Goal: Task Accomplishment & Management: Use online tool/utility

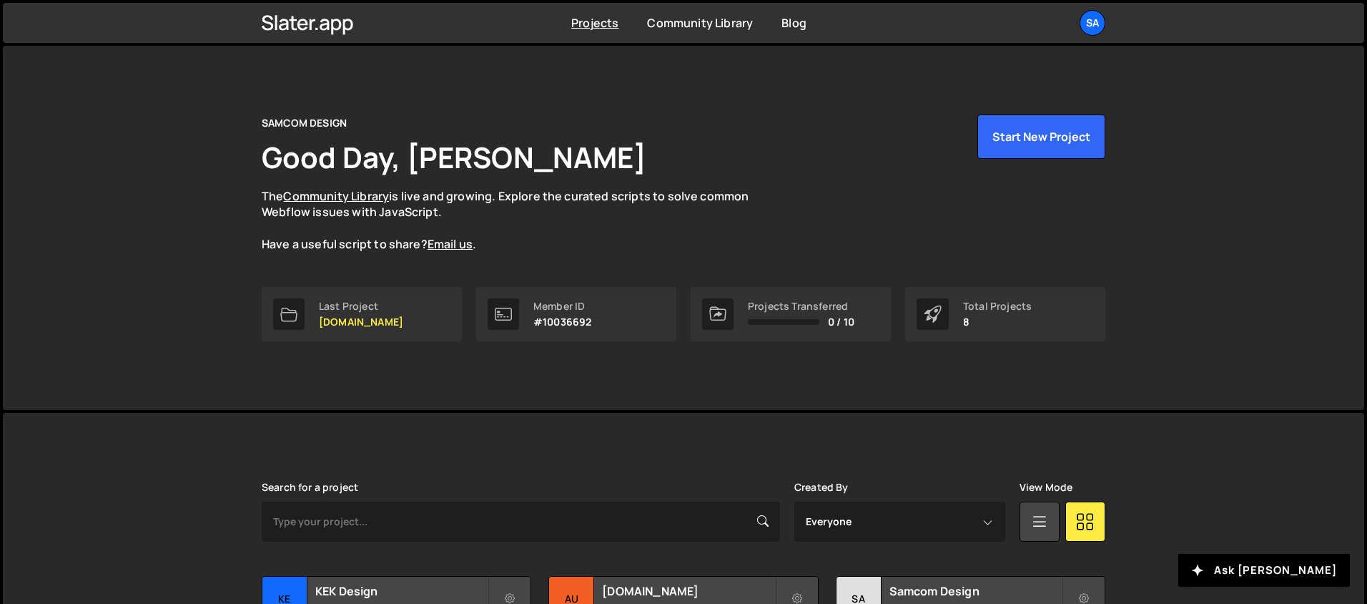
click at [1199, 237] on div "SAMCOM DESIGN Good Day, [PERSON_NAME] The Community Library is live and growing…" at bounding box center [684, 228] width 1362 height 364
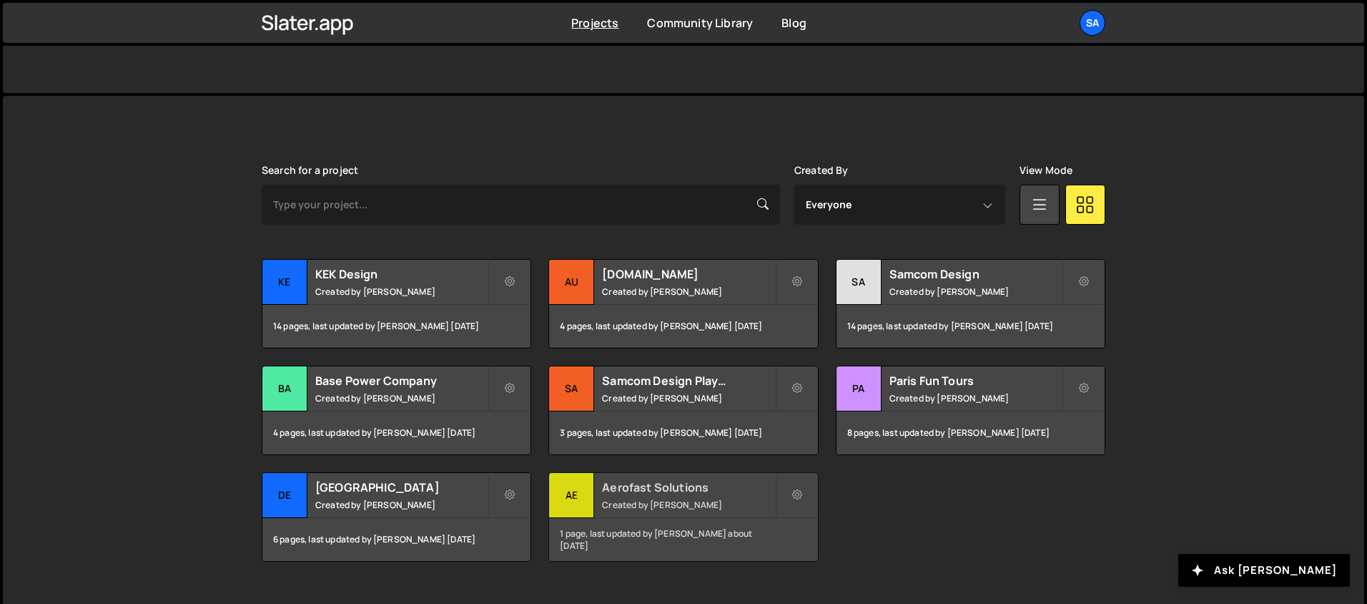
scroll to position [326, 0]
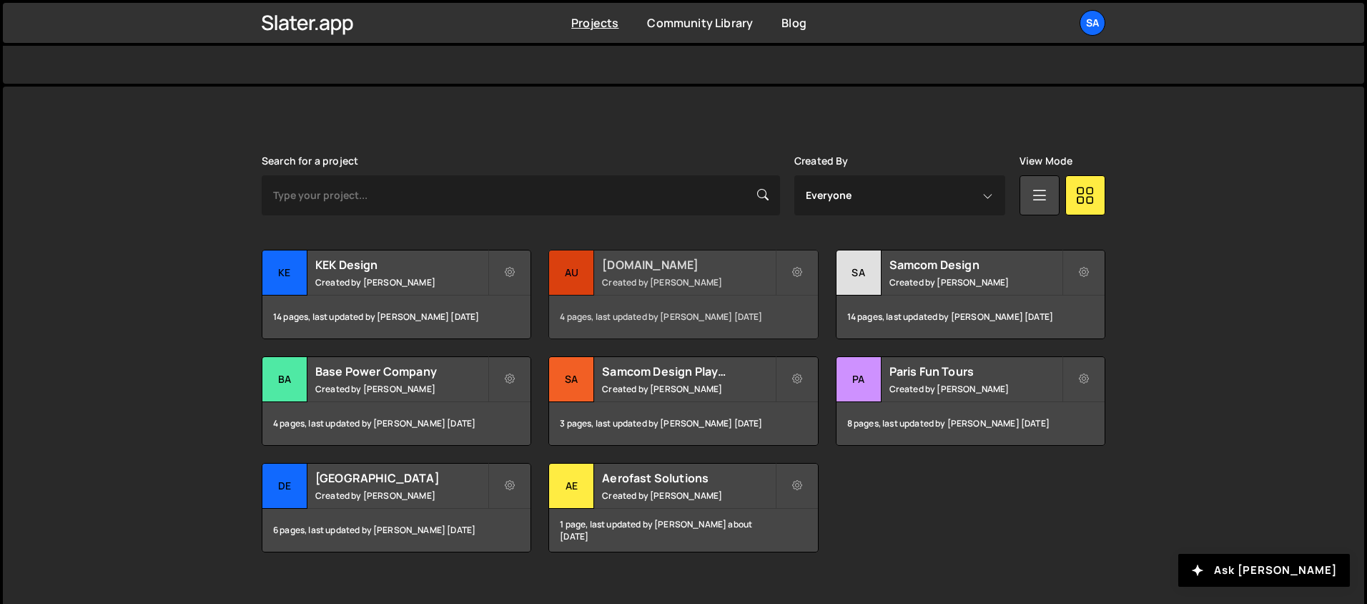
click at [584, 263] on div "au" at bounding box center [571, 272] width 45 height 45
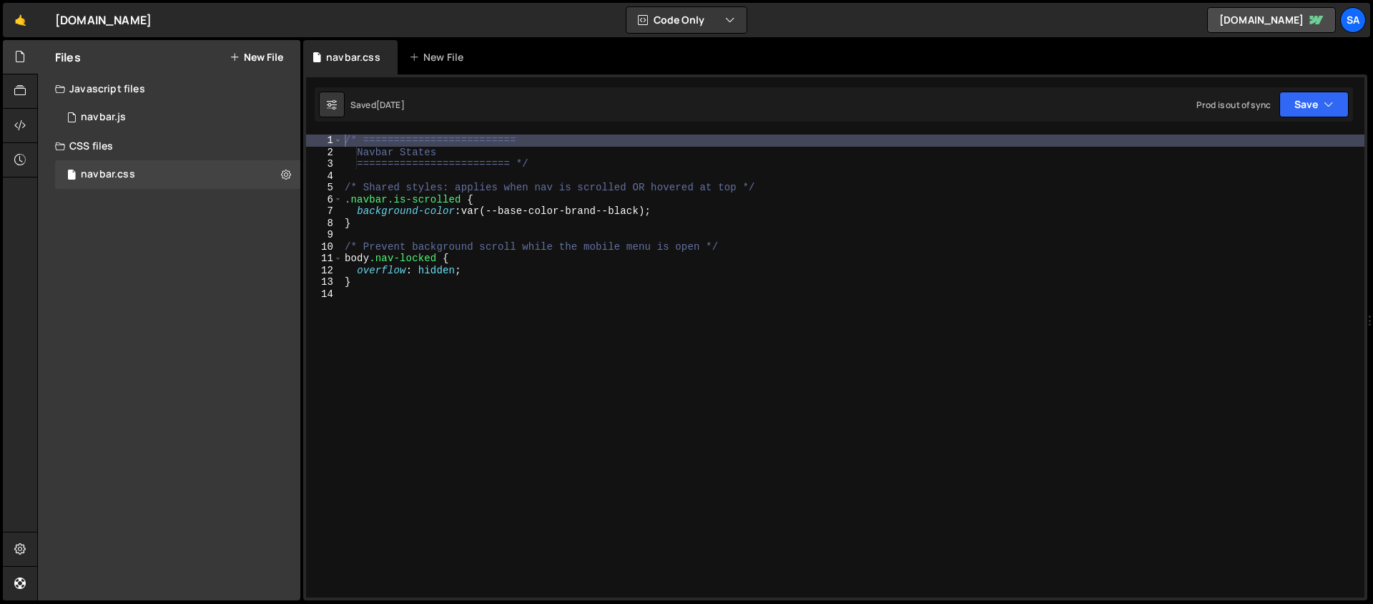
type textarea "background-color: var(--base-color-brand--black);"
click at [749, 207] on div "/* ========================= Navbar States ========================= */ /* Shar…" at bounding box center [853, 377] width 1023 height 486
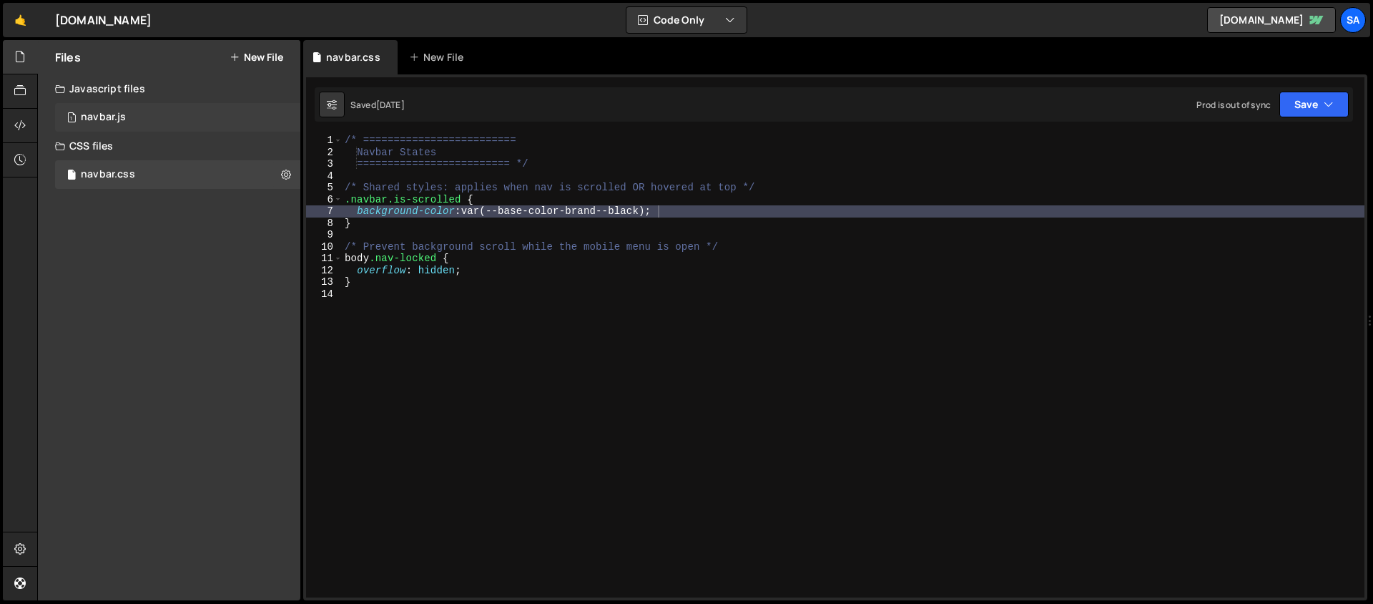
click at [140, 122] on div "1 navbar.js 0" at bounding box center [177, 117] width 245 height 29
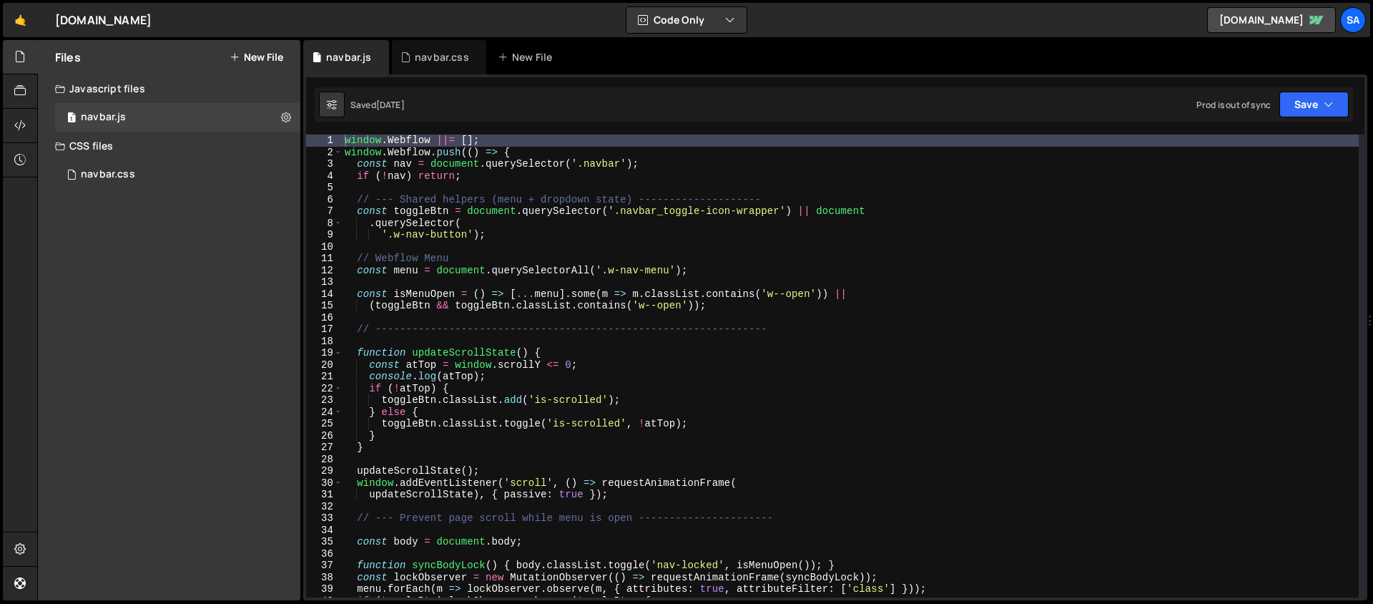
click at [110, 280] on div "Files New File Javascript files 1 navbar.js 0 CSS files navbar.css 0 Copy share…" at bounding box center [169, 320] width 262 height 560
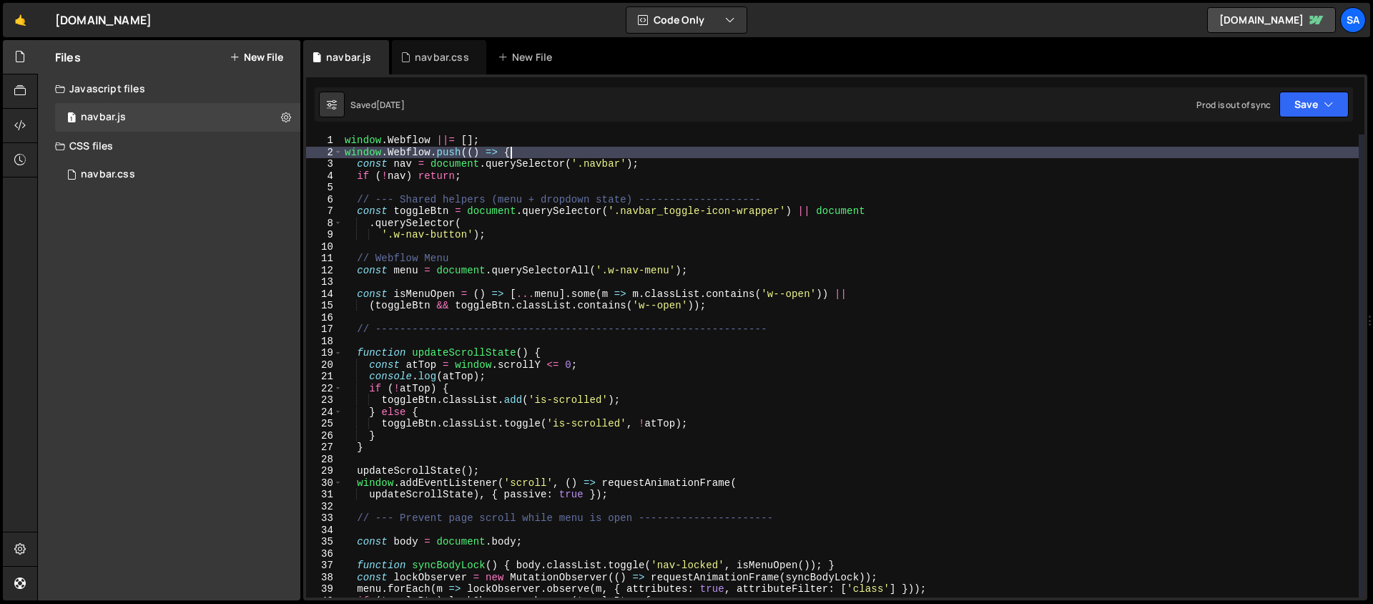
click at [764, 157] on div "window . Webflow ||= [ ] ; window . Webflow . push (( ) => { const nav = docume…" at bounding box center [850, 377] width 1017 height 486
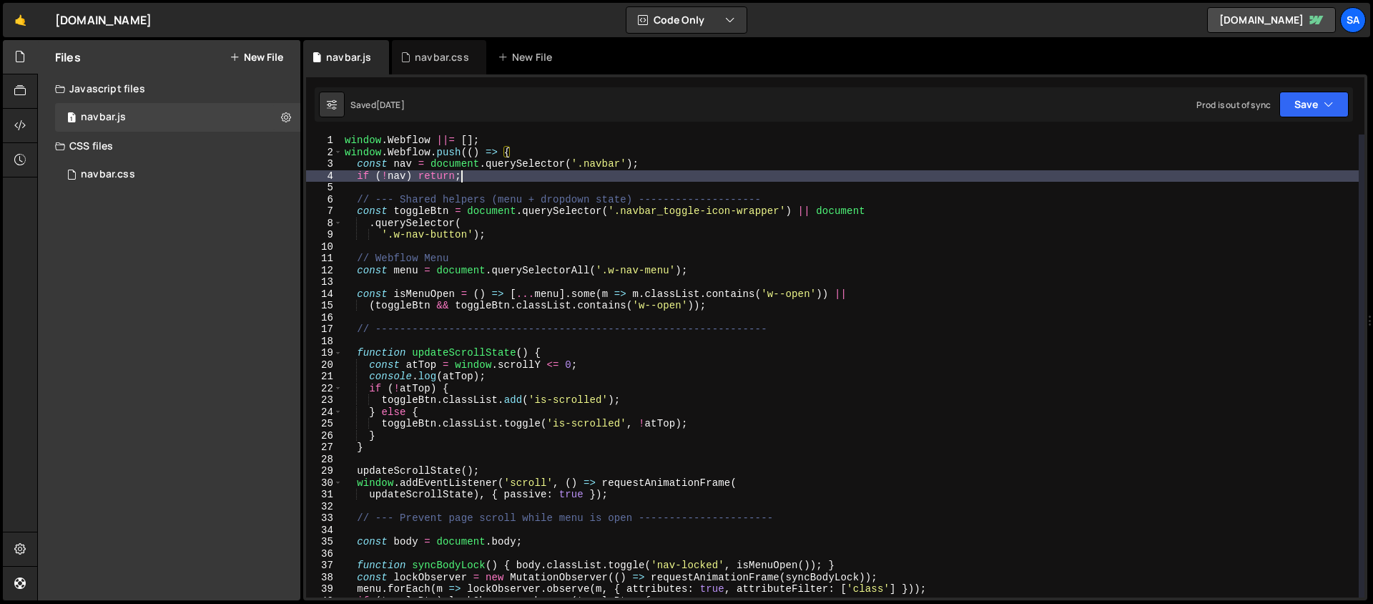
click at [738, 170] on div "window . Webflow ||= [ ] ; window . Webflow . push (( ) => { const nav = docume…" at bounding box center [850, 377] width 1017 height 486
click at [735, 166] on div "window . Webflow ||= [ ] ; window . Webflow . push (( ) => { const nav = docume…" at bounding box center [850, 377] width 1017 height 486
click at [507, 179] on div "window . Webflow ||= [ ] ; window . Webflow . push (( ) => { const nav = docume…" at bounding box center [850, 377] width 1017 height 486
click at [868, 294] on div "window . Webflow ||= [ ] ; window . Webflow . push (( ) => { const nav = docume…" at bounding box center [850, 377] width 1017 height 486
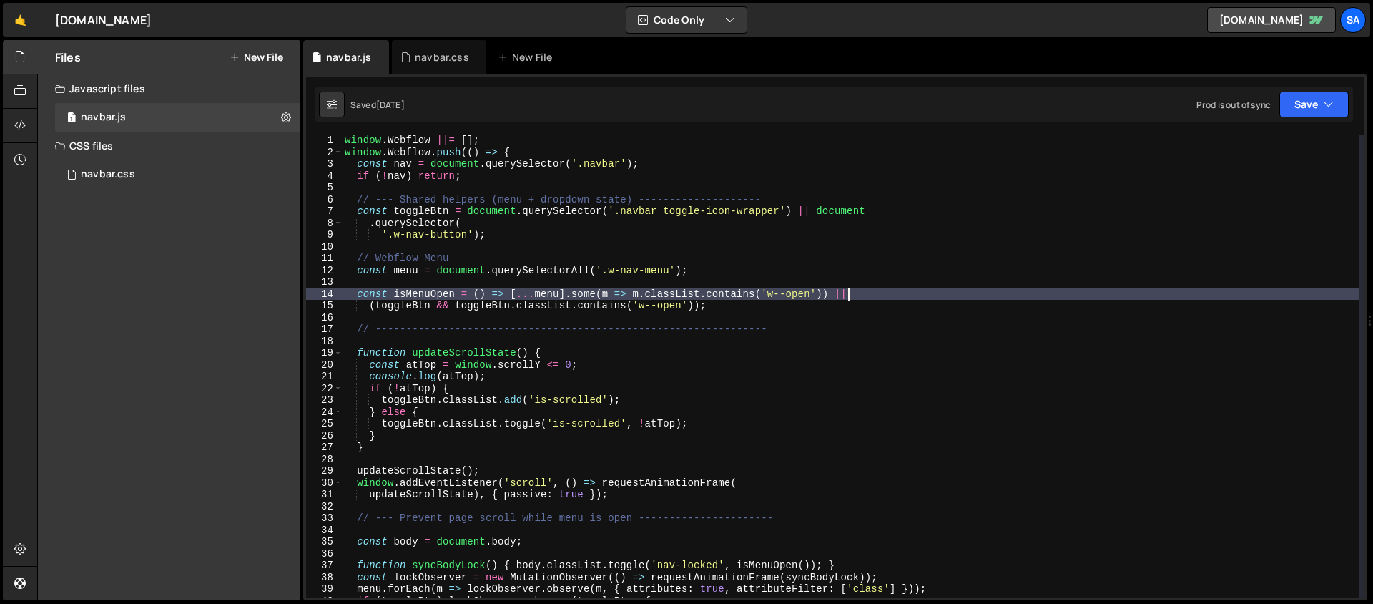
click at [556, 197] on div "window . Webflow ||= [ ] ; window . Webflow . push (( ) => { const nav = docume…" at bounding box center [850, 377] width 1017 height 486
type textarea "// --- Shared helpers (menu + dropdown state) --------------------"
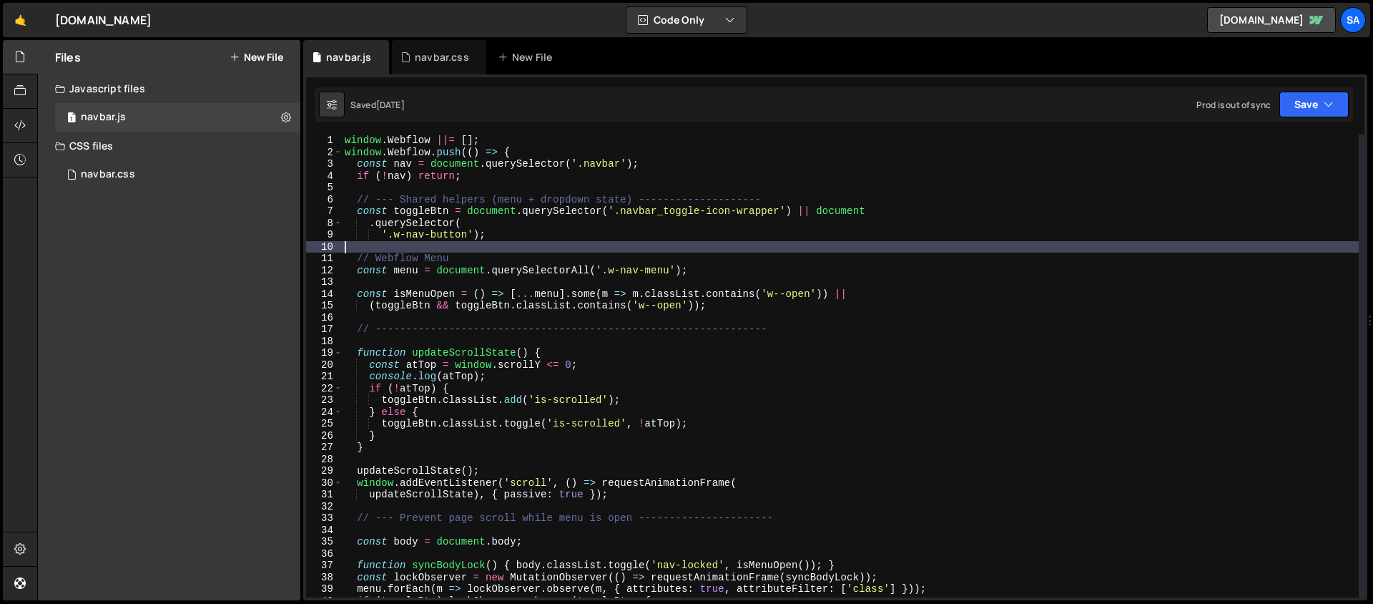
click at [516, 245] on div "window . Webflow ||= [ ] ; window . Webflow . push (( ) => { const nav = docume…" at bounding box center [850, 377] width 1017 height 486
click at [512, 227] on div "window . Webflow ||= [ ] ; window . Webflow . push (( ) => { const nav = docume…" at bounding box center [850, 377] width 1017 height 486
type textarea ".querySelector("
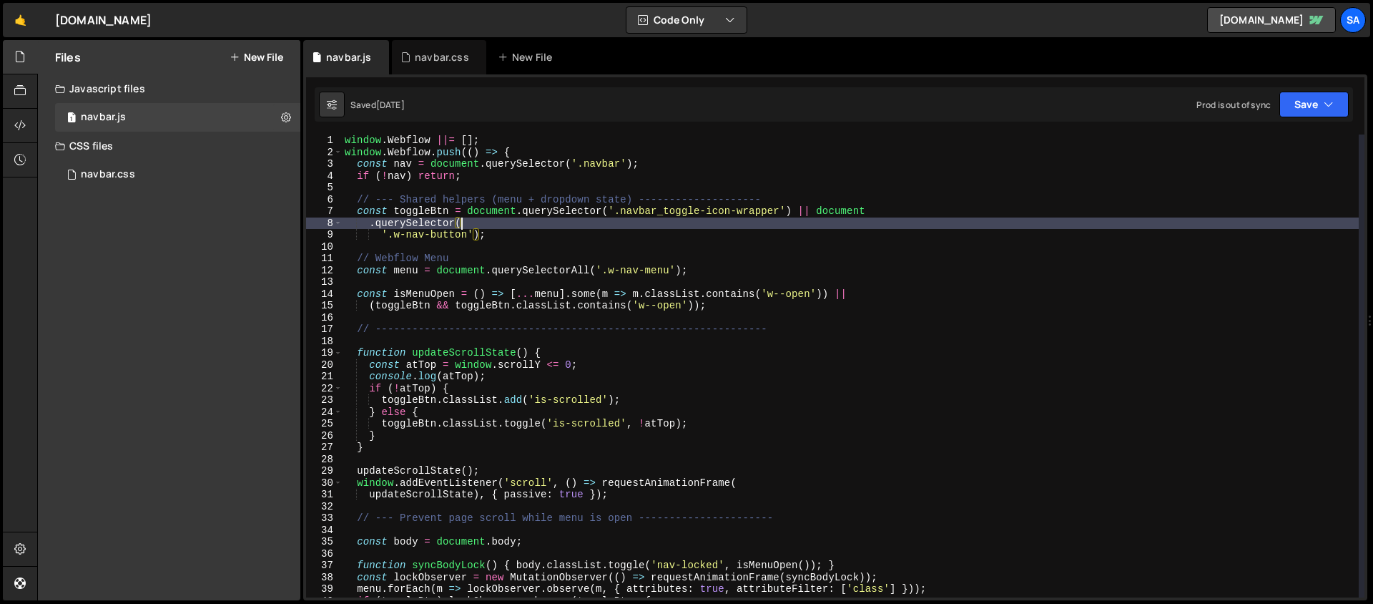
click at [715, 220] on div "window . Webflow ||= [ ] ; window . Webflow . push (( ) => { const nav = docume…" at bounding box center [850, 377] width 1017 height 486
click at [624, 245] on div "window . Webflow ||= [ ] ; window . Webflow . push (( ) => { const nav = docume…" at bounding box center [850, 377] width 1017 height 486
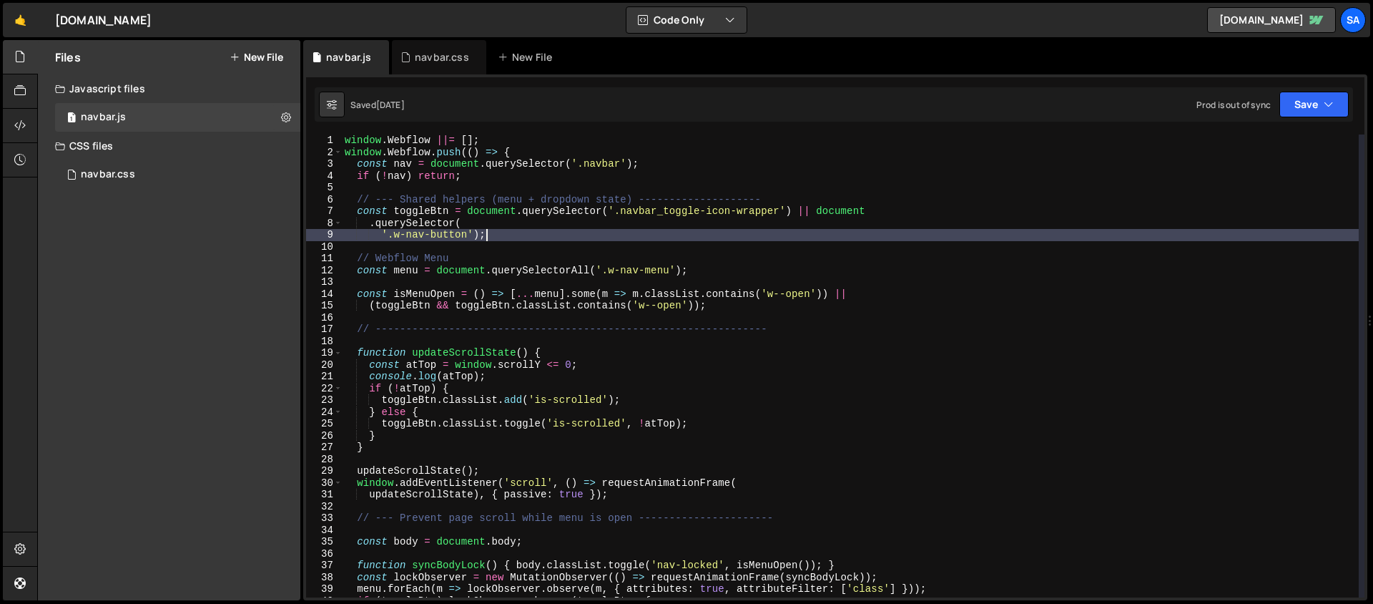
click at [621, 240] on div "window . Webflow ||= [ ] ; window . Webflow . push (( ) => { const nav = docume…" at bounding box center [850, 377] width 1017 height 486
click at [561, 179] on div "window . Webflow ||= [ ] ; window . Webflow . push (( ) => { const nav = docume…" at bounding box center [850, 377] width 1017 height 486
type textarea "if (!nav) return;"
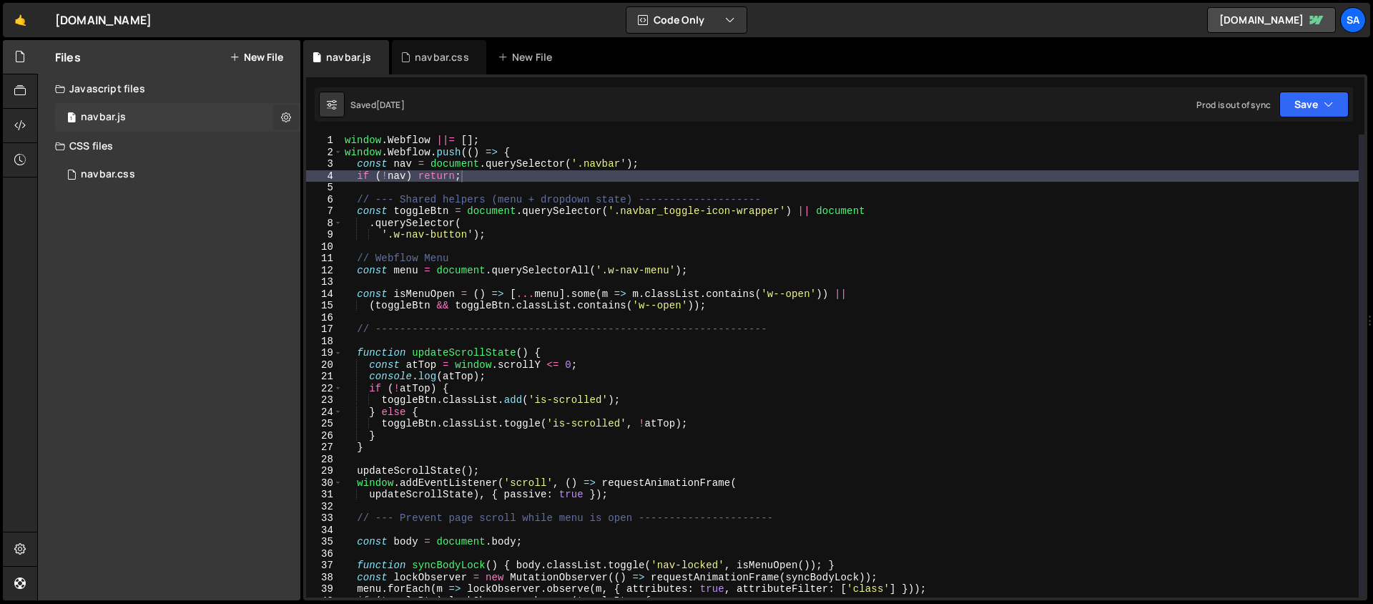
click at [285, 119] on icon at bounding box center [286, 117] width 10 height 14
type input "navbar"
radio input "true"
checkbox input "true"
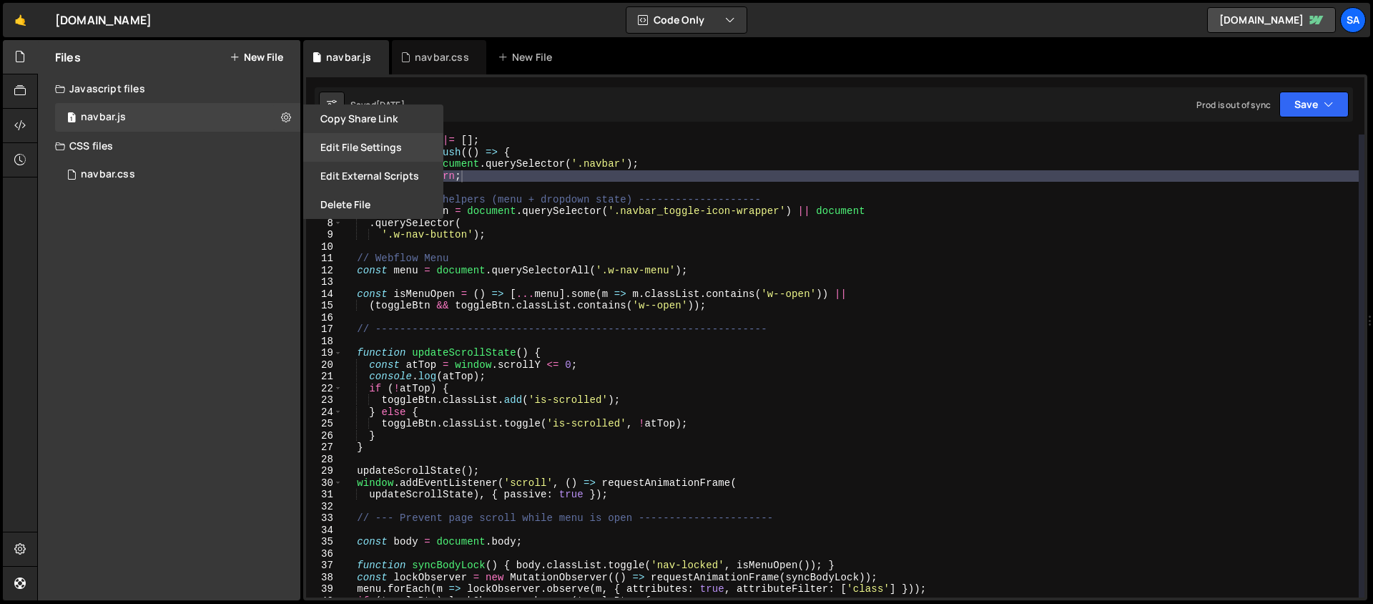
click at [393, 149] on button "Edit File Settings" at bounding box center [373, 147] width 140 height 29
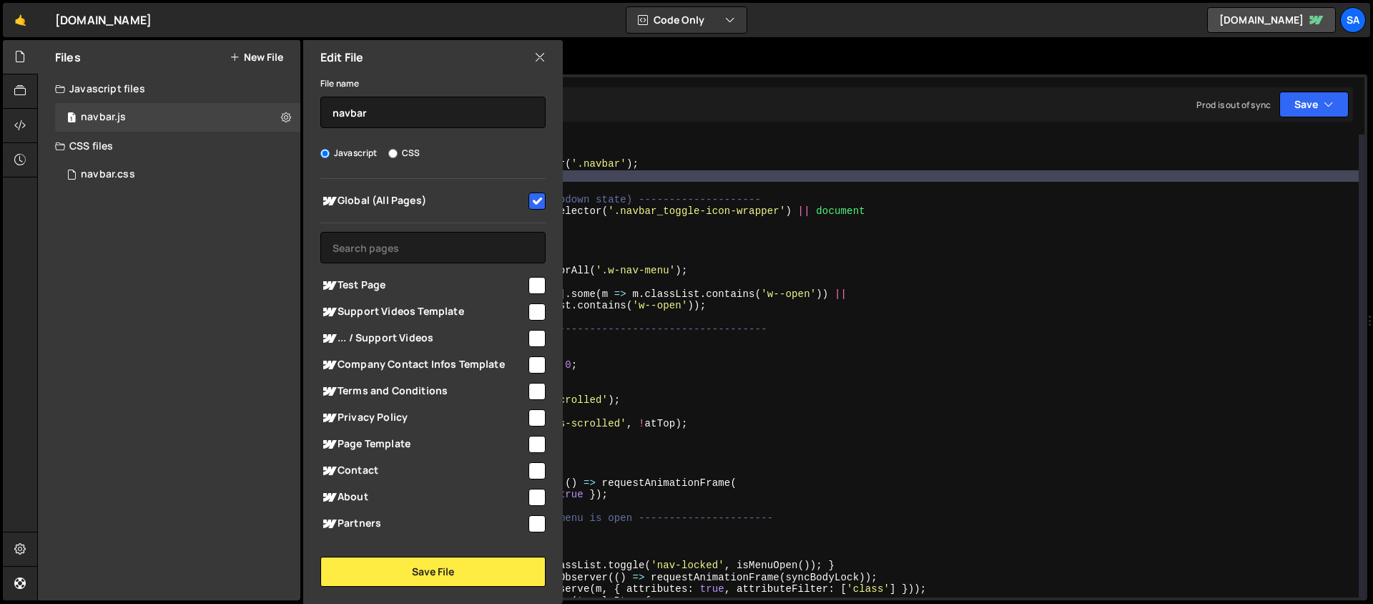
click at [546, 61] on div "Edit File" at bounding box center [433, 57] width 260 height 34
click at [543, 59] on icon at bounding box center [539, 57] width 11 height 16
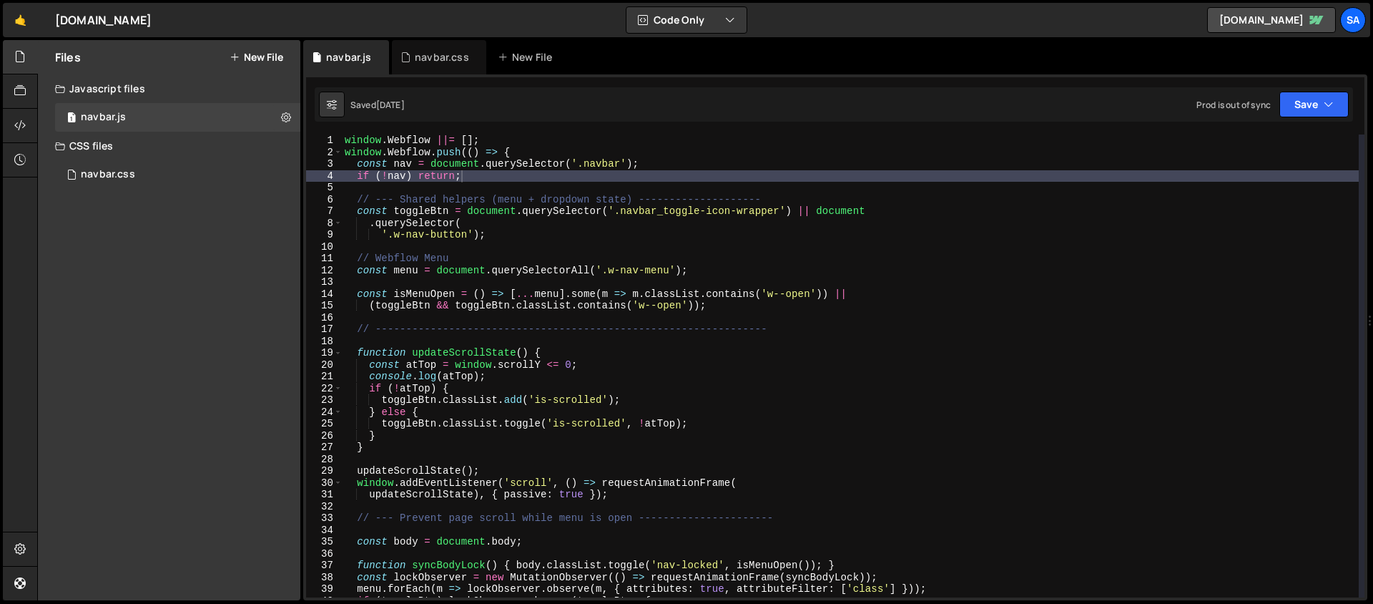
click at [567, 233] on div "window . Webflow ||= [ ] ; window . Webflow . push (( ) => { const nav = docume…" at bounding box center [850, 377] width 1017 height 486
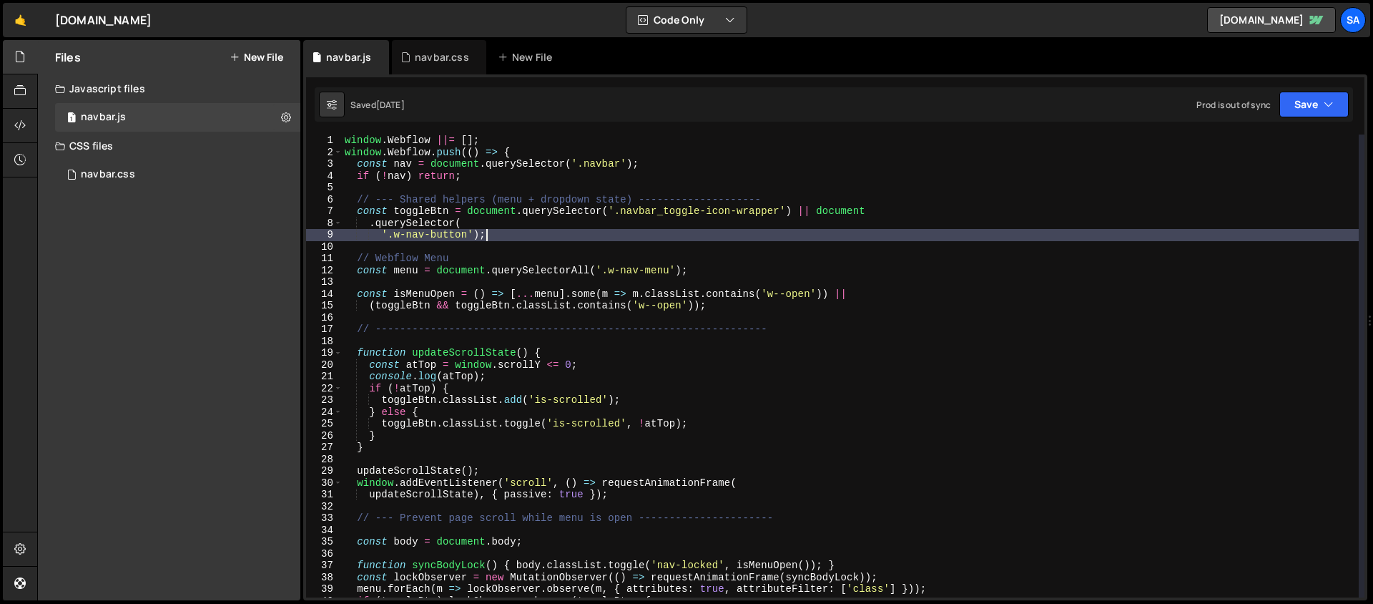
click at [563, 226] on div "window . Webflow ||= [ ] ; window . Webflow . push (( ) => { const nav = docume…" at bounding box center [850, 377] width 1017 height 486
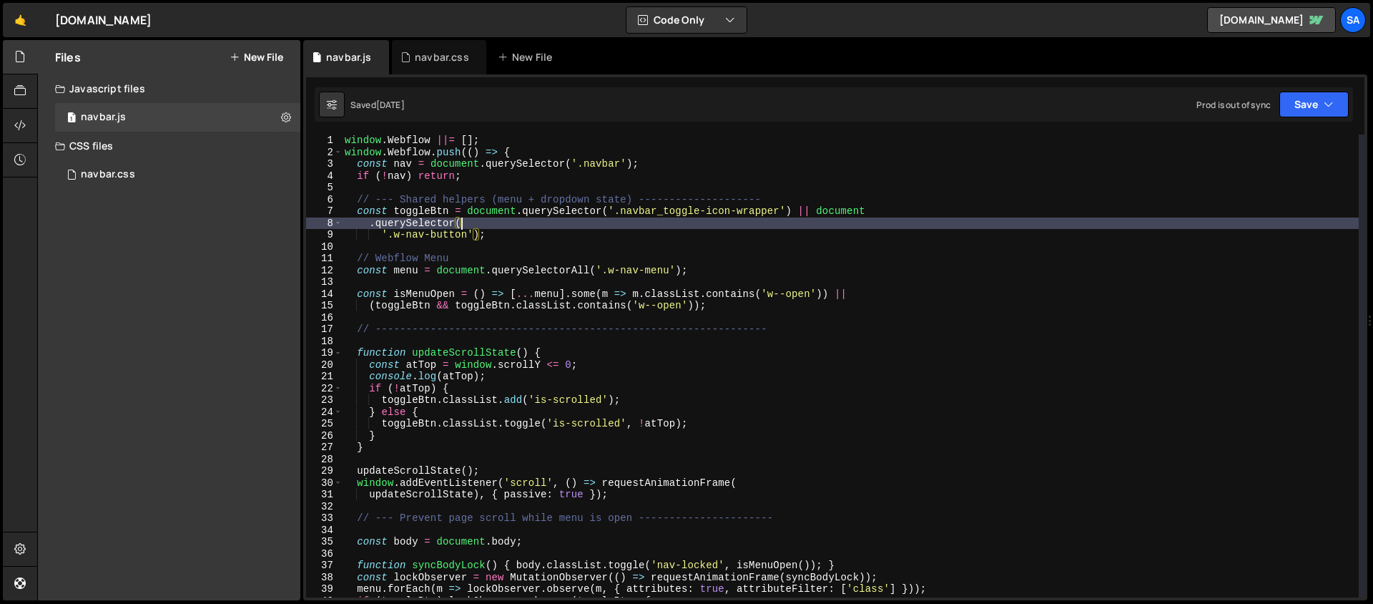
click at [732, 270] on div "window . Webflow ||= [ ] ; window . Webflow . push (( ) => { const nav = docume…" at bounding box center [850, 377] width 1017 height 486
type textarea "const menu = document.querySelectorAll('.w-nav-menu');"
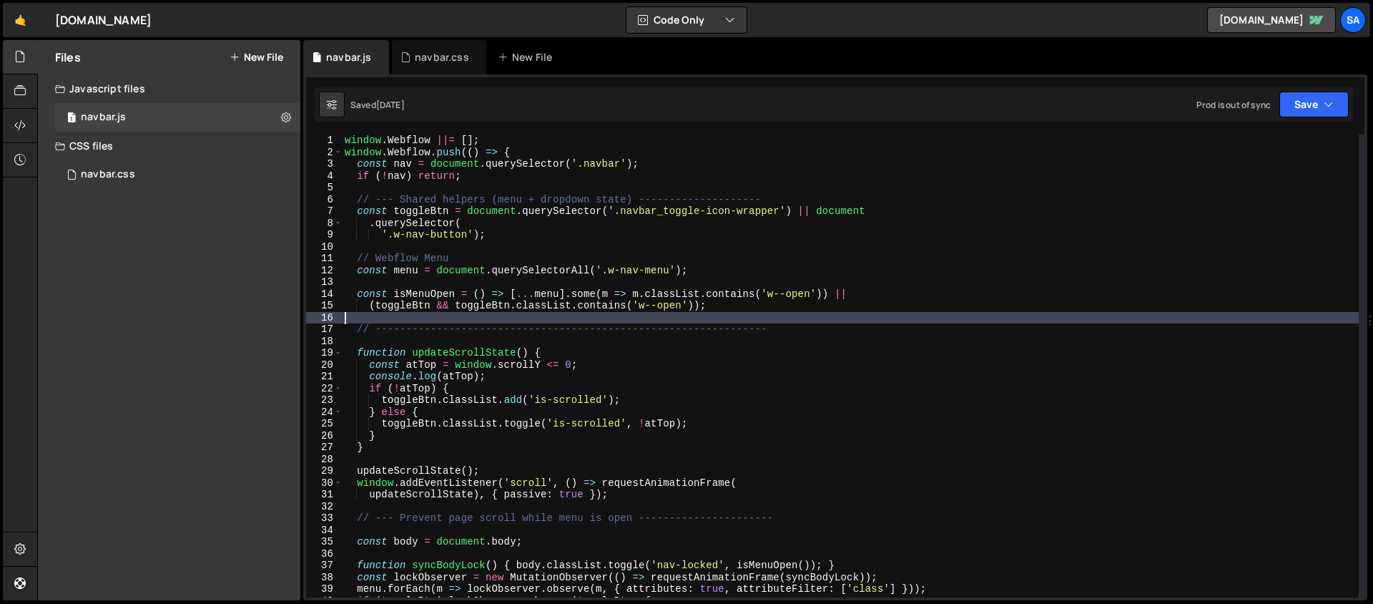
click at [750, 313] on div "window . Webflow ||= [ ] ; window . Webflow . push (( ) => { const nav = docume…" at bounding box center [850, 377] width 1017 height 486
click at [758, 304] on div "window . Webflow ||= [ ] ; window . Webflow . push (( ) => { const nav = docume…" at bounding box center [850, 377] width 1017 height 486
type textarea "(toggleBtn && toggleBtn.classList.contains('w--open'));"
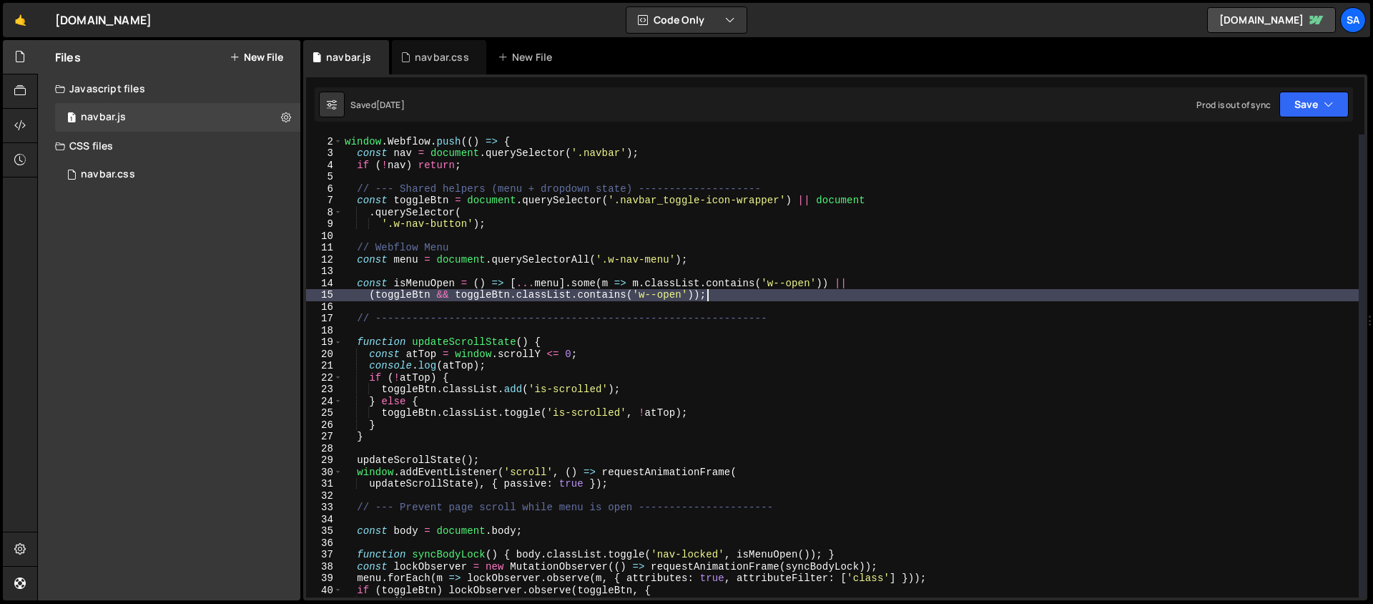
scroll to position [33, 0]
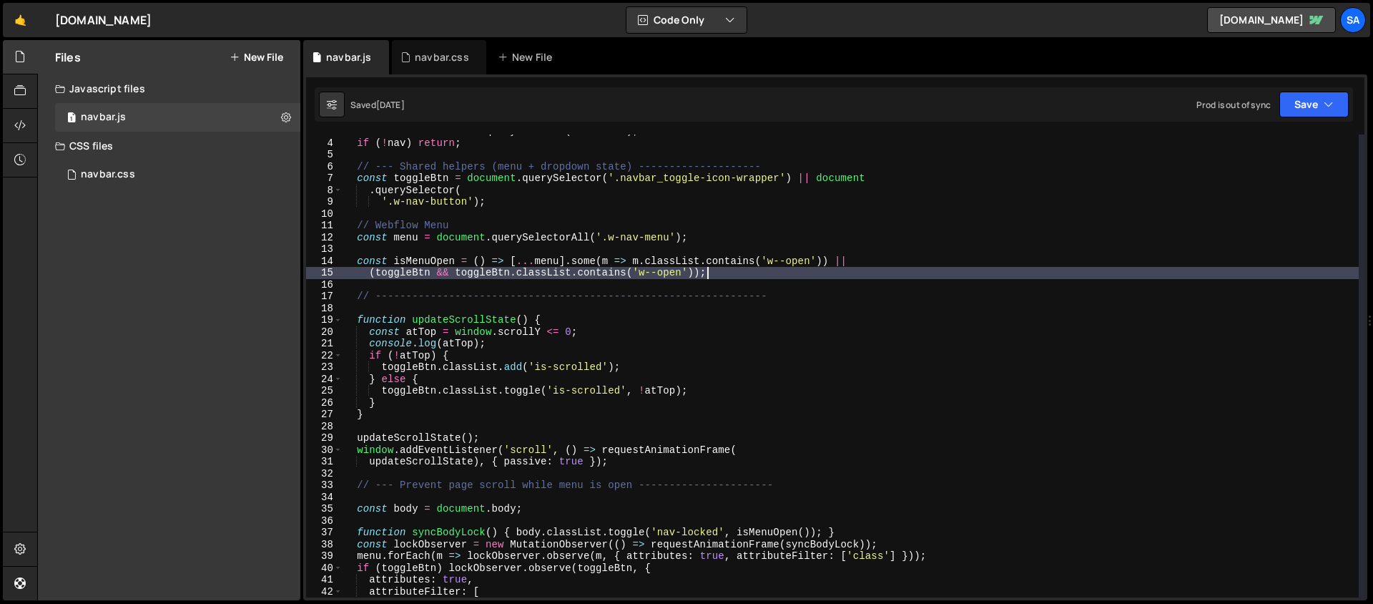
click at [747, 305] on div "const nav = document . querySelector ( '.navbar' ) ; if ( ! nav ) return ; // -…" at bounding box center [850, 368] width 1017 height 486
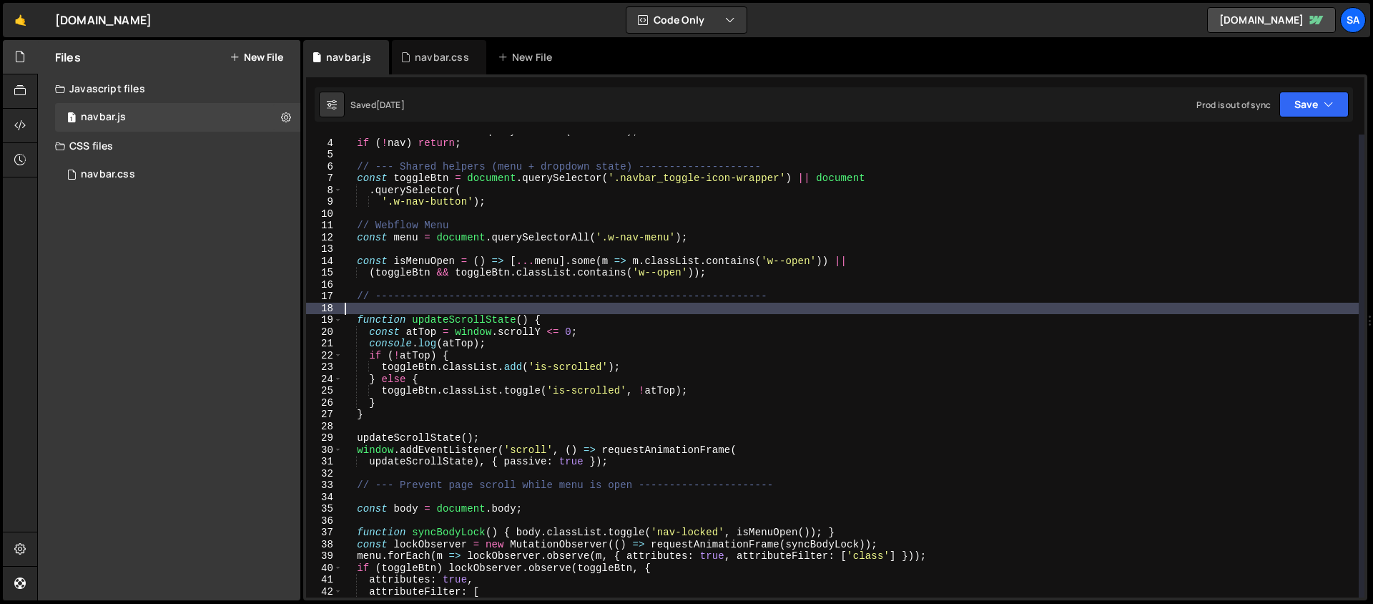
click at [744, 306] on div "const nav = document . querySelector ( '.navbar' ) ; if ( ! nav ) return ; // -…" at bounding box center [850, 368] width 1017 height 486
click at [740, 310] on div "const nav = document . querySelector ( '.navbar' ) ; if ( ! nav ) return ; // -…" at bounding box center [850, 368] width 1017 height 486
click at [737, 313] on div "const nav = document . querySelector ( '.navbar' ) ; if ( ! nav ) return ; // -…" at bounding box center [850, 368] width 1017 height 486
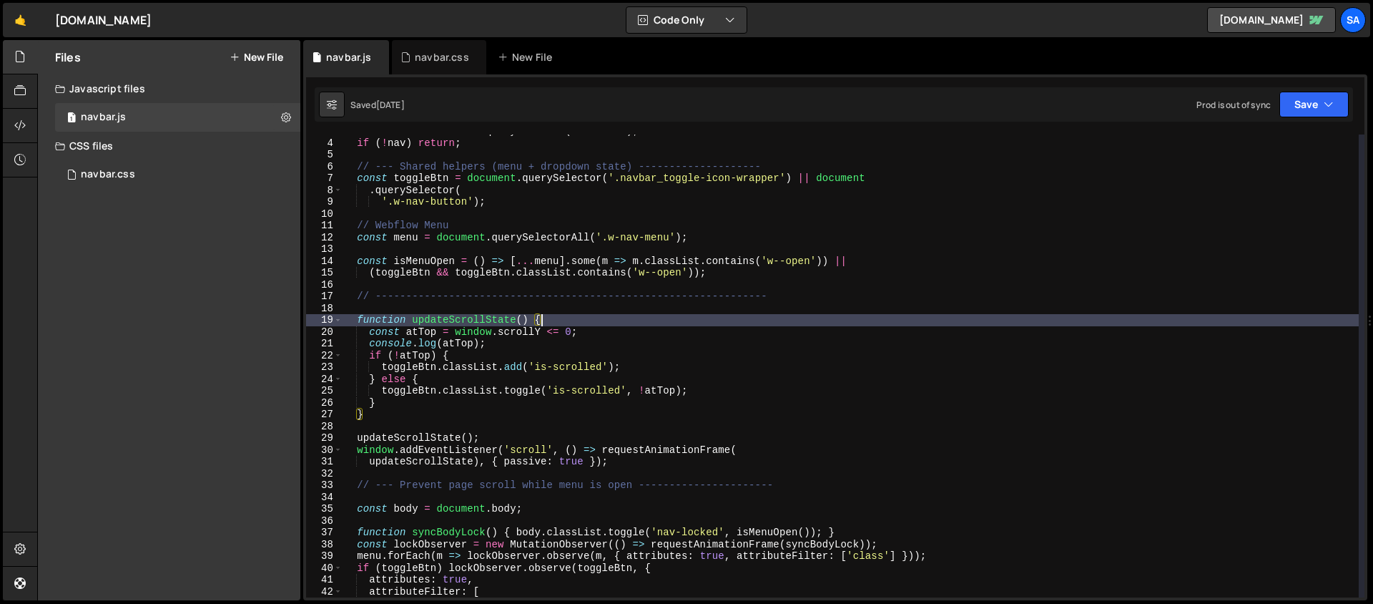
click at [724, 323] on div "const nav = document . querySelector ( '.navbar' ) ; if ( ! nav ) return ; // -…" at bounding box center [850, 368] width 1017 height 486
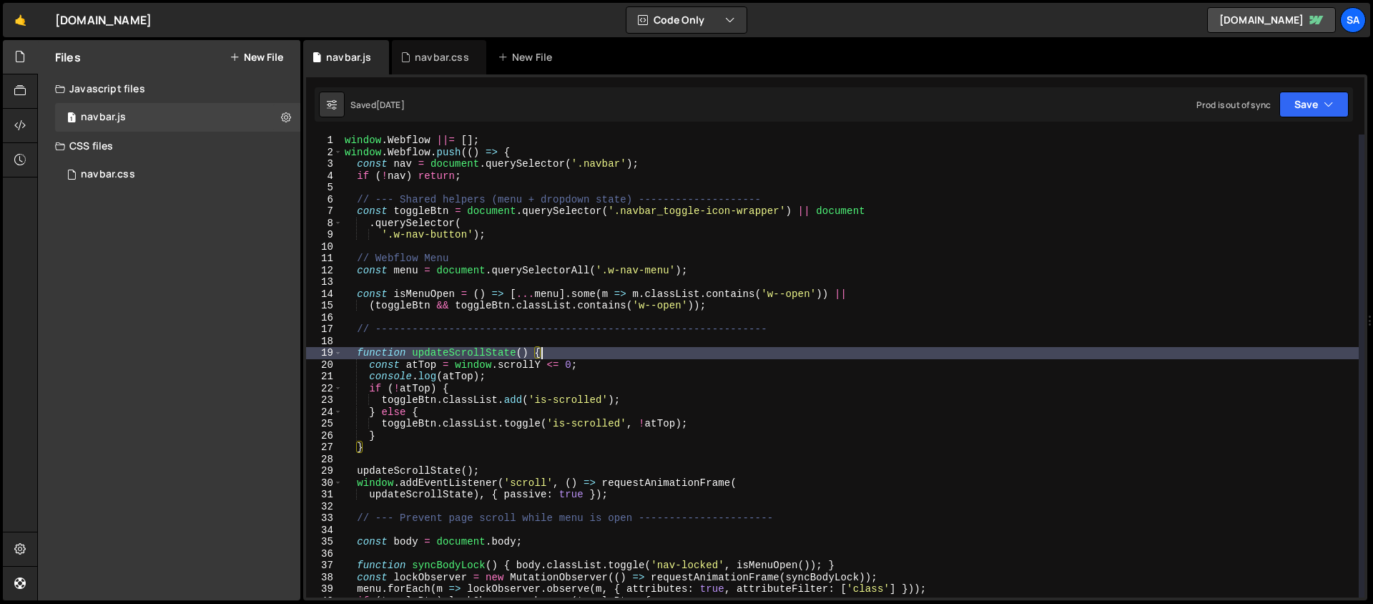
scroll to position [0, 0]
click at [343, 137] on div "function updateScrollState() { 1 2 3 4 5 6 7 8 9 10 11 12 13 14 15 16 17 18 19 …" at bounding box center [835, 365] width 1058 height 463
click at [345, 139] on div "window . Webflow ||= [ ] ; window . Webflow . push (( ) => { const nav = docume…" at bounding box center [850, 377] width 1017 height 486
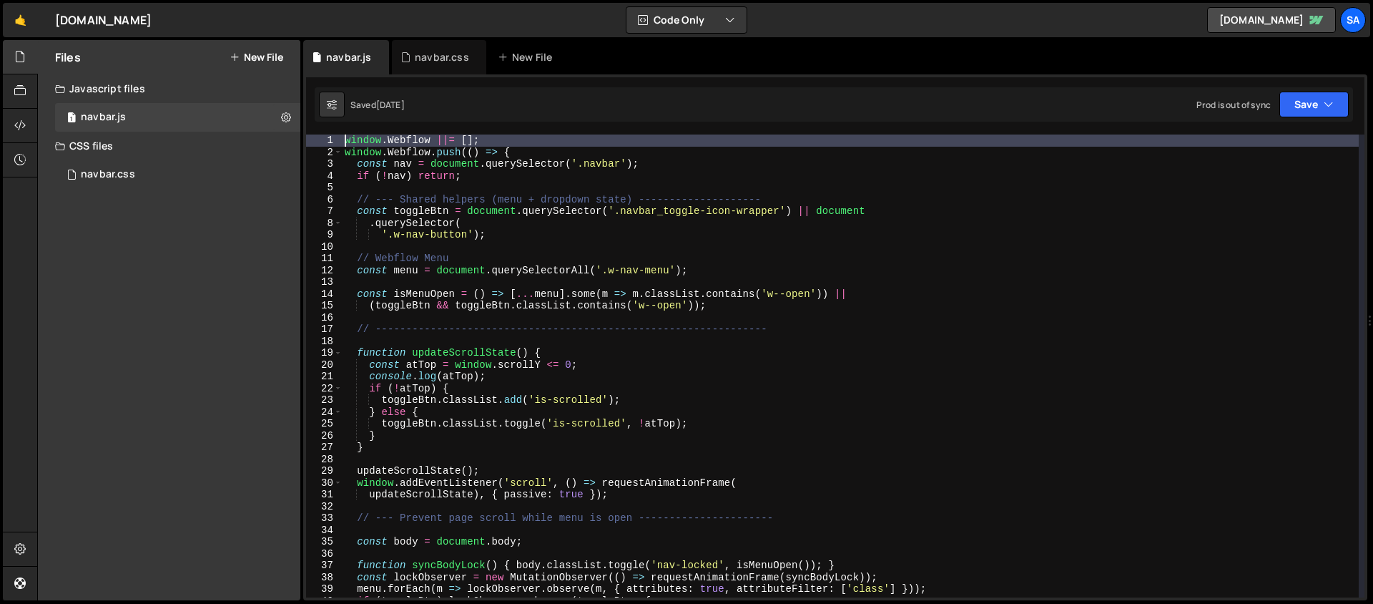
type textarea "window.Webflow ||= [];"
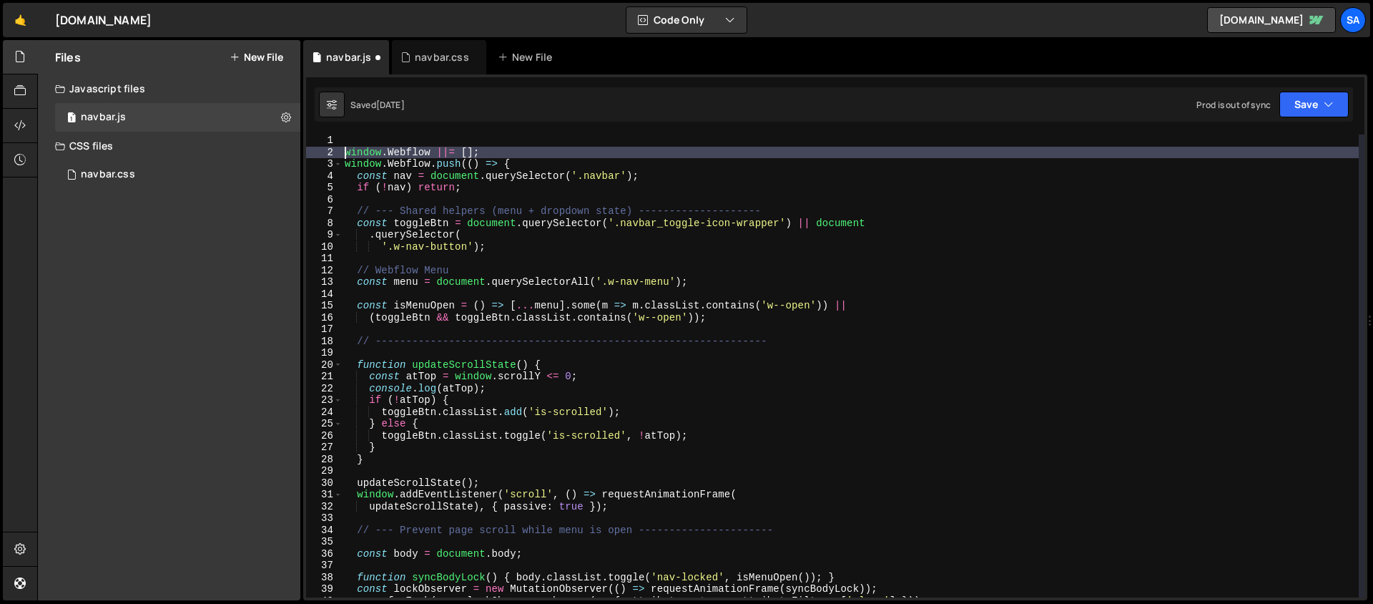
click at [352, 133] on div "1 Type cmd + s to save your Javascript file. הההההההההההההההההההההההההההההההההה…" at bounding box center [835, 337] width 1064 height 526
click at [348, 136] on div "window . Webflow ||= [ ] ; window . Webflow . push (( ) => { const nav = docume…" at bounding box center [850, 377] width 1017 height 486
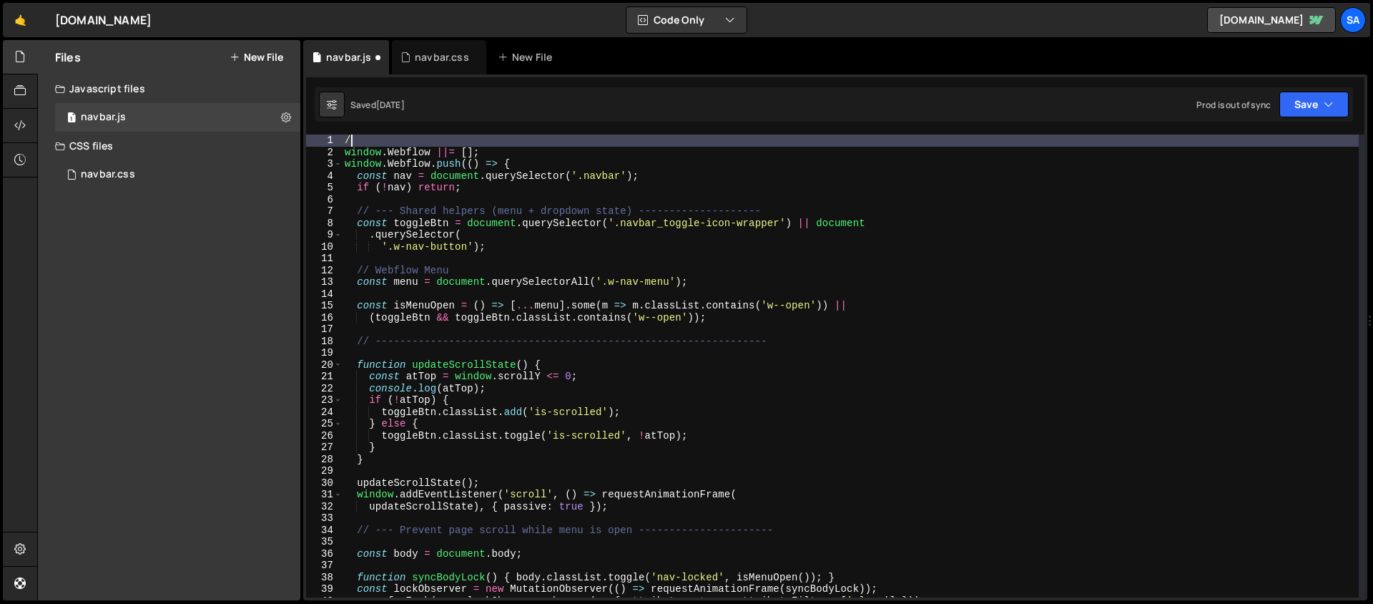
type textarea "/*"
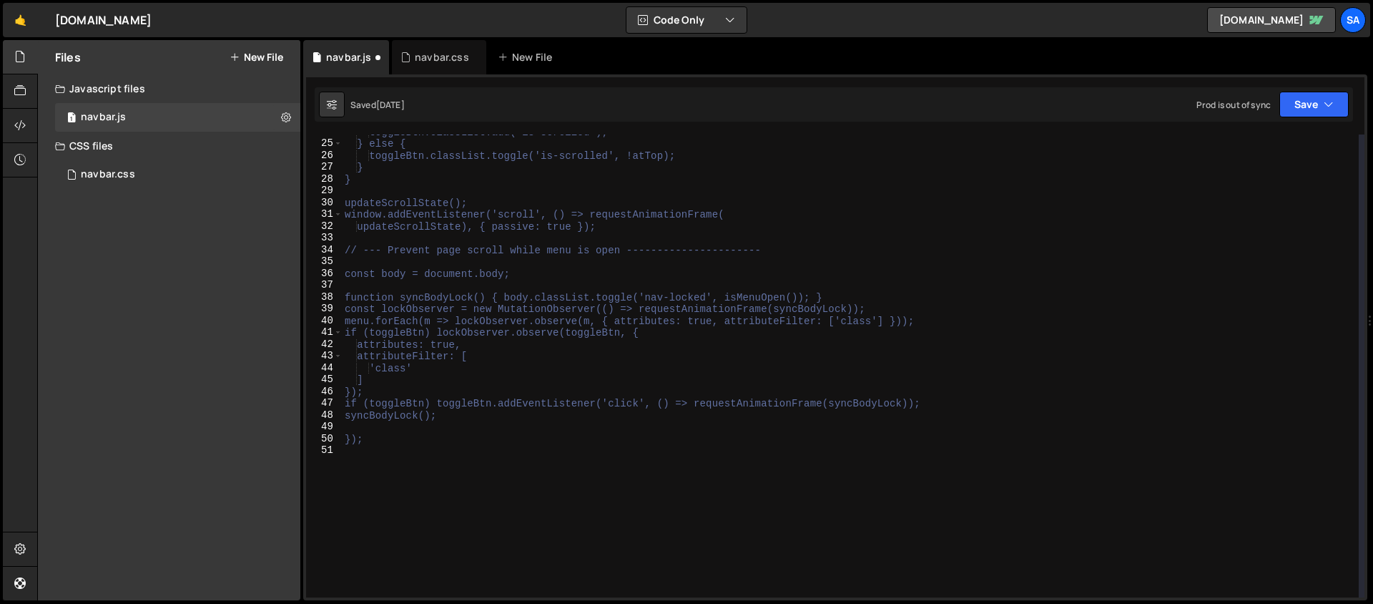
scroll to position [365, 0]
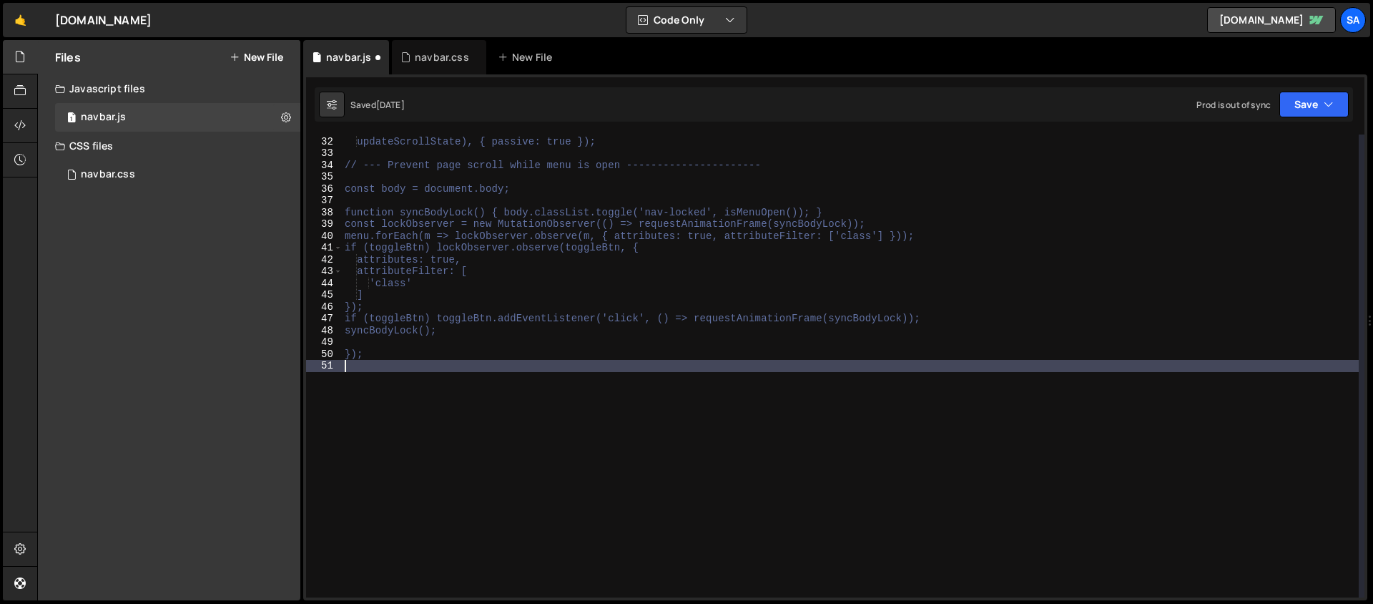
click at [356, 369] on div "window.addEventListener('scroll', () => requestAnimationFrame( updateScrollStat…" at bounding box center [850, 367] width 1017 height 486
click at [1329, 97] on icon "button" at bounding box center [1329, 104] width 10 height 14
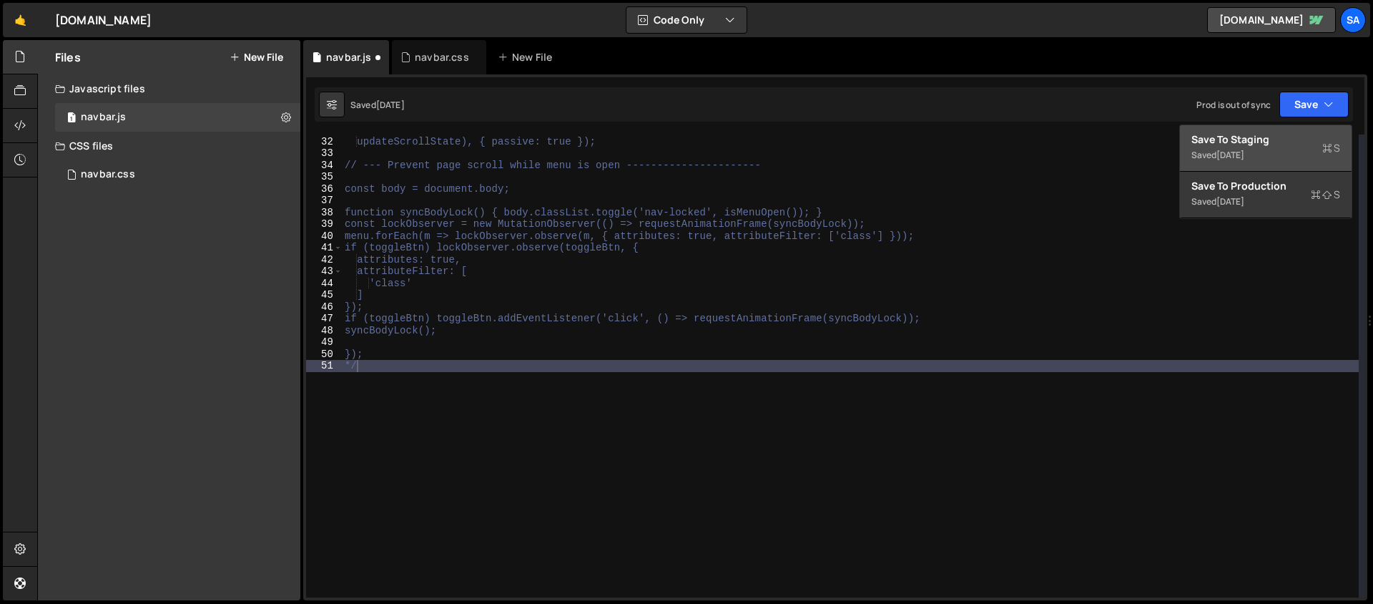
click at [1251, 146] on div "Save to Staging S" at bounding box center [1265, 139] width 149 height 14
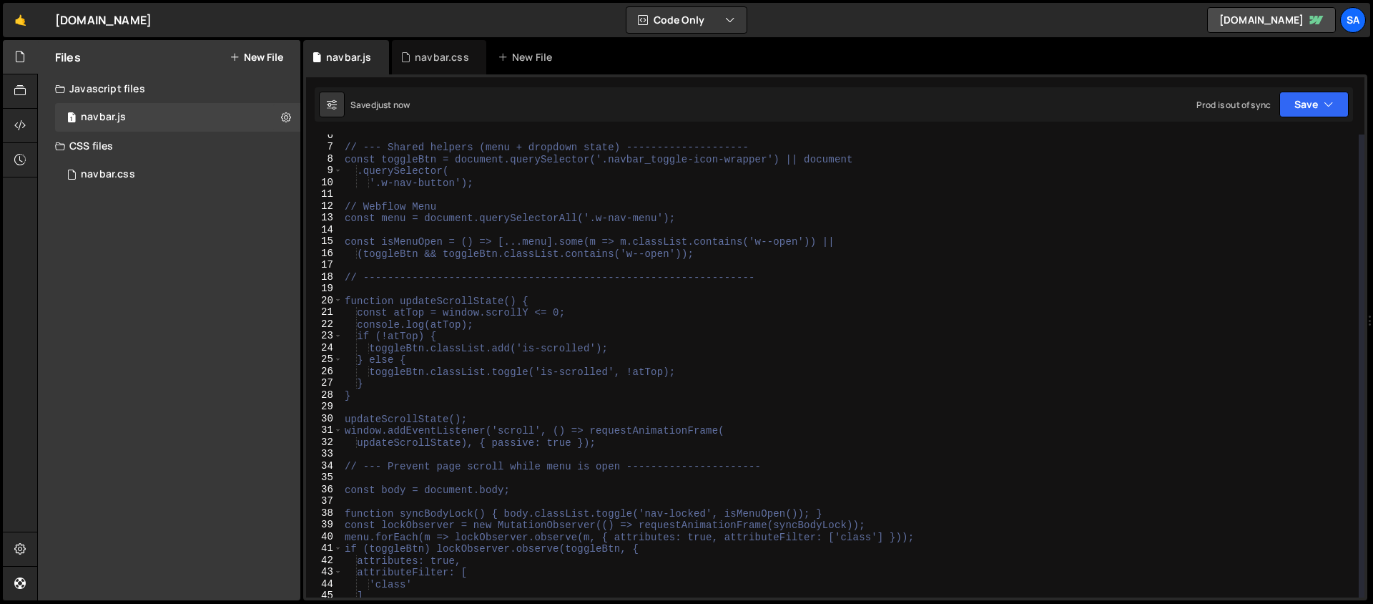
scroll to position [0, 0]
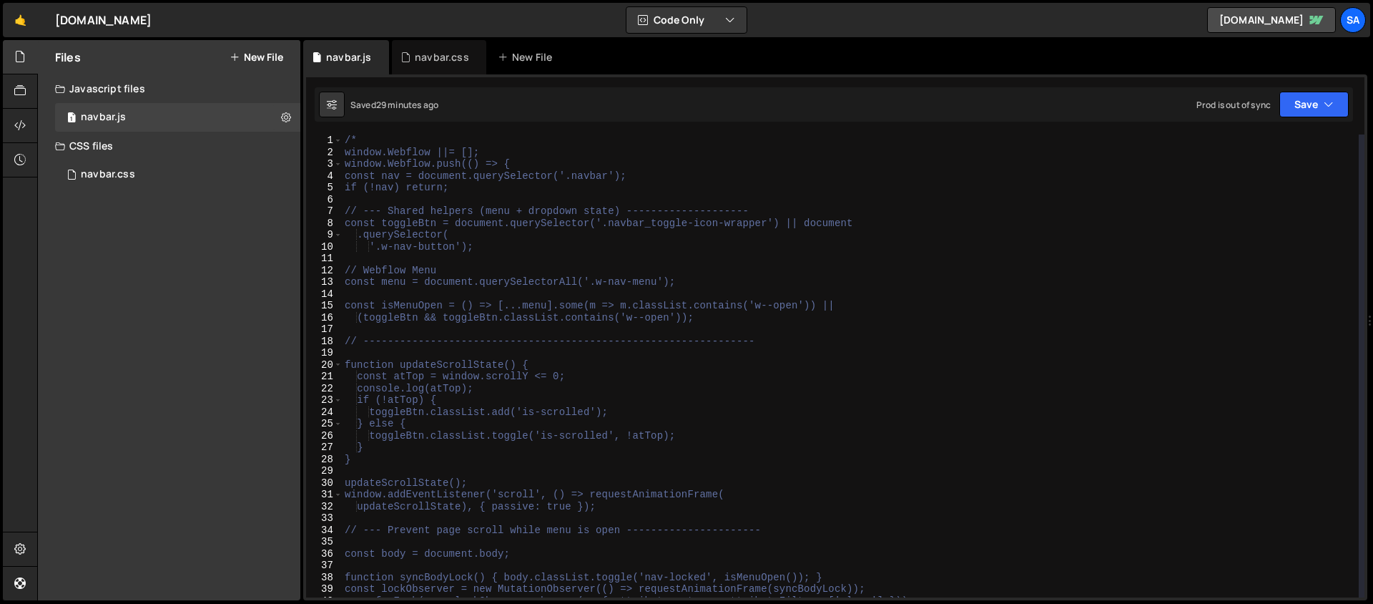
click at [379, 118] on div "Saved 29 minutes ago Prod is out of sync Upgrade to Edit Save Save to Staging S…" at bounding box center [834, 104] width 1038 height 34
click at [363, 135] on div "/* window.Webflow ||= []; window.Webflow.push(() => { const nav = document.quer…" at bounding box center [850, 377] width 1017 height 486
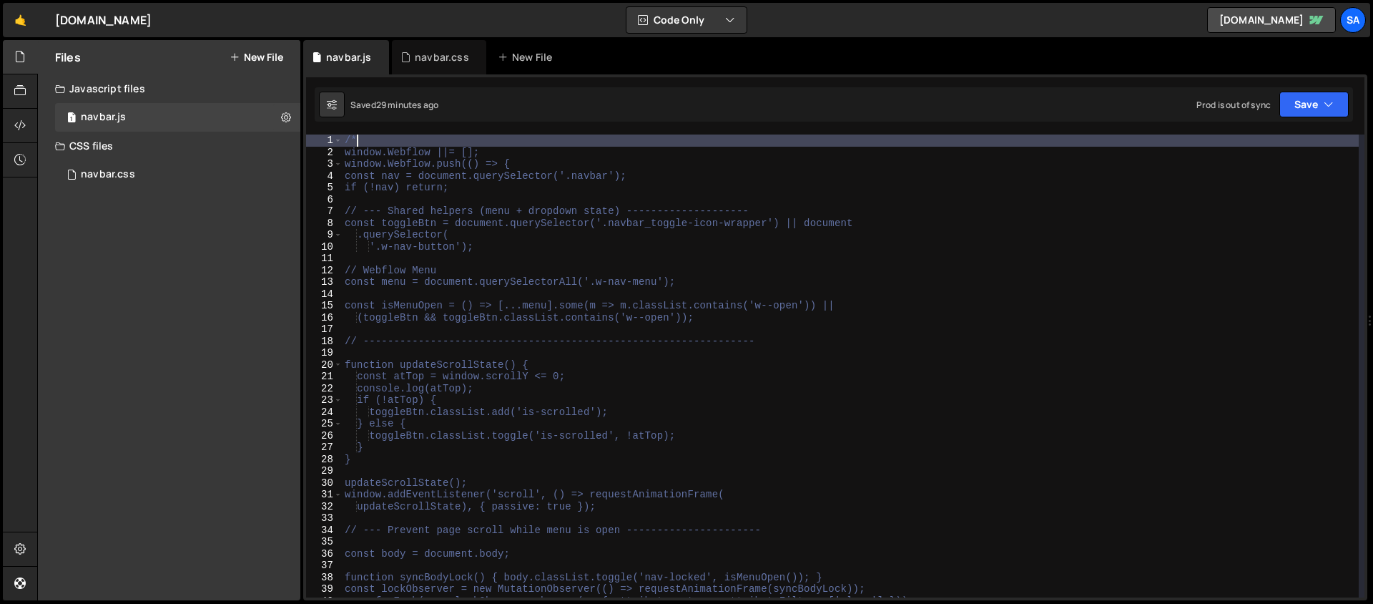
type textarea "/"
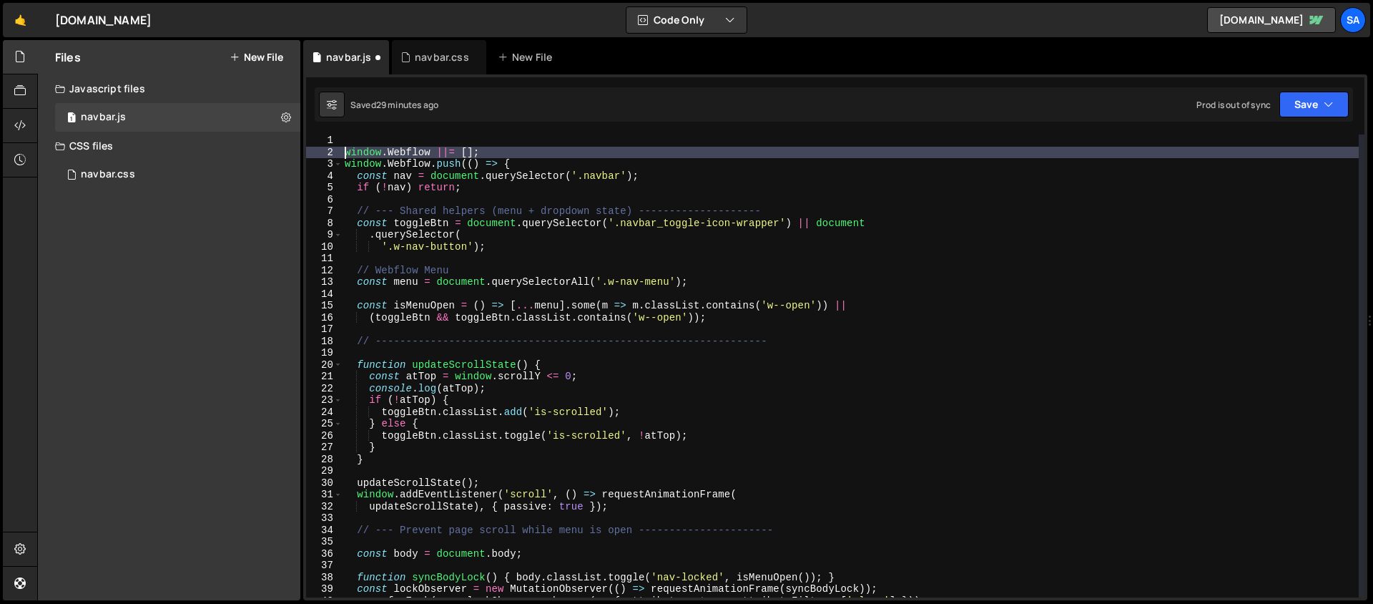
click at [343, 152] on div "window . Webflow ||= [ ] ; window . Webflow . push (( ) => { const nav = docume…" at bounding box center [850, 377] width 1017 height 486
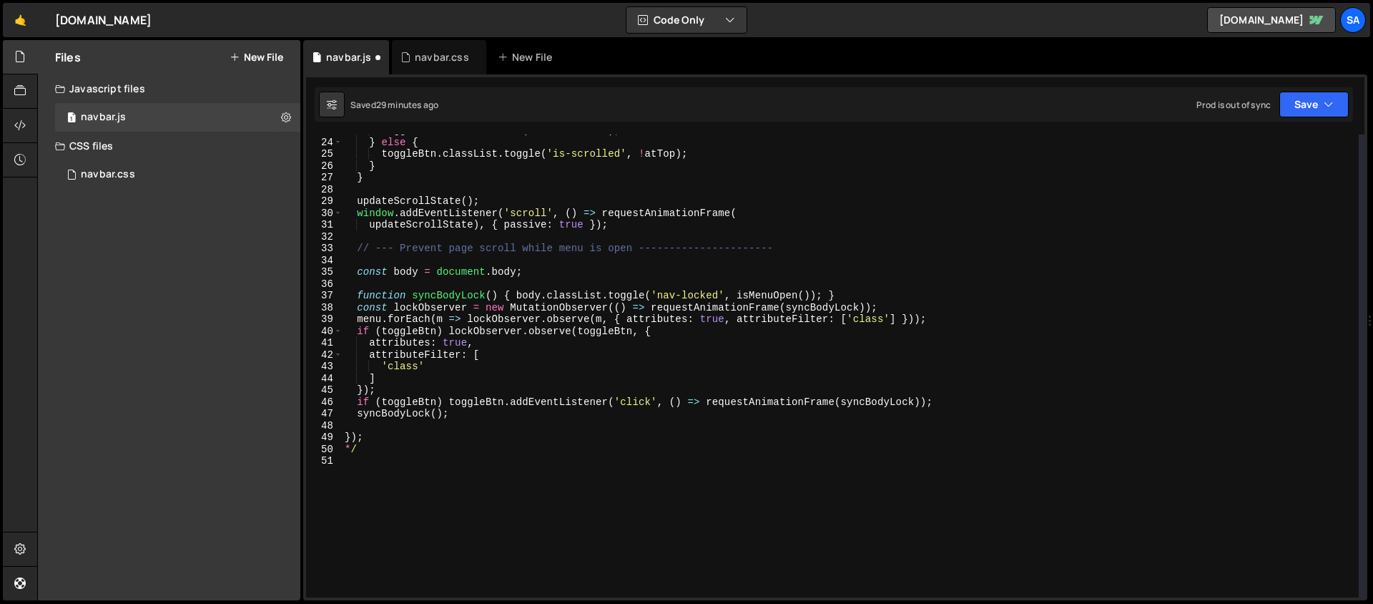
scroll to position [313, 0]
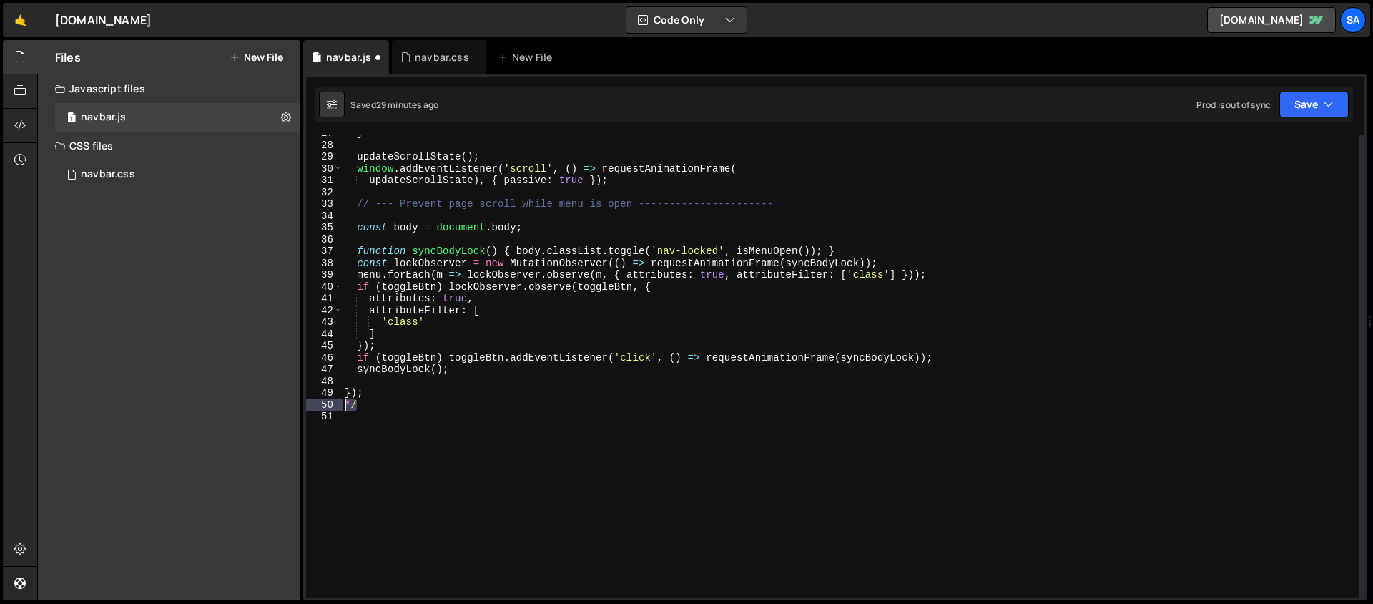
drag, startPoint x: 363, startPoint y: 405, endPoint x: 340, endPoint y: 403, distance: 23.8
click at [340, 403] on div "window.Webflow ||= []; 27 28 29 30 31 32 33 34 35 36 37 38 39 40 41 42 43 44 45…" at bounding box center [835, 365] width 1058 height 463
type textarea "*/"
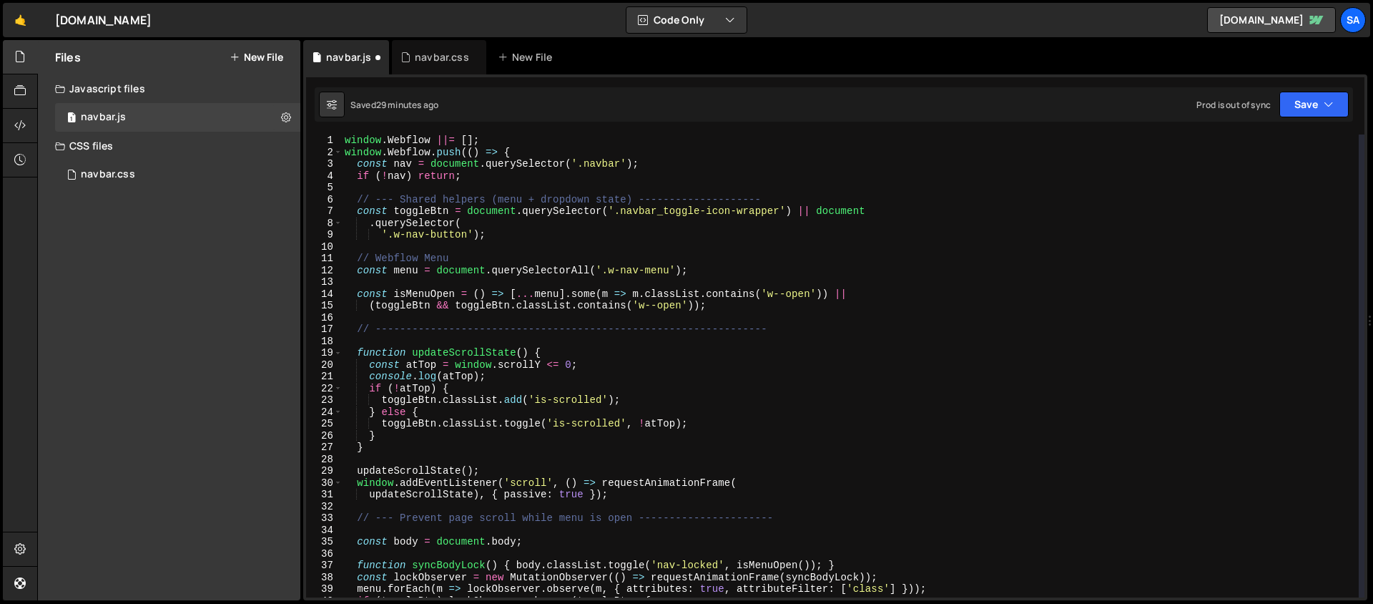
scroll to position [0, 0]
click at [684, 169] on div "window . Webflow ||= [ ] ; window . Webflow . push (( ) => { const nav = docume…" at bounding box center [850, 377] width 1017 height 486
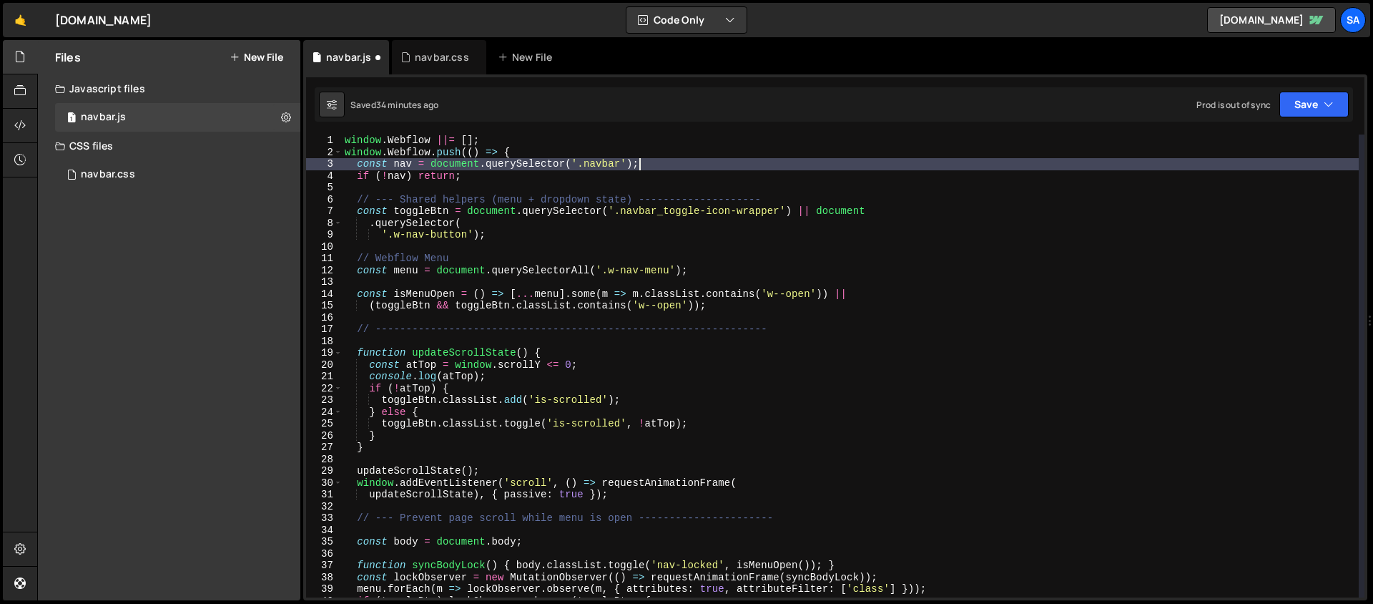
click at [569, 132] on div "1 Type cmd + s to save your Javascript file. הההההההההההההההההההההההההההההההההה…" at bounding box center [835, 337] width 1064 height 526
click at [563, 144] on div "window . Webflow ||= [ ] ; window . Webflow . push (( ) => { const nav = docume…" at bounding box center [850, 377] width 1017 height 486
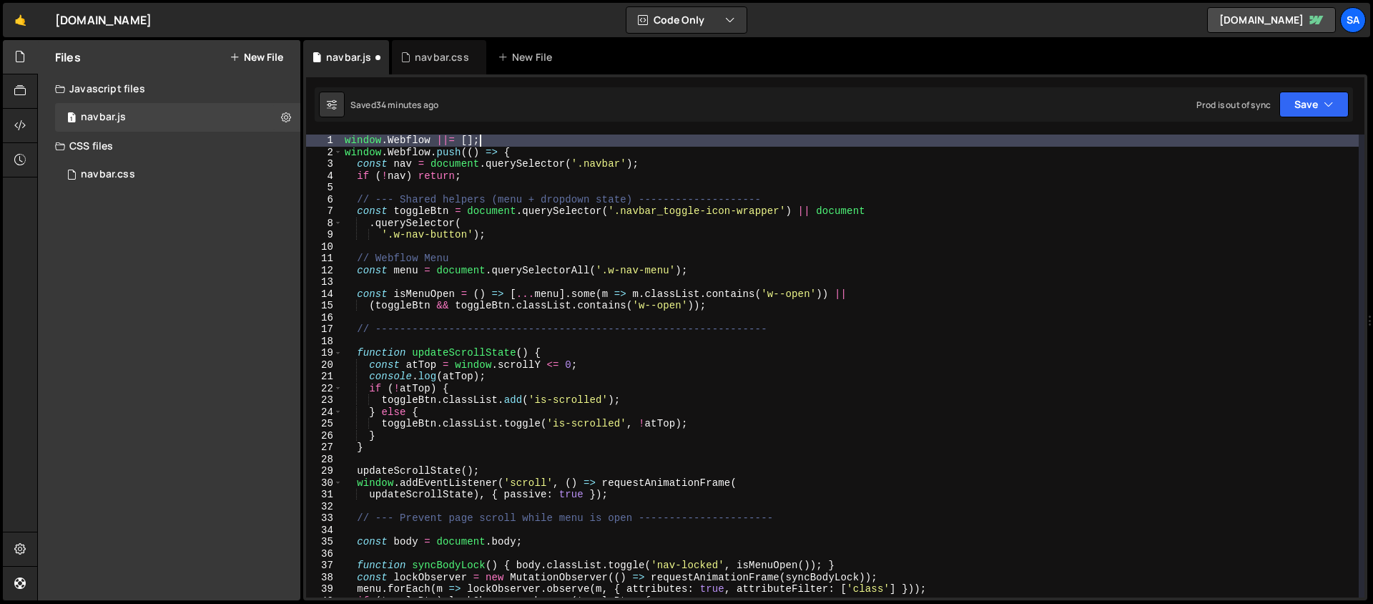
click at [525, 178] on div "window . Webflow ||= [ ] ; window . Webflow . push (( ) => { const nav = docume…" at bounding box center [850, 377] width 1017 height 486
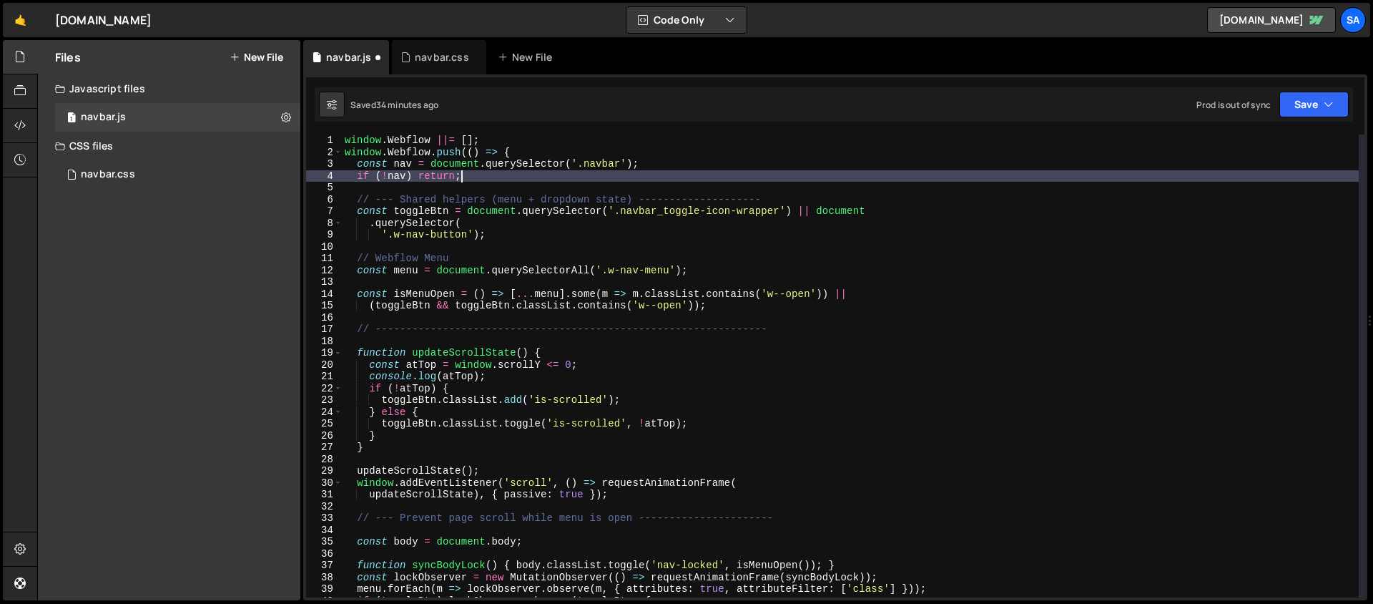
click at [518, 232] on div "window . Webflow ||= [ ] ; window . Webflow . push (( ) => { const nav = docume…" at bounding box center [850, 377] width 1017 height 486
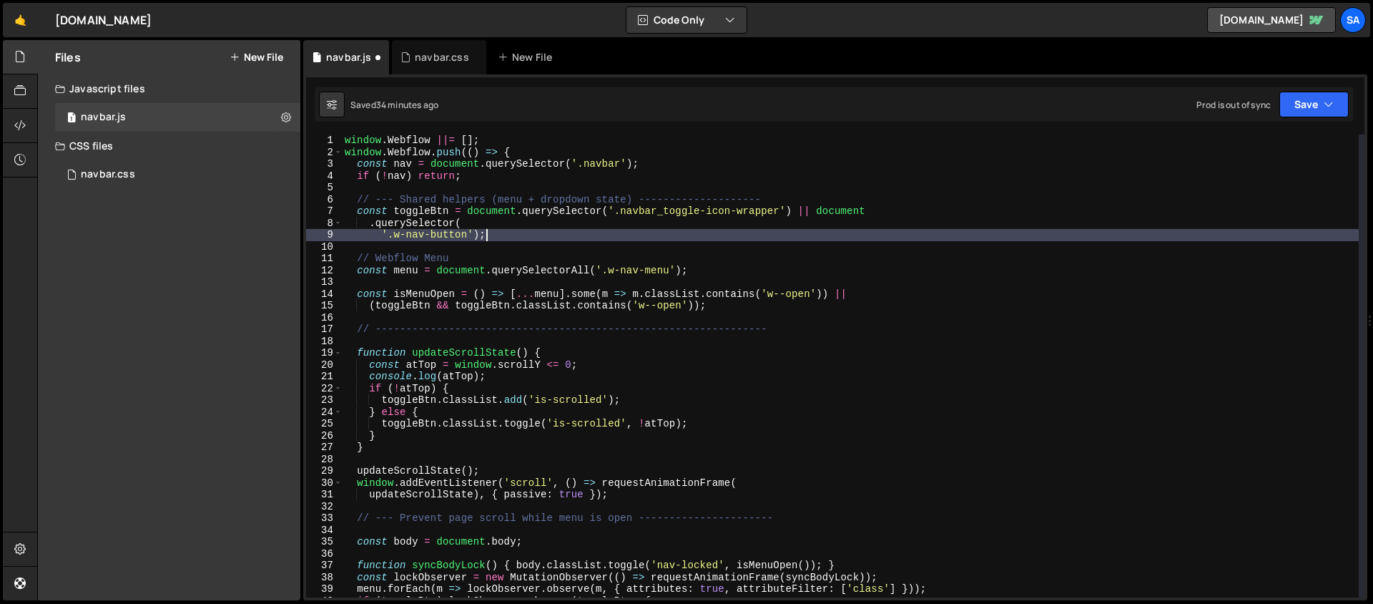
click at [516, 222] on div "window . Webflow ||= [ ] ; window . Webflow . push (( ) => { const nav = docume…" at bounding box center [850, 377] width 1017 height 486
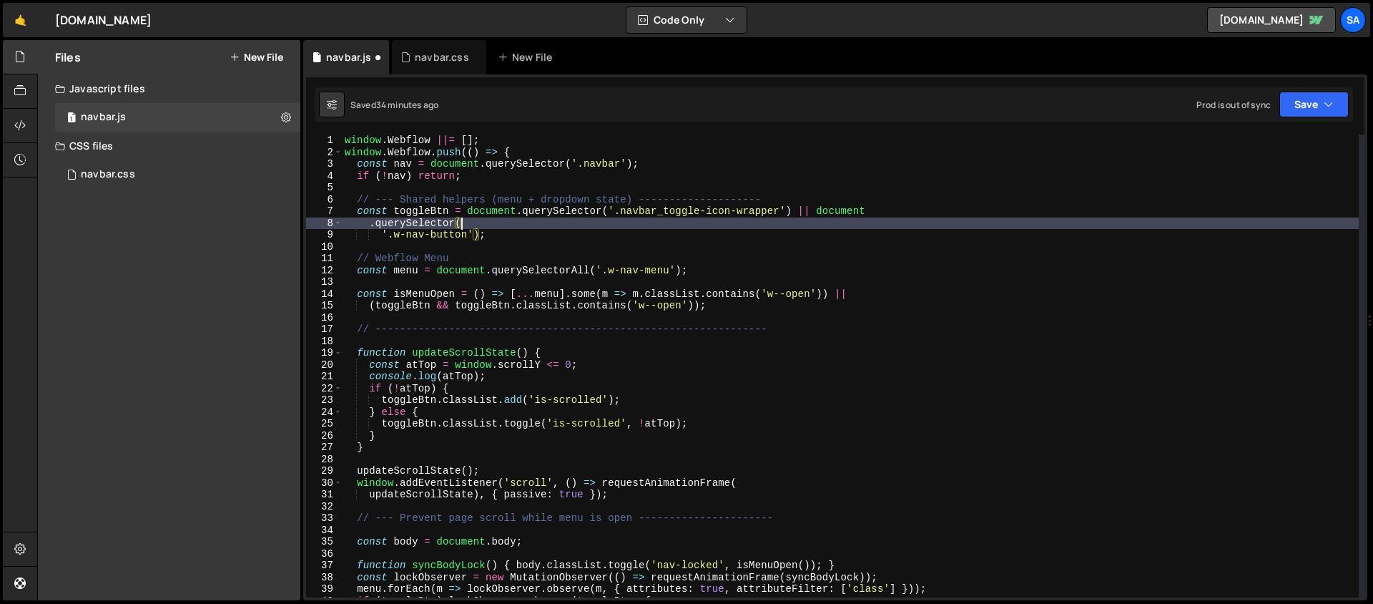
click at [521, 231] on div "window . Webflow ||= [ ] ; window . Webflow . push (( ) => { const nav = docume…" at bounding box center [850, 377] width 1017 height 486
click at [510, 227] on div "window . Webflow ||= [ ] ; window . Webflow . push (( ) => { const nav = docume…" at bounding box center [850, 377] width 1017 height 486
type textarea ".querySelector("
click at [529, 242] on div "window . Webflow ||= [ ] ; window . Webflow . push (( ) => { const nav = docume…" at bounding box center [850, 377] width 1017 height 486
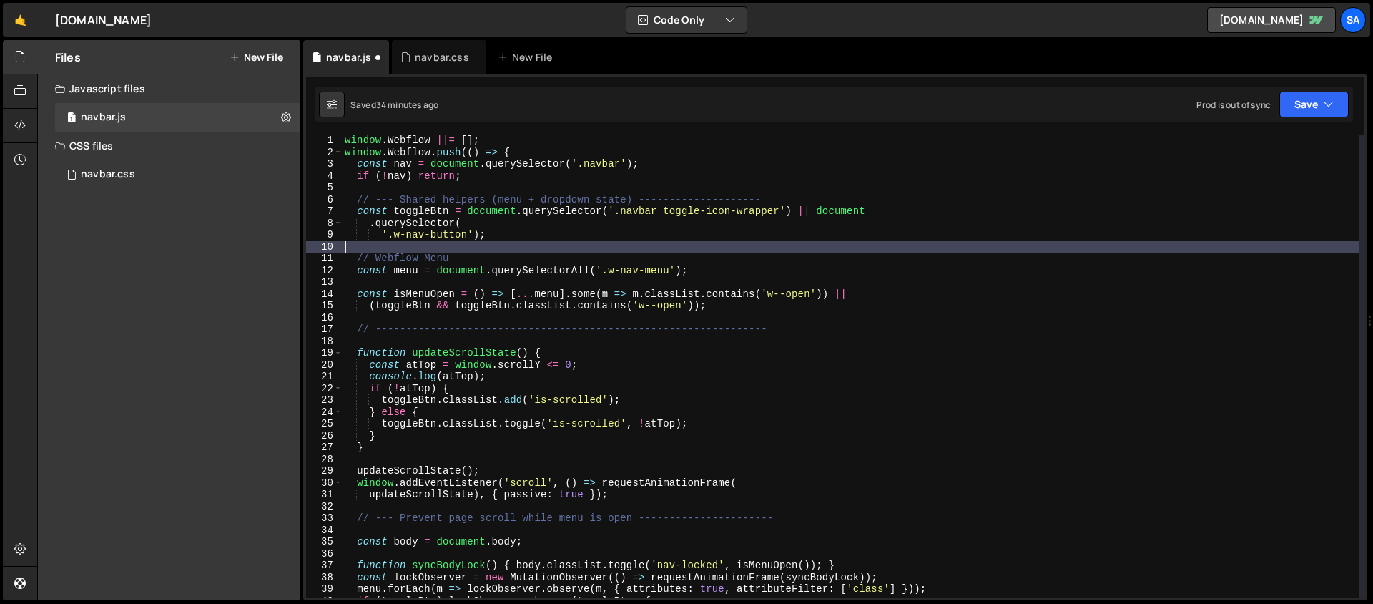
click at [529, 232] on div "window . Webflow ||= [ ] ; window . Webflow . push (( ) => { const nav = docume…" at bounding box center [850, 377] width 1017 height 486
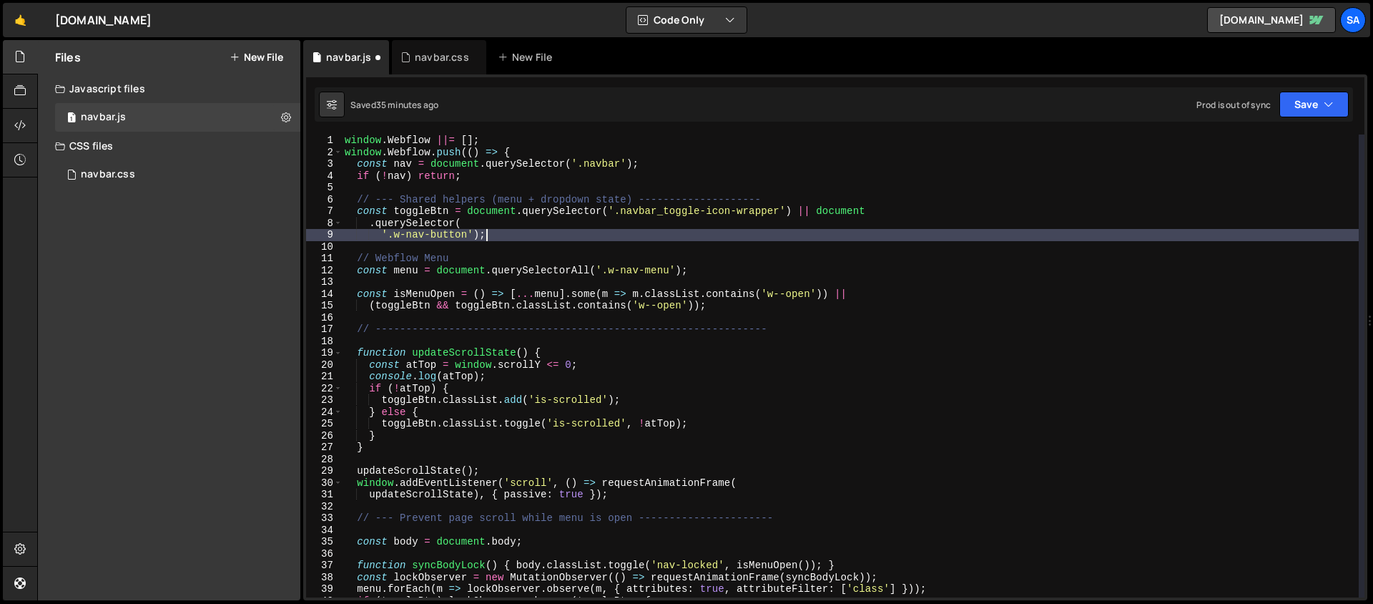
click at [385, 236] on div "window . Webflow ||= [ ] ; window . Webflow . push (( ) => { const nav = docume…" at bounding box center [850, 377] width 1017 height 486
click at [383, 232] on div "window . Webflow ||= [ ] ; window . Webflow . push (( ) => { const nav = docume…" at bounding box center [850, 377] width 1017 height 486
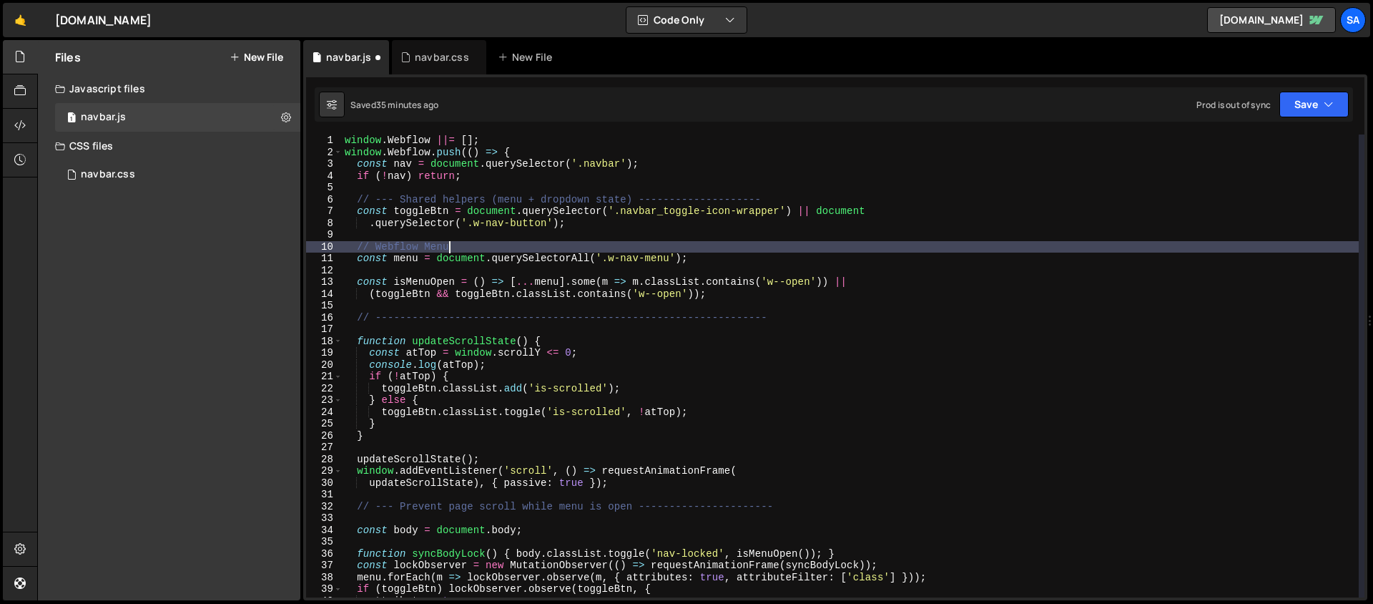
click at [478, 247] on div "window . Webflow ||= [ ] ; window . Webflow . push (( ) => { const nav = docume…" at bounding box center [850, 377] width 1017 height 486
click at [712, 259] on div "window . Webflow ||= [ ] ; window . Webflow . push (( ) => { const nav = docume…" at bounding box center [850, 377] width 1017 height 486
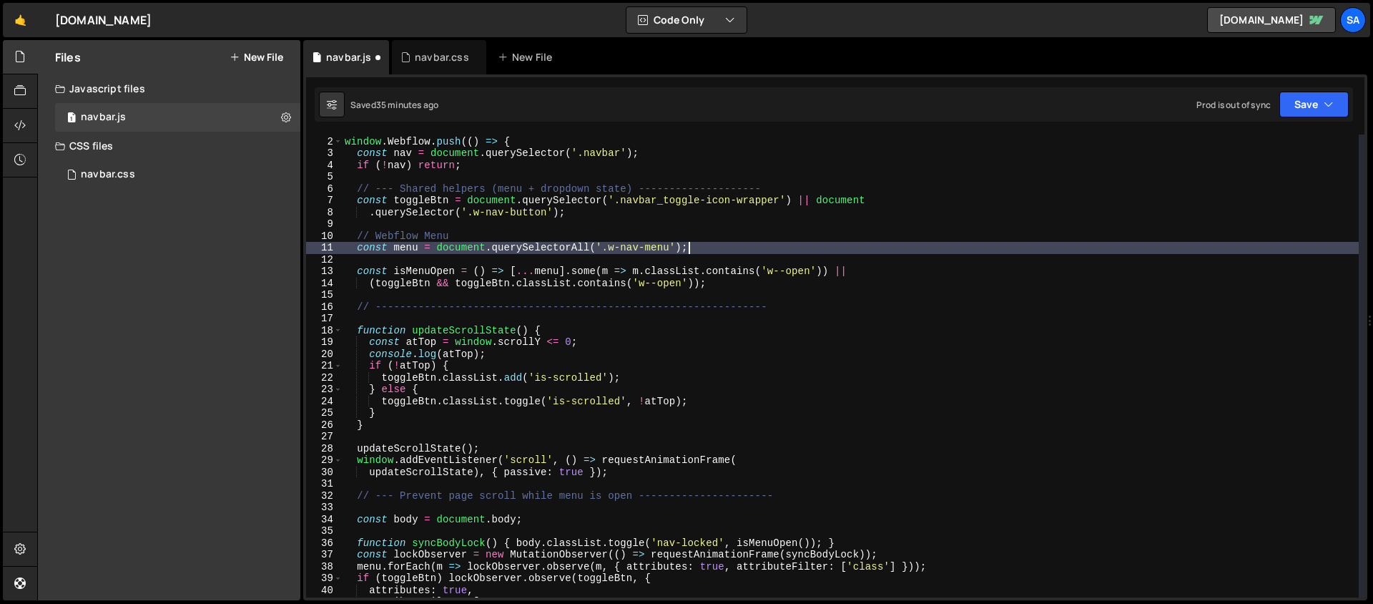
scroll to position [16, 0]
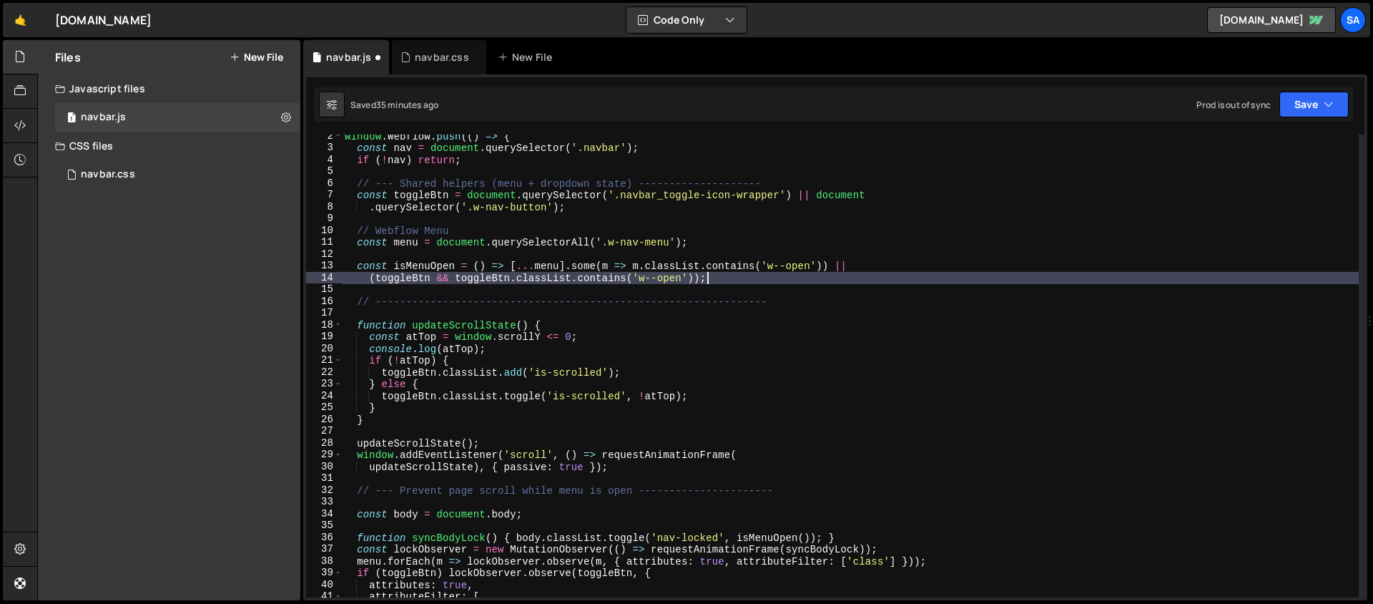
click at [787, 275] on div "window . Webflow . push (( ) => { const nav = document . querySelector ( '.navb…" at bounding box center [850, 373] width 1017 height 486
type textarea "(toggleBtn && toggleBtn.classList.contains('w--open'));"
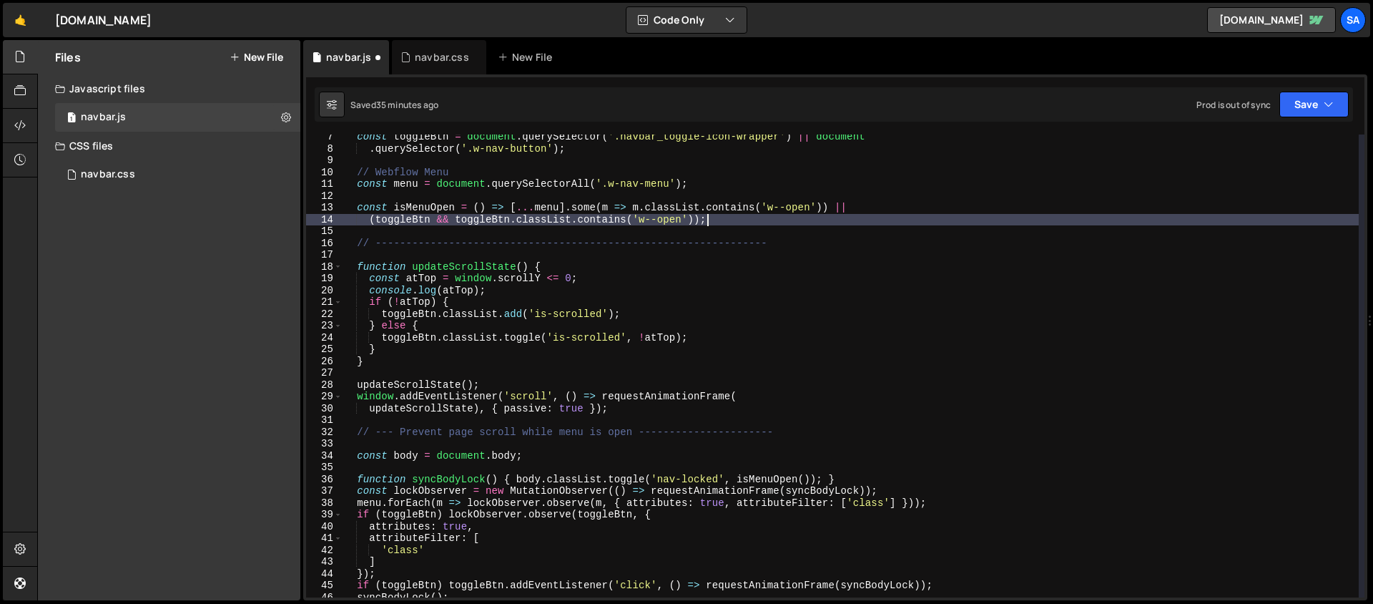
scroll to position [74, 0]
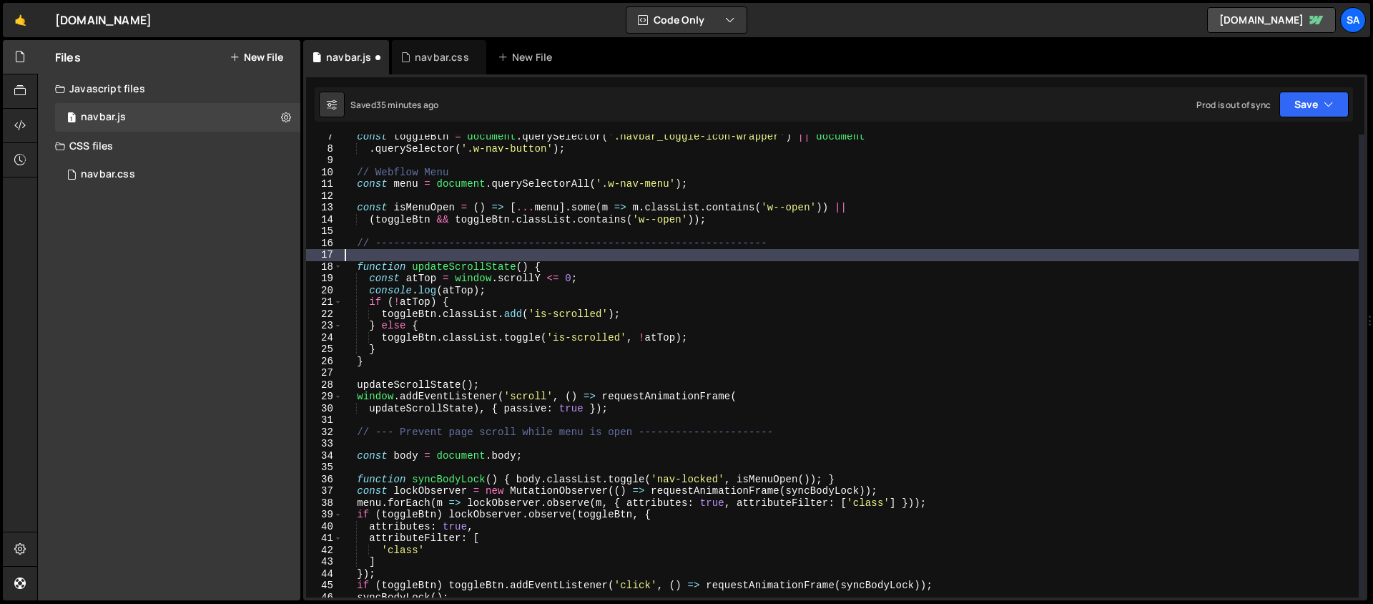
click at [639, 260] on div "const toggleBtn = document . querySelector ( '.navbar_toggle-icon-wrapper' ) ||…" at bounding box center [850, 374] width 1017 height 486
click at [624, 269] on div "const toggleBtn = document . querySelector ( '.navbar_toggle-icon-wrapper' ) ||…" at bounding box center [850, 374] width 1017 height 486
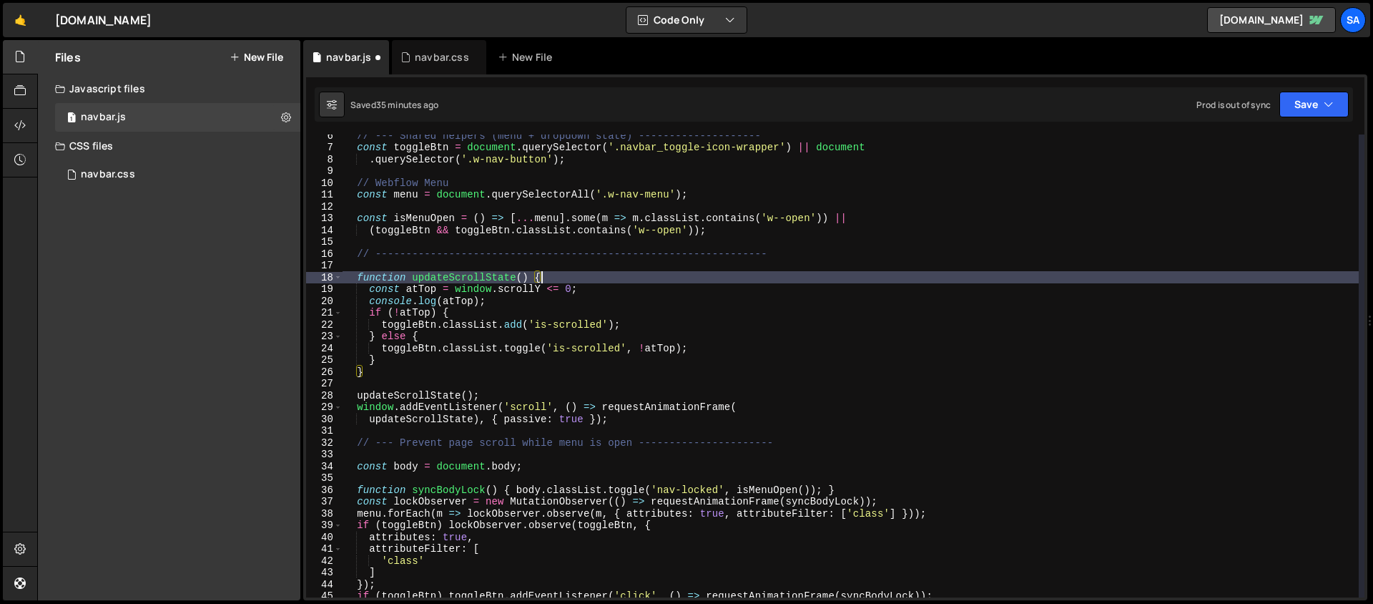
scroll to position [64, 0]
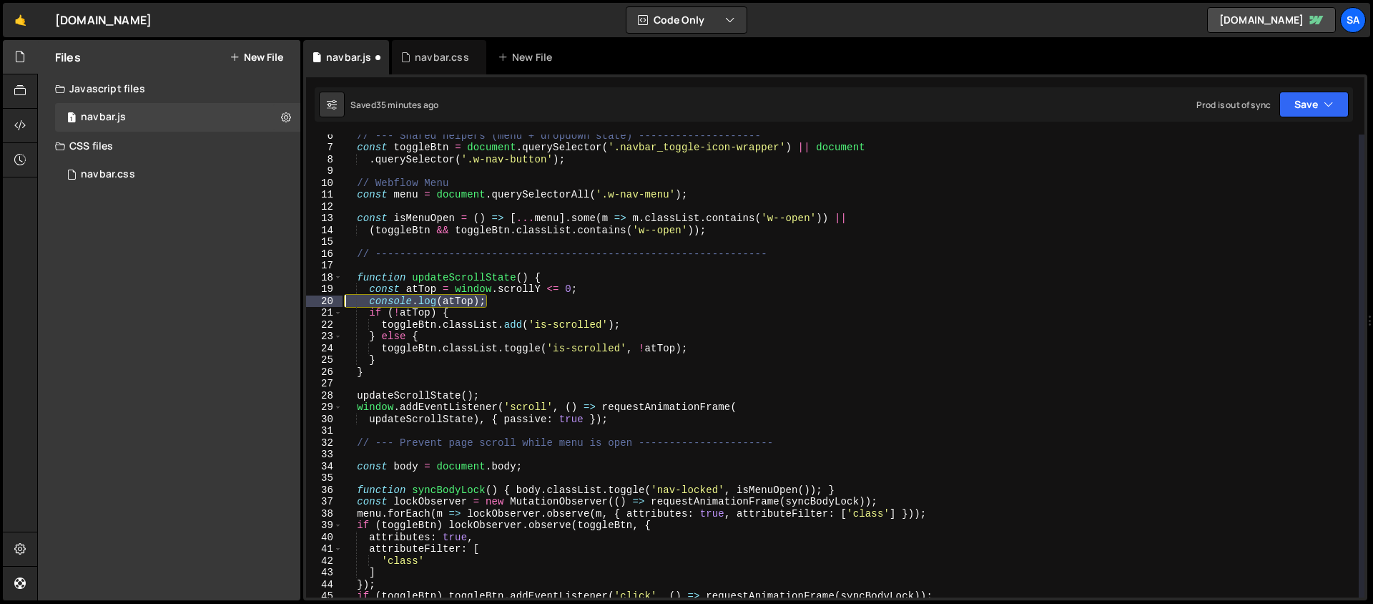
drag, startPoint x: 526, startPoint y: 300, endPoint x: 314, endPoint y: 303, distance: 211.7
click at [314, 303] on div "function updateScrollState() { 6 7 8 9 10 11 12 13 14 15 16 17 18 19 20 21 22 2…" at bounding box center [835, 365] width 1058 height 463
click at [528, 297] on div "// --- Shared helpers (menu + dropdown state) -------------------- const toggle…" at bounding box center [850, 365] width 1017 height 463
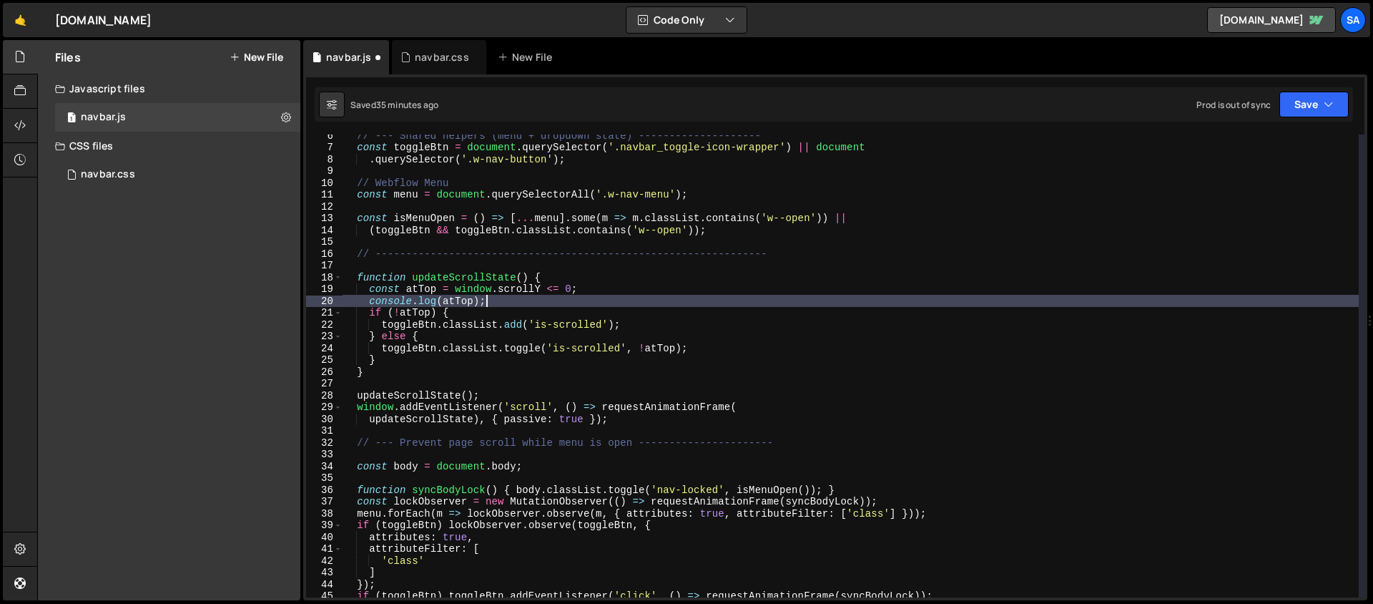
click at [676, 300] on div "// --- Shared helpers (menu + dropdown state) -------------------- const toggle…" at bounding box center [850, 372] width 1017 height 486
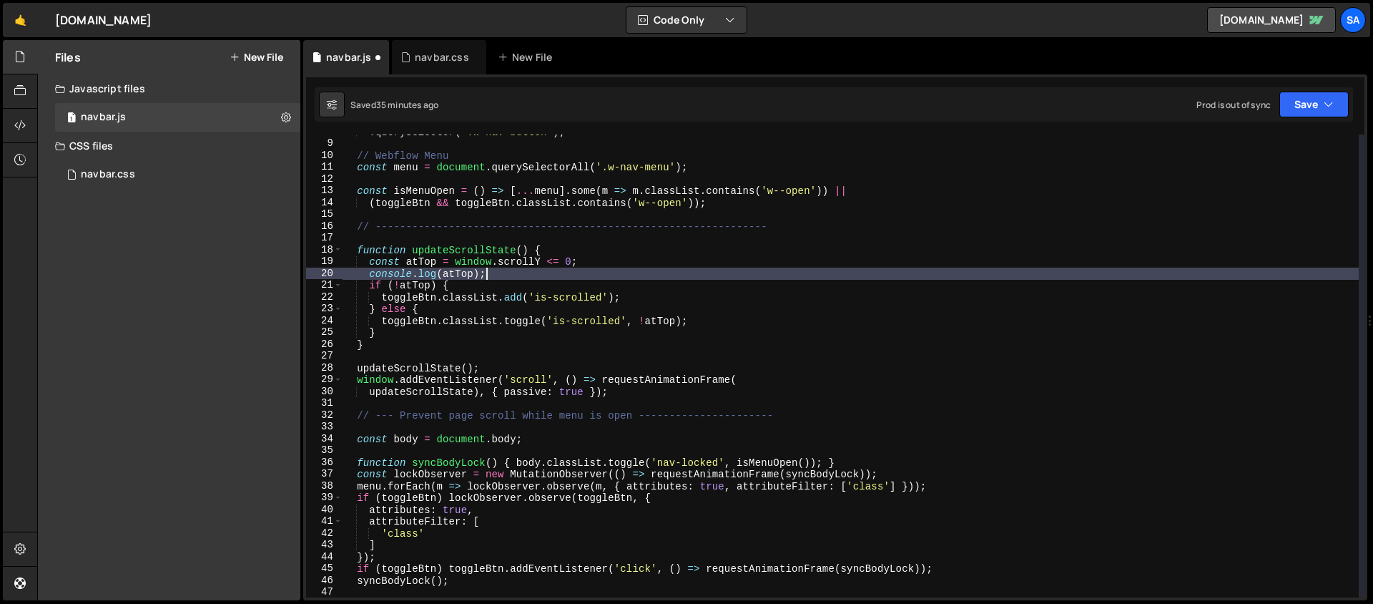
scroll to position [102, 0]
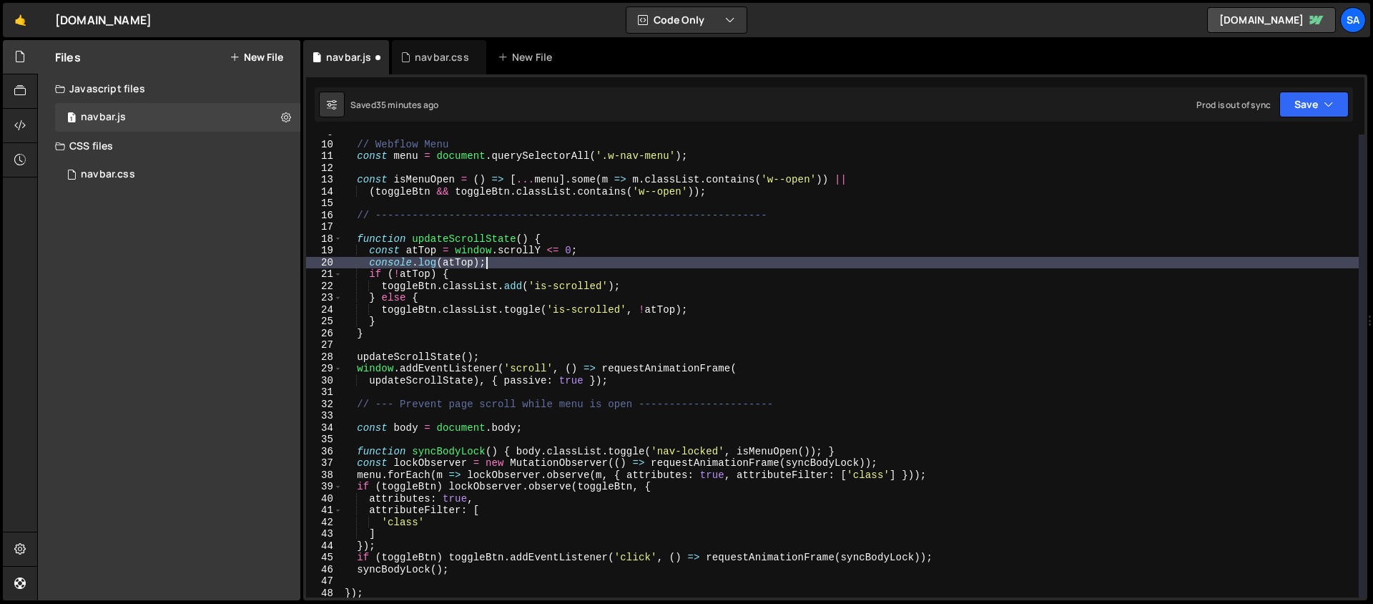
click at [785, 302] on div "// Webflow Menu const menu = document . querySelectorAll ( '.w-nav-menu' ) ; co…" at bounding box center [850, 370] width 1017 height 486
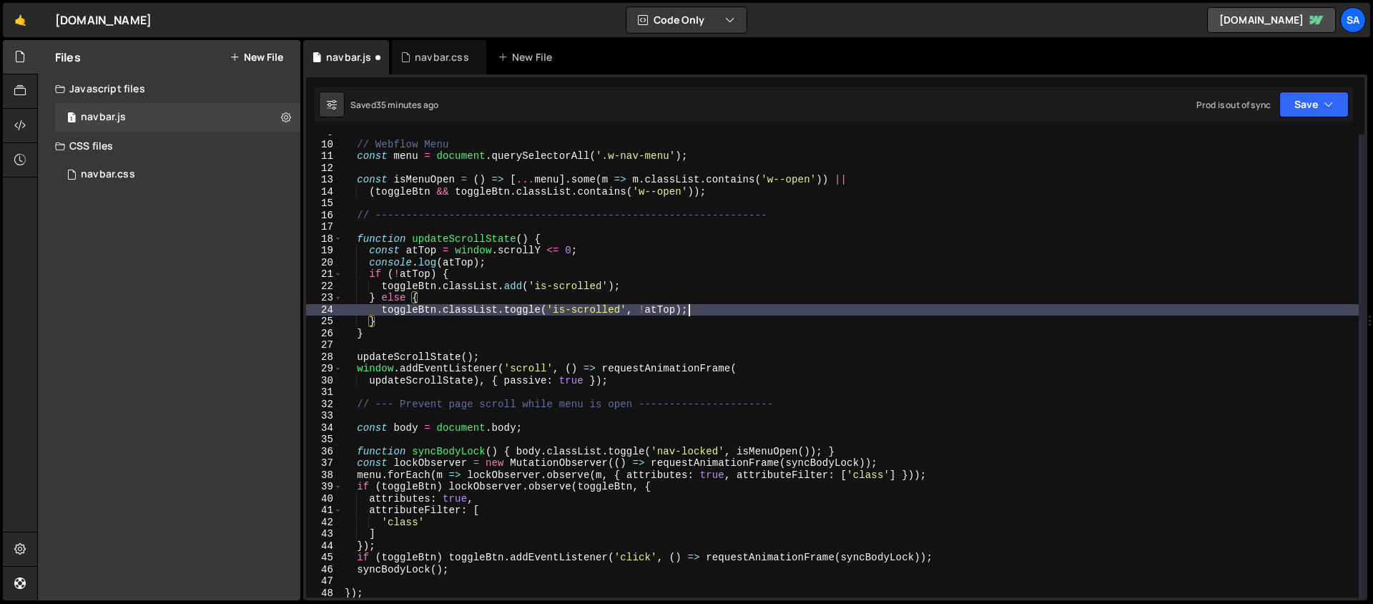
click at [756, 306] on div "// Webflow Menu const menu = document . querySelectorAll ( '.w-nav-menu' ) ; co…" at bounding box center [850, 370] width 1017 height 486
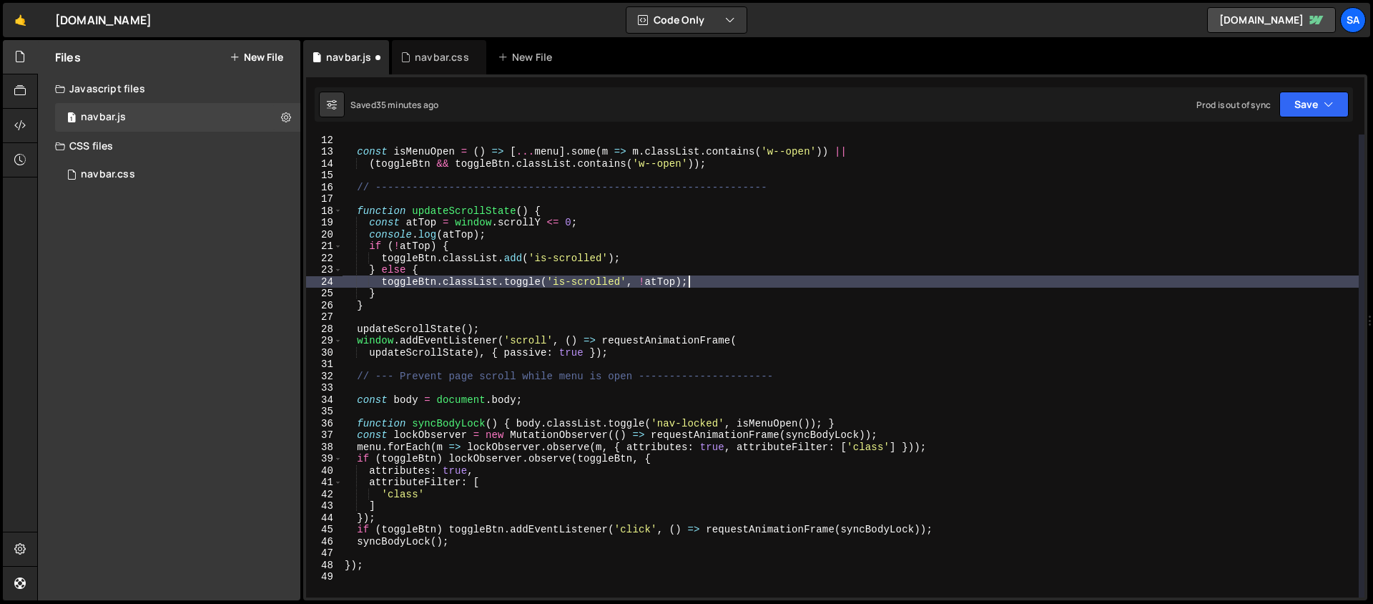
scroll to position [142, 0]
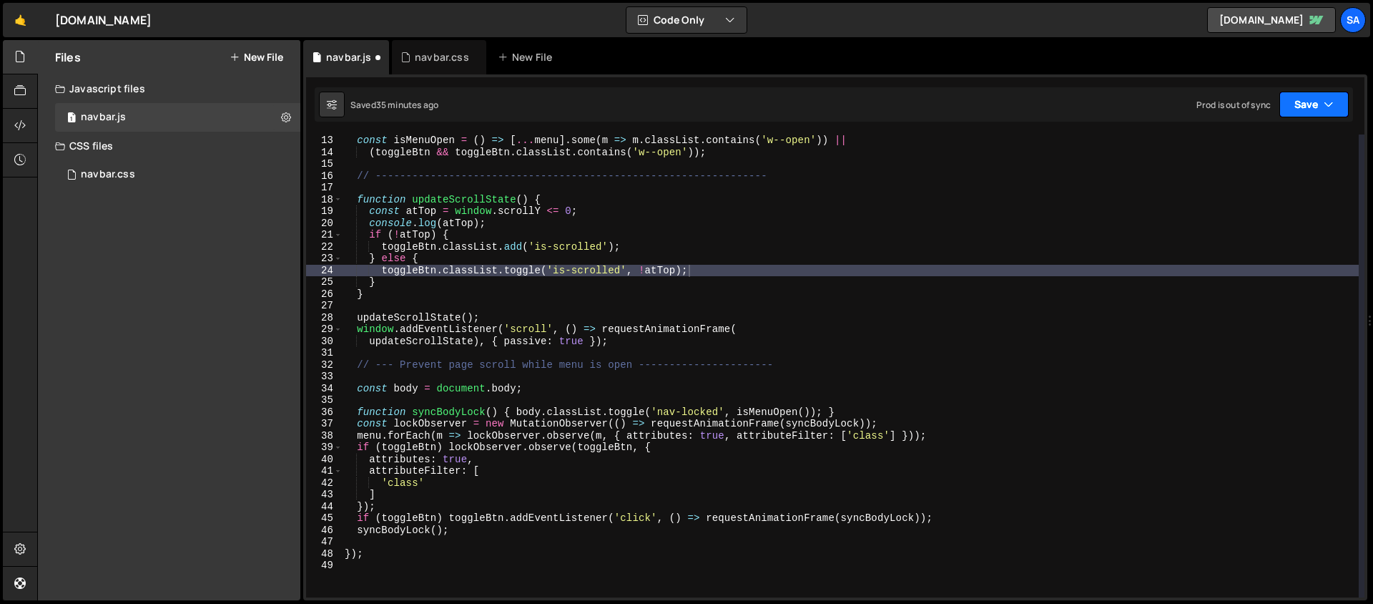
click at [1307, 102] on button "Save" at bounding box center [1313, 105] width 69 height 26
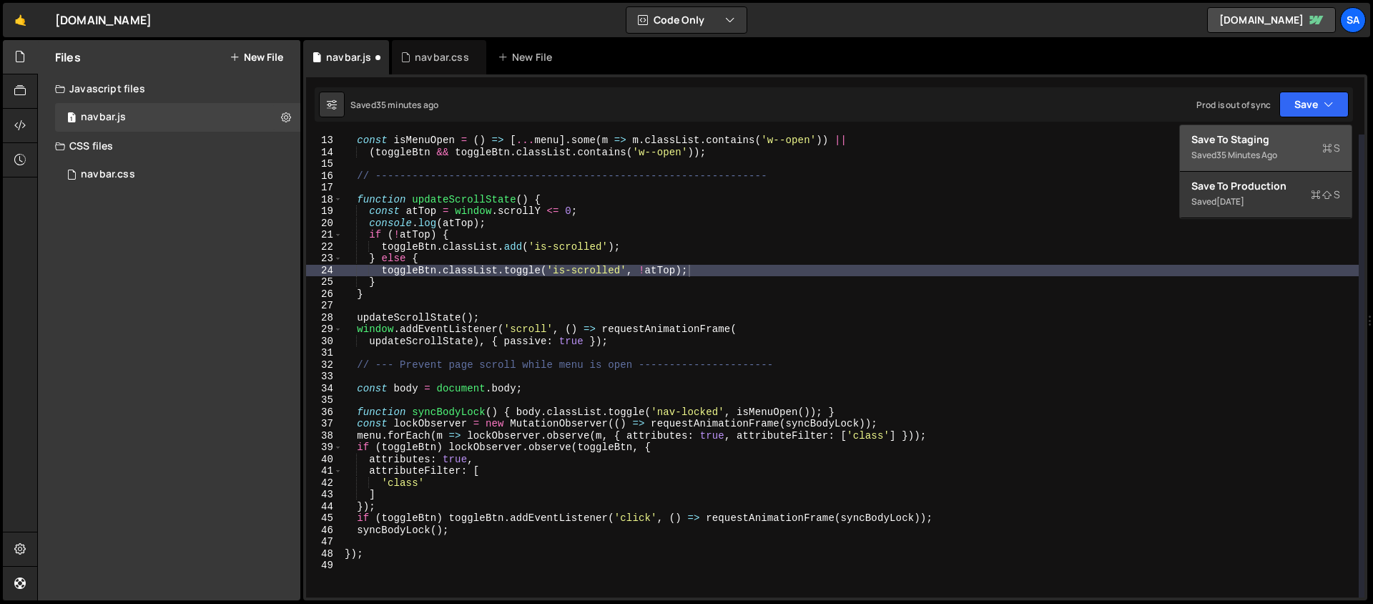
click at [1229, 145] on div "Save to Staging S" at bounding box center [1265, 139] width 149 height 14
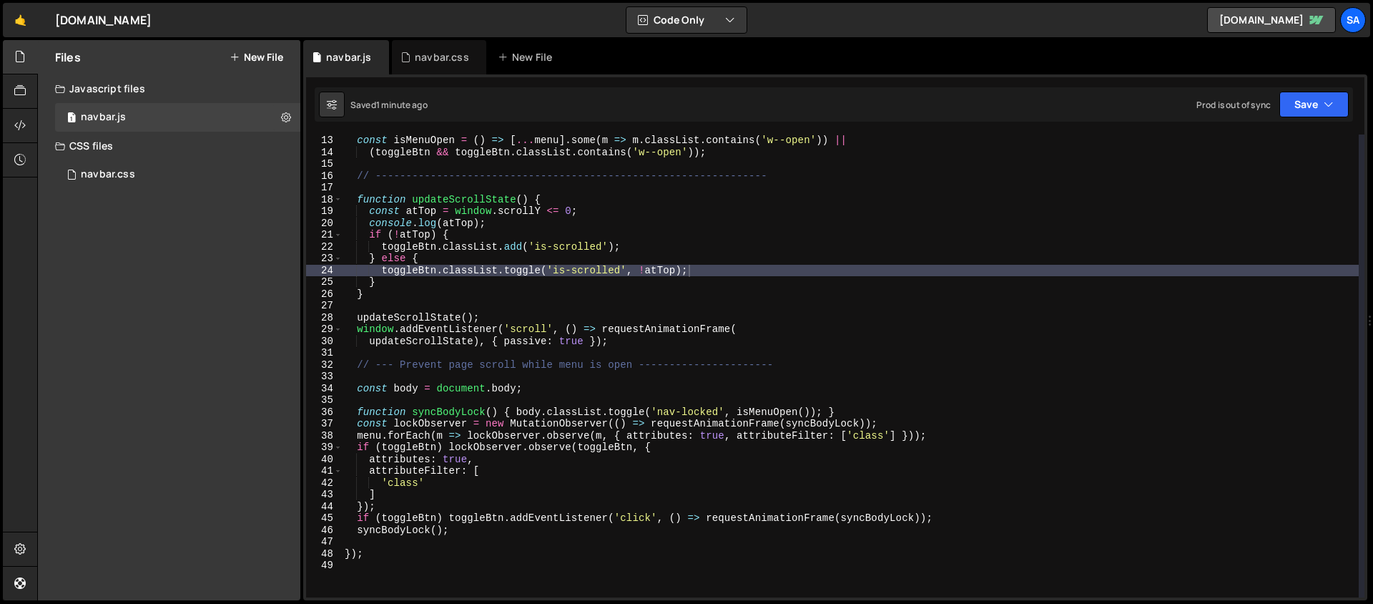
click at [499, 290] on div "const isMenuOpen = ( ) => [ ... menu ] . some ( m => m . classList . contains (…" at bounding box center [850, 377] width 1017 height 486
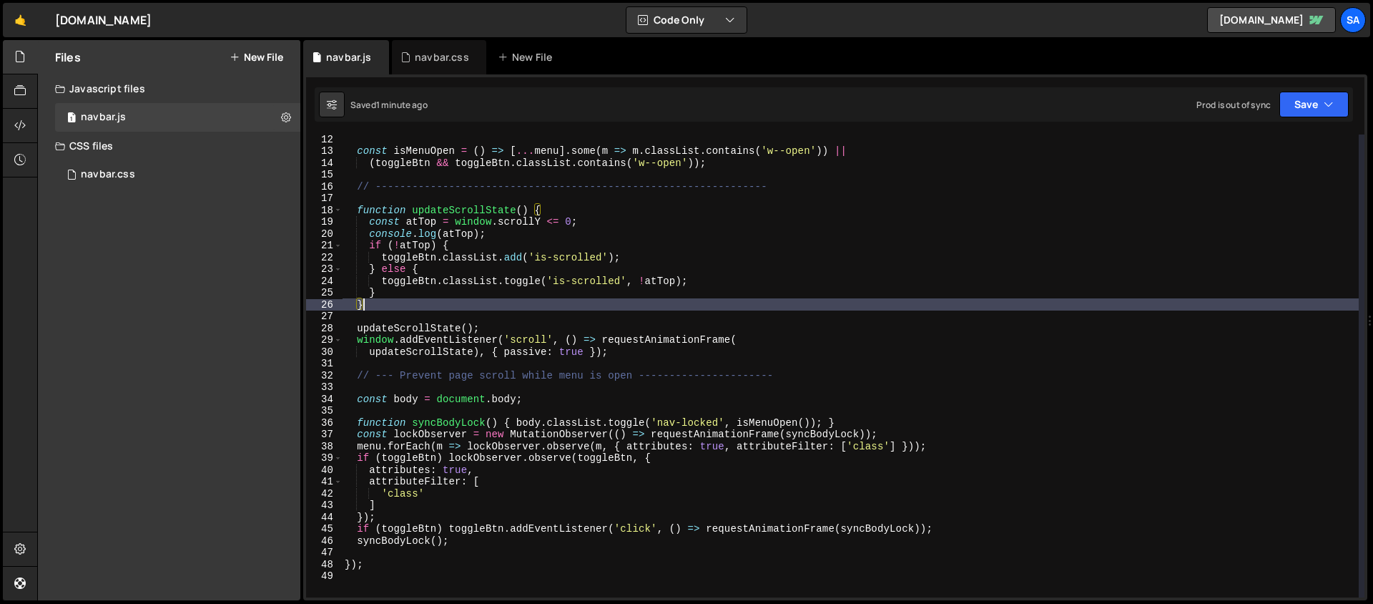
scroll to position [131, 0]
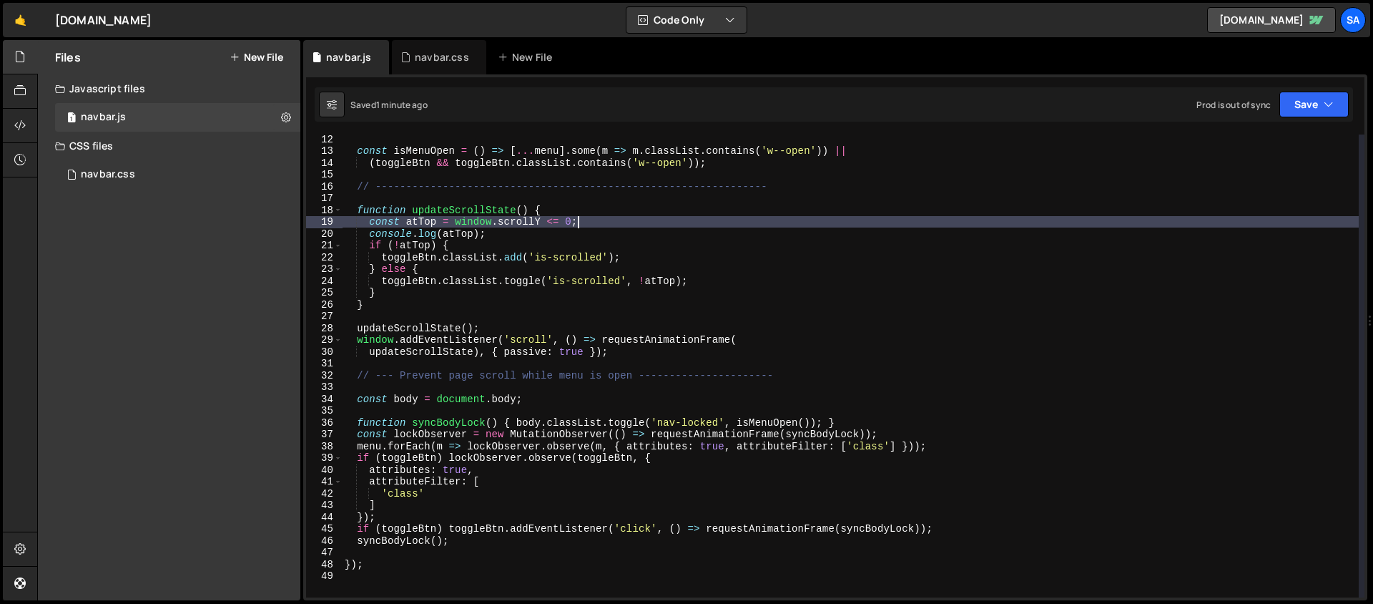
click at [615, 217] on div "const isMenuOpen = ( ) => [ ... menu ] . some ( m => m . classList . contains (…" at bounding box center [850, 376] width 1017 height 486
click at [504, 244] on div "const isMenuOpen = ( ) => [ ... menu ] . some ( m => m . classList . contains (…" at bounding box center [850, 376] width 1017 height 486
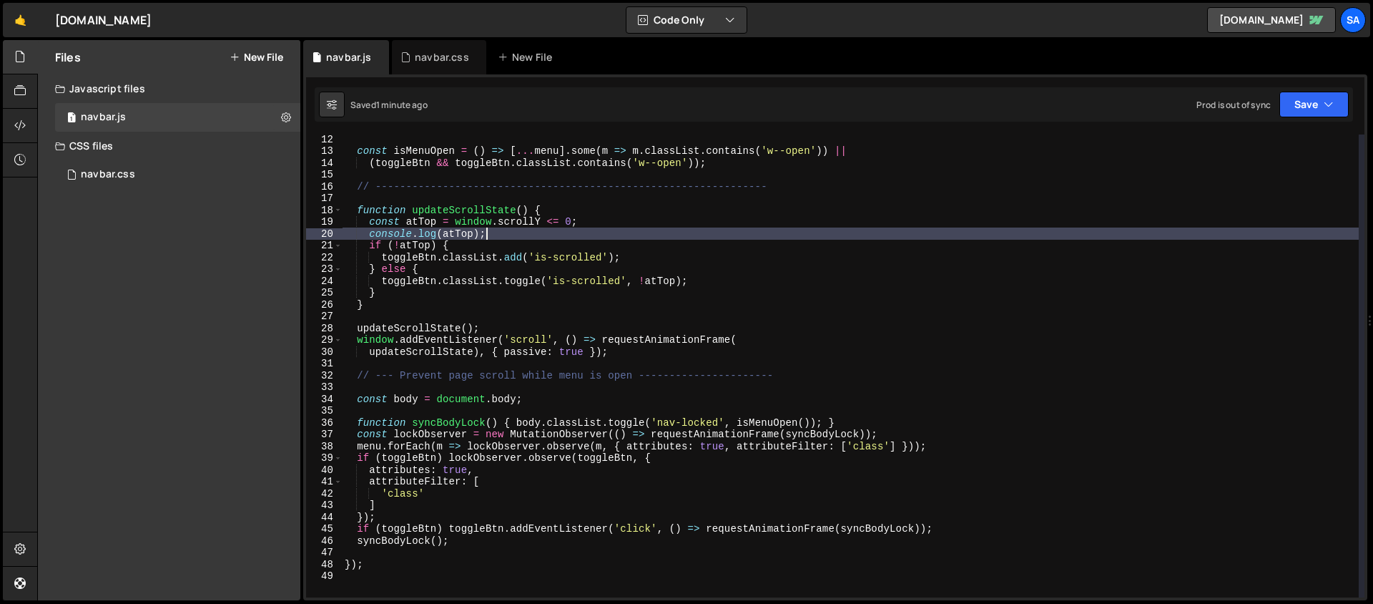
click at [513, 236] on div "const isMenuOpen = ( ) => [ ... menu ] . some ( m => m . classList . contains (…" at bounding box center [850, 376] width 1017 height 486
click at [497, 243] on div "const isMenuOpen = ( ) => [ ... menu ] . some ( m => m . classList . contains (…" at bounding box center [850, 376] width 1017 height 486
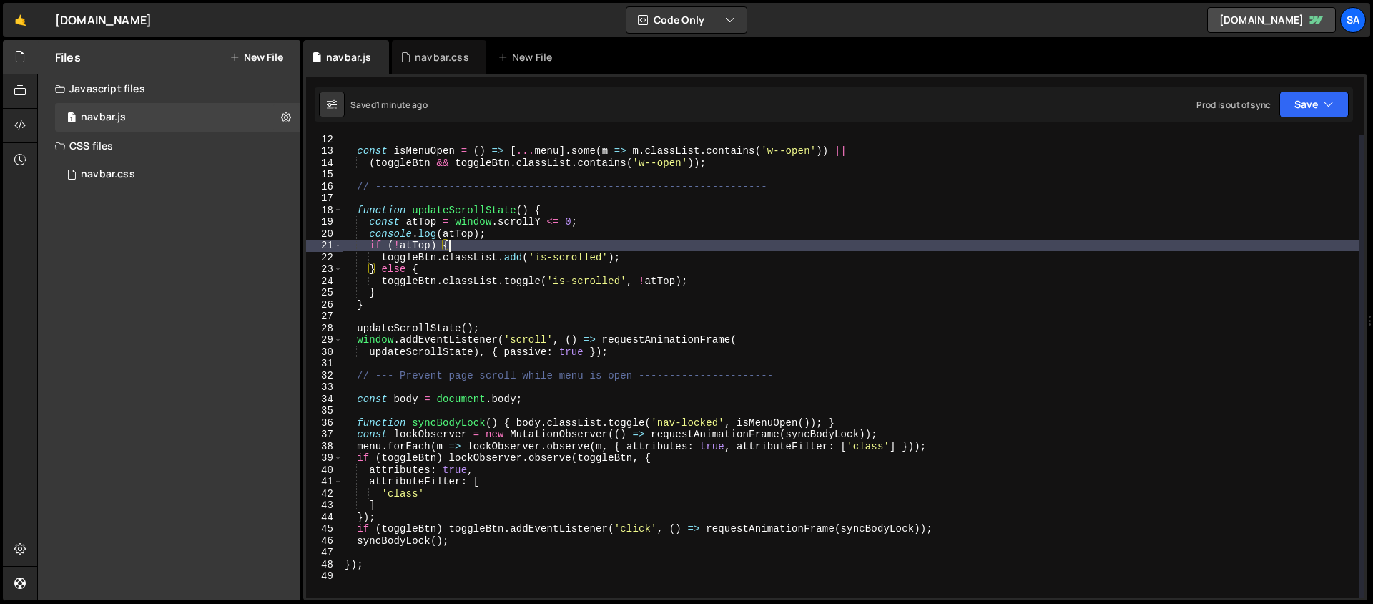
click at [649, 263] on div "const isMenuOpen = ( ) => [ ... menu ] . some ( m => m . classList . contains (…" at bounding box center [850, 376] width 1017 height 486
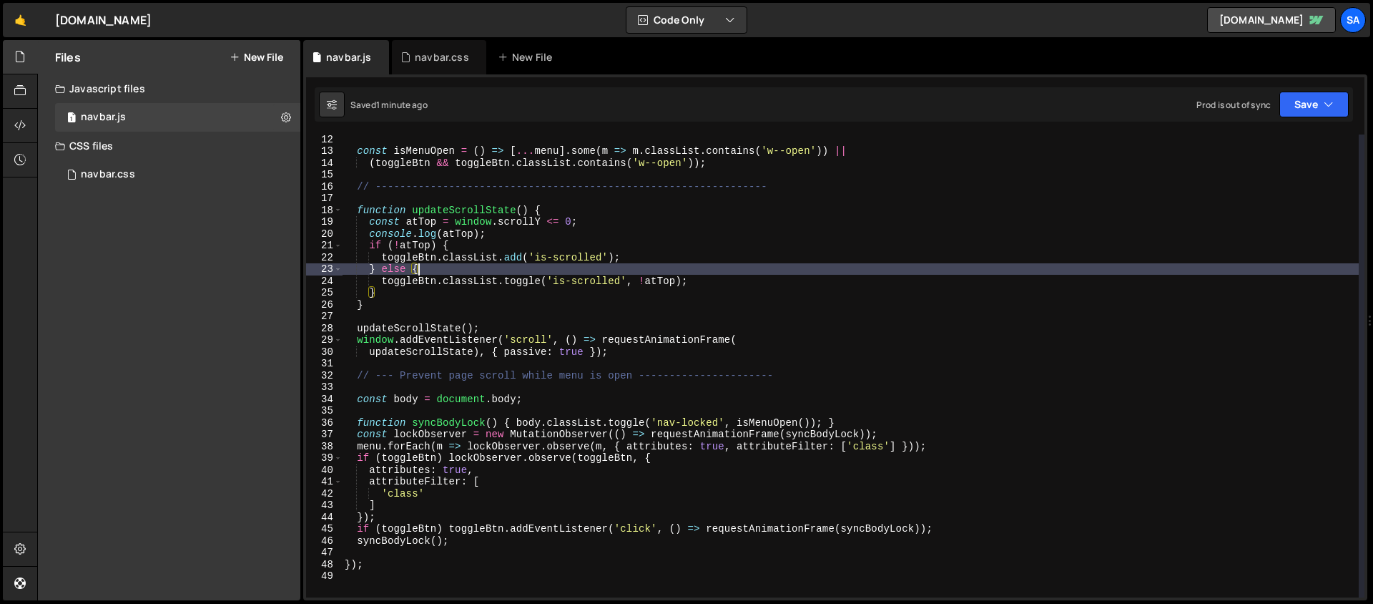
click at [470, 305] on div "const isMenuOpen = ( ) => [ ... menu ] . some ( m => m . classList . contains (…" at bounding box center [850, 376] width 1017 height 486
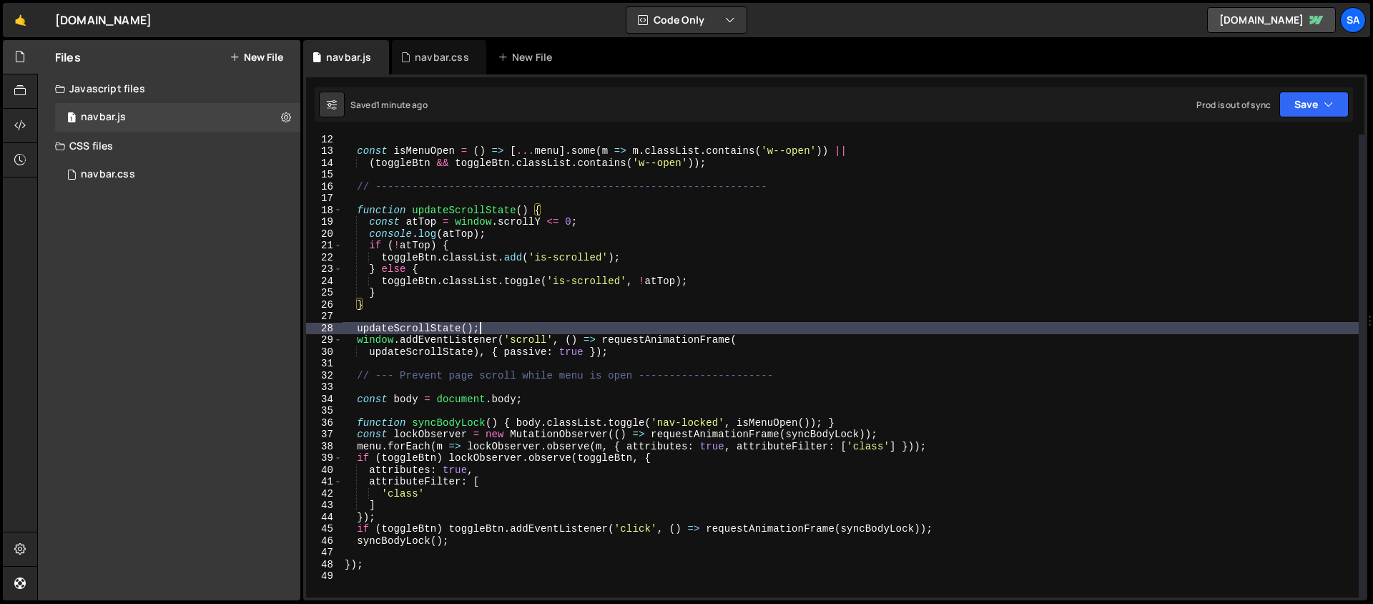
click at [495, 331] on div "const isMenuOpen = ( ) => [ ... menu ] . some ( m => m . classList . contains (…" at bounding box center [850, 376] width 1017 height 486
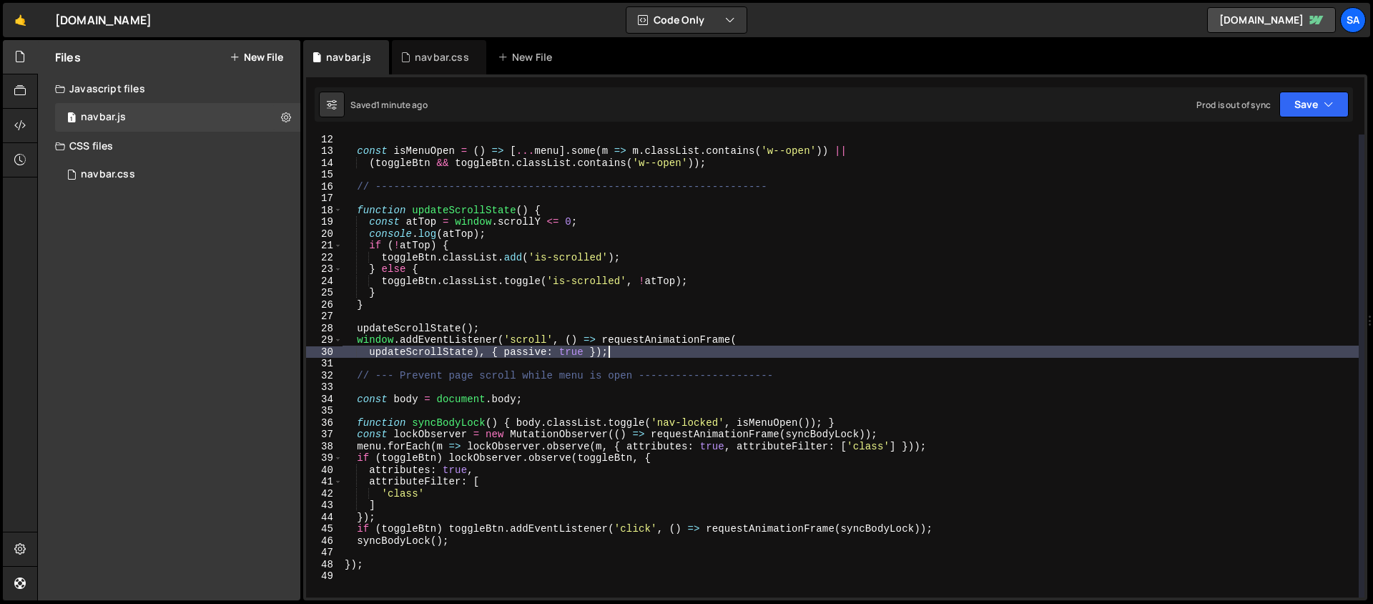
click at [643, 349] on div "const isMenuOpen = ( ) => [ ... menu ] . some ( m => m . classList . contains (…" at bounding box center [850, 376] width 1017 height 486
click at [370, 355] on div "const isMenuOpen = ( ) => [ ... menu ] . some ( m => m . classList . contains (…" at bounding box center [850, 376] width 1017 height 486
type textarea "window.addEventListener('scroll', () => requestAnimationFrame(updateScrollState…"
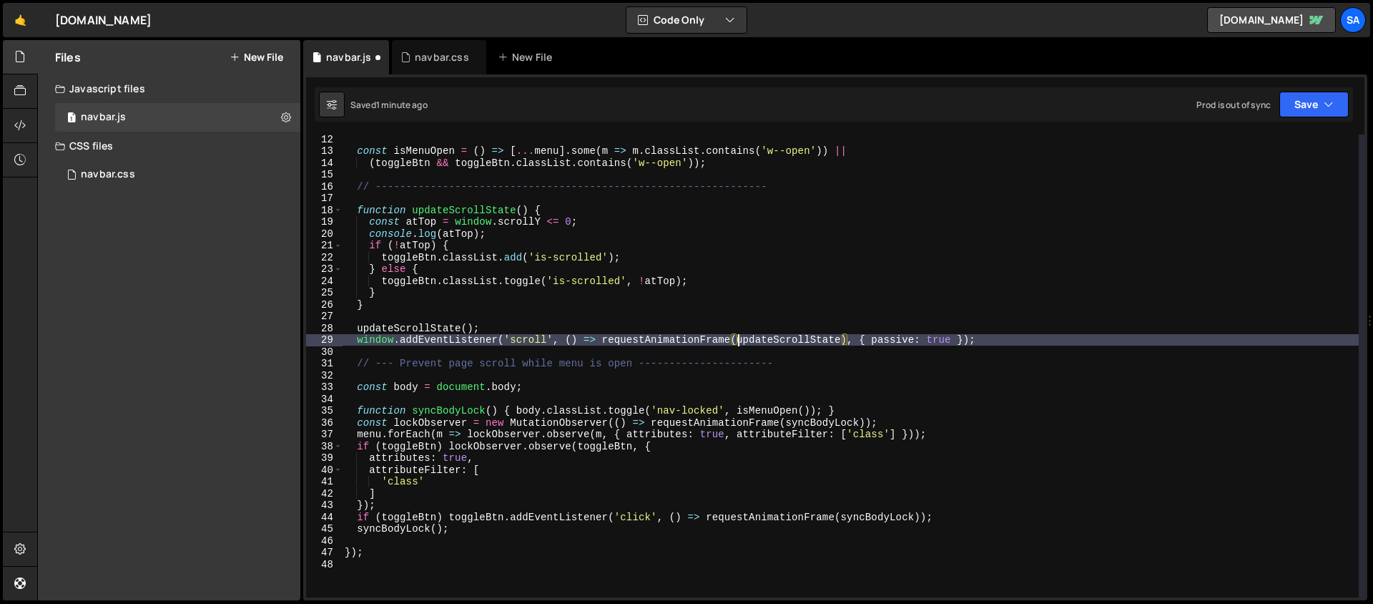
click at [1044, 348] on div "const isMenuOpen = ( ) => [ ... menu ] . some ( m => m . classList . contains (…" at bounding box center [850, 376] width 1017 height 486
click at [1028, 334] on div "const isMenuOpen = ( ) => [ ... menu ] . some ( m => m . classList . contains (…" at bounding box center [850, 376] width 1017 height 486
click at [514, 326] on div "const isMenuOpen = ( ) => [ ... menu ] . some ( m => m . classList . contains (…" at bounding box center [850, 376] width 1017 height 486
type textarea "updateScrollState();"
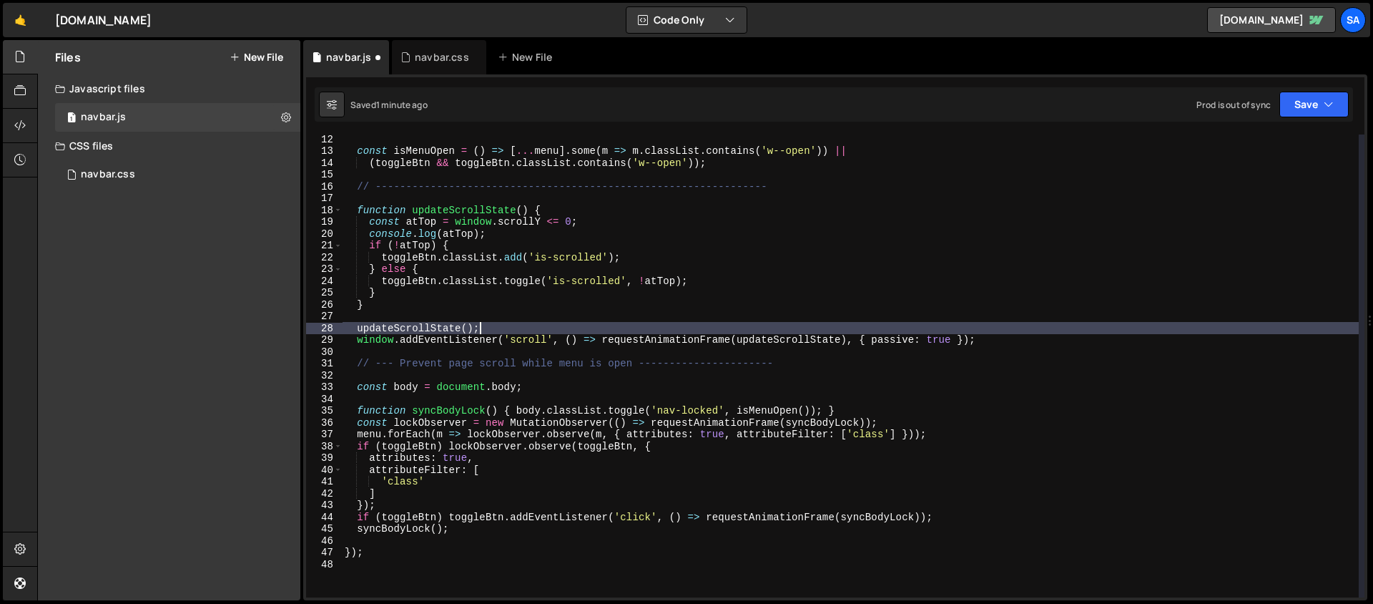
click at [402, 310] on div "const isMenuOpen = ( ) => [ ... menu ] . some ( m => m . classList . contains (…" at bounding box center [850, 376] width 1017 height 486
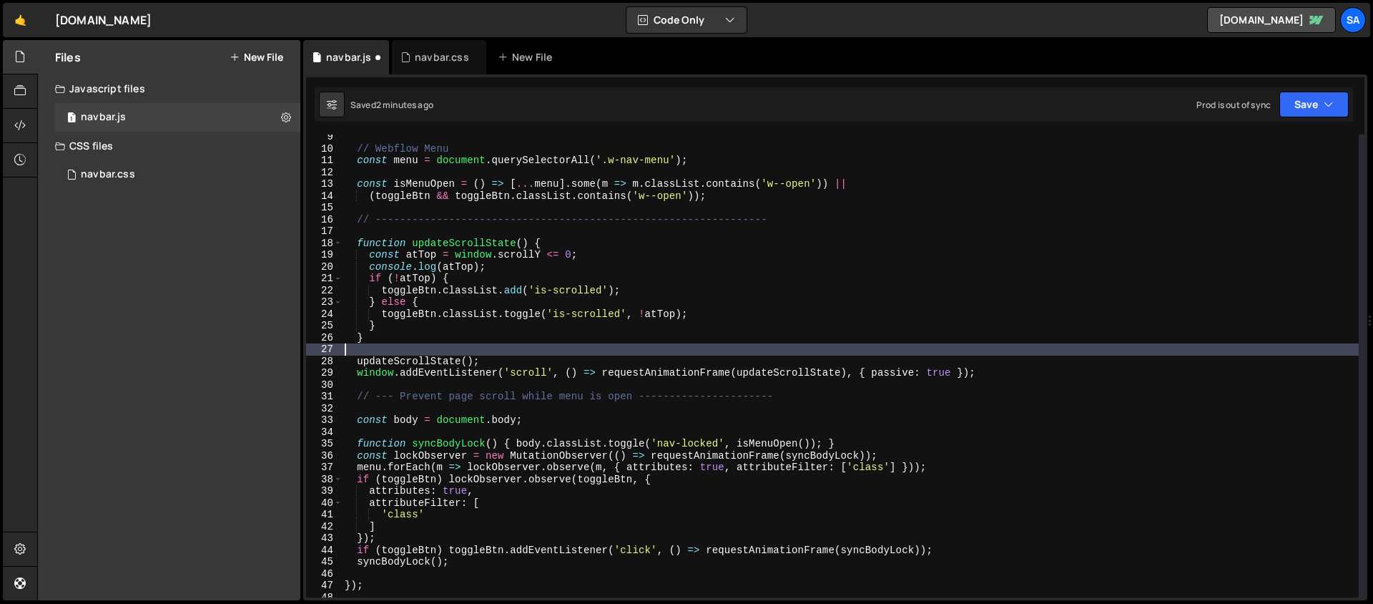
scroll to position [109, 0]
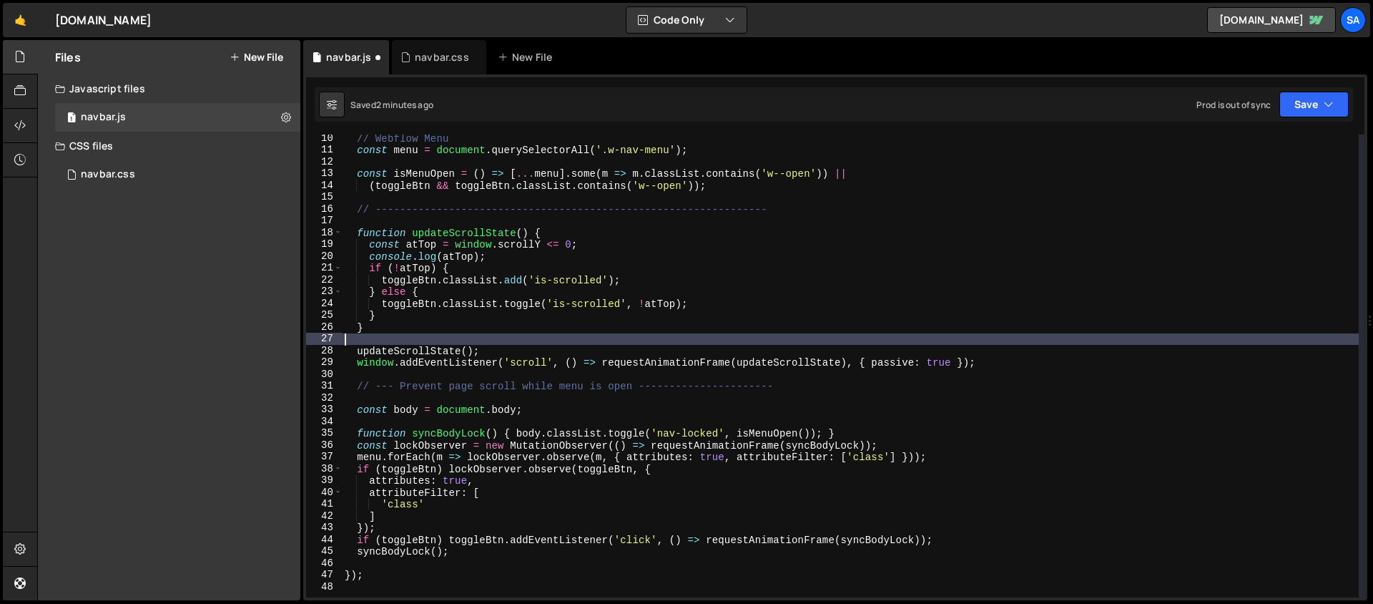
click at [517, 350] on div "// Webflow Menu const menu = document . querySelectorAll ( '.w-nav-menu' ) ; co…" at bounding box center [850, 375] width 1017 height 486
type textarea "updateScrollState();"
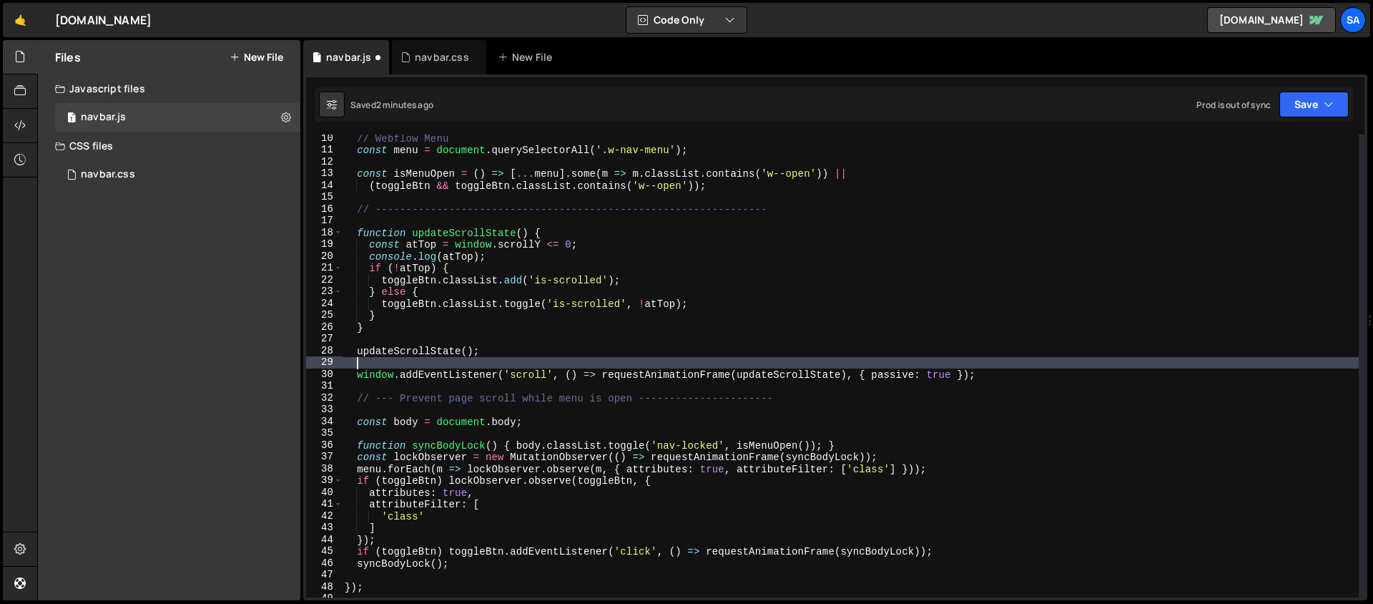
click at [390, 337] on div "// Webflow Menu const menu = document . querySelectorAll ( '.w-nav-menu' ) ; co…" at bounding box center [850, 375] width 1017 height 486
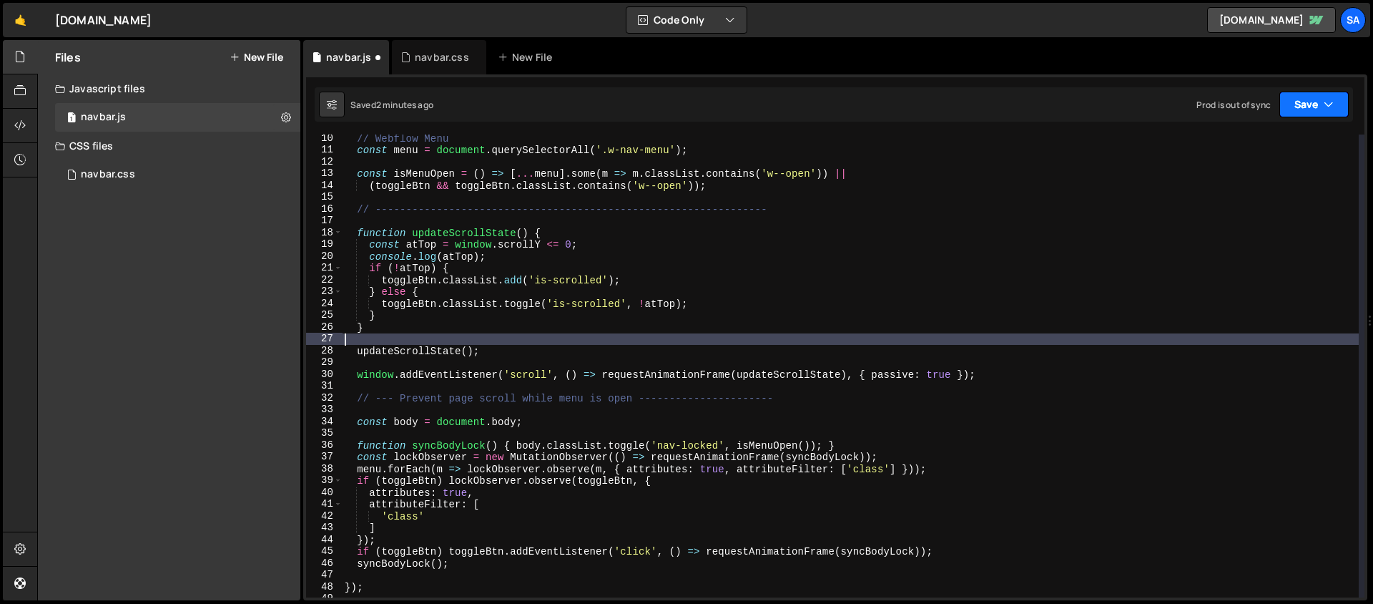
click at [1288, 100] on button "Save" at bounding box center [1313, 105] width 69 height 26
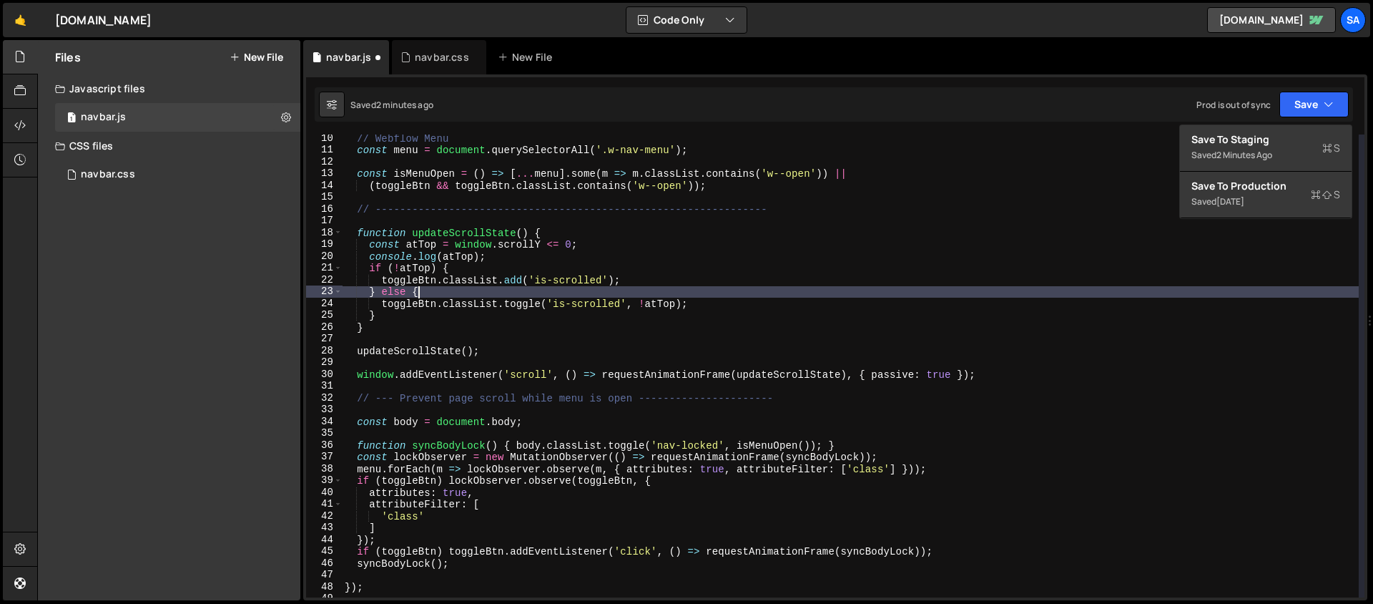
click at [602, 294] on div "// Webflow Menu const menu = document . querySelectorAll ( '.w-nav-menu' ) ; co…" at bounding box center [850, 375] width 1017 height 486
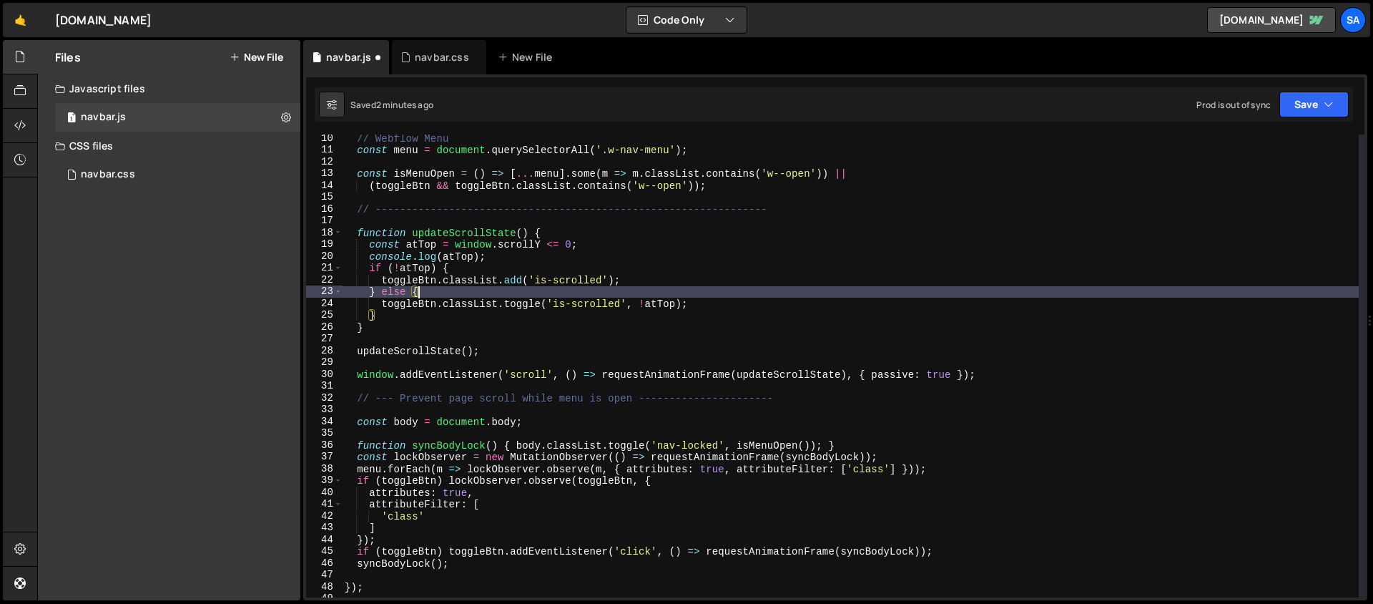
click at [518, 345] on div "// Webflow Menu const menu = document . querySelectorAll ( '.w-nav-menu' ) ; co…" at bounding box center [850, 375] width 1017 height 486
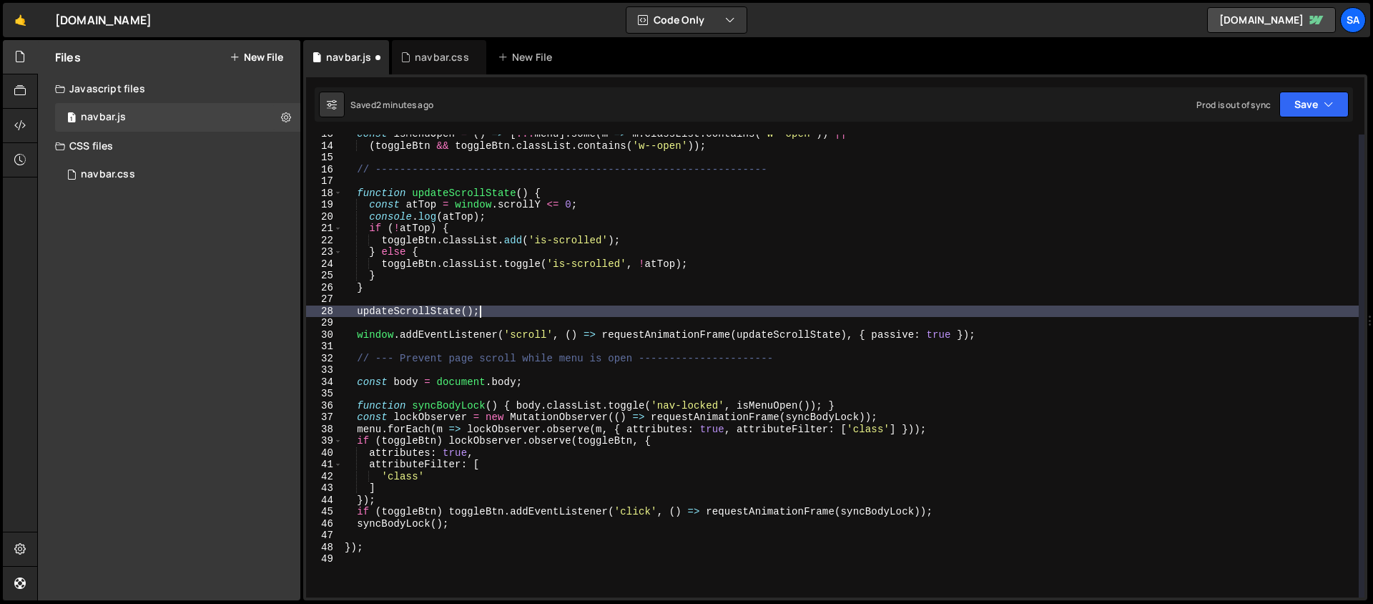
scroll to position [137, 0]
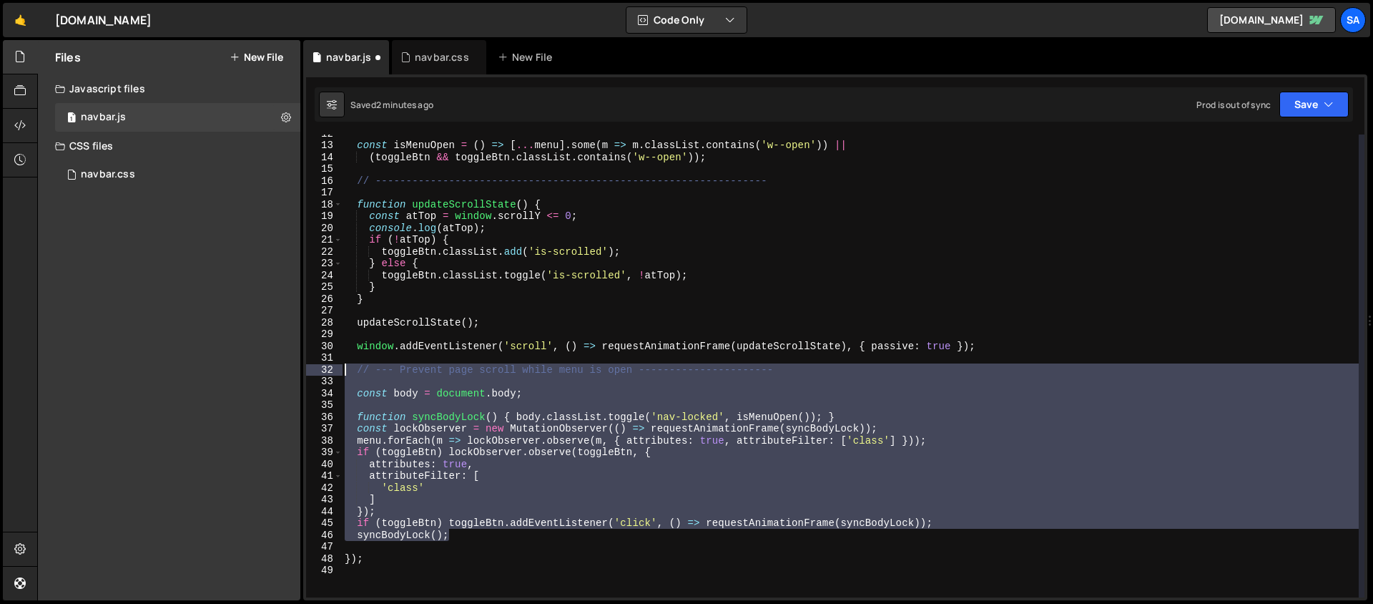
drag, startPoint x: 458, startPoint y: 538, endPoint x: 318, endPoint y: 368, distance: 219.5
click at [318, 368] on div "updateScrollState(); 12 13 14 15 16 17 18 19 20 21 22 23 24 25 26 27 28 29 30 3…" at bounding box center [835, 365] width 1058 height 463
type textarea "// --- Prevent page scroll while menu is open ----------------------"
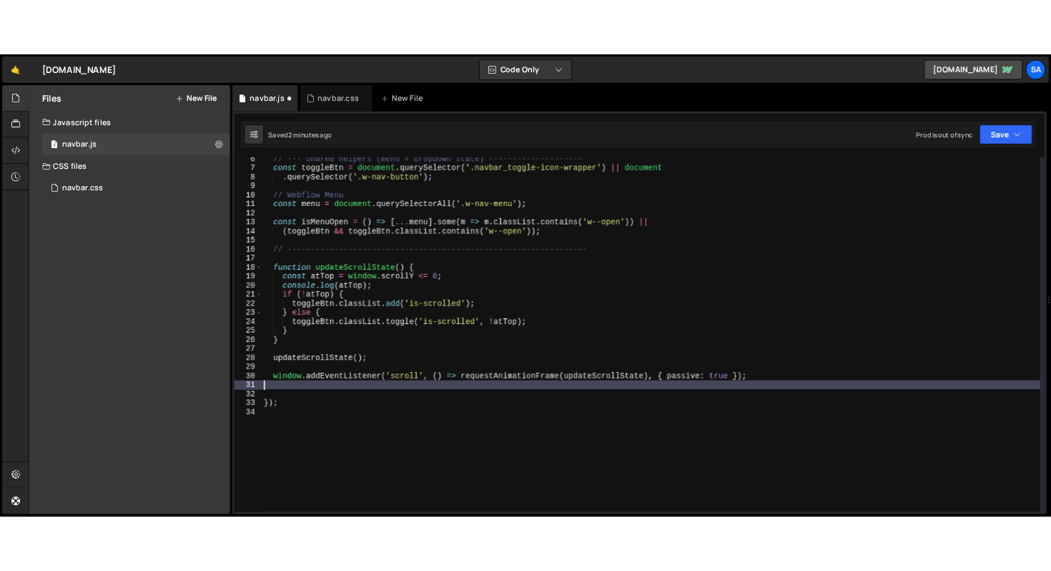
scroll to position [81, 0]
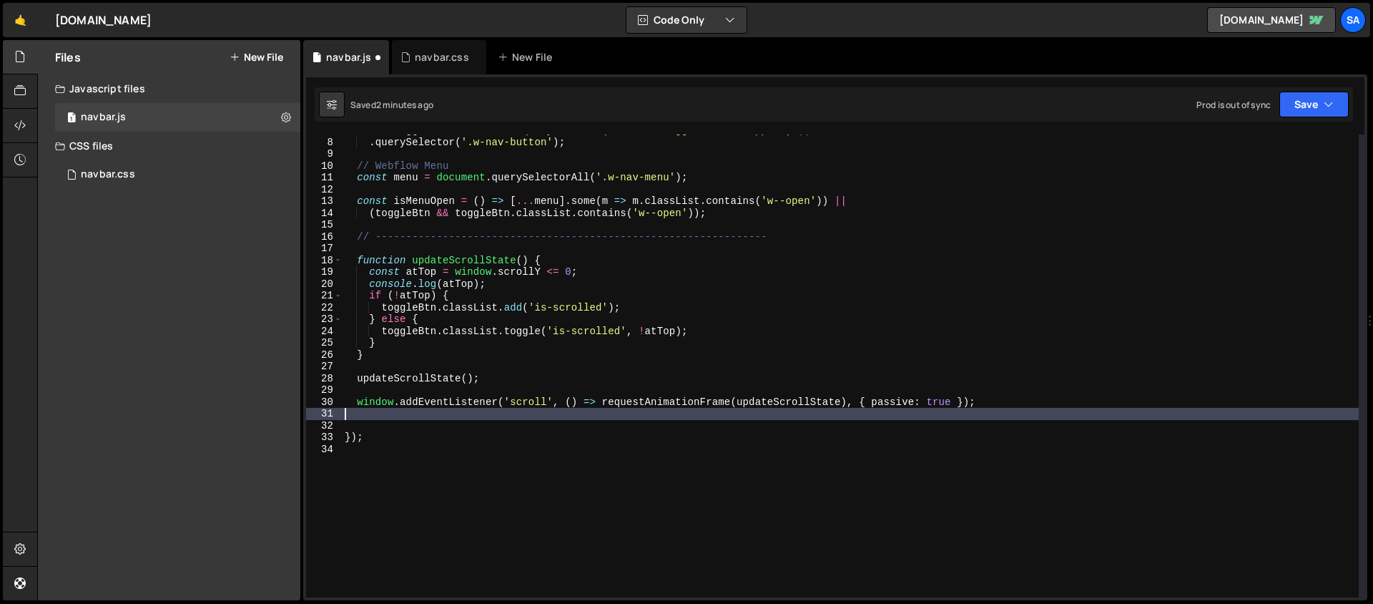
click at [672, 408] on div "const toggleBtn = document . querySelector ( '.navbar_toggle-icon-wrapper' ) ||…" at bounding box center [850, 367] width 1017 height 486
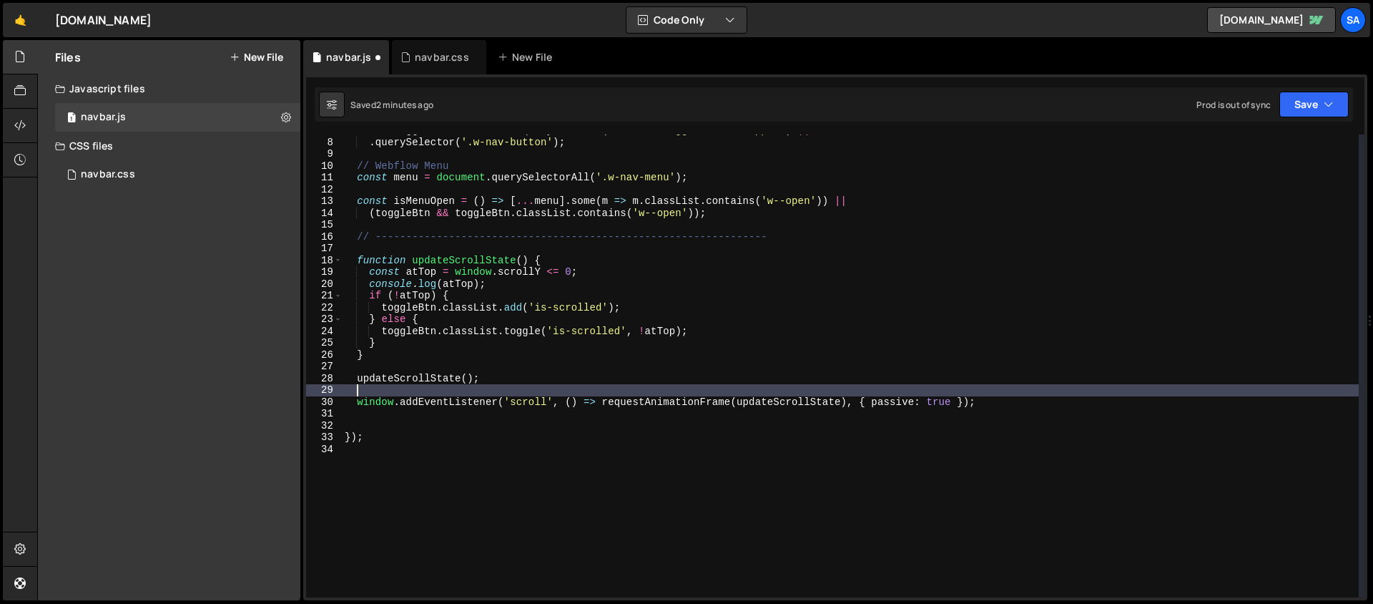
click at [820, 394] on div "const toggleBtn = document . querySelector ( '.navbar_toggle-icon-wrapper' ) ||…" at bounding box center [850, 367] width 1017 height 486
click at [875, 403] on div "const toggleBtn = document . querySelector ( '.navbar_toggle-icon-wrapper' ) ||…" at bounding box center [850, 367] width 1017 height 486
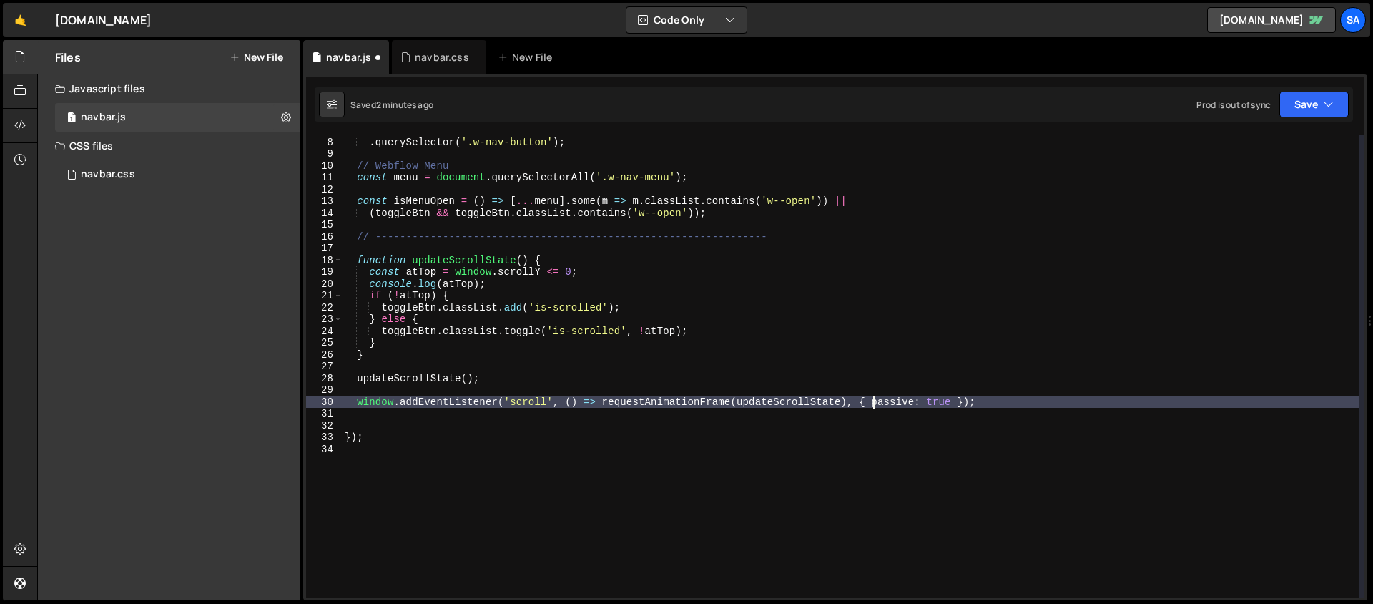
click at [1015, 398] on div "const toggleBtn = document . querySelector ( '.navbar_toggle-icon-wrapper' ) ||…" at bounding box center [850, 367] width 1017 height 486
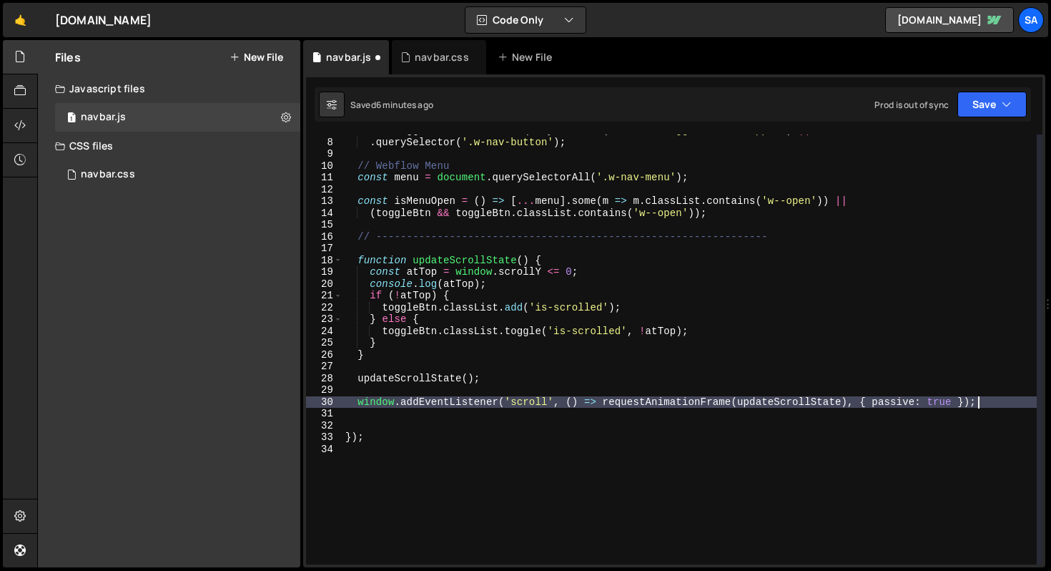
click at [426, 303] on div "const toggleBtn = document . querySelector ( '.navbar_toggle-icon-wrapper' ) ||…" at bounding box center [690, 350] width 694 height 453
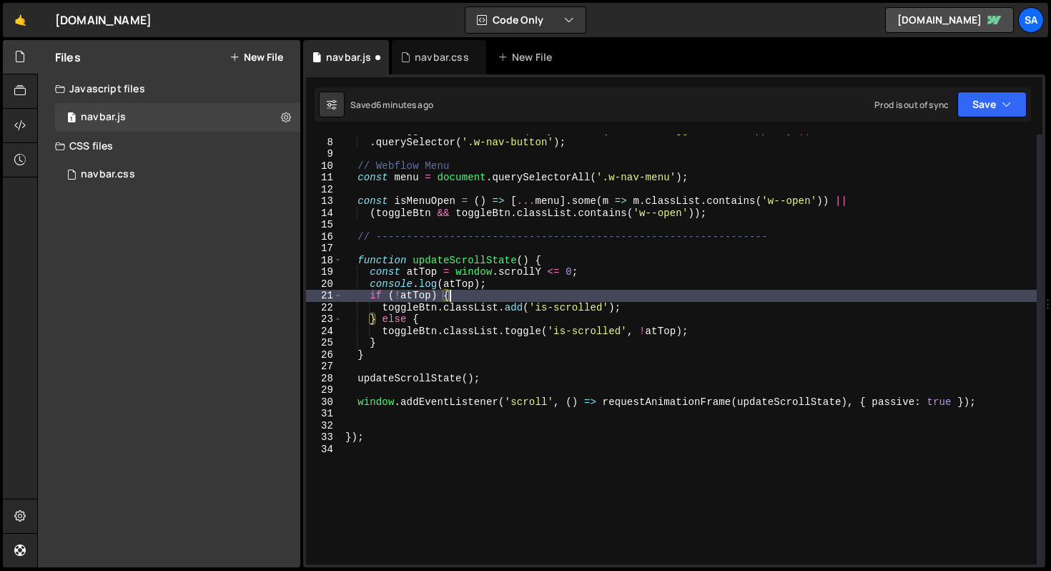
click at [496, 294] on div "const toggleBtn = document . querySelector ( '.navbar_toggle-icon-wrapper' ) ||…" at bounding box center [690, 350] width 694 height 453
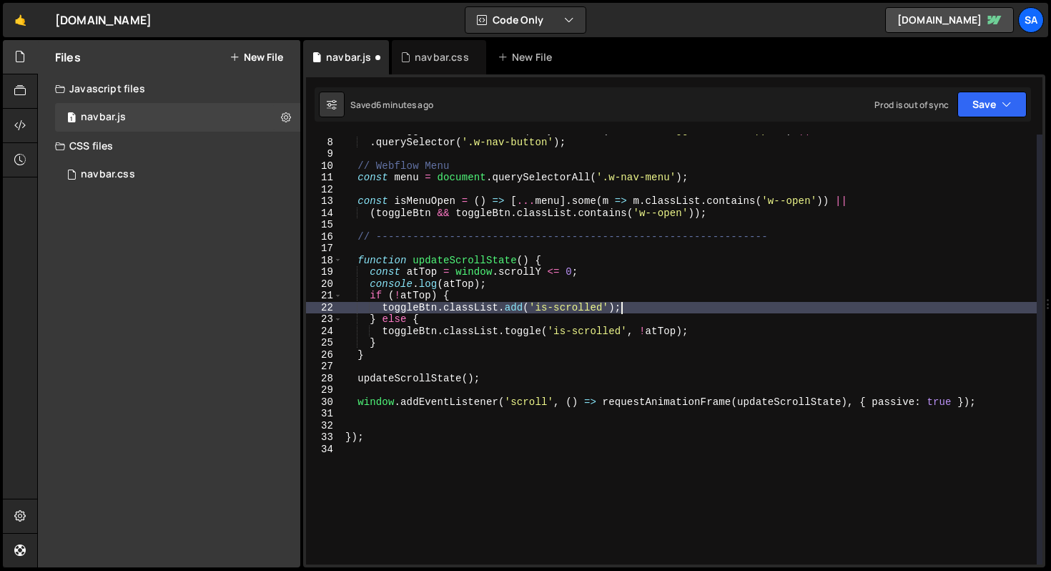
click at [634, 307] on div "const toggleBtn = document . querySelector ( '.navbar_toggle-icon-wrapper' ) ||…" at bounding box center [690, 350] width 694 height 453
click at [395, 292] on div "const toggleBtn = document . querySelector ( '.navbar_toggle-icon-wrapper' ) ||…" at bounding box center [690, 350] width 694 height 453
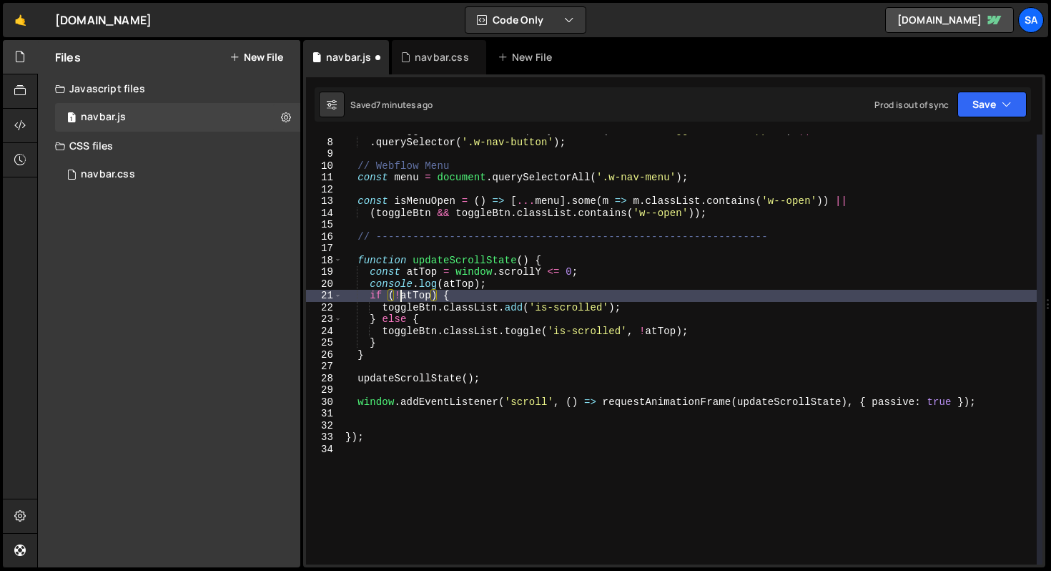
click at [398, 292] on div "const toggleBtn = document . querySelector ( '.navbar_toggle-icon-wrapper' ) ||…" at bounding box center [690, 350] width 694 height 453
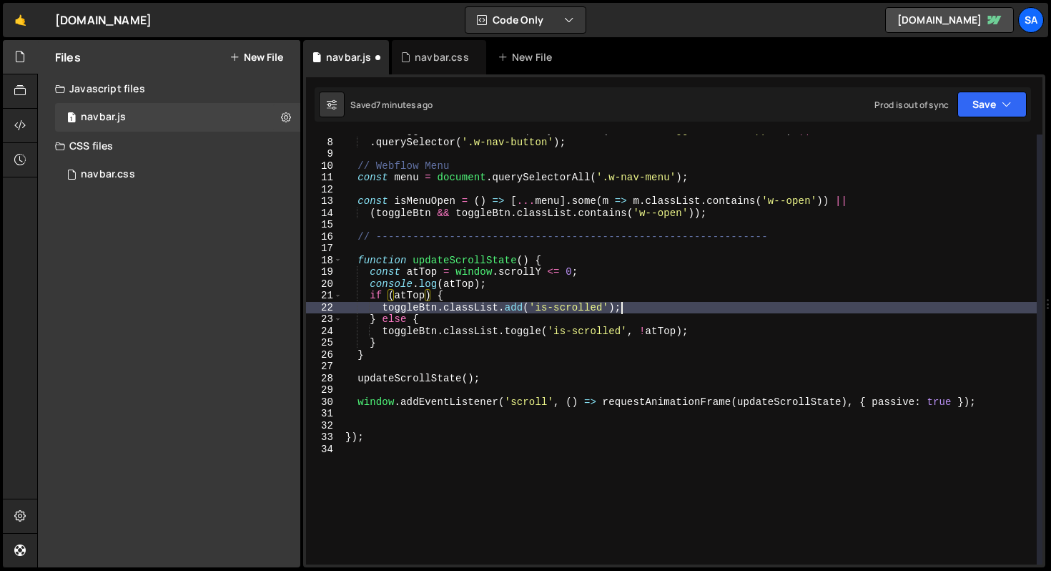
click at [673, 303] on div "const toggleBtn = document . querySelector ( '.navbar_toggle-icon-wrapper' ) ||…" at bounding box center [690, 350] width 694 height 453
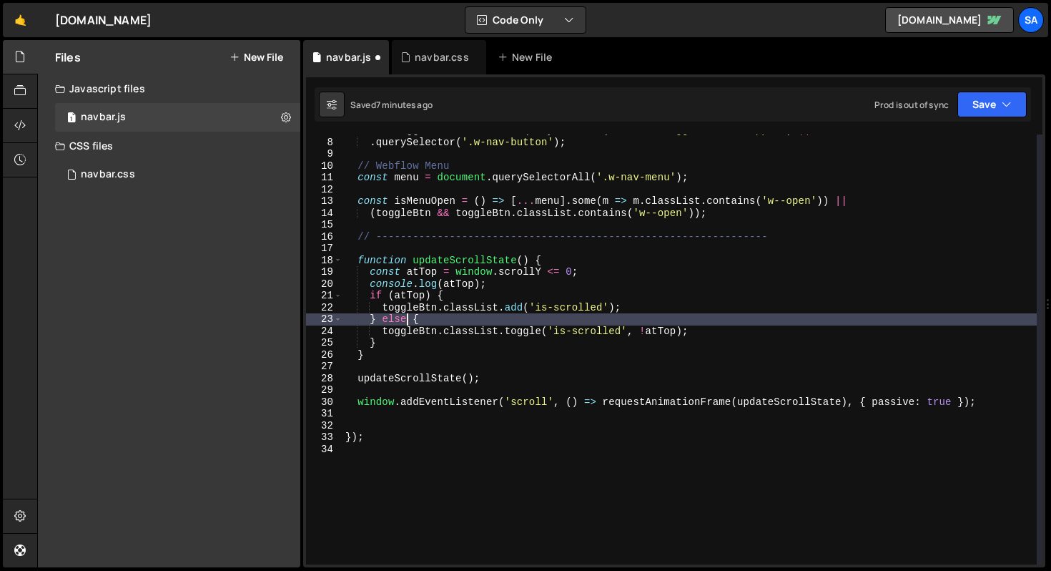
click at [406, 317] on div "const toggleBtn = document . querySelector ( '.navbar_toggle-icon-wrapper' ) ||…" at bounding box center [690, 350] width 694 height 453
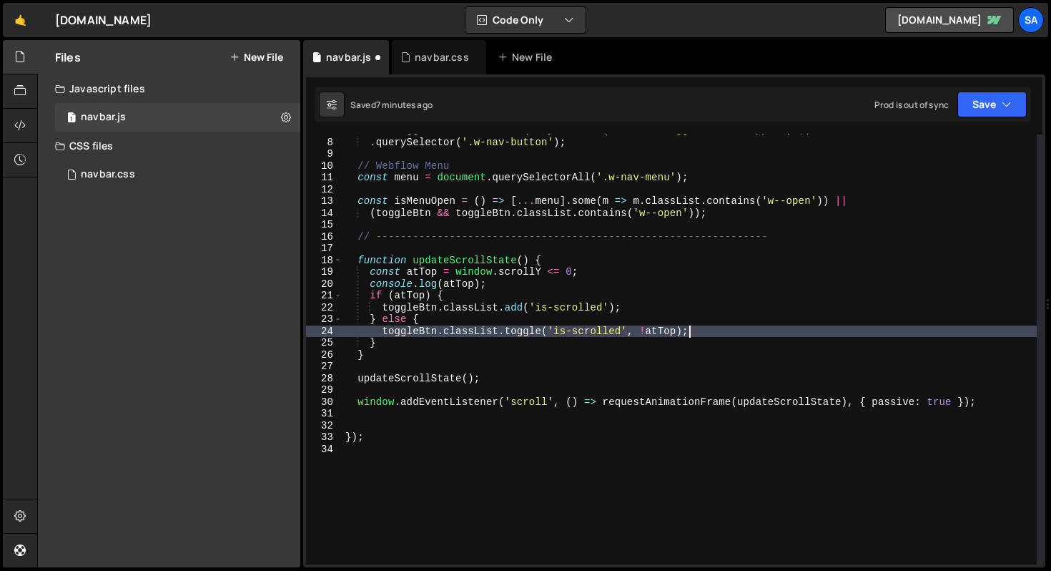
click at [717, 328] on div "const toggleBtn = document . querySelector ( '.navbar_toggle-icon-wrapper' ) ||…" at bounding box center [690, 350] width 694 height 453
click at [639, 330] on div "const toggleBtn = document . querySelector ( '.navbar_toggle-icon-wrapper' ) ||…" at bounding box center [690, 350] width 694 height 453
click at [727, 323] on div "const toggleBtn = document . querySelector ( '.navbar_toggle-icon-wrapper' ) ||…" at bounding box center [690, 350] width 694 height 453
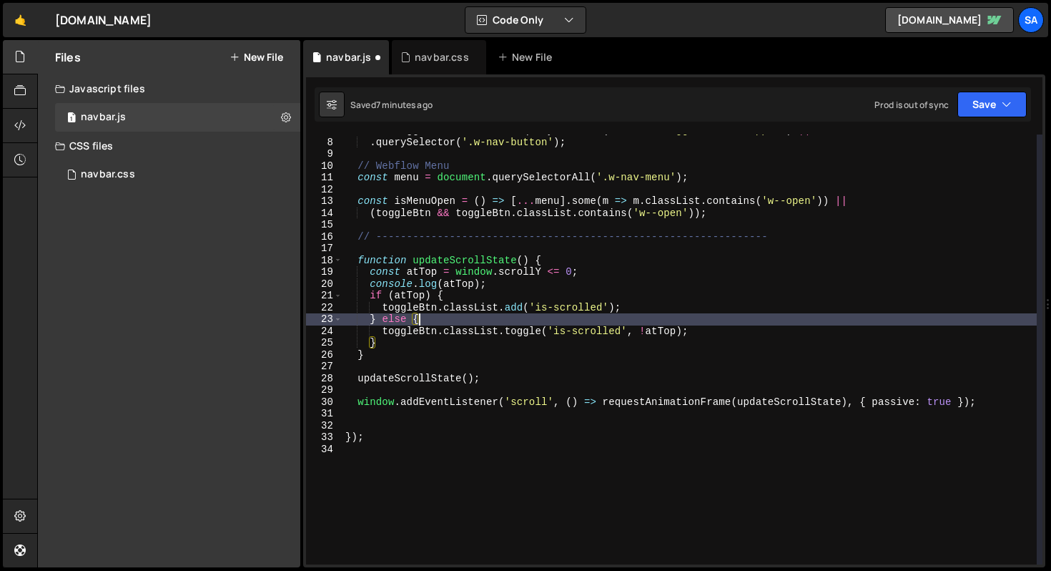
drag, startPoint x: 696, startPoint y: 332, endPoint x: 679, endPoint y: 333, distance: 17.2
click at [696, 332] on div "const toggleBtn = document . querySelector ( '.navbar_toggle-icon-wrapper' ) ||…" at bounding box center [690, 350] width 694 height 453
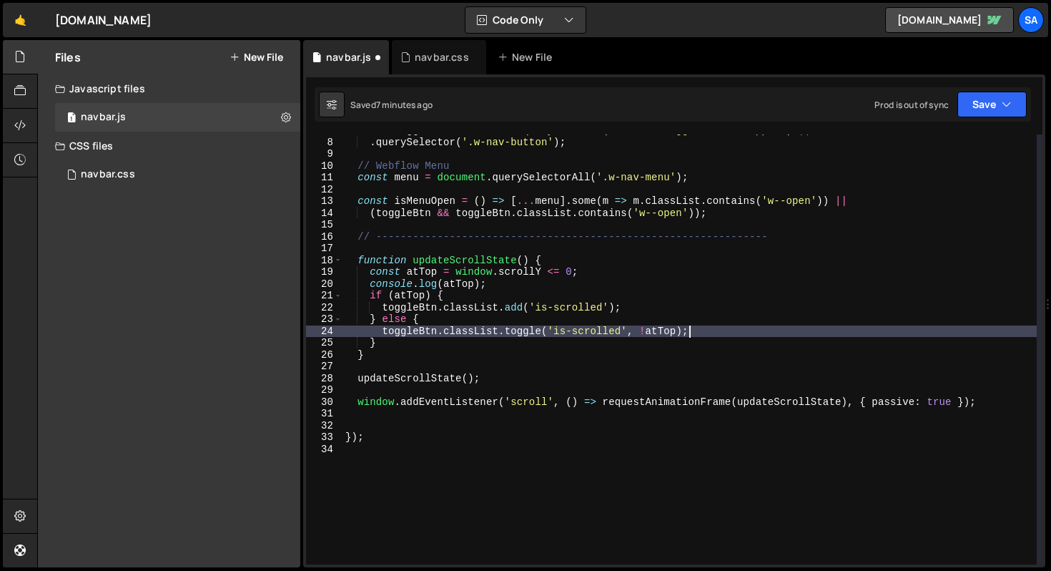
click at [541, 331] on div "const toggleBtn = document . querySelector ( '.navbar_toggle-icon-wrapper' ) ||…" at bounding box center [690, 350] width 694 height 453
click at [719, 332] on div "const toggleBtn = document . querySelector ( '.navbar_toggle-icon-wrapper' ) ||…" at bounding box center [690, 350] width 694 height 453
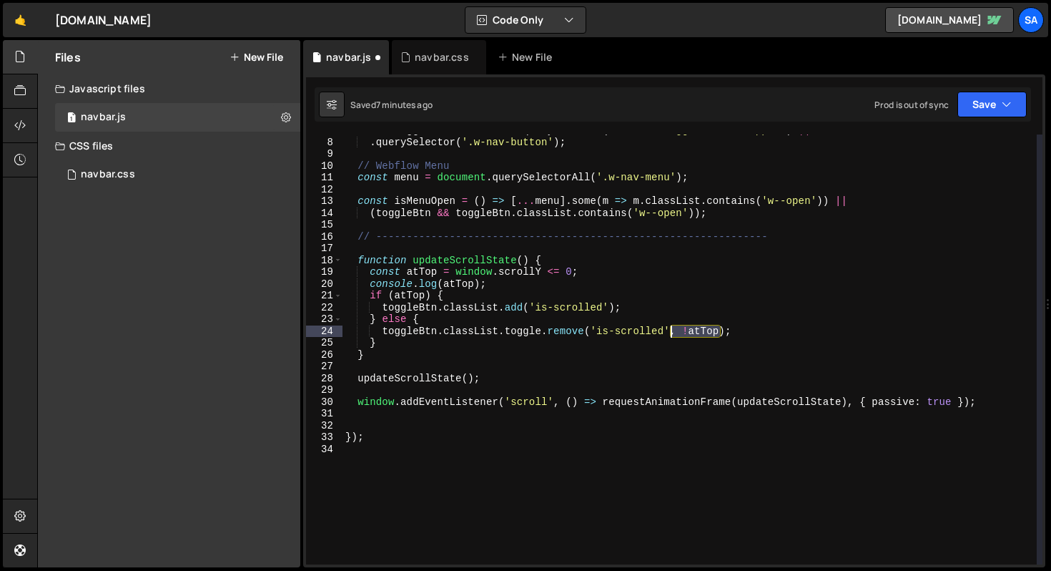
drag, startPoint x: 720, startPoint y: 330, endPoint x: 674, endPoint y: 323, distance: 46.2
click at [670, 328] on div "const toggleBtn = document . querySelector ( '.navbar_toggle-icon-wrapper' ) ||…" at bounding box center [690, 350] width 694 height 453
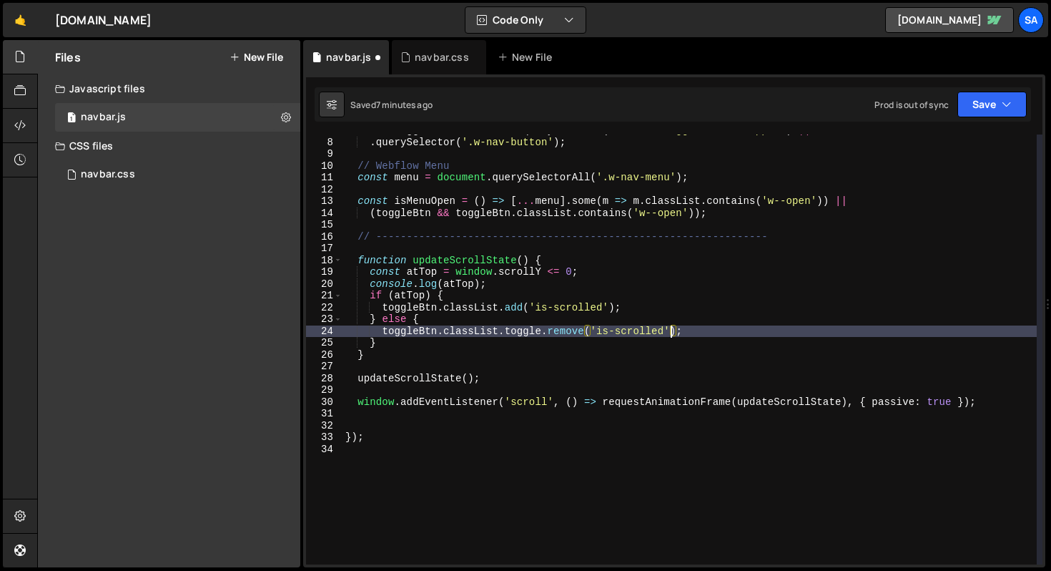
click at [716, 328] on div "const toggleBtn = document . querySelector ( '.navbar_toggle-icon-wrapper' ) ||…" at bounding box center [690, 350] width 694 height 453
click at [1001, 114] on button "Save" at bounding box center [992, 105] width 69 height 26
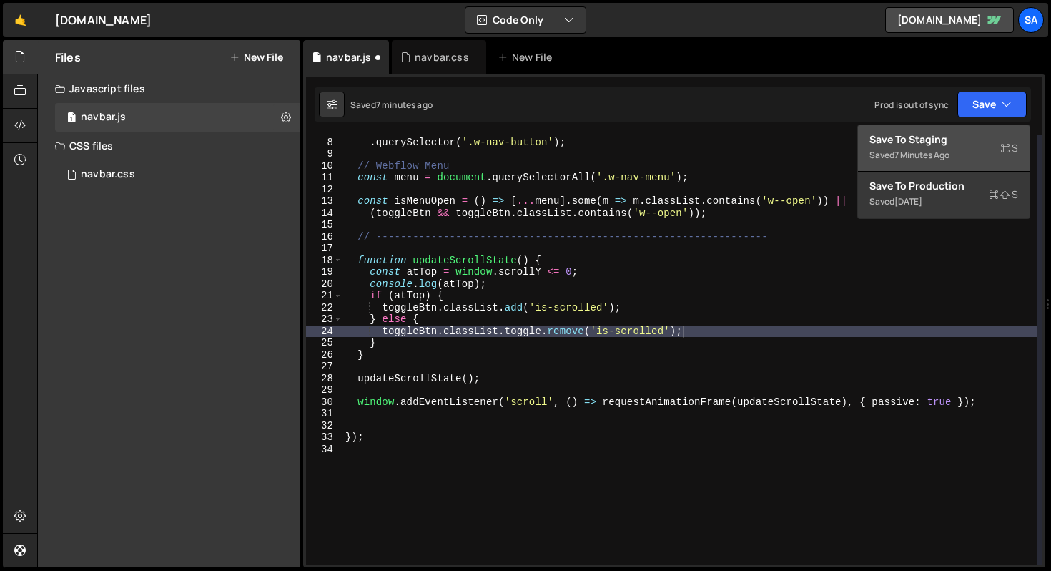
click at [945, 154] on div "7 minutes ago" at bounding box center [922, 155] width 55 height 12
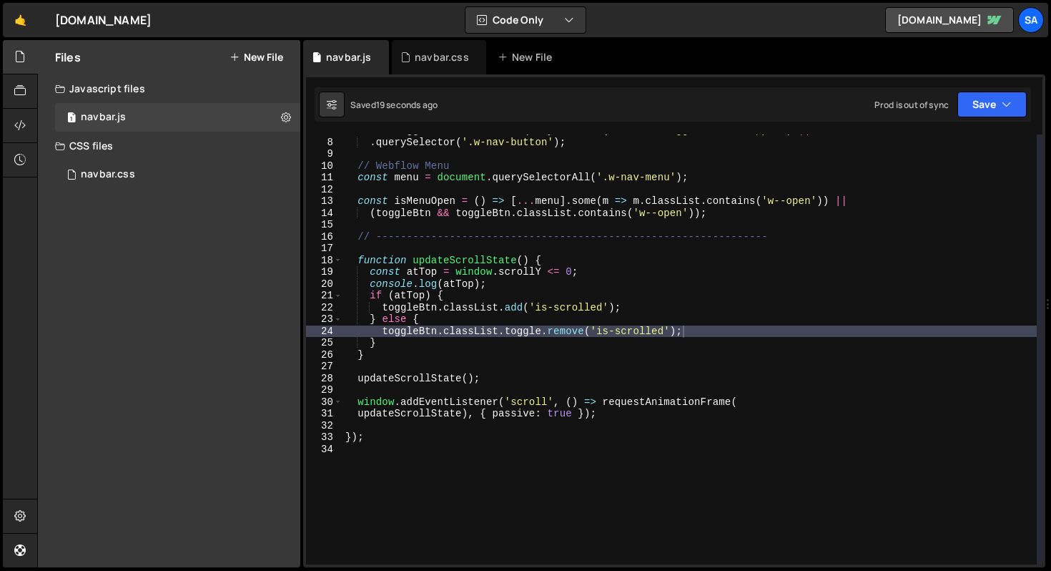
click at [541, 328] on div "const toggleBtn = document . querySelector ( '.navbar_toggle-icon-wrapper' ) ||…" at bounding box center [690, 350] width 694 height 453
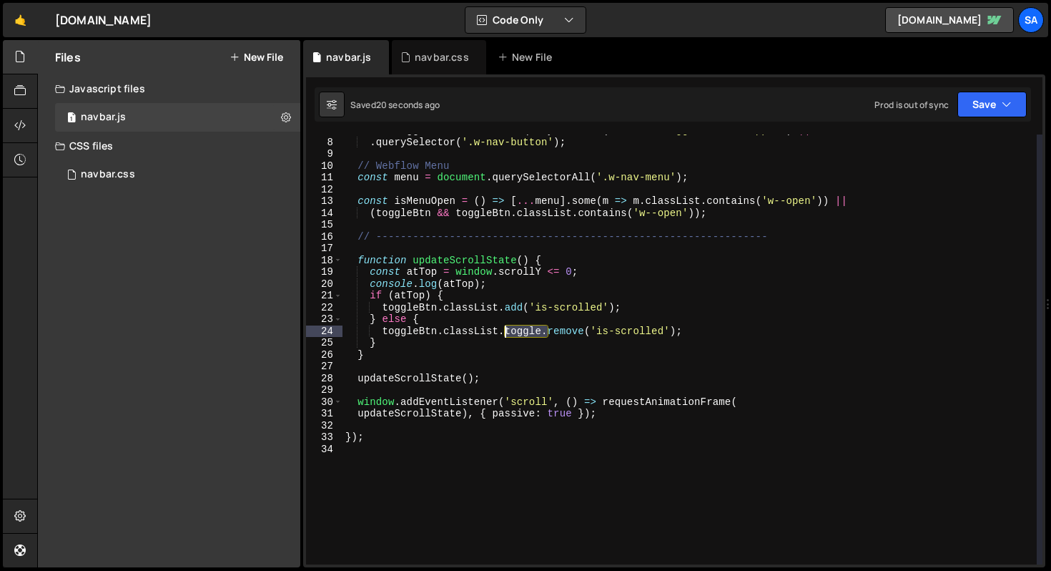
drag, startPoint x: 548, startPoint y: 328, endPoint x: 507, endPoint y: 329, distance: 40.8
click at [506, 330] on div "const toggleBtn = document . querySelector ( '.navbar_toggle-icon-wrapper' ) ||…" at bounding box center [690, 350] width 694 height 453
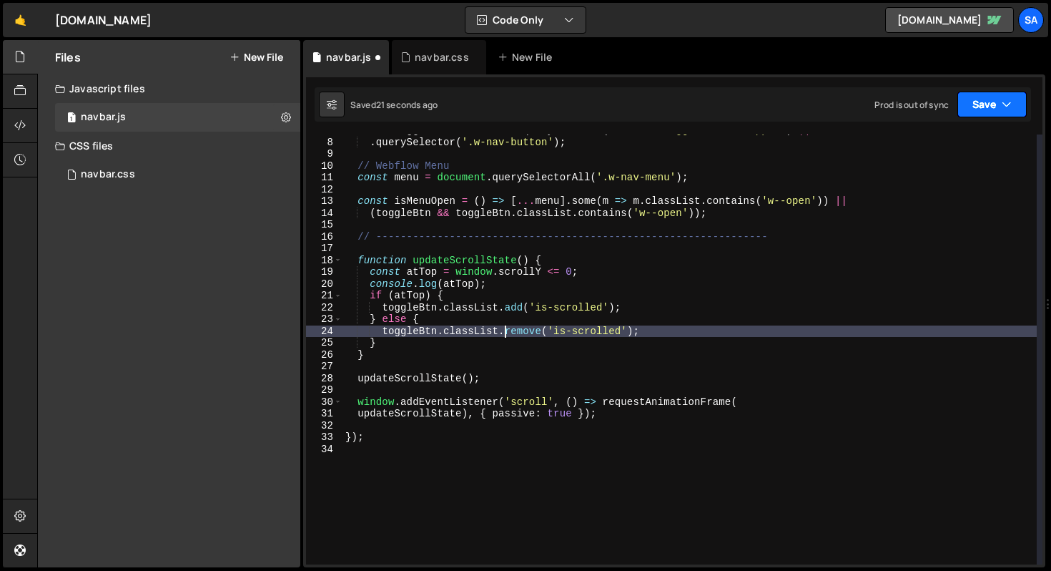
click at [973, 104] on button "Save" at bounding box center [992, 105] width 69 height 26
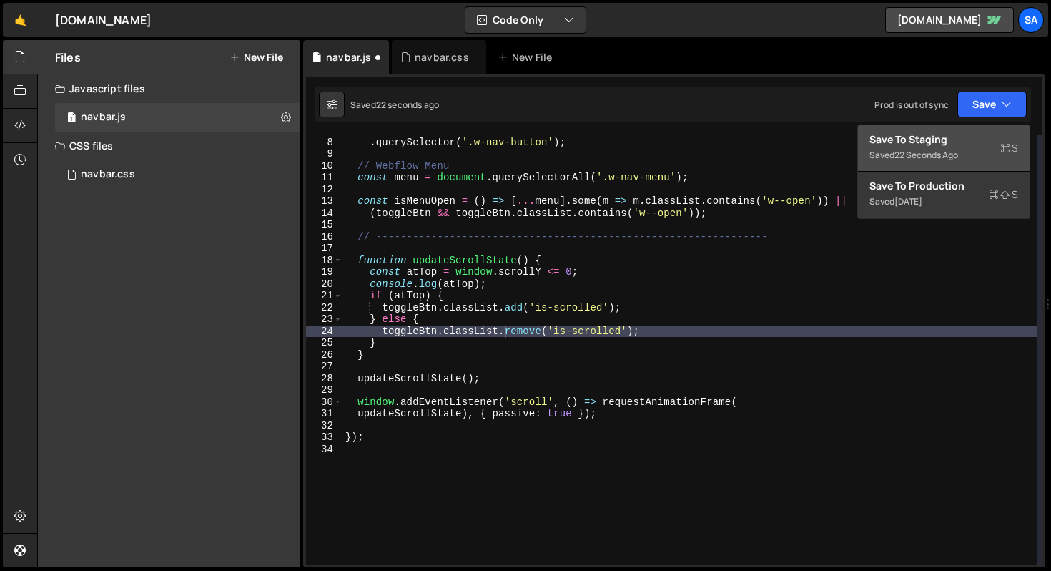
click at [963, 129] on button "Save to Staging S Saved 22 seconds ago" at bounding box center [944, 148] width 172 height 46
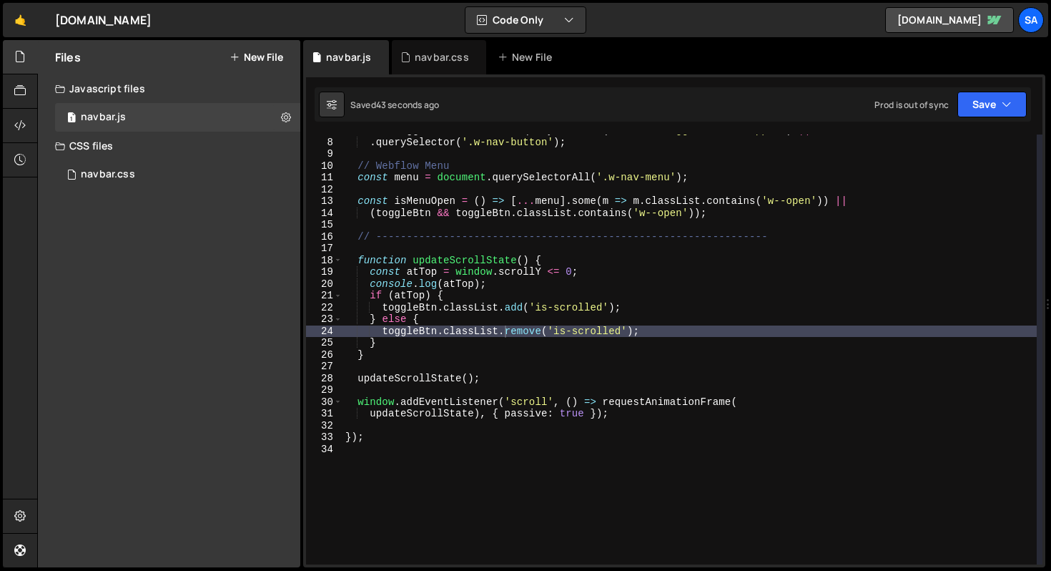
click at [651, 306] on div "const toggleBtn = document . querySelector ( '.navbar_toggle-icon-wrapper' ) ||…" at bounding box center [690, 350] width 694 height 453
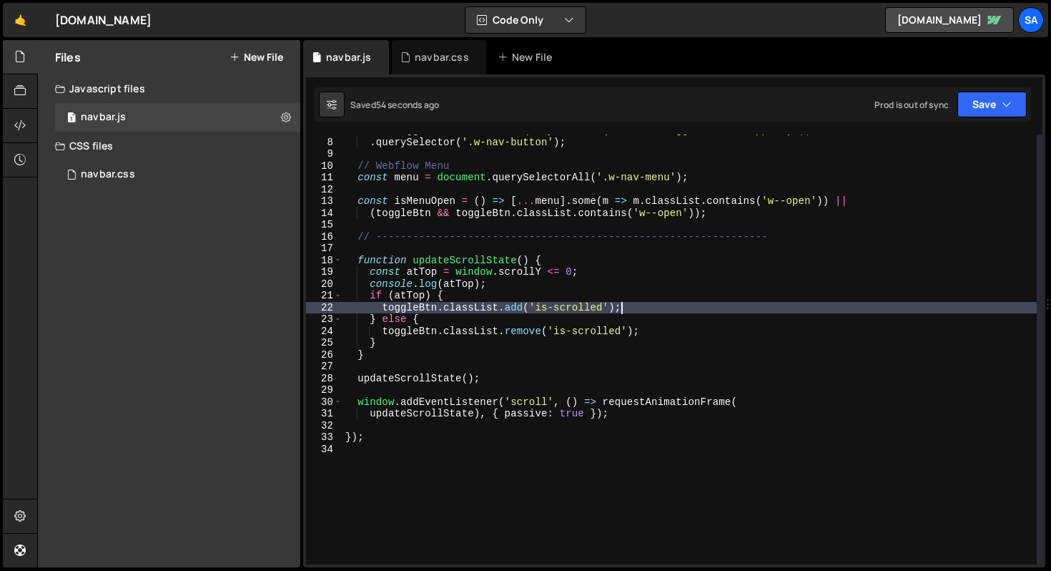
click at [404, 305] on div "const toggleBtn = document . querySelector ( '.navbar_toggle-icon-wrapper' ) ||…" at bounding box center [690, 350] width 694 height 453
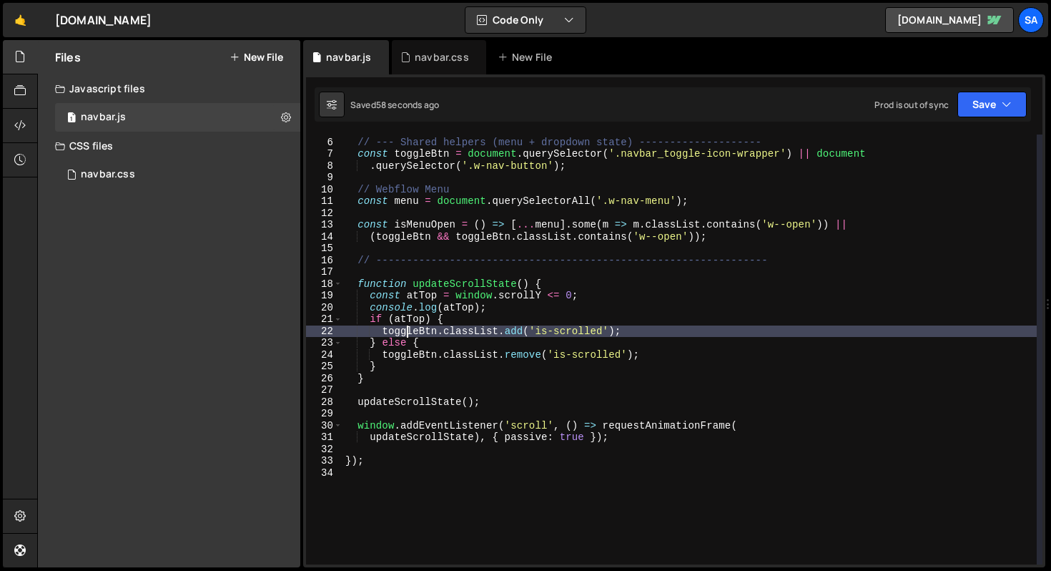
scroll to position [46, 0]
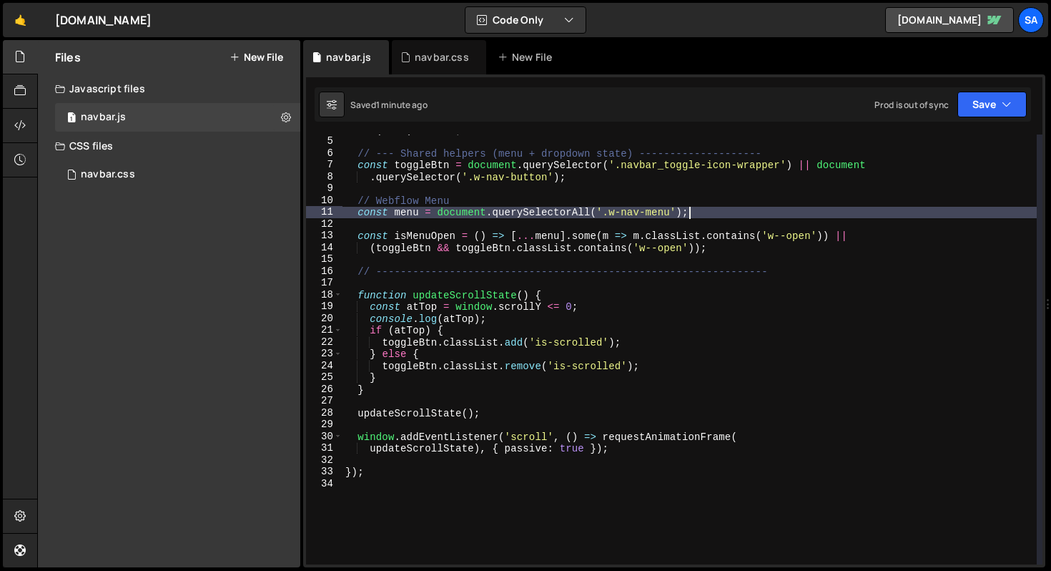
click at [701, 212] on div "if ( ! nav ) return ; // --- Shared helpers (menu + dropdown state) -----------…" at bounding box center [690, 350] width 694 height 453
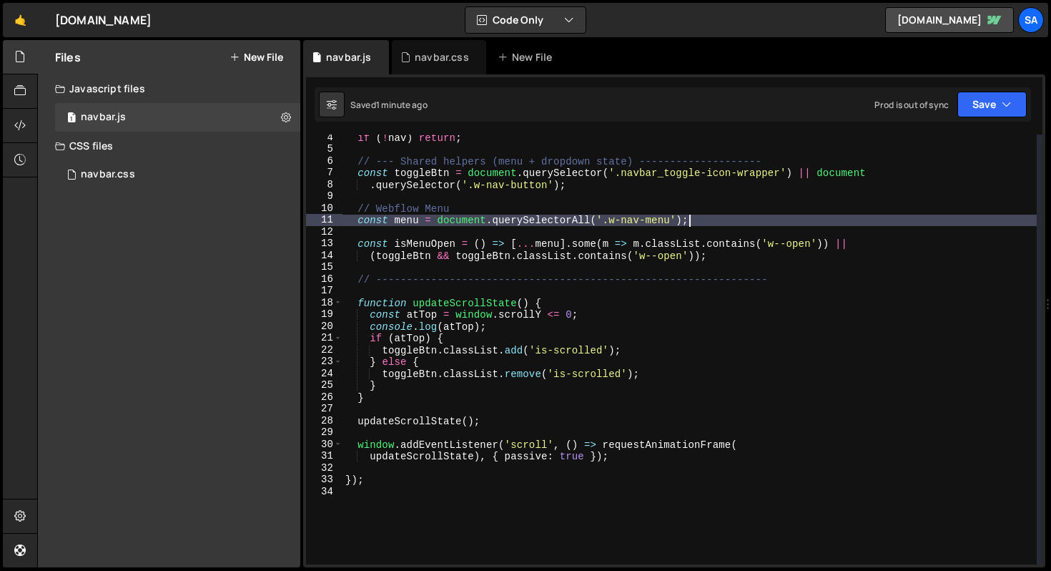
scroll to position [39, 0]
click at [497, 340] on div "if ( ! nav ) return ; // --- Shared helpers (menu + dropdown state) -----------…" at bounding box center [690, 358] width 694 height 453
type textarea "if (atTop) {"
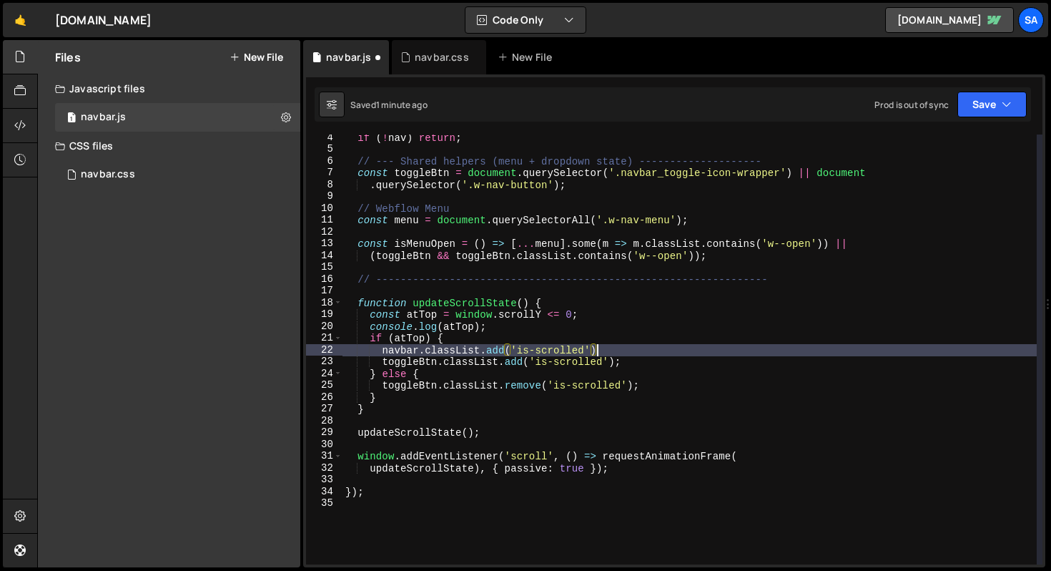
scroll to position [0, 17]
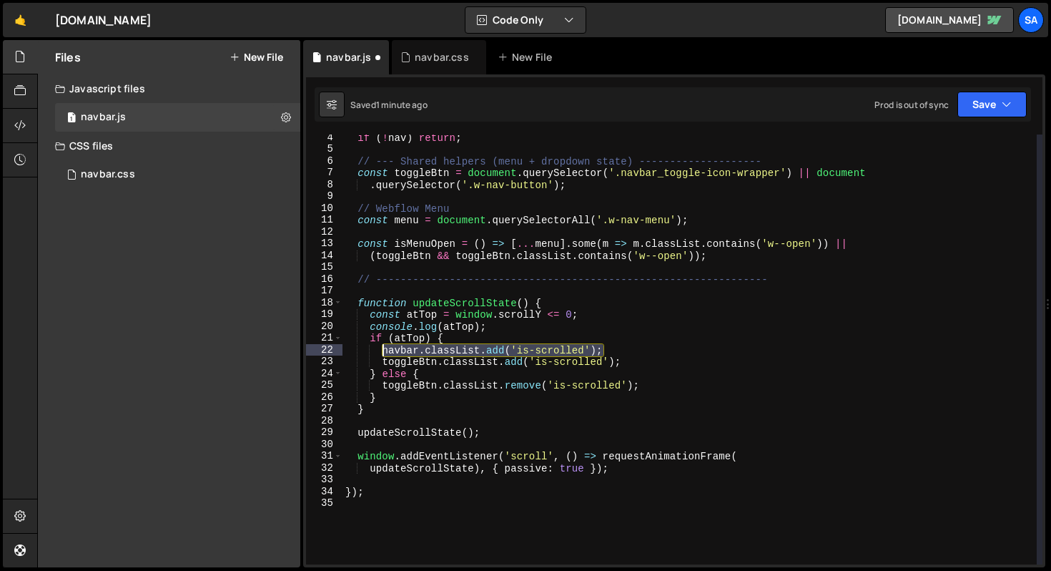
drag, startPoint x: 607, startPoint y: 349, endPoint x: 383, endPoint y: 351, distance: 224.6
click at [383, 351] on div "if ( ! nav ) return ; // --- Shared helpers (menu + dropdown state) -----------…" at bounding box center [690, 358] width 694 height 453
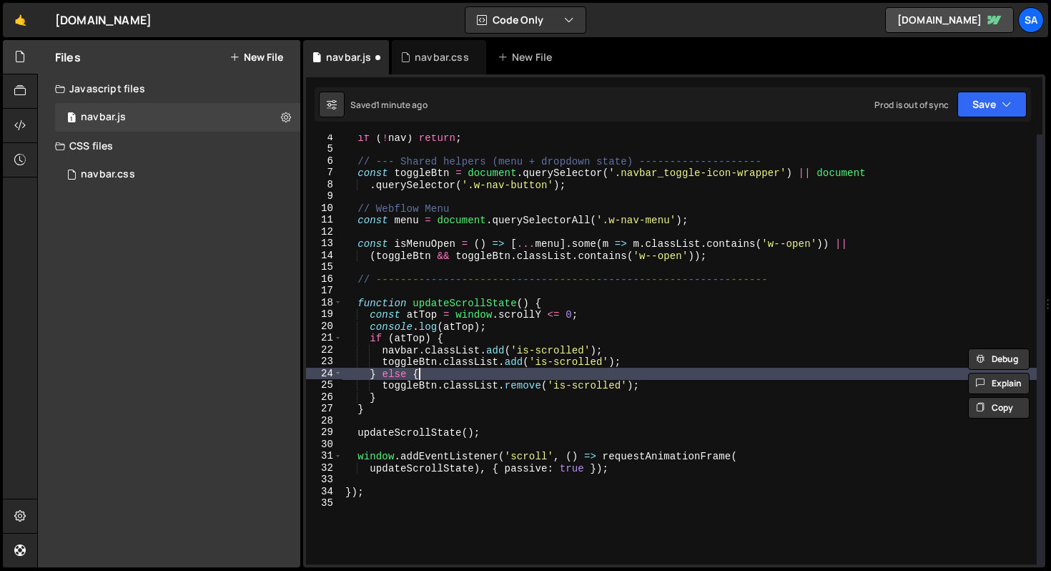
click at [443, 370] on div "if ( ! nav ) return ; // --- Shared helpers (menu + dropdown state) -----------…" at bounding box center [690, 358] width 694 height 453
type textarea "} else {"
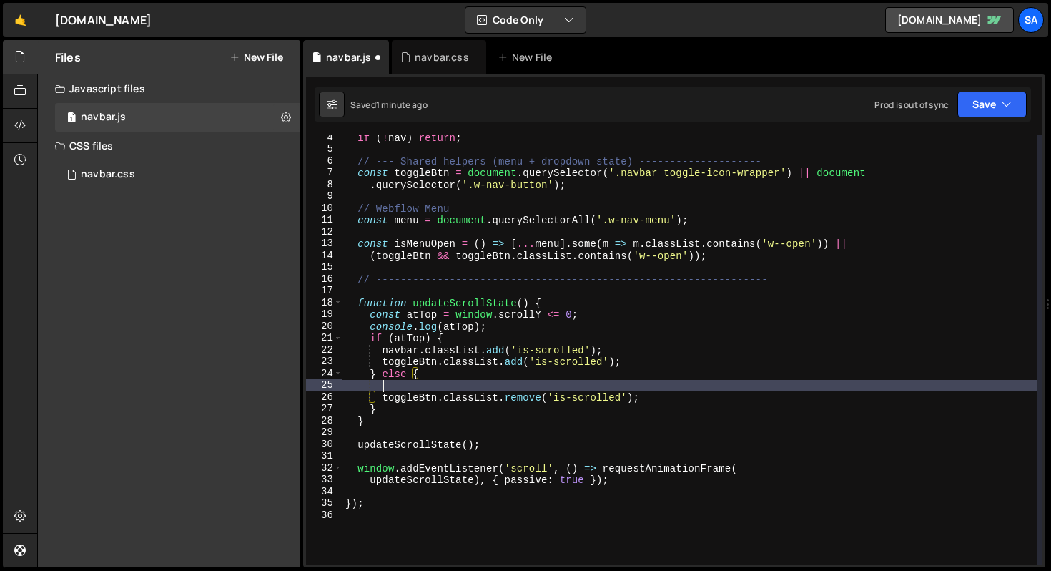
scroll to position [0, 1]
paste textarea "navbar.classList.add('is-scrolled');"
click at [994, 112] on button "Save" at bounding box center [992, 105] width 69 height 26
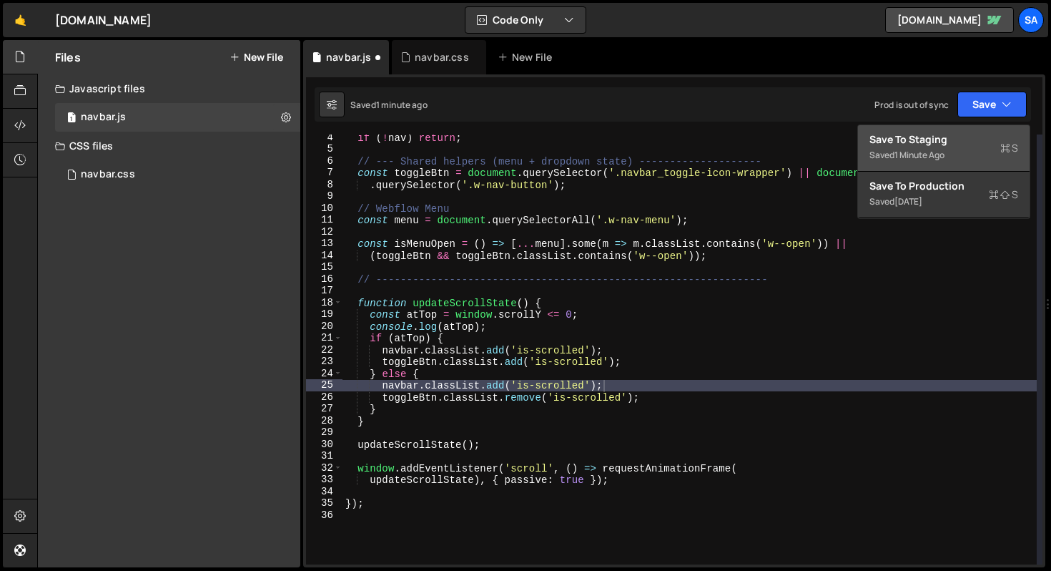
click at [899, 139] on div "Save to Staging S" at bounding box center [944, 139] width 149 height 14
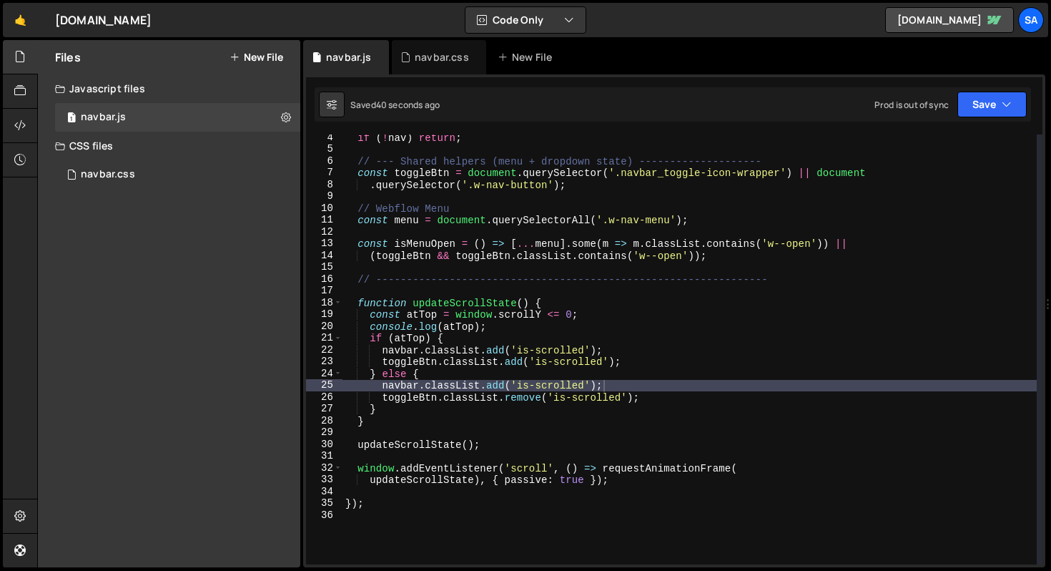
scroll to position [0, 0]
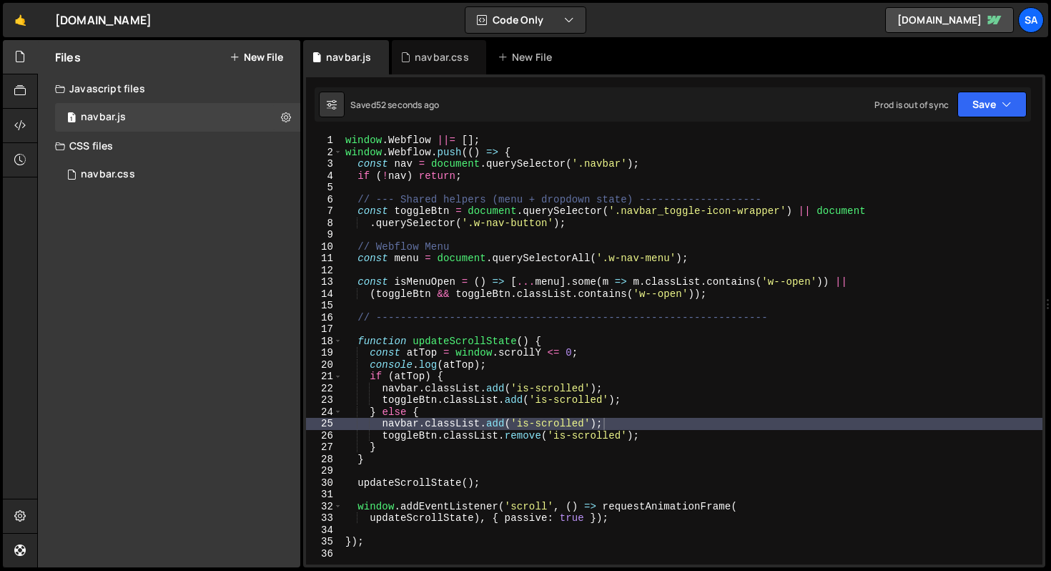
click at [656, 386] on div "window . Webflow ||= [ ] ; window . Webflow . push (( ) => { const nav = docume…" at bounding box center [693, 360] width 700 height 453
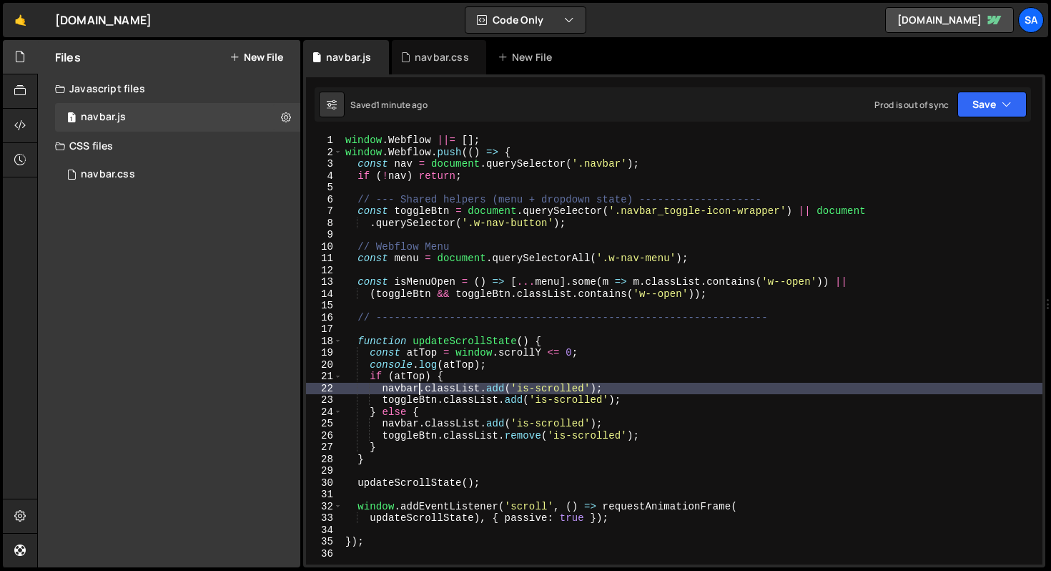
click at [417, 385] on div "window . Webflow ||= [ ] ; window . Webflow . push (( ) => { const nav = docume…" at bounding box center [693, 360] width 700 height 453
click at [986, 121] on div "Saved 1 minute ago Prod is out of sync Upgrade to Edit Save Save to Staging S S…" at bounding box center [673, 104] width 717 height 34
click at [987, 114] on button "Save" at bounding box center [992, 105] width 69 height 26
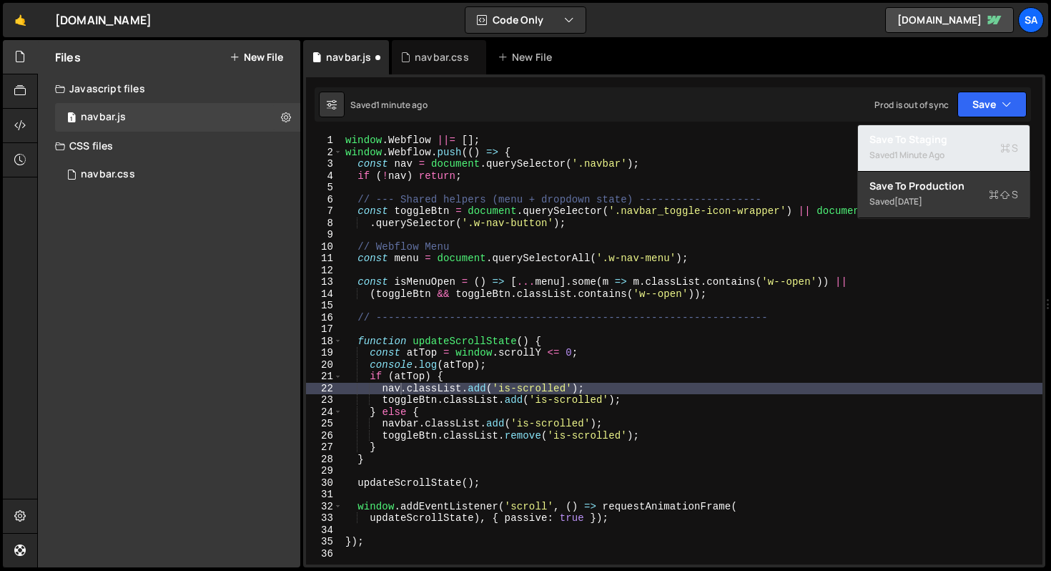
click at [925, 144] on div "Save to Staging S" at bounding box center [944, 139] width 149 height 14
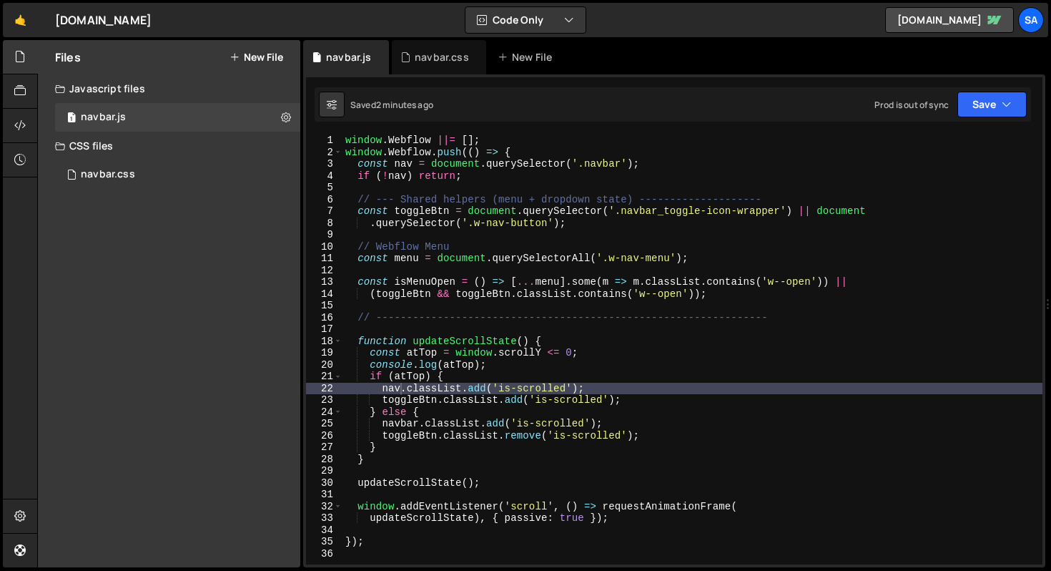
click at [591, 381] on div "window . Webflow ||= [ ] ; window . Webflow . push (( ) => { const nav = docume…" at bounding box center [693, 360] width 700 height 453
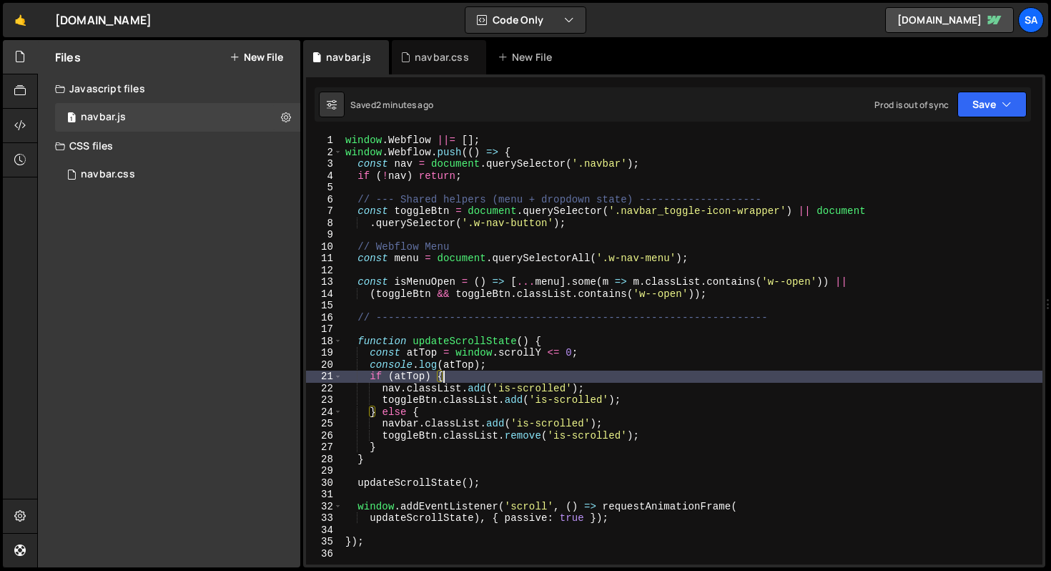
click at [589, 381] on div "window . Webflow ||= [ ] ; window . Webflow . push (( ) => { const nav = docume…" at bounding box center [693, 360] width 700 height 453
click at [587, 384] on div "window . Webflow ||= [ ] ; window . Webflow . push (( ) => { const nav = docume…" at bounding box center [693, 360] width 700 height 453
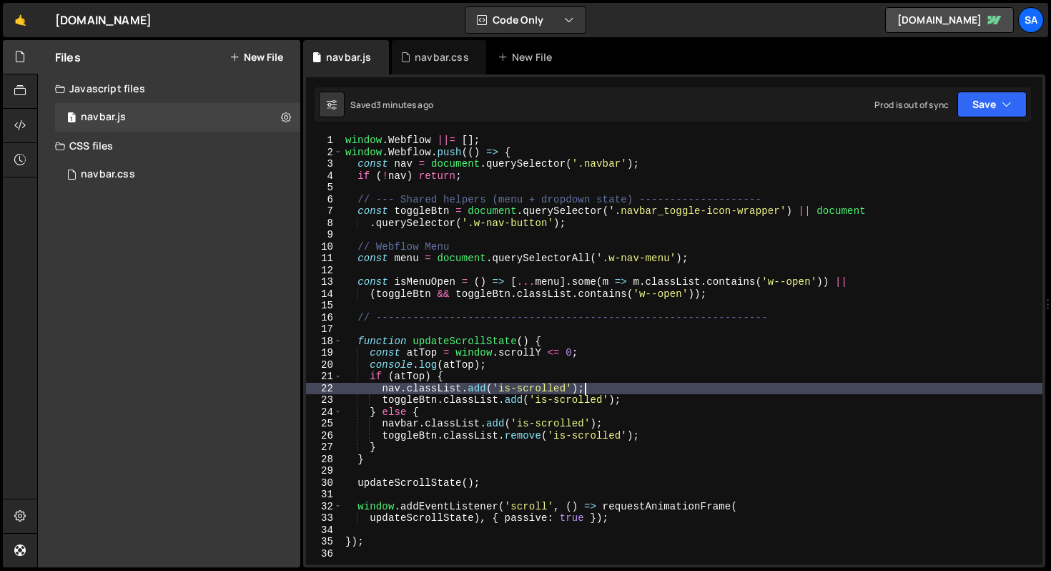
click at [393, 375] on div "window . Webflow ||= [ ] ; window . Webflow . push (( ) => { const nav = docume…" at bounding box center [693, 360] width 700 height 453
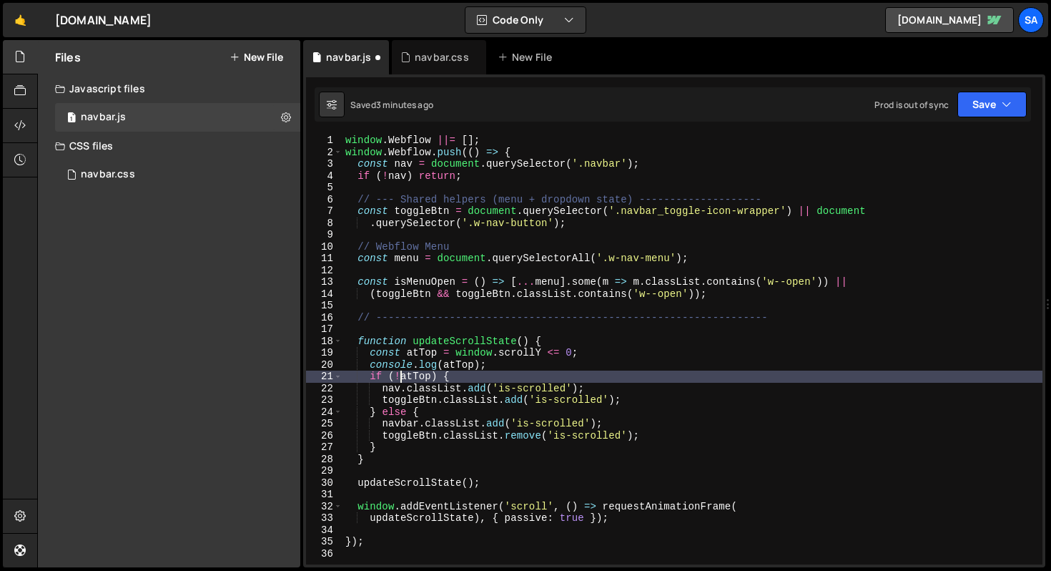
scroll to position [0, 4]
click at [645, 387] on div "window . Webflow ||= [ ] ; window . Webflow . push (( ) => { const nav = docume…" at bounding box center [693, 360] width 700 height 453
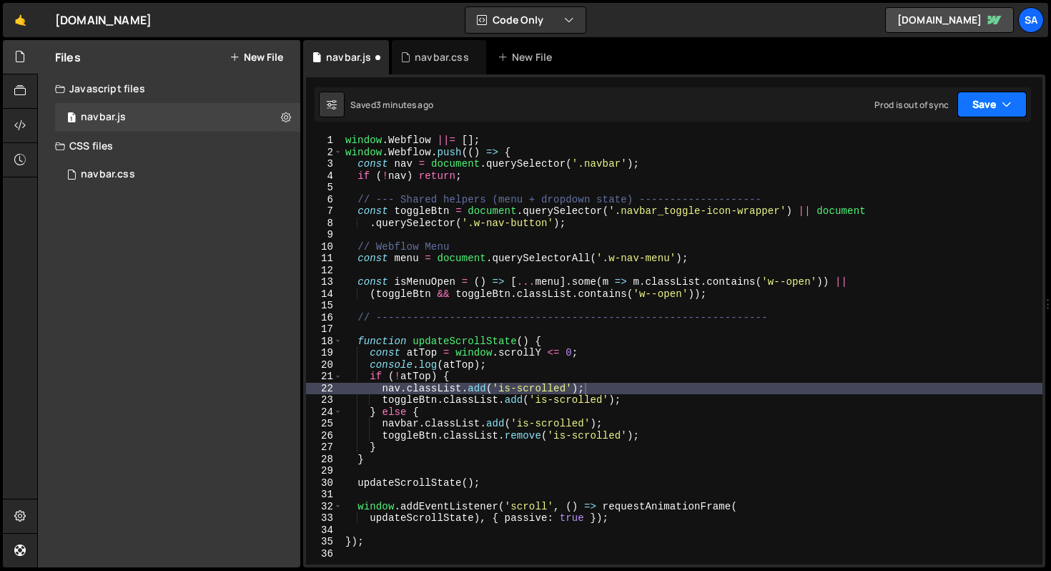
click at [975, 105] on button "Save" at bounding box center [992, 105] width 69 height 26
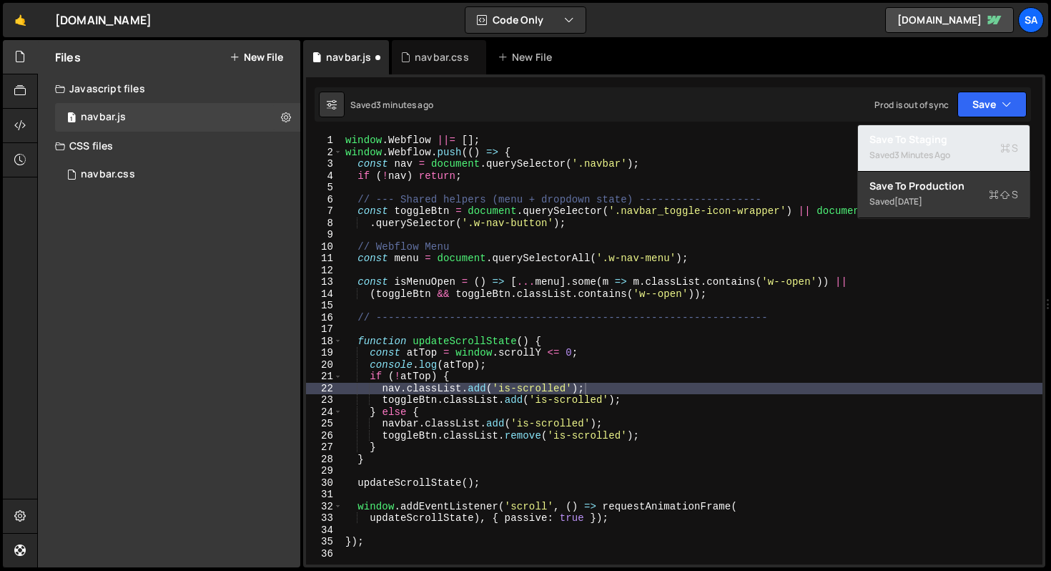
click at [931, 147] on div "Saved 3 minutes ago" at bounding box center [944, 155] width 149 height 17
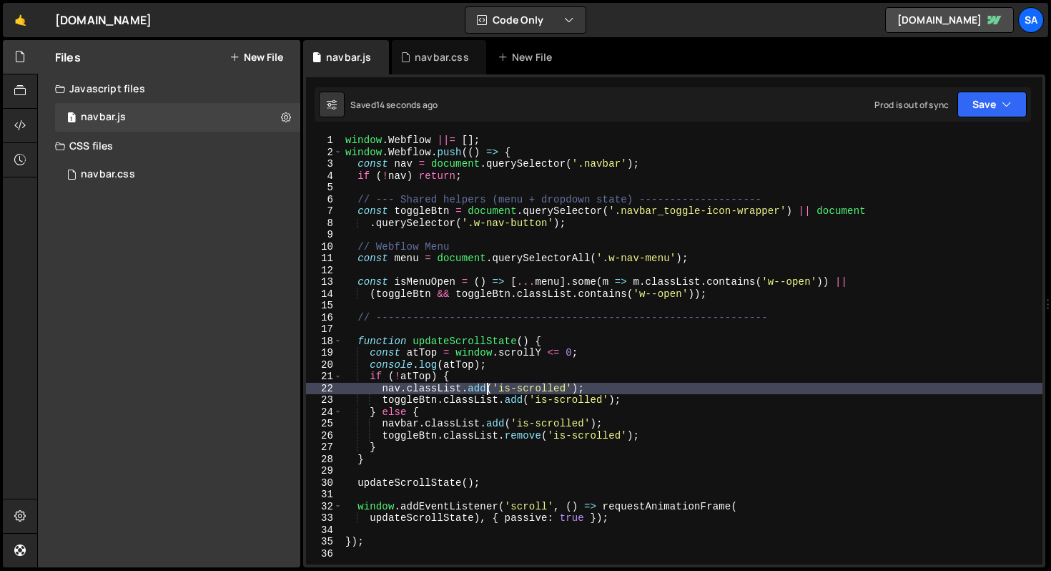
click at [485, 384] on div "window . Webflow ||= [ ] ; window . Webflow . push (( ) => { const nav = docume…" at bounding box center [693, 360] width 700 height 453
click at [482, 388] on div "window . Webflow ||= [ ] ; window . Webflow . push (( ) => { const nav = docume…" at bounding box center [693, 360] width 700 height 453
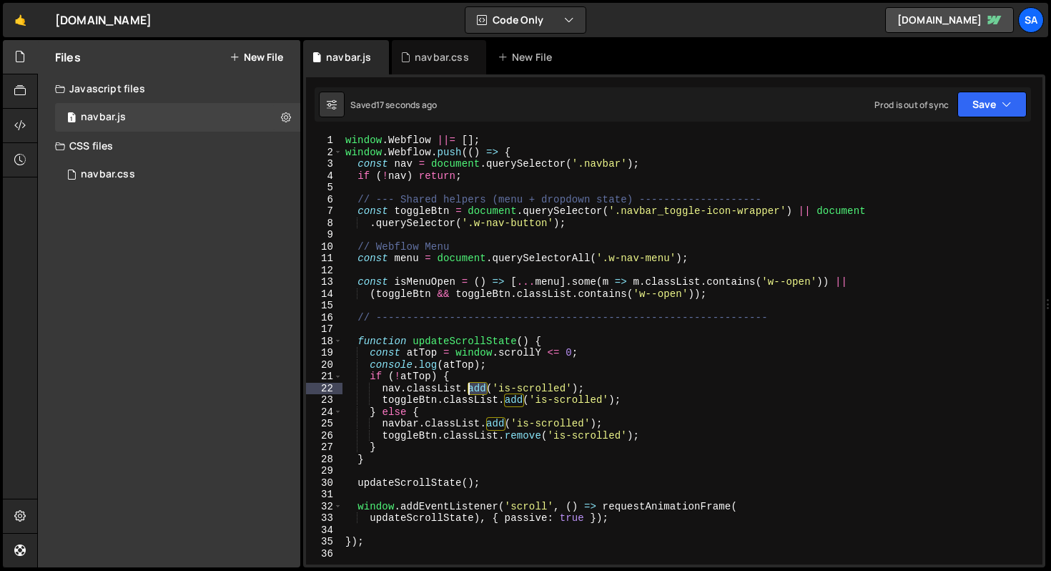
drag, startPoint x: 487, startPoint y: 385, endPoint x: 471, endPoint y: 384, distance: 15.8
click at [469, 385] on div "window . Webflow ||= [ ] ; window . Webflow . push (( ) => { const nav = docume…" at bounding box center [693, 360] width 700 height 453
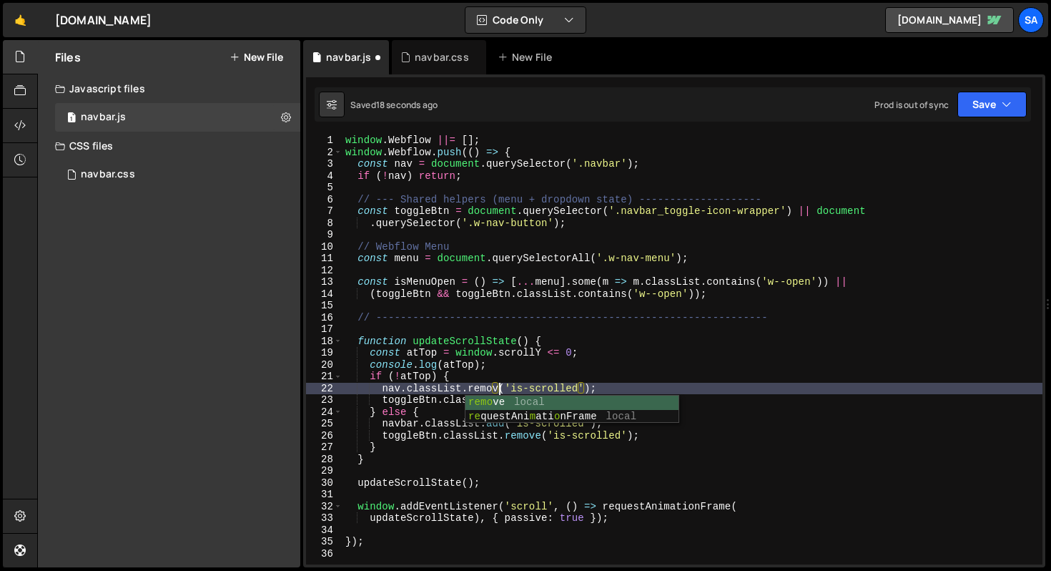
scroll to position [0, 11]
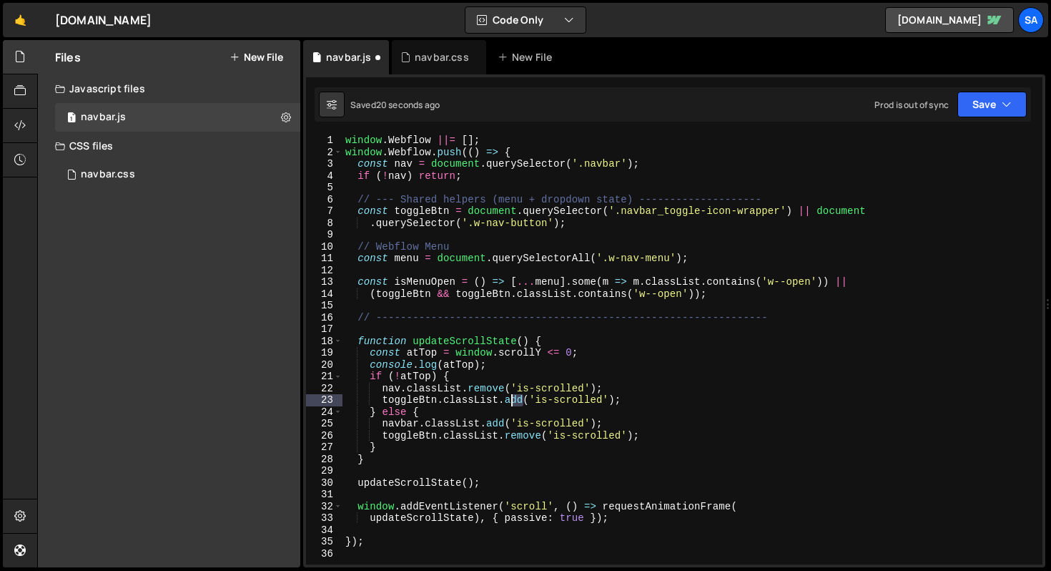
drag, startPoint x: 523, startPoint y: 397, endPoint x: 508, endPoint y: 396, distance: 14.3
click at [508, 396] on div "window . Webflow ||= [ ] ; window . Webflow . push (( ) => { const nav = docume…" at bounding box center [693, 360] width 700 height 453
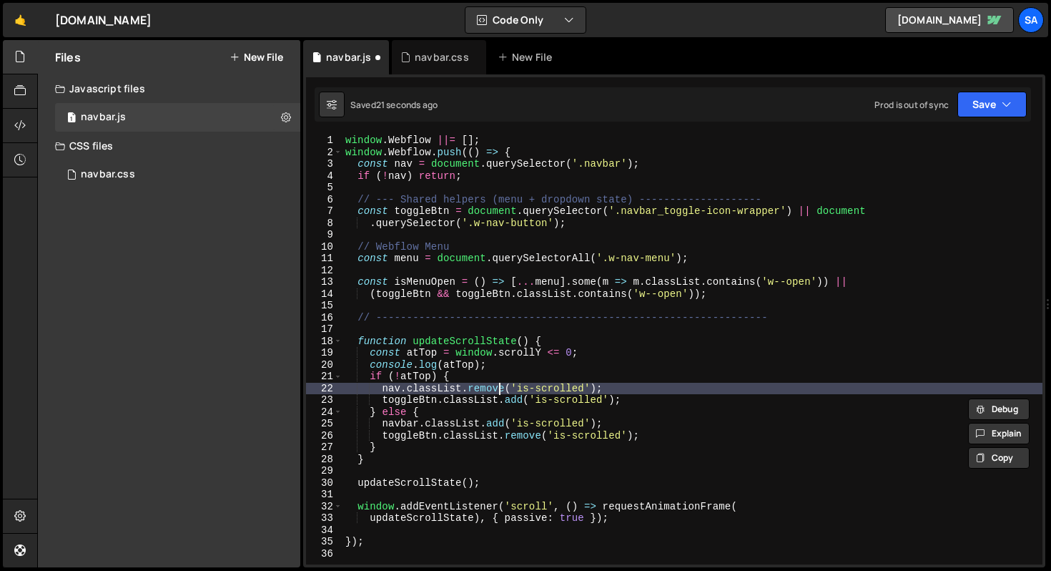
click at [502, 387] on div "window . Webflow ||= [ ] ; window . Webflow . push (( ) => { const nav = docume…" at bounding box center [693, 360] width 700 height 453
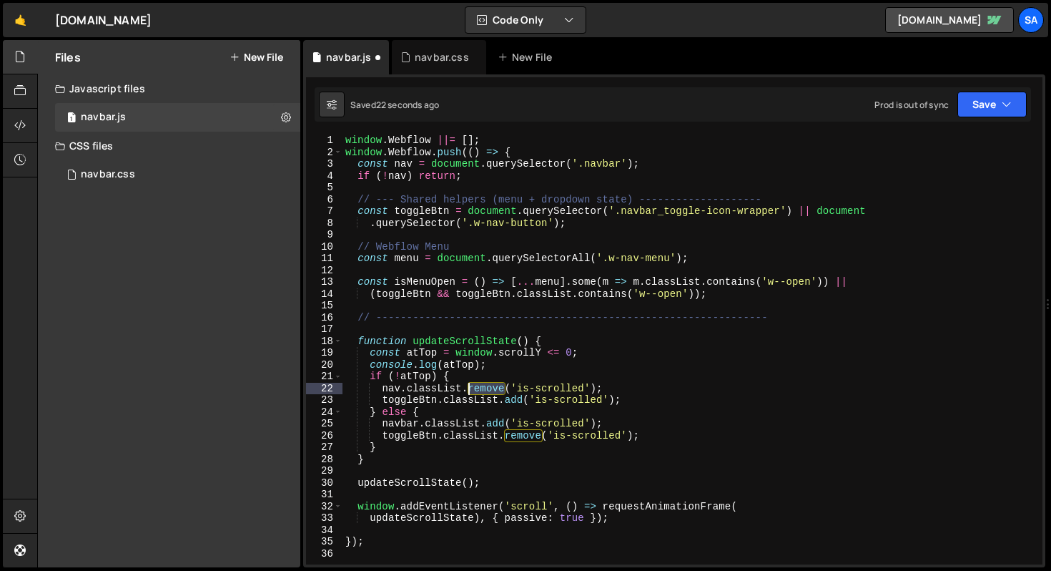
drag, startPoint x: 506, startPoint y: 385, endPoint x: 470, endPoint y: 385, distance: 35.8
click at [470, 385] on div "window . Webflow ||= [ ] ; window . Webflow . push (( ) => { const nav = docume…" at bounding box center [693, 360] width 700 height 453
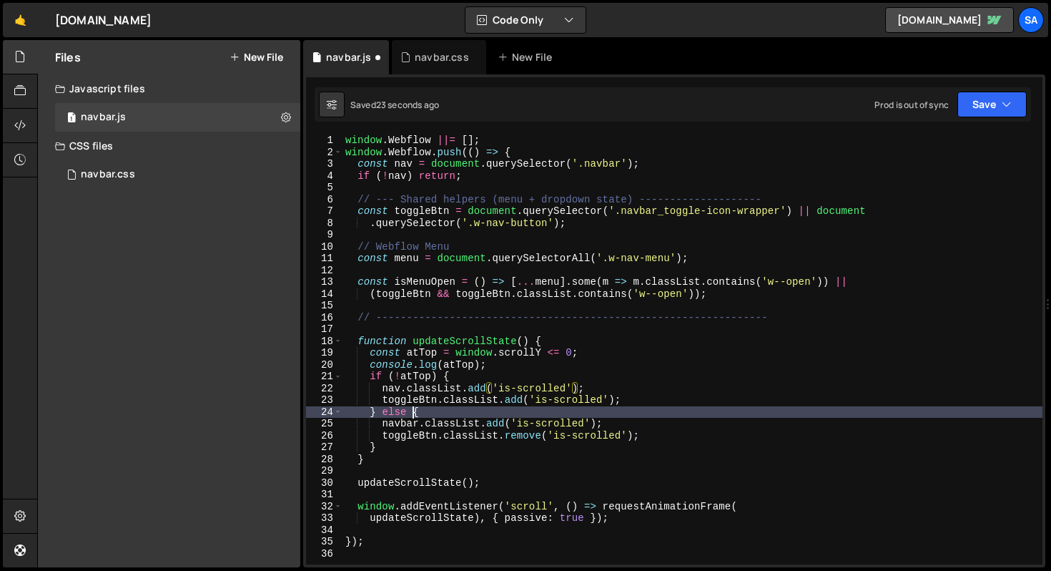
click at [410, 415] on div "window . Webflow ||= [ ] ; window . Webflow . push (( ) => { const nav = docume…" at bounding box center [693, 360] width 700 height 453
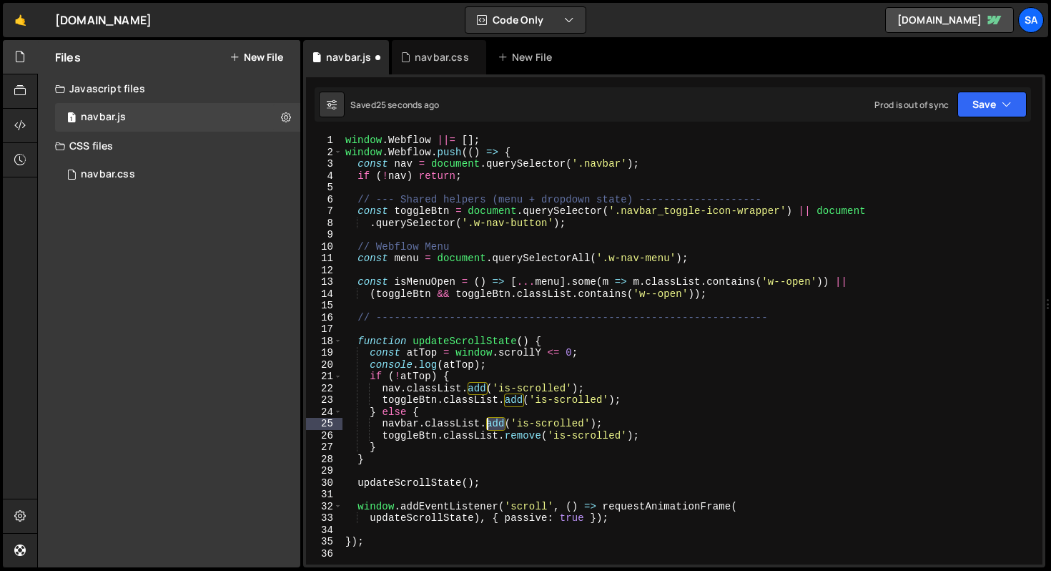
drag, startPoint x: 506, startPoint y: 423, endPoint x: 487, endPoint y: 420, distance: 19.6
click at [487, 420] on div "window . Webflow ||= [ ] ; window . Webflow . push (( ) => { const nav = docume…" at bounding box center [693, 360] width 700 height 453
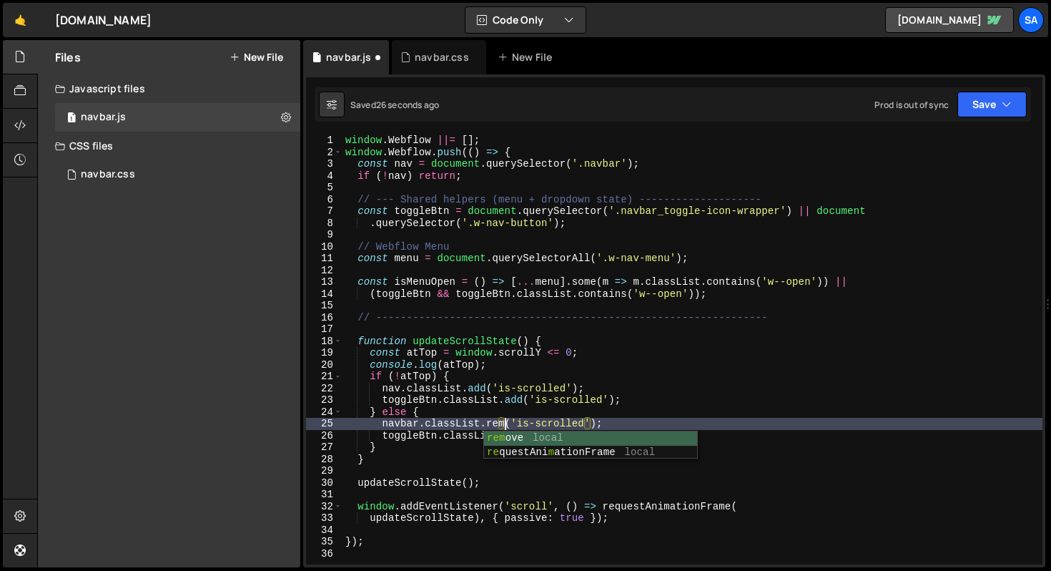
scroll to position [0, 12]
click at [681, 431] on div "window . Webflow ||= [ ] ; window . Webflow . push (( ) => { const nav = docume…" at bounding box center [693, 360] width 700 height 453
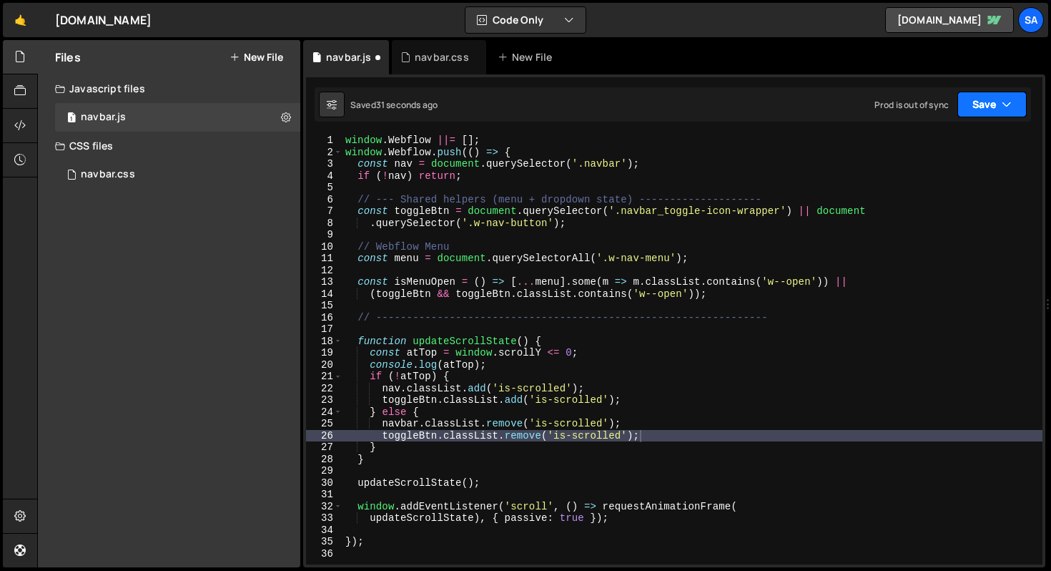
click at [982, 103] on button "Save" at bounding box center [992, 105] width 69 height 26
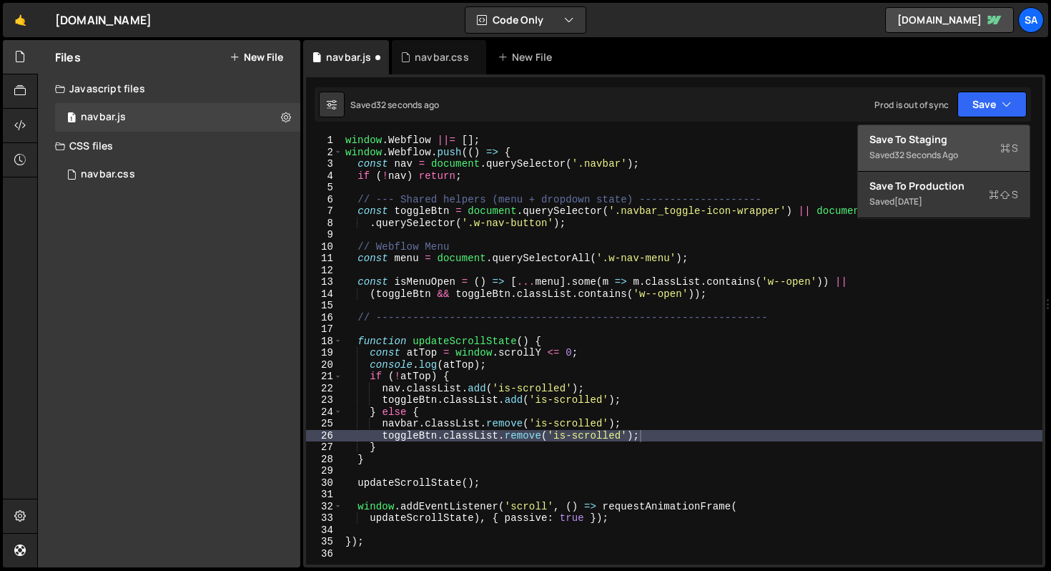
click at [962, 141] on div "Save to Staging S" at bounding box center [944, 139] width 149 height 14
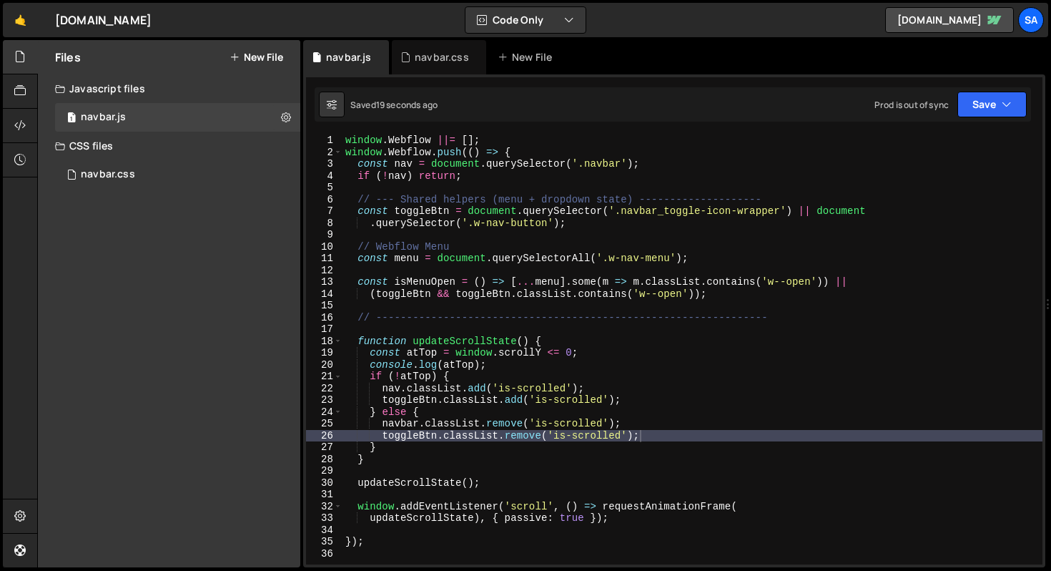
click at [420, 423] on div "window . Webflow ||= [ ] ; window . Webflow . push (( ) => { const nav = docume…" at bounding box center [693, 360] width 700 height 453
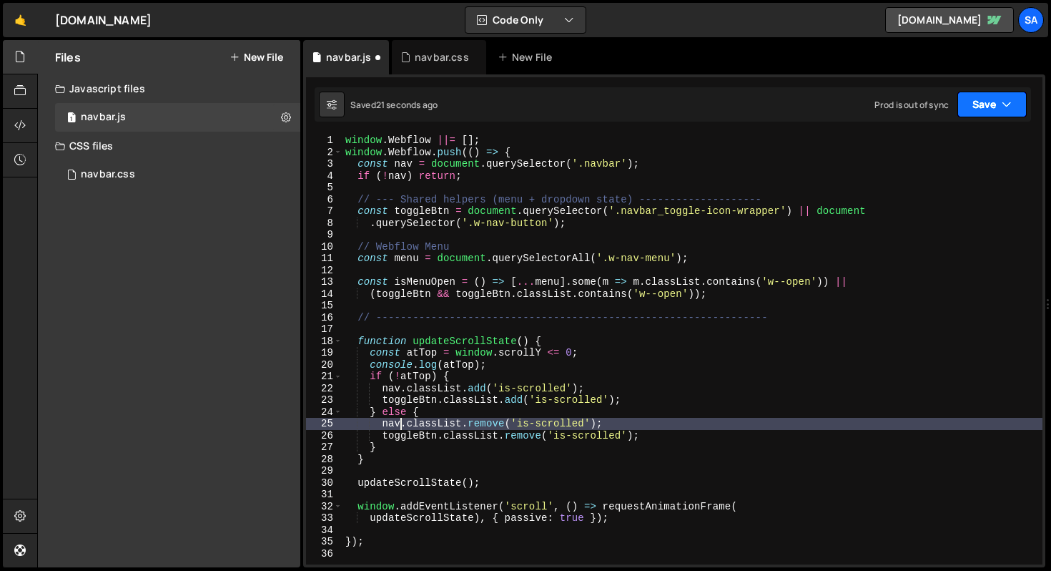
click at [983, 108] on button "Save" at bounding box center [992, 105] width 69 height 26
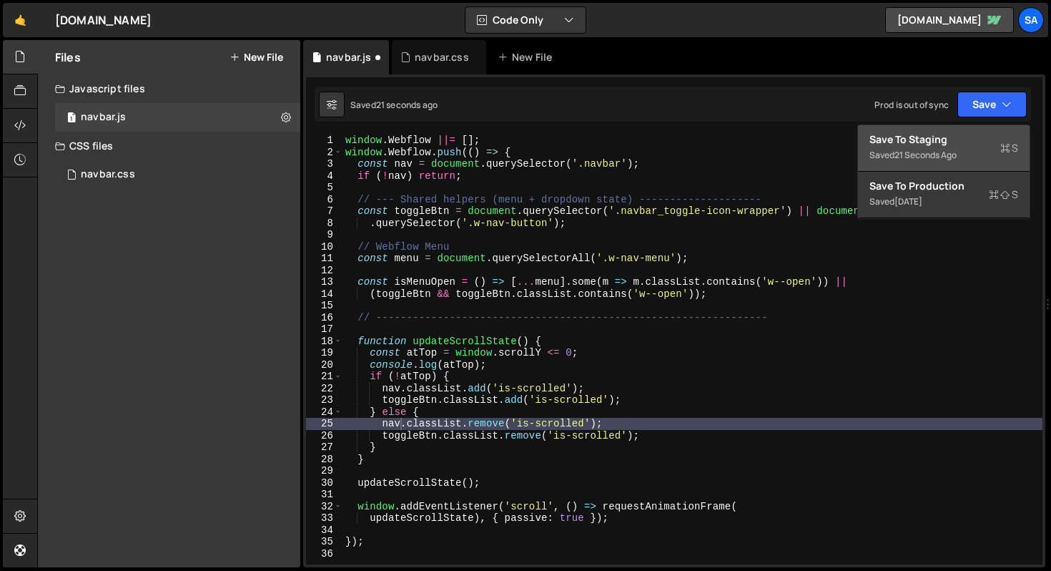
click at [897, 154] on div "21 seconds ago" at bounding box center [926, 155] width 62 height 12
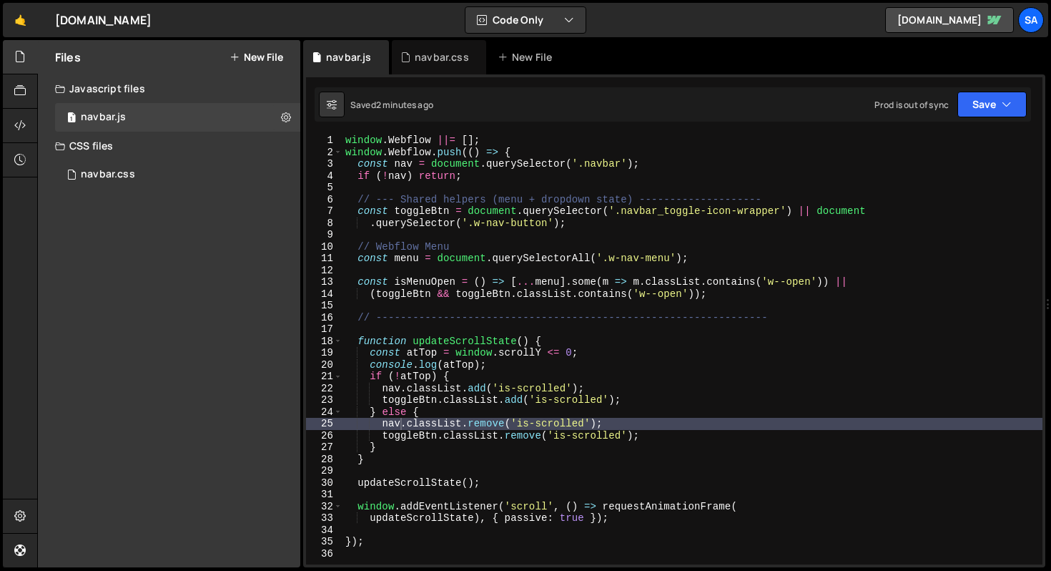
click at [610, 365] on div "window . Webflow ||= [ ] ; window . Webflow . push (( ) => { const nav = docume…" at bounding box center [693, 360] width 700 height 453
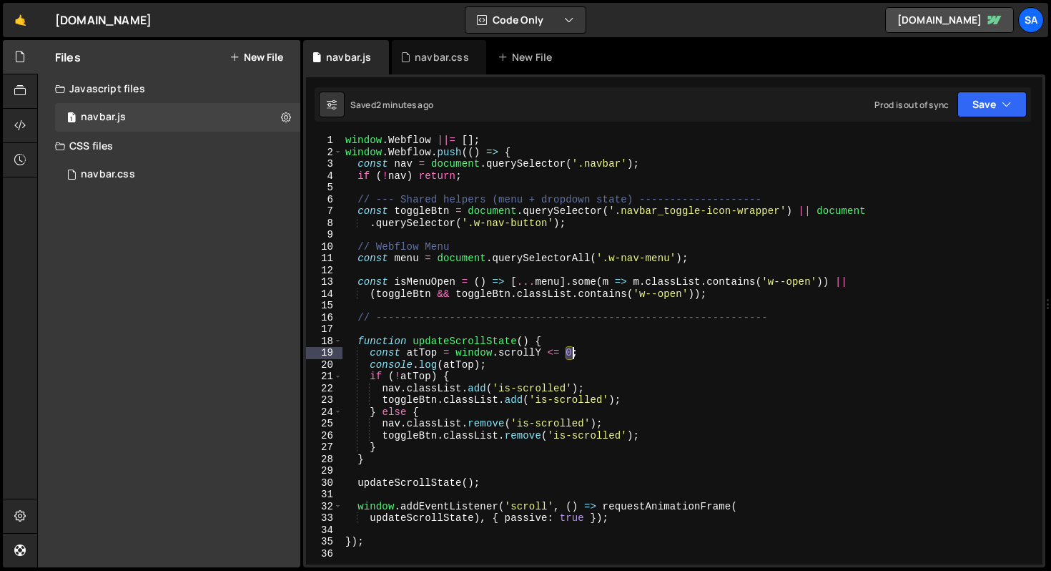
click at [571, 349] on div "window . Webflow ||= [ ] ; window . Webflow . push (( ) => { const nav = docume…" at bounding box center [693, 360] width 700 height 453
click at [571, 350] on div "window . Webflow ||= [ ] ; window . Webflow . push (( ) => { const nav = docume…" at bounding box center [693, 349] width 700 height 430
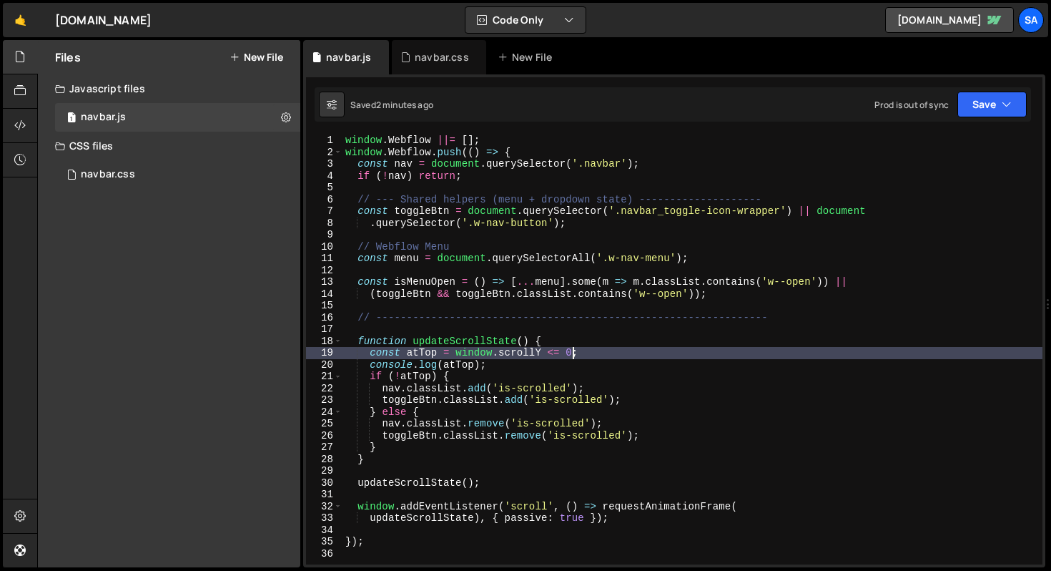
click at [574, 354] on div "window . Webflow ||= [ ] ; window . Webflow . push (( ) => { const nav = docume…" at bounding box center [693, 360] width 700 height 453
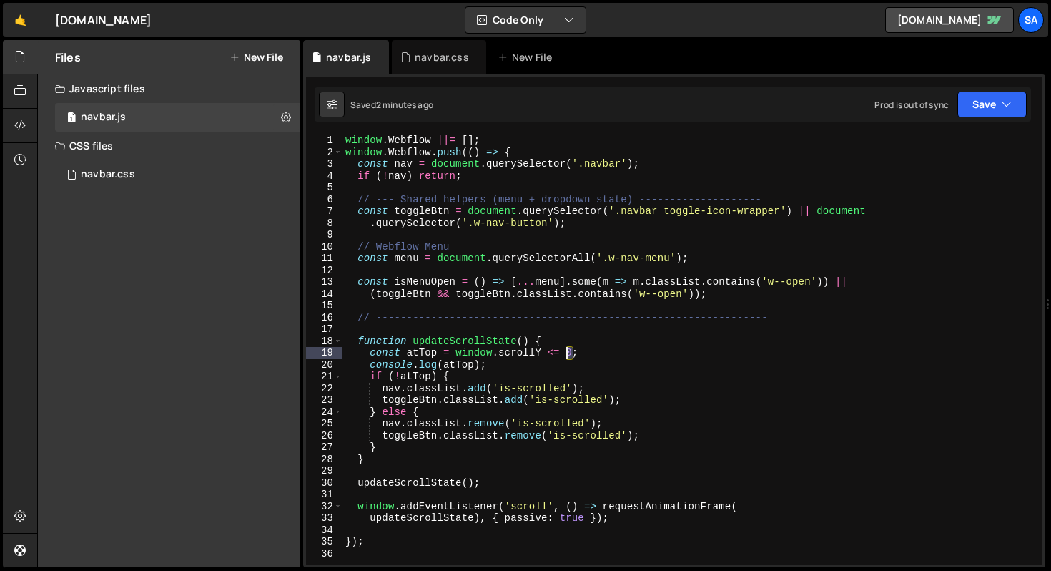
click at [568, 352] on div "window . Webflow ||= [ ] ; window . Webflow . push (( ) => { const nav = docume…" at bounding box center [693, 360] width 700 height 453
click at [571, 347] on div "window . Webflow ||= [ ] ; window . Webflow . push (( ) => { const nav = docume…" at bounding box center [693, 349] width 700 height 430
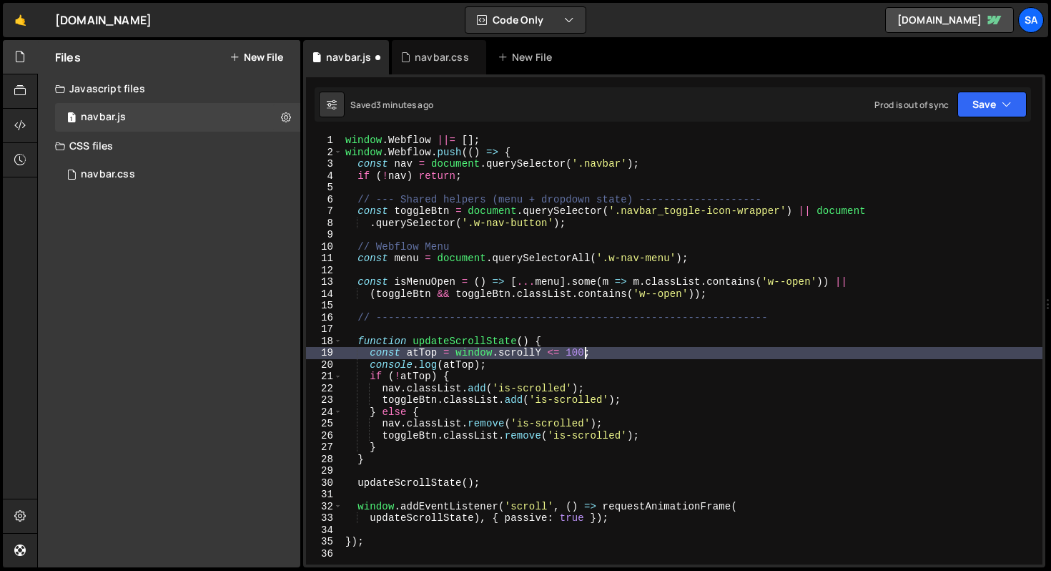
scroll to position [0, 16]
click at [979, 112] on button "Save" at bounding box center [992, 105] width 69 height 26
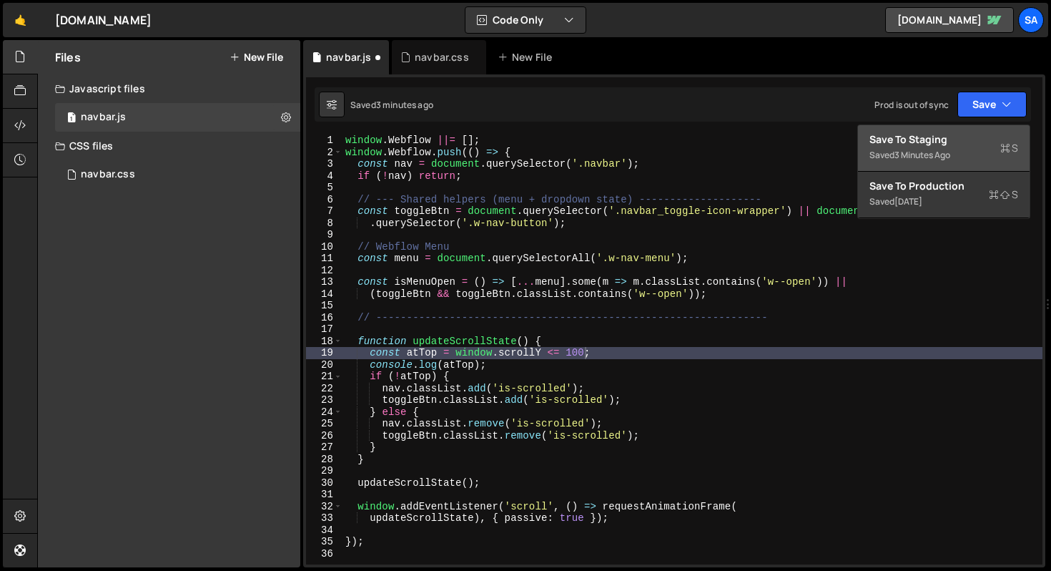
click at [968, 127] on button "Save to Staging S Saved 3 minutes ago" at bounding box center [944, 148] width 172 height 46
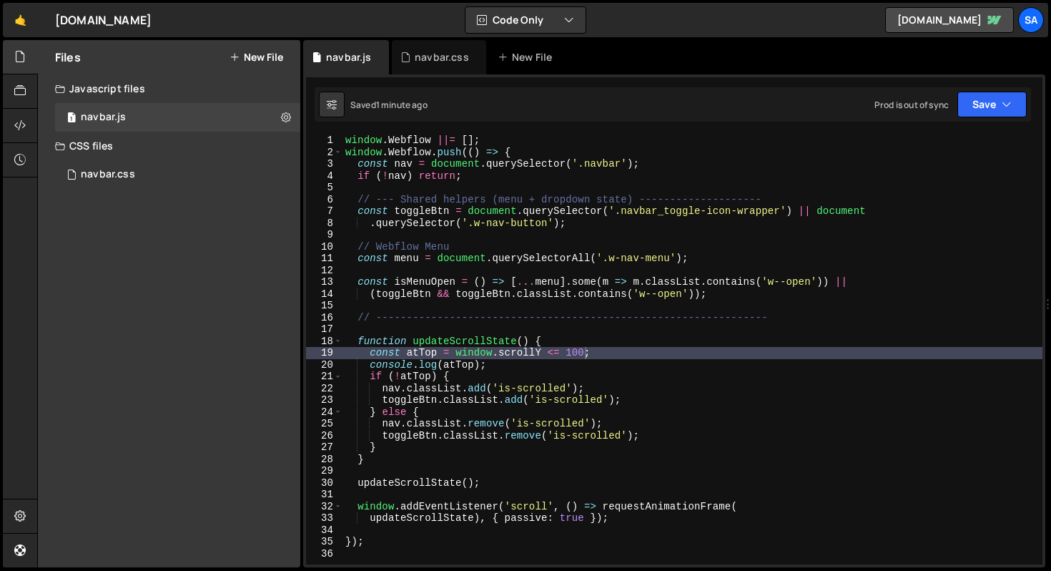
scroll to position [0, 1]
click at [418, 456] on div "window . Webflow ||= [ ] ; window . Webflow . push (( ) => { const nav = docume…" at bounding box center [693, 360] width 700 height 453
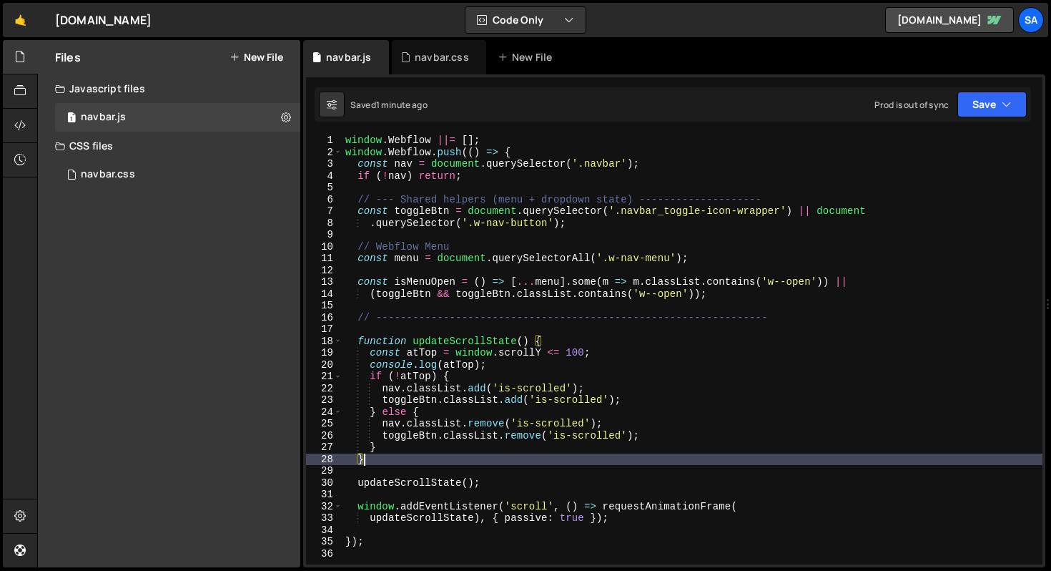
click at [418, 450] on div "window . Webflow ||= [ ] ; window . Webflow . push (( ) => { const nav = docume…" at bounding box center [693, 360] width 700 height 453
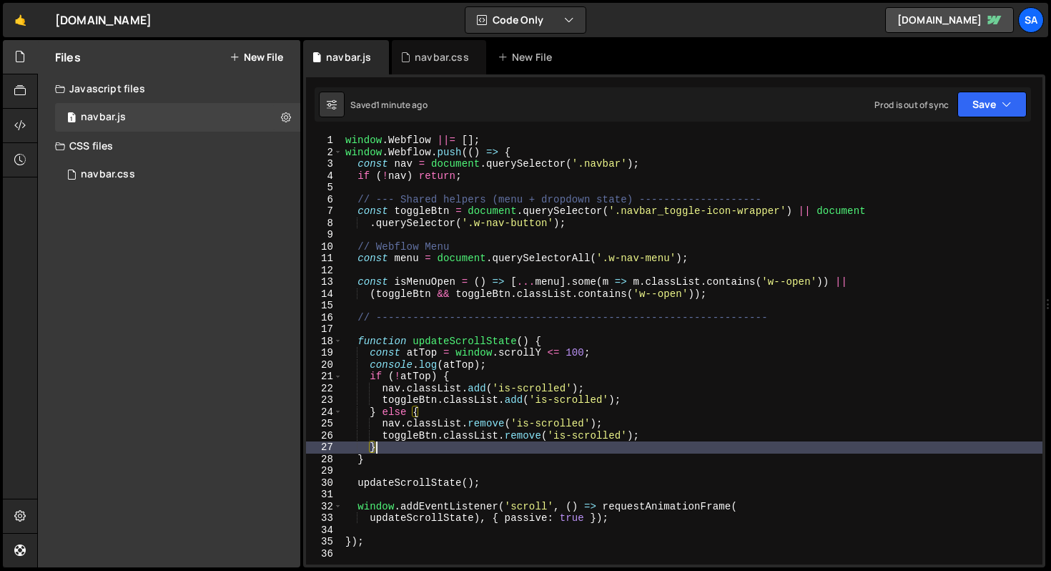
click at [659, 390] on div "window . Webflow ||= [ ] ; window . Webflow . push (( ) => { const nav = docume…" at bounding box center [693, 360] width 700 height 453
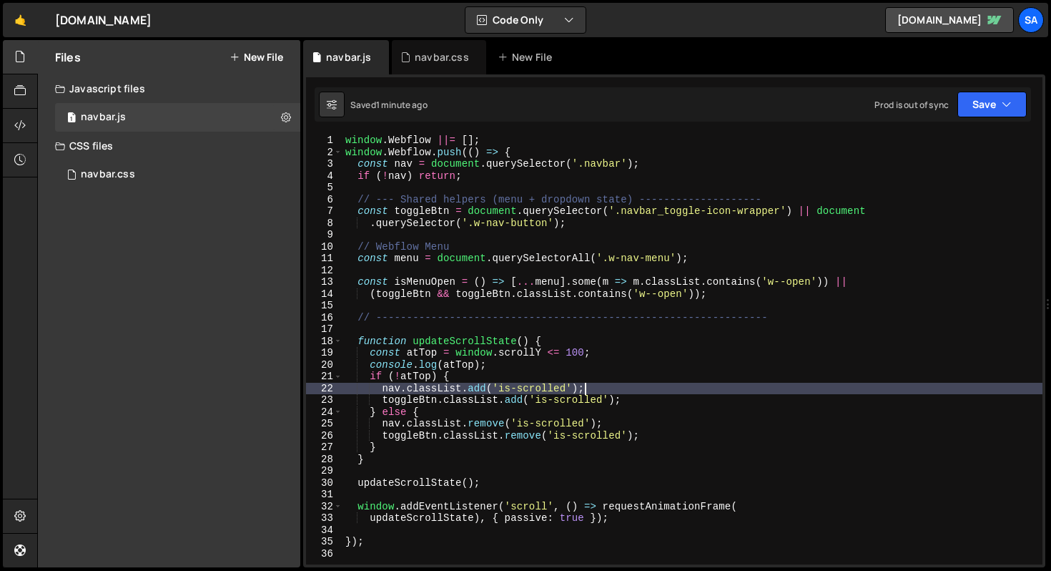
click at [653, 398] on div "window . Webflow ||= [ ] ; window . Webflow . push (( ) => { const nav = docume…" at bounding box center [693, 360] width 700 height 453
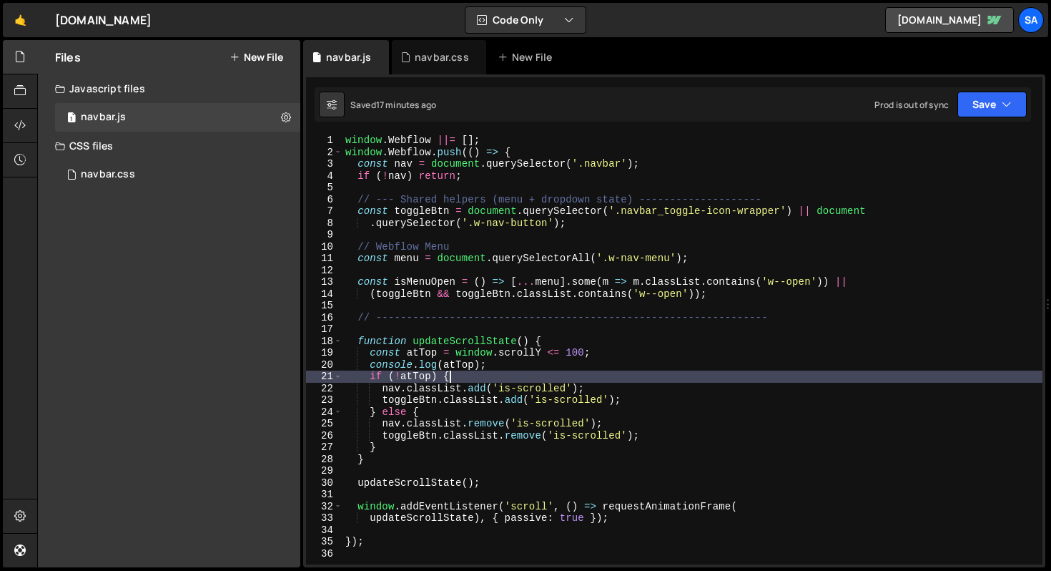
click at [734, 378] on div "window . Webflow ||= [ ] ; window . Webflow . push (( ) => { const nav = docume…" at bounding box center [693, 360] width 700 height 453
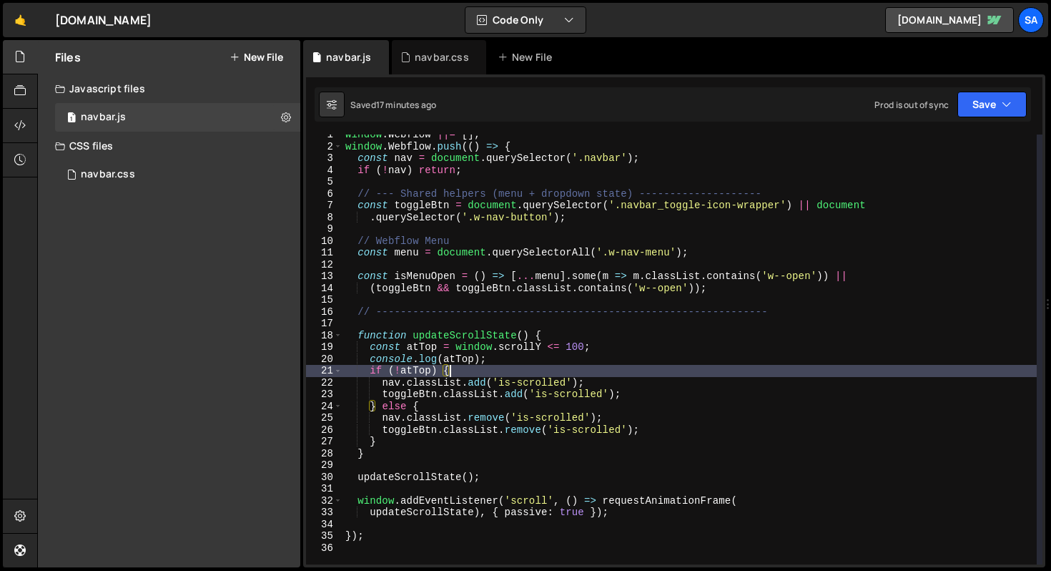
scroll to position [0, 0]
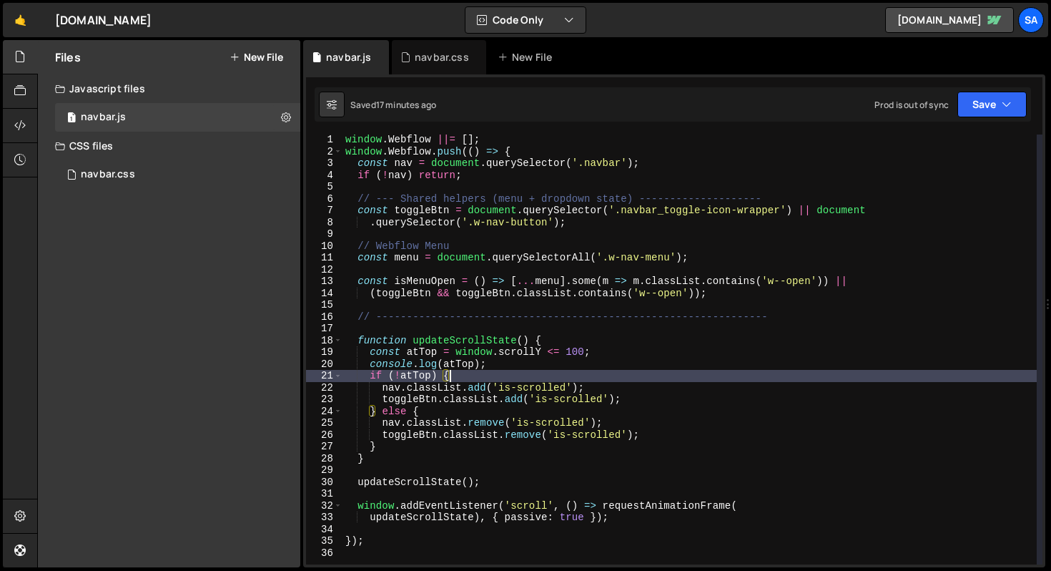
click at [651, 383] on div "window . Webflow ||= [ ] ; window . Webflow . push (( ) => { const nav = docume…" at bounding box center [690, 360] width 694 height 453
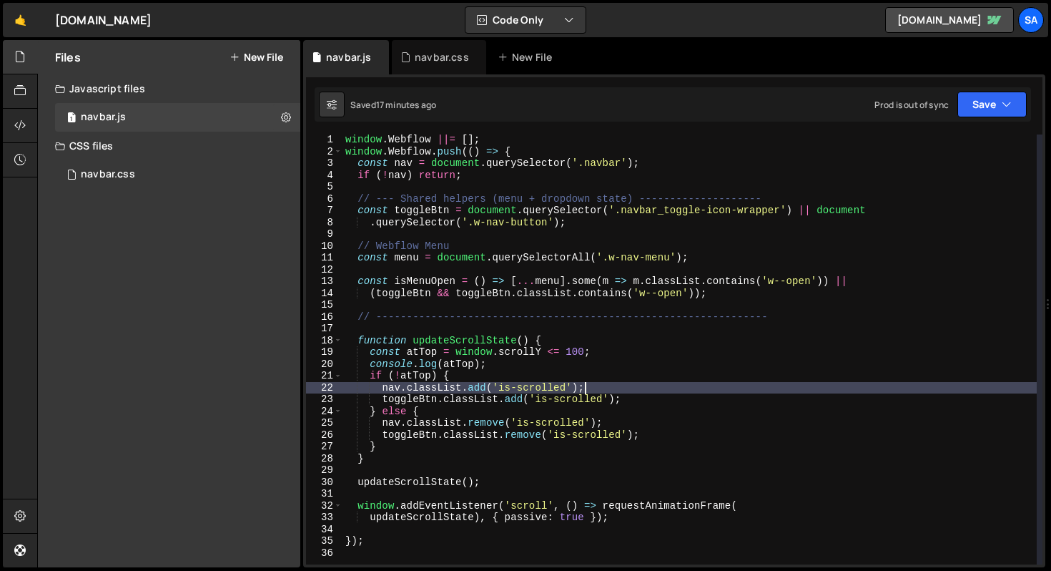
click at [648, 390] on div "window . Webflow ||= [ ] ; window . Webflow . push (( ) => { const nav = docume…" at bounding box center [690, 360] width 694 height 453
click at [648, 392] on div "window . Webflow ||= [ ] ; window . Webflow . push (( ) => { const nav = docume…" at bounding box center [690, 360] width 694 height 453
click at [646, 394] on div "window . Webflow ||= [ ] ; window . Webflow . push (( ) => { const nav = docume…" at bounding box center [690, 360] width 694 height 453
type textarea "toggleBtn.classList.add('is-scrolled');"
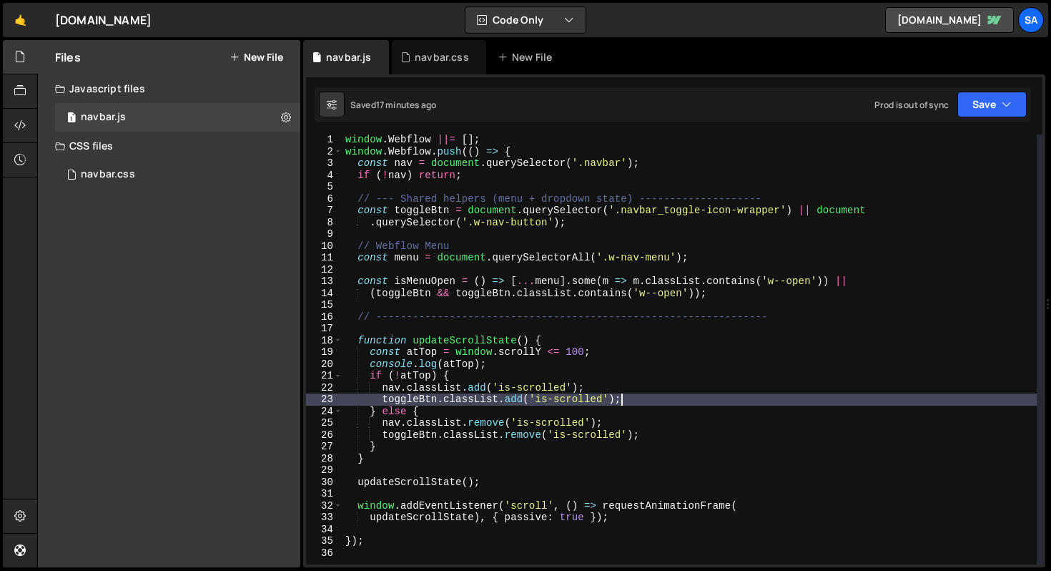
scroll to position [0, 1]
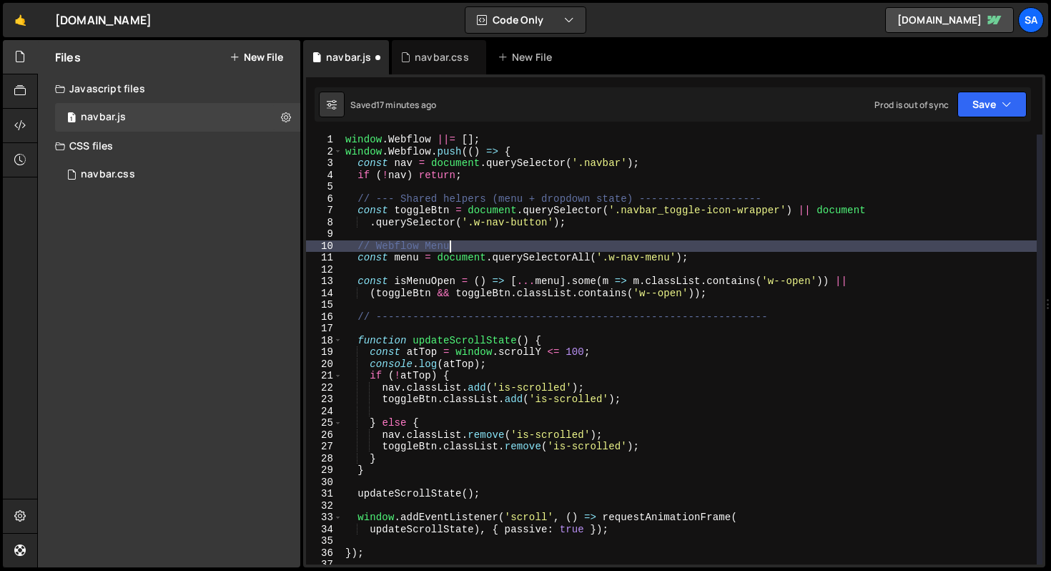
click at [478, 246] on div "window . Webflow ||= [ ] ; window . Webflow . push (( ) => { const nav = docume…" at bounding box center [690, 360] width 694 height 453
type textarea "// Webflow Menu"
click at [461, 239] on div "window . Webflow ||= [ ] ; window . Webflow . push (( ) => { const nav = docume…" at bounding box center [690, 360] width 694 height 453
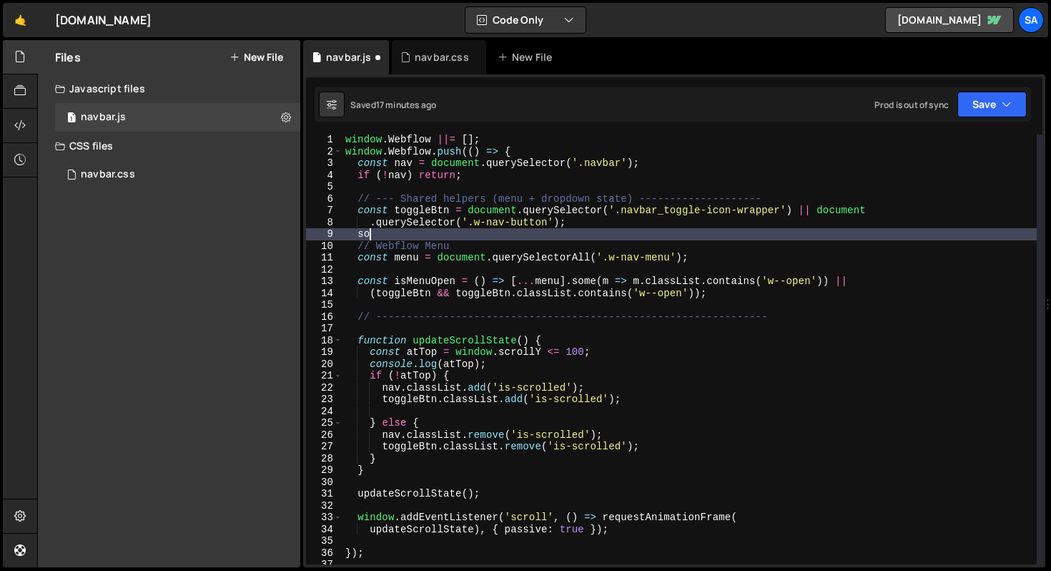
scroll to position [0, 1]
type textarea "s"
click at [647, 403] on div "window . Webflow ||= [ ] ; window . Webflow . push (( ) => { const nav = docume…" at bounding box center [690, 360] width 694 height 453
type textarea "toggleBtn.classList.add('is-scrolled');"
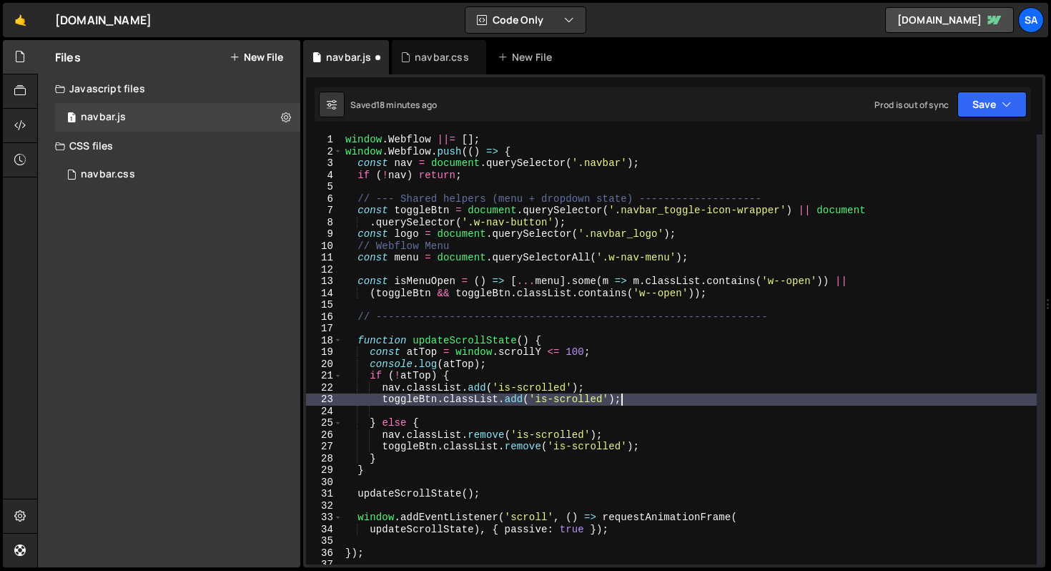
click at [455, 410] on div "window . Webflow ||= [ ] ; window . Webflow . push (( ) => { const nav = docume…" at bounding box center [690, 360] width 694 height 453
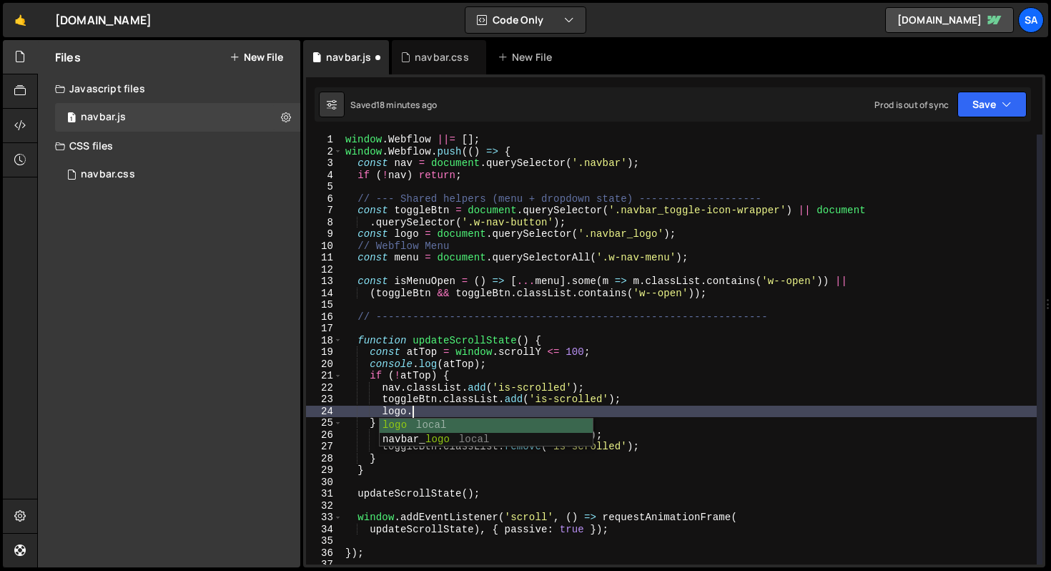
scroll to position [0, 4]
type textarea "l"
type textarea "toggleBtn.classList.add('is-scrolled');"
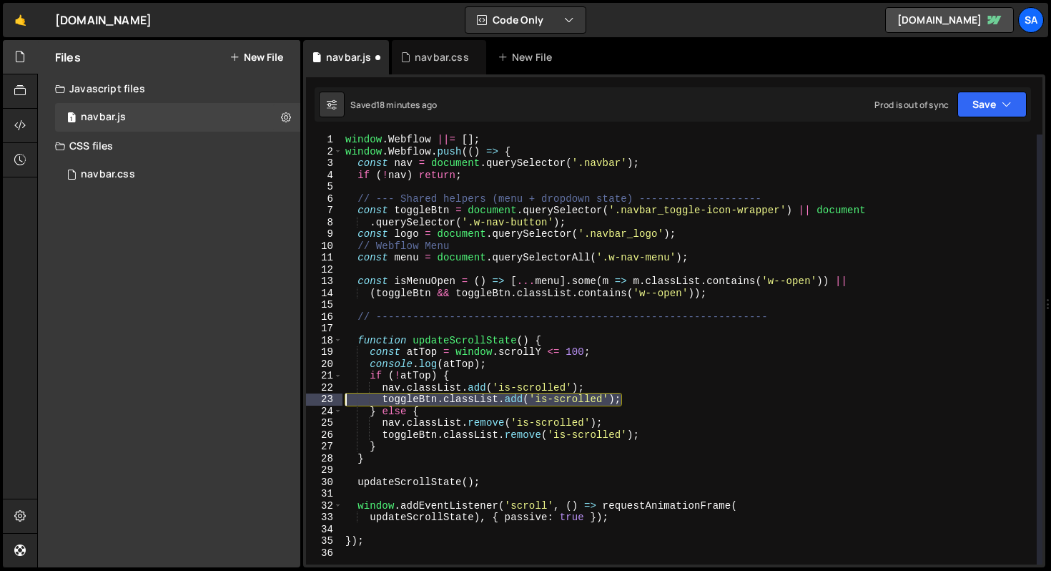
drag, startPoint x: 641, startPoint y: 400, endPoint x: 300, endPoint y: 404, distance: 341.1
click at [300, 404] on div "Files New File Javascript files 1 navbar.js 0 CSS files navbar.css 0 Copy share…" at bounding box center [544, 304] width 1014 height 528
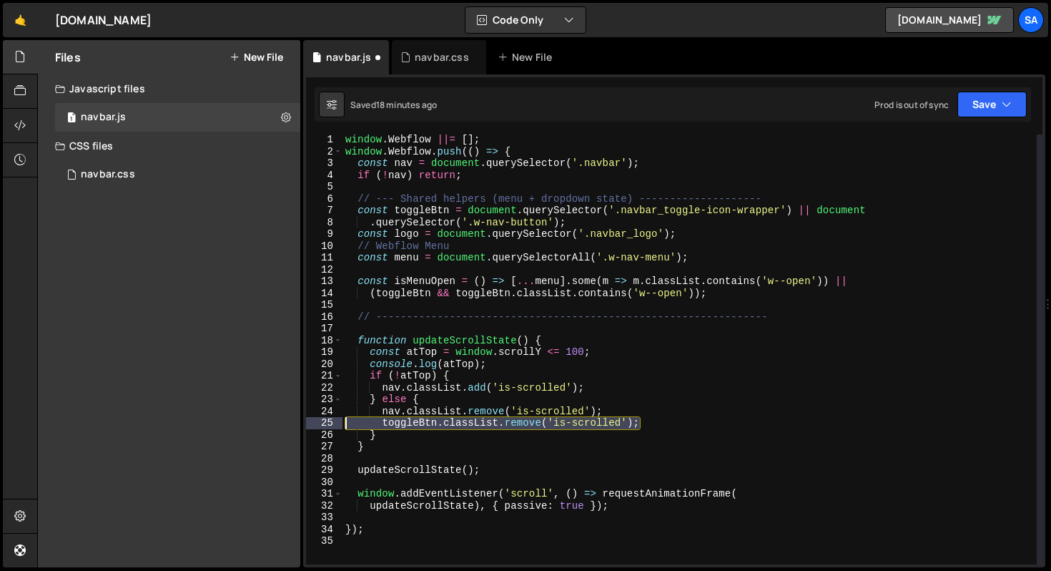
drag, startPoint x: 659, startPoint y: 420, endPoint x: 301, endPoint y: 423, distance: 358.3
click at [301, 423] on div "Files New File Javascript files 1 navbar.js 0 CSS files navbar.css 0 Copy share…" at bounding box center [544, 304] width 1014 height 528
type textarea "toggleBtn.classList.remove('is-scrolled');"
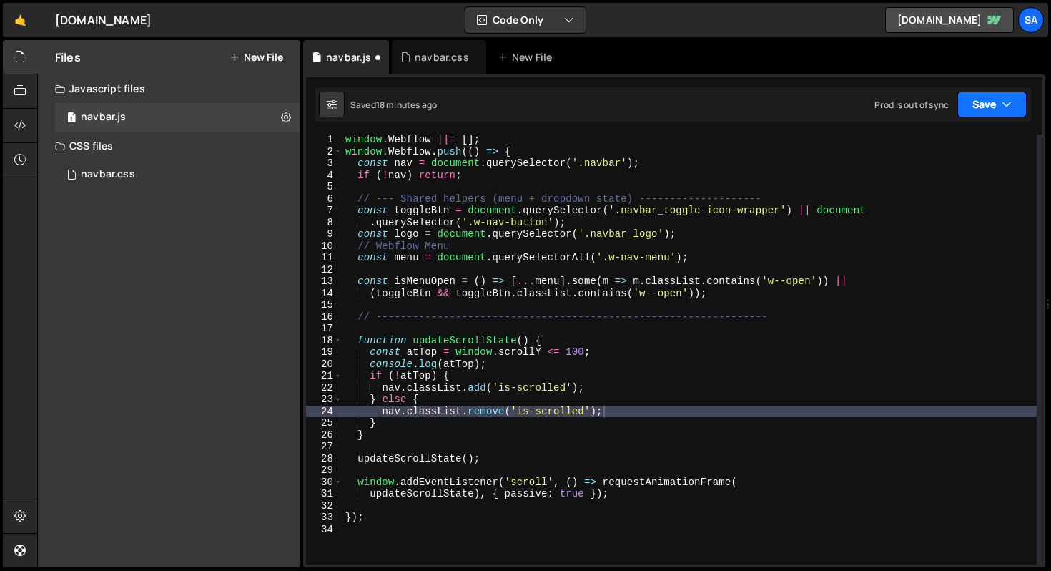
click at [988, 109] on button "Save" at bounding box center [992, 105] width 69 height 26
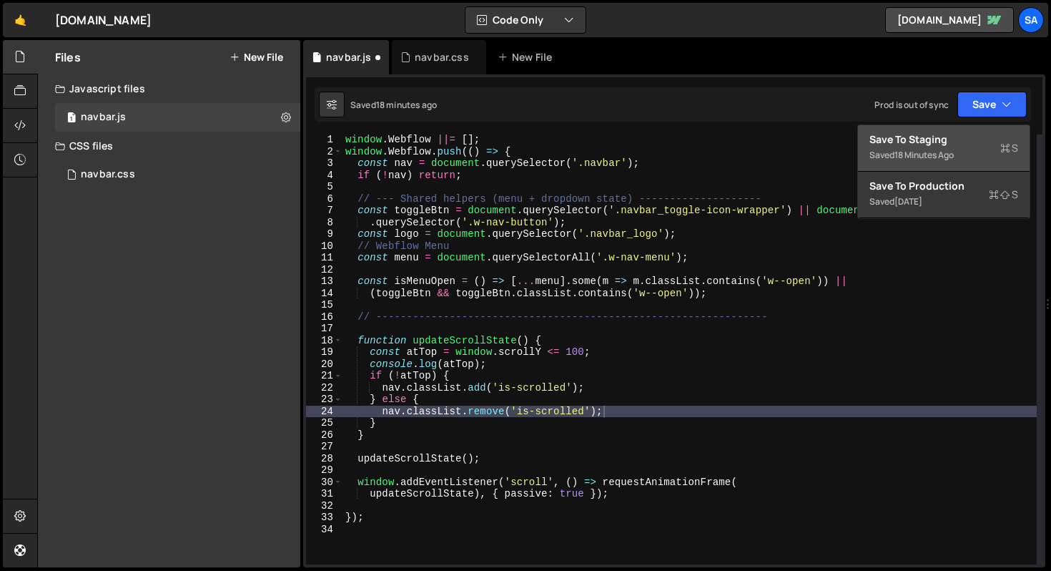
click at [937, 140] on div "Save to Staging S" at bounding box center [944, 139] width 149 height 14
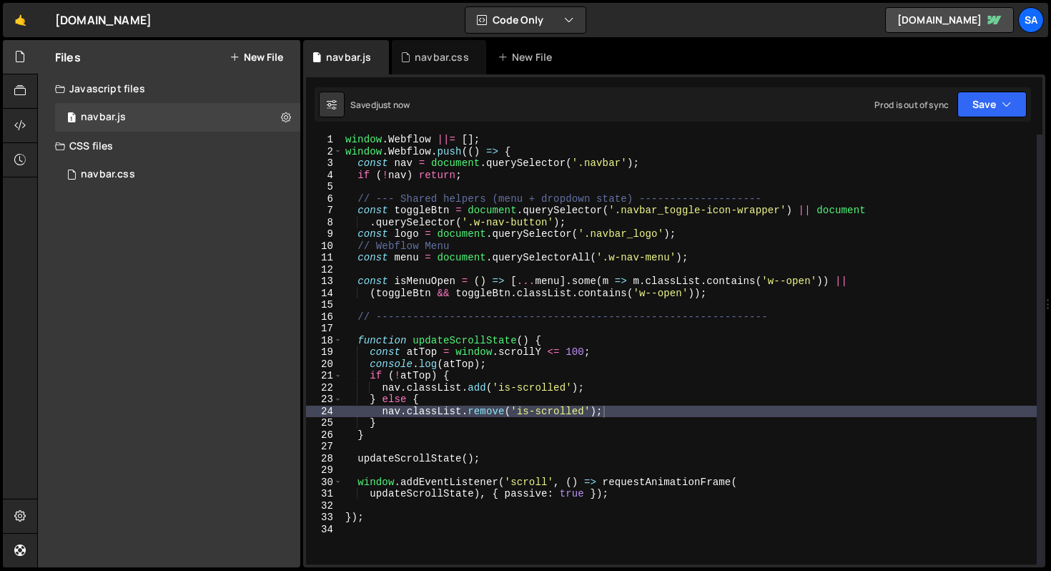
click at [621, 355] on div "window . Webflow ||= [ ] ; window . Webflow . push (( ) => { const nav = docume…" at bounding box center [690, 360] width 694 height 453
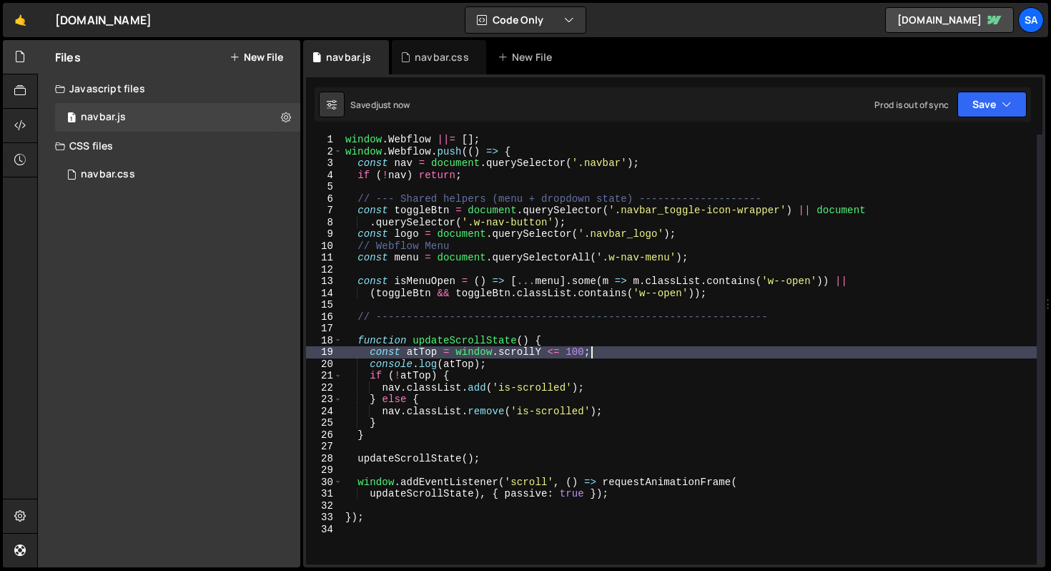
click at [619, 378] on div "window . Webflow ||= [ ] ; window . Webflow . push (( ) => { const nav = docume…" at bounding box center [690, 360] width 694 height 453
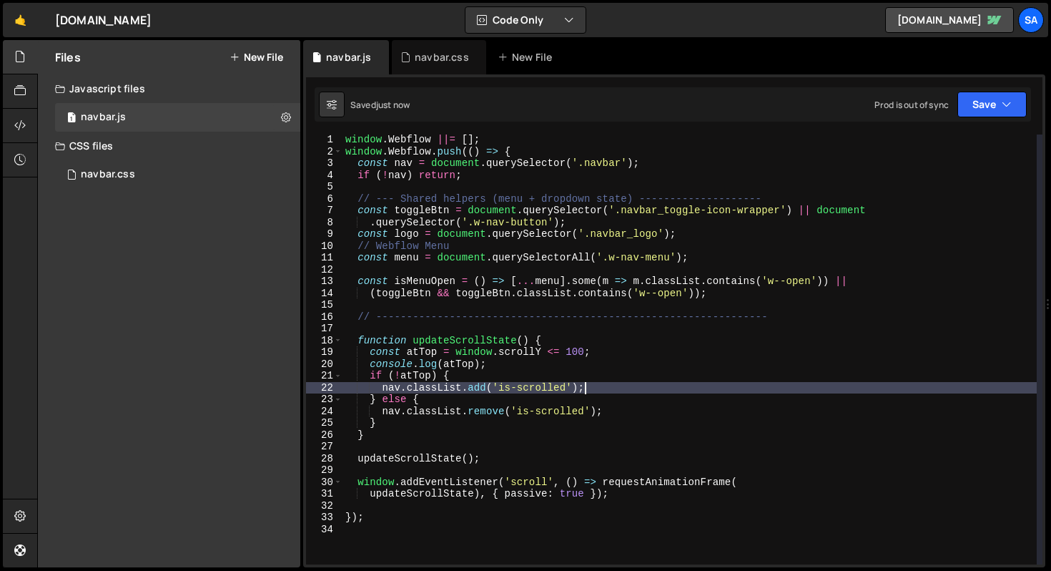
click at [619, 383] on div "window . Webflow ||= [ ] ; window . Webflow . push (( ) => { const nav = docume…" at bounding box center [690, 360] width 694 height 453
click at [619, 410] on div "window . Webflow ||= [ ] ; window . Webflow . push (( ) => { const nav = docume…" at bounding box center [690, 360] width 694 height 453
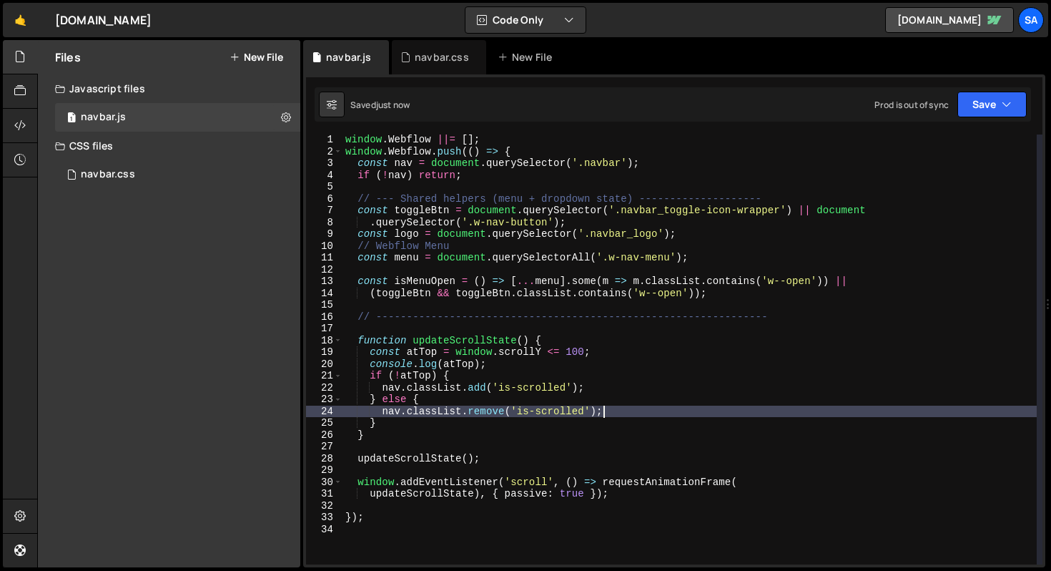
click at [695, 243] on div "window . Webflow ||= [ ] ; window . Webflow . push (( ) => { const nav = docume…" at bounding box center [690, 360] width 694 height 453
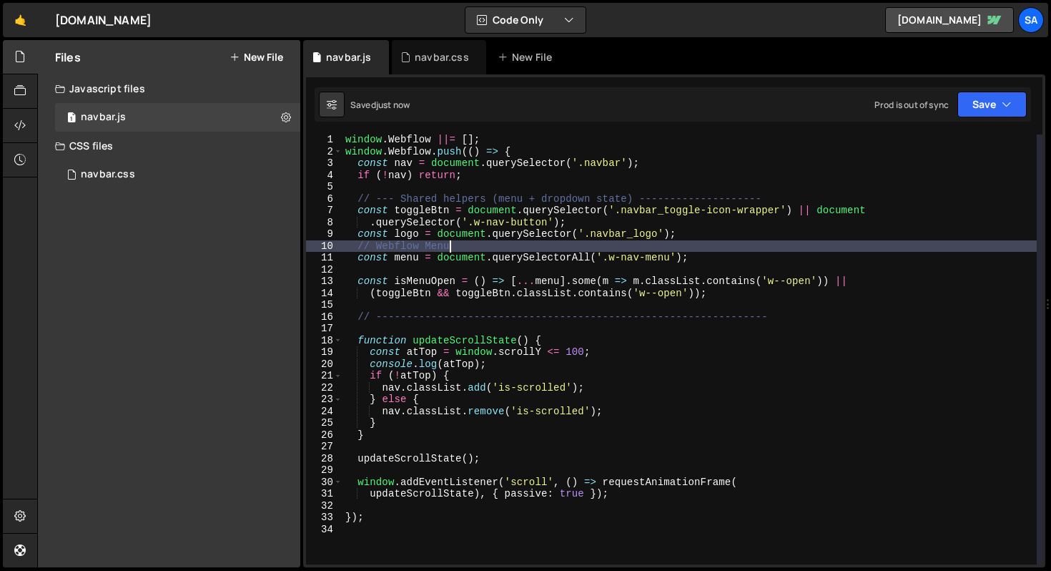
click at [697, 238] on div "window . Webflow ||= [ ] ; window . Webflow . push (( ) => { const nav = docume…" at bounding box center [690, 360] width 694 height 453
type textarea "const logo = document.querySelector('.navbar_logo');"
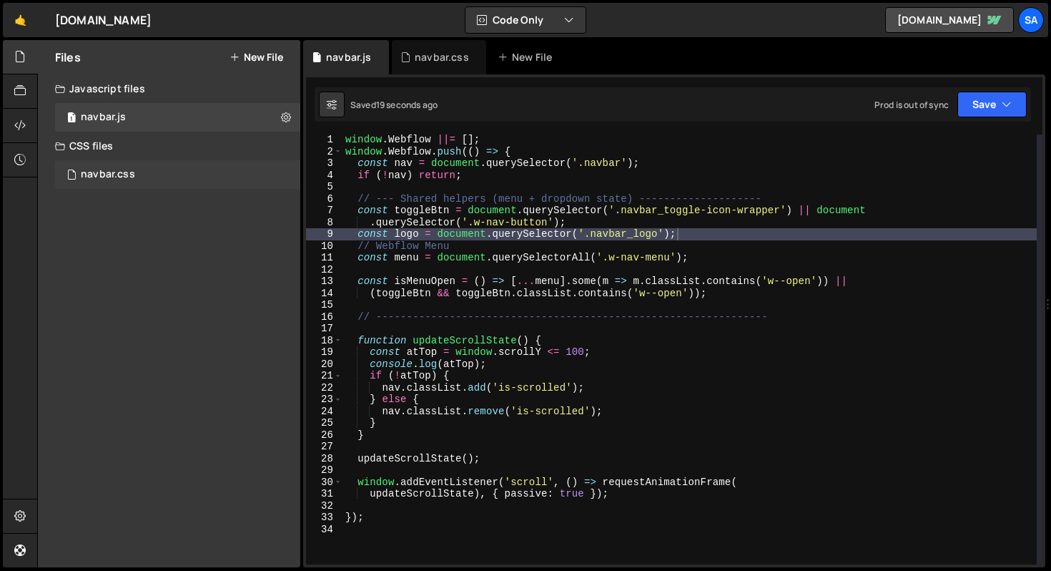
click at [144, 173] on div "navbar.css 0" at bounding box center [177, 174] width 245 height 29
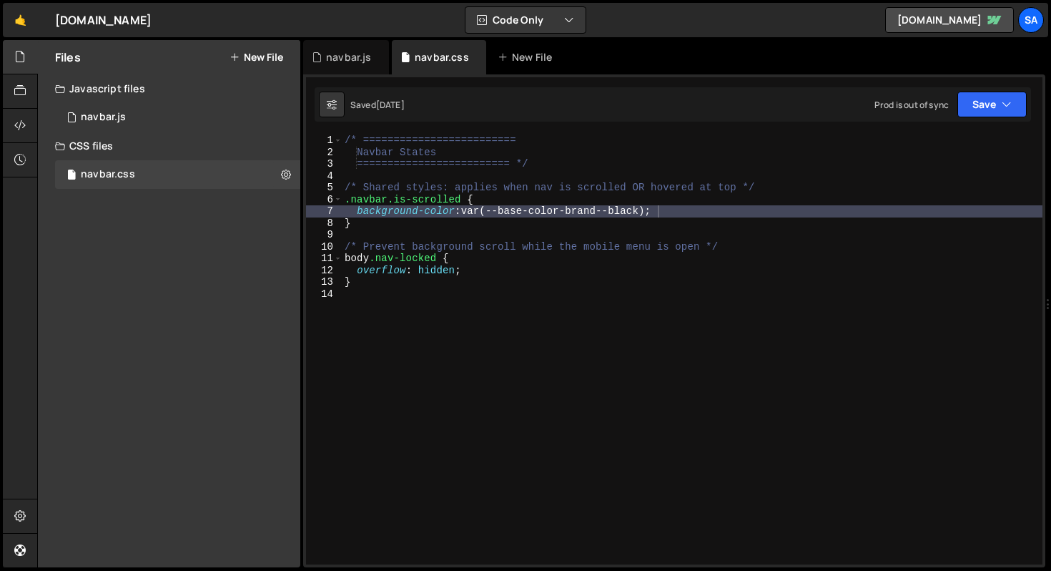
click at [481, 269] on div "/* ========================= Navbar States ========================= */ /* Shar…" at bounding box center [853, 377] width 1023 height 486
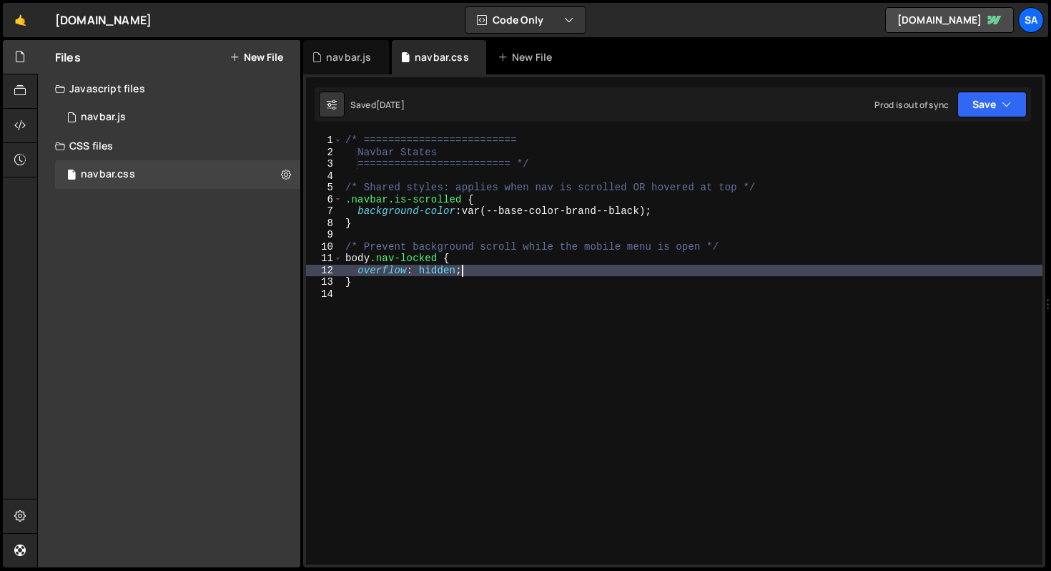
click at [423, 228] on div "/* ========================= Navbar States ========================= */ /* Shar…" at bounding box center [693, 360] width 700 height 453
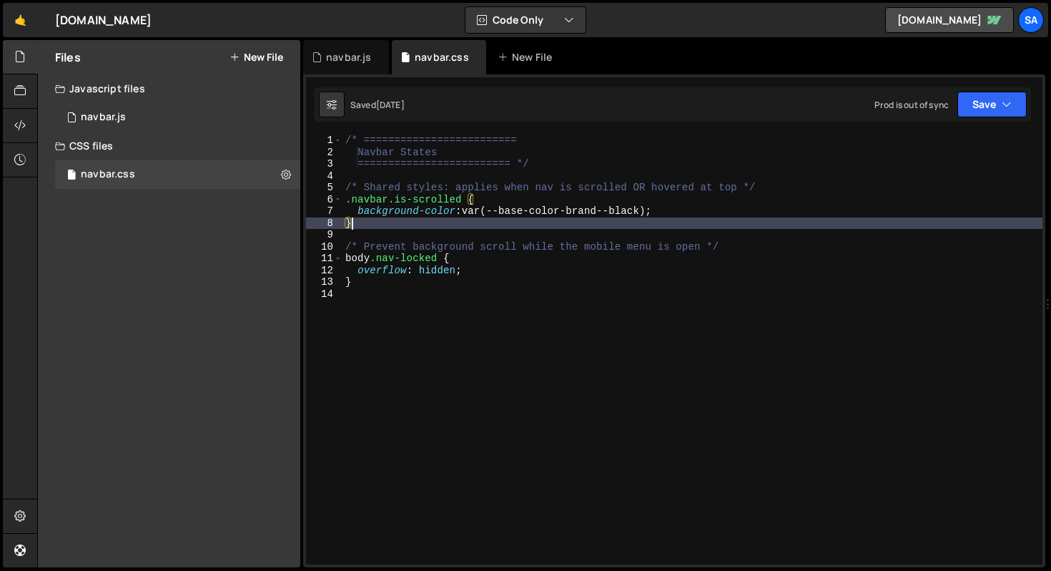
click at [462, 196] on div "/* ========================= Navbar States ========================= */ /* Shar…" at bounding box center [693, 360] width 700 height 453
type textarea ".navbar.is-scrolled {"
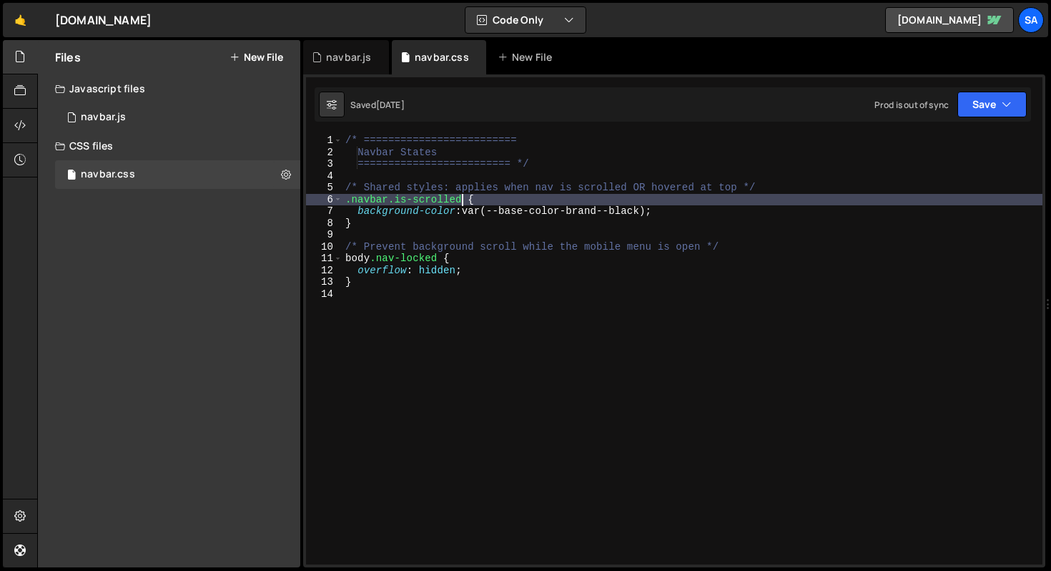
click at [410, 234] on div "/* ========================= Navbar States ========================= */ /* Shar…" at bounding box center [693, 360] width 700 height 453
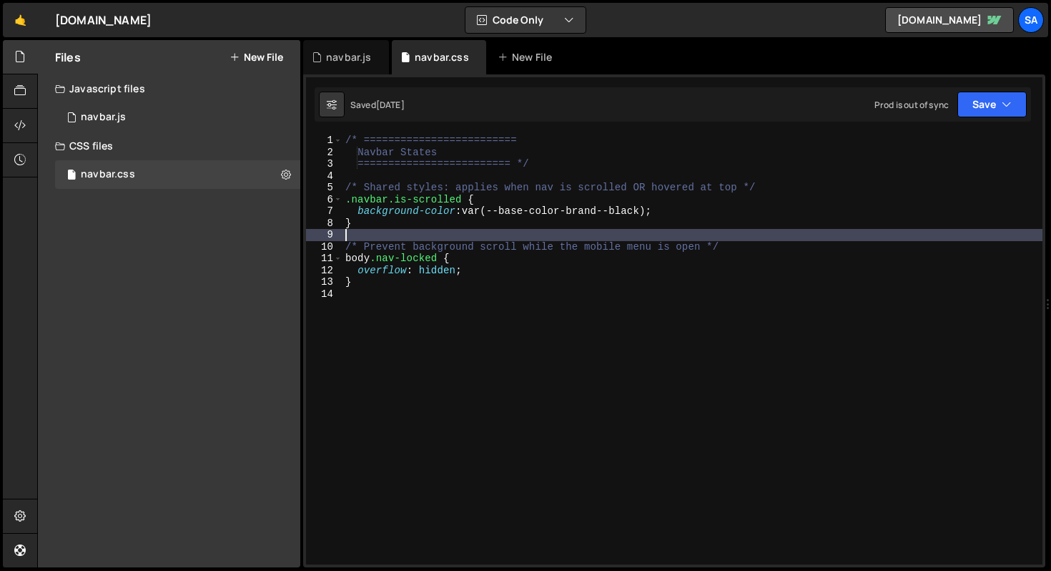
click at [405, 228] on div "/* ========================= Navbar States ========================= */ /* Shar…" at bounding box center [693, 360] width 700 height 453
type textarea "}"
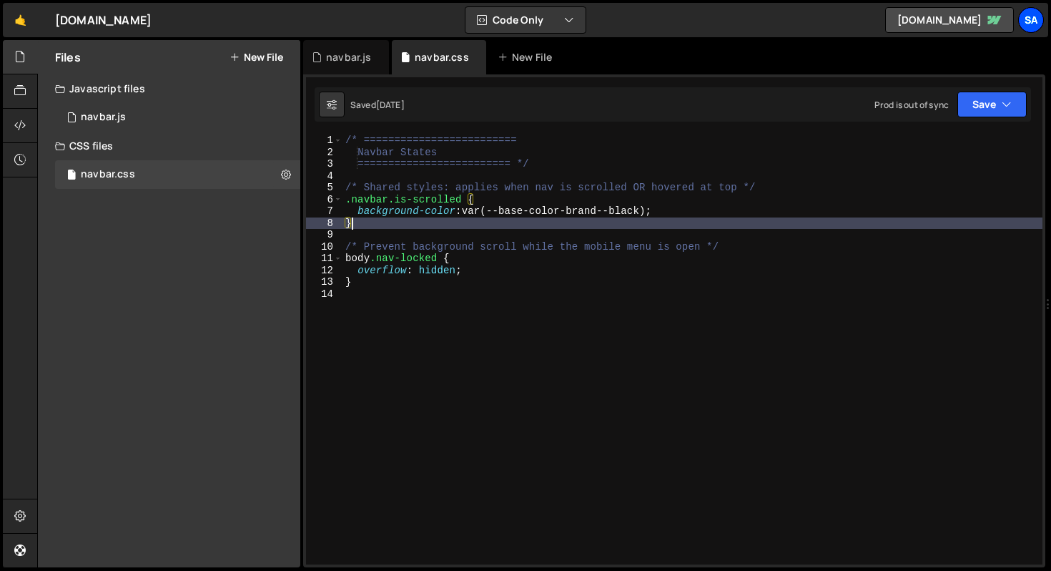
click at [1031, 22] on div "SA" at bounding box center [1031, 20] width 26 height 26
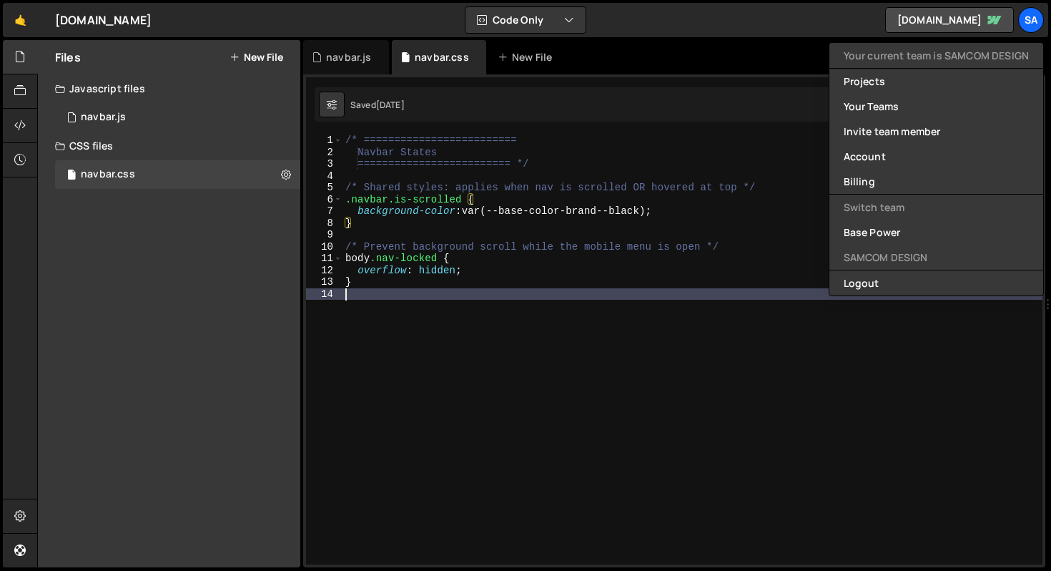
click at [499, 343] on div "/* ========================= Navbar States ========================= */ /* Shar…" at bounding box center [693, 360] width 700 height 453
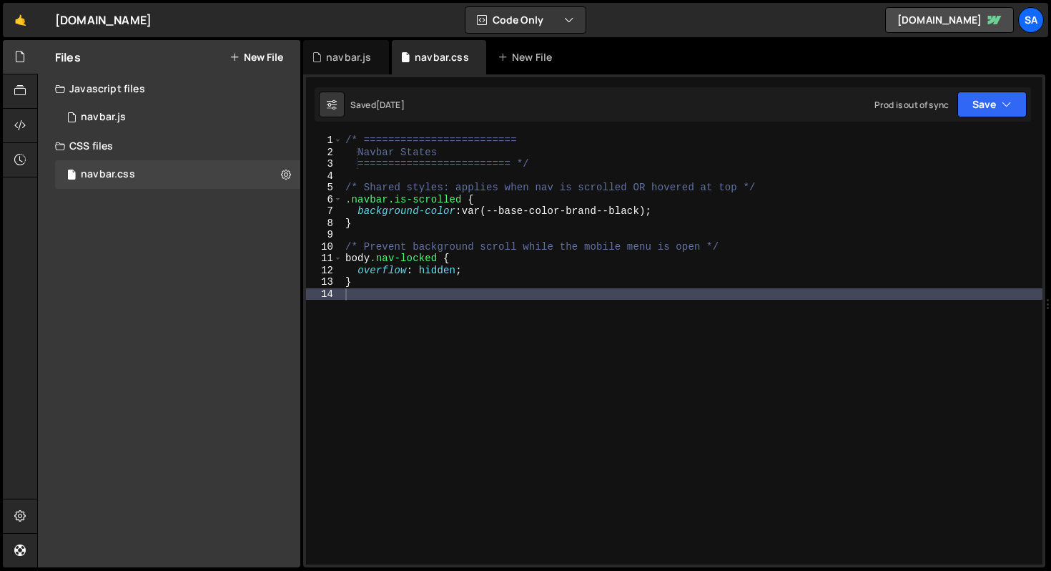
click at [32, 127] on div at bounding box center [34, 125] width 6 height 11
click at [17, 136] on div at bounding box center [20, 126] width 35 height 34
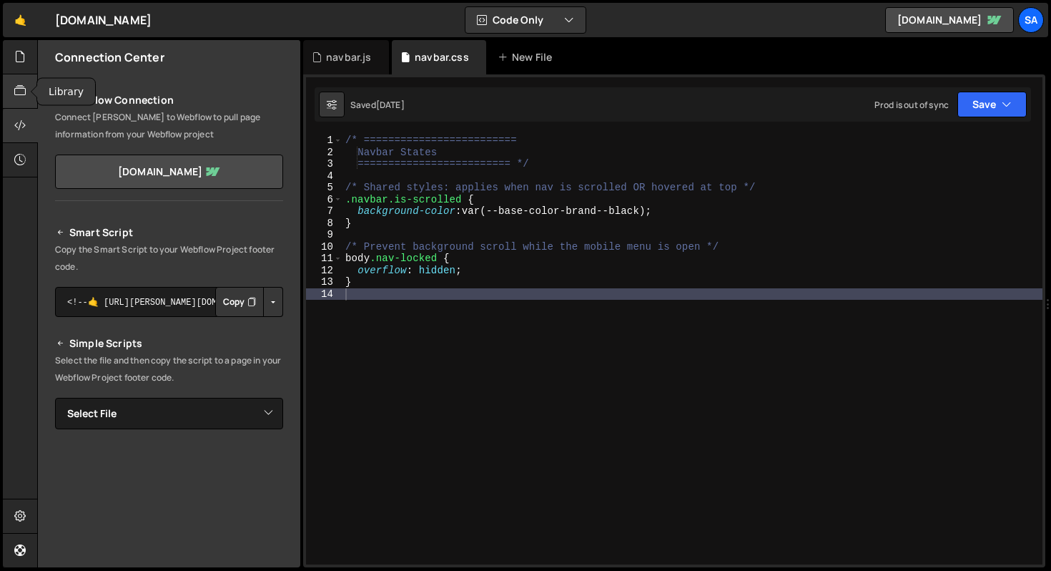
click at [19, 93] on icon at bounding box center [19, 91] width 11 height 16
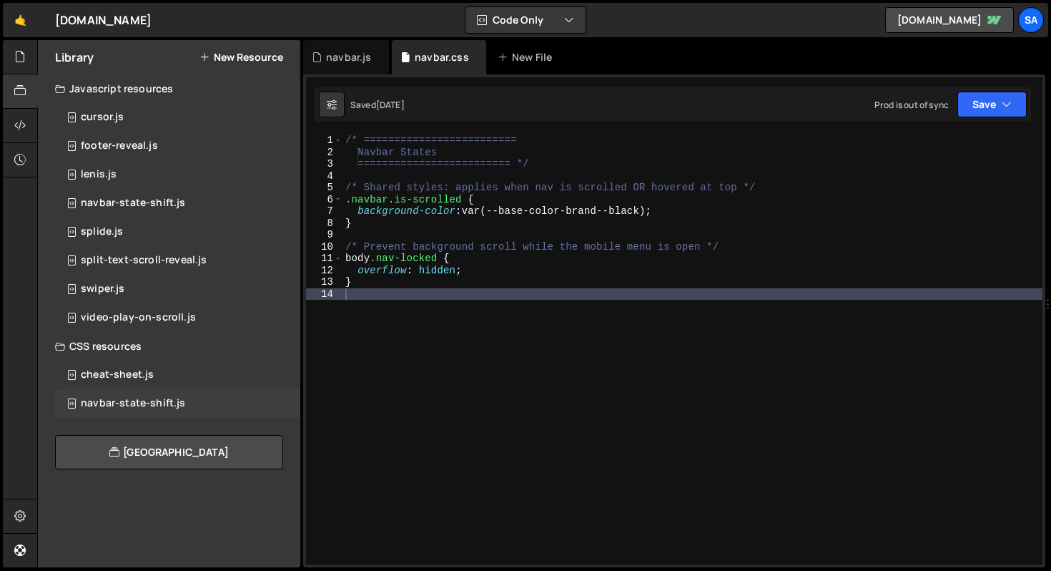
click at [156, 401] on div "navbar-state-shift.js" at bounding box center [133, 403] width 104 height 13
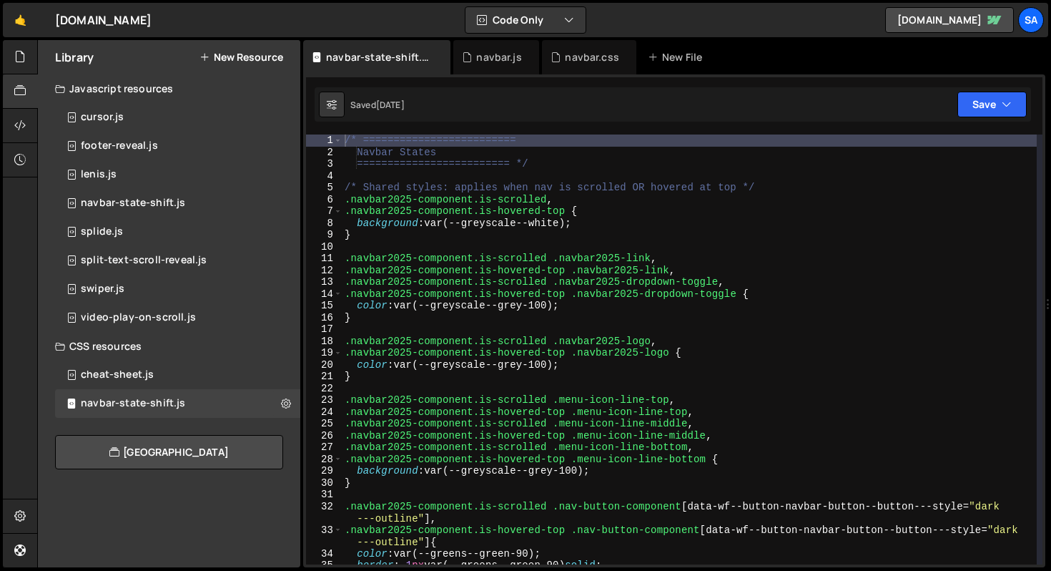
type textarea ".navbar2025-component.is-scrolled .navbar2025-link,"
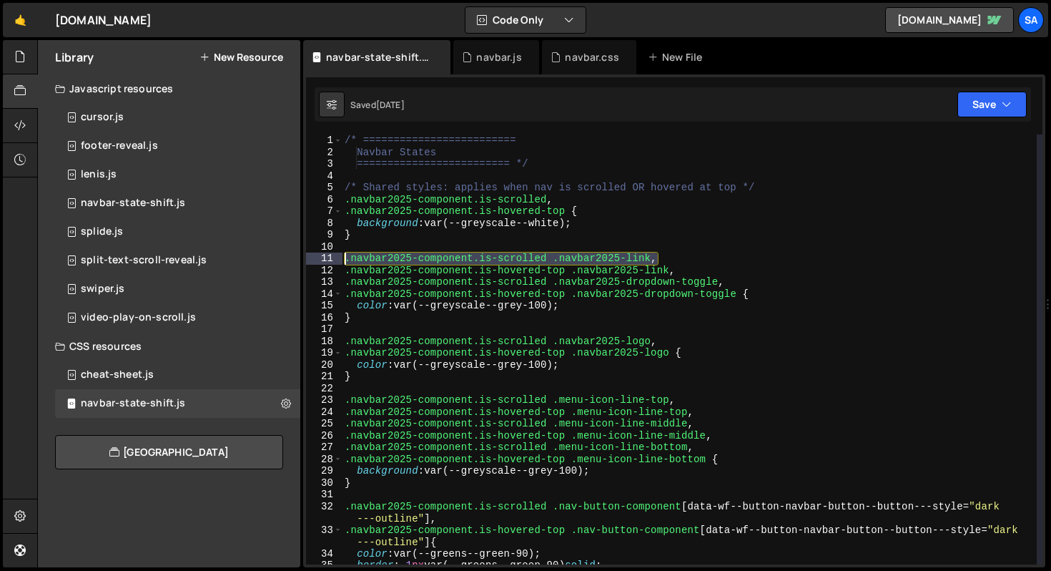
drag, startPoint x: 680, startPoint y: 255, endPoint x: 320, endPoint y: 256, distance: 360.4
click at [320, 256] on div ".navbar2025-component.is-scrolled .navbar2025-link, 1 2 3 4 5 6 7 8 9 10 11 12 …" at bounding box center [674, 349] width 737 height 430
click at [442, 59] on icon at bounding box center [440, 57] width 10 height 14
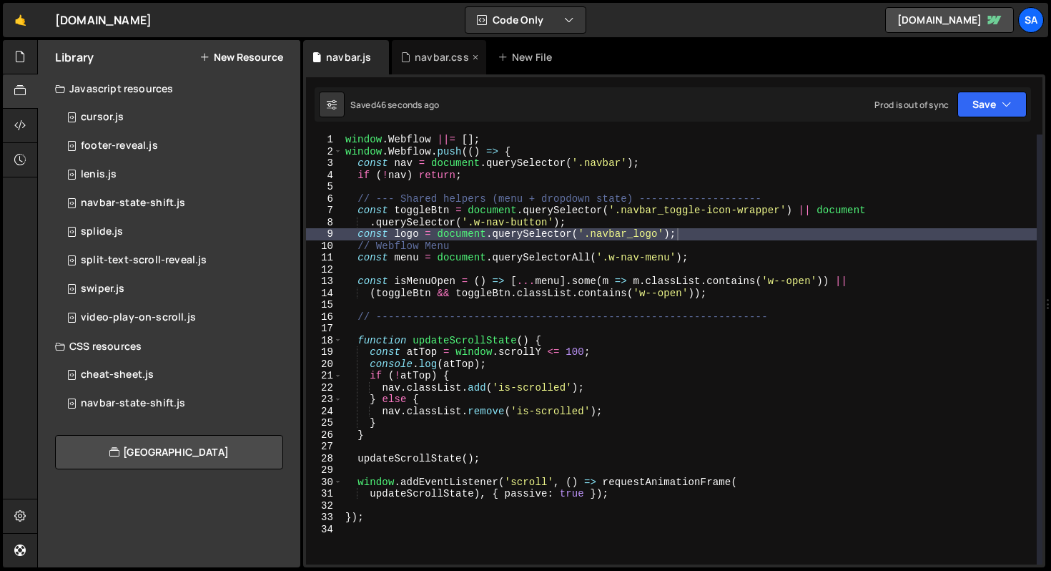
scroll to position [7917, 0]
click at [433, 54] on div "navbar.css" at bounding box center [442, 57] width 54 height 14
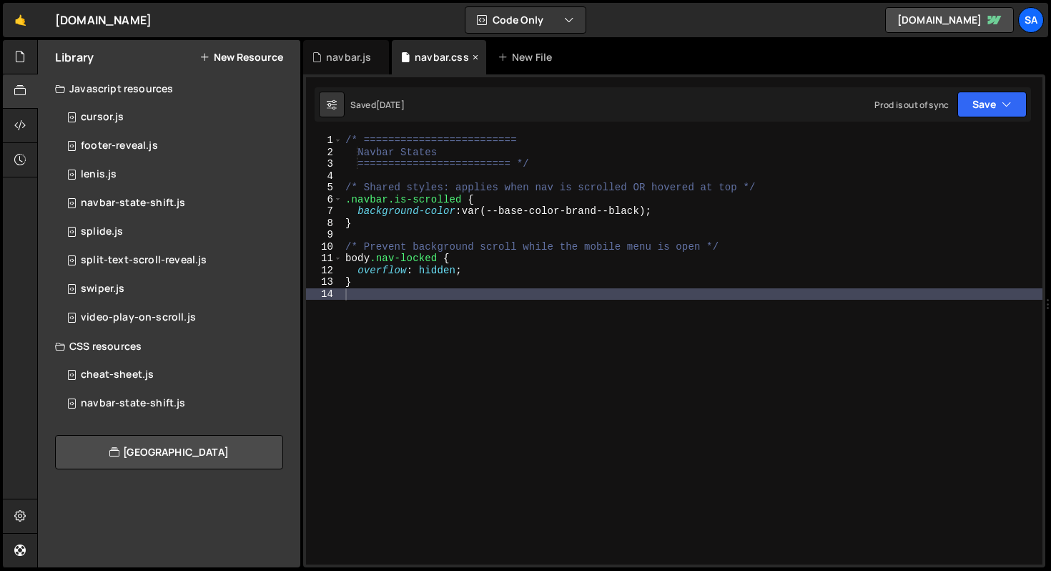
scroll to position [0, 0]
click at [431, 343] on div "/* ========================= Navbar States ========================= */ /* Shar…" at bounding box center [693, 360] width 700 height 453
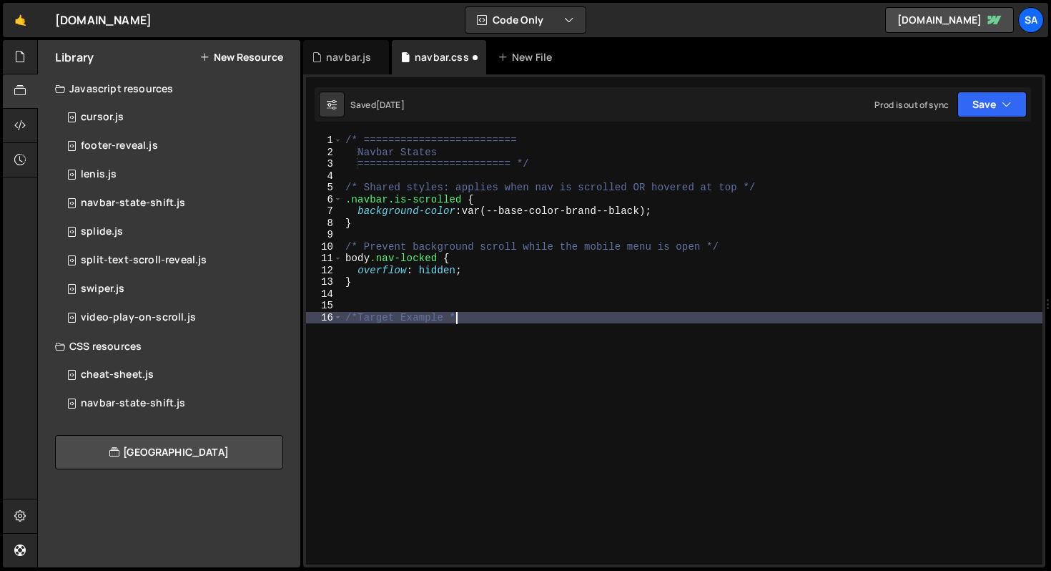
scroll to position [0, 7]
type textarea "/*Target Example */"
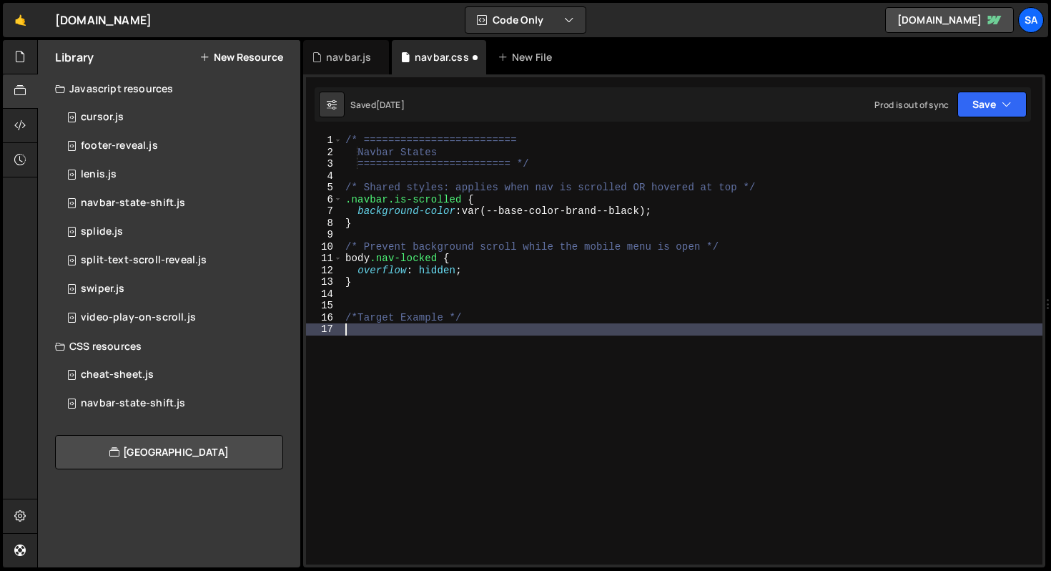
paste textarea ".navbar2025-component.is-scrolled .navbar2025-link,"
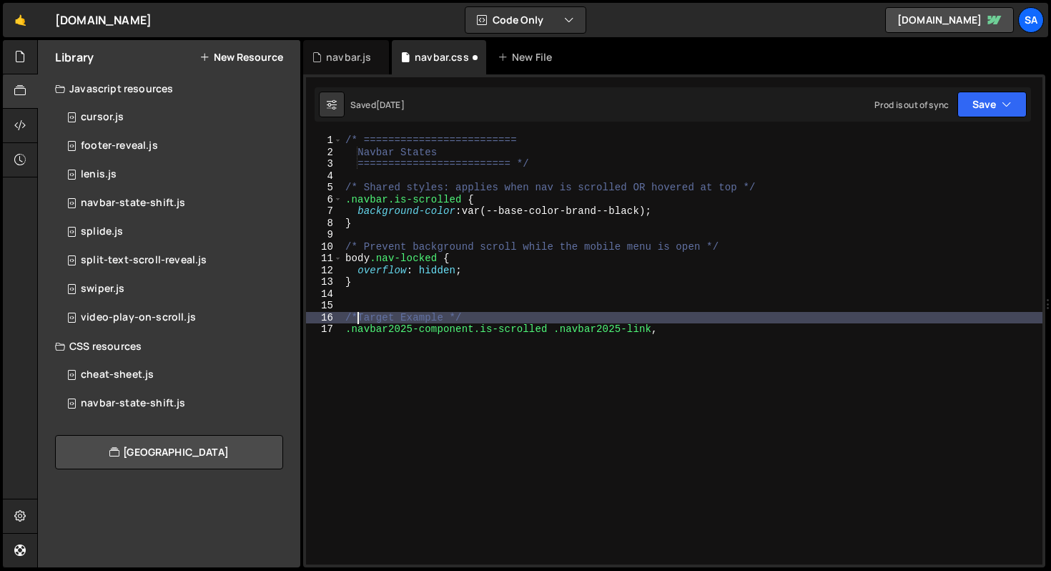
click at [359, 312] on div "/* ========================= Navbar States ========================= */ /* Shar…" at bounding box center [693, 360] width 700 height 453
type textarea "/* Target Example */"
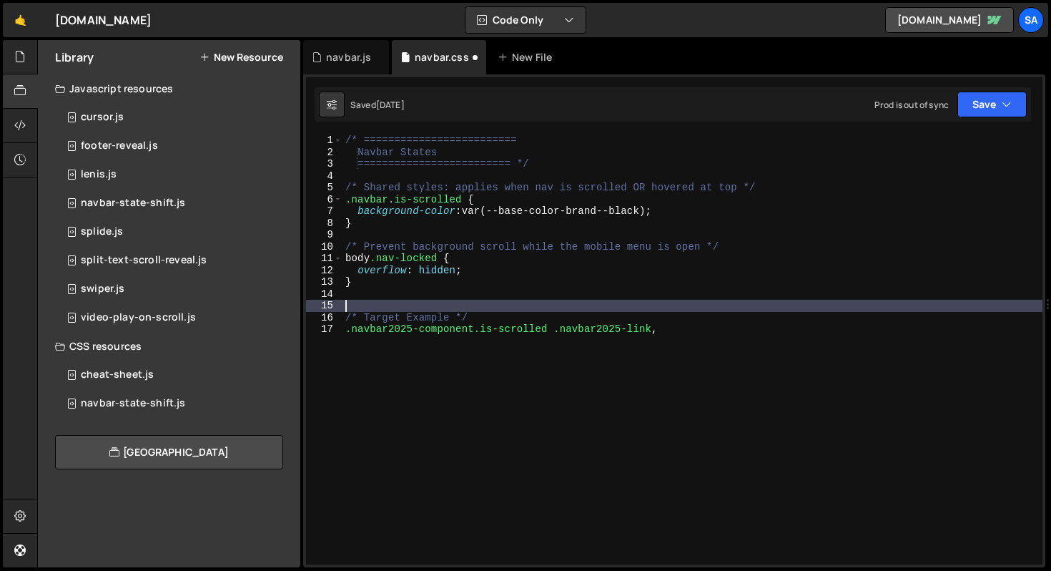
click at [521, 303] on div "/* ========================= Navbar States ========================= */ /* Shar…" at bounding box center [693, 360] width 700 height 453
click at [465, 199] on div "/* ========================= Navbar States ========================= */ /* Shar…" at bounding box center [693, 360] width 700 height 453
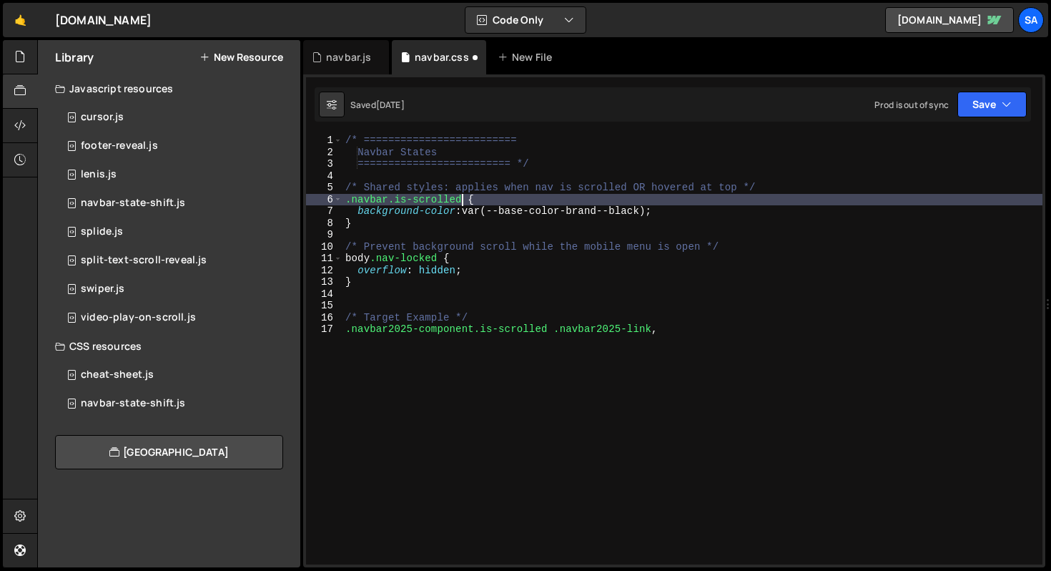
click at [470, 227] on div "/* ========================= Navbar States ========================= */ /* Shar…" at bounding box center [693, 360] width 700 height 453
click at [464, 197] on div "/* ========================= Navbar States ========================= */ /* Shar…" at bounding box center [693, 360] width 700 height 453
click at [378, 227] on div "/* ========================= Navbar States ========================= */ /* Shar…" at bounding box center [693, 360] width 700 height 453
type textarea "}"
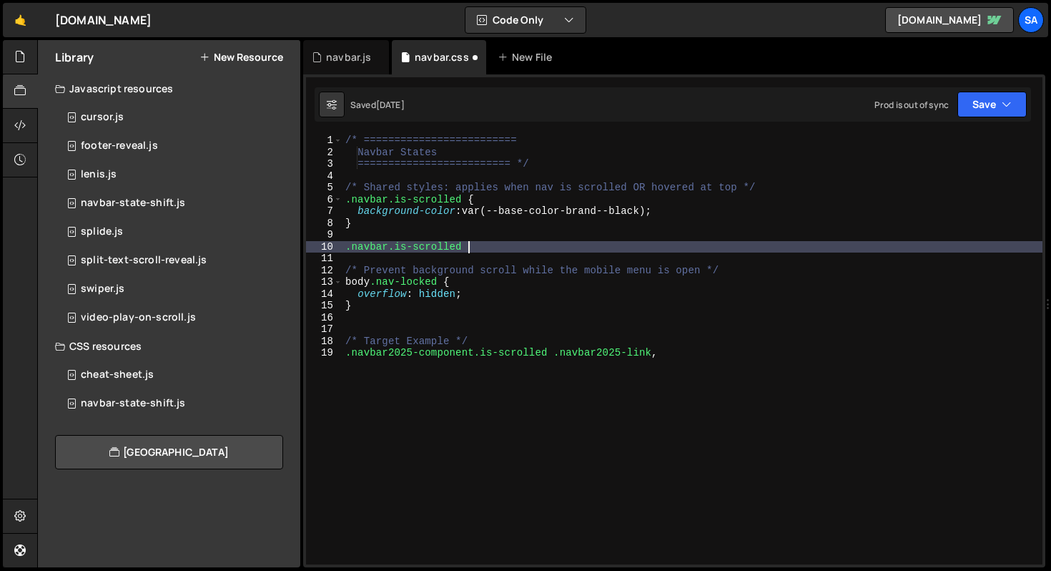
type textarea ".navbar.is-scrolled {"
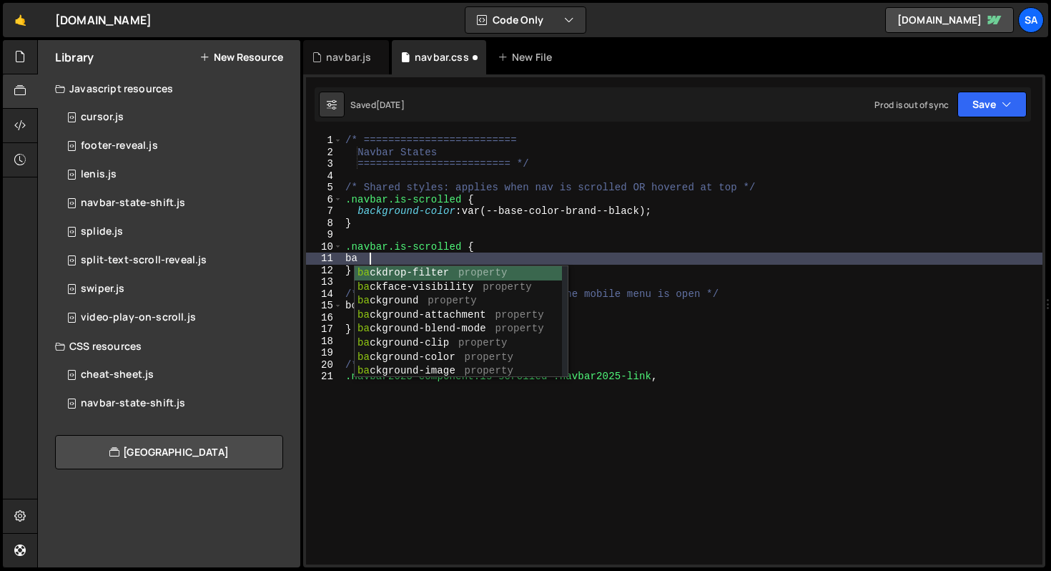
scroll to position [0, 1]
type textarea "b"
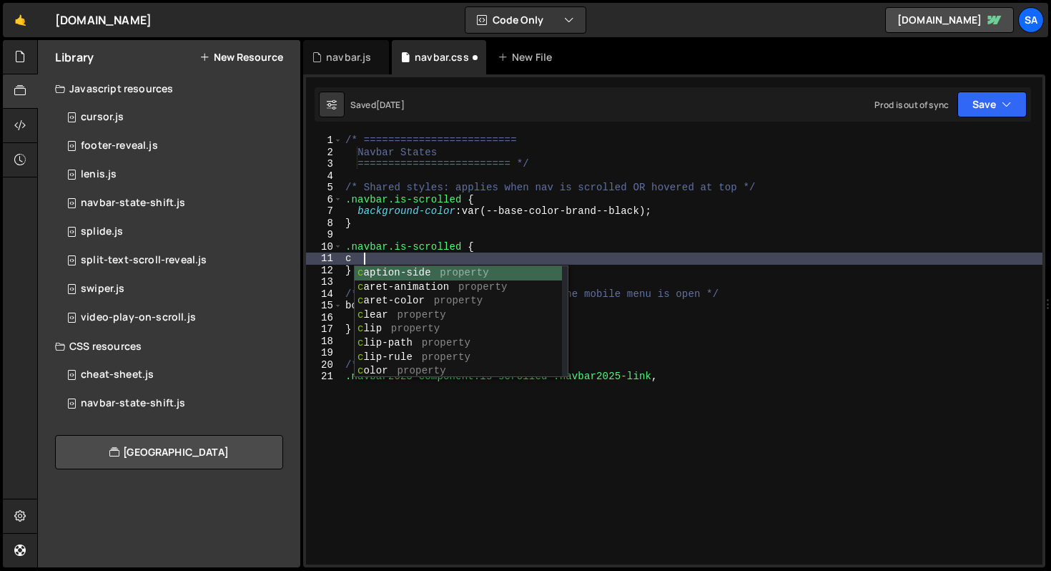
scroll to position [0, 0]
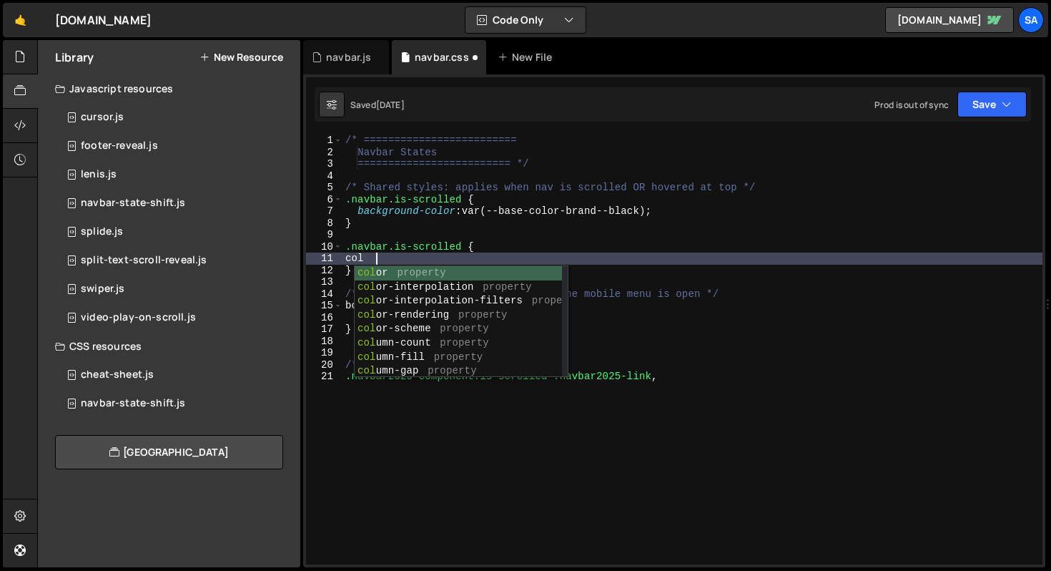
type textarea "c"
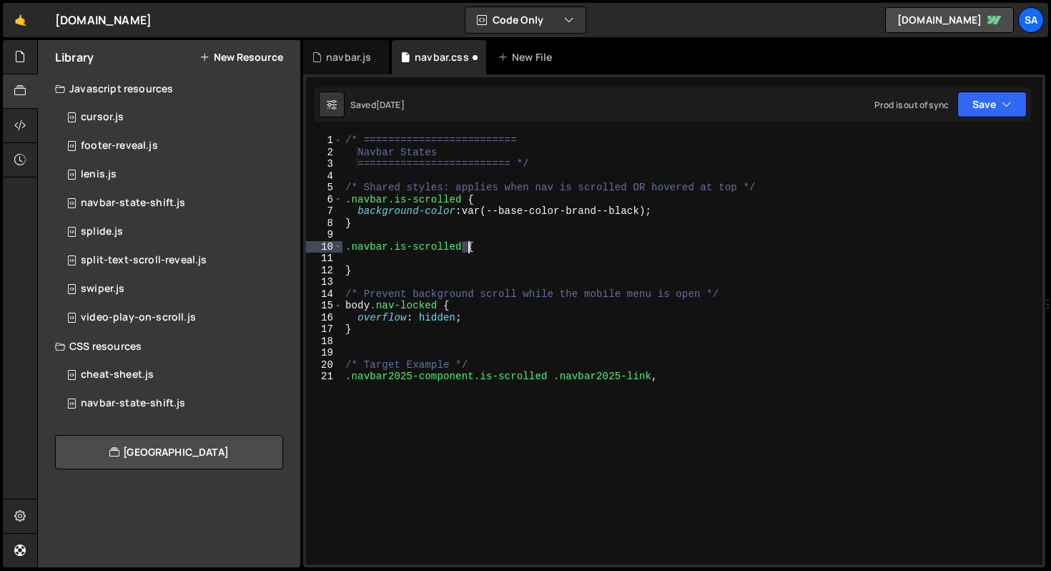
click at [466, 245] on div "/* ========================= Navbar States ========================= */ /* Shar…" at bounding box center [693, 360] width 700 height 453
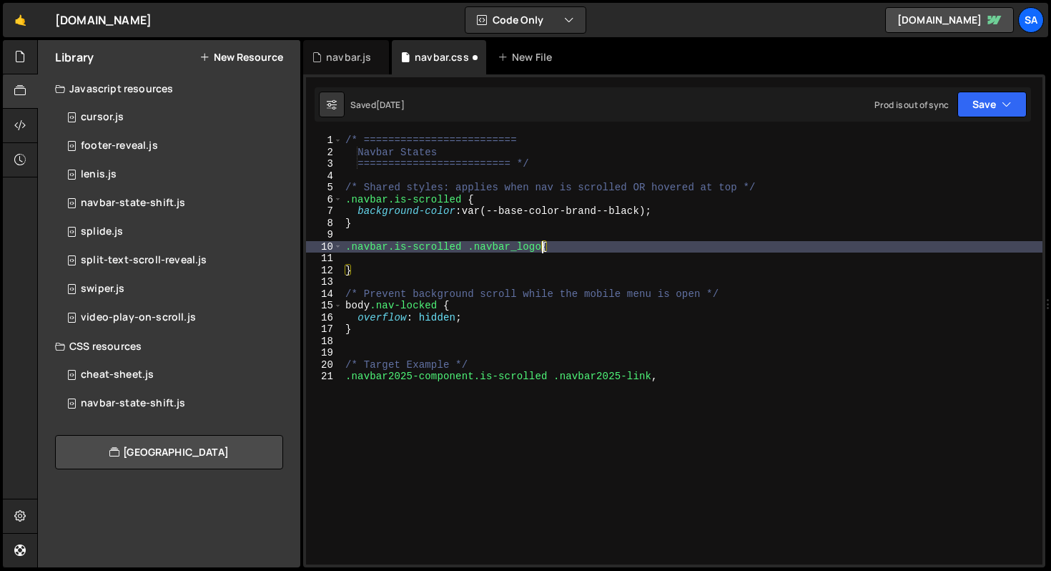
scroll to position [0, 14]
click at [447, 266] on div "/* ========================= Navbar States ========================= */ /* Shar…" at bounding box center [693, 360] width 700 height 453
type textarea "}"
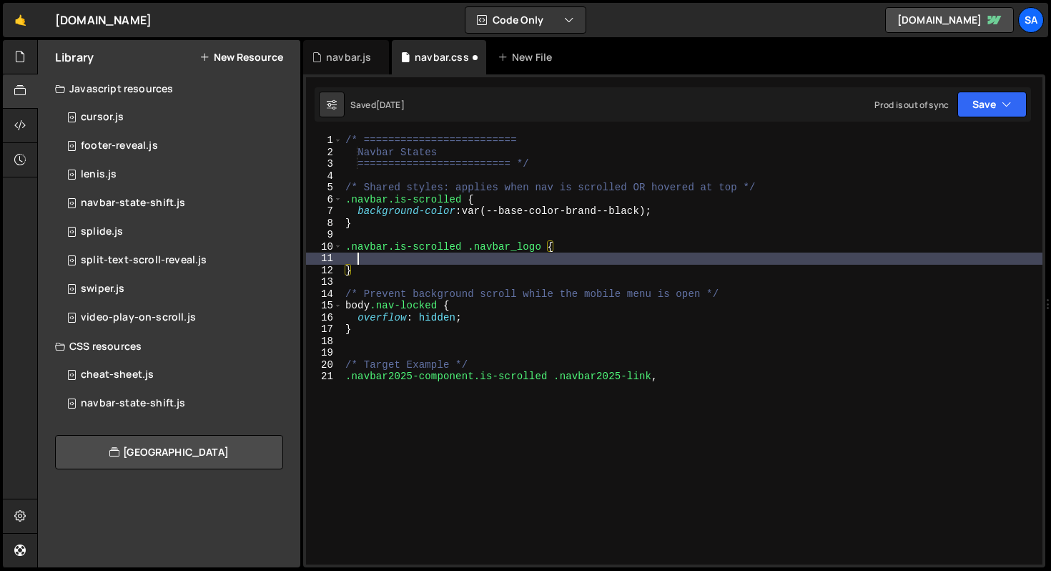
click at [449, 264] on div "/* ========================= Navbar States ========================= */ /* Shar…" at bounding box center [693, 360] width 700 height 453
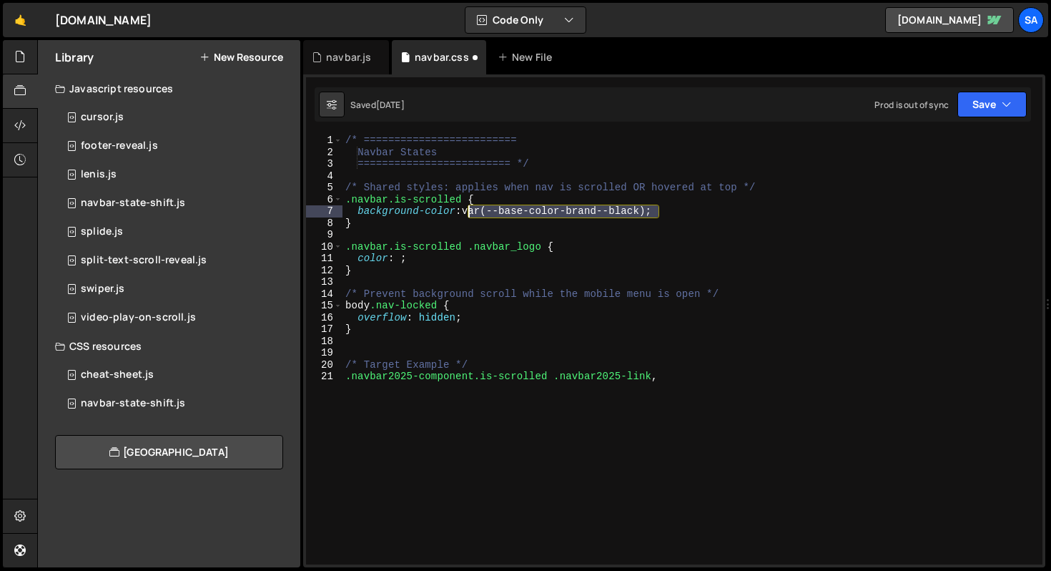
drag, startPoint x: 659, startPoint y: 212, endPoint x: 468, endPoint y: 214, distance: 191.0
click at [468, 214] on div "/* ========================= Navbar States ========================= */ /* Shar…" at bounding box center [693, 360] width 700 height 453
click at [451, 260] on div "/* ========================= Navbar States ========================= */ /* Shar…" at bounding box center [693, 360] width 700 height 453
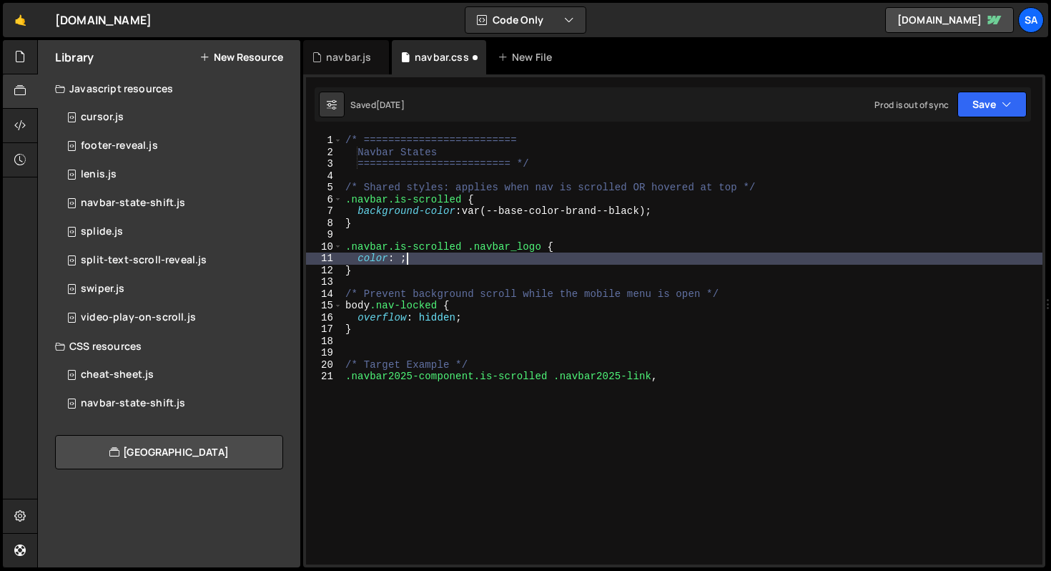
click at [400, 257] on div "/* ========================= Navbar States ========================= */ /* Shar…" at bounding box center [693, 360] width 700 height 453
paste textarea "var(--base-color-brand--white)"
type textarea "color: var(--base-color-brand--white);"
click at [977, 99] on button "Save" at bounding box center [992, 105] width 69 height 26
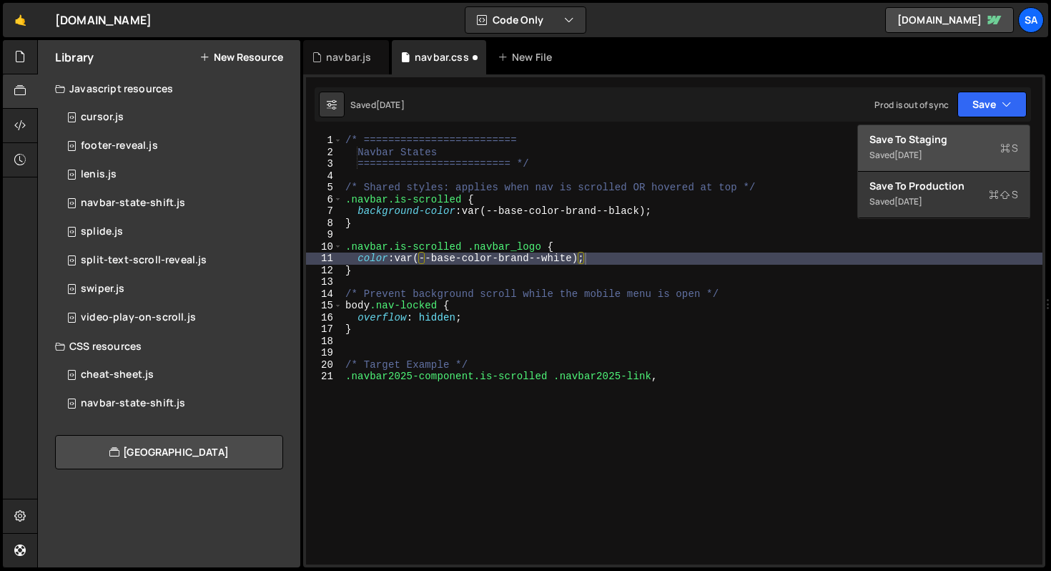
click at [949, 133] on div "Save to Staging S" at bounding box center [944, 139] width 149 height 14
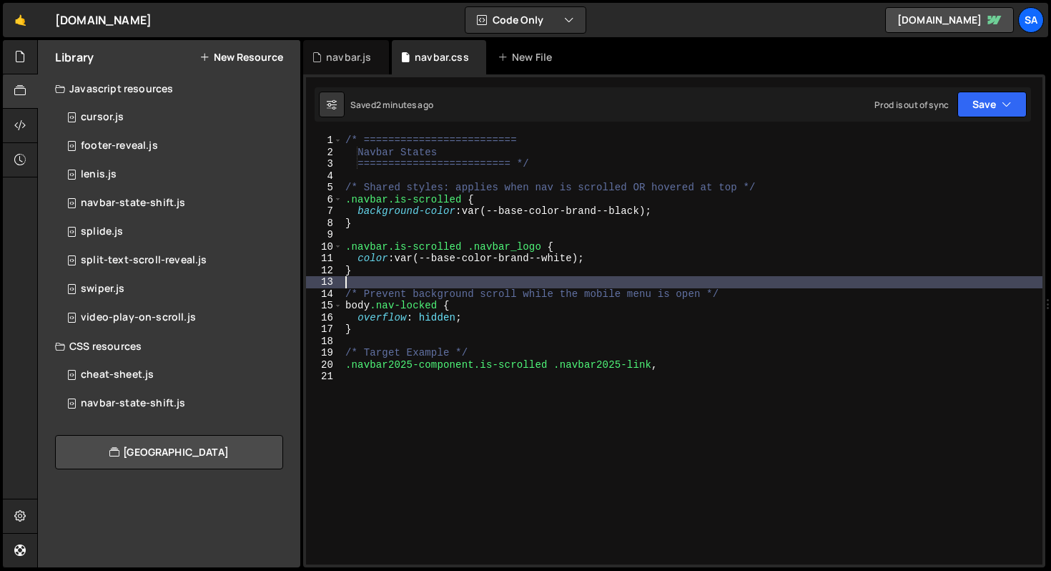
click at [401, 277] on div "/* ========================= Navbar States ========================= */ /* Shar…" at bounding box center [693, 360] width 700 height 453
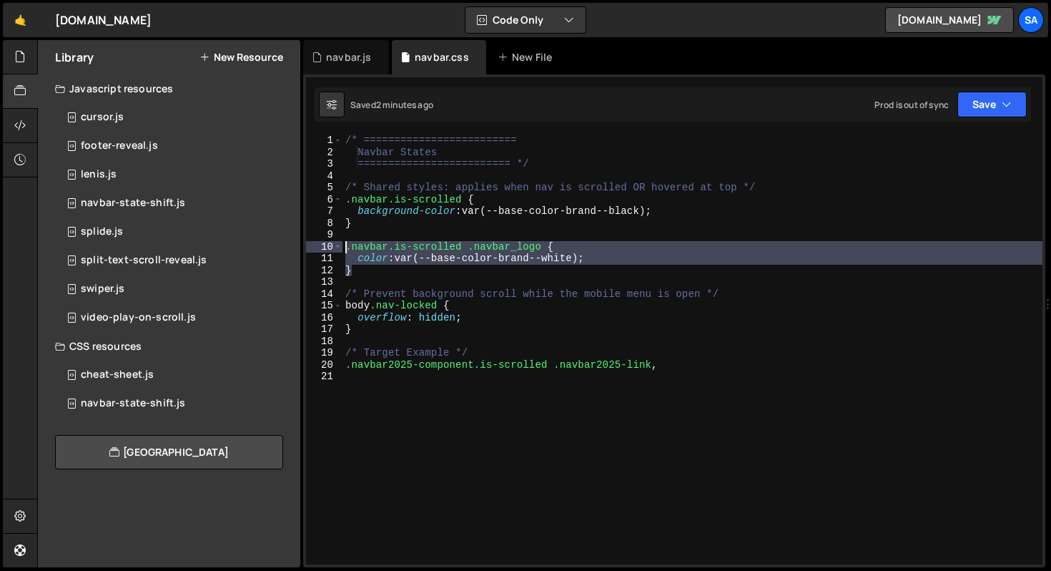
drag, startPoint x: 379, startPoint y: 275, endPoint x: 472, endPoint y: 262, distance: 93.8
click at [472, 262] on div "/* ========================= Navbar States ========================= */ /* Shar…" at bounding box center [693, 360] width 700 height 453
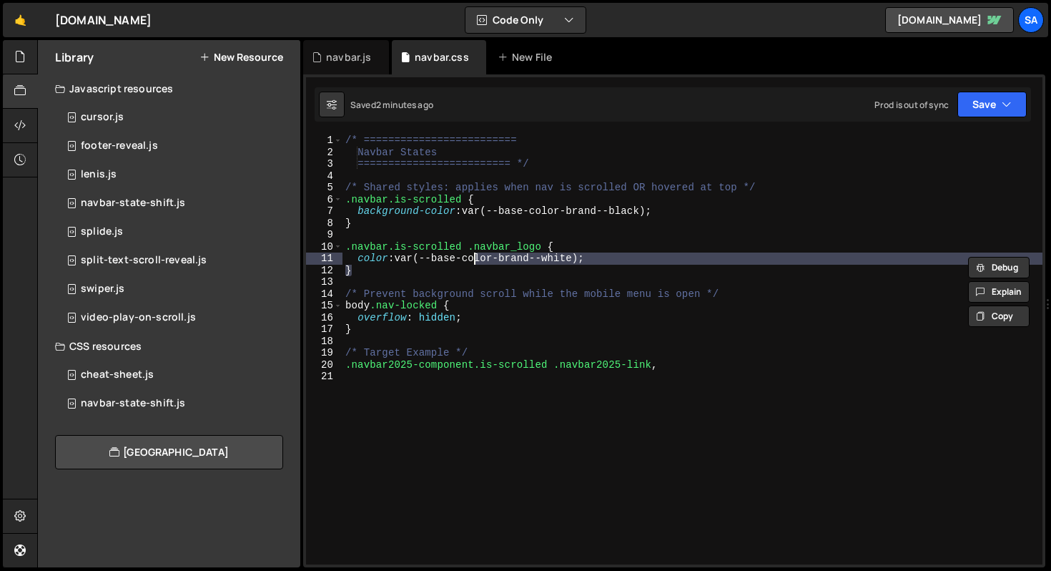
click at [455, 268] on div "/* ========================= Navbar States ========================= */ /* Shar…" at bounding box center [693, 349] width 700 height 430
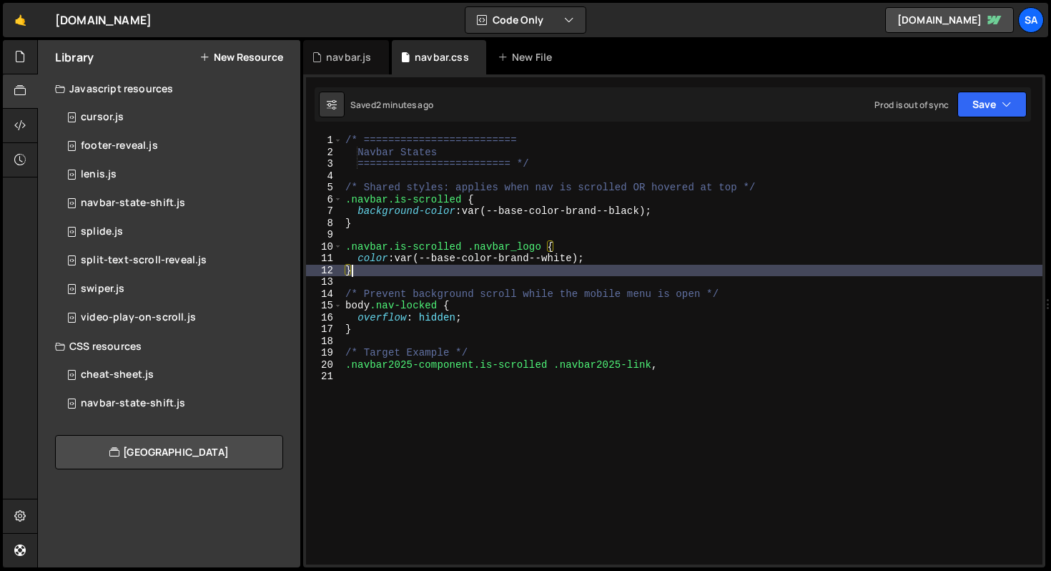
click at [617, 251] on div "/* ========================= Navbar States ========================= */ /* Shar…" at bounding box center [693, 360] width 700 height 453
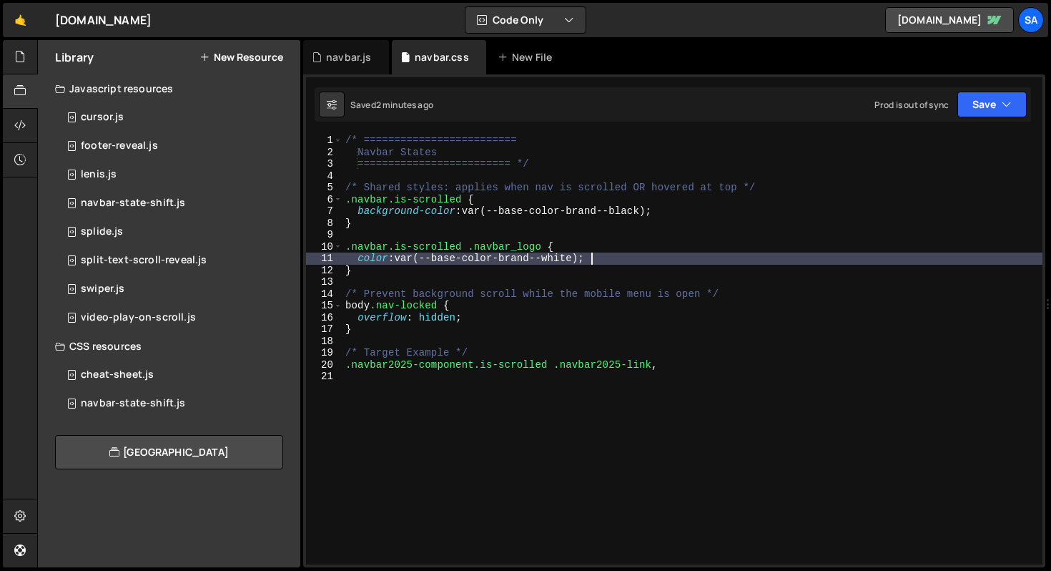
click at [611, 255] on div "/* ========================= Navbar States ========================= */ /* Shar…" at bounding box center [693, 360] width 700 height 453
click at [547, 245] on div "/* ========================= Navbar States ========================= */ /* Shar…" at bounding box center [693, 360] width 700 height 453
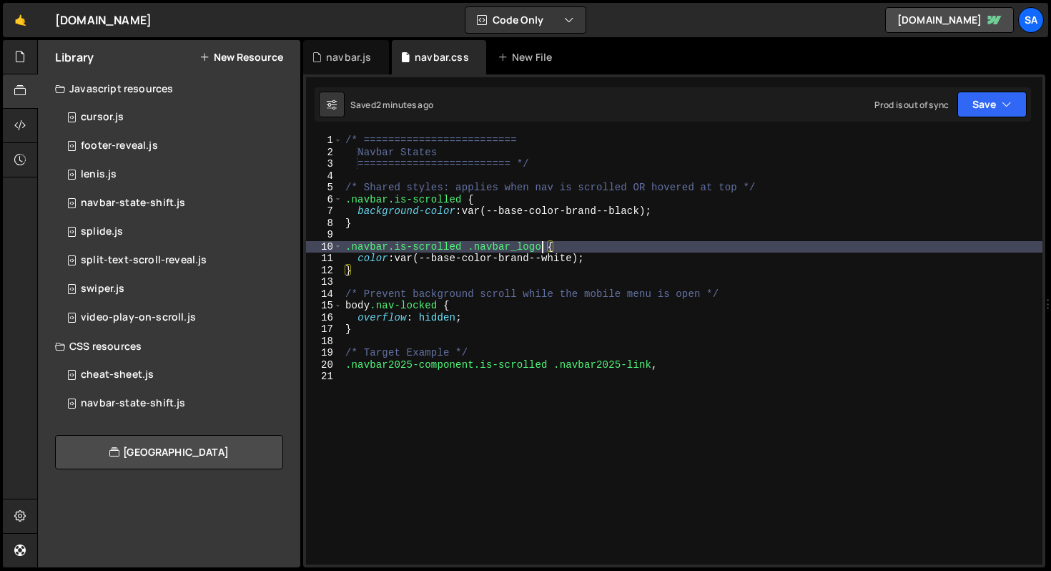
click at [542, 247] on div "/* ========================= Navbar States ========================= */ /* Shar…" at bounding box center [693, 360] width 700 height 453
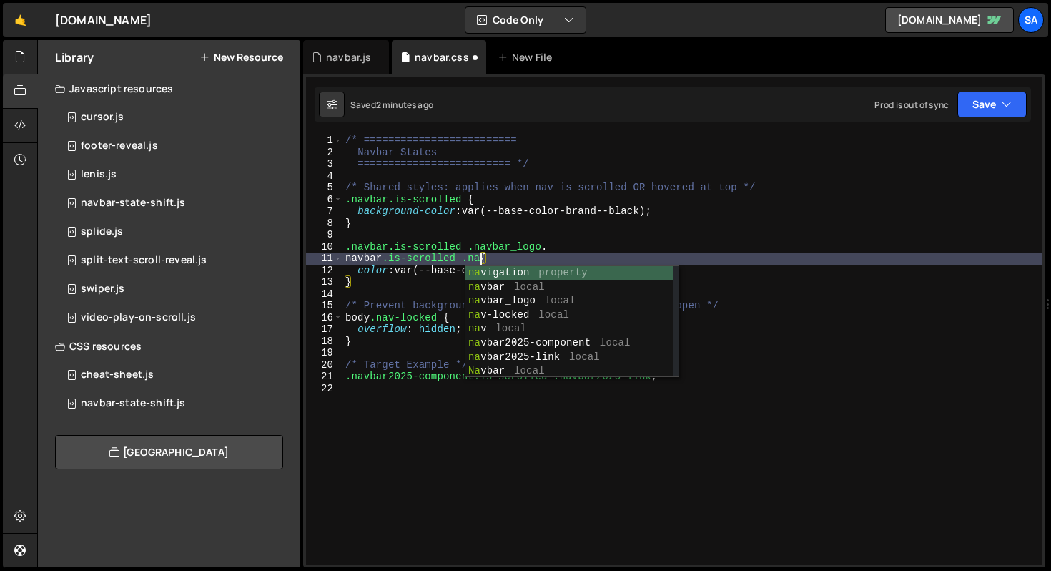
scroll to position [0, 9]
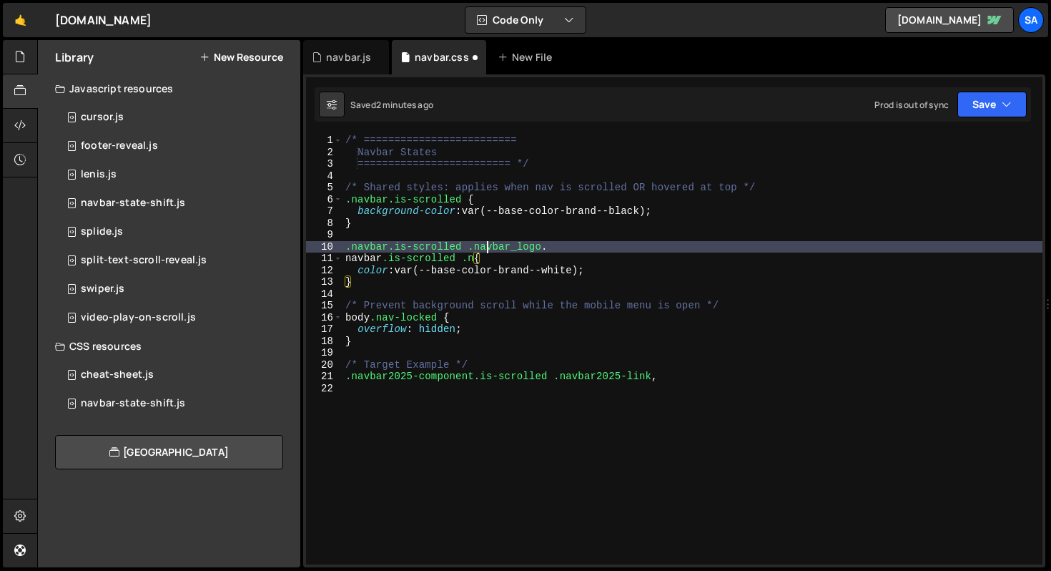
drag, startPoint x: 488, startPoint y: 252, endPoint x: 480, endPoint y: 254, distance: 8.2
click at [483, 253] on div "/* ========================= Navbar States ========================= */ /* Shar…" at bounding box center [693, 360] width 700 height 453
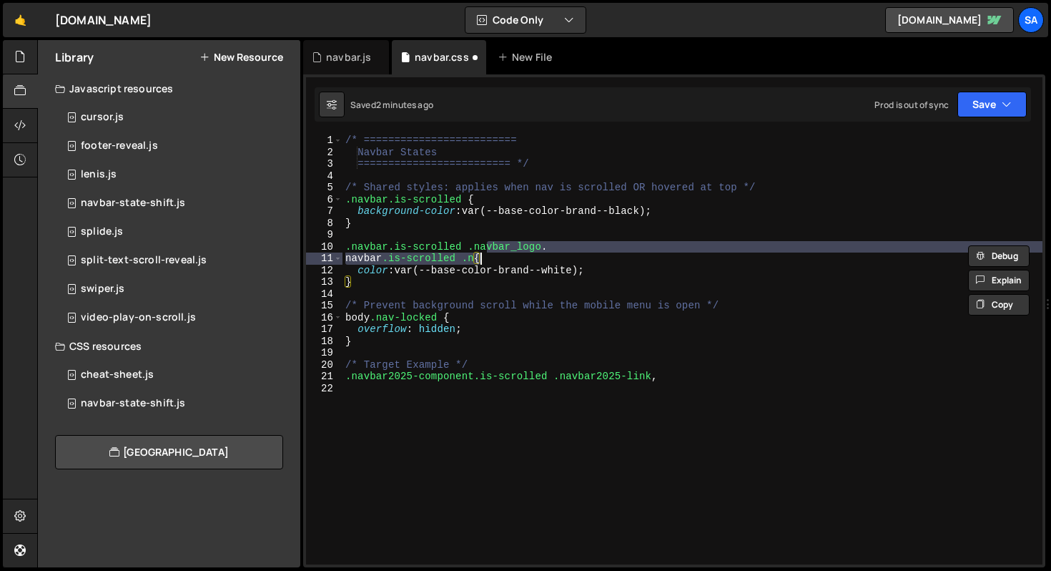
click at [473, 256] on div "/* ========================= Navbar States ========================= */ /* Shar…" at bounding box center [693, 360] width 700 height 453
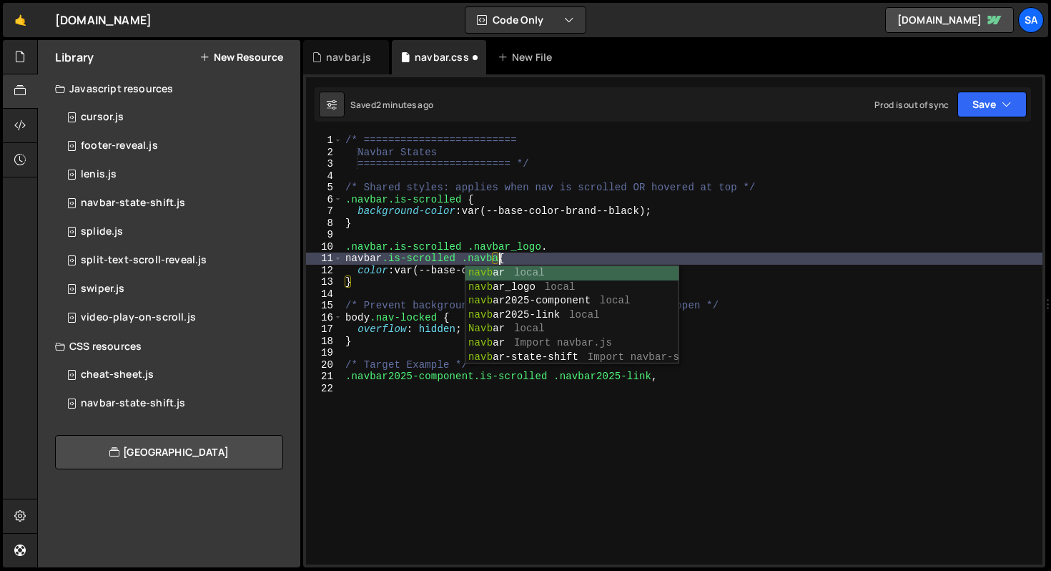
scroll to position [0, 11]
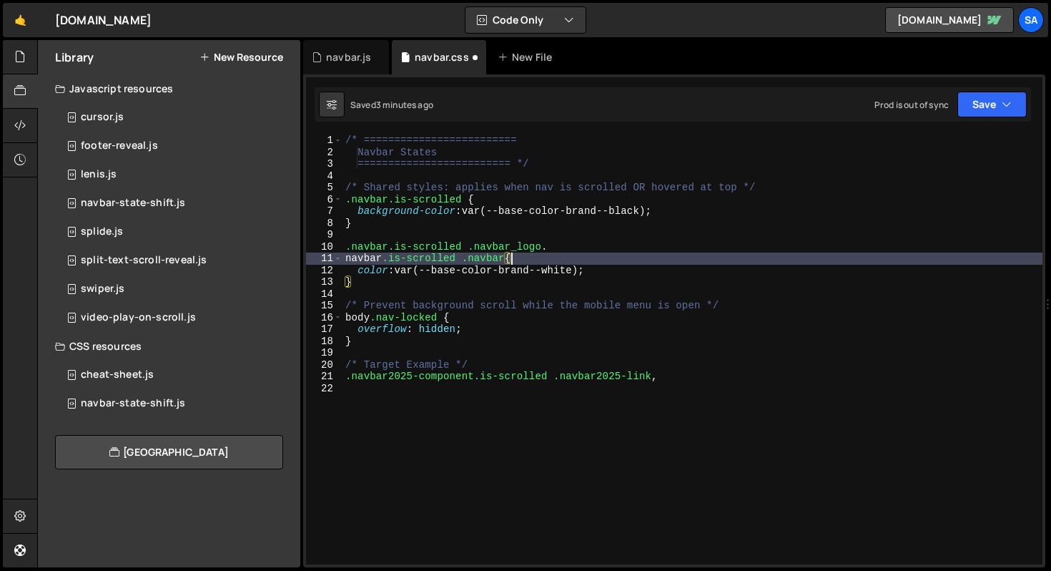
click at [541, 253] on div "/* ========================= Navbar States ========================= */ /* Shar…" at bounding box center [693, 360] width 700 height 453
click at [503, 260] on div "/* ========================= Navbar States ========================= */ /* Shar…" at bounding box center [693, 360] width 700 height 453
click at [659, 269] on div "/* ========================= Navbar States ========================= */ /* Shar…" at bounding box center [693, 360] width 700 height 453
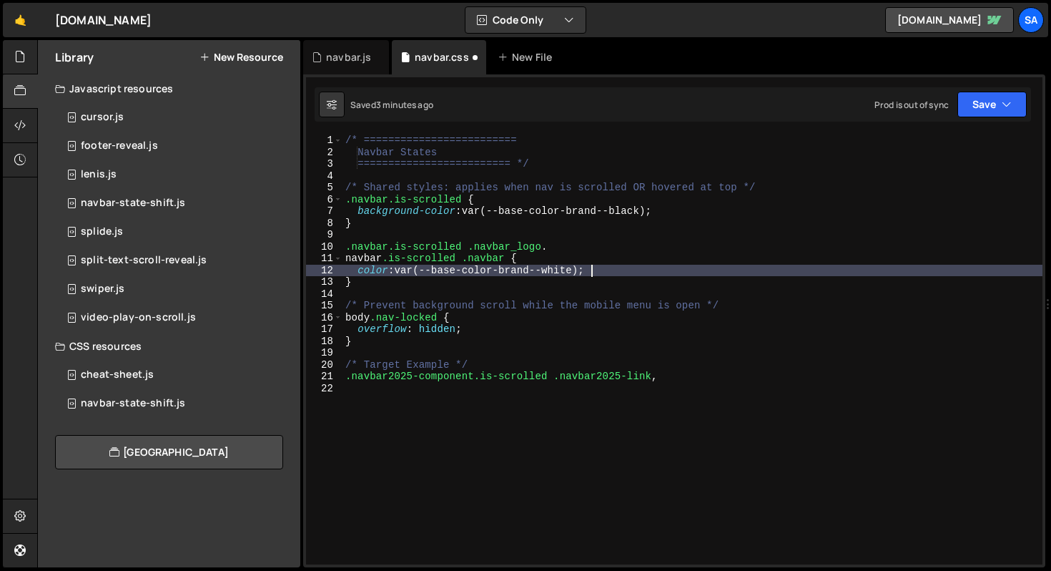
click at [506, 256] on div "/* ========================= Navbar States ========================= */ /* Shar…" at bounding box center [693, 360] width 700 height 453
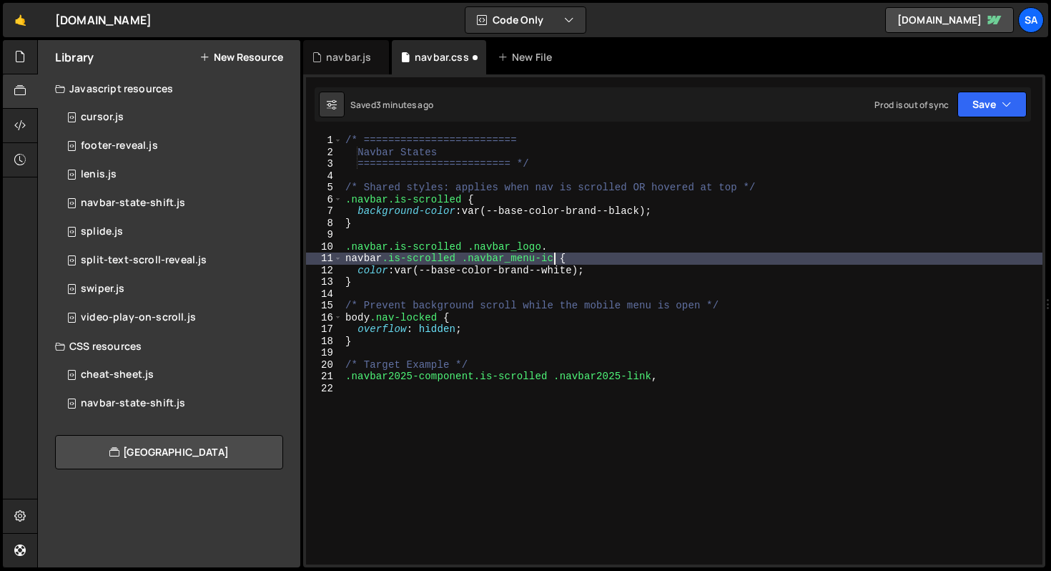
scroll to position [0, 15]
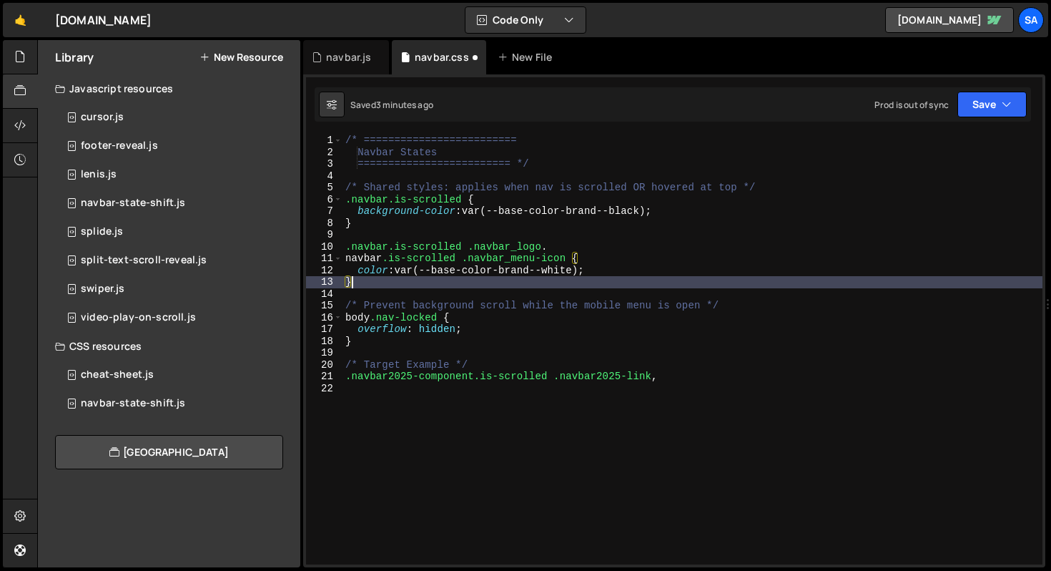
click at [725, 276] on div "/* ========================= Navbar States ========================= */ /* Shar…" at bounding box center [693, 360] width 700 height 453
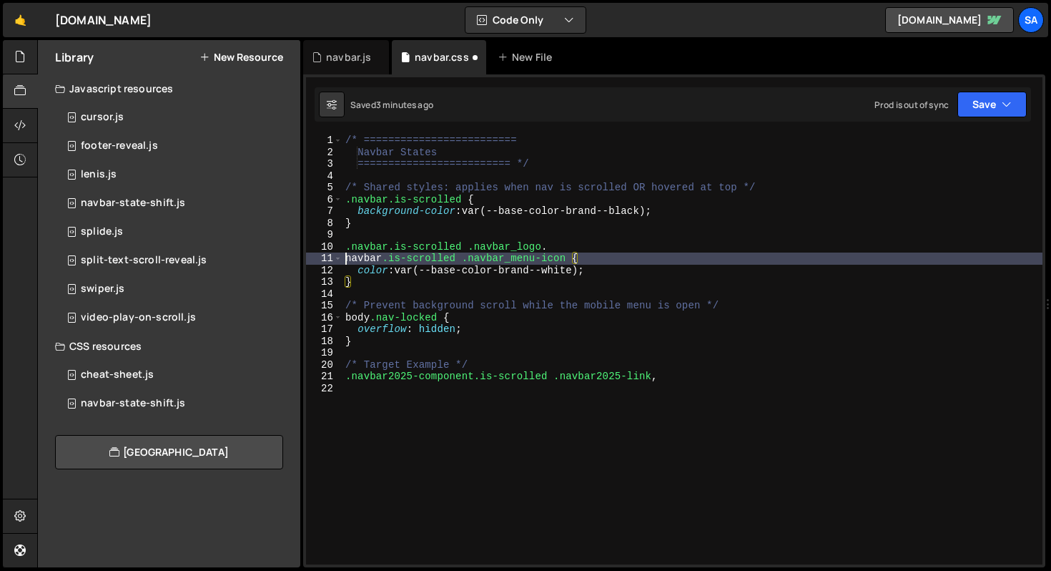
click at [346, 260] on div "/* ========================= Navbar States ========================= */ /* Shar…" at bounding box center [693, 360] width 700 height 453
click at [990, 99] on button "Save" at bounding box center [992, 105] width 69 height 26
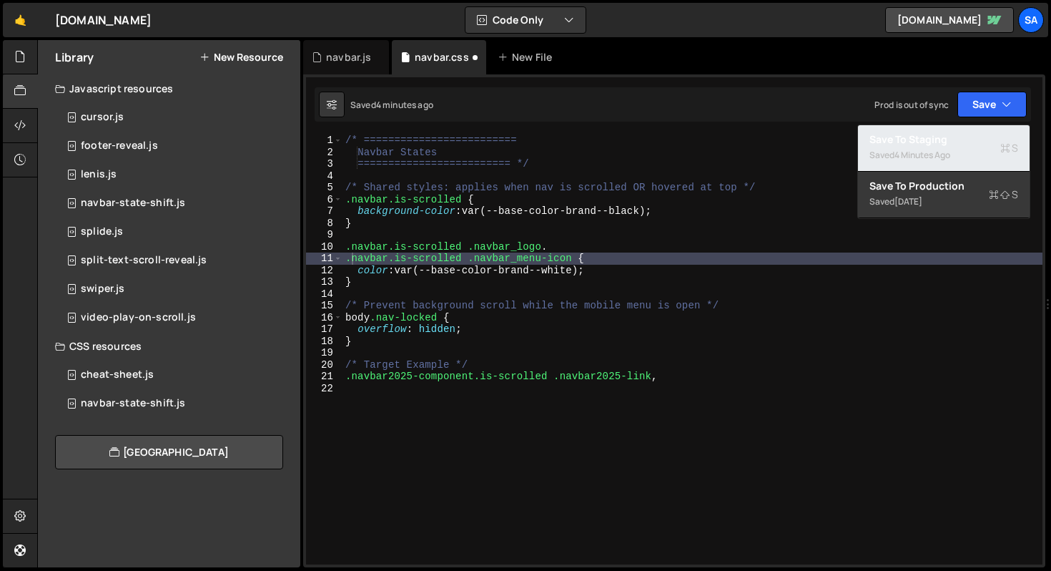
click at [935, 152] on div "4 minutes ago" at bounding box center [923, 155] width 56 height 12
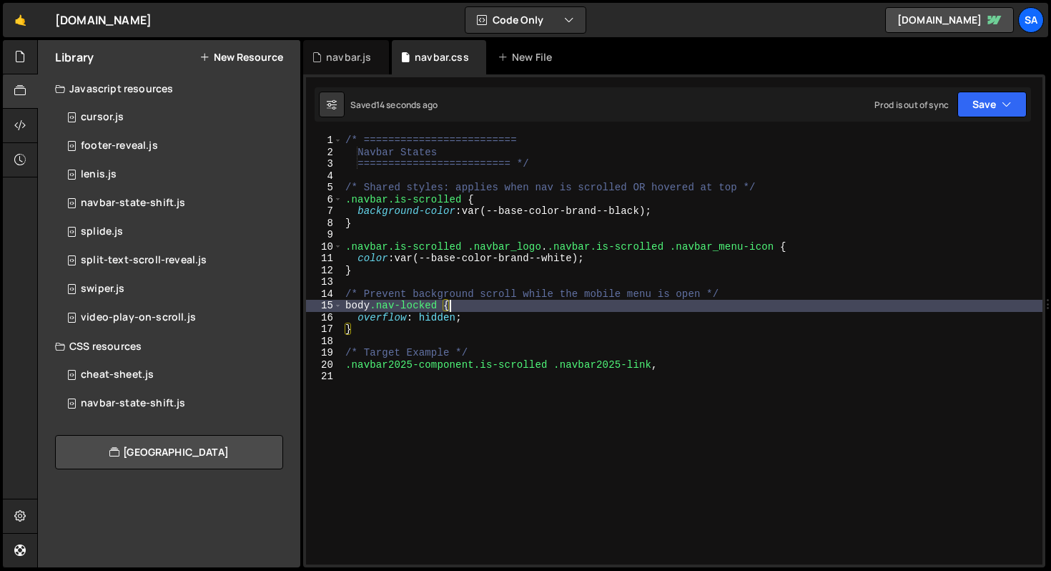
click at [549, 300] on div "/* ========================= Navbar States ========================= */ /* Shar…" at bounding box center [693, 360] width 700 height 453
click at [546, 246] on div "/* ========================= Navbar States ========================= */ /* Shar…" at bounding box center [693, 360] width 700 height 453
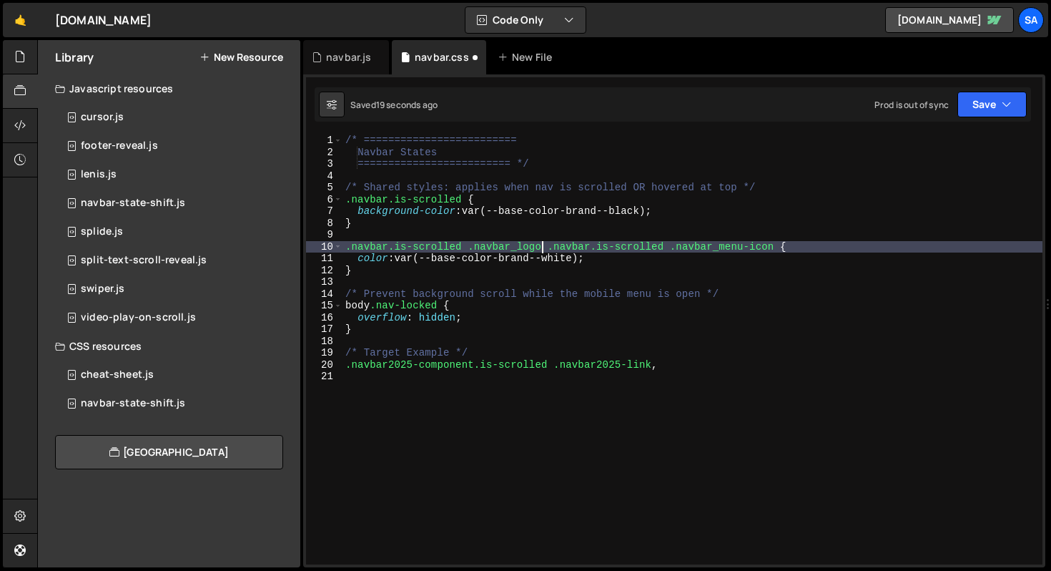
scroll to position [0, 14]
drag, startPoint x: 963, startPoint y: 102, endPoint x: 958, endPoint y: 108, distance: 7.6
click at [963, 102] on button "Save" at bounding box center [992, 105] width 69 height 26
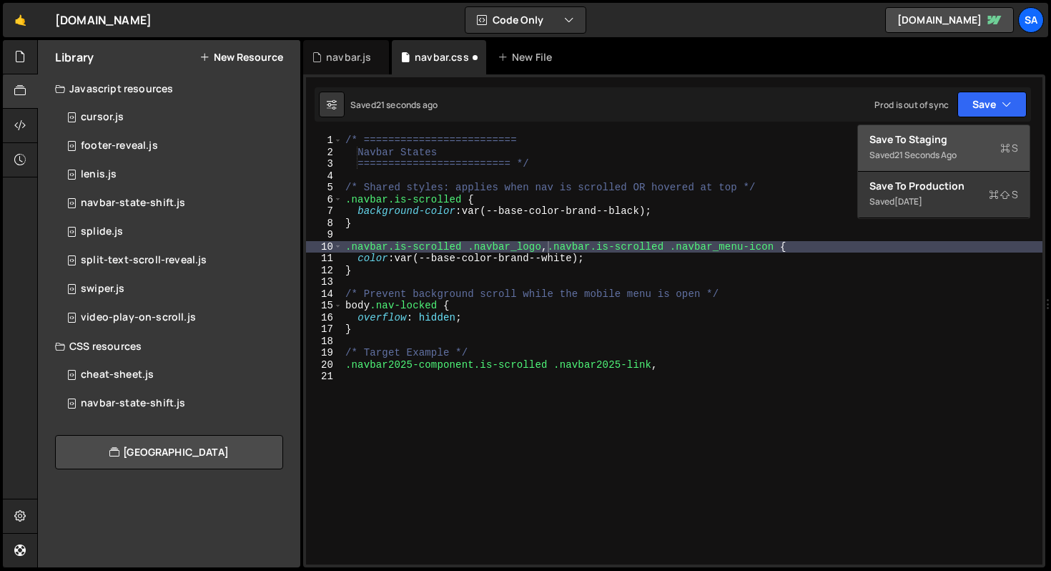
click at [928, 134] on div "Save to Staging S" at bounding box center [944, 139] width 149 height 14
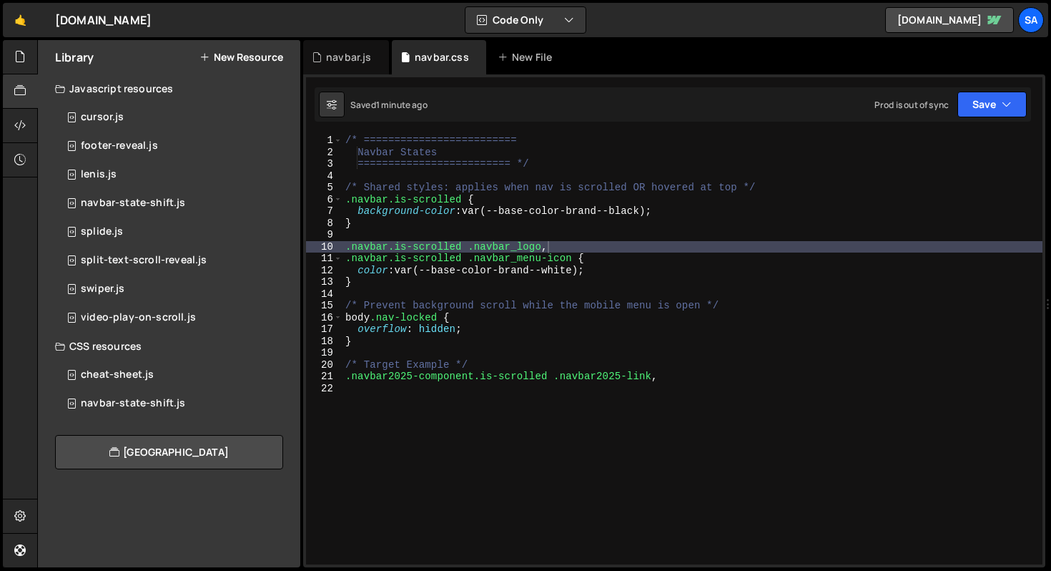
type textarea ".navbar2025-component.is-scrolled .navbar2025-link,"
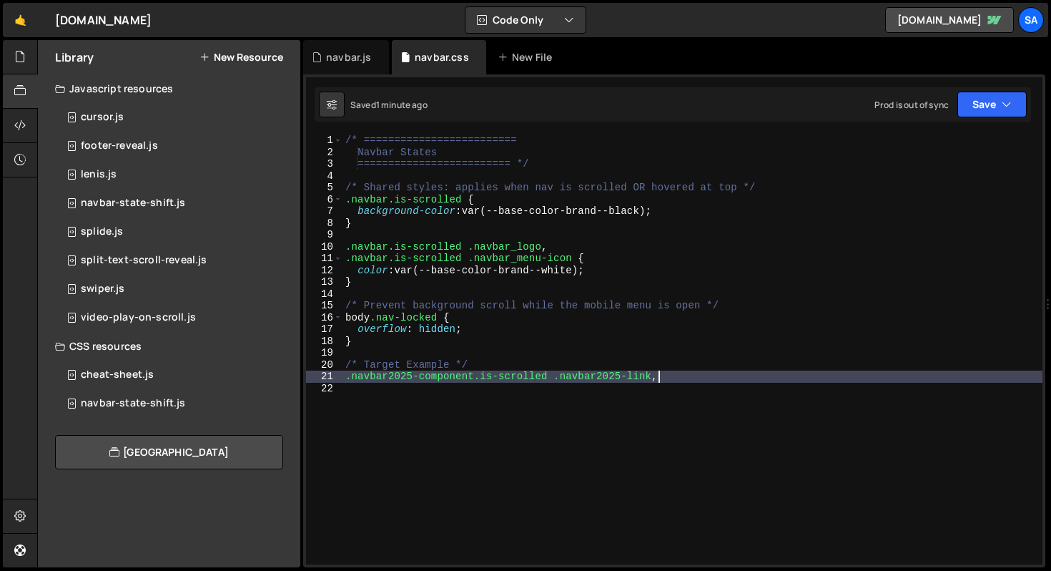
click at [676, 379] on div "/* ========================= Navbar States ========================= */ /* Shar…" at bounding box center [693, 360] width 700 height 453
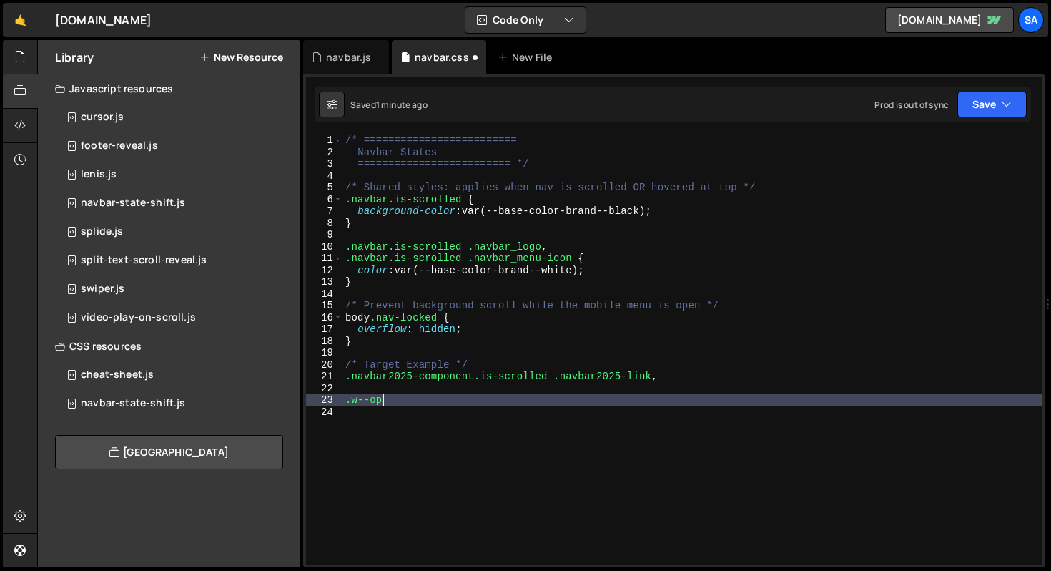
scroll to position [0, 2]
click at [492, 330] on div "/* ========================= Navbar States ========================= */ /* Shar…" at bounding box center [693, 360] width 700 height 453
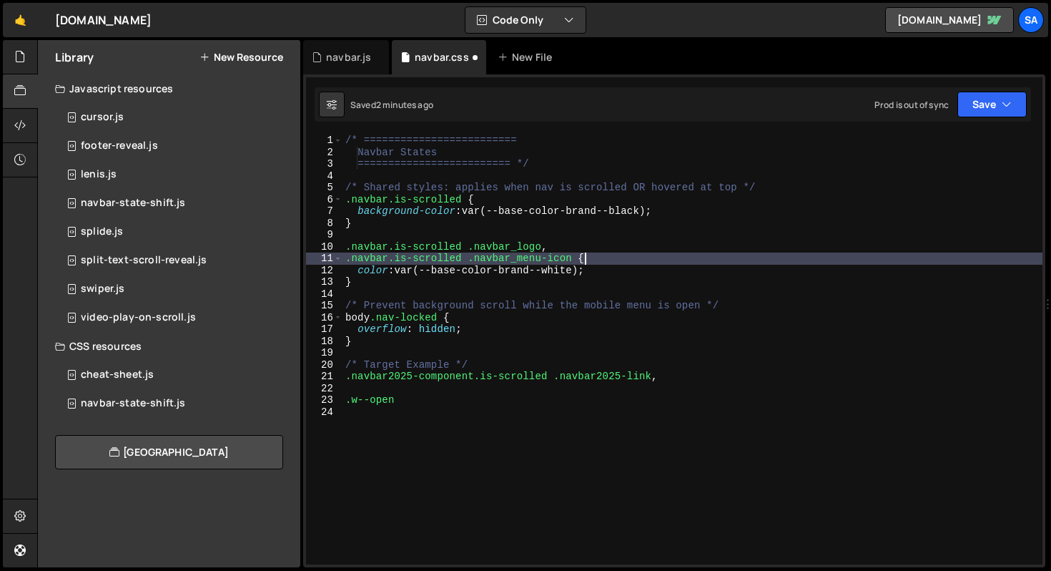
click at [697, 255] on div "/* ========================= Navbar States ========================= */ /* Shar…" at bounding box center [693, 360] width 700 height 453
click at [591, 277] on div "/* ========================= Navbar States ========================= */ /* Shar…" at bounding box center [693, 360] width 700 height 453
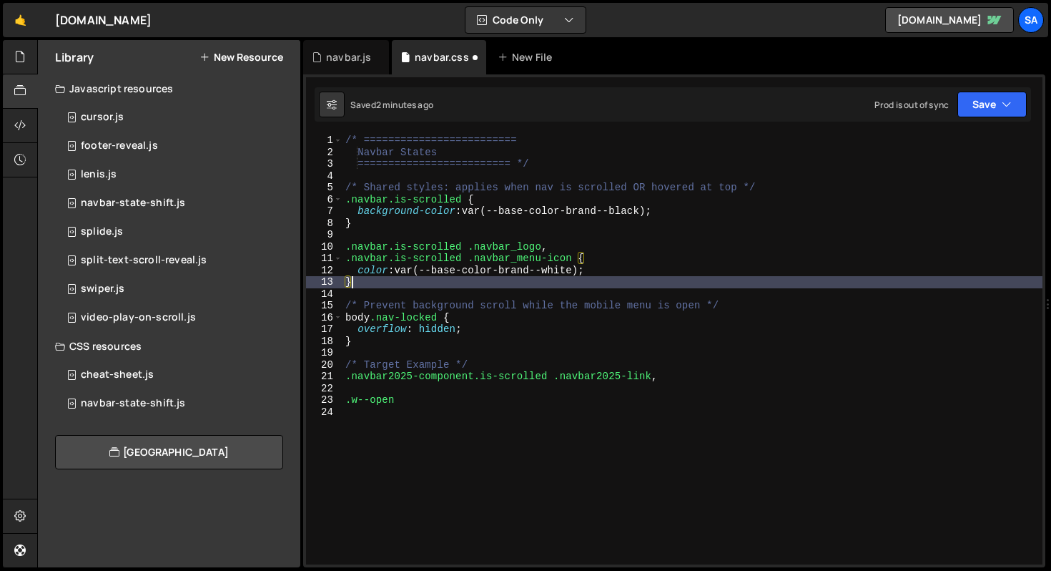
scroll to position [0, 0]
click at [385, 287] on div "/* ========================= Navbar States ========================= */ /* Shar…" at bounding box center [693, 360] width 700 height 453
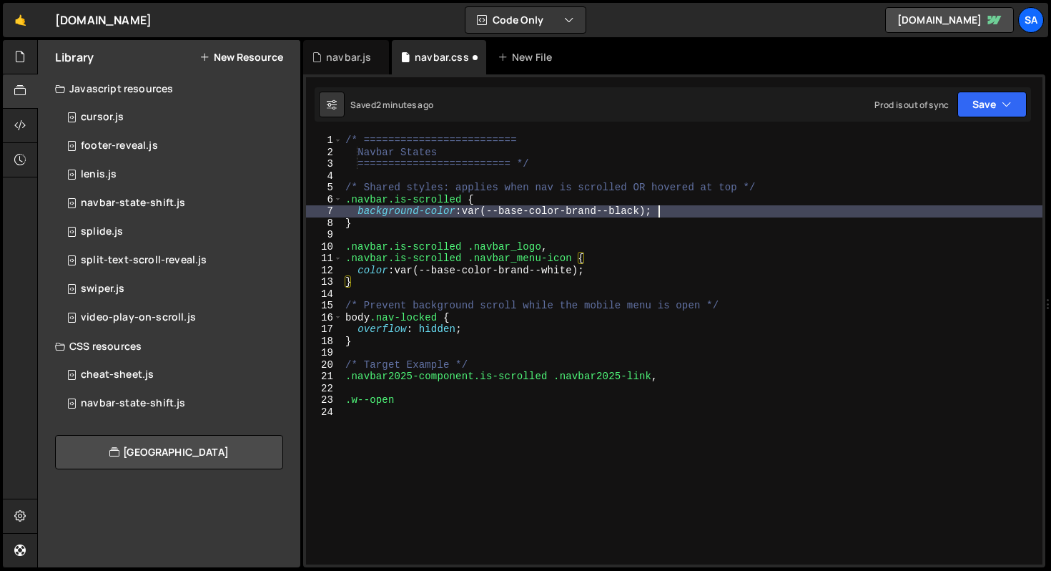
click at [684, 207] on div "/* ========================= Navbar States ========================= */ /* Shar…" at bounding box center [693, 360] width 700 height 453
type textarea "background-color: var(--base-color-brand--black);"
click at [469, 200] on div "/* ========================= Navbar States ========================= */ /* Shar…" at bounding box center [693, 360] width 700 height 453
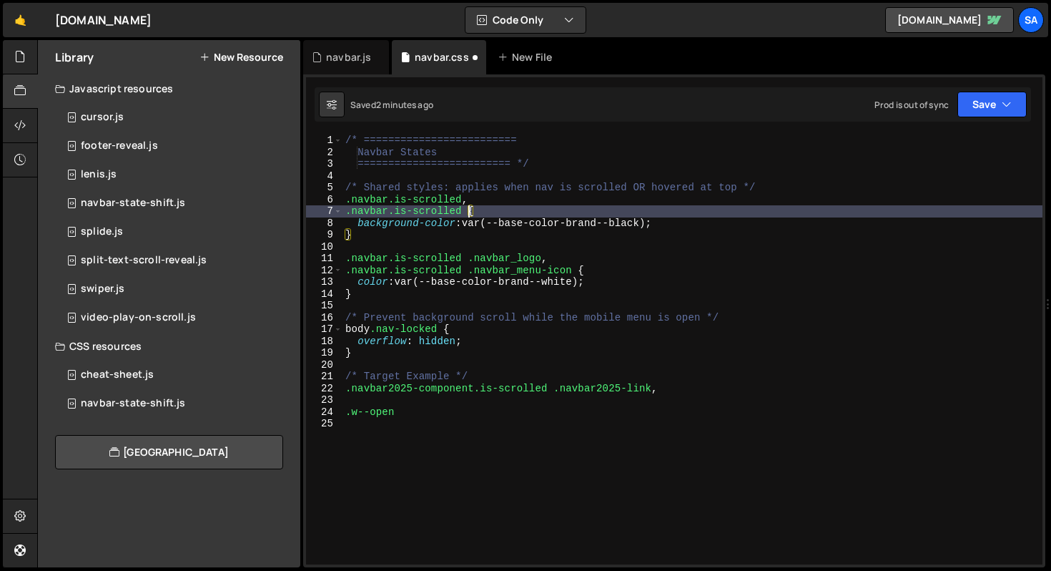
scroll to position [0, 9]
paste textarea "navbar_icon-link-line"
click at [984, 89] on div "Saved 2 minutes ago Prod is out of sync Upgrade to Edit Save Save to Staging S …" at bounding box center [673, 104] width 717 height 34
click at [982, 100] on button "Save" at bounding box center [992, 105] width 69 height 26
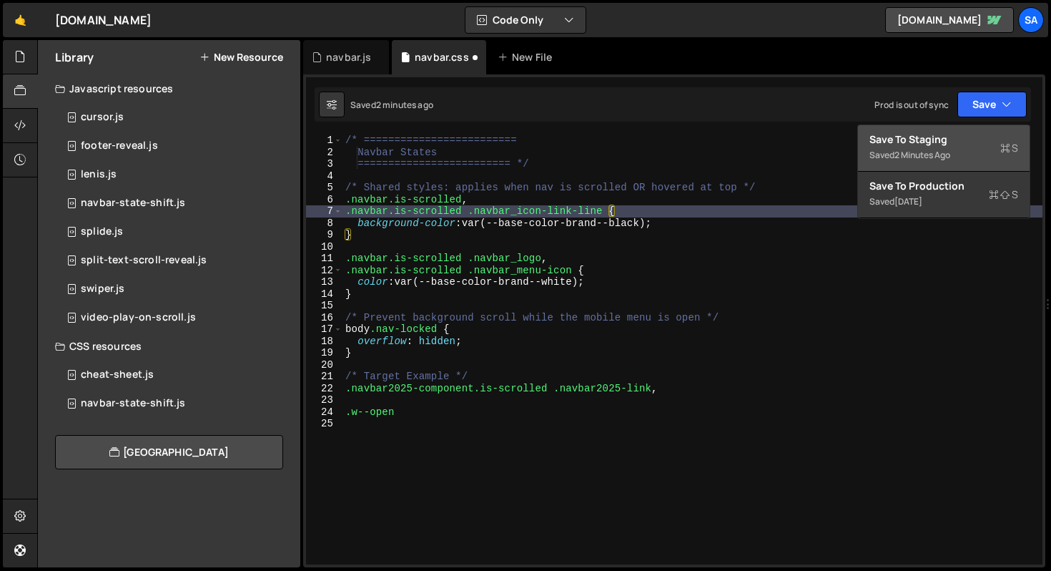
click at [966, 147] on div "Saved 2 minutes ago" at bounding box center [944, 155] width 149 height 17
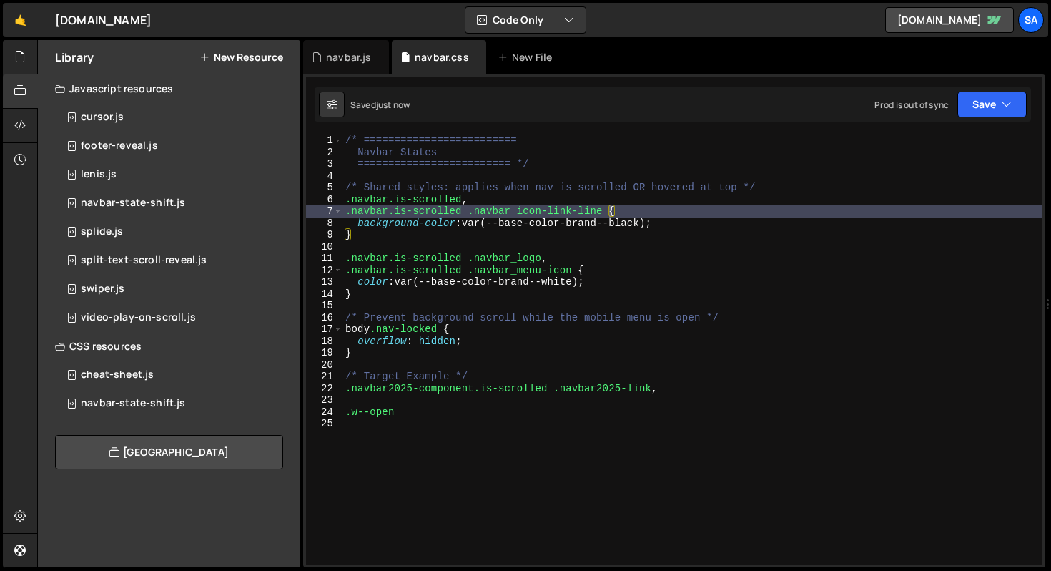
drag, startPoint x: 729, startPoint y: 228, endPoint x: 747, endPoint y: 228, distance: 17.9
click at [729, 228] on div "/* ========================= Navbar States ========================= */ /* Shar…" at bounding box center [693, 360] width 700 height 453
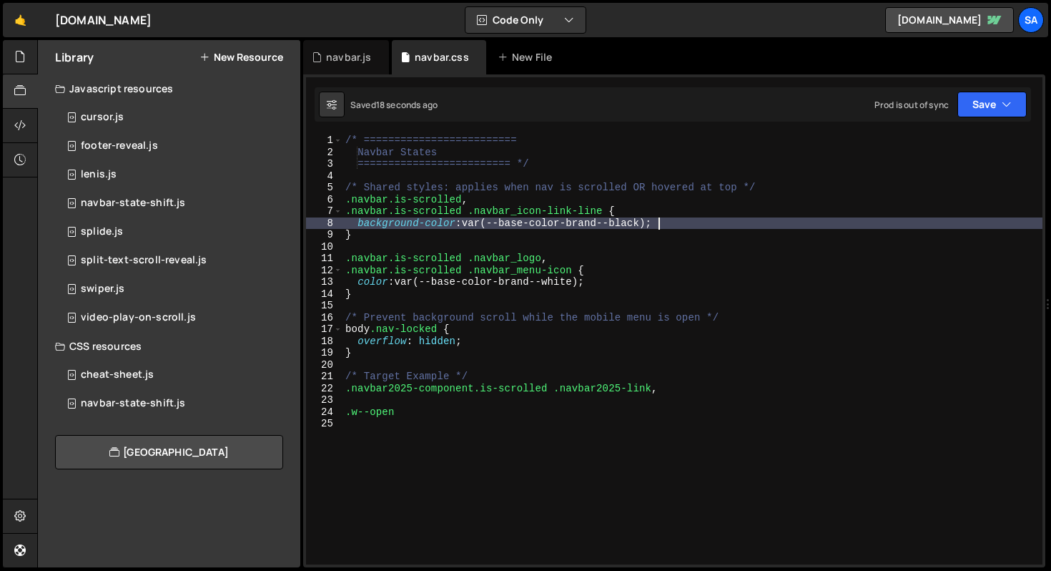
click at [692, 218] on div "/* ========================= Navbar States ========================= */ /* Shar…" at bounding box center [693, 360] width 700 height 453
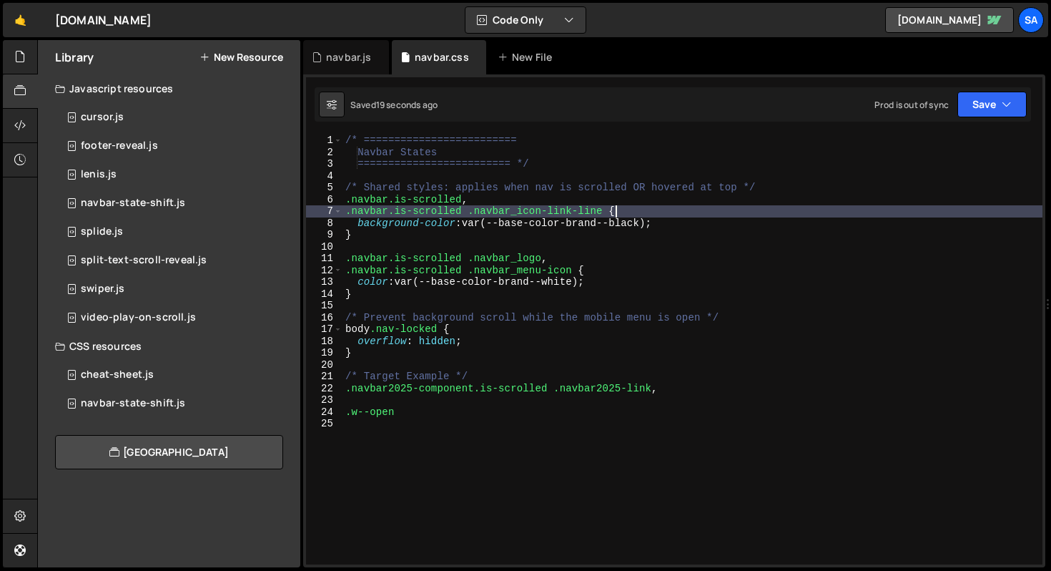
click at [656, 211] on div "/* ========================= Navbar States ========================= */ /* Shar…" at bounding box center [693, 360] width 700 height 453
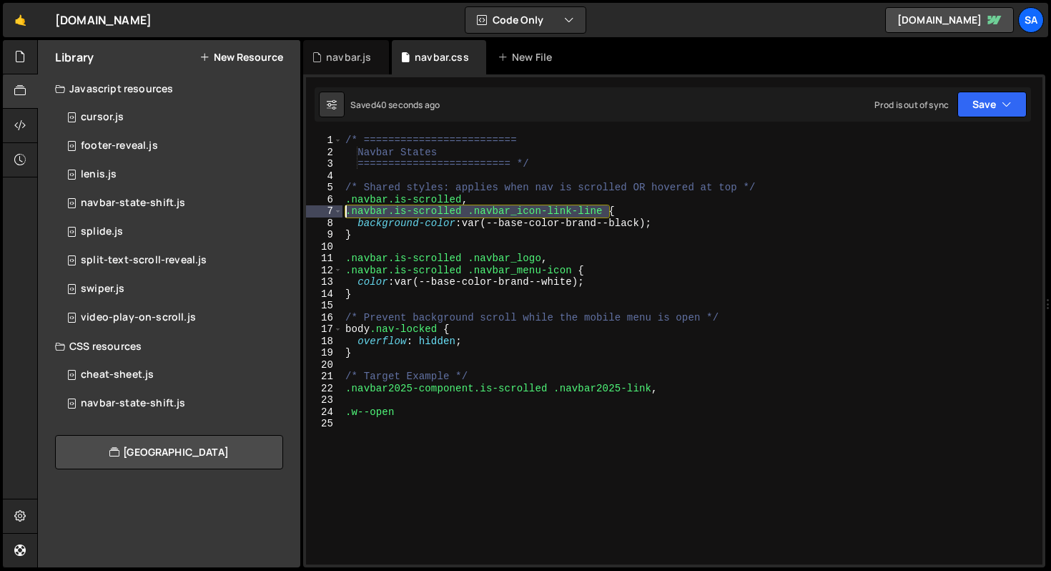
drag, startPoint x: 609, startPoint y: 210, endPoint x: 308, endPoint y: 208, distance: 301.8
click at [308, 208] on div ".navbar.is-scrolled .navbar_icon-link-line { 1 2 3 4 5 6 7 8 9 10 11 12 13 14 1…" at bounding box center [674, 349] width 737 height 430
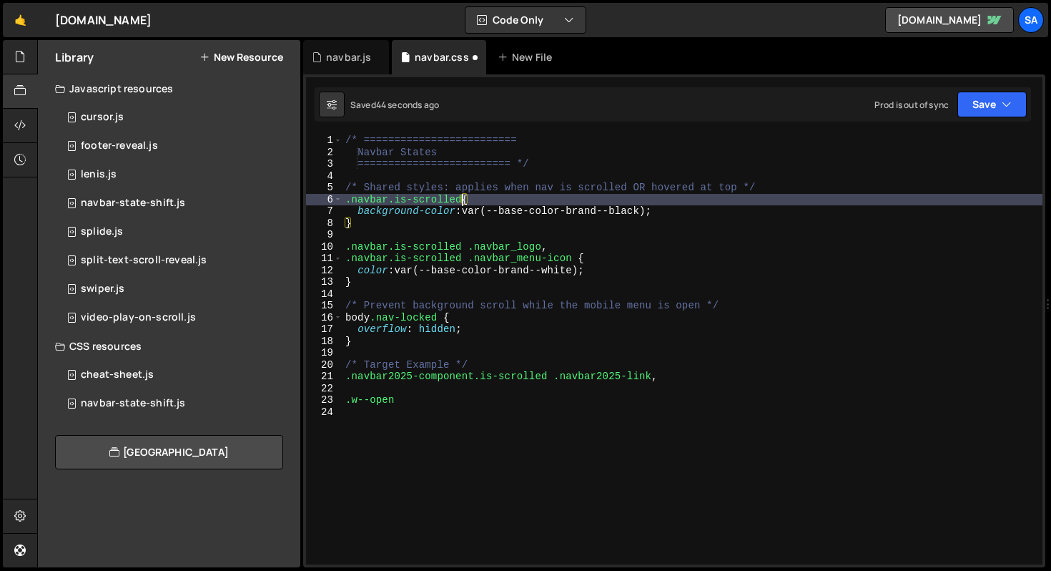
scroll to position [0, 8]
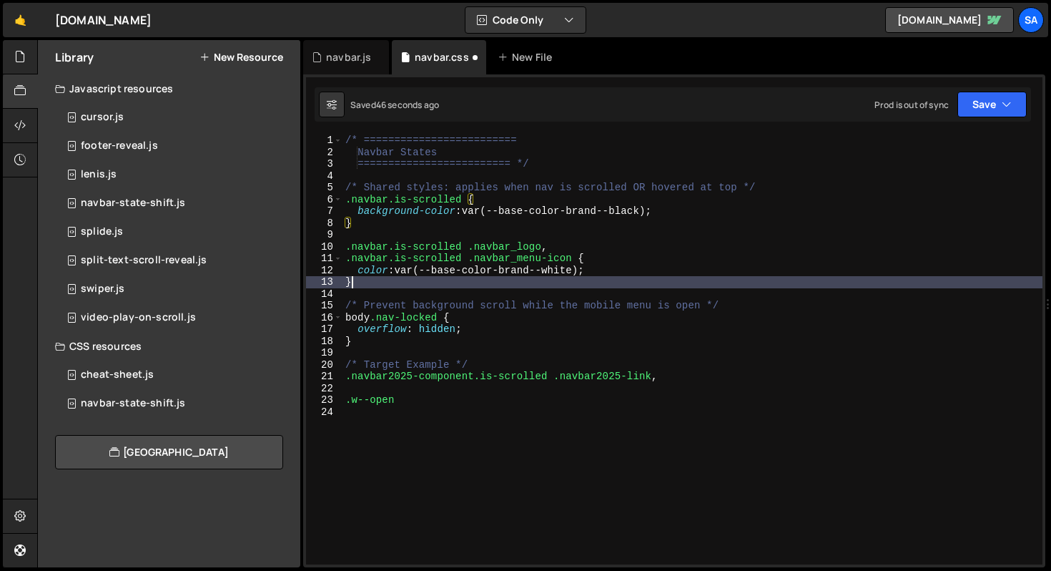
click at [410, 280] on div "/* ========================= Navbar States ========================= */ /* Shar…" at bounding box center [693, 360] width 700 height 453
type textarea "}"
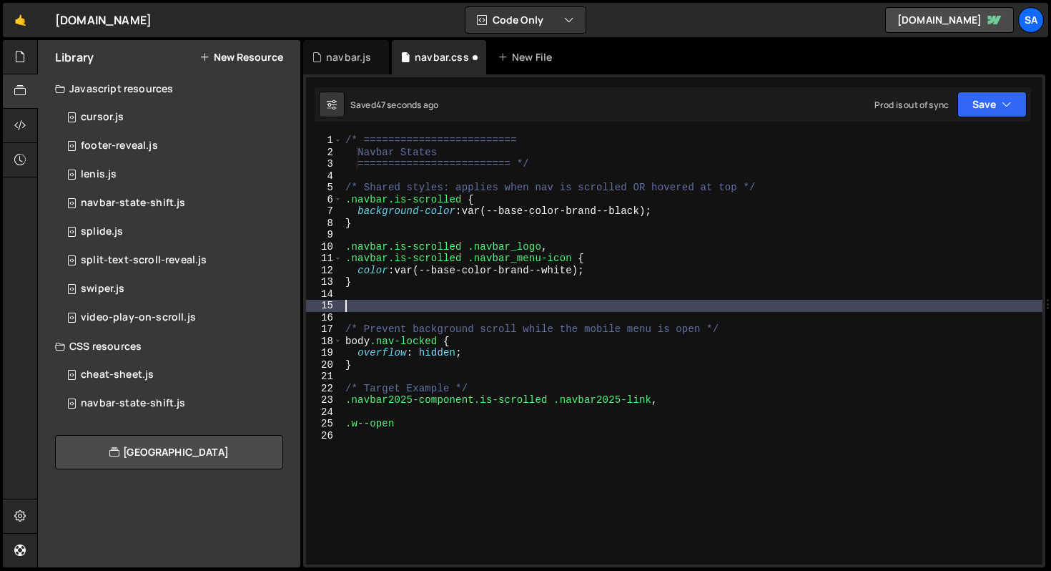
paste textarea ".navbar.is-scrolled .navbar_icon-link-line"
type textarea ".navbar.is-scrolled .navbar_icon-link-line {"
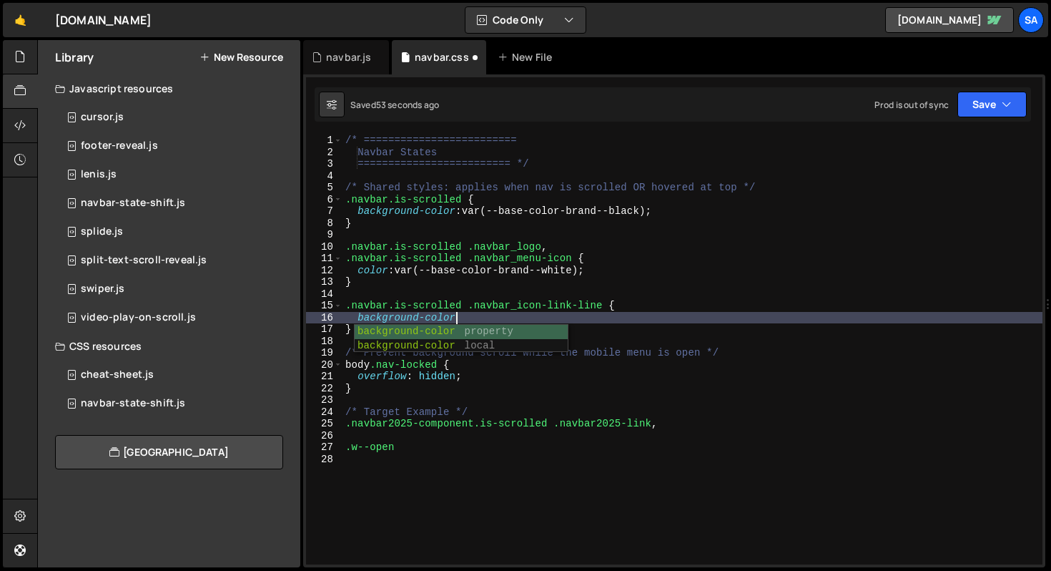
scroll to position [0, 7]
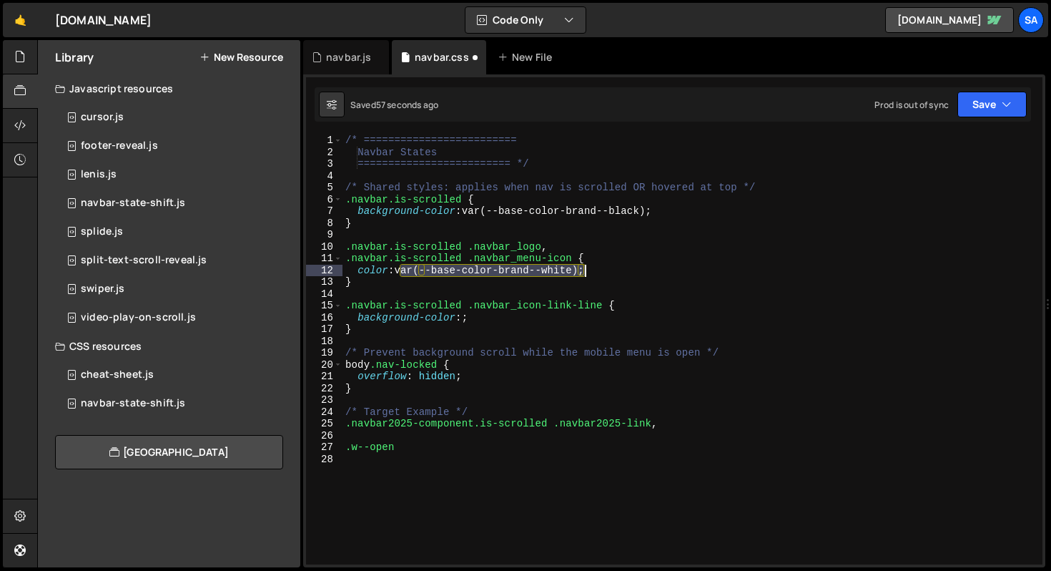
drag, startPoint x: 402, startPoint y: 272, endPoint x: 582, endPoint y: 267, distance: 180.3
click at [582, 267] on div "/* ========================= Navbar States ========================= */ /* Shar…" at bounding box center [693, 360] width 700 height 453
click at [460, 320] on div "/* ========================= Navbar States ========================= */ /* Shar…" at bounding box center [693, 360] width 700 height 453
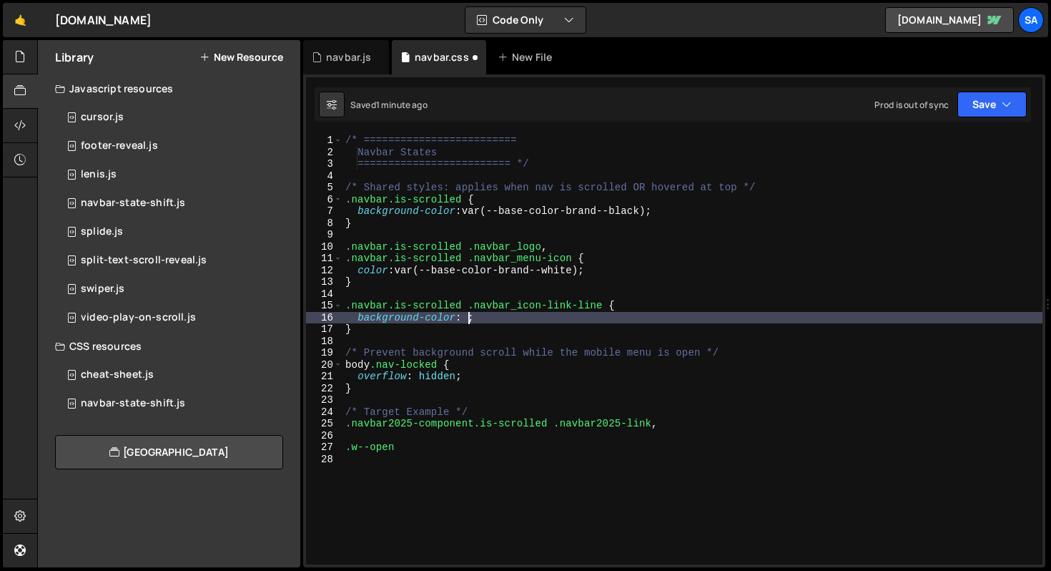
scroll to position [0, 8]
paste textarea "var(--base-color-brand--white)"
click at [984, 101] on button "Save" at bounding box center [992, 105] width 69 height 26
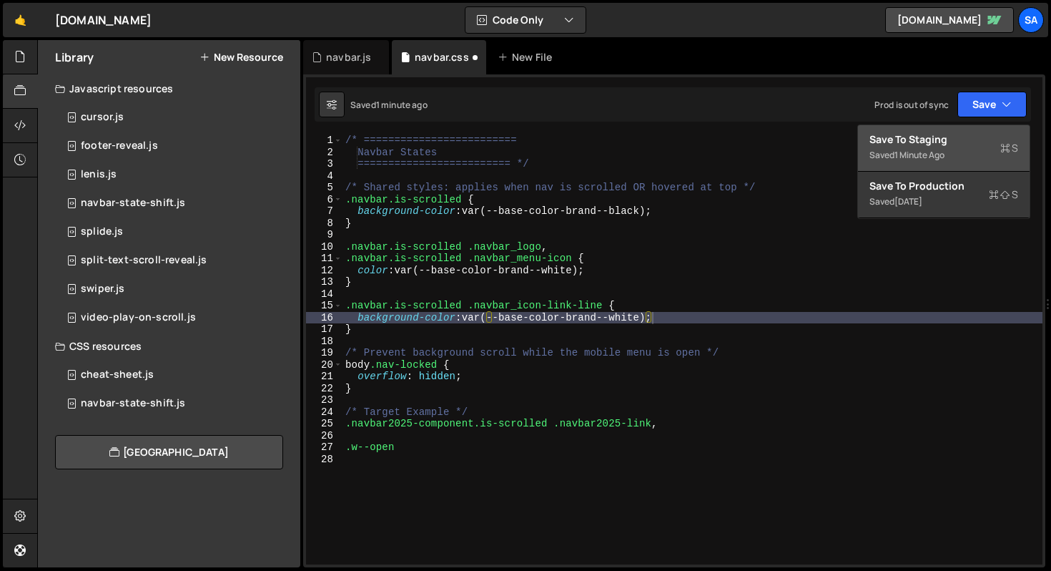
click at [976, 132] on button "Save to Staging S Saved 1 minute ago" at bounding box center [944, 148] width 172 height 46
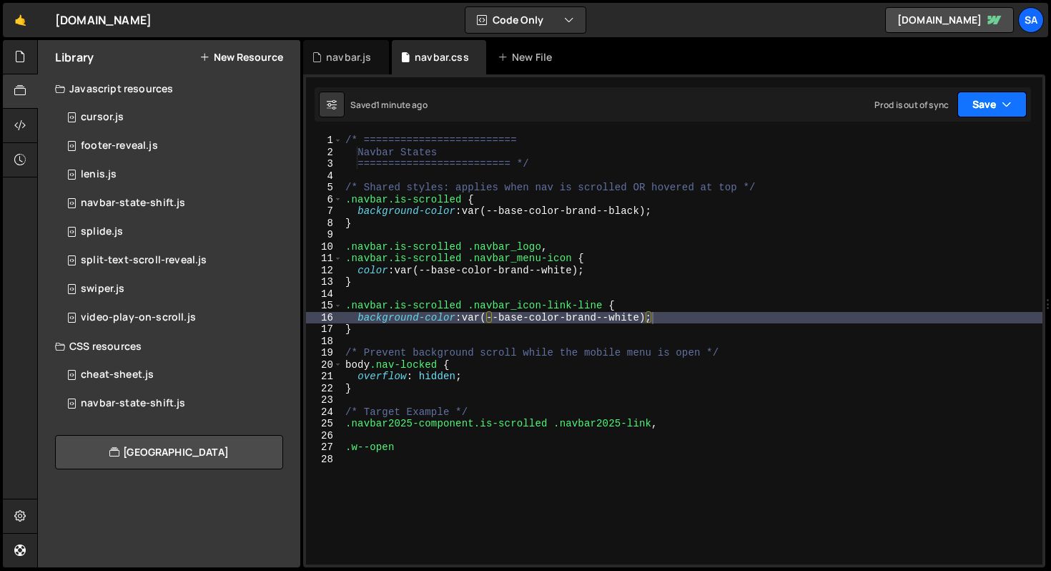
click at [985, 112] on button "Save" at bounding box center [992, 105] width 69 height 26
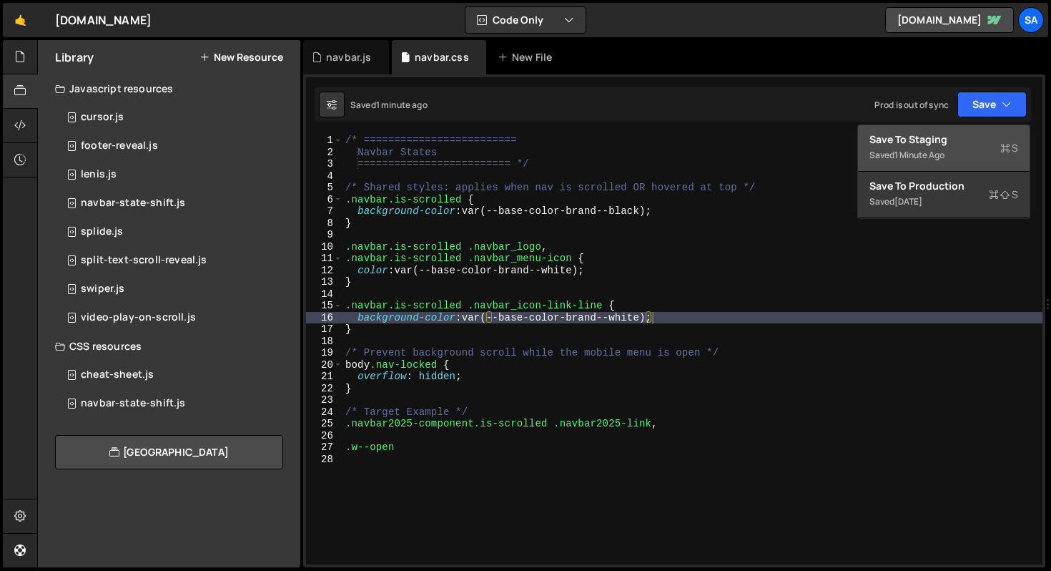
click at [916, 161] on div "Saved 1 minute ago" at bounding box center [944, 155] width 149 height 17
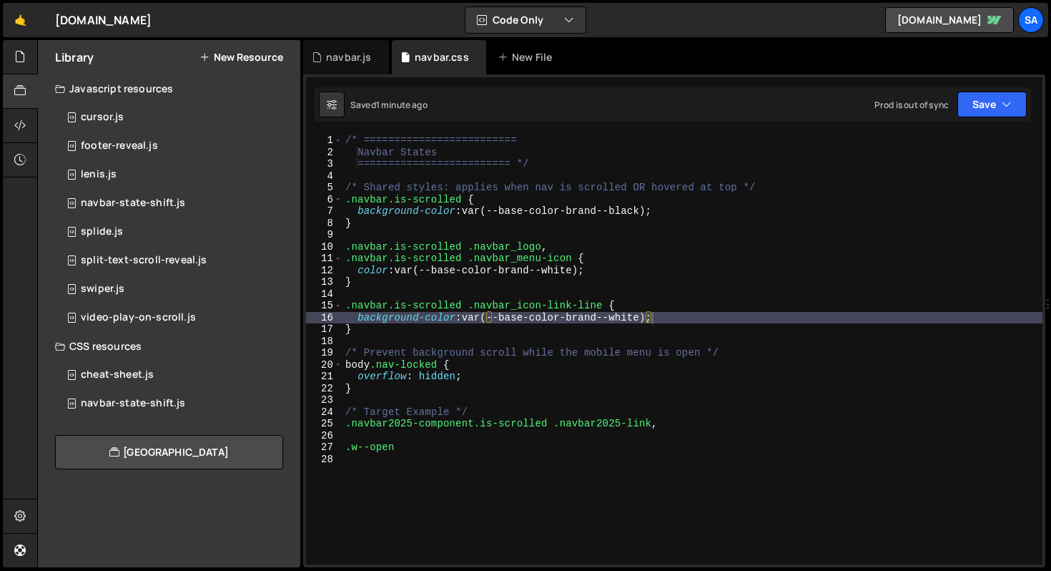
type textarea ".navbar.is-scrolled .navbar_logo,"
click at [692, 242] on div "/* ========================= Navbar States ========================= */ /* Shar…" at bounding box center [693, 360] width 700 height 453
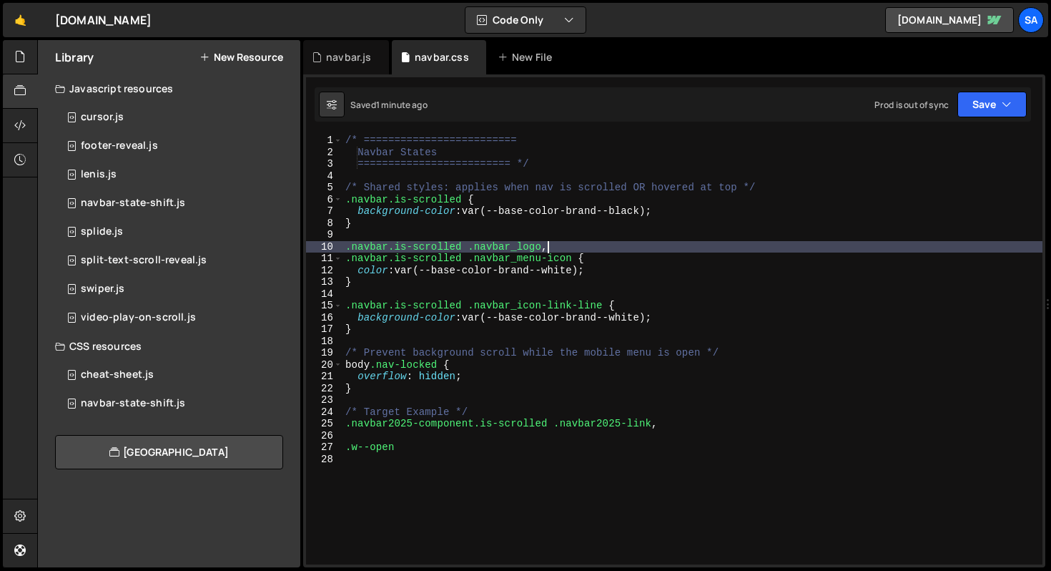
click at [630, 232] on div "/* ========================= Navbar States ========================= */ /* Shar…" at bounding box center [693, 360] width 700 height 453
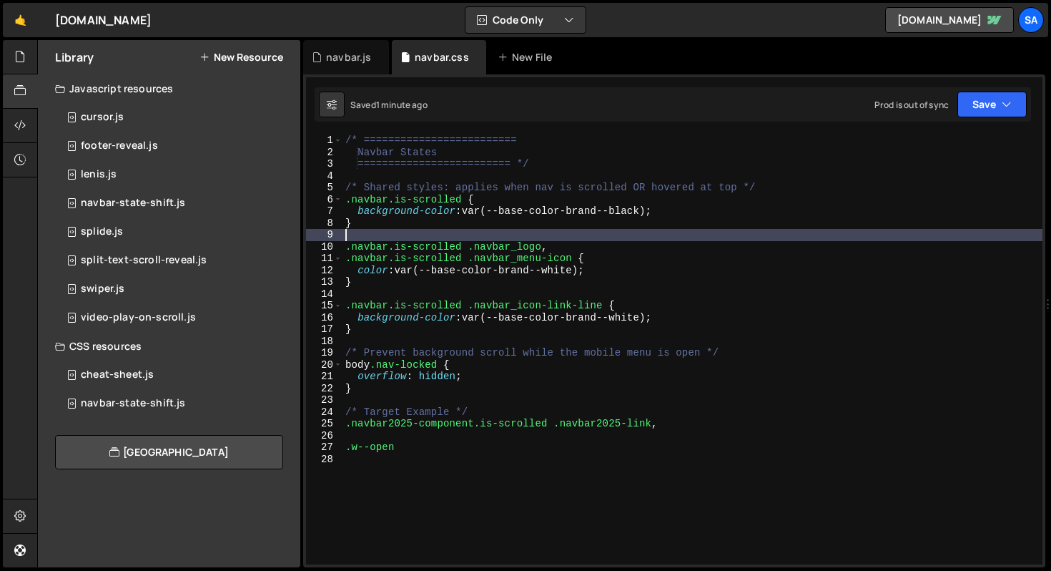
scroll to position [0, 0]
click at [744, 200] on div "/* ========================= Navbar States ========================= */ /* Shar…" at bounding box center [693, 360] width 700 height 453
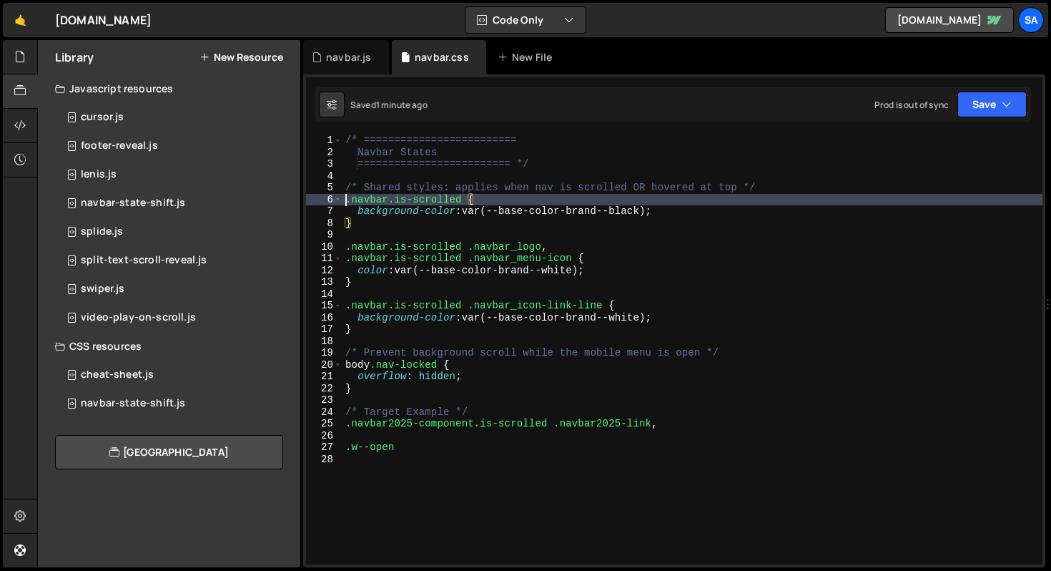
click at [348, 201] on div "/* ========================= Navbar States ========================= */ /* Shar…" at bounding box center [693, 360] width 700 height 453
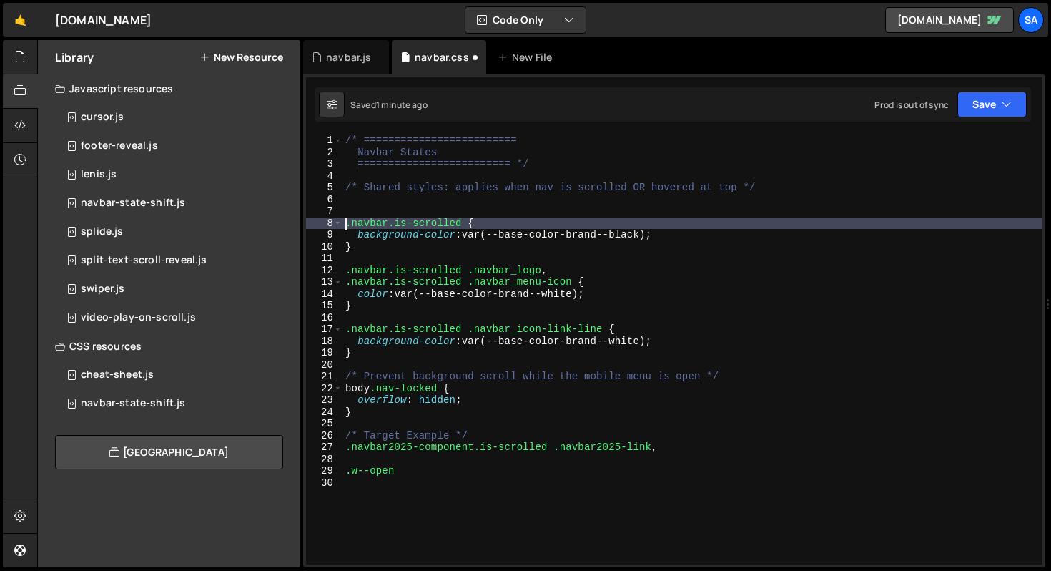
type textarea ".navbar.is-scrolled {"
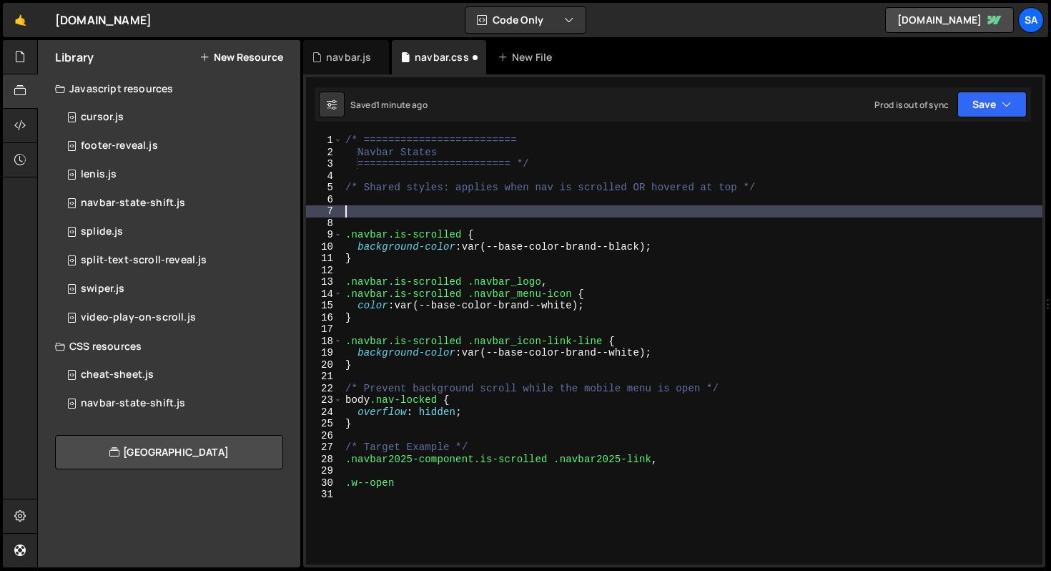
click at [375, 207] on div "/* ========================= Navbar States ========================= */ /* Shar…" at bounding box center [693, 360] width 700 height 453
type textarea ".navbar.is-open {"
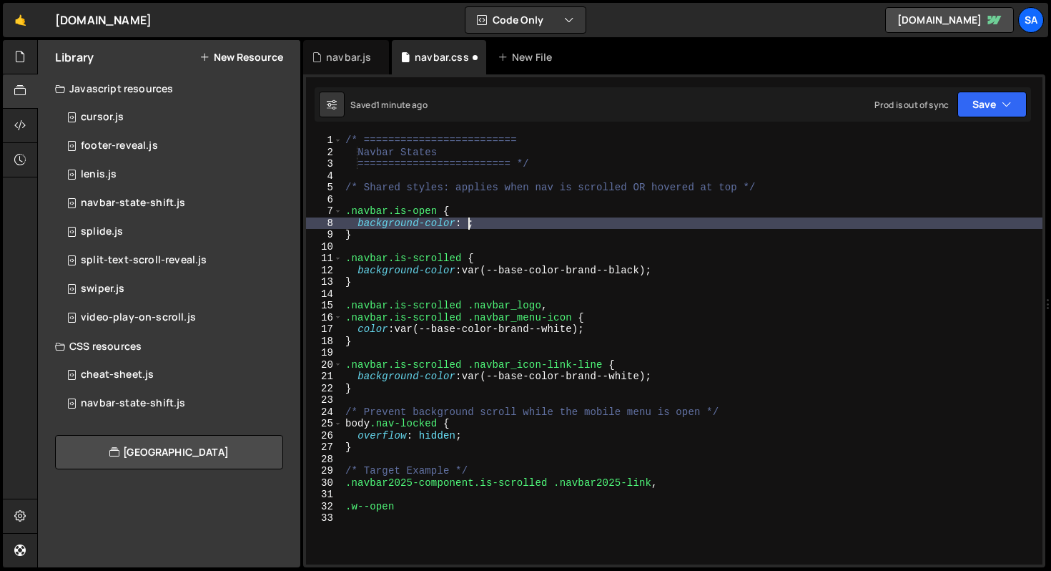
scroll to position [0, 8]
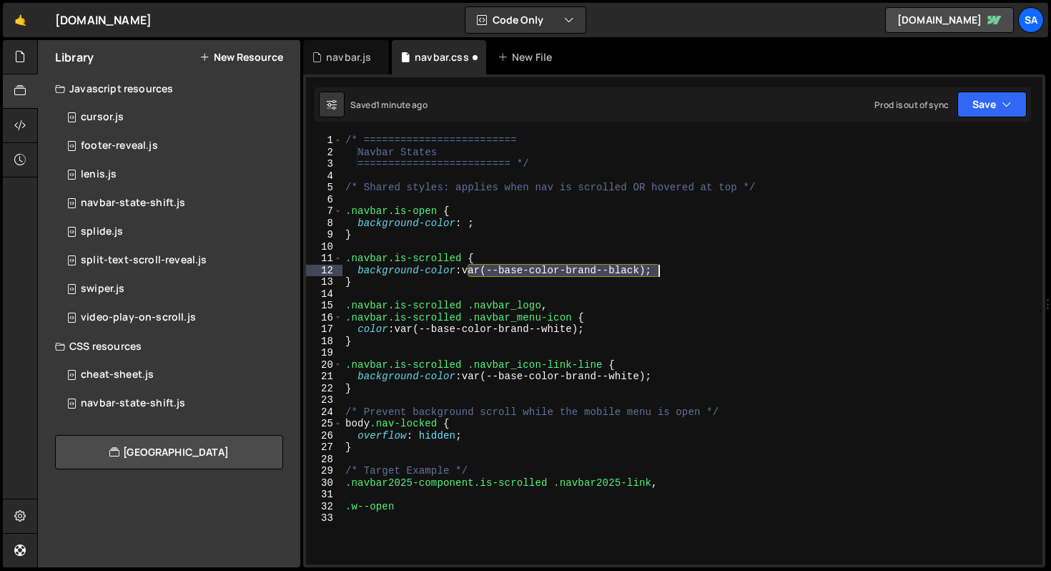
drag, startPoint x: 468, startPoint y: 268, endPoint x: 667, endPoint y: 270, distance: 198.1
click at [667, 270] on div "/* ========================= Navbar States ========================= */ /* Shar…" at bounding box center [693, 360] width 700 height 453
click at [472, 225] on div "/* ========================= Navbar States ========================= */ /* Shar…" at bounding box center [693, 360] width 700 height 453
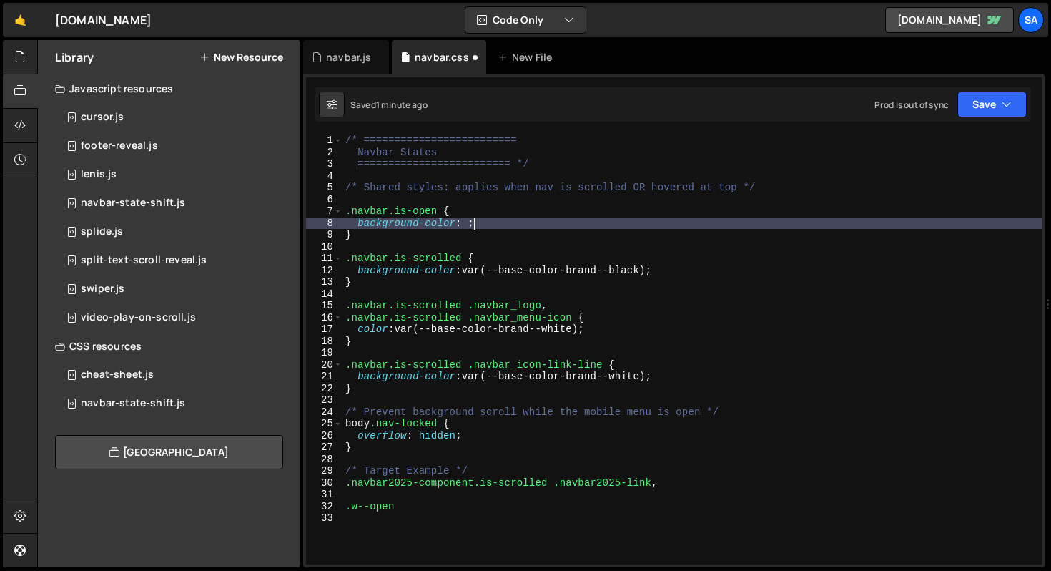
click at [470, 225] on div "/* ========================= Navbar States ========================= */ /* Shar…" at bounding box center [693, 360] width 700 height 453
paste textarea "var(--base-color-brand--black);"
click at [364, 192] on div "/* ========================= Navbar States ========================= */ /* Shar…" at bounding box center [693, 360] width 700 height 453
type textarea "/* Shared styles: applies when nav is scrolled OR hovered at top */"
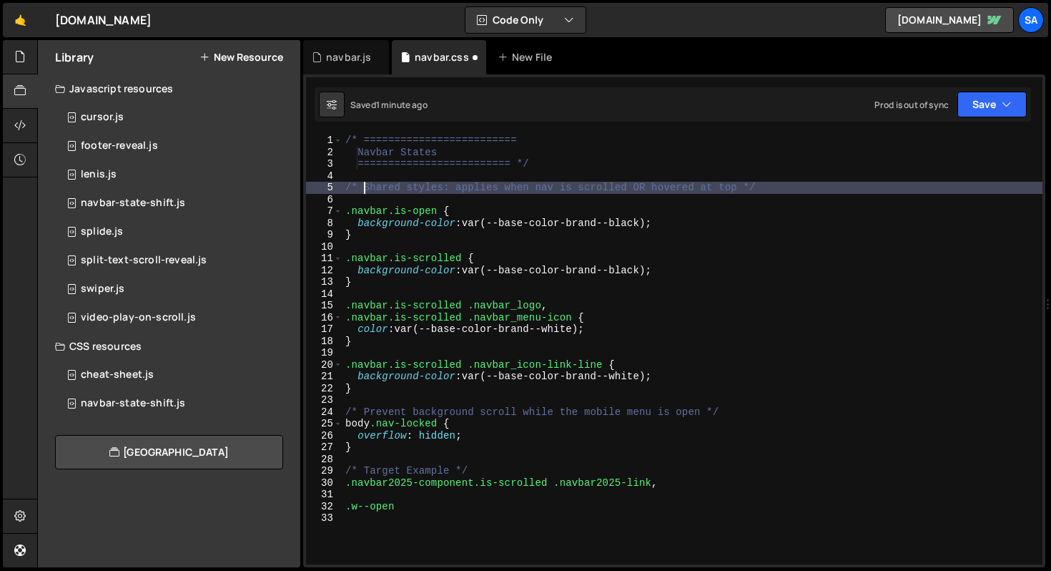
click at [370, 198] on div "/* ========================= Navbar States ========================= */ /* Shar…" at bounding box center [693, 360] width 700 height 453
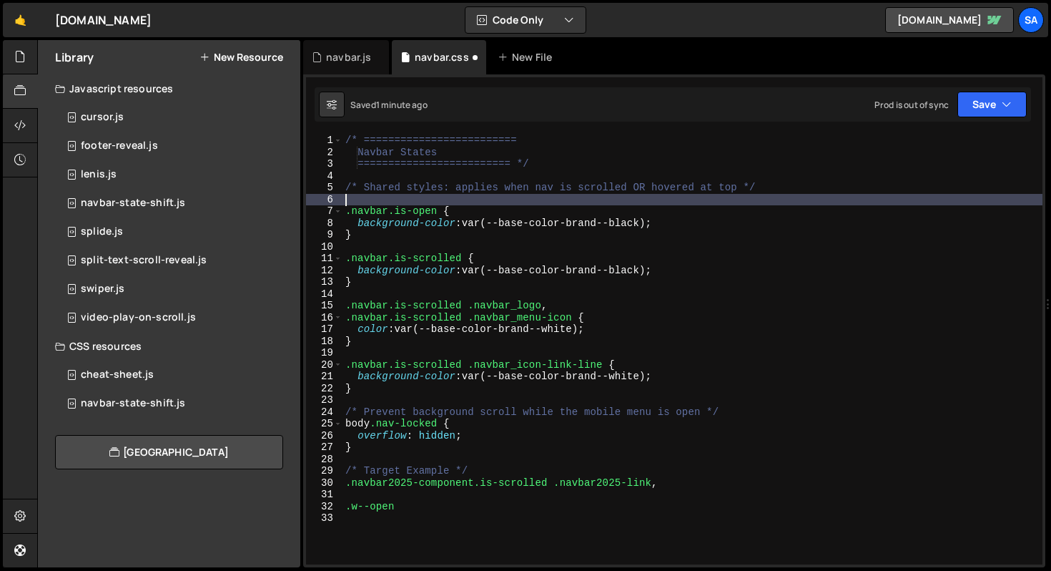
scroll to position [0, 0]
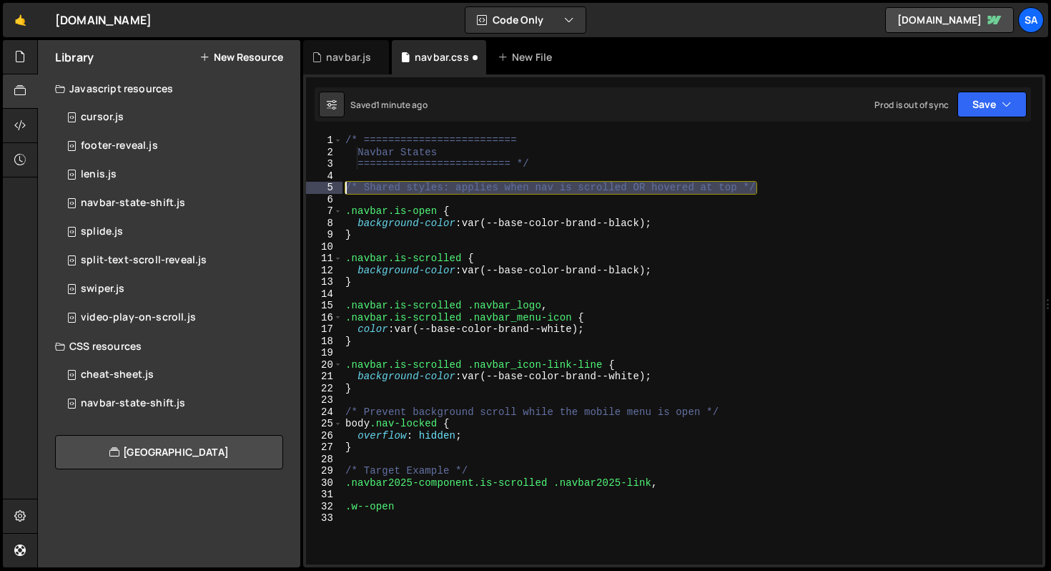
drag, startPoint x: 767, startPoint y: 187, endPoint x: 337, endPoint y: 187, distance: 430.5
click at [337, 187] on div "1 2 3 4 5 6 7 8 9 10 11 12 13 14 15 16 17 18 19 20 21 22 23 24 25 26 27 28 29 3…" at bounding box center [674, 349] width 737 height 430
type textarea "/* Shared styles: applies when nav is scrolled OR hovered at top */"
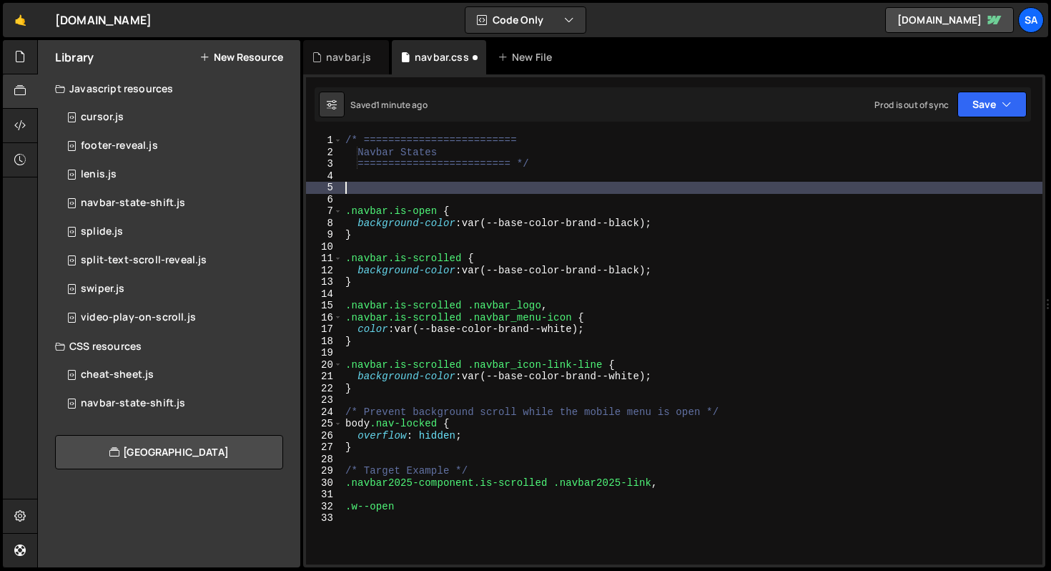
click at [371, 300] on div "/* ========================= Navbar States ========================= */ .navbar…" at bounding box center [693, 360] width 700 height 453
type textarea ".navbar.is-scrolled .navbar_logo,"
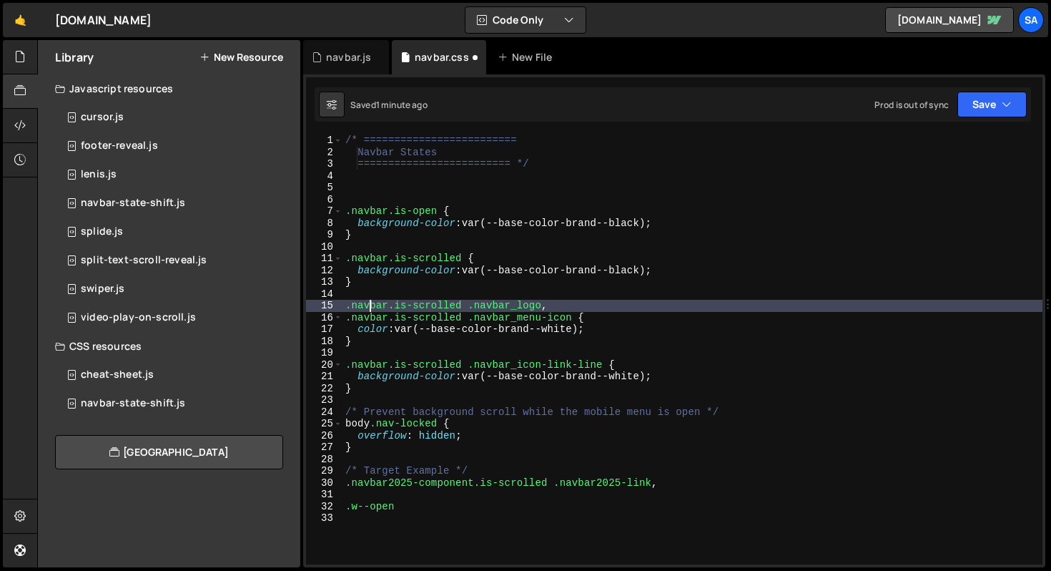
click at [376, 245] on div "/* ========================= Navbar States ========================= */ .navbar…" at bounding box center [693, 360] width 700 height 453
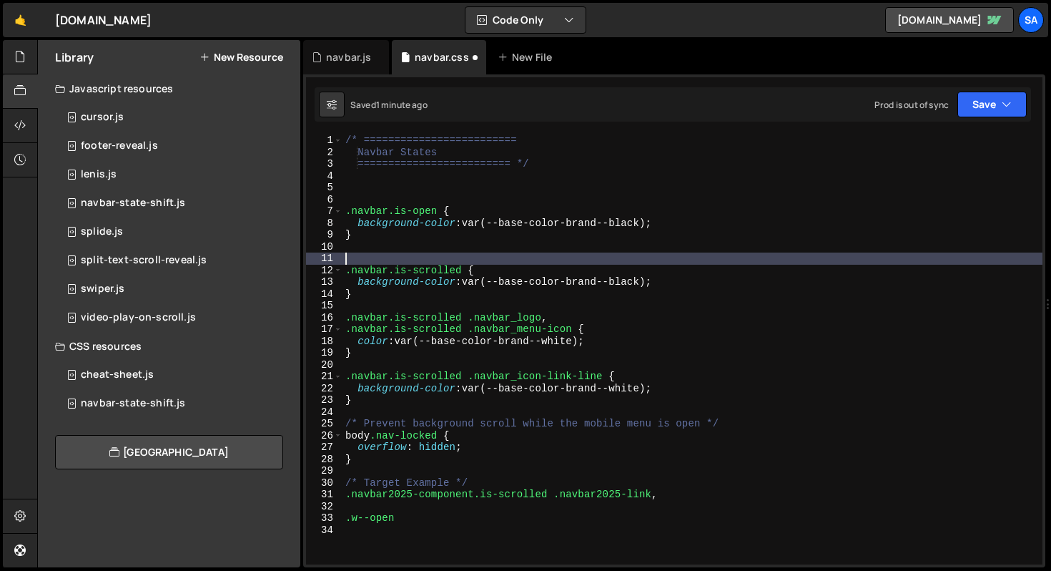
paste textarea "/* Shared styles: applies when nav is scrolled OR hovered at top */"
type textarea "/* Shared styles: applies when nav is scrolled OR hovered at top */"
click at [375, 186] on div "/* ========================= Navbar States ========================= */ .navbar…" at bounding box center [693, 360] width 700 height 453
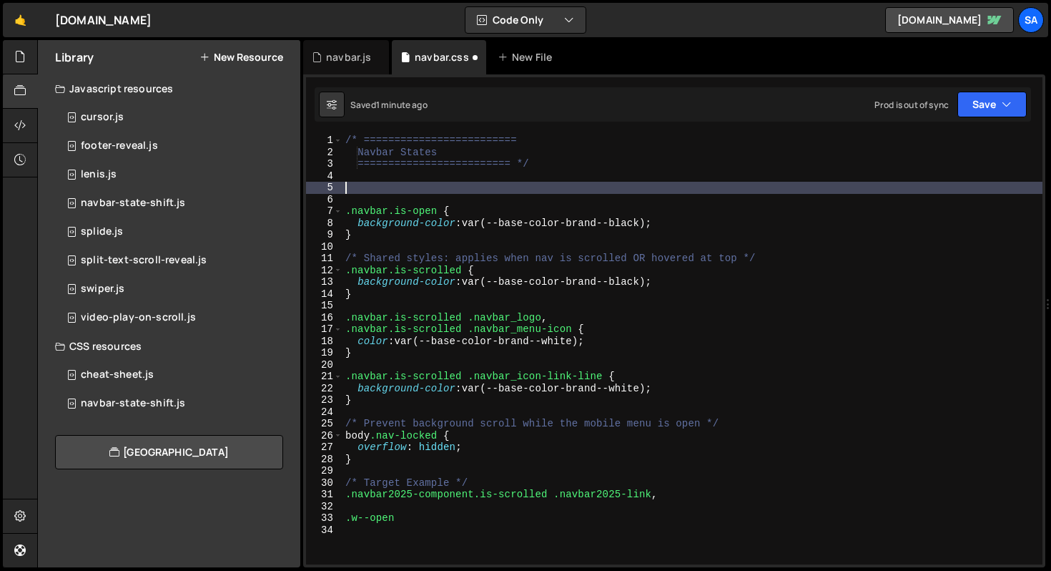
click at [375, 195] on div "/* ========================= Navbar States ========================= */ .navbar…" at bounding box center [693, 360] width 700 height 453
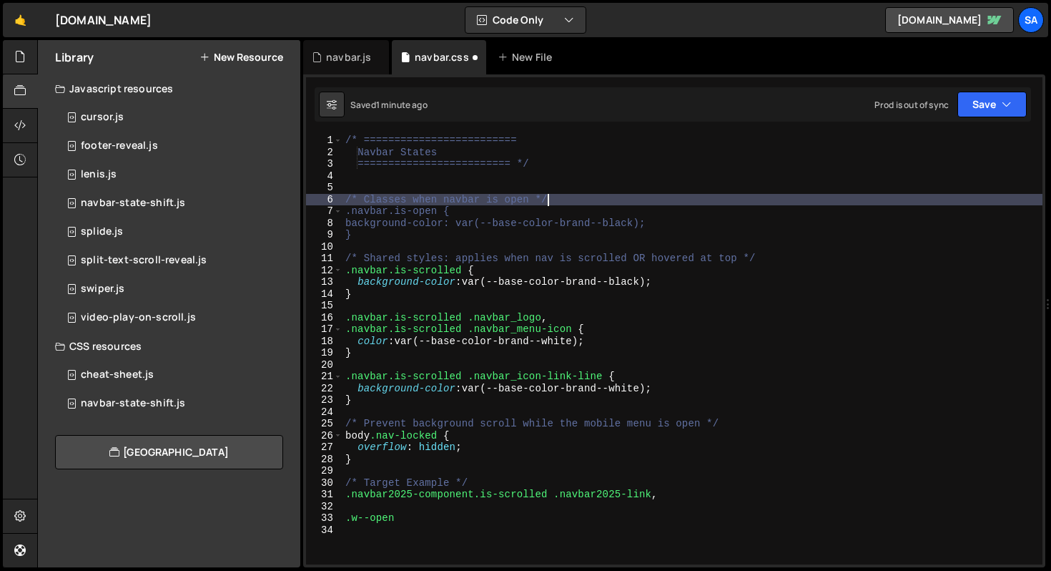
scroll to position [0, 13]
click at [408, 240] on div "/* ========================= Navbar States ========================= */ /* Clas…" at bounding box center [693, 360] width 700 height 453
type textarea "}"
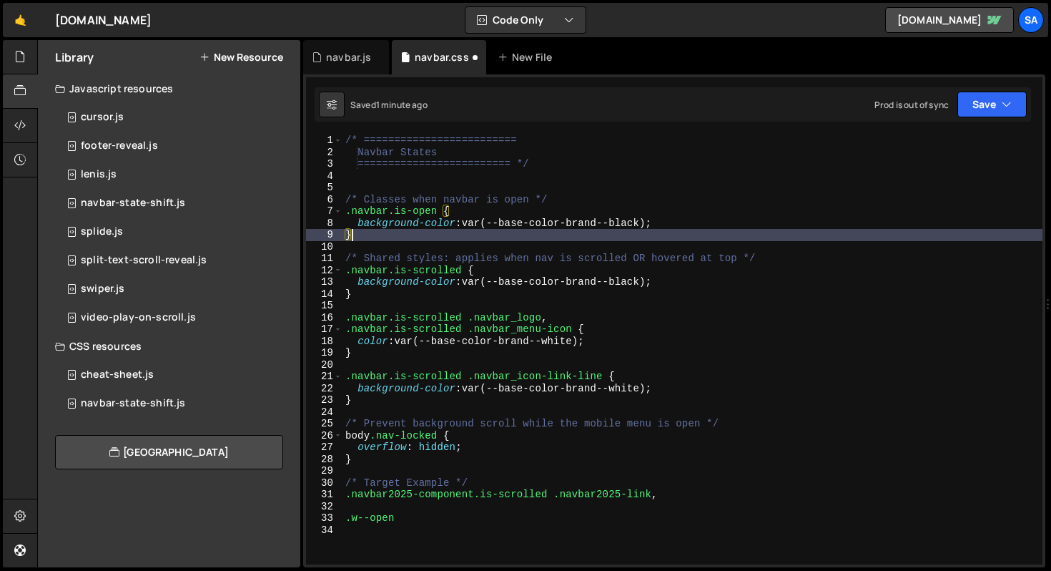
scroll to position [0, 0]
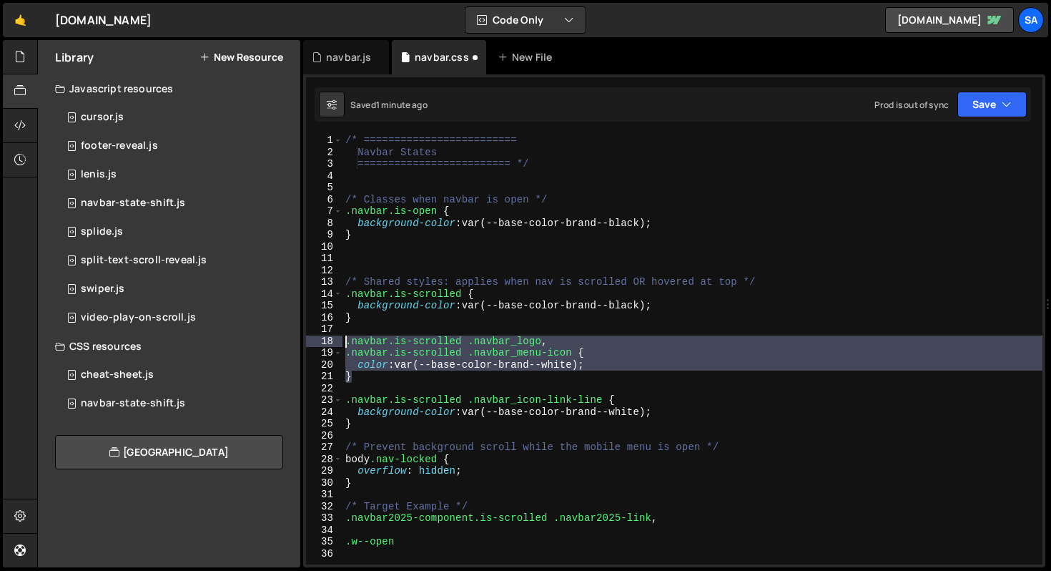
drag, startPoint x: 360, startPoint y: 379, endPoint x: 320, endPoint y: 338, distance: 57.7
click at [320, 338] on div "1 2 3 4 5 6 7 8 9 10 11 12 13 14 15 16 17 18 19 20 21 22 23 24 25 26 27 28 29 3…" at bounding box center [674, 349] width 737 height 430
type textarea ".navbar.is-scrolled .navbar_logo, .navbar.is-scrolled .navbar_menu-icon {"
click at [411, 259] on div "/* ========================= Navbar States ========================= */ /* Clas…" at bounding box center [693, 360] width 700 height 453
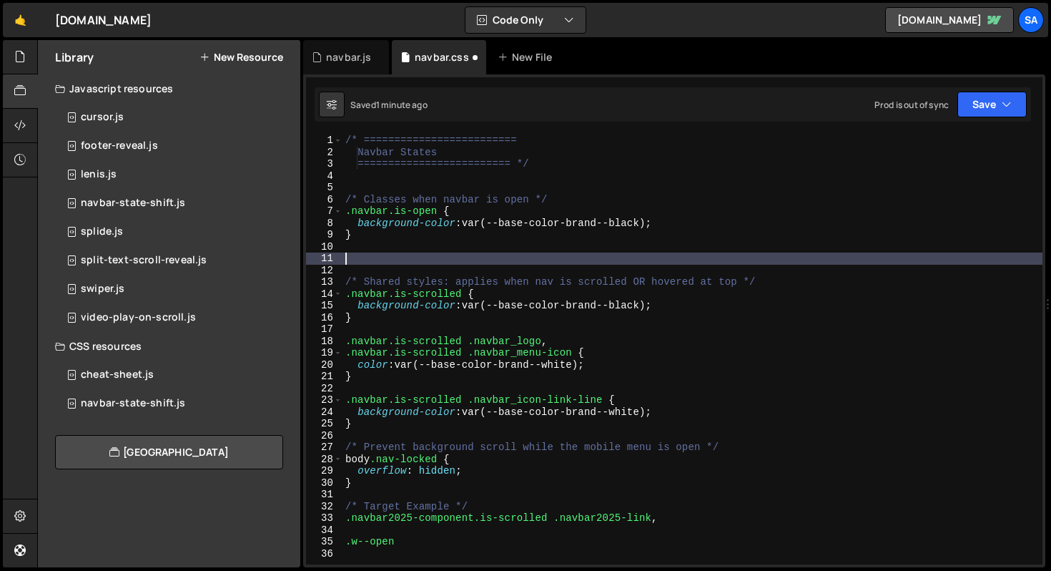
paste textarea "}"
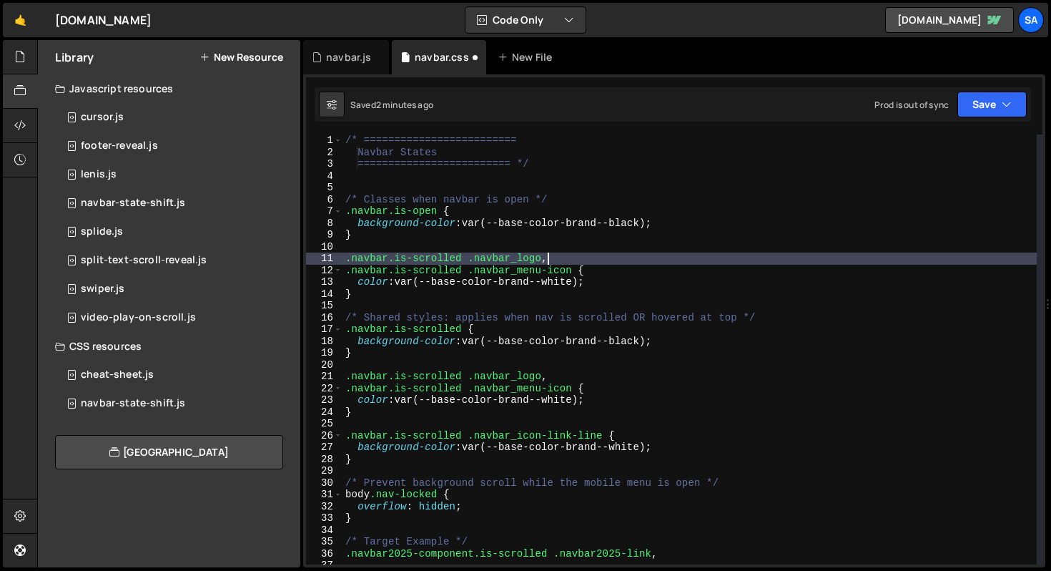
click at [567, 260] on div "/* ========================= Navbar States ========================= */ /* Clas…" at bounding box center [690, 360] width 694 height 453
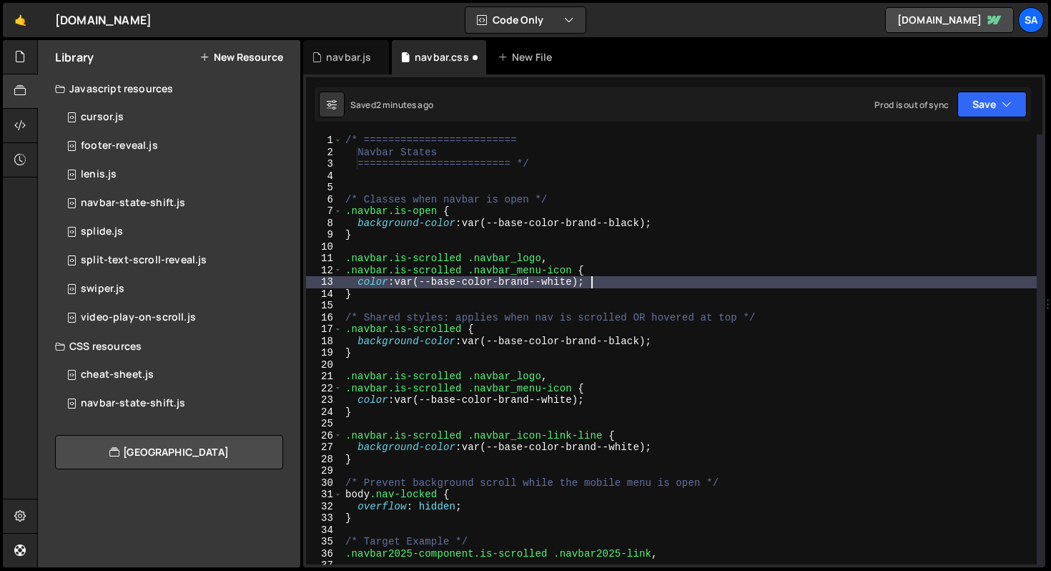
click at [631, 278] on div "/* ========================= Navbar States ========================= */ /* Clas…" at bounding box center [690, 360] width 694 height 453
click at [620, 273] on div "/* ========================= Navbar States ========================= */ /* Clas…" at bounding box center [690, 360] width 694 height 453
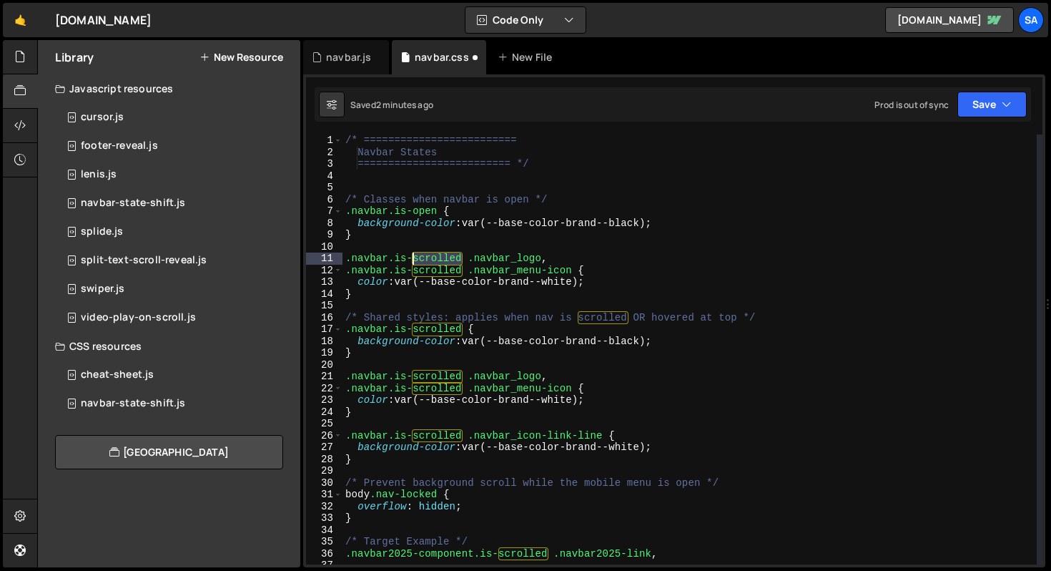
drag, startPoint x: 464, startPoint y: 258, endPoint x: 409, endPoint y: 255, distance: 55.1
click at [410, 255] on div "/* ========================= Navbar States ========================= */ /* Clas…" at bounding box center [690, 360] width 694 height 453
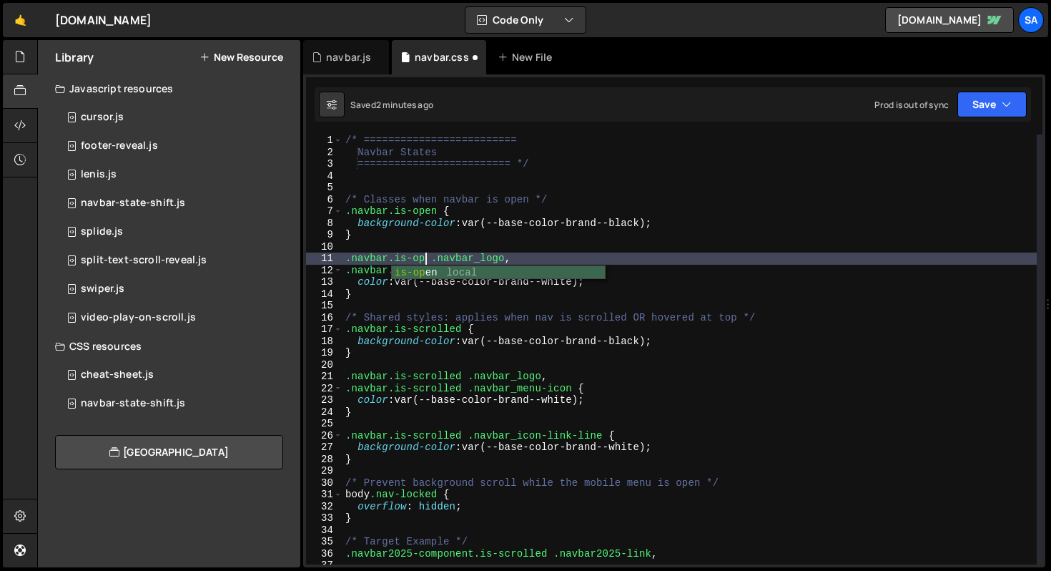
scroll to position [0, 6]
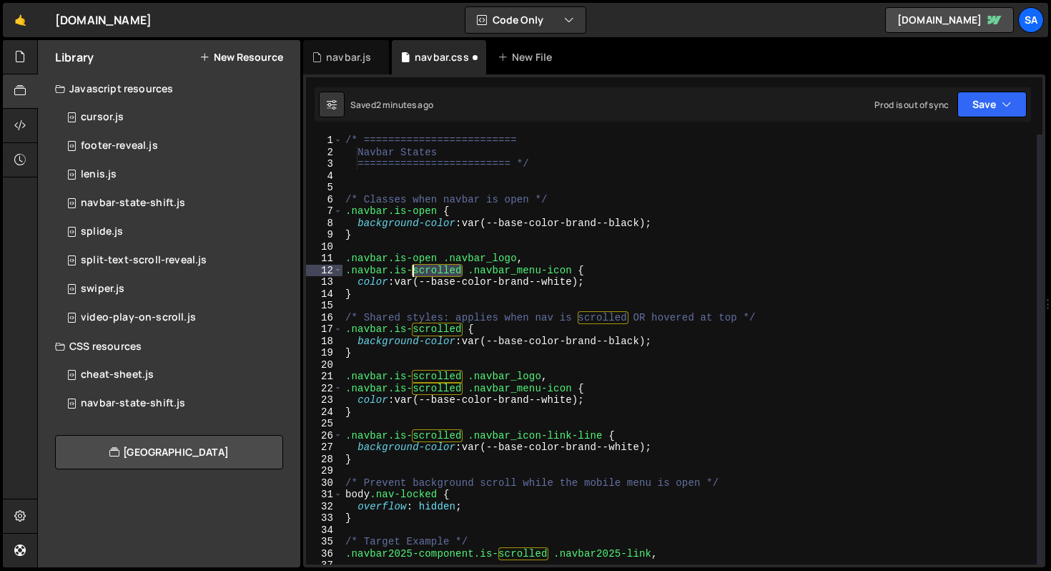
drag, startPoint x: 462, startPoint y: 271, endPoint x: 414, endPoint y: 269, distance: 48.0
click at [414, 269] on div "/* ========================= Navbar States ========================= */ /* Clas…" at bounding box center [690, 360] width 694 height 453
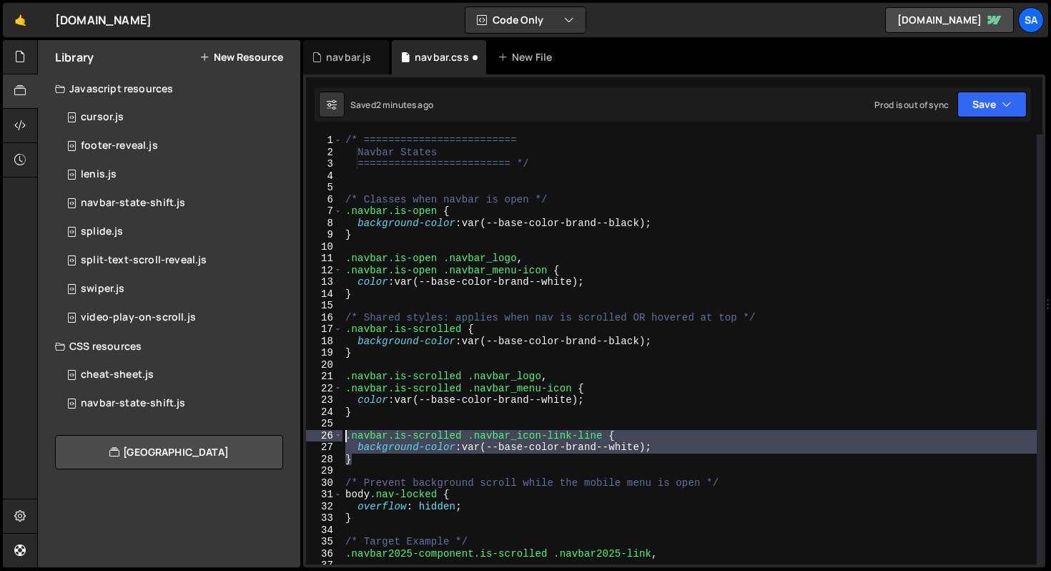
drag, startPoint x: 374, startPoint y: 458, endPoint x: 326, endPoint y: 437, distance: 52.5
click at [326, 437] on div ".navbar.is-open .navbar_menu-icon { 1 2 3 4 5 6 7 8 9 10 11 12 13 14 15 16 17 1…" at bounding box center [674, 349] width 737 height 430
click at [383, 294] on div "/* ========================= Navbar States ========================= */ /* Clas…" at bounding box center [690, 360] width 694 height 453
type textarea "}"
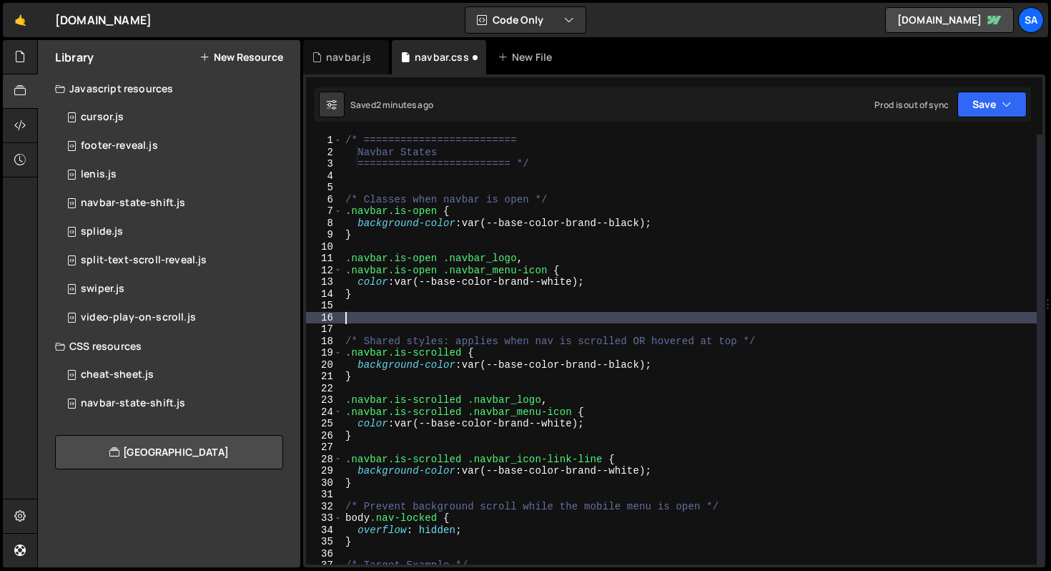
paste textarea "}"
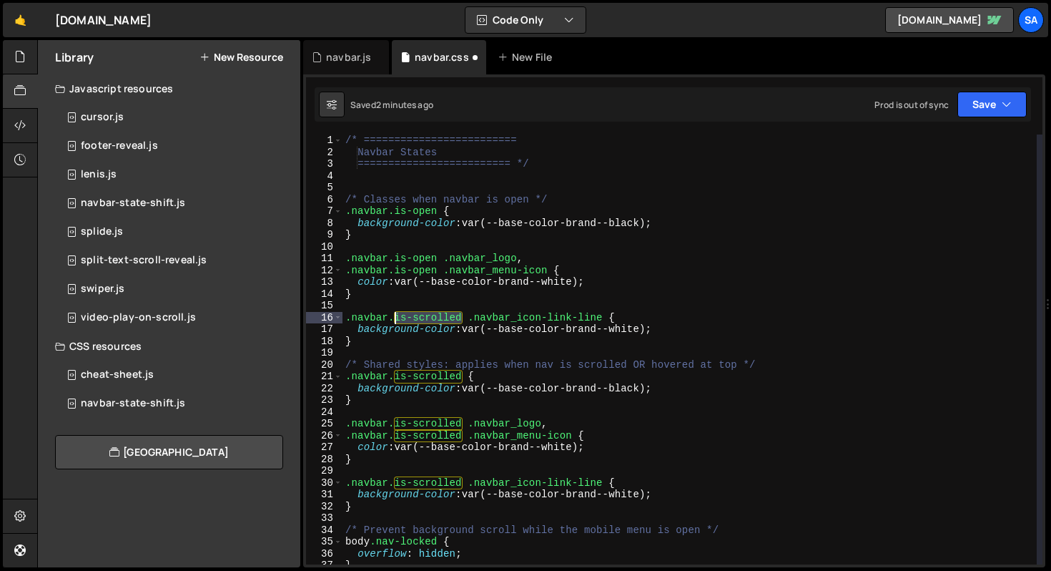
drag, startPoint x: 449, startPoint y: 315, endPoint x: 395, endPoint y: 315, distance: 53.6
click at [395, 315] on div "/* ========================= Navbar States ========================= */ /* Clas…" at bounding box center [690, 360] width 694 height 453
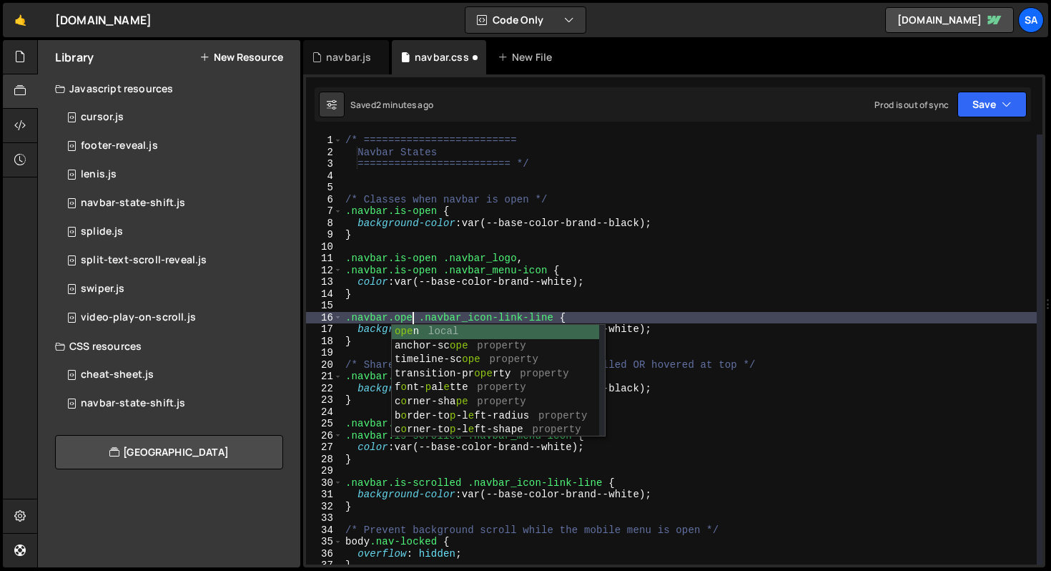
scroll to position [0, 4]
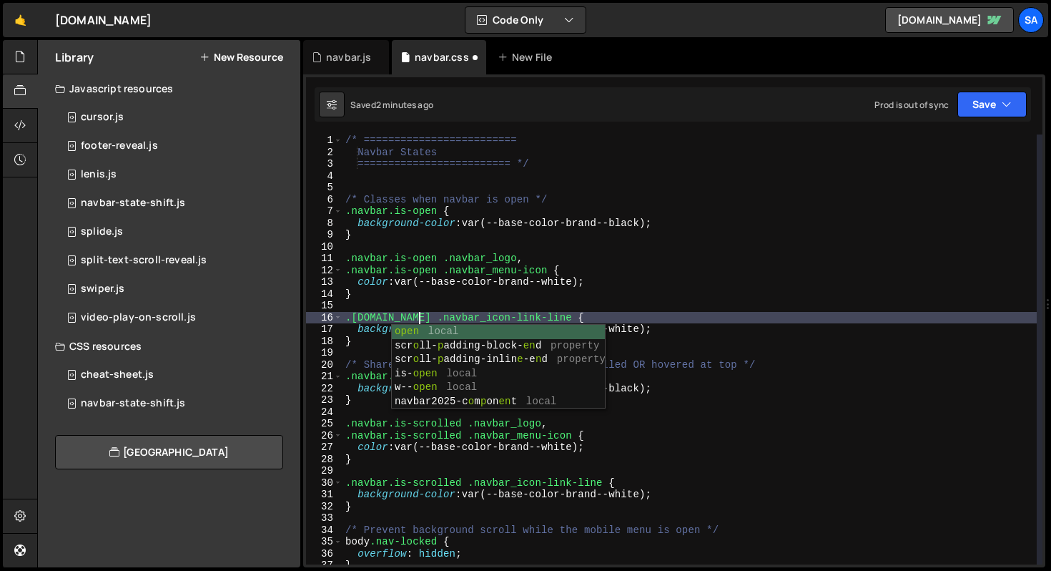
click at [613, 316] on div "/* ========================= Navbar States ========================= */ /* Clas…" at bounding box center [690, 360] width 694 height 453
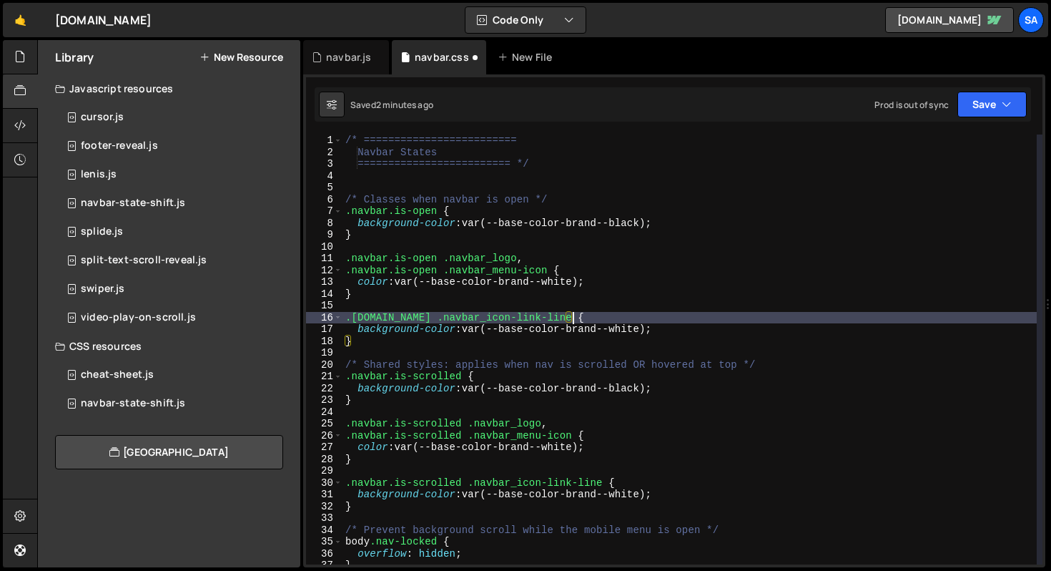
click at [989, 89] on div "Saved 2 minutes ago Prod is out of sync Upgrade to Edit Save Save to Staging S …" at bounding box center [673, 104] width 717 height 34
click at [982, 95] on button "Save" at bounding box center [992, 105] width 69 height 26
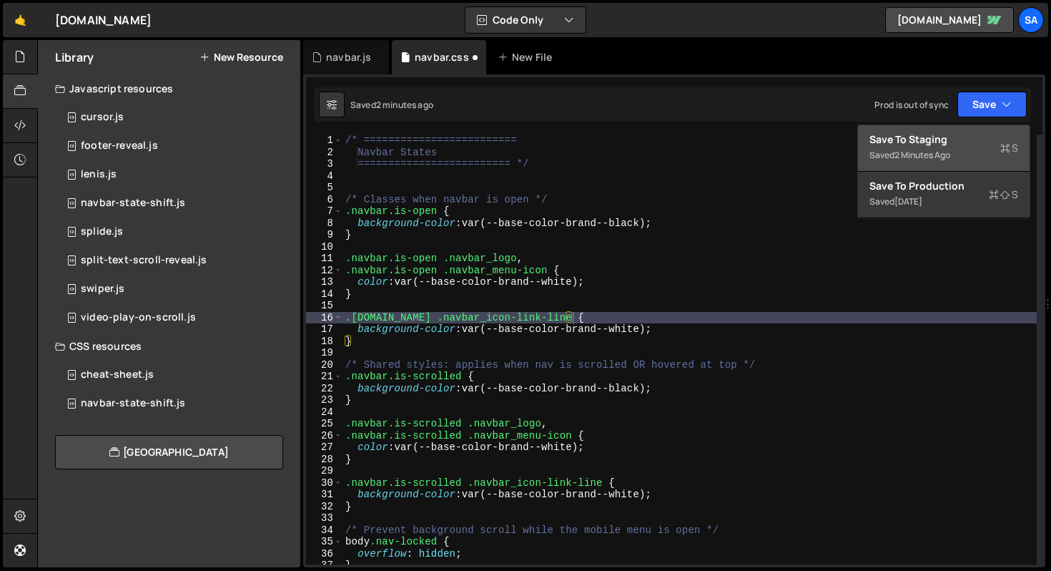
click at [945, 149] on div "2 minutes ago" at bounding box center [923, 155] width 56 height 12
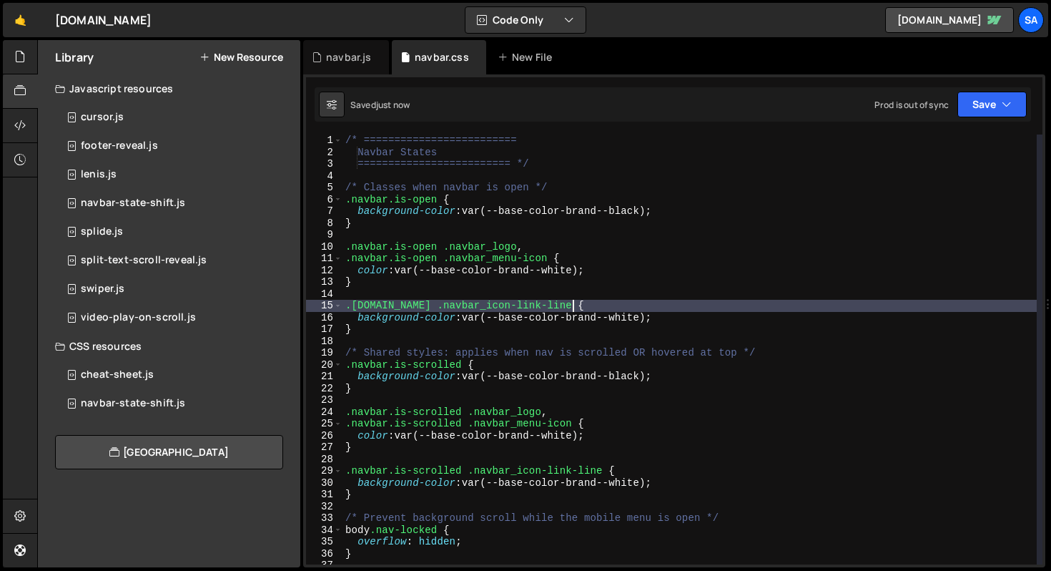
click at [614, 305] on div "/* ========================= Navbar States ========================= */ /* Clas…" at bounding box center [690, 360] width 694 height 453
click at [738, 357] on div "/* ========================= Navbar States ========================= */ /* Clas…" at bounding box center [690, 360] width 694 height 453
type textarea "/* Shared styles: applies when nav is scrolled OR hovered at top */"
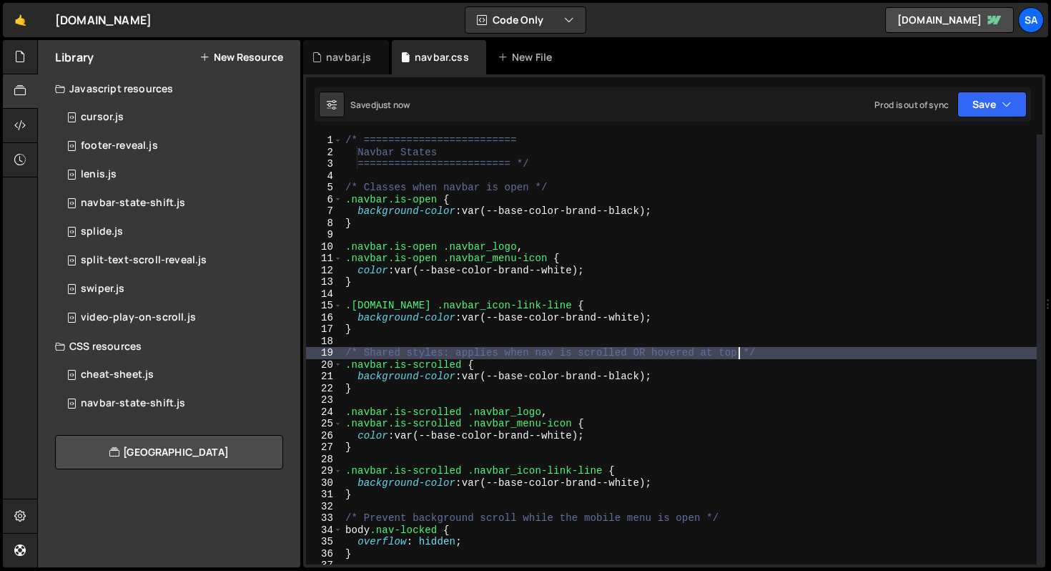
click at [558, 338] on div "/* ========================= Navbar States ========================= */ /* Clas…" at bounding box center [690, 360] width 694 height 453
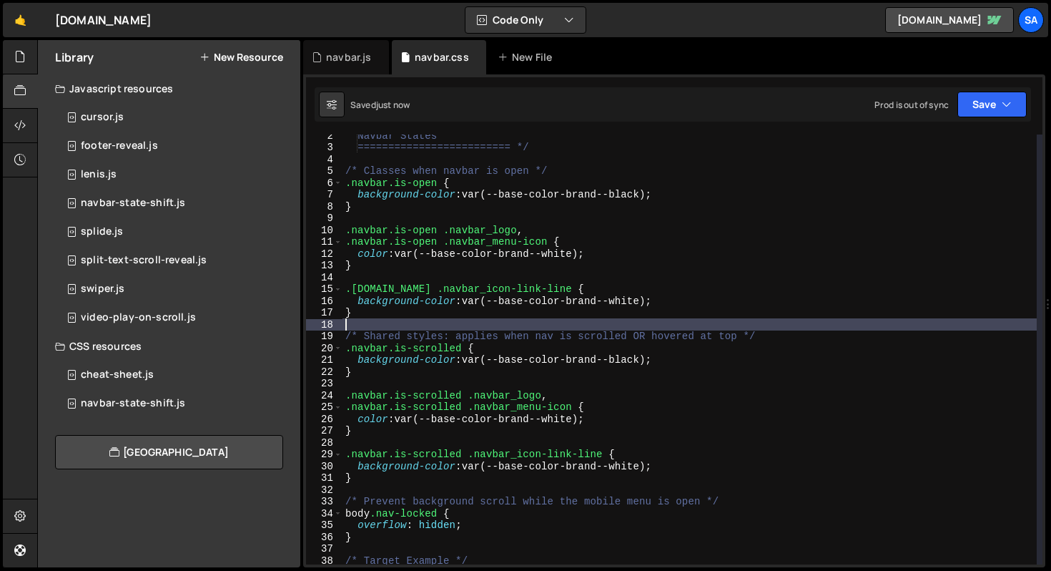
scroll to position [0, 0]
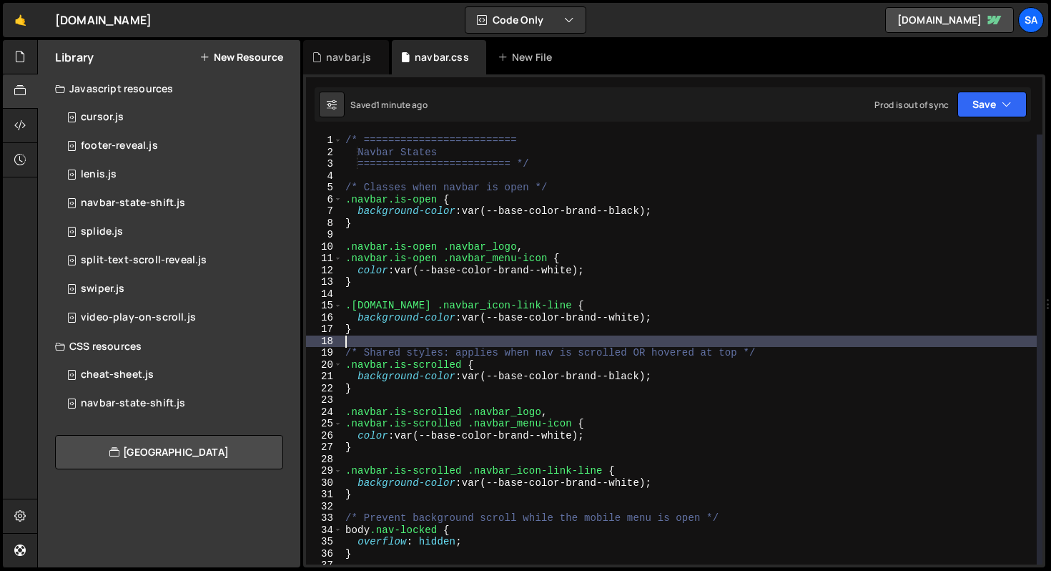
click at [413, 330] on div "/* ========================= Navbar States ========================= */ /* Clas…" at bounding box center [690, 360] width 694 height 453
type textarea "}"
click at [382, 340] on div "/* ========================= Navbar States ========================= */ /* Clas…" at bounding box center [690, 360] width 694 height 453
click at [402, 328] on div "/* ========================= Navbar States ========================= */ /* Clas…" at bounding box center [690, 360] width 694 height 453
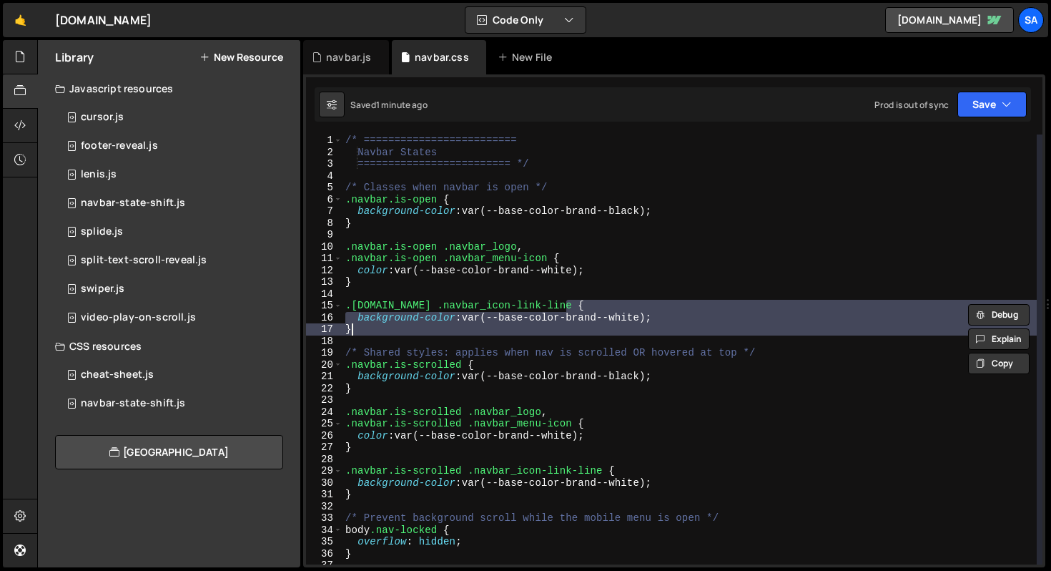
click at [402, 328] on div "/* ========================= Navbar States ========================= */ /* Clas…" at bounding box center [690, 360] width 694 height 453
click at [671, 318] on div "/* ========================= Navbar States ========================= */ /* Clas…" at bounding box center [690, 349] width 694 height 430
type textarea "background-color: var(--base-color-brand--white);"
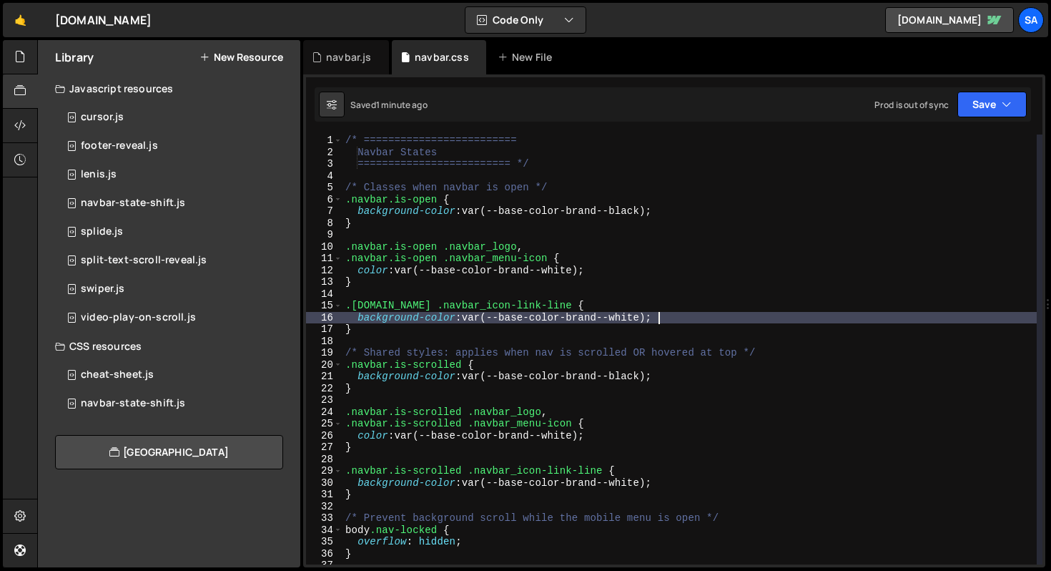
click at [415, 341] on div "/* ========================= Navbar States ========================= */ /* Clas…" at bounding box center [690, 360] width 694 height 453
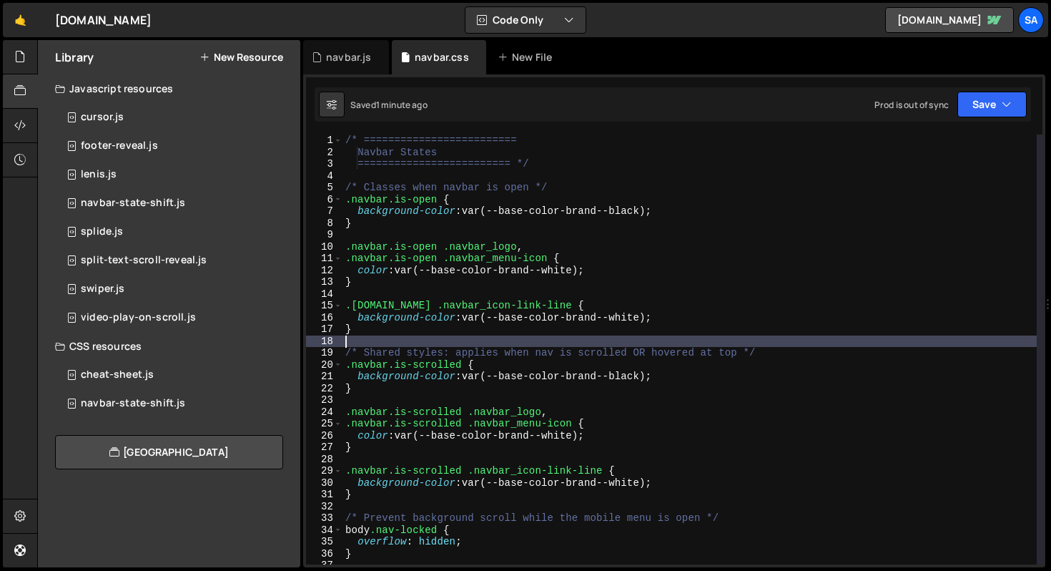
click at [409, 332] on div "/* ========================= Navbar States ========================= */ /* Clas…" at bounding box center [690, 360] width 694 height 453
type textarea "}"
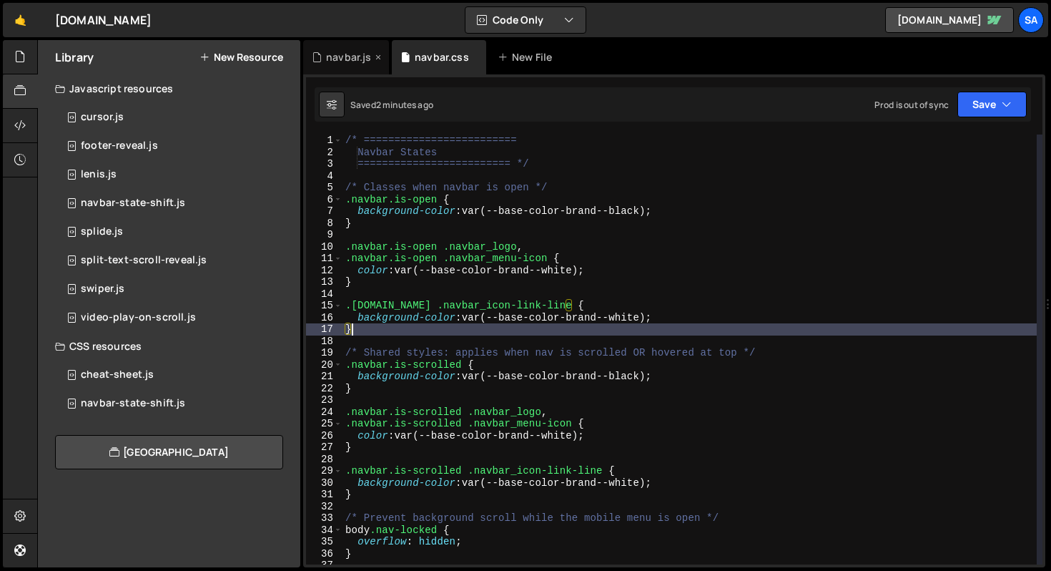
click at [348, 66] on div "navbar.js" at bounding box center [346, 57] width 86 height 34
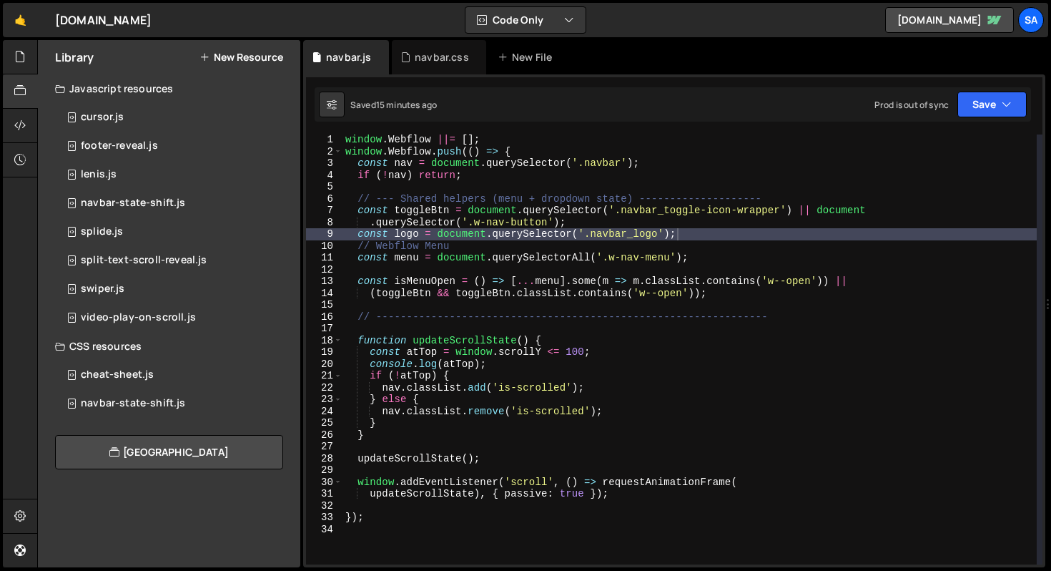
scroll to position [7917, 0]
click at [757, 217] on div "window . Webflow ||= [ ] ; window . Webflow . push (( ) => { const nav = docume…" at bounding box center [690, 360] width 694 height 453
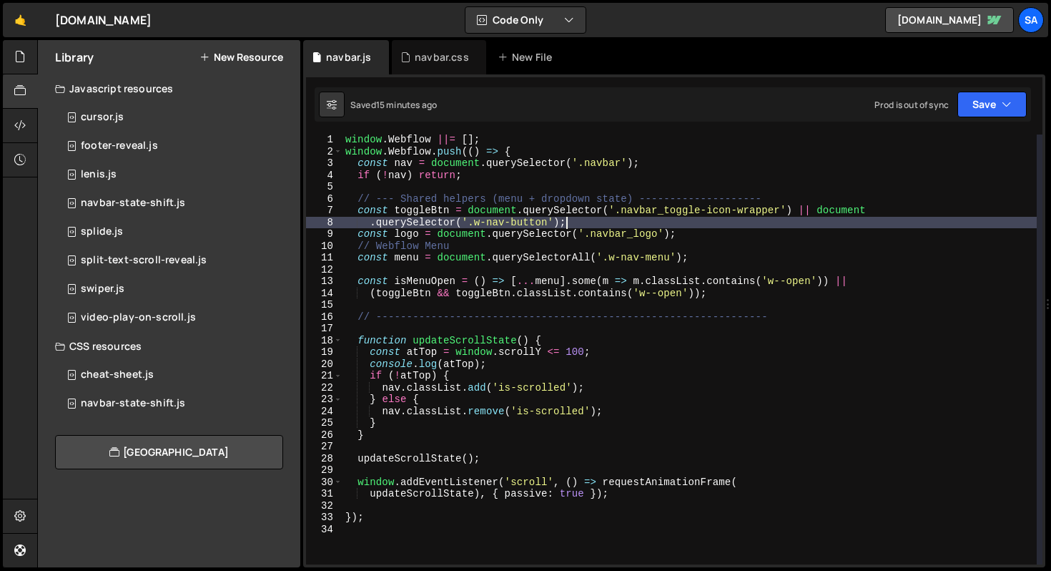
click at [756, 236] on div "window . Webflow ||= [ ] ; window . Webflow . push (( ) => { const nav = docume…" at bounding box center [690, 360] width 694 height 453
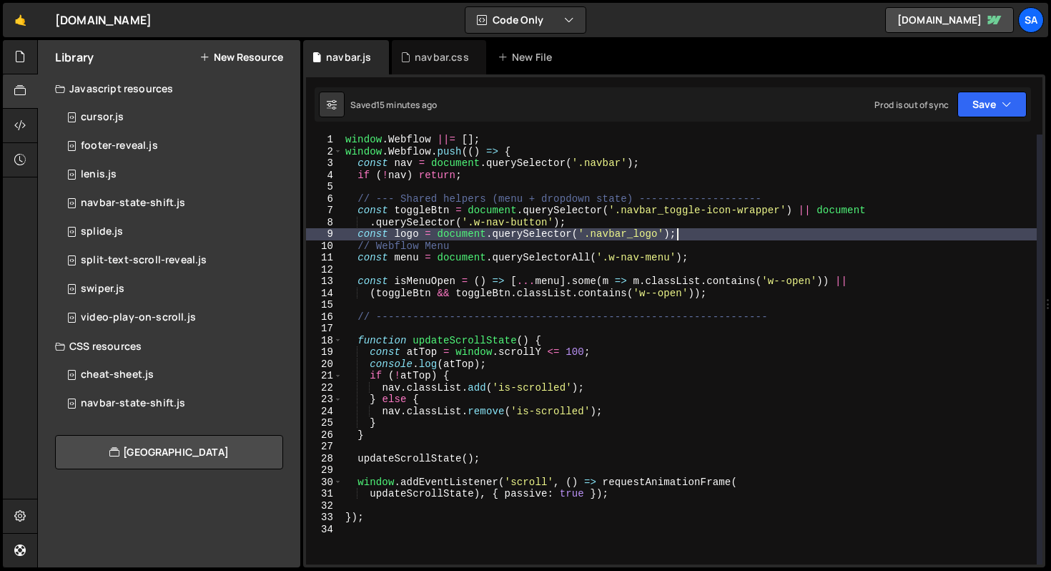
click at [795, 311] on div "window . Webflow ||= [ ] ; window . Webflow . push (( ) => { const nav = docume…" at bounding box center [690, 360] width 694 height 453
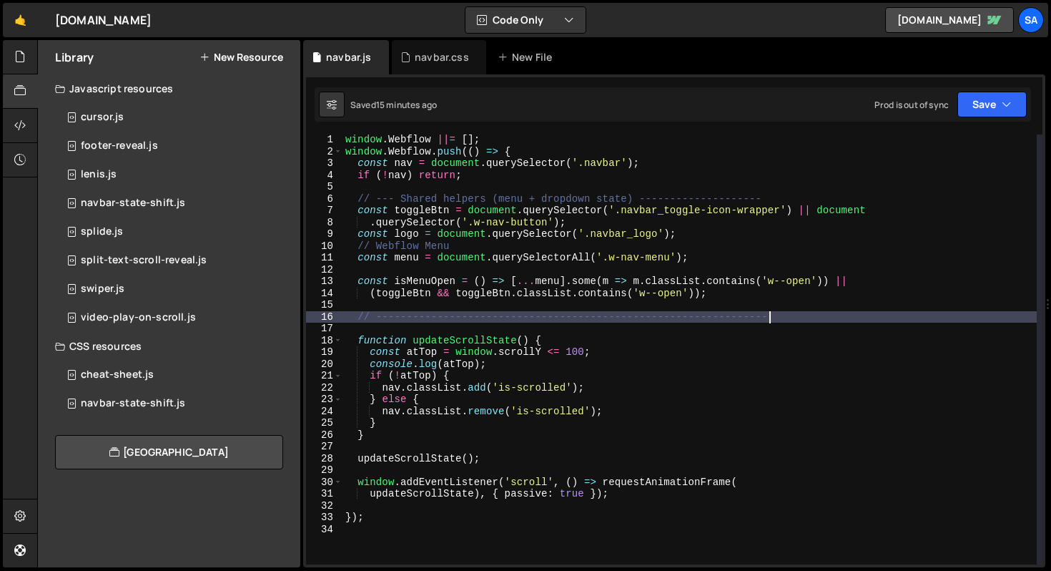
click at [666, 496] on div "window . Webflow ||= [ ] ; window . Webflow . push (( ) => { const nav = docume…" at bounding box center [690, 360] width 694 height 453
type textarea "updateScrollState), { passive: true });"
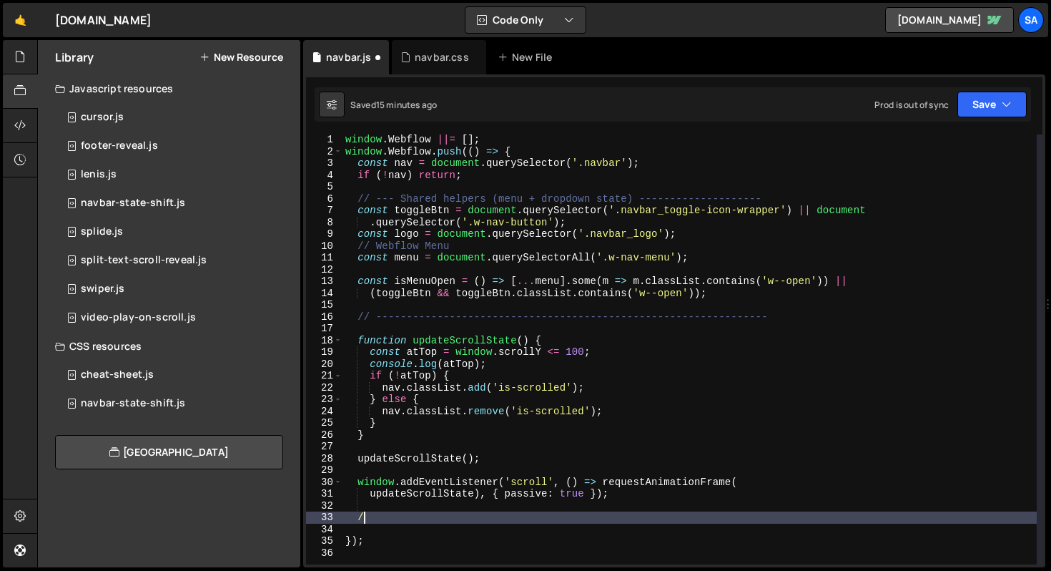
scroll to position [0, 1]
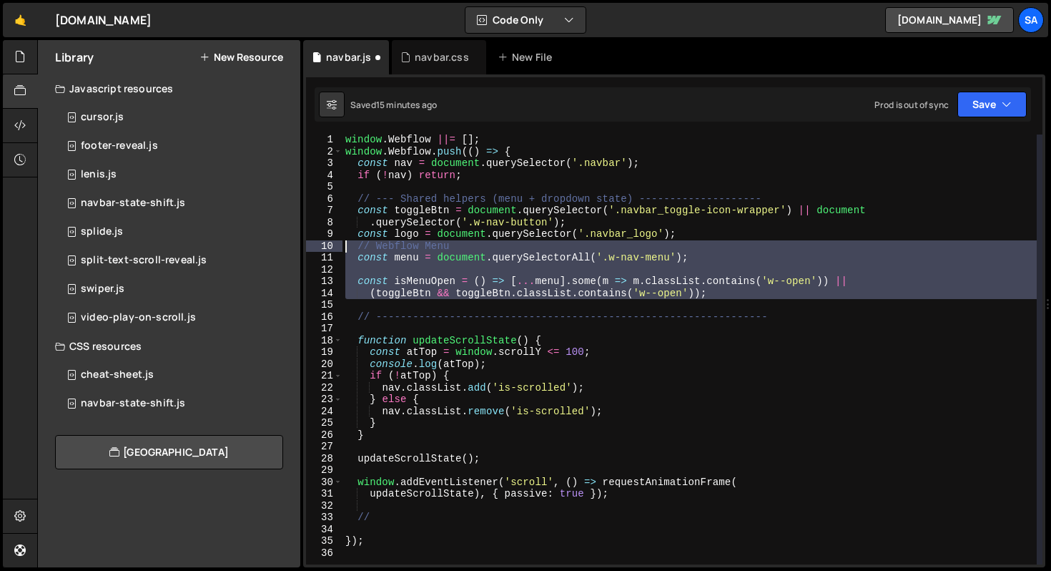
drag, startPoint x: 742, startPoint y: 300, endPoint x: 345, endPoint y: 246, distance: 401.2
click at [345, 246] on div "window . Webflow ||= [ ] ; window . Webflow . push (( ) => { const nav = docume…" at bounding box center [690, 360] width 694 height 453
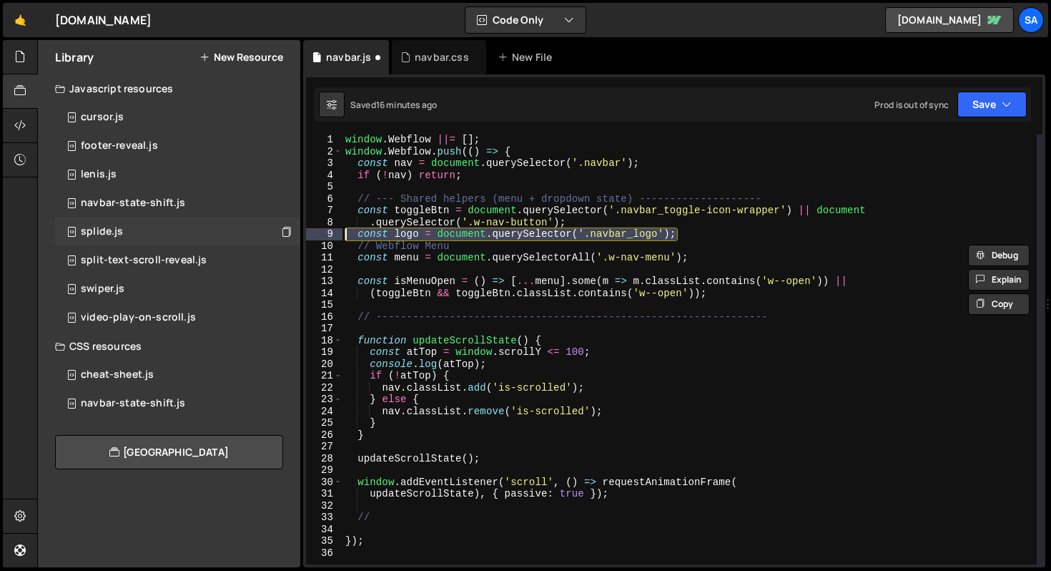
drag, startPoint x: 687, startPoint y: 235, endPoint x: 237, endPoint y: 235, distance: 449.8
click at [237, 235] on div "Files New File Javascript files 1 navbar.js 0 CSS files navbar.css 0 Copy share…" at bounding box center [544, 304] width 1014 height 528
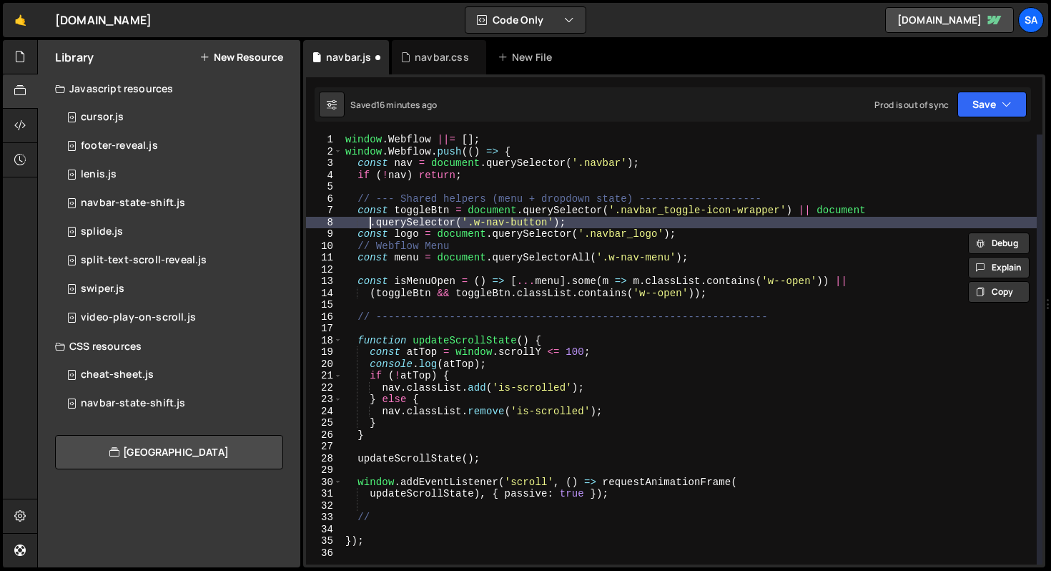
click at [373, 222] on div "window . Webflow ||= [ ] ; window . Webflow . push (( ) => { const nav = docume…" at bounding box center [690, 360] width 694 height 453
click at [359, 245] on div "window . Webflow ||= [ ] ; window . Webflow . push (( ) => { const nav = docume…" at bounding box center [690, 360] width 694 height 453
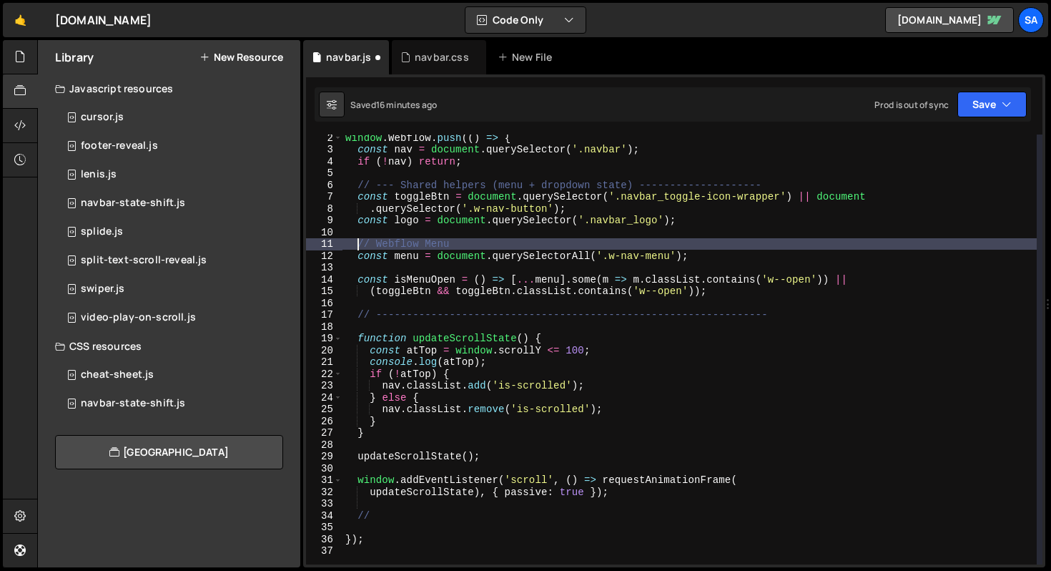
scroll to position [0, 0]
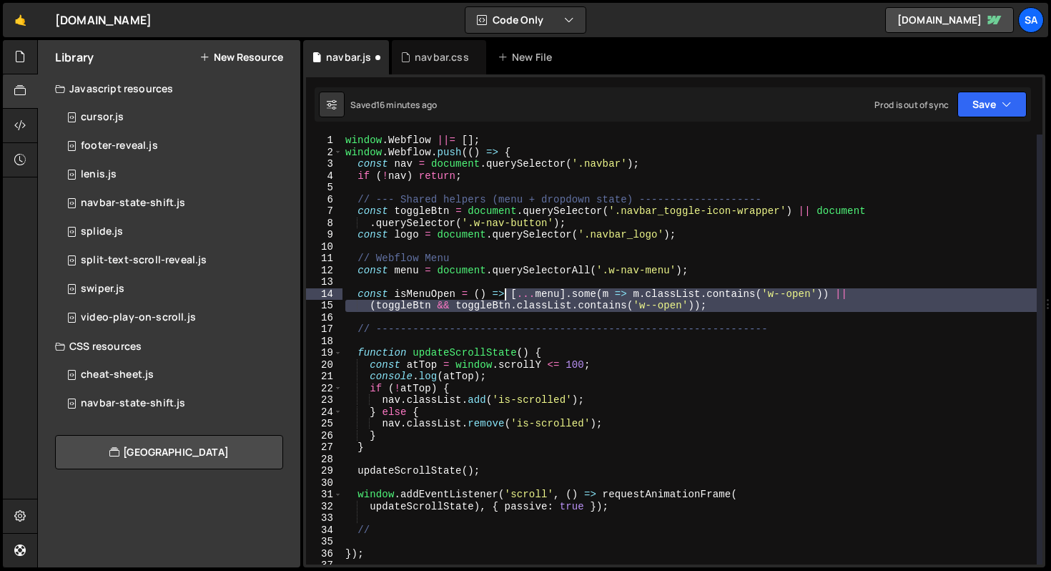
drag, startPoint x: 711, startPoint y: 314, endPoint x: 504, endPoint y: 292, distance: 207.8
click at [504, 292] on div "window . Webflow ||= [ ] ; window . Webflow . push (( ) => { const nav = docume…" at bounding box center [690, 360] width 694 height 453
type textarea "const isMenuOpen = () => [...menu].some(m => m.classList.contains('w--open')) |…"
click at [399, 521] on div "window . Webflow ||= [ ] ; window . Webflow . push (( ) => { const nav = docume…" at bounding box center [690, 360] width 694 height 453
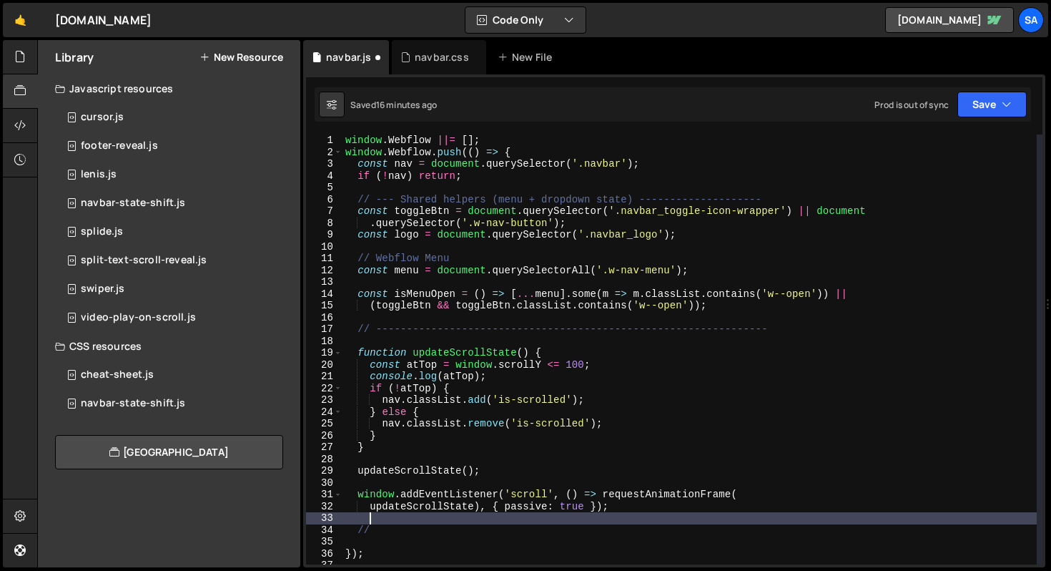
click at [386, 533] on div "window . Webflow ||= [ ] ; window . Webflow . push (( ) => { const nav = docume…" at bounding box center [690, 360] width 694 height 453
type textarea "//"
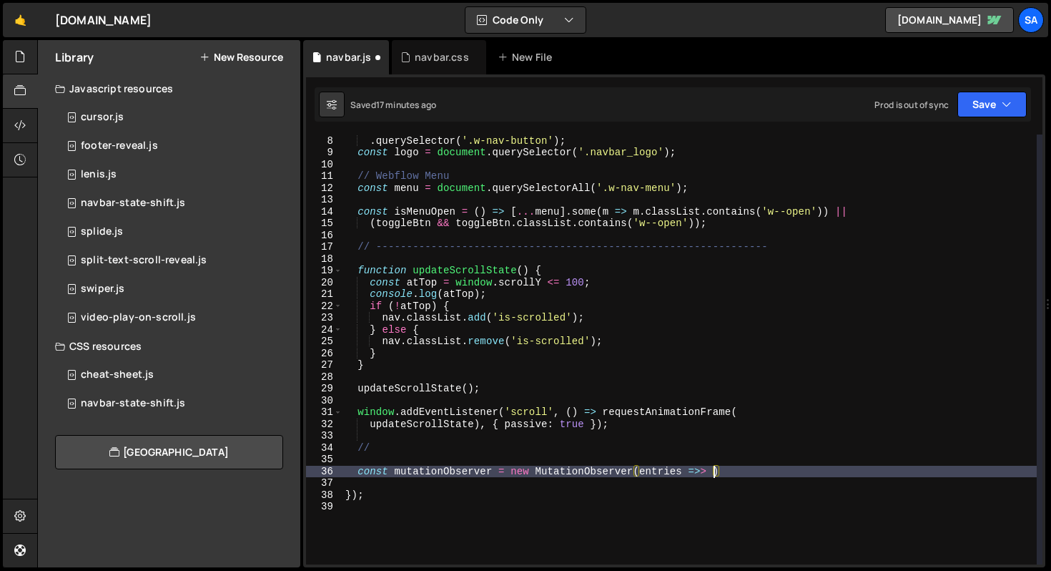
scroll to position [0, 25]
type textarea "const mutationObserver = new MutationObserver(entries => {)"
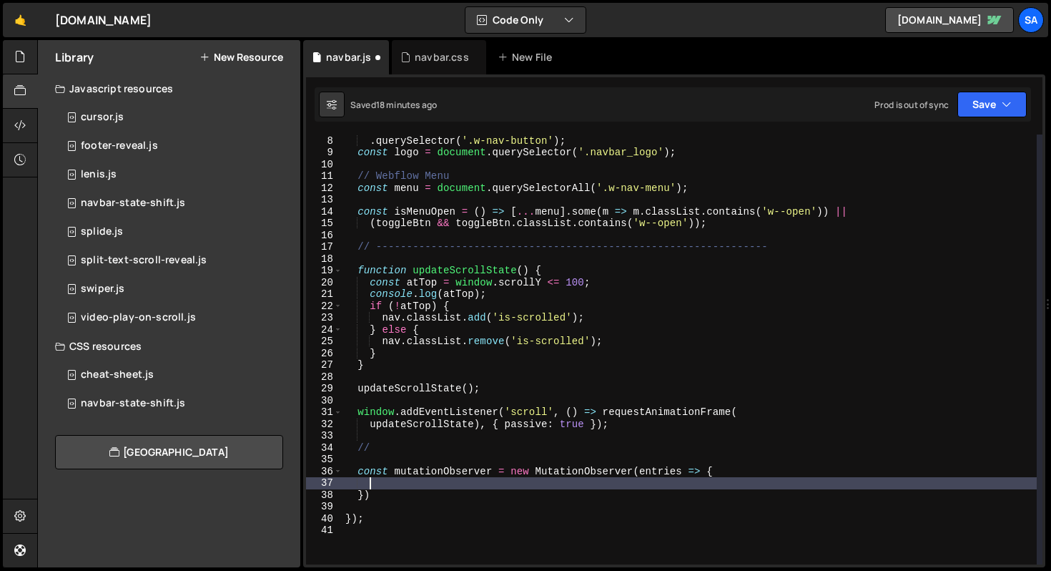
click at [414, 482] on div "const toggleBtn = document . querySelector ( '.navbar_toggle-icon-wrapper' ) ||…" at bounding box center [690, 349] width 694 height 453
type textarea "})"
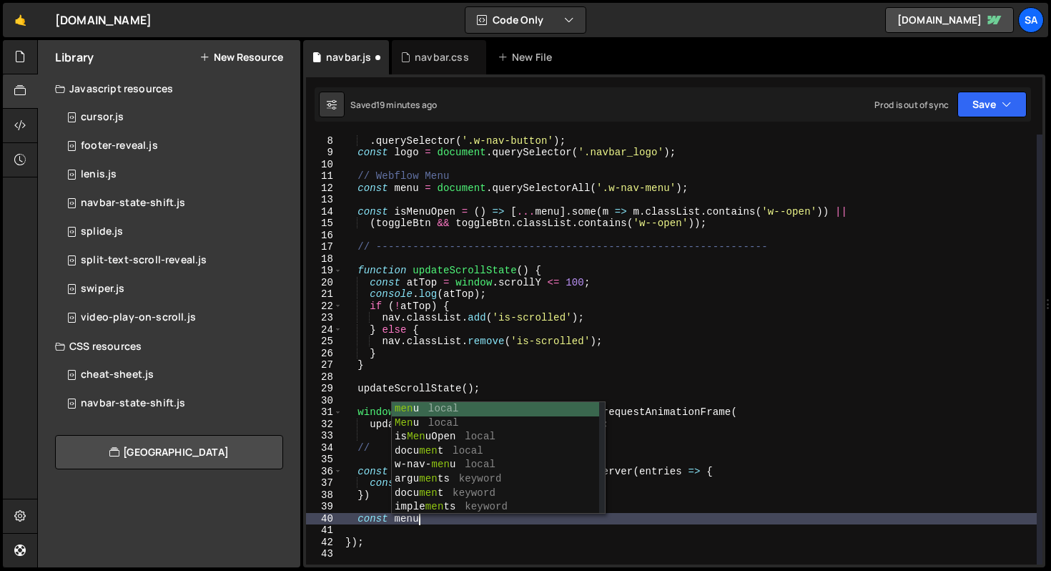
scroll to position [0, 4]
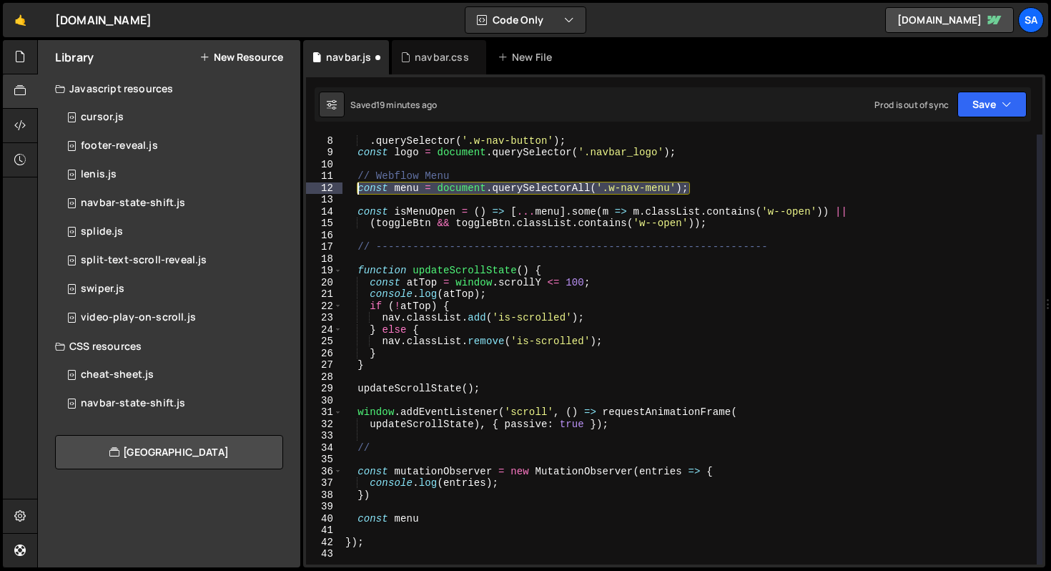
drag, startPoint x: 683, startPoint y: 188, endPoint x: 359, endPoint y: 191, distance: 324.0
click at [359, 191] on div "const toggleBtn = document . querySelector ( '.navbar_toggle-icon-wrapper' ) ||…" at bounding box center [690, 349] width 694 height 453
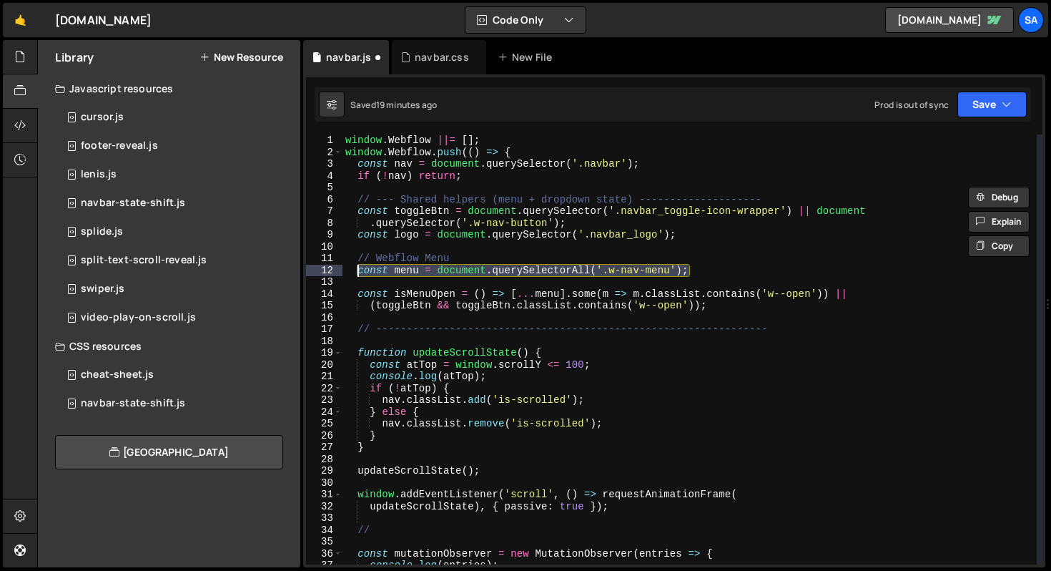
click at [717, 271] on div "window . Webflow ||= [ ] ; window . Webflow . push (( ) => { const nav = docume…" at bounding box center [690, 349] width 694 height 430
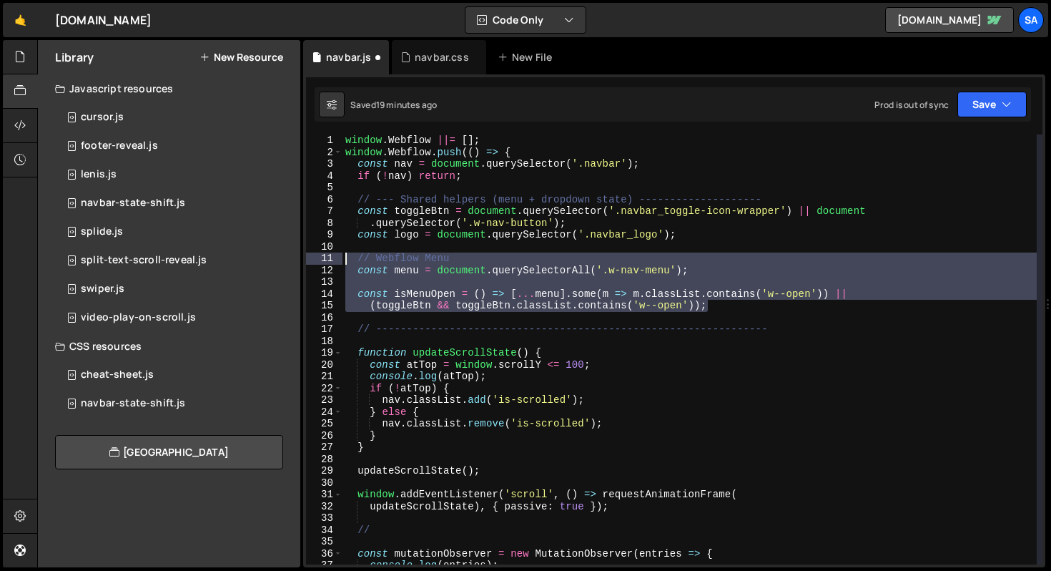
drag, startPoint x: 733, startPoint y: 308, endPoint x: 314, endPoint y: 262, distance: 421.6
click at [314, 262] on div "const menu = document.querySelectorAll('.w-nav-menu'); 1 2 3 4 5 6 7 8 9 10 11 …" at bounding box center [674, 349] width 737 height 430
type textarea "// Webflow Menu const menu = document.querySelectorAll('.w-nav-menu');"
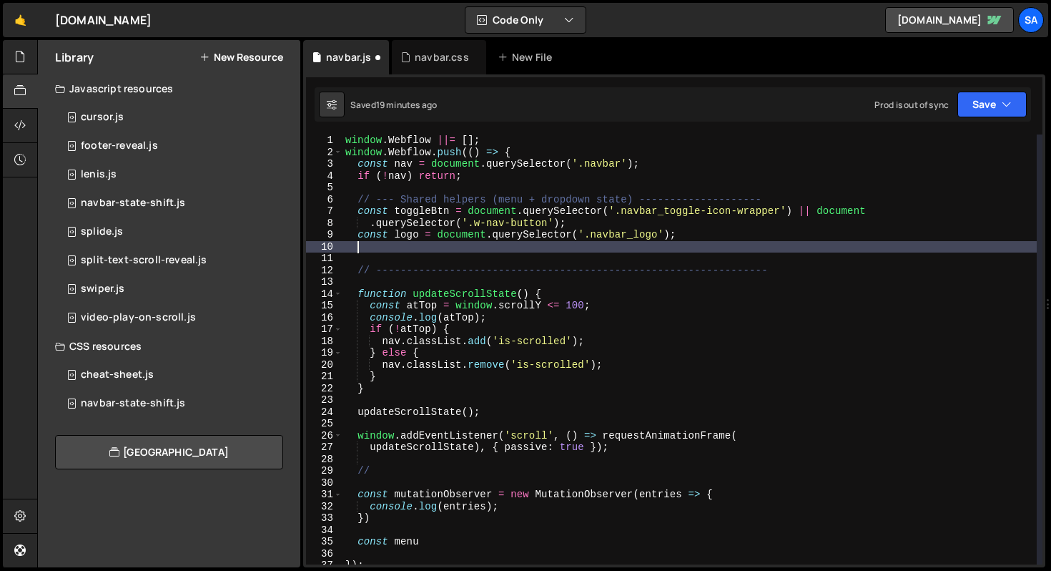
scroll to position [54, 0]
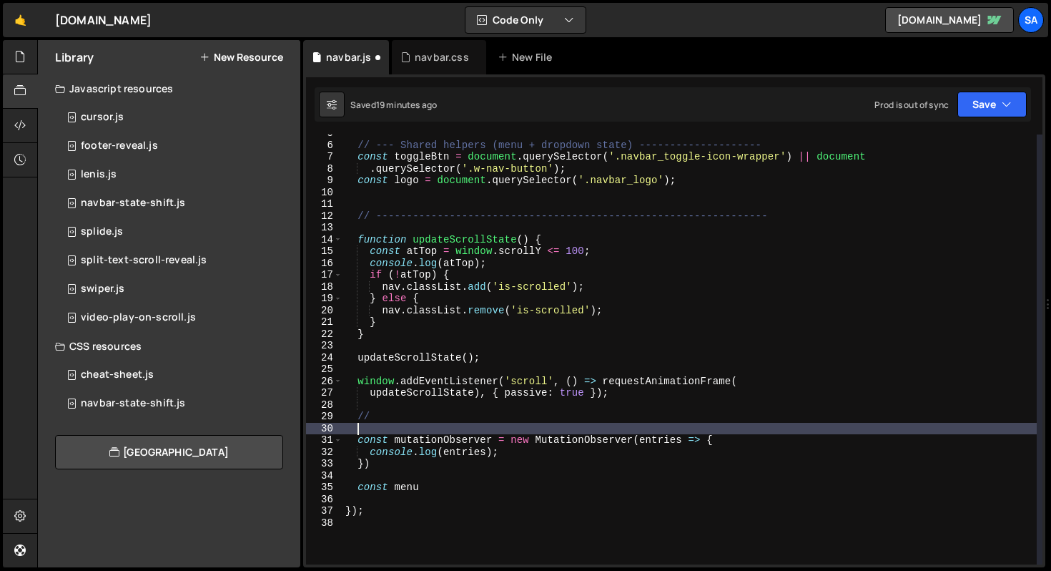
click at [398, 426] on div "// --- Shared helpers (menu + dropdown state) -------------------- const toggle…" at bounding box center [690, 353] width 694 height 453
click at [398, 421] on div "// --- Shared helpers (menu + dropdown state) -------------------- const toggle…" at bounding box center [690, 353] width 694 height 453
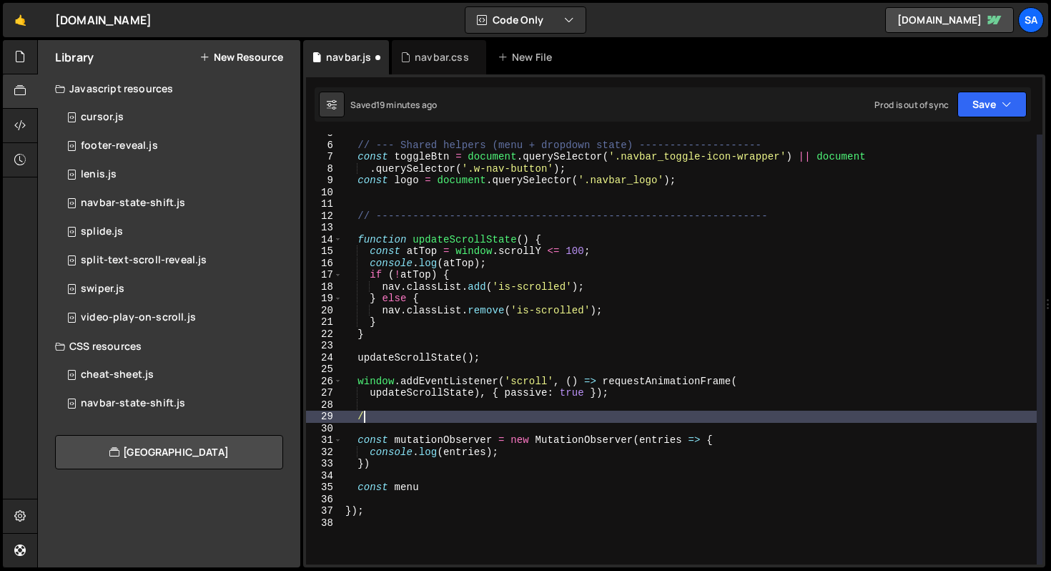
type textarea "/*"
click at [383, 497] on div "// --- Shared helpers (menu + dropdown state) -------------------- const toggle…" at bounding box center [690, 353] width 694 height 453
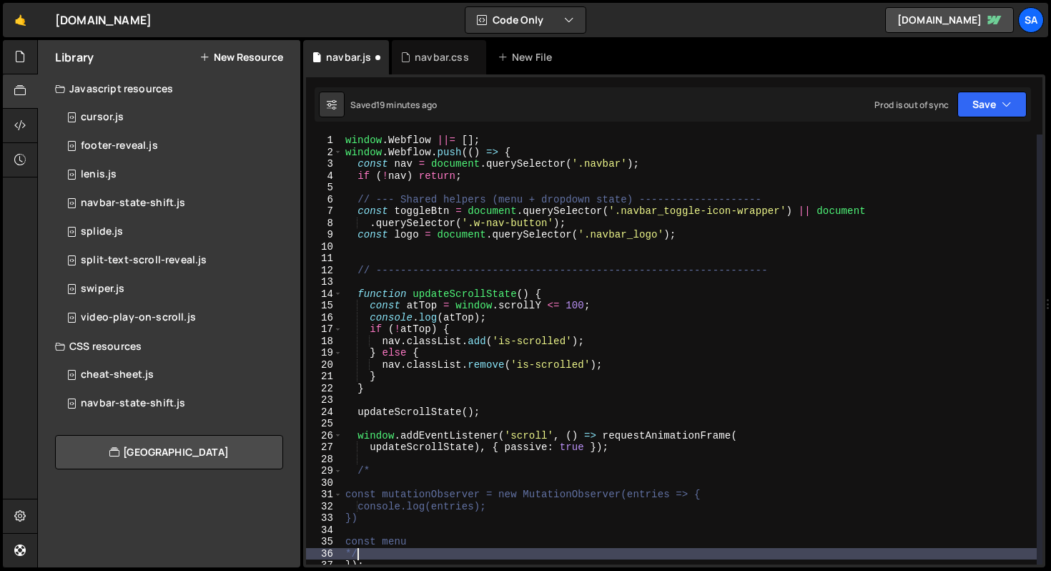
scroll to position [0, 0]
click at [985, 114] on button "Save" at bounding box center [992, 105] width 69 height 26
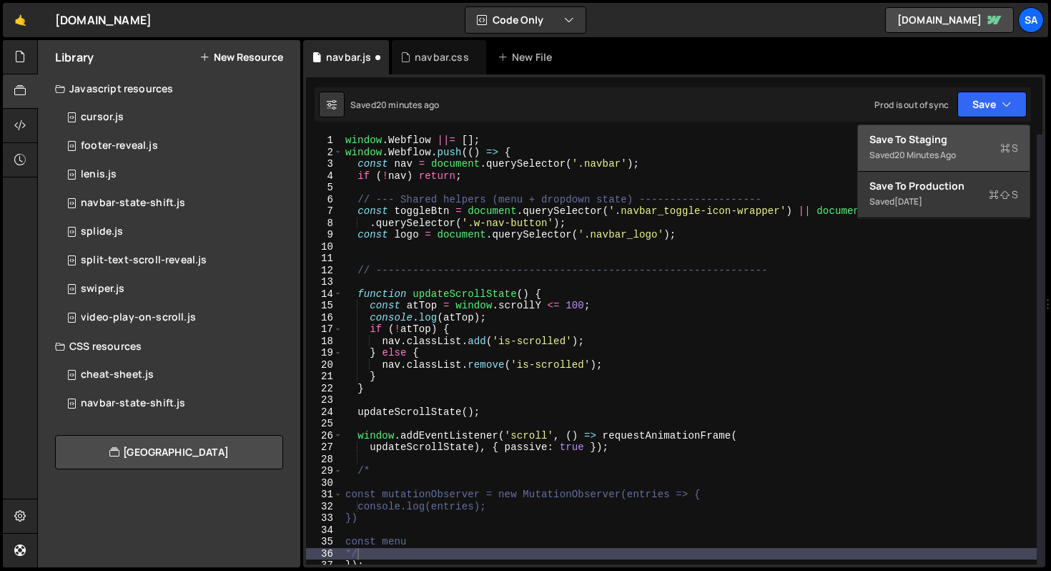
click at [966, 134] on div "Save to Staging S" at bounding box center [944, 139] width 149 height 14
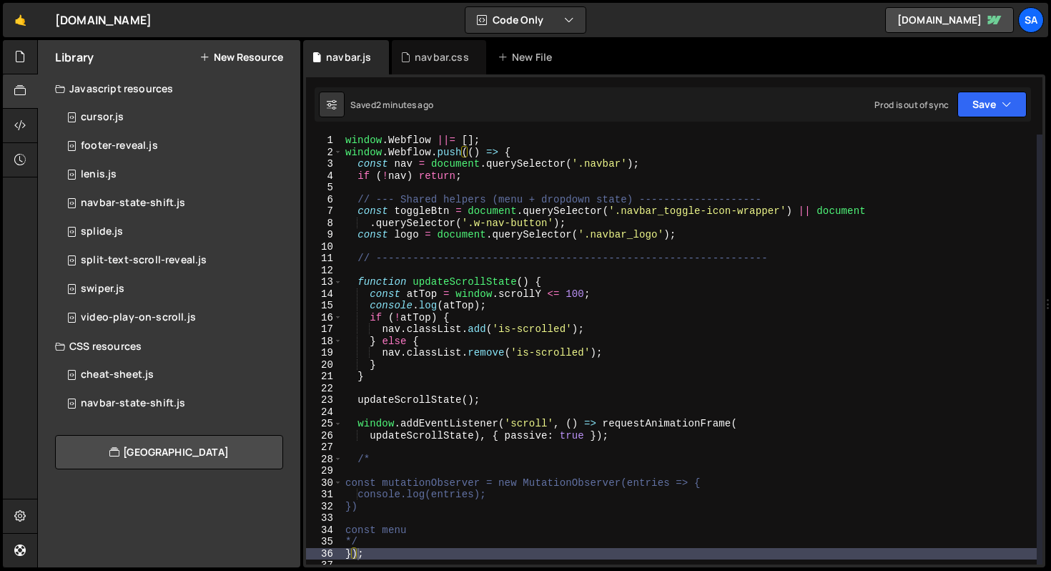
scroll to position [105, 0]
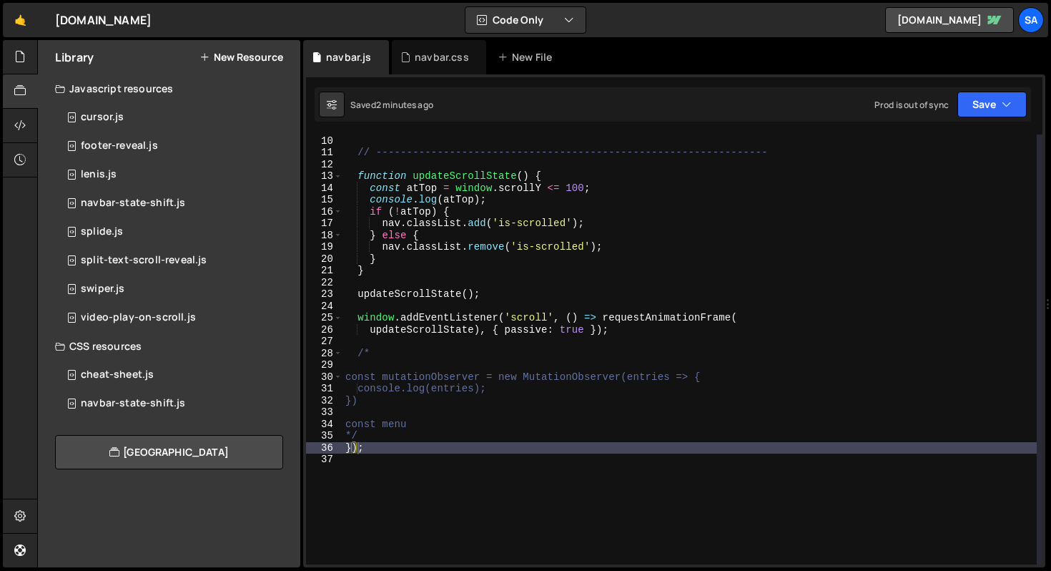
click at [395, 350] on div "const logo = document . querySelector ( '.navbar_logo' ) ; // -----------------…" at bounding box center [690, 349] width 694 height 453
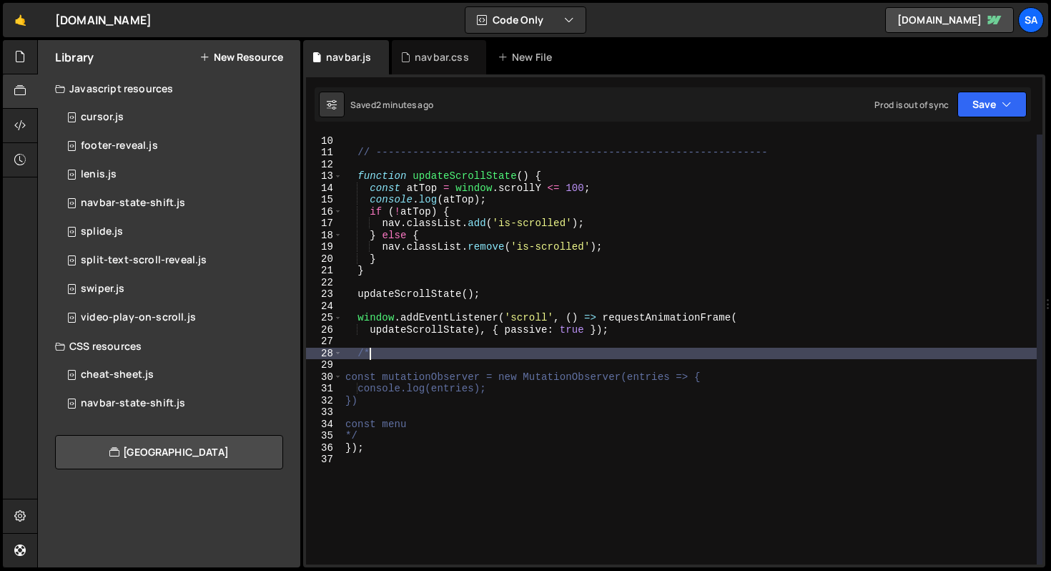
type textarea "/"
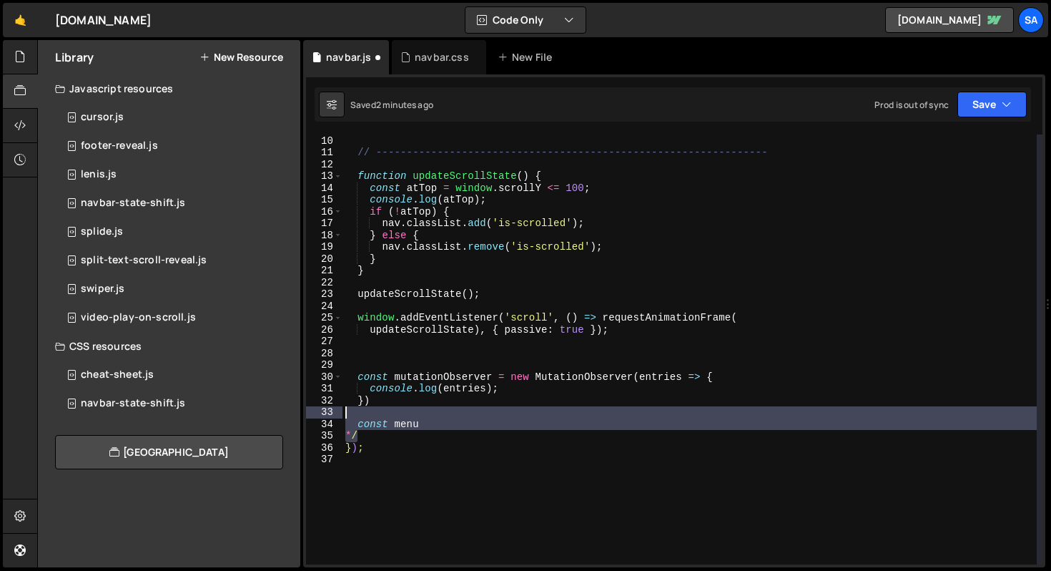
drag, startPoint x: 395, startPoint y: 439, endPoint x: 303, endPoint y: 414, distance: 94.9
click at [303, 414] on div "1 Type cmd + s to save your Javascript file. הההההההההההההההההההההההההההההההההה…" at bounding box center [674, 320] width 742 height 493
click at [408, 427] on div "const logo = document . querySelector ( '.navbar_logo' ) ; // -----------------…" at bounding box center [690, 349] width 694 height 430
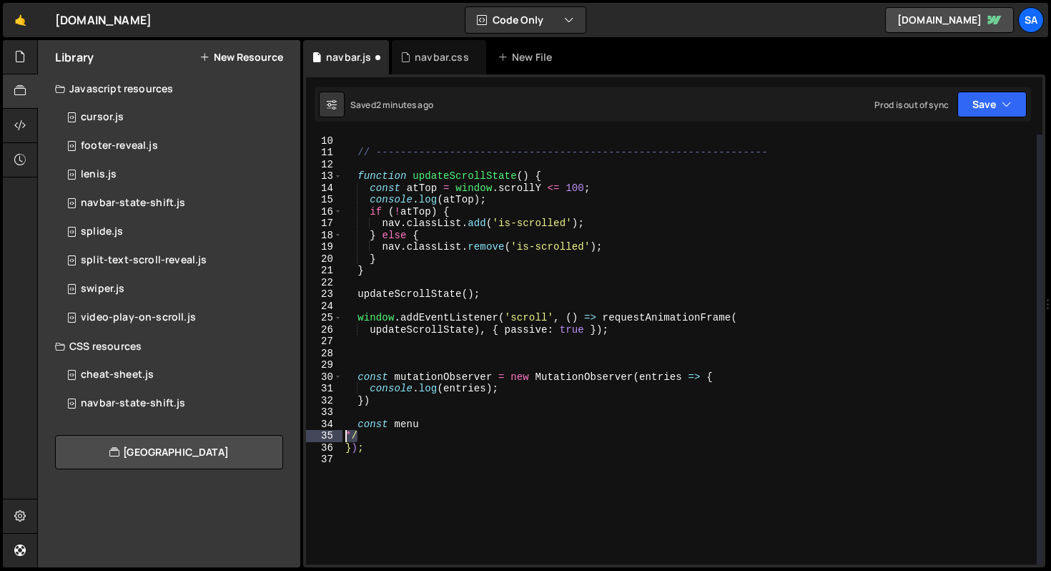
drag, startPoint x: 386, startPoint y: 431, endPoint x: 343, endPoint y: 431, distance: 42.9
click at [343, 431] on div "const logo = document . querySelector ( '.navbar_logo' ) ; // -----------------…" at bounding box center [690, 349] width 694 height 453
click at [392, 432] on div "const logo = document . querySelector ( '.navbar_logo' ) ; // -----------------…" at bounding box center [690, 349] width 694 height 430
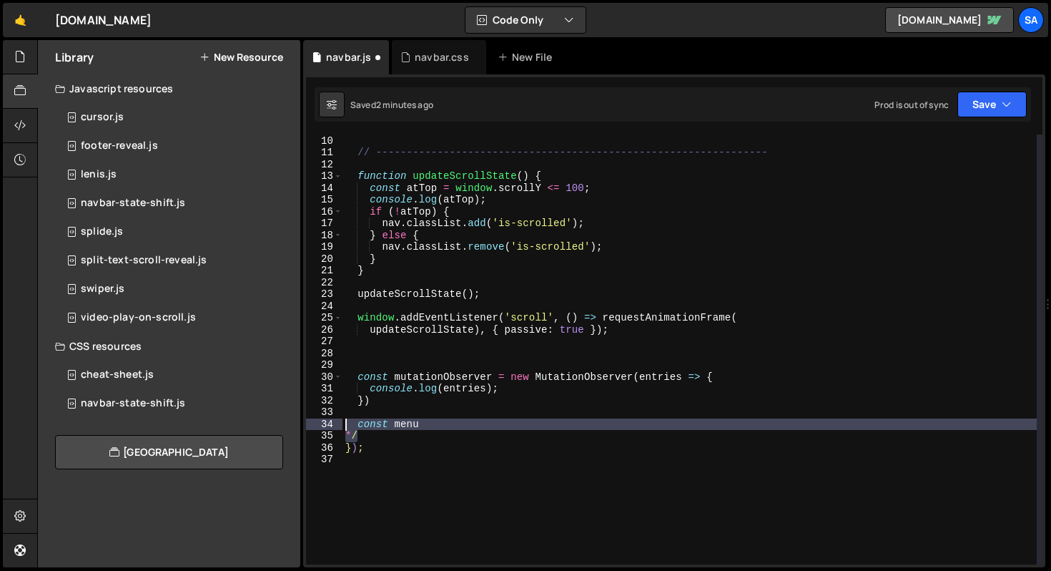
drag, startPoint x: 354, startPoint y: 434, endPoint x: 325, endPoint y: 427, distance: 29.5
click at [325, 427] on div "*/ 9 10 11 12 13 14 15 16 17 18 19 20 21 22 23 24 25 26 27 28 29 30 31 32 33 34…" at bounding box center [674, 349] width 737 height 430
type textarea "const menu */"
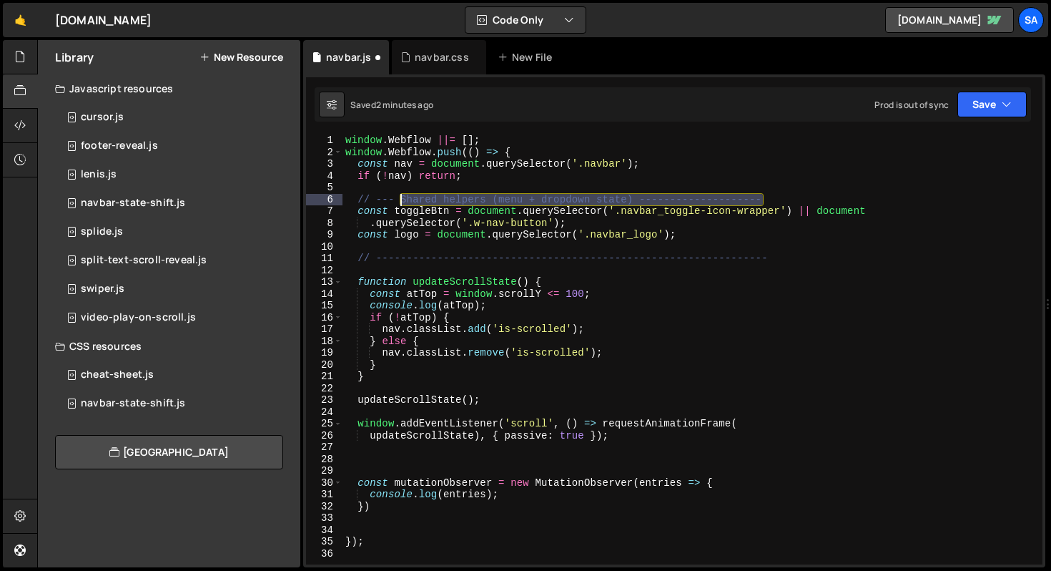
drag, startPoint x: 780, startPoint y: 200, endPoint x: 398, endPoint y: 198, distance: 381.9
click at [398, 198] on div "window . Webflow ||= [ ] ; window . Webflow . push (( ) => { const nav = docume…" at bounding box center [693, 360] width 700 height 453
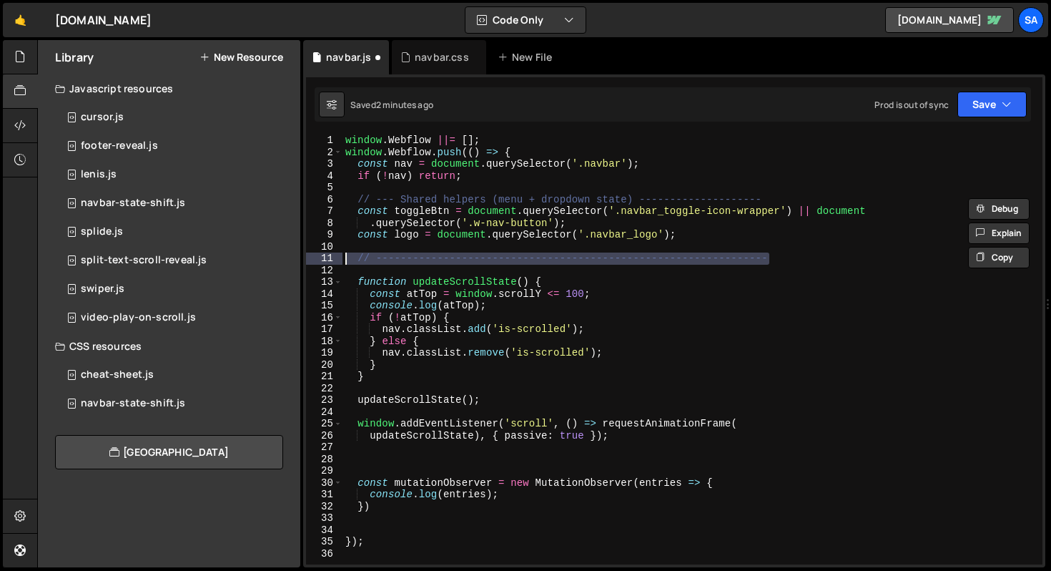
drag, startPoint x: 762, startPoint y: 264, endPoint x: 333, endPoint y: 255, distance: 429.2
click at [333, 255] on div "// --- Shared helpers (menu + dropdown state) -------------------- 1 2 3 4 5 6 …" at bounding box center [674, 349] width 737 height 430
type textarea "// ----------------------------------------------------------------"
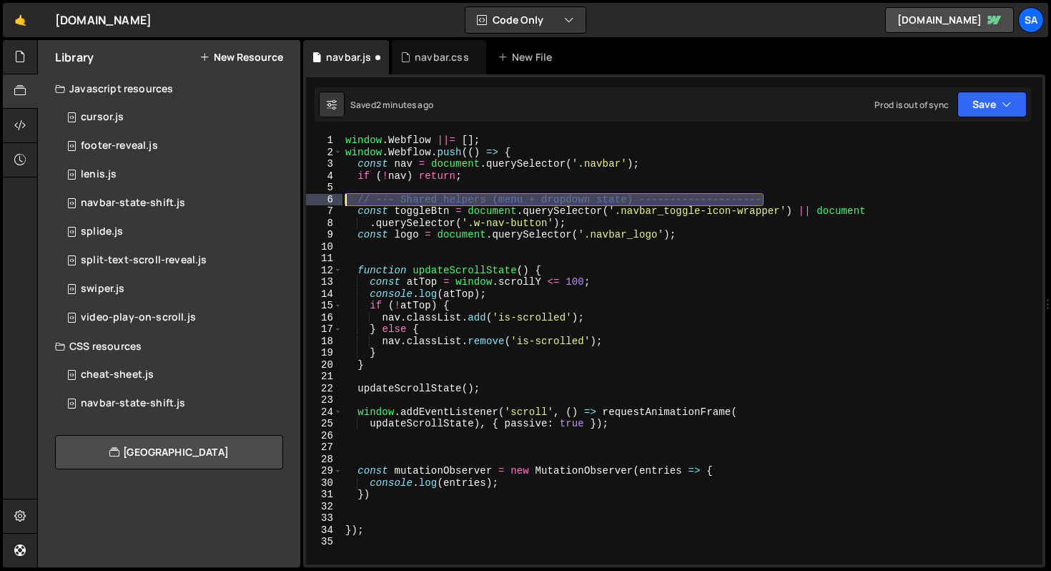
drag, startPoint x: 785, startPoint y: 198, endPoint x: 323, endPoint y: 198, distance: 462.7
click at [323, 198] on div "1 2 3 4 5 6 7 8 9 10 11 12 13 14 15 16 17 18 19 20 21 22 23 24 25 26 27 28 29 3…" at bounding box center [674, 349] width 737 height 430
type textarea "// --- Shared helpers (menu + dropdown state) --------------------"
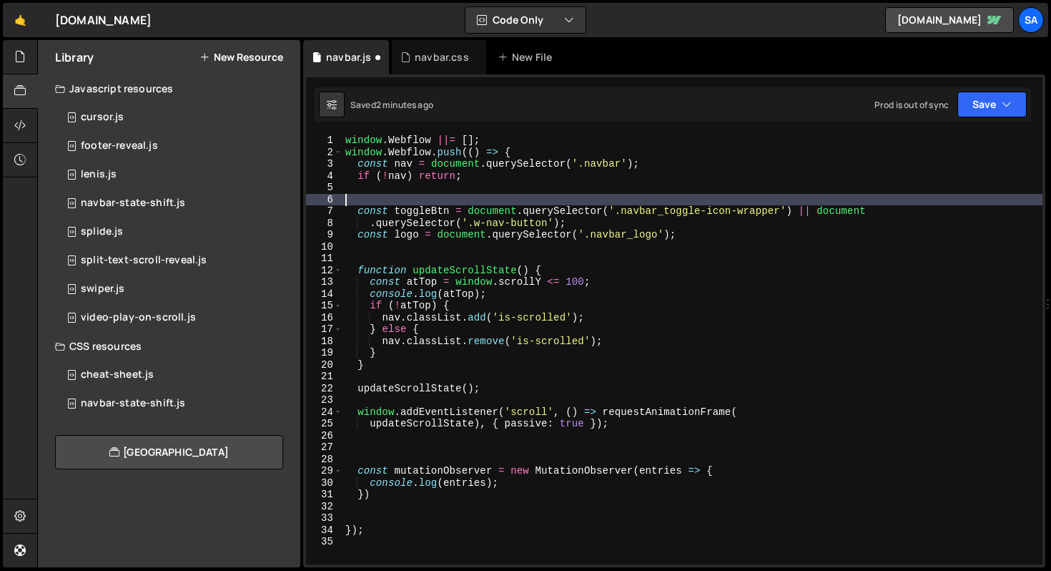
click at [468, 259] on div "window . Webflow ||= [ ] ; window . Webflow . push (( ) => { const nav = docume…" at bounding box center [693, 360] width 700 height 453
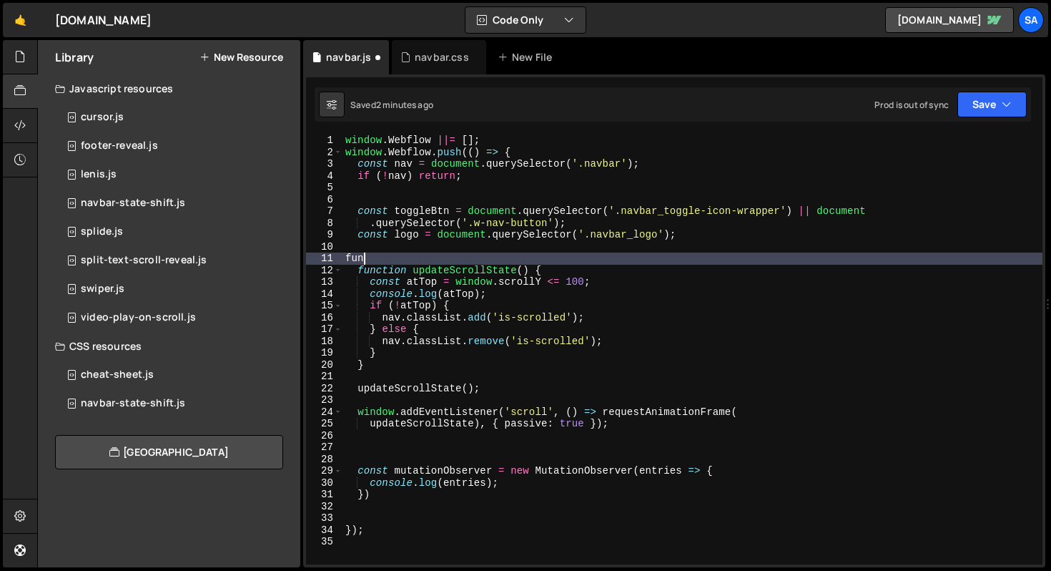
type textarea "f"
paste textarea "// --- Shared helpers (menu + dropdown state) --------------------"
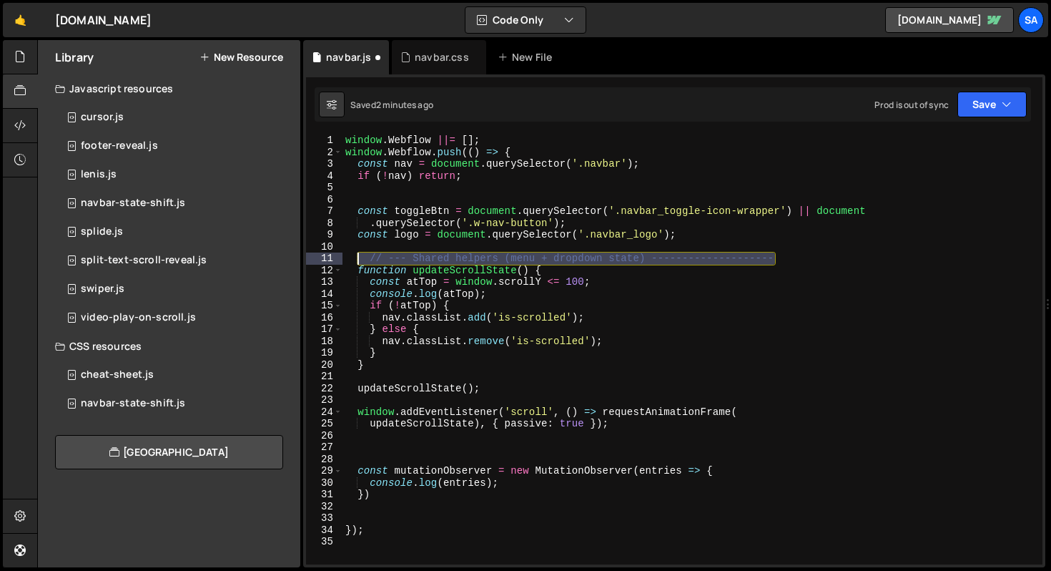
drag, startPoint x: 788, startPoint y: 260, endPoint x: 360, endPoint y: 260, distance: 428.4
click at [360, 260] on div "window . Webflow ||= [ ] ; window . Webflow . push (( ) => { const nav = docume…" at bounding box center [693, 360] width 700 height 453
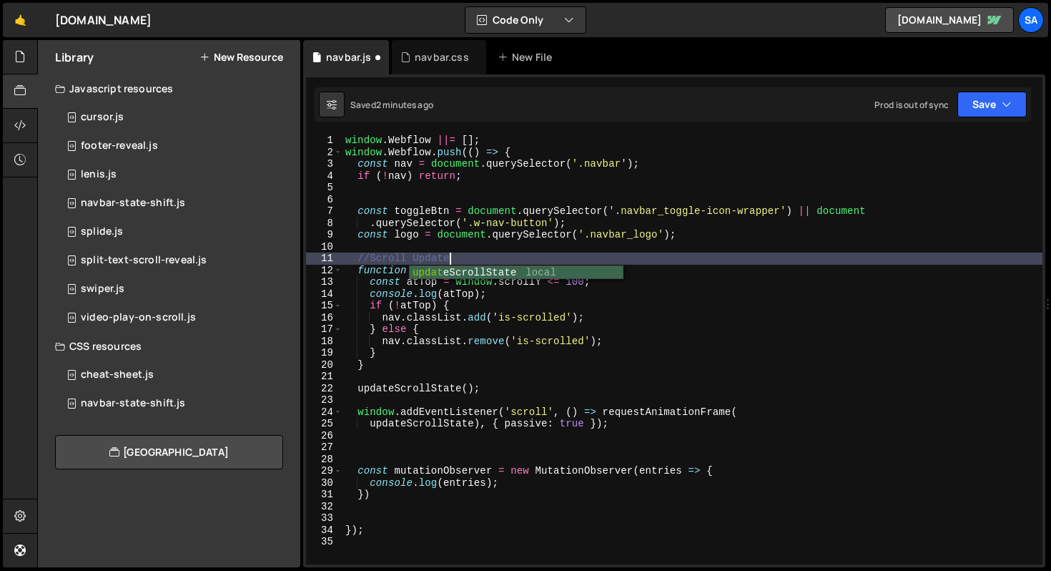
scroll to position [0, 6]
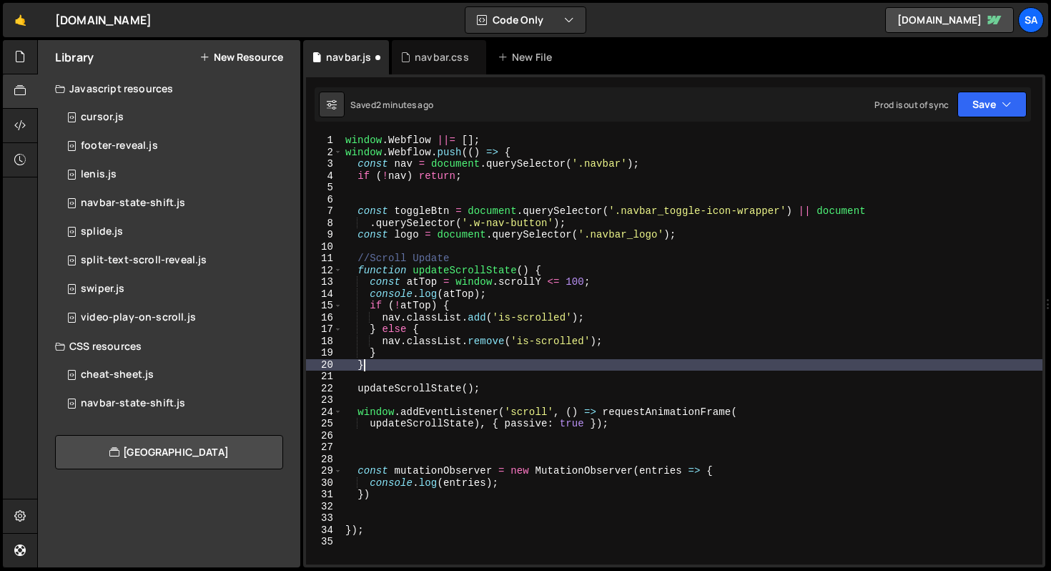
click at [534, 366] on div "window . Webflow ||= [ ] ; window . Webflow . push (( ) => { const nav = docume…" at bounding box center [693, 360] width 700 height 453
type textarea "}"
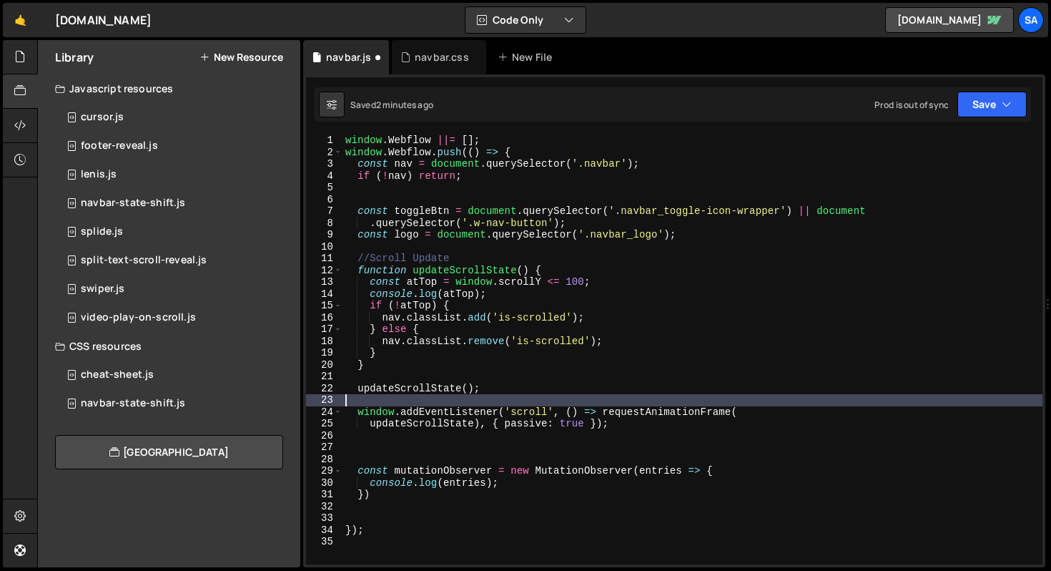
click at [400, 398] on div "window . Webflow ||= [ ] ; window . Webflow . push (( ) => { const nav = docume…" at bounding box center [693, 360] width 700 height 453
click at [379, 443] on div "window . Webflow ||= [ ] ; window . Webflow . push (( ) => { const nav = docume…" at bounding box center [693, 360] width 700 height 453
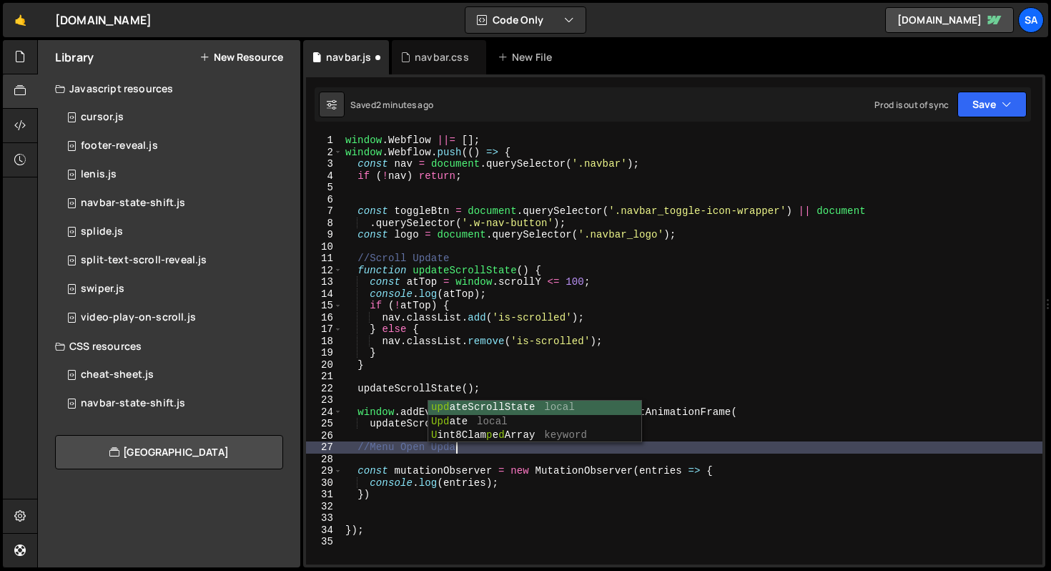
scroll to position [0, 8]
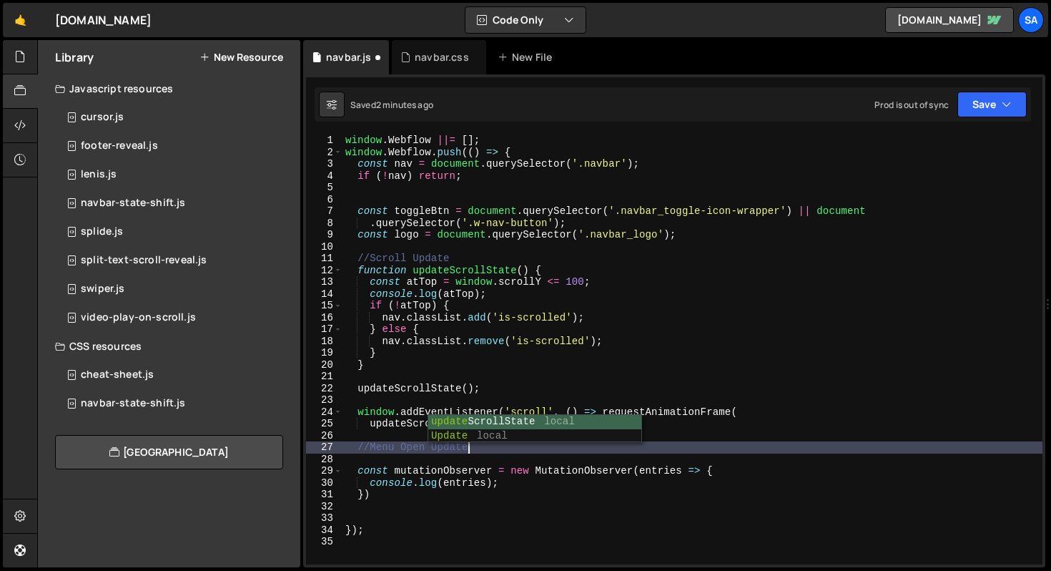
click at [406, 467] on div "window . Webflow ||= [ ] ; window . Webflow . push (( ) => { const nav = docume…" at bounding box center [693, 360] width 700 height 453
type textarea "const mutationObserver = new MutationObserver(entries => {"
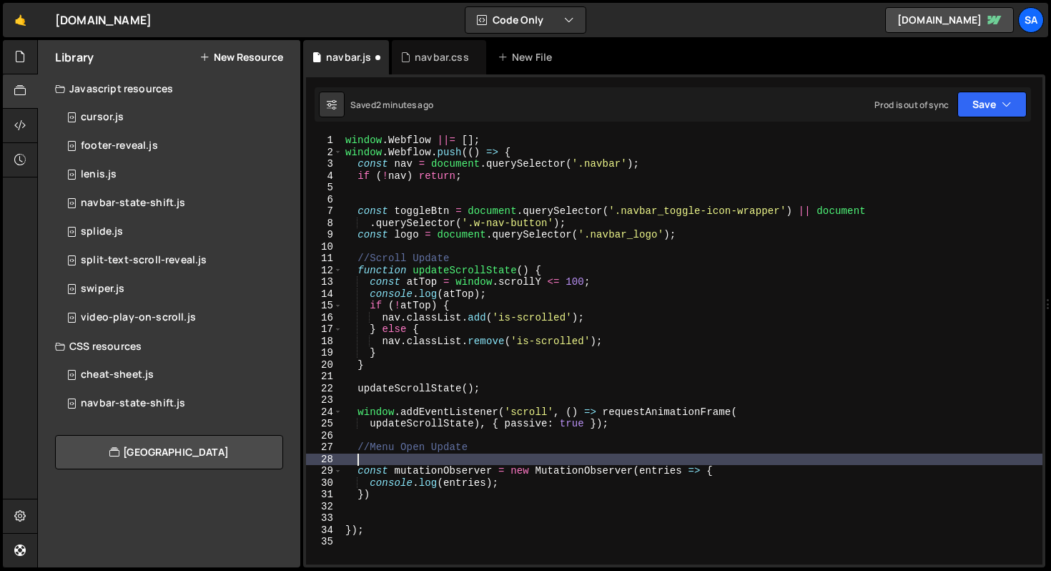
click at [407, 461] on div "window . Webflow ||= [ ] ; window . Webflow . push (( ) => { const nav = docume…" at bounding box center [693, 360] width 700 height 453
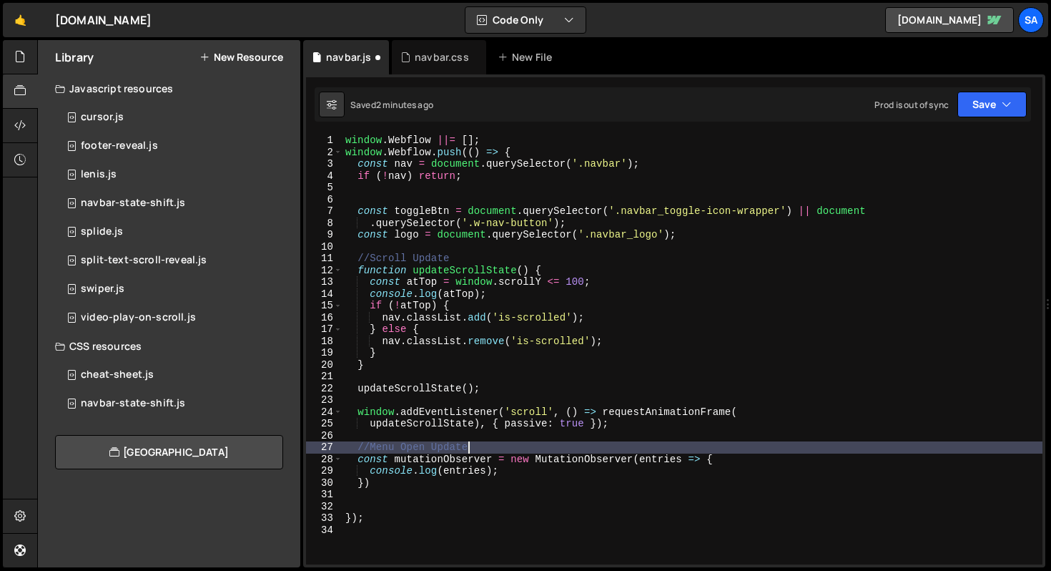
click at [761, 452] on div "window . Webflow ||= [ ] ; window . Webflow . push (( ) => { const nav = docume…" at bounding box center [693, 360] width 700 height 453
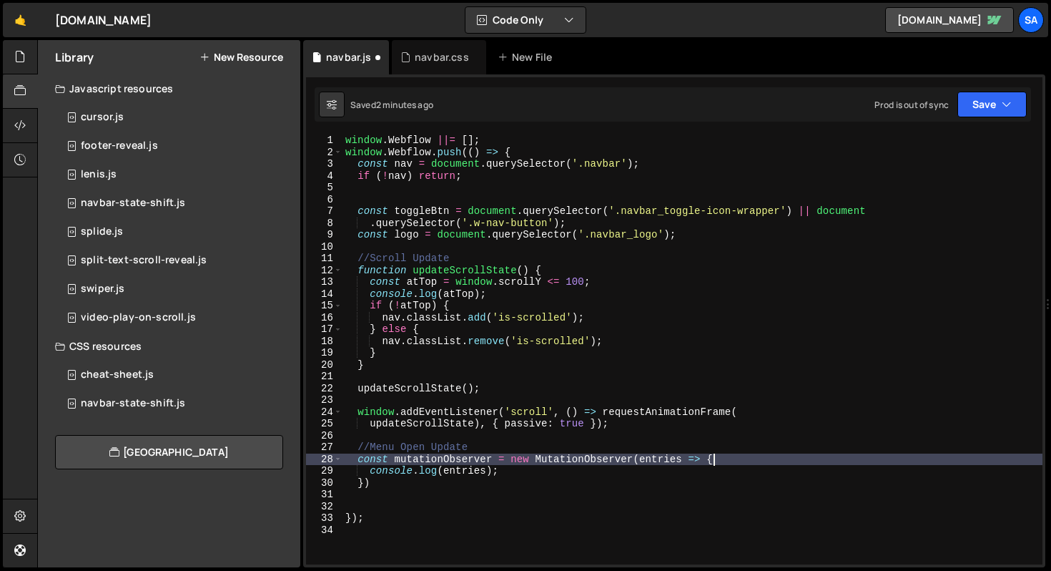
click at [753, 457] on div "window . Webflow ||= [ ] ; window . Webflow . push (( ) => { const nav = docume…" at bounding box center [693, 360] width 700 height 453
click at [560, 475] on div "window . Webflow ||= [ ] ; window . Webflow . push (( ) => { const nav = docume…" at bounding box center [693, 360] width 700 height 453
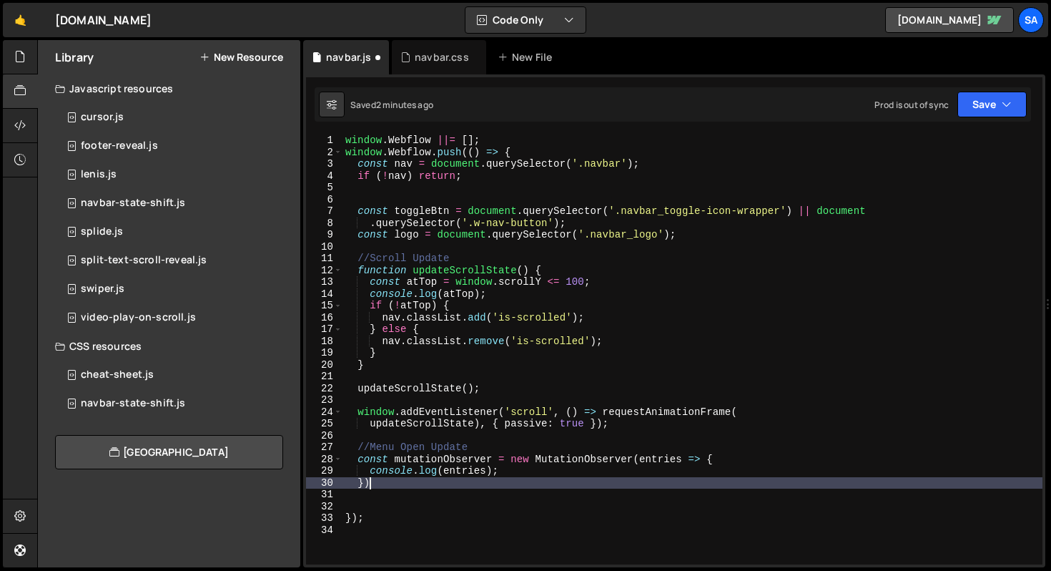
click at [446, 480] on div "window . Webflow ||= [ ] ; window . Webflow . push (( ) => { const nav = docume…" at bounding box center [693, 360] width 700 height 453
type textarea "})"
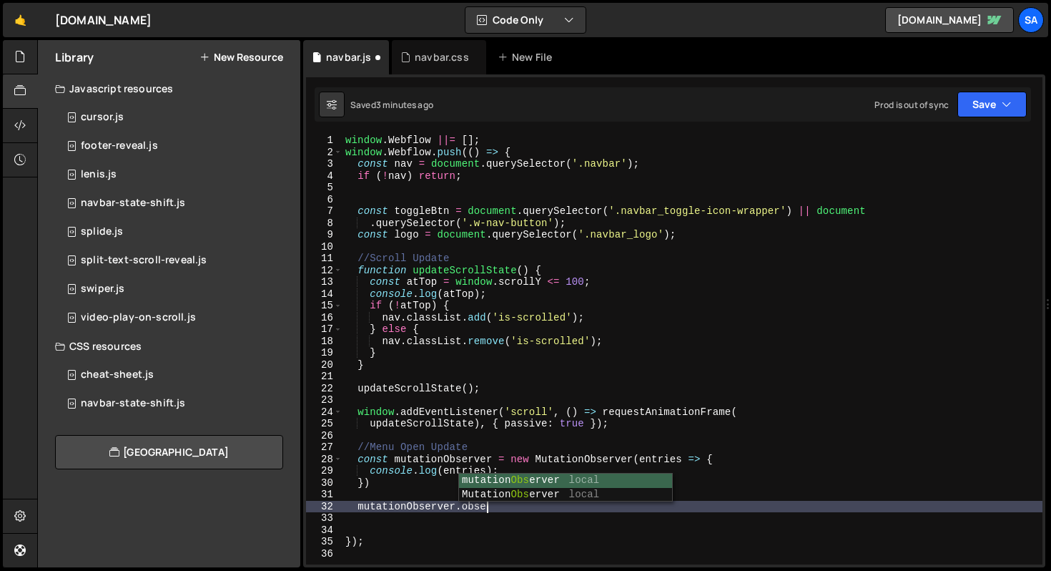
scroll to position [0, 9]
type textarea "mutationObserver.observe("
click at [505, 447] on div "window . Webflow ||= [ ] ; window . Webflow . push (( ) => { const nav = docume…" at bounding box center [693, 360] width 700 height 453
type textarea "//Menu Open Update"
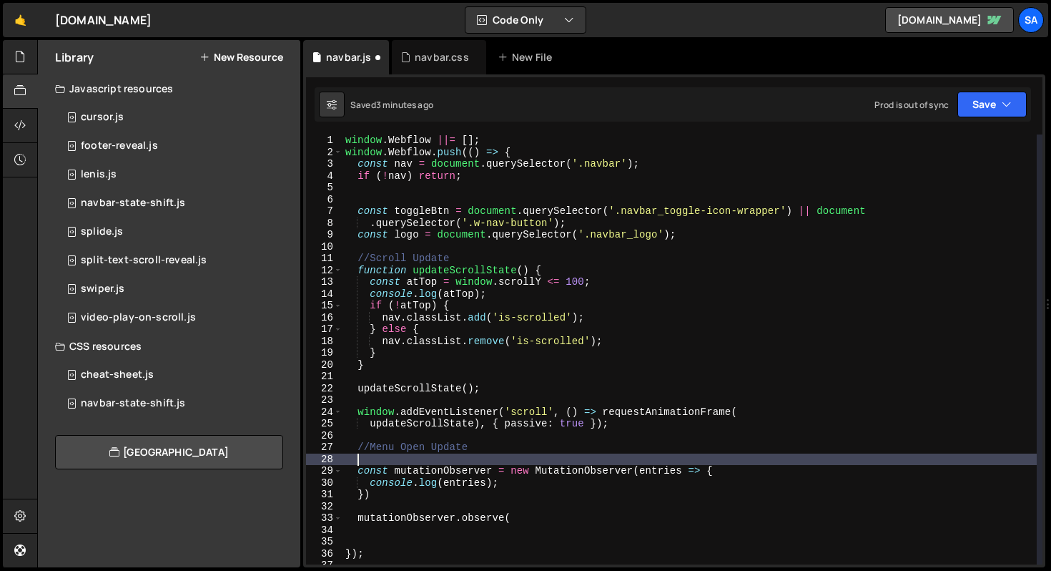
scroll to position [6, 0]
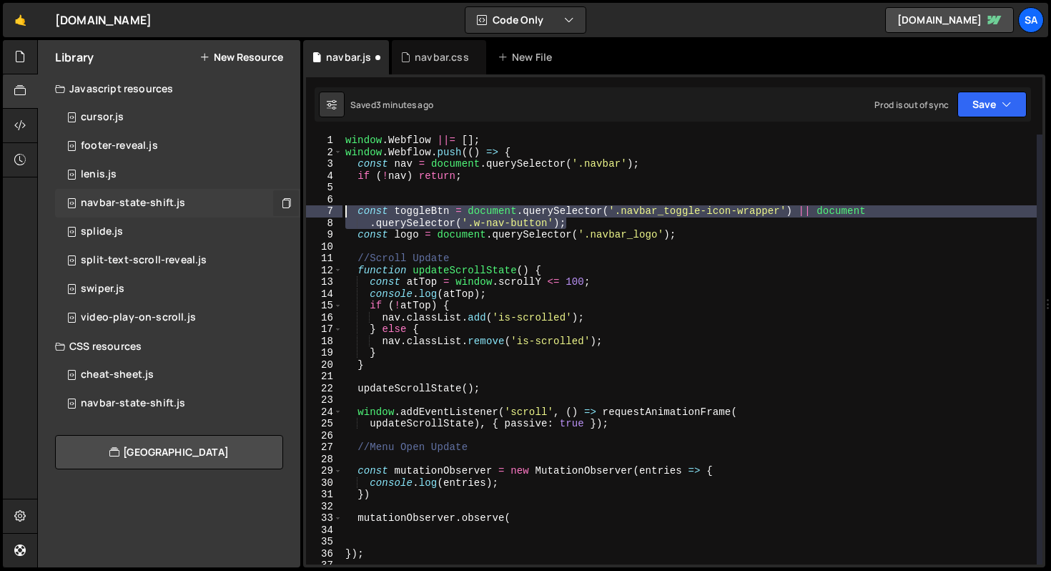
drag, startPoint x: 576, startPoint y: 222, endPoint x: 298, endPoint y: 207, distance: 277.9
click at [298, 207] on div "Files New File Javascript files 1 navbar.js 0 CSS files navbar.css 0 Copy share…" at bounding box center [544, 304] width 1014 height 528
type textarea "const toggleBtn = document.querySelector('.navbar_toggle-icon-wrapper') || docu…"
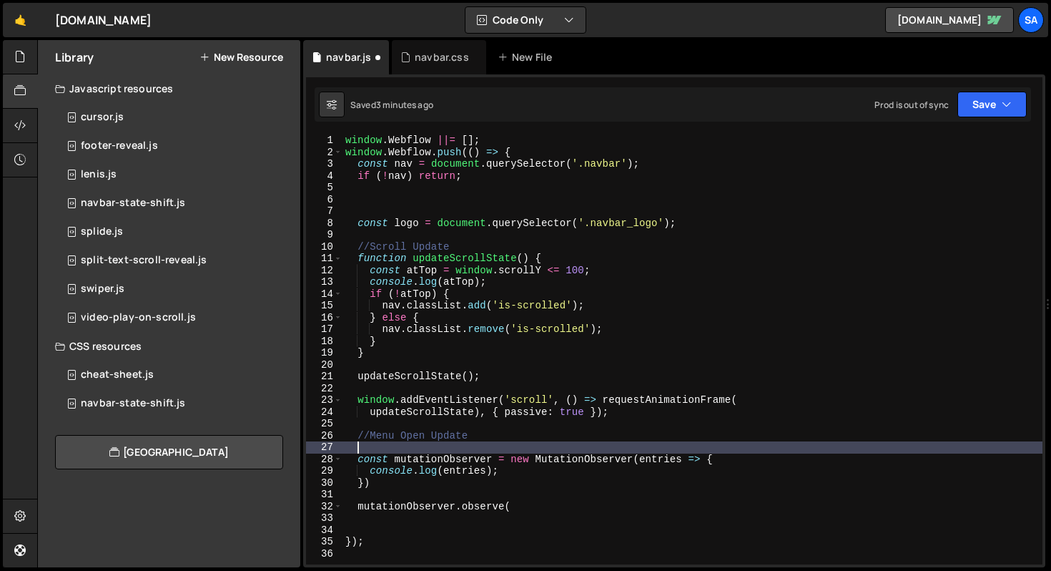
click at [451, 444] on div "window . Webflow ||= [ ] ; window . Webflow . push (( ) => { const nav = docume…" at bounding box center [693, 360] width 700 height 453
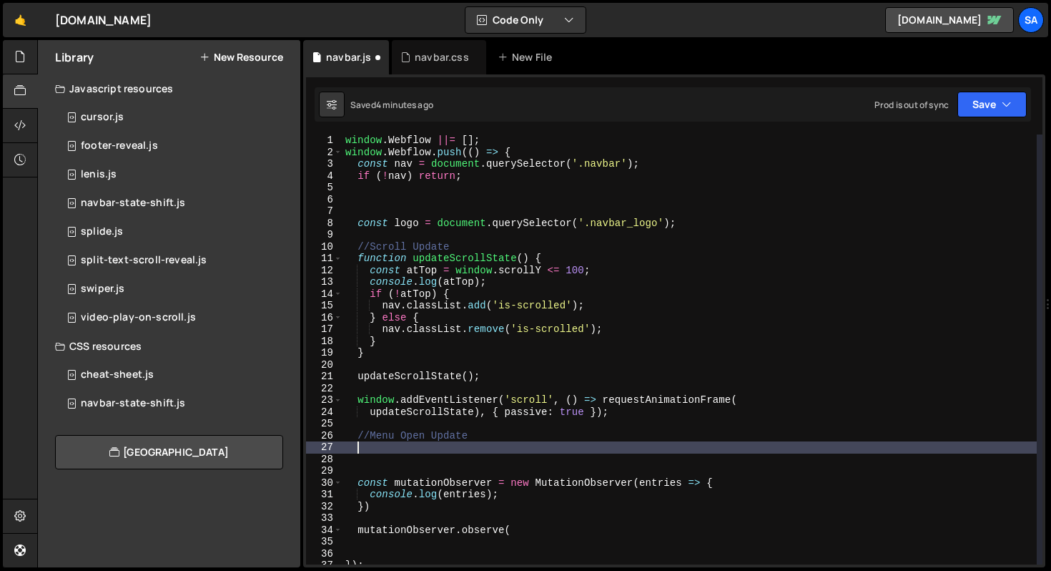
click at [458, 444] on div "window . Webflow ||= [ ] ; window . Webflow . push (( ) => { const nav = docume…" at bounding box center [690, 360] width 694 height 453
paste textarea ".querySelector('.w-nav-button');"
type textarea ".querySelector('.w-nav-button');"
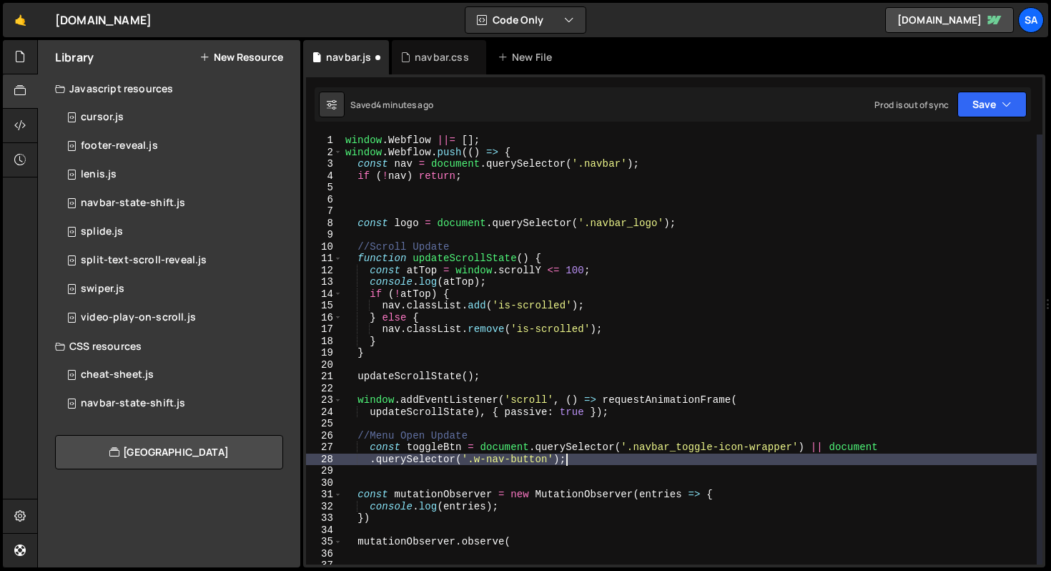
click at [428, 473] on div "window . Webflow ||= [ ] ; window . Webflow . push (( ) => { const nav = docume…" at bounding box center [690, 360] width 694 height 453
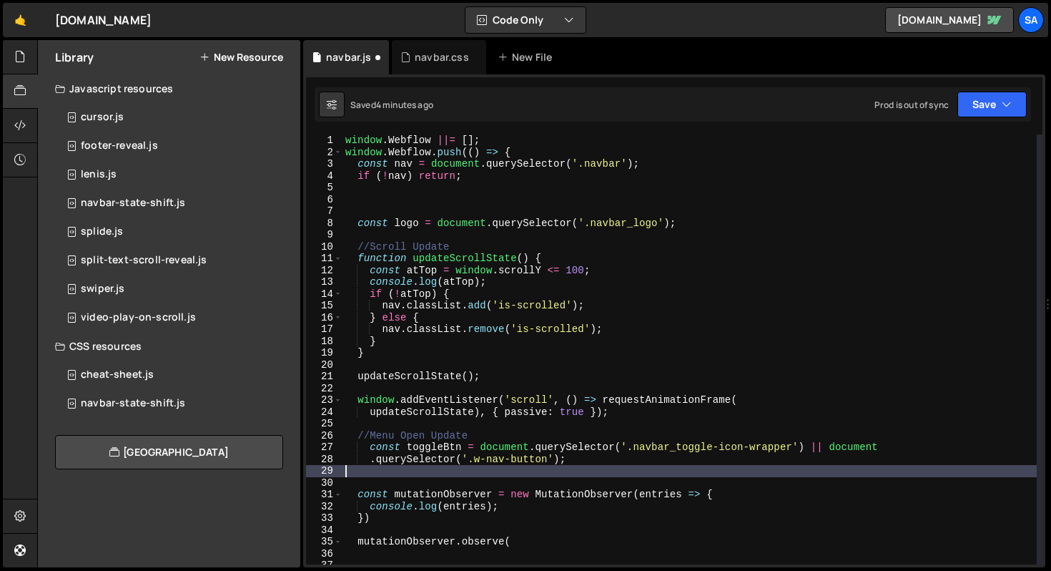
click at [371, 446] on div "window . Webflow ||= [ ] ; window . Webflow . push (( ) => { const nav = docume…" at bounding box center [690, 360] width 694 height 453
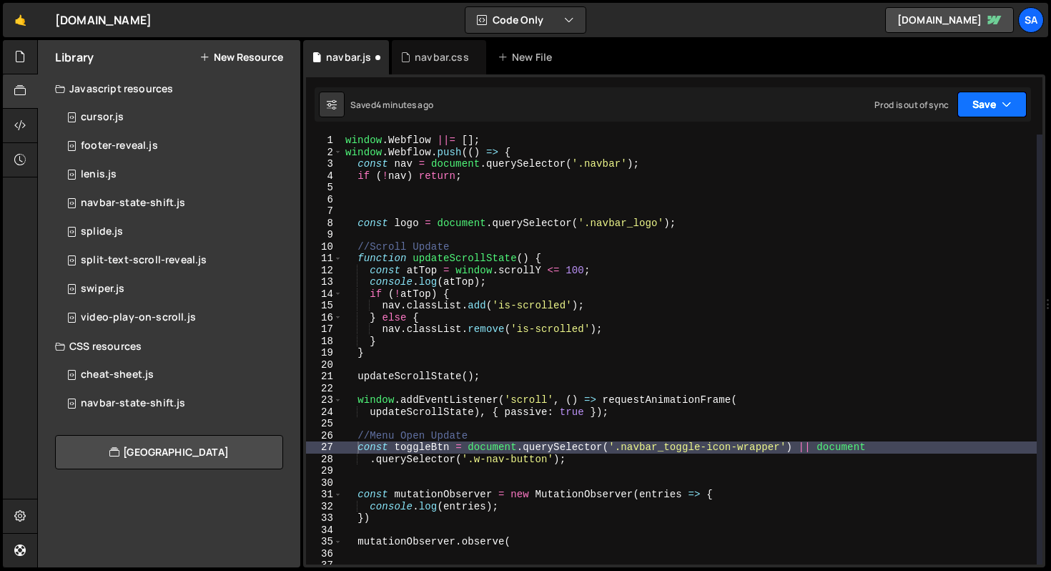
click at [978, 105] on button "Save" at bounding box center [992, 105] width 69 height 26
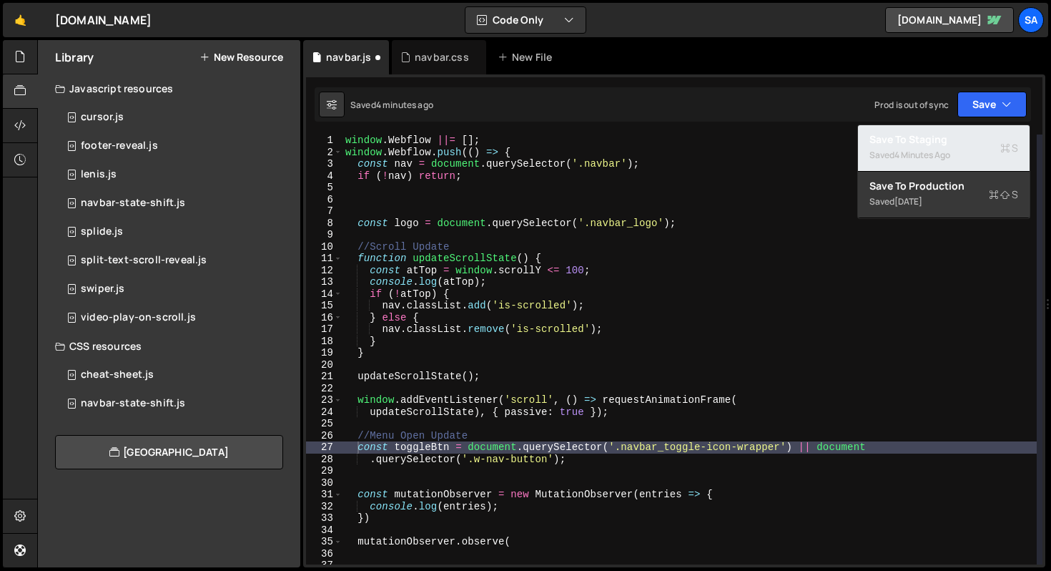
click at [944, 151] on div "4 minutes ago" at bounding box center [923, 155] width 56 height 12
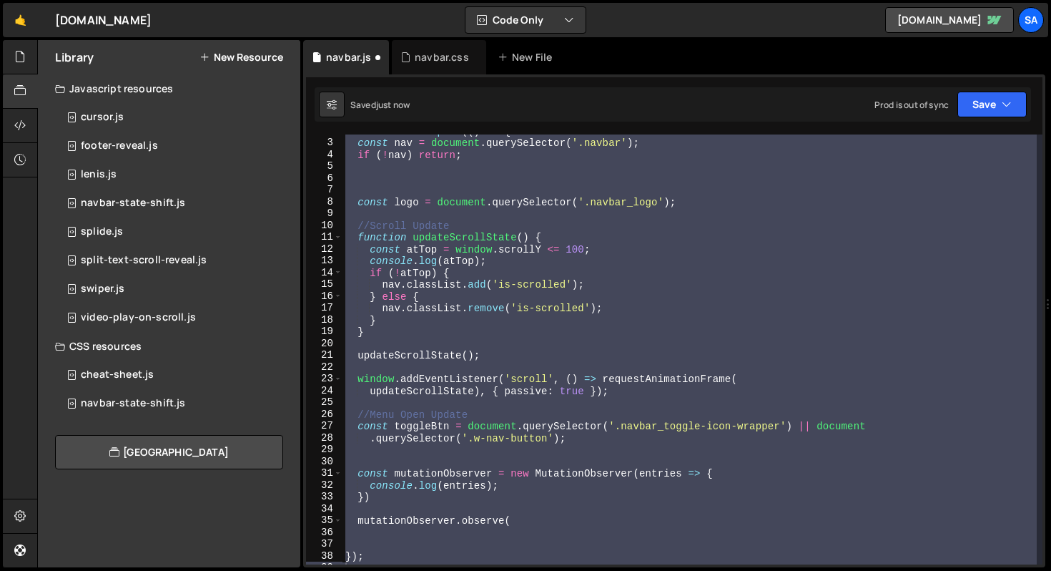
scroll to position [0, 0]
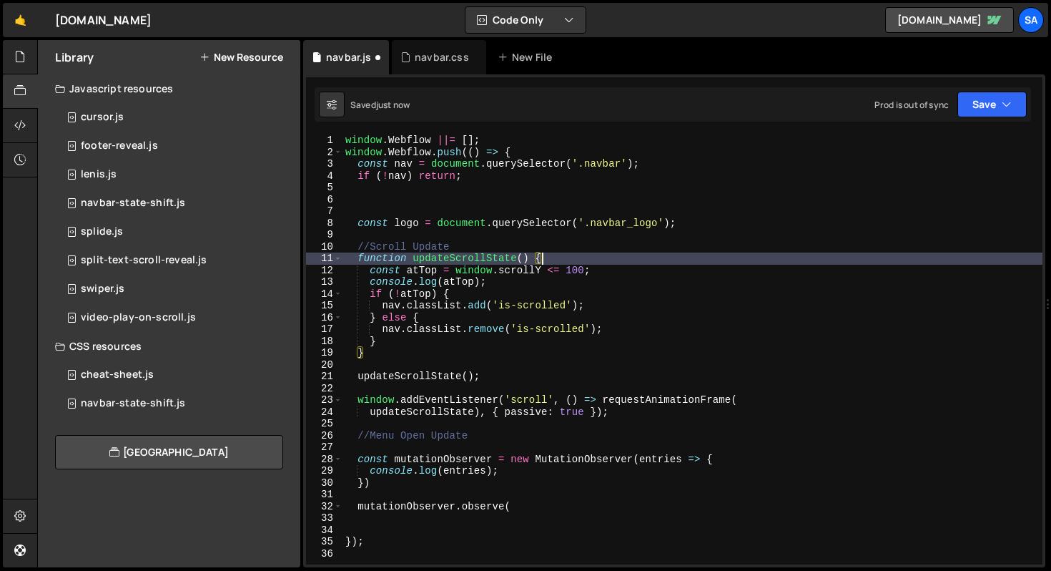
click at [569, 254] on div "window . Webflow ||= [ ] ; window . Webflow . push (( ) => { const nav = docume…" at bounding box center [693, 360] width 700 height 453
click at [540, 151] on div "window . Webflow ||= [ ] ; window . Webflow . push (( ) => { const nav = docume…" at bounding box center [693, 360] width 700 height 453
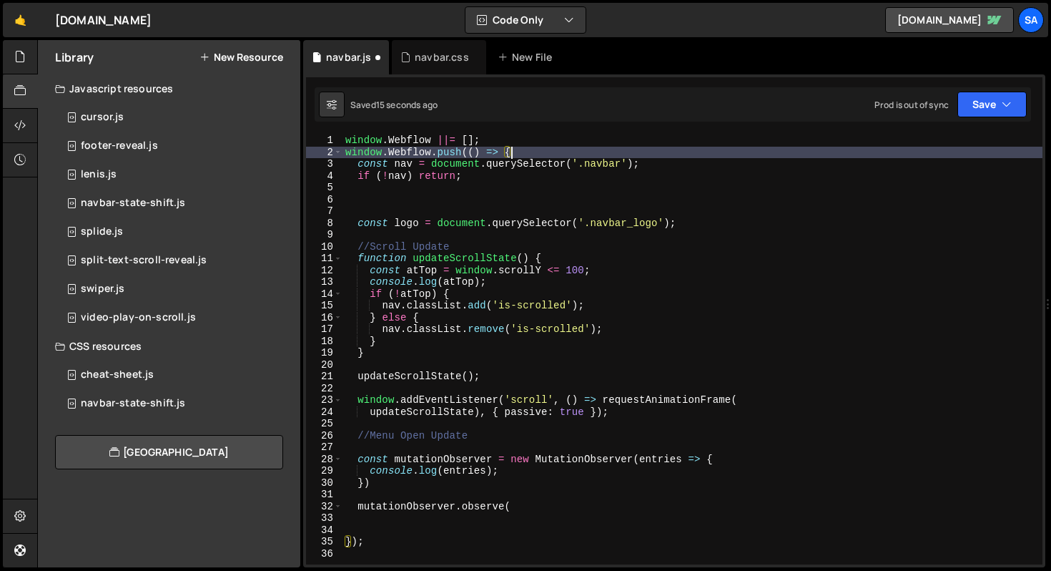
click at [451, 438] on div "window . Webflow ||= [ ] ; window . Webflow . push (( ) => { const nav = docume…" at bounding box center [693, 360] width 700 height 453
type textarea "//Menu Open Update"
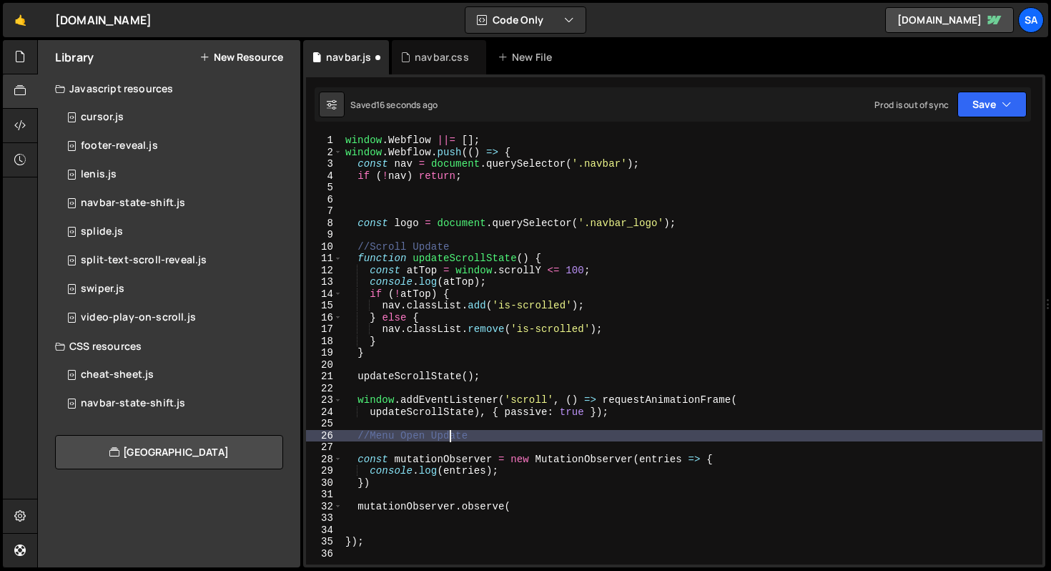
click at [456, 443] on div "window . Webflow ||= [ ] ; window . Webflow . push (( ) => { const nav = docume…" at bounding box center [693, 360] width 700 height 453
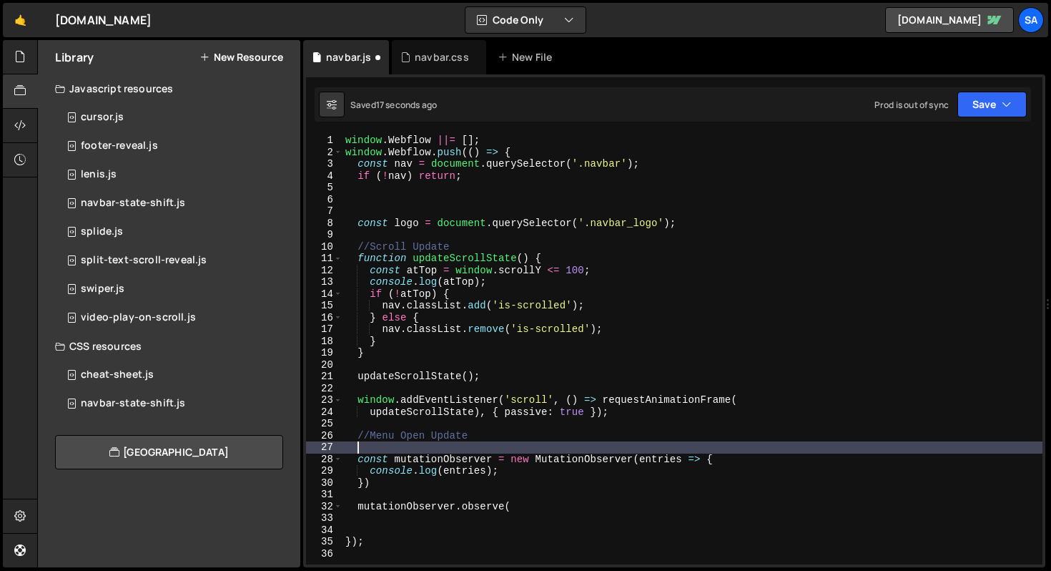
paste textarea ".querySelector('.w-nav-button');"
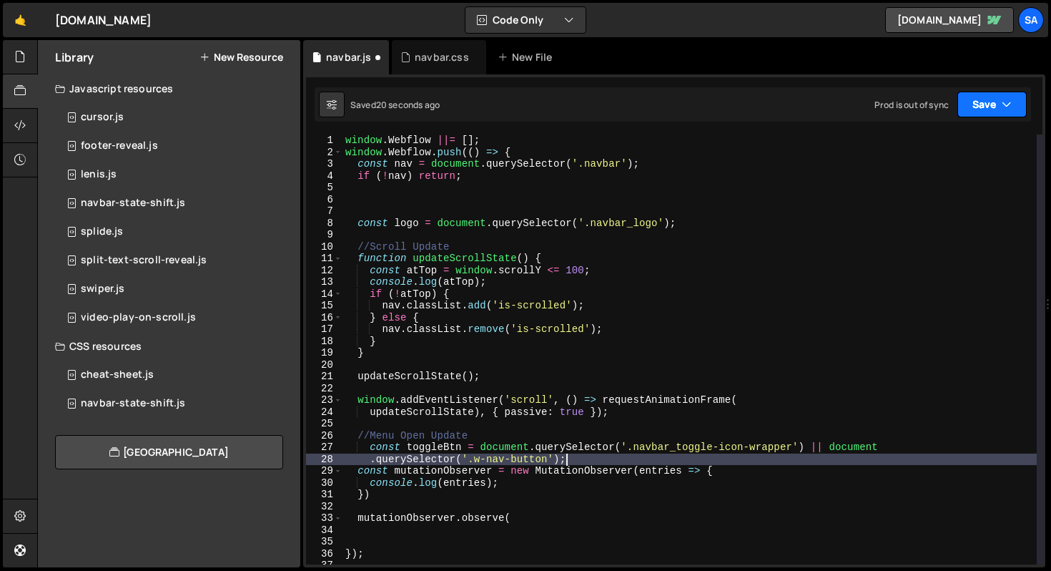
click at [979, 116] on button "Save" at bounding box center [992, 105] width 69 height 26
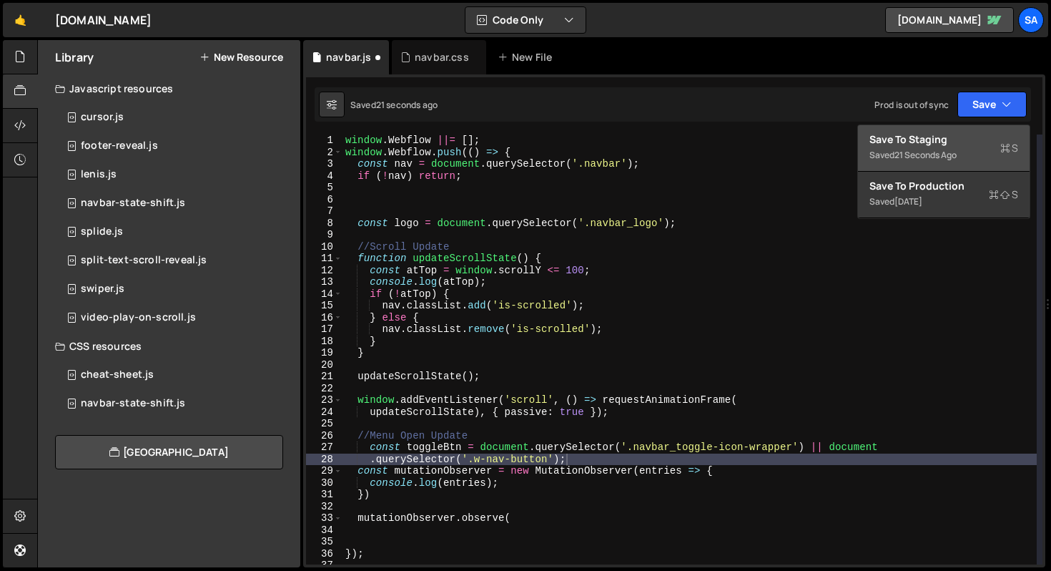
click at [958, 139] on div "Save to Staging S" at bounding box center [944, 139] width 149 height 14
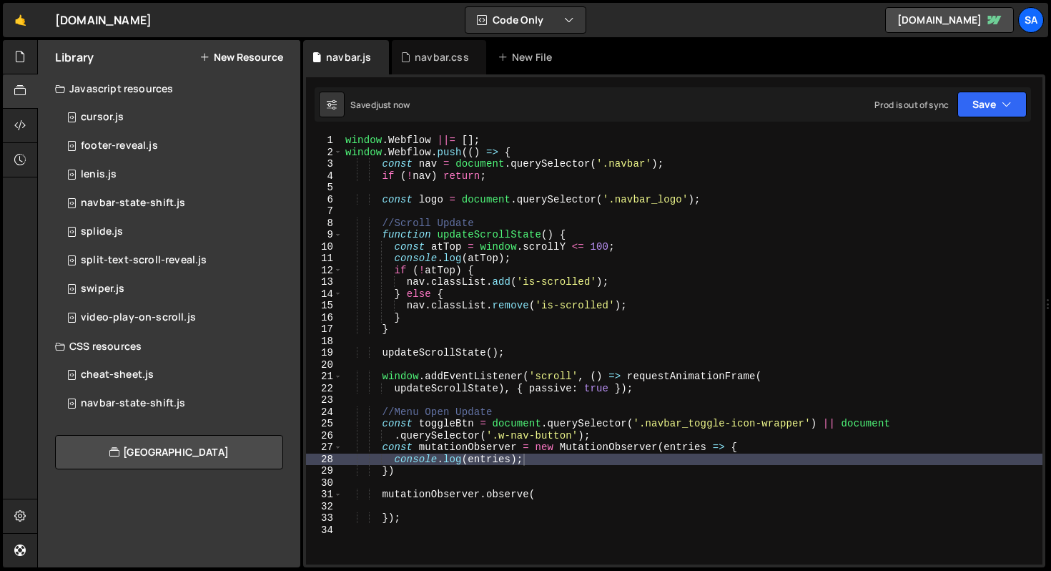
click at [584, 230] on div "window . Webflow ||= [ ] ; window . Webflow . push (( ) => { const nav = docume…" at bounding box center [693, 360] width 700 height 453
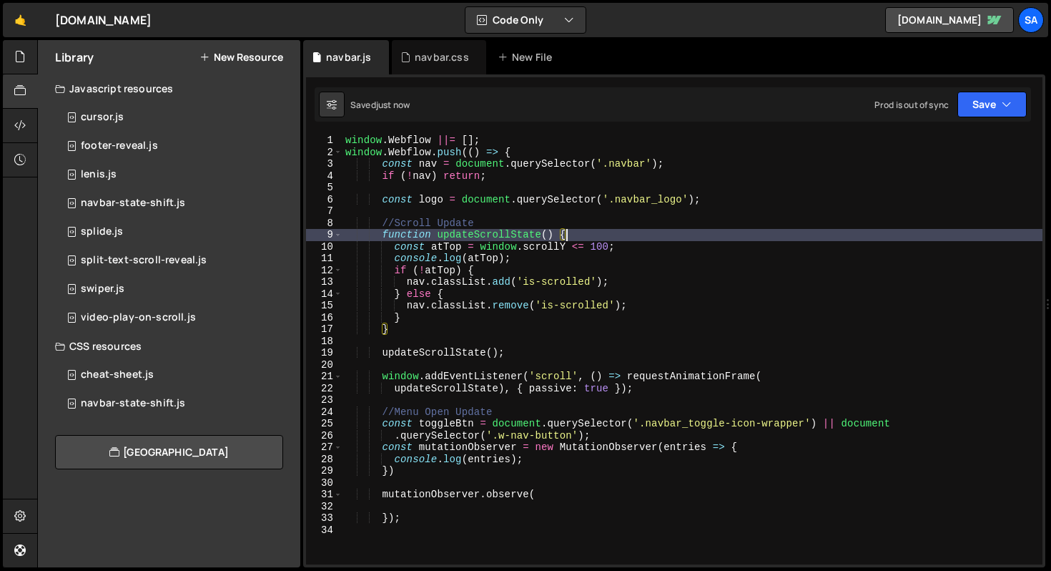
click at [511, 352] on div "window . Webflow ||= [ ] ; window . Webflow . push (( ) => { const nav = docume…" at bounding box center [693, 360] width 700 height 453
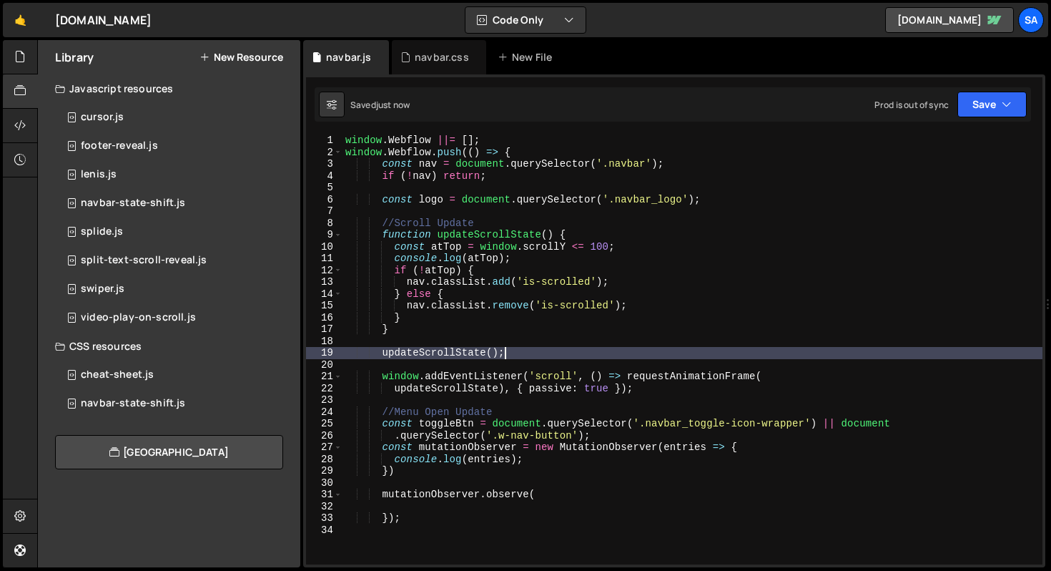
click at [821, 372] on div "window . Webflow ||= [ ] ; window . Webflow . push (( ) => { const nav = docume…" at bounding box center [693, 360] width 700 height 453
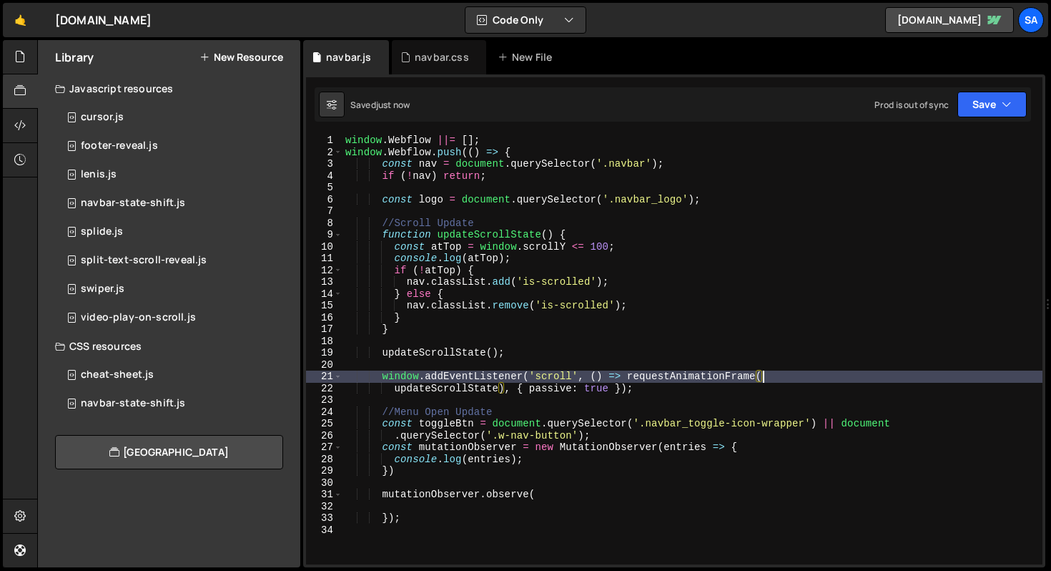
click at [528, 374] on div "window . Webflow ||= [ ] ; window . Webflow . push (( ) => { const nav = docume…" at bounding box center [693, 360] width 700 height 453
click at [619, 427] on div "window . Webflow ||= [ ] ; window . Webflow . push (( ) => { const nav = docume…" at bounding box center [693, 360] width 700 height 453
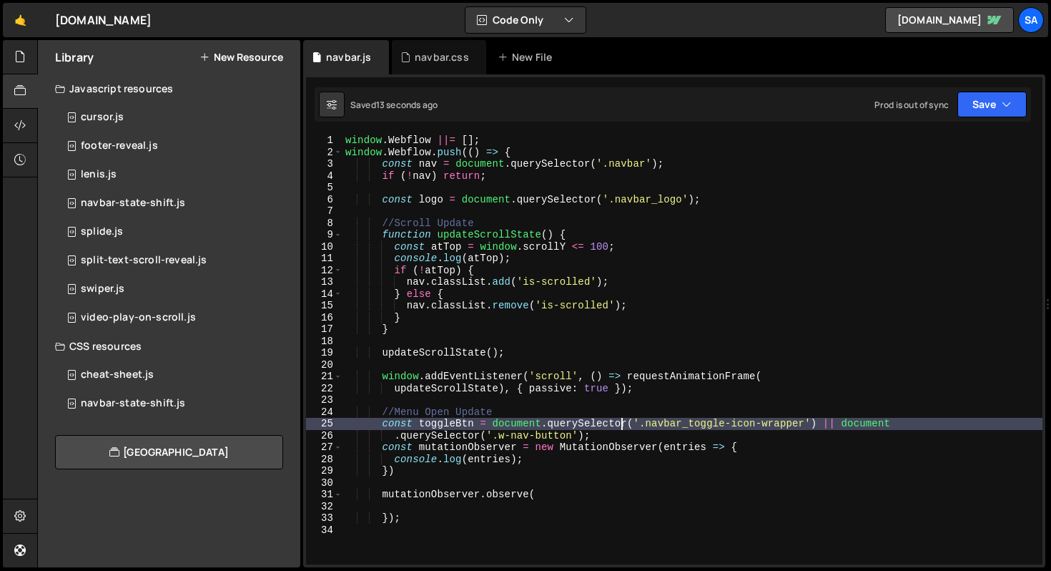
click at [616, 434] on div "window . Webflow ||= [ ] ; window . Webflow . push (( ) => { const nav = docume…" at bounding box center [693, 360] width 700 height 453
type textarea ".querySelector('.w-nav-button');"
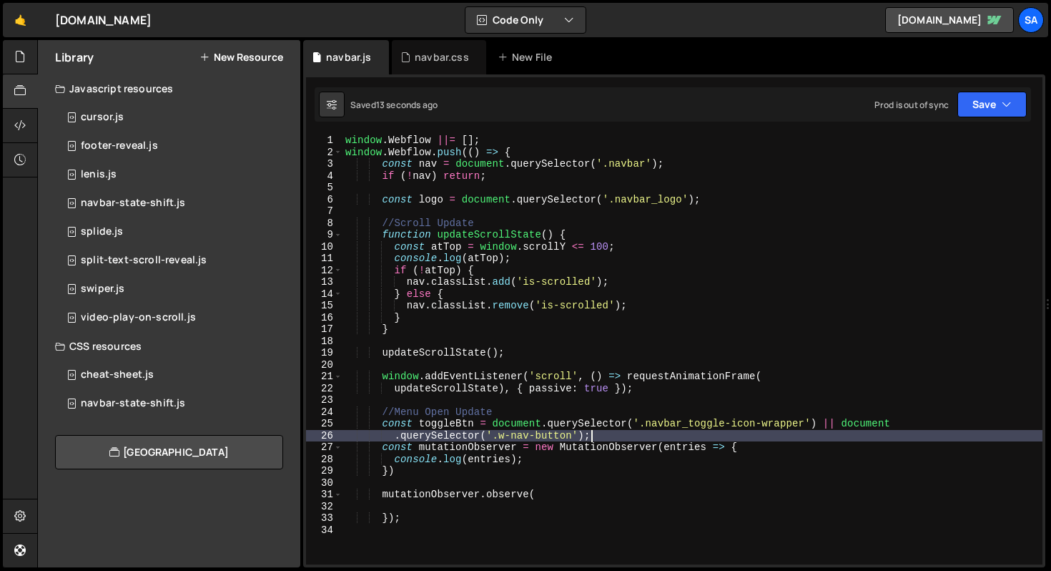
scroll to position [0, 2]
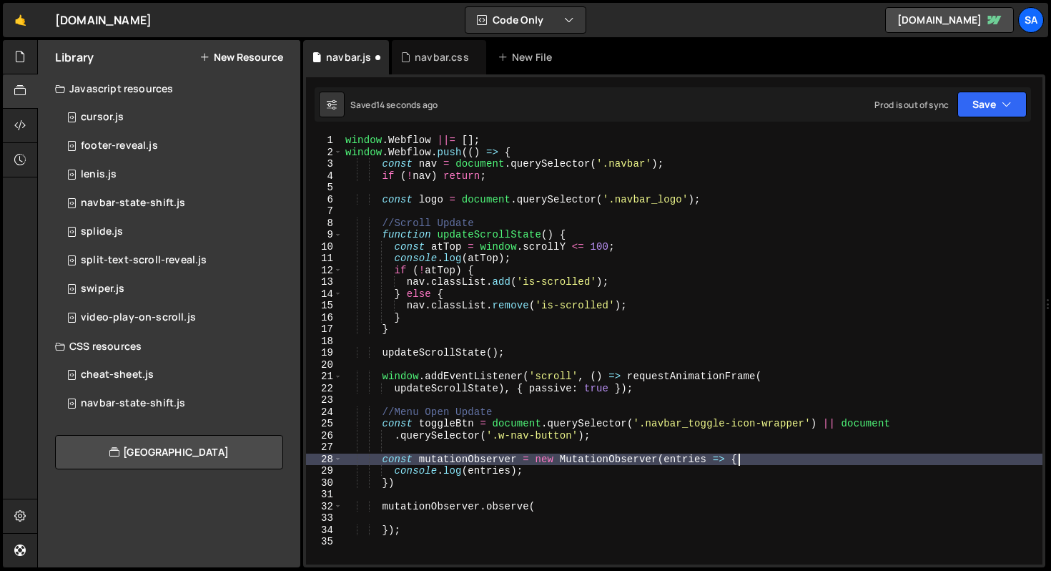
click at [793, 460] on div "window . Webflow ||= [ ] ; window . Webflow . push (( ) => { const nav = docume…" at bounding box center [693, 360] width 700 height 453
click at [669, 456] on div "window . Webflow ||= [ ] ; window . Webflow . push (( ) => { const nav = docume…" at bounding box center [693, 360] width 700 height 453
click at [562, 503] on div "window . Webflow ||= [ ] ; window . Webflow . push (( ) => { const nav = docume…" at bounding box center [693, 360] width 700 height 453
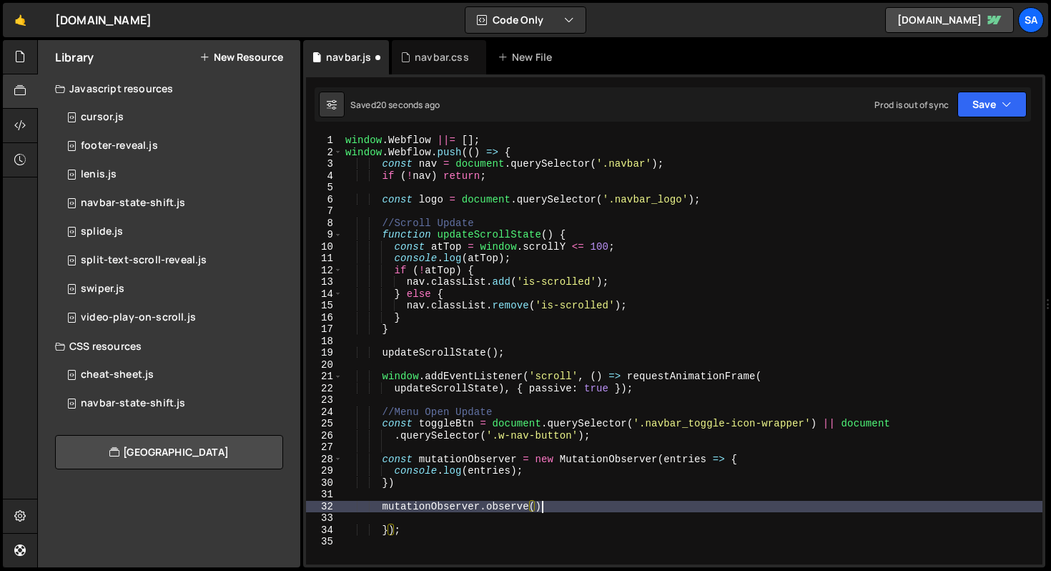
scroll to position [0, 13]
click at [990, 100] on button "Save" at bounding box center [992, 105] width 69 height 26
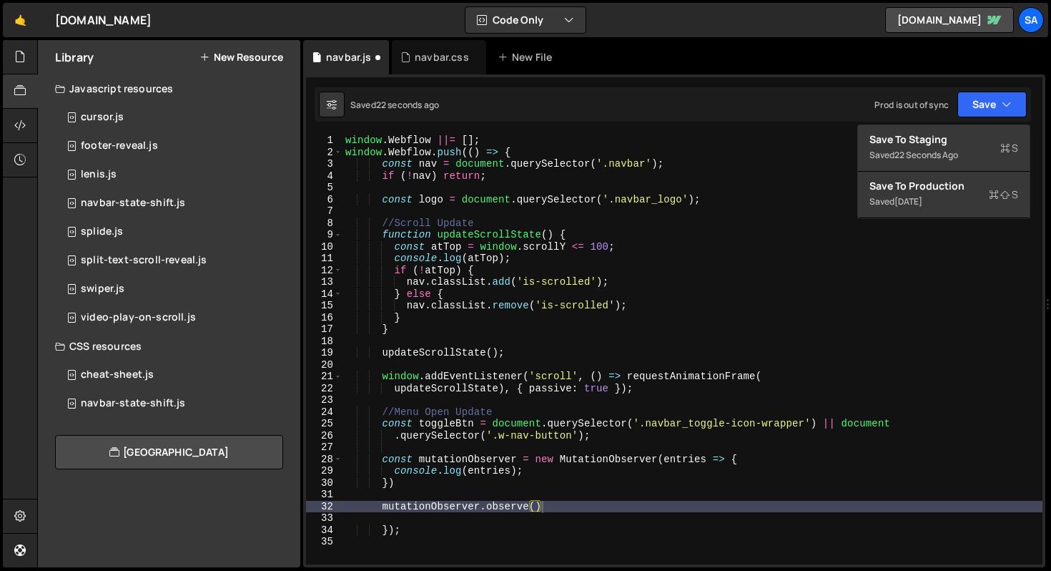
click at [970, 124] on div "Save to Staging S Saved 22 seconds ago Save to Production S Saved [DATE] Save t…" at bounding box center [943, 171] width 173 height 94
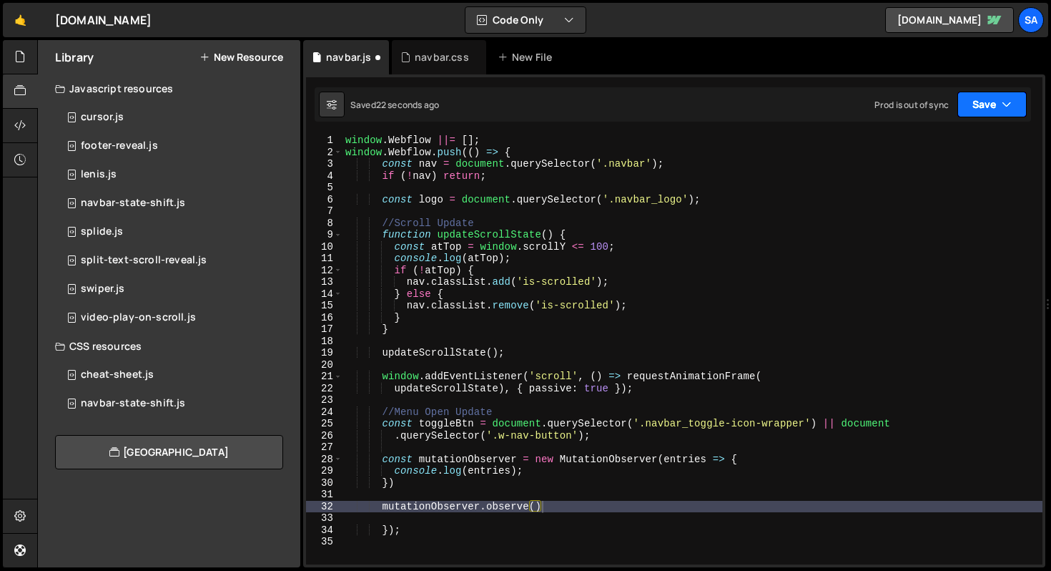
click at [973, 119] on div "Saved 22 seconds ago Prod is out of sync Upgrade to Edit Save Save to Staging S…" at bounding box center [673, 104] width 717 height 34
click at [976, 113] on button "Save" at bounding box center [992, 105] width 69 height 26
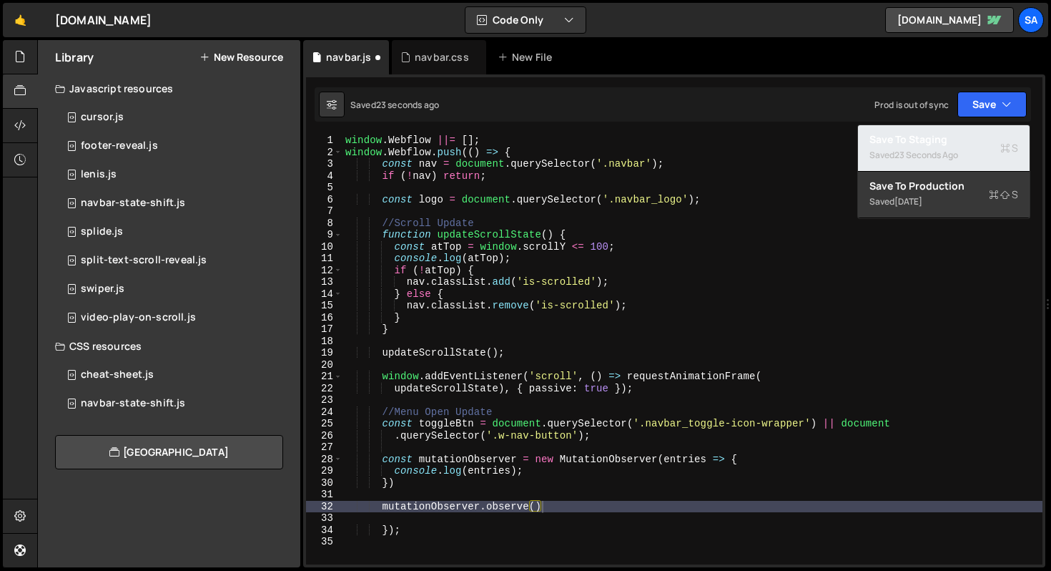
click at [951, 151] on div "23 seconds ago" at bounding box center [927, 155] width 64 height 12
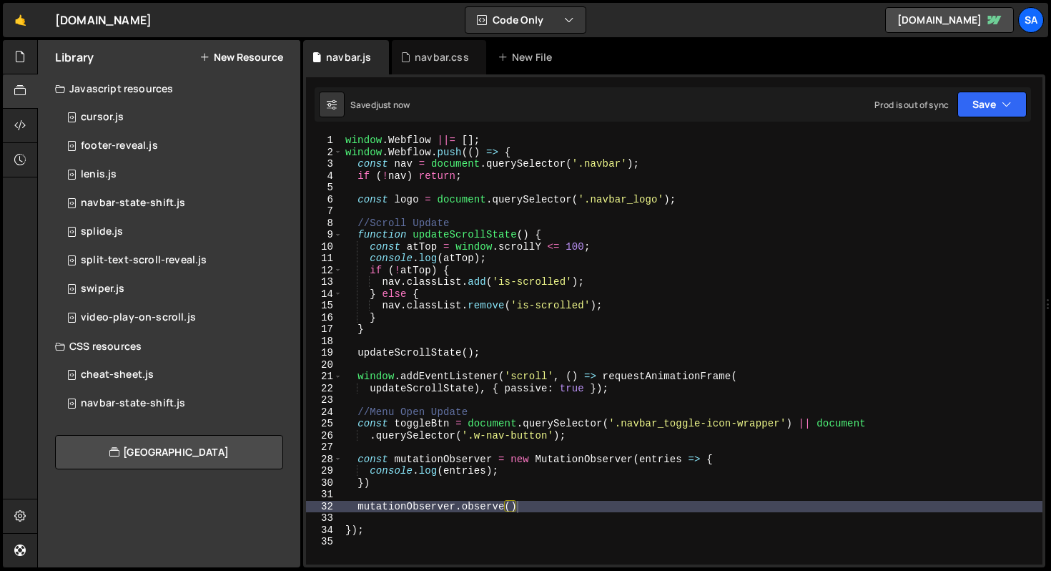
click at [511, 503] on div "window . Webflow ||= [ ] ; window . Webflow . push (( ) => { const nav = docume…" at bounding box center [693, 360] width 700 height 453
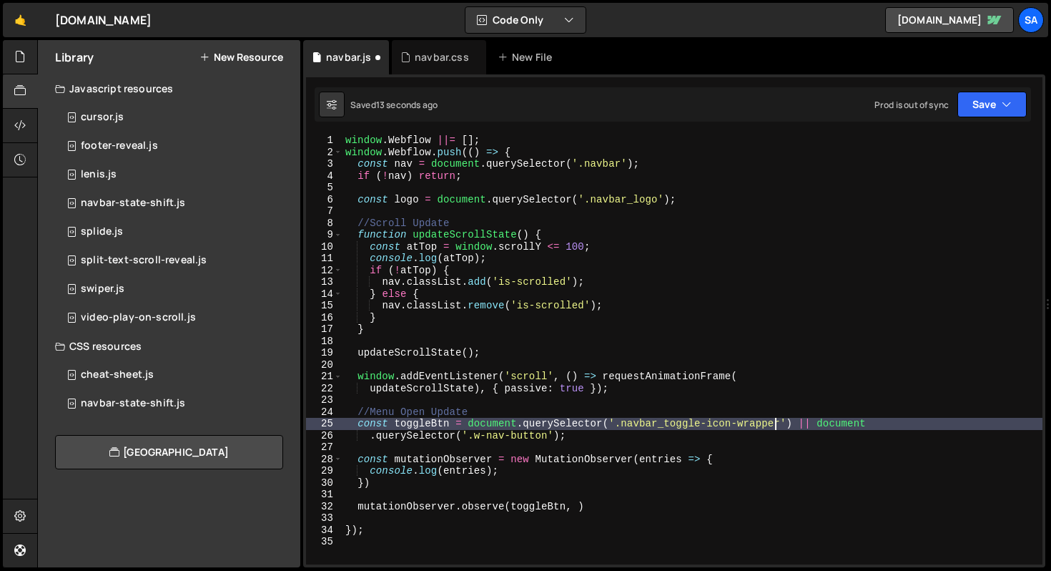
click at [777, 423] on div "window . Webflow ||= [ ] ; window . Webflow . push (( ) => { const nav = docume…" at bounding box center [693, 360] width 700 height 453
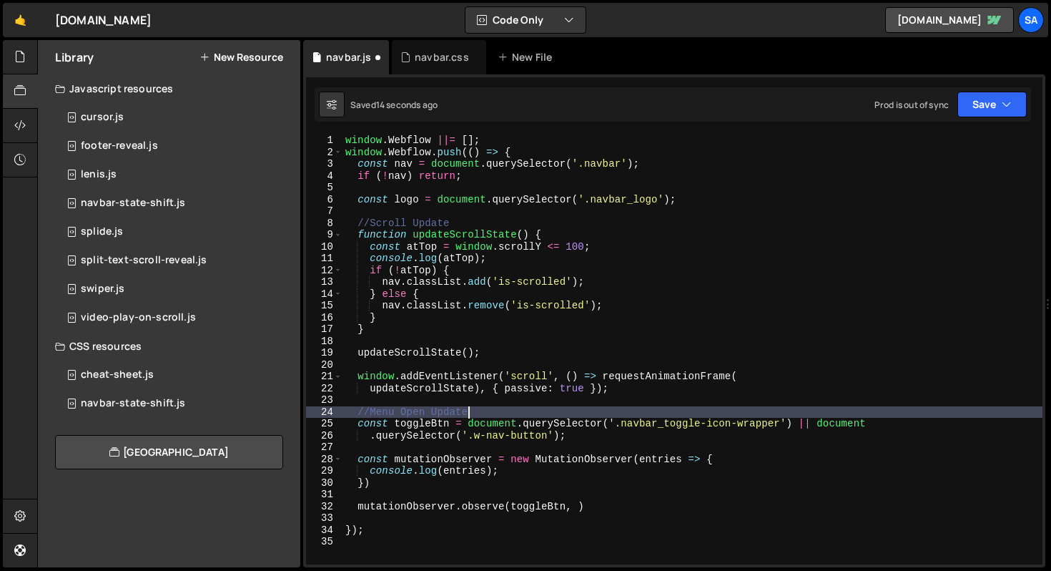
click at [769, 415] on div "window . Webflow ||= [ ] ; window . Webflow . push (( ) => { const nav = docume…" at bounding box center [693, 360] width 700 height 453
type textarea "//Menu Open Update"
click at [492, 512] on div "window . Webflow ||= [ ] ; window . Webflow . push (( ) => { const nav = docume…" at bounding box center [693, 360] width 700 height 453
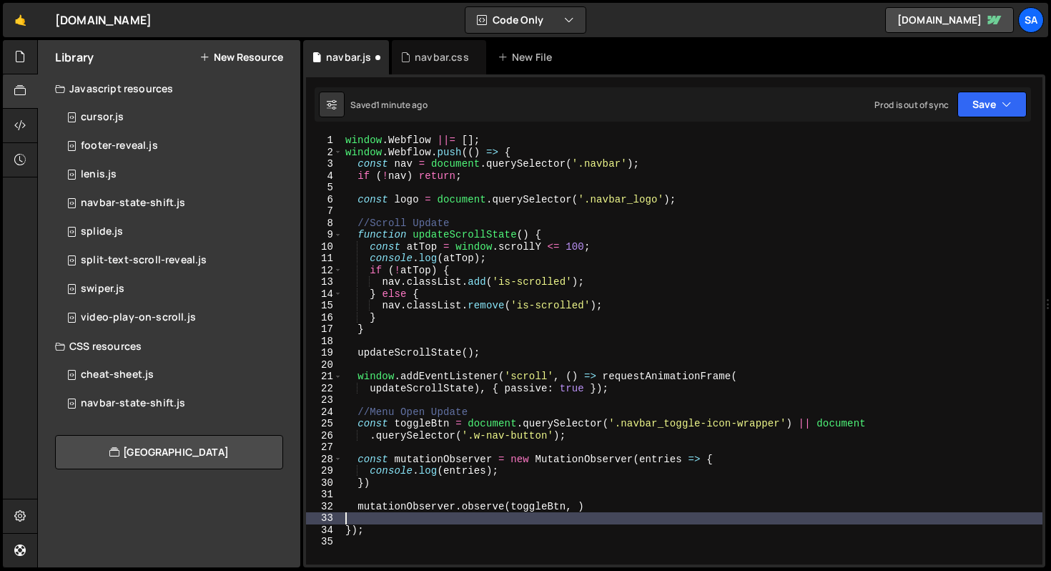
scroll to position [0, 0]
click at [516, 403] on div "window . Webflow ||= [ ] ; window . Webflow . push (( ) => { const nav = docume…" at bounding box center [693, 360] width 700 height 453
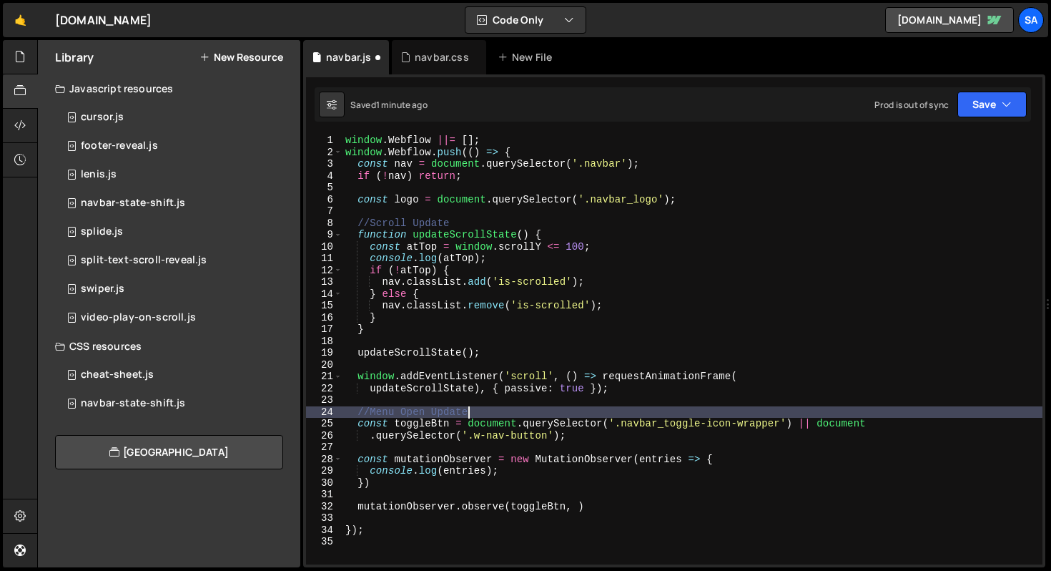
click at [513, 410] on div "window . Webflow ||= [ ] ; window . Webflow . push (( ) => { const nav = docume…" at bounding box center [693, 360] width 700 height 453
type textarea "//Menu Open Update"
click at [435, 418] on div "window . Webflow ||= [ ] ; window . Webflow . push (( ) => { const nav = docume…" at bounding box center [693, 360] width 700 height 453
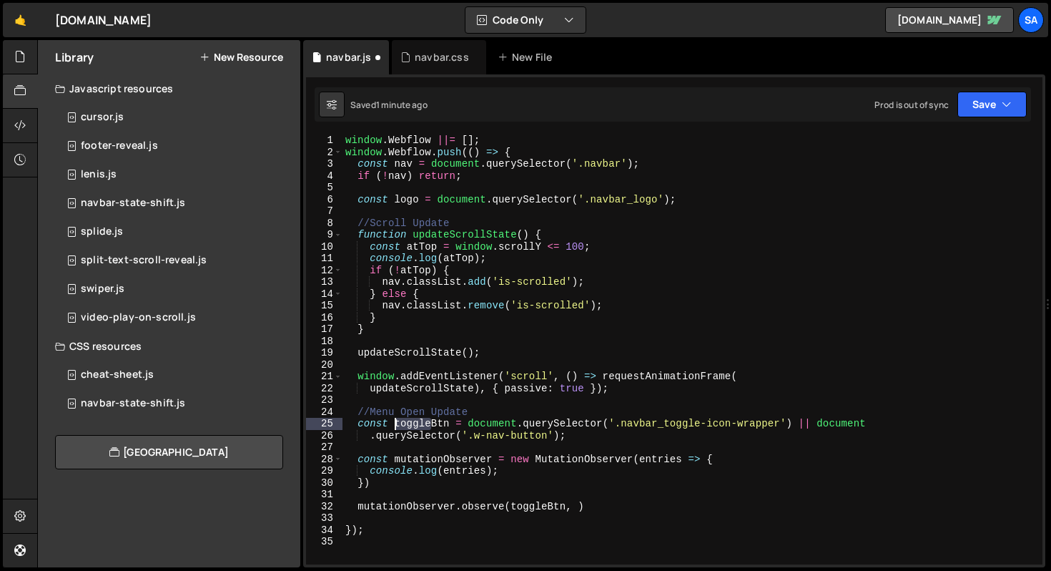
drag, startPoint x: 431, startPoint y: 423, endPoint x: 393, endPoint y: 420, distance: 38.0
click at [393, 420] on div "window . Webflow ||= [ ] ; window . Webflow . push (( ) => { const nav = docume…" at bounding box center [693, 360] width 700 height 453
click at [739, 456] on div "window . Webflow ||= [ ] ; window . Webflow . push (( ) => { const nav = docume…" at bounding box center [693, 360] width 700 height 453
drag, startPoint x: 442, startPoint y: 457, endPoint x: 400, endPoint y: 461, distance: 41.6
click at [400, 461] on div "window . Webflow ||= [ ] ; window . Webflow . push (( ) => { const nav = docume…" at bounding box center [693, 360] width 700 height 453
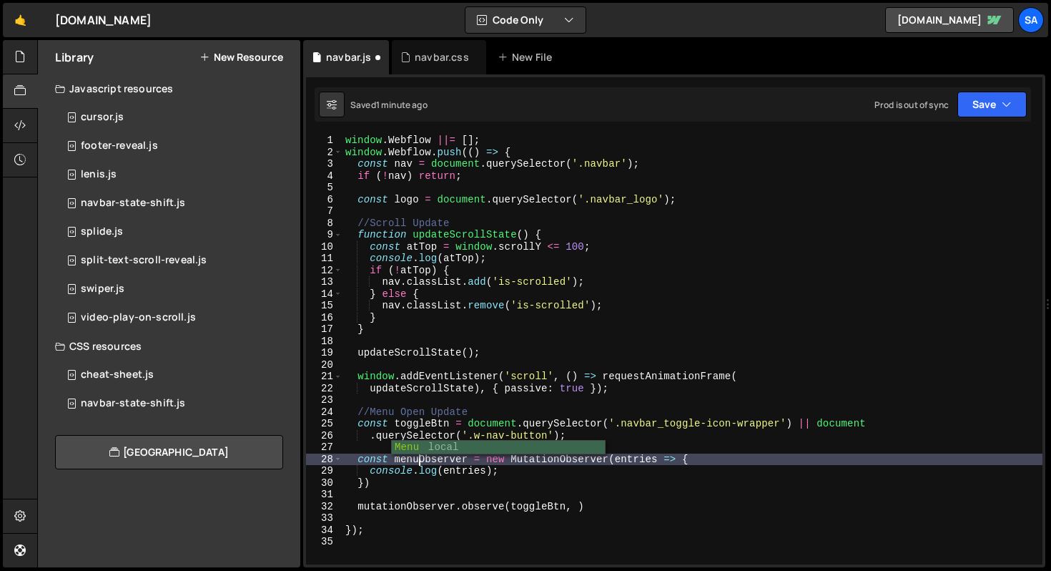
scroll to position [0, 4]
click at [523, 475] on div "window . Webflow ||= [ ] ; window . Webflow . push (( ) => { const nav = docume…" at bounding box center [693, 360] width 700 height 453
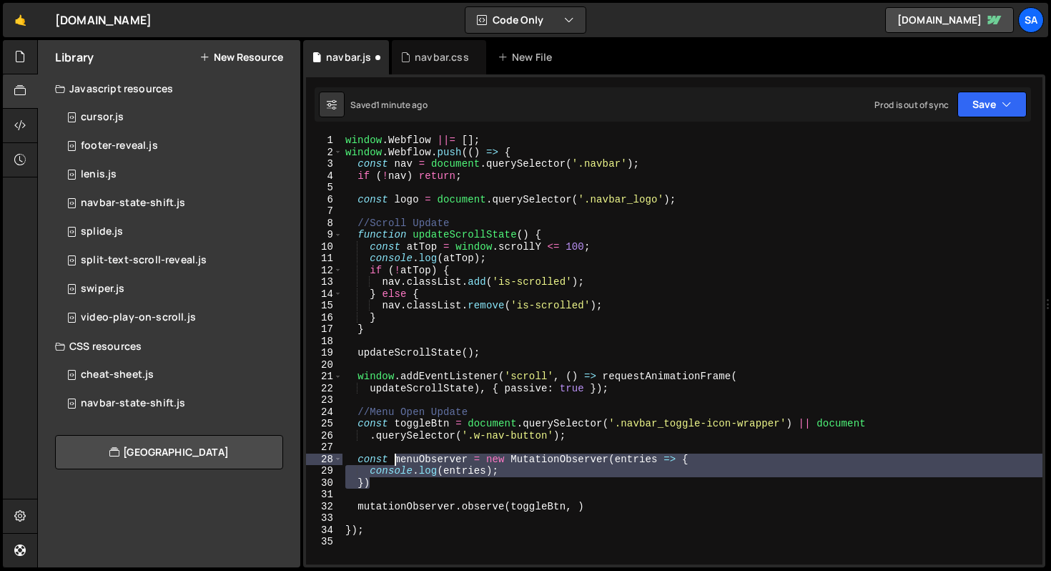
drag, startPoint x: 427, startPoint y: 484, endPoint x: 395, endPoint y: 463, distance: 38.1
click at [395, 463] on div "window . Webflow ||= [ ] ; window . Webflow . push (( ) => { const nav = docume…" at bounding box center [693, 360] width 700 height 453
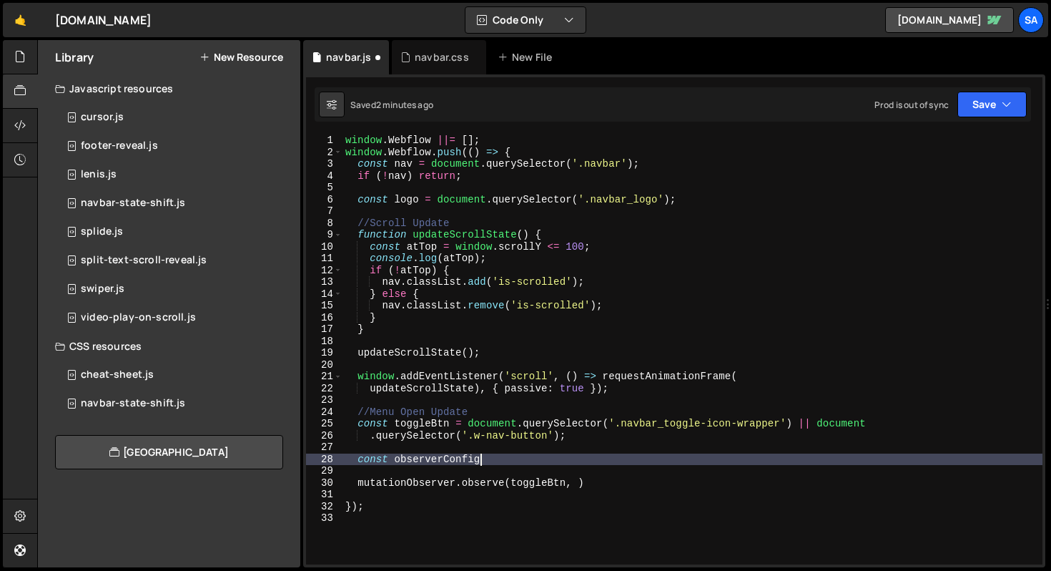
scroll to position [0, 9]
type textarea "const observerConfig = {"
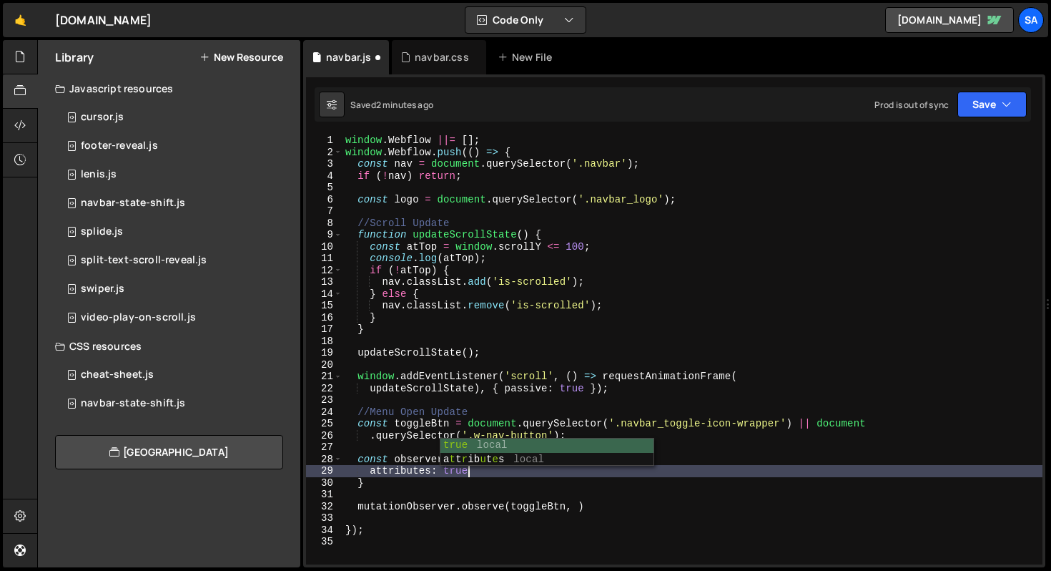
type textarea "attributes: true,"
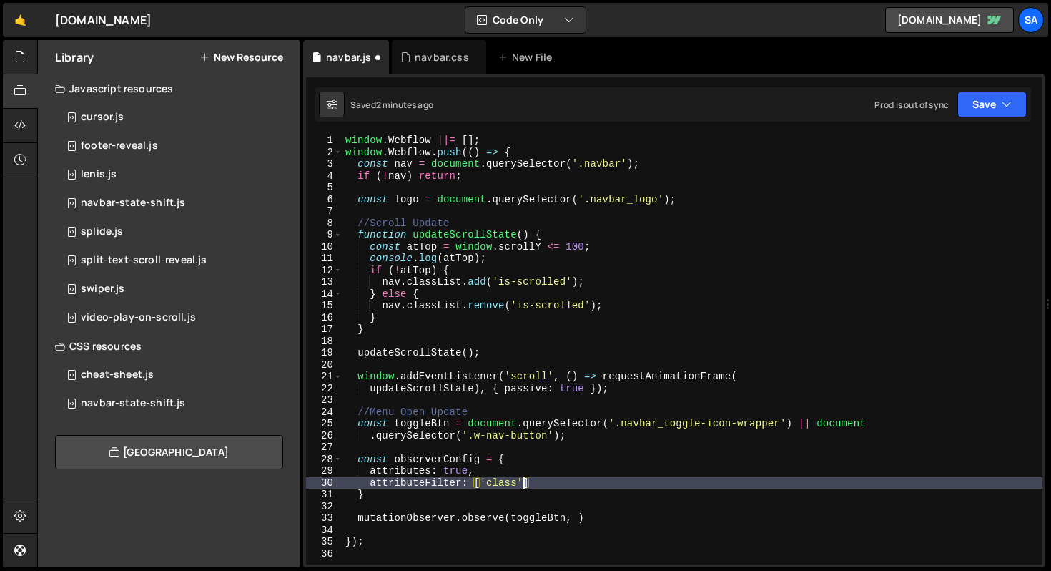
scroll to position [0, 12]
click at [438, 492] on div "window . Webflow ||= [ ] ; window . Webflow . push (( ) => { const nav = docume…" at bounding box center [693, 360] width 700 height 453
type textarea "}"
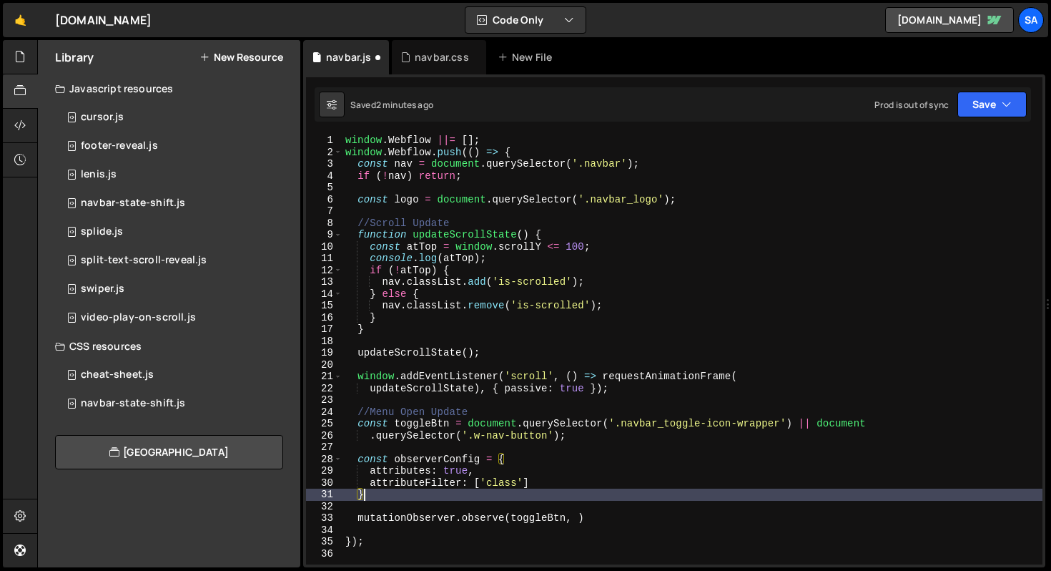
scroll to position [0, 1]
click at [451, 503] on div "window . Webflow ||= [ ] ; window . Webflow . push (( ) => { const nav = docume…" at bounding box center [693, 360] width 700 height 453
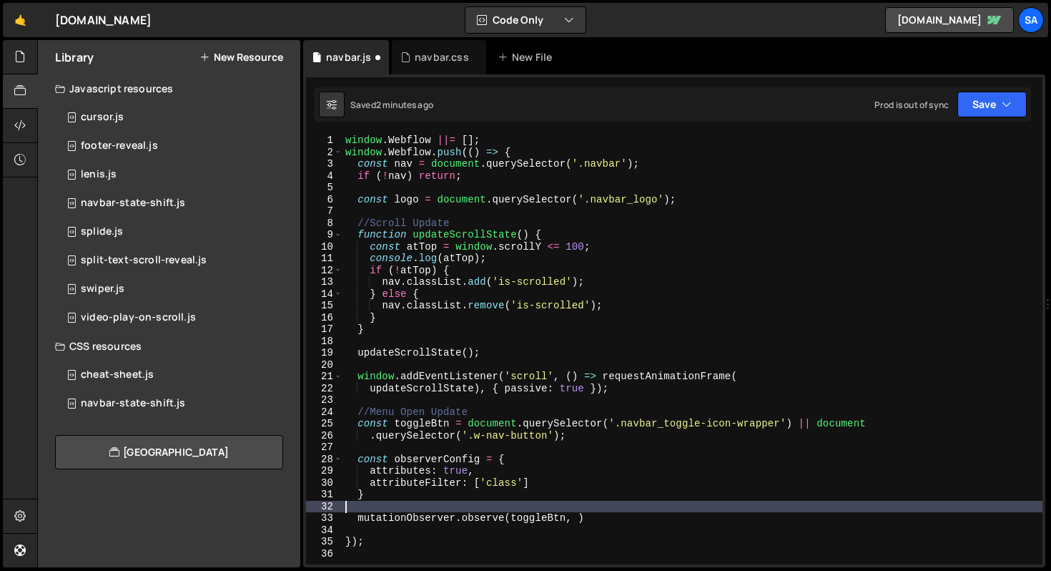
click at [451, 493] on div "window . Webflow ||= [ ] ; window . Webflow . push (( ) => { const nav = docume…" at bounding box center [693, 360] width 700 height 453
type textarea "}"
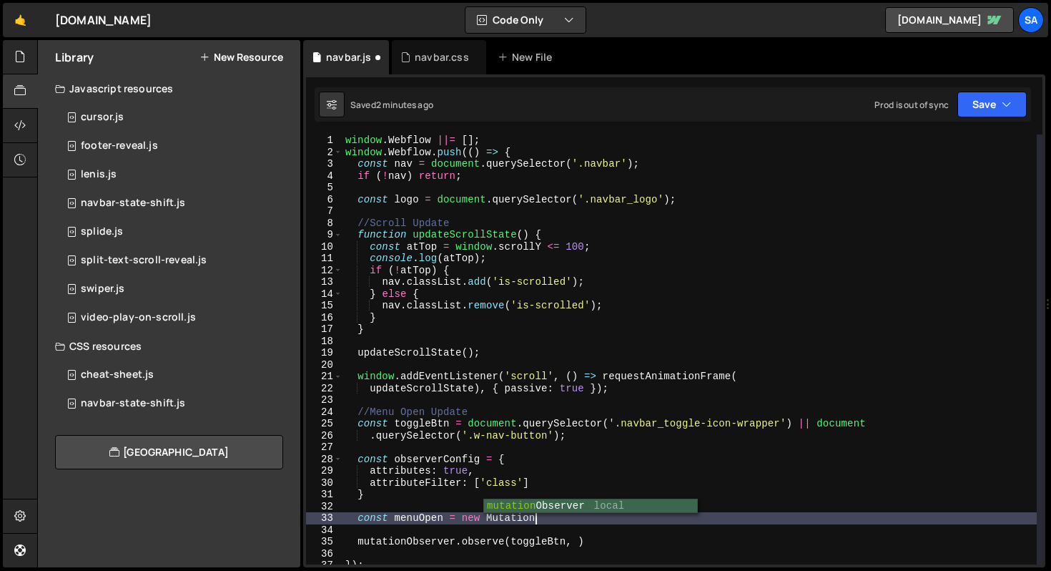
scroll to position [0, 13]
click at [417, 518] on div "window . Webflow ||= [ ] ; window . Webflow . push (( ) => { const nav = docume…" at bounding box center [690, 360] width 694 height 453
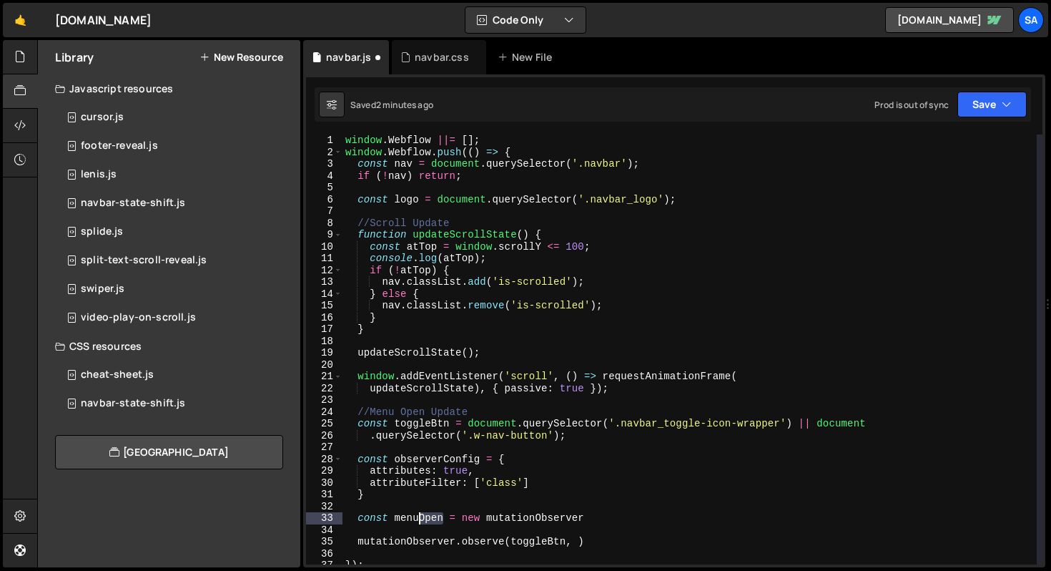
drag, startPoint x: 445, startPoint y: 516, endPoint x: 421, endPoint y: 514, distance: 23.7
click at [421, 514] on div "window . Webflow ||= [ ] ; window . Webflow . push (( ) => { const nav = docume…" at bounding box center [690, 360] width 694 height 453
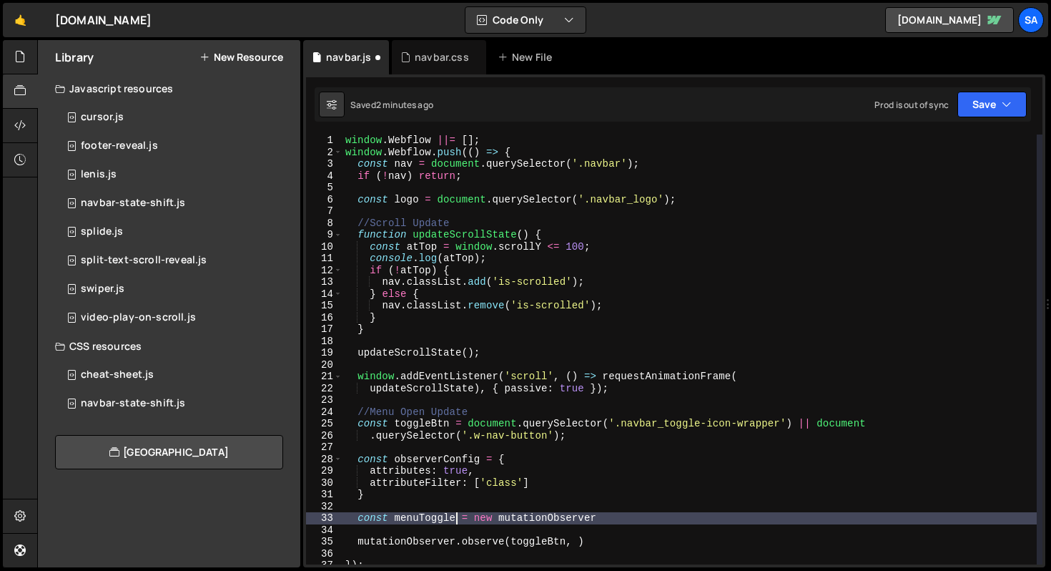
type textarea "const menuToggle = new mutationObserver"
click at [682, 511] on div "window . Webflow ||= [ ] ; window . Webflow . push (( ) => { const nav = docume…" at bounding box center [690, 360] width 694 height 453
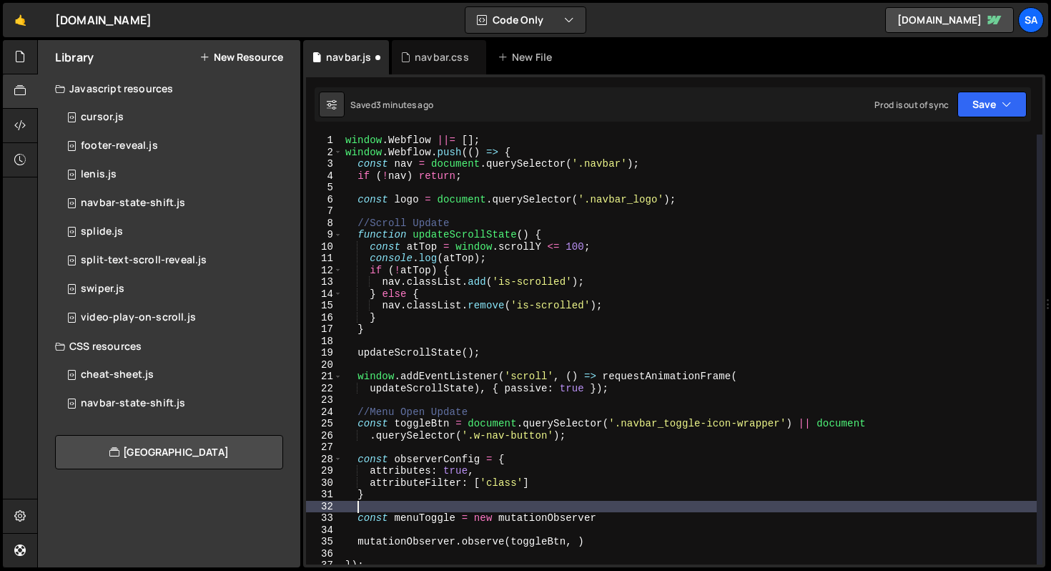
scroll to position [0, 0]
click at [675, 516] on div "window . Webflow ||= [ ] ; window . Webflow . push (( ) => { const nav = docume…" at bounding box center [690, 360] width 694 height 453
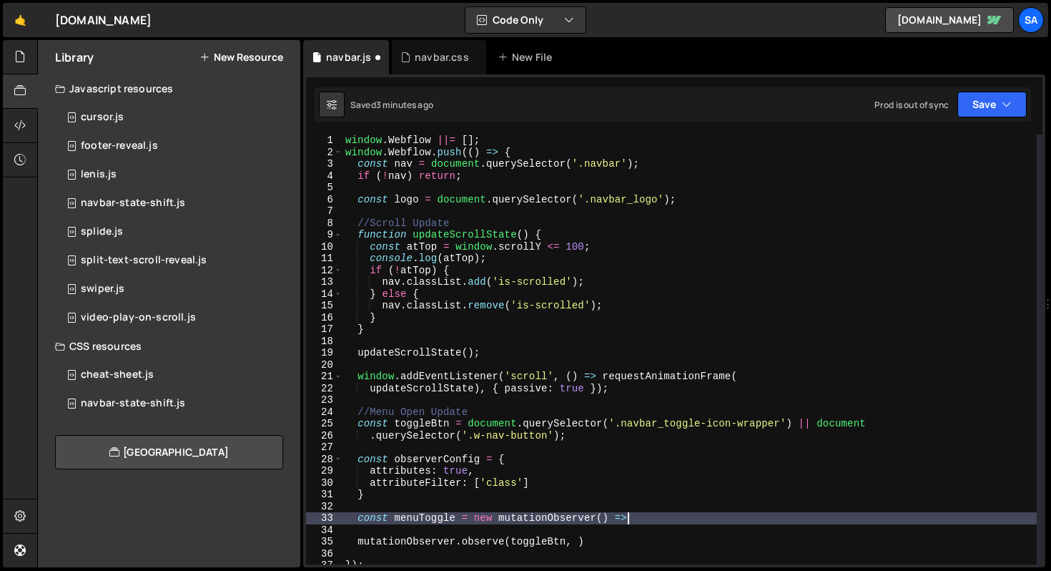
scroll to position [0, 19]
type textarea "const menuToggle = new mutationObserver() => {"
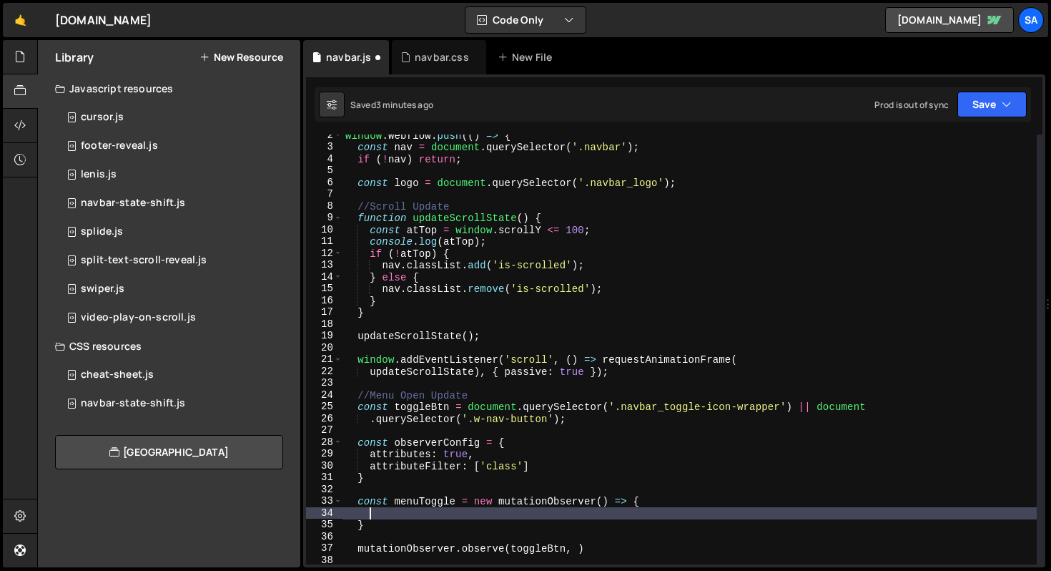
scroll to position [40, 0]
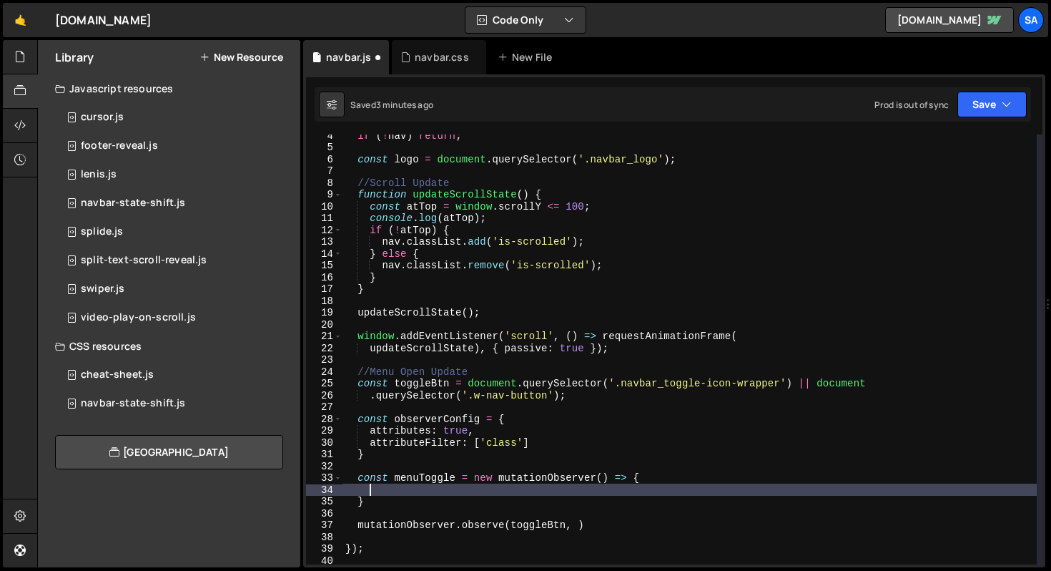
click at [551, 394] on div "if ( ! nav ) return ; const logo = document . querySelector ( '.navbar_logo' ) …" at bounding box center [690, 355] width 694 height 453
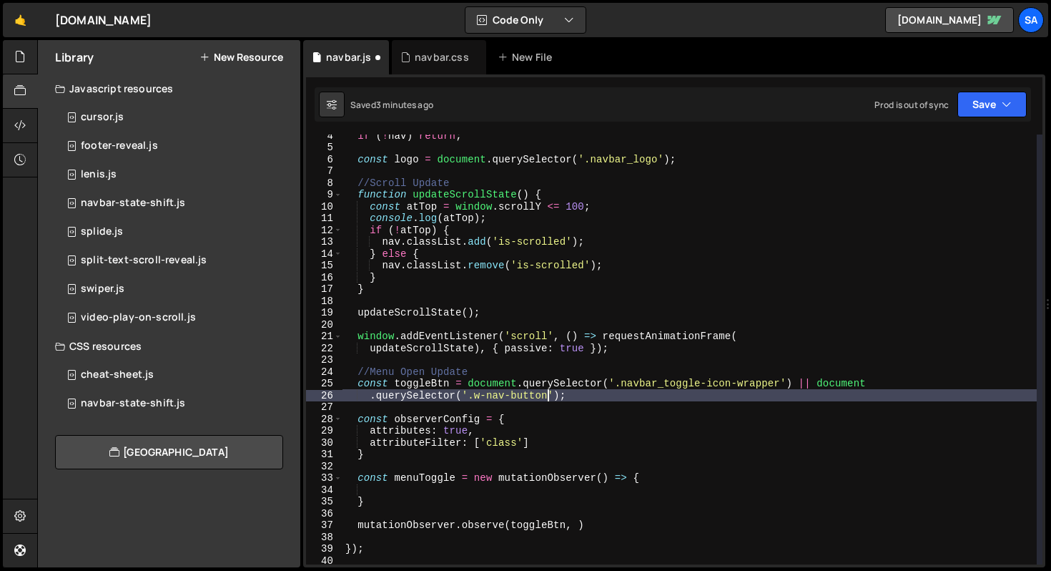
click at [605, 481] on div "if ( ! nav ) return ; const logo = document . querySelector ( '.navbar_logo' ) …" at bounding box center [690, 355] width 694 height 453
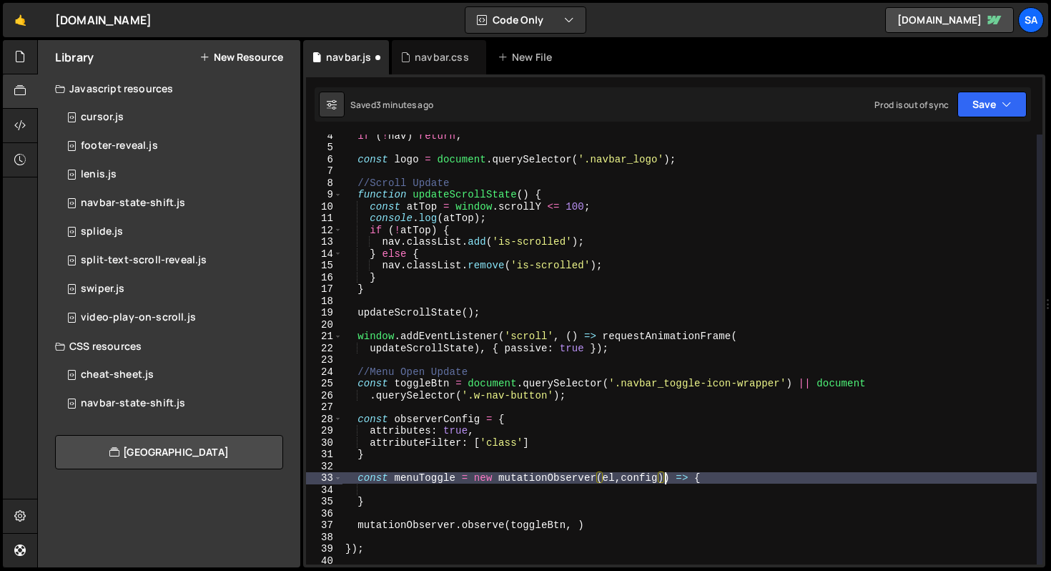
scroll to position [0, 22]
type textarea "const menuToggle = new mutationObserver(el,config) => {"
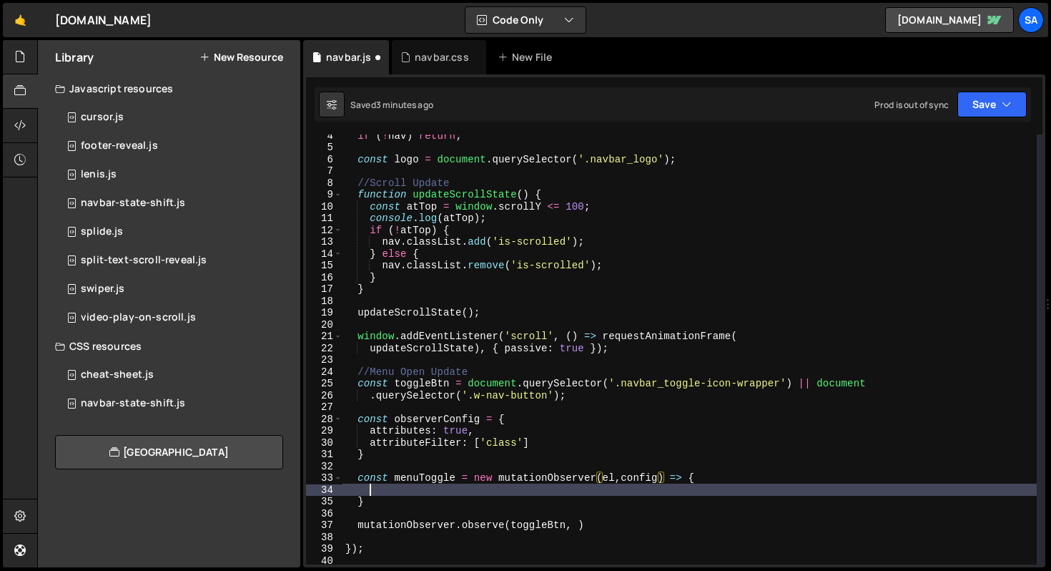
drag, startPoint x: 557, startPoint y: 485, endPoint x: 536, endPoint y: 497, distance: 24.0
click at [556, 485] on div "if ( ! nav ) return ; const logo = document . querySelector ( '.navbar_logo' ) …" at bounding box center [690, 355] width 694 height 453
click at [584, 488] on div "if ( ! nav ) return ; const logo = document . querySelector ( '.navbar_logo' ) …" at bounding box center [690, 355] width 694 height 453
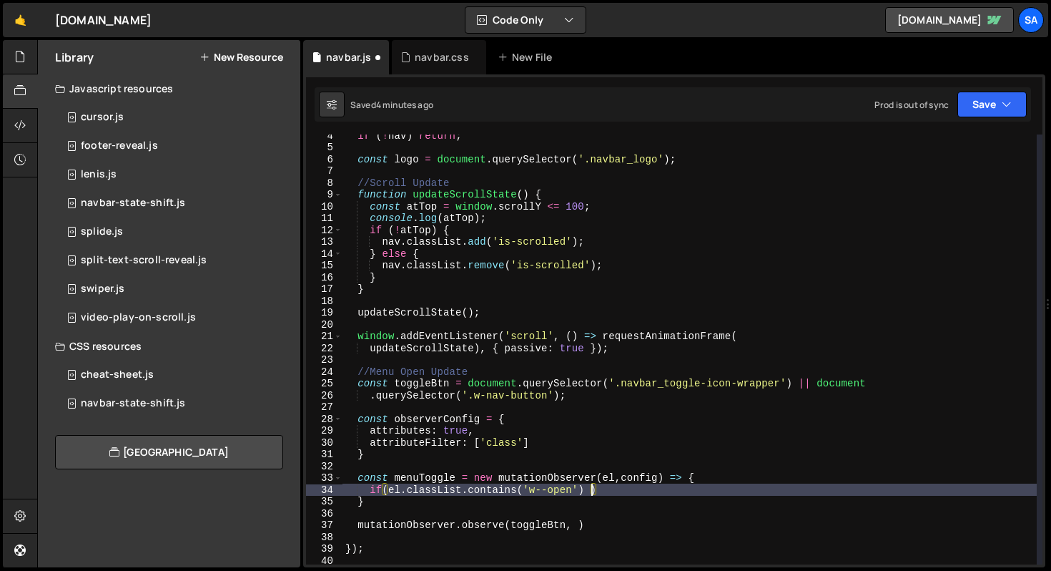
type textarea "if(el.classList.contains('w--open') {)"
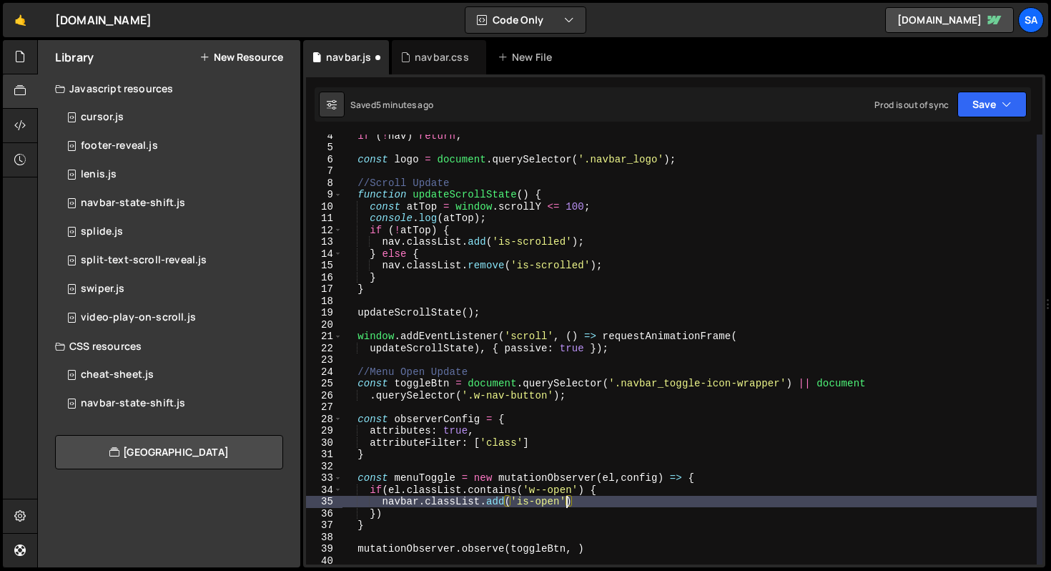
scroll to position [0, 15]
type textarea "navbar.classList.add('is-open') {"
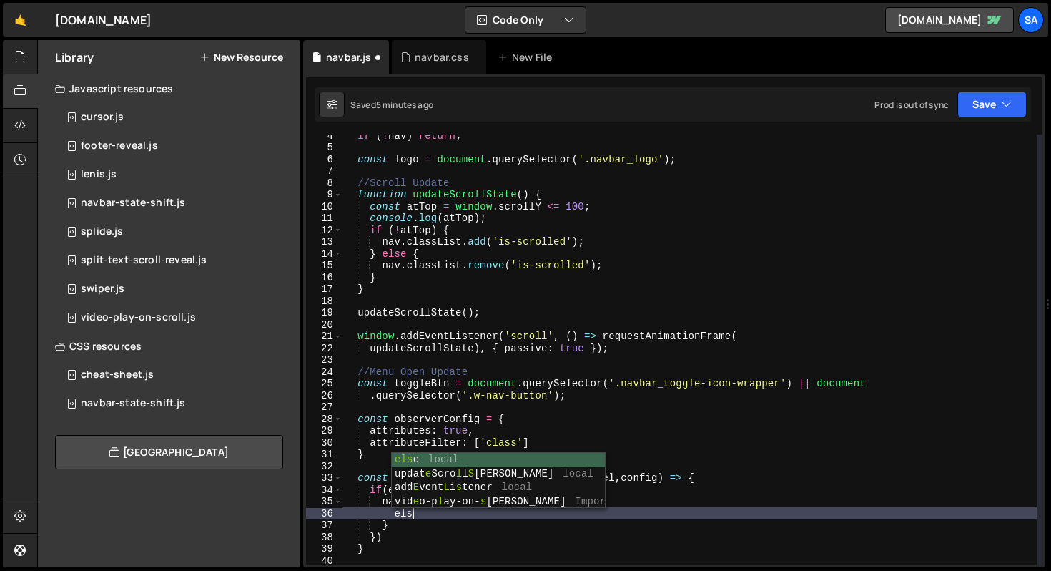
scroll to position [0, 4]
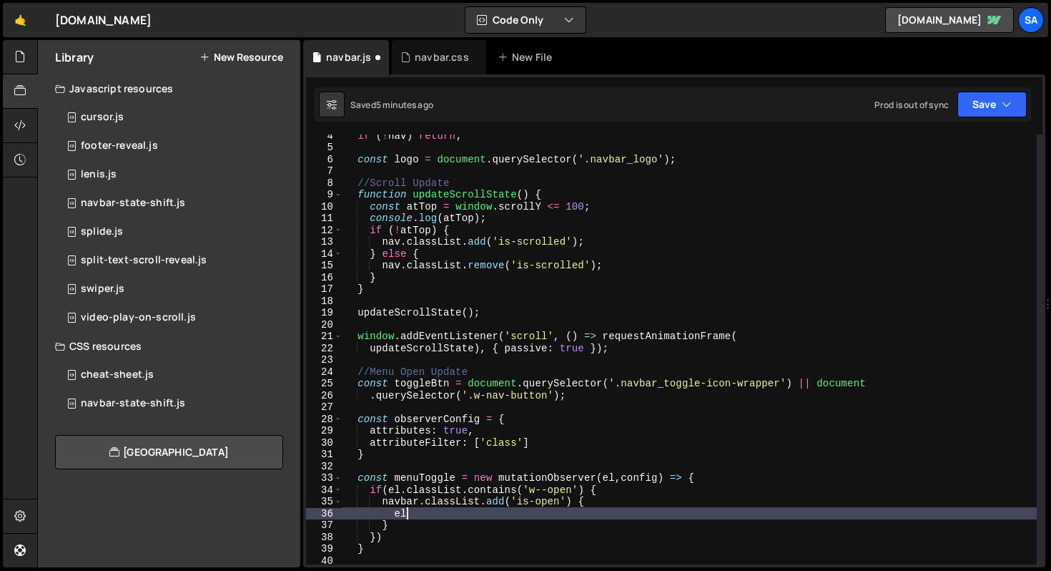
type textarea "e"
type textarea "navbar.classList.add('is-open') {"
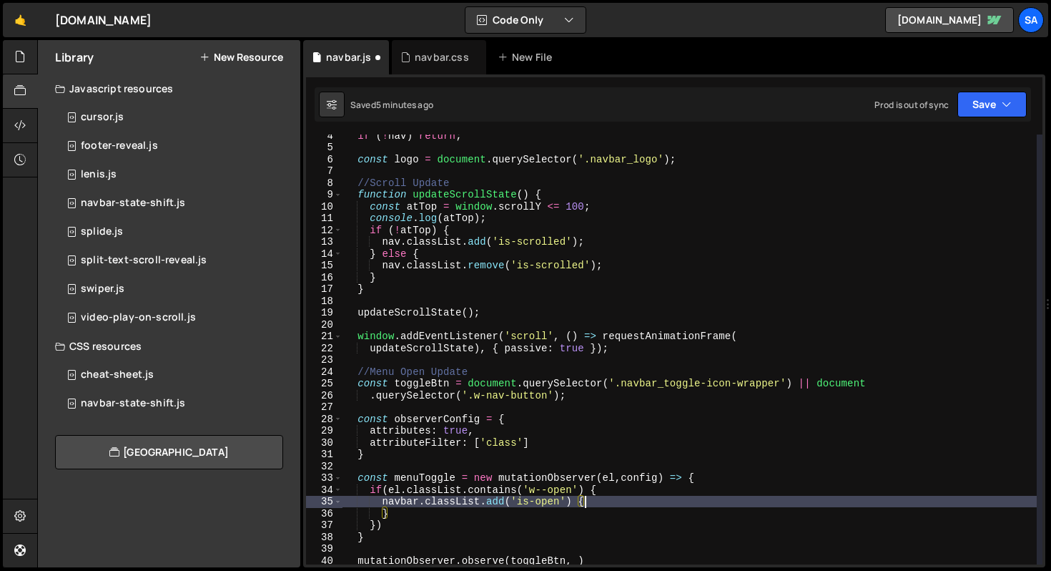
scroll to position [0, 2]
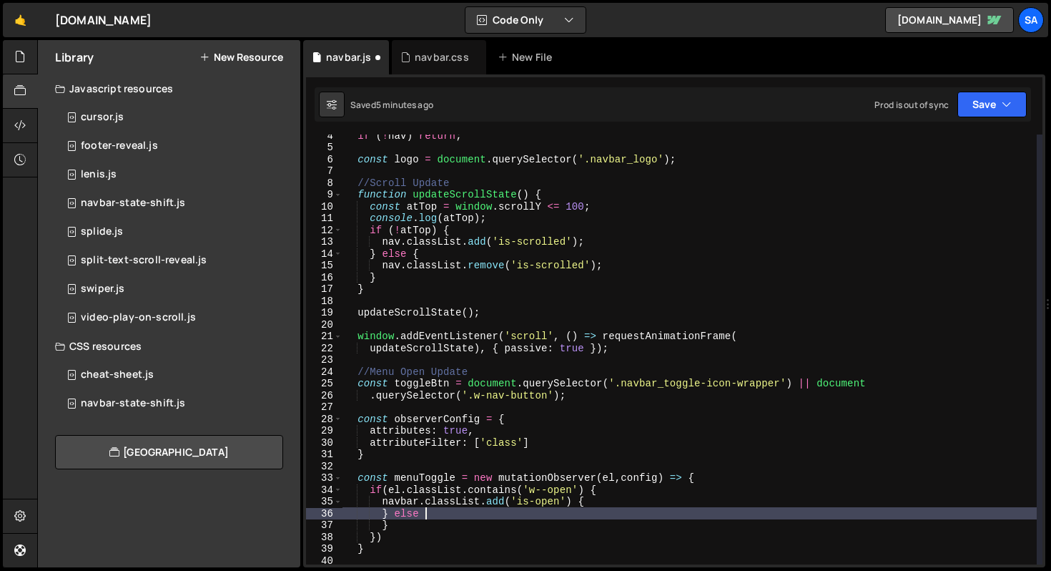
type textarea "} else {"
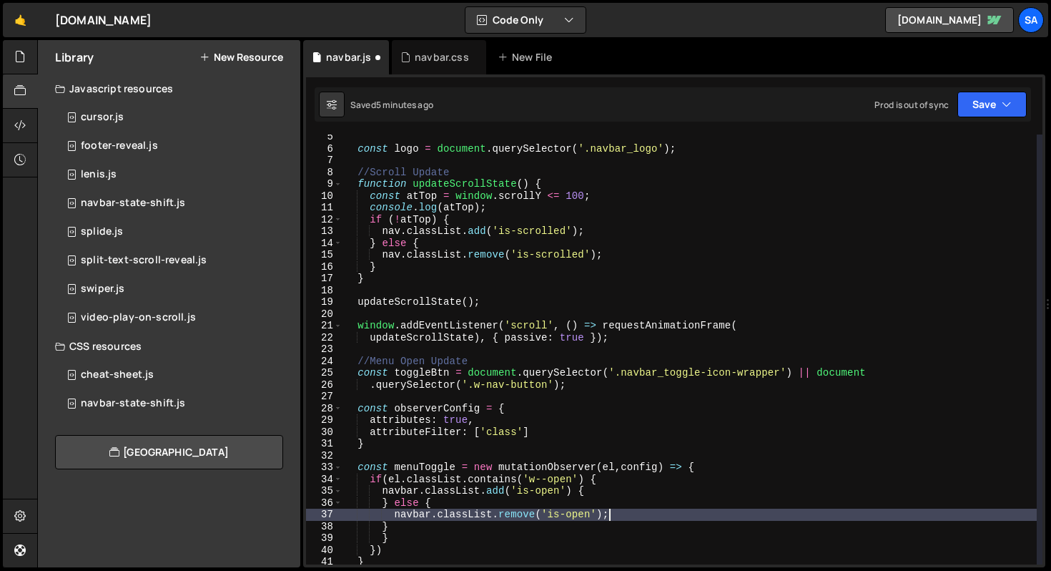
scroll to position [62, 0]
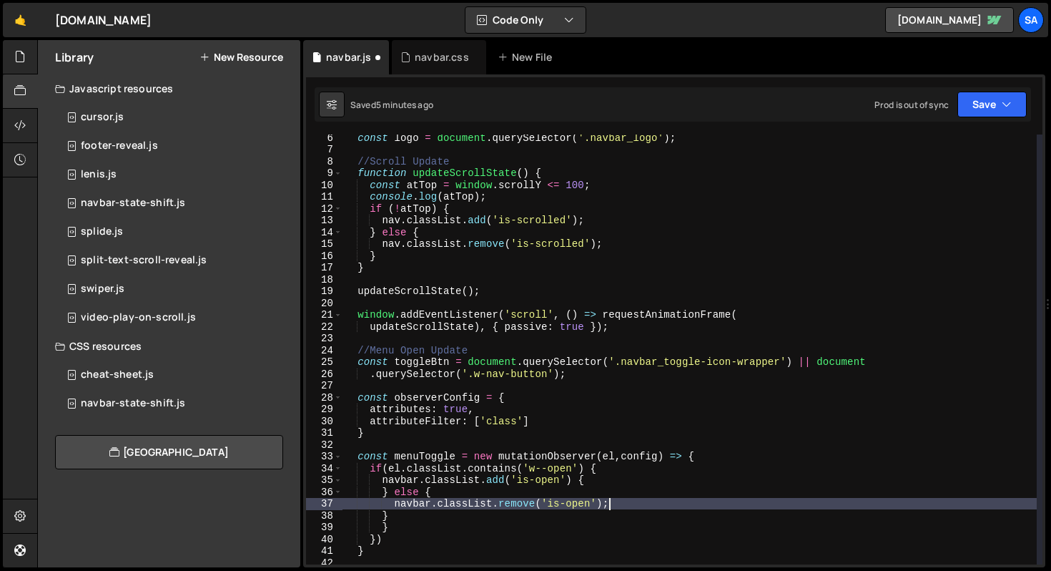
click at [603, 469] on div "const logo = document . querySelector ( '.navbar_logo' ) ; //Scroll Update func…" at bounding box center [690, 358] width 694 height 453
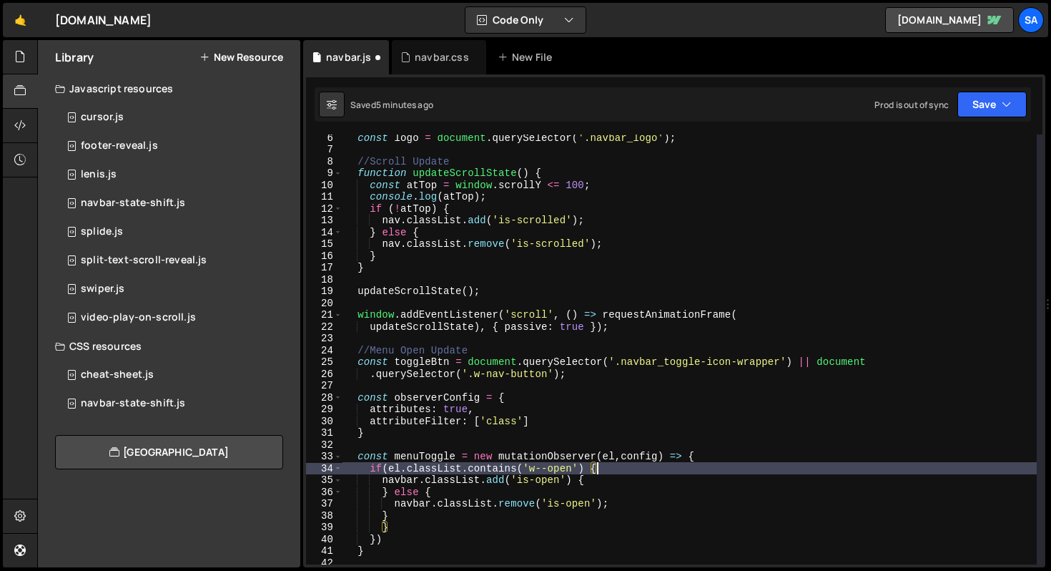
click at [593, 482] on div "const logo = document . querySelector ( '.navbar_logo' ) ; //Scroll Update func…" at bounding box center [690, 358] width 694 height 453
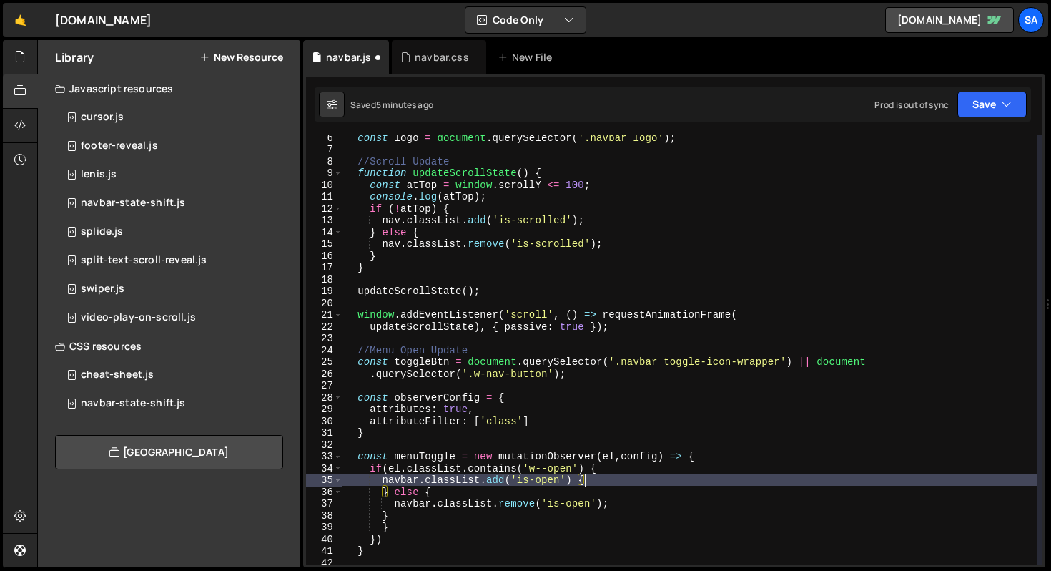
scroll to position [0, 16]
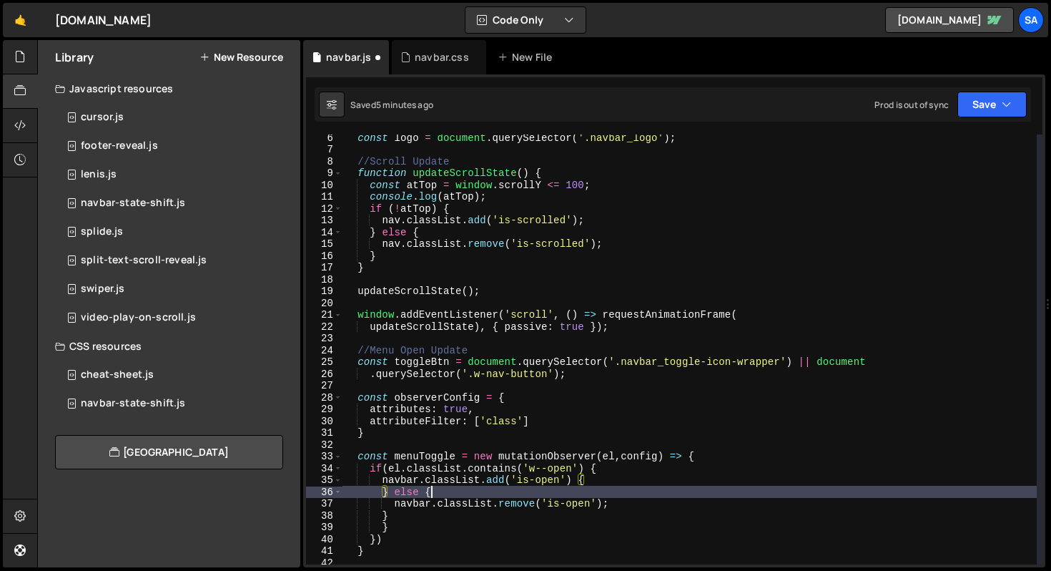
click at [431, 488] on div "const logo = document . querySelector ( '.navbar_logo' ) ; //Scroll Update func…" at bounding box center [690, 358] width 694 height 453
click at [999, 106] on button "Save" at bounding box center [992, 105] width 69 height 26
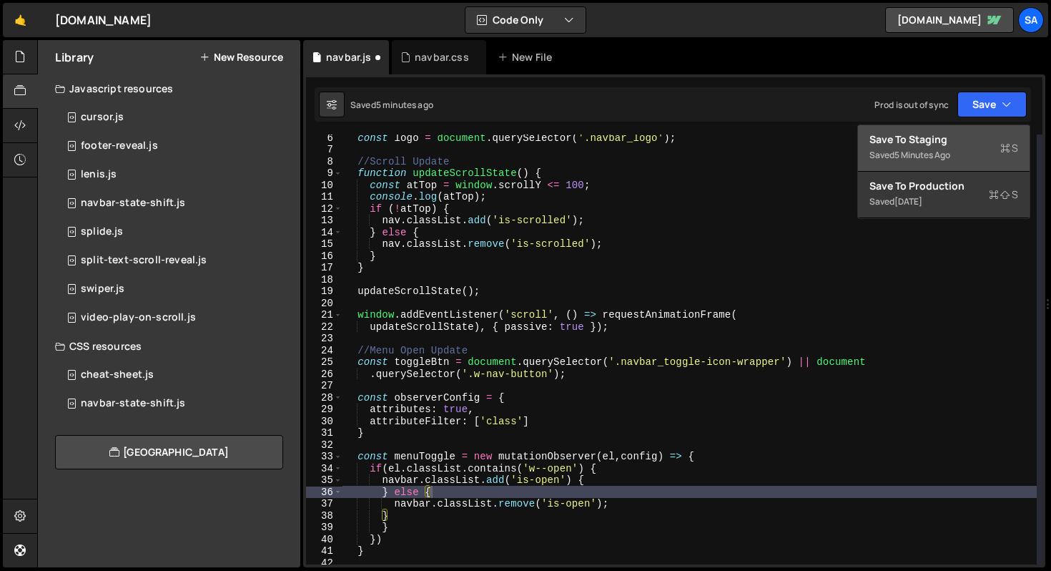
click at [944, 140] on div "Save to Staging S" at bounding box center [944, 139] width 149 height 14
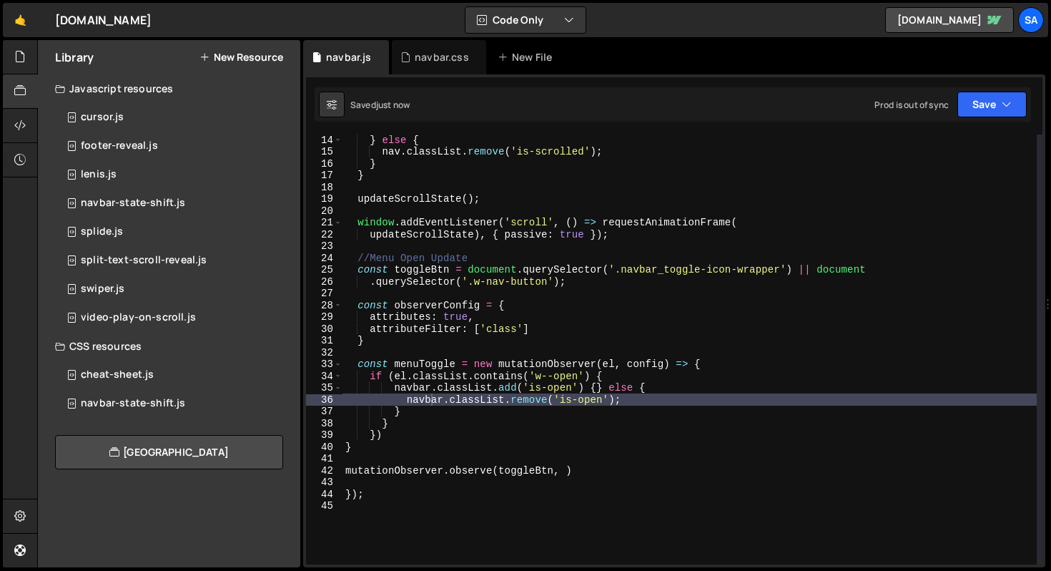
scroll to position [183, 0]
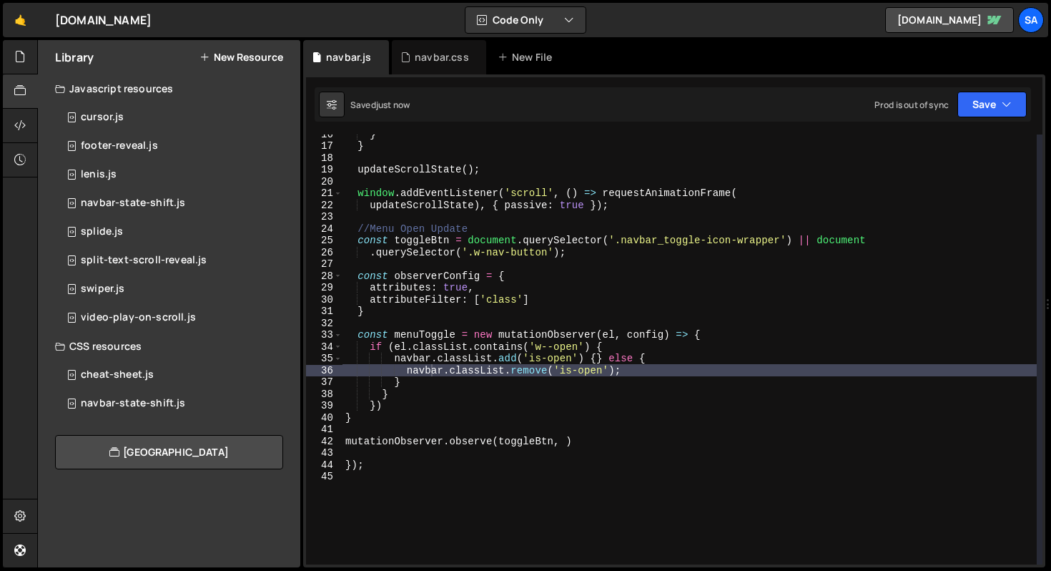
type textarea "})"
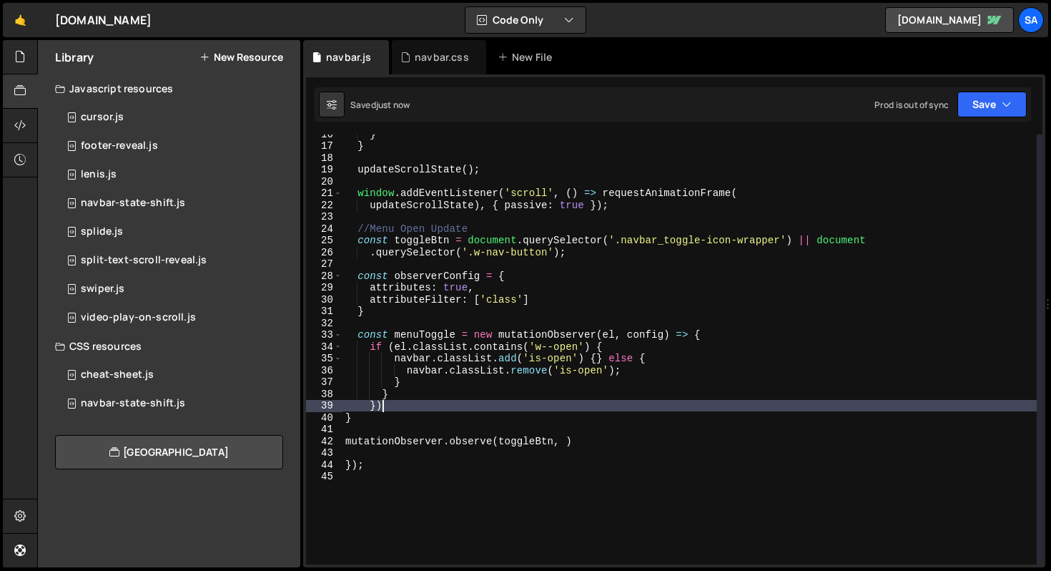
click at [424, 405] on div "} } updateScrollState ( ) ; window . addEventListener ( 'scroll' , ( ) => reque…" at bounding box center [690, 354] width 694 height 453
click at [434, 410] on div "} } updateScrollState ( ) ; window . addEventListener ( 'scroll' , ( ) => reque…" at bounding box center [690, 354] width 694 height 453
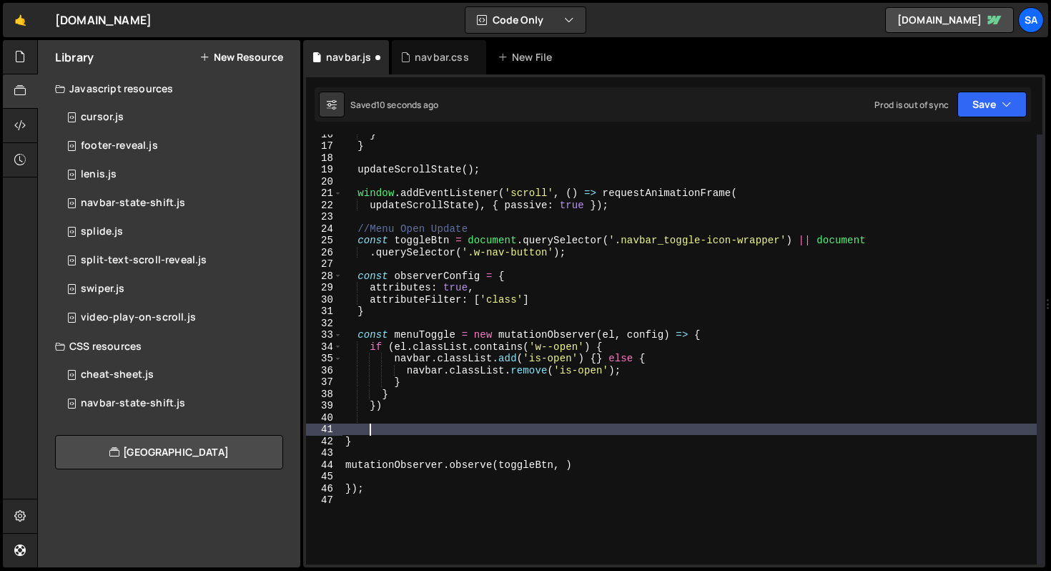
type textarea "\"
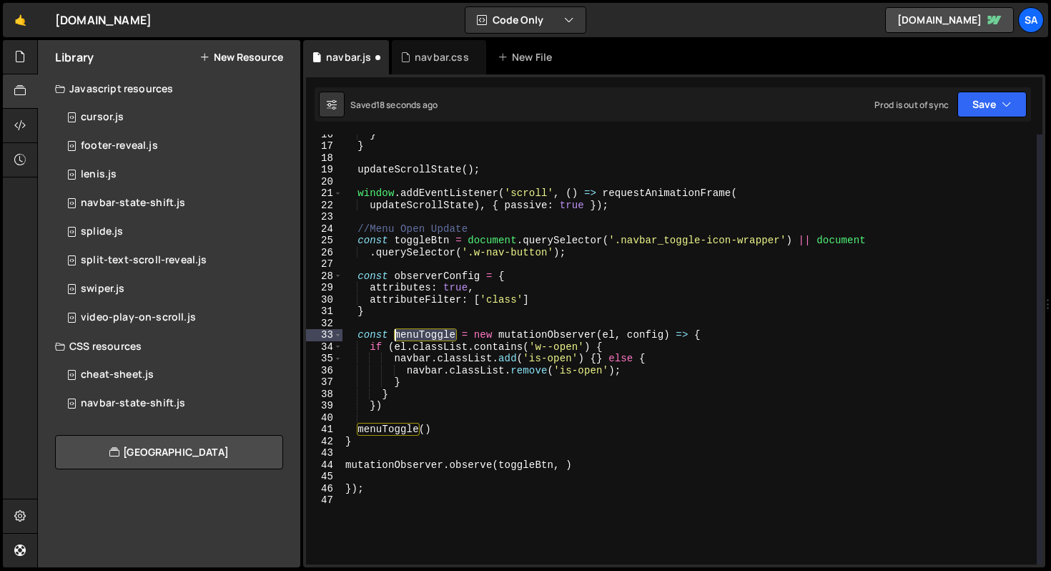
drag, startPoint x: 458, startPoint y: 332, endPoint x: 393, endPoint y: 331, distance: 64.4
click at [393, 331] on div "} } updateScrollState ( ) ; window . addEventListener ( 'scroll' , ( ) => reque…" at bounding box center [690, 354] width 694 height 453
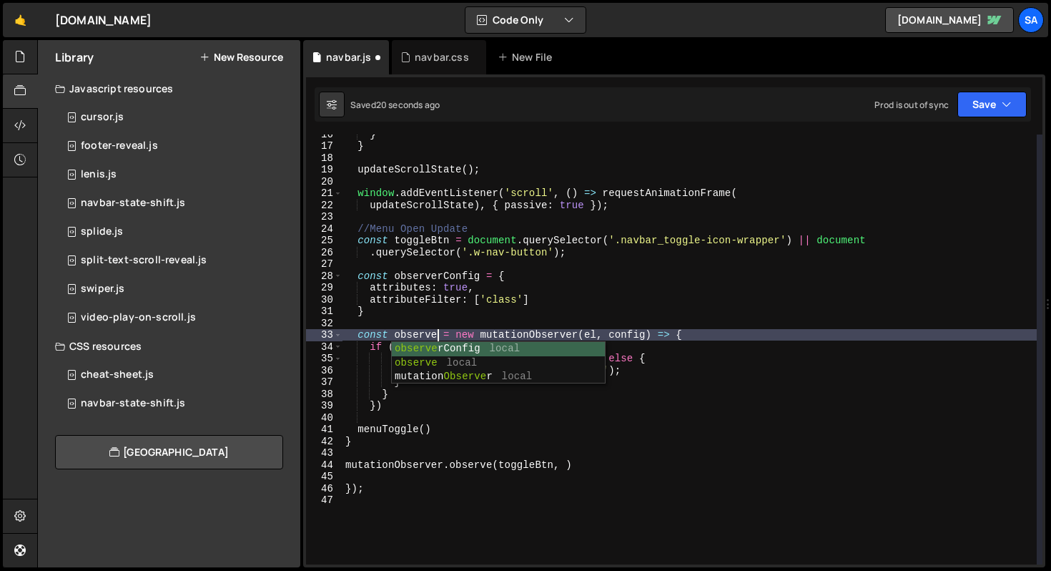
scroll to position [0, 6]
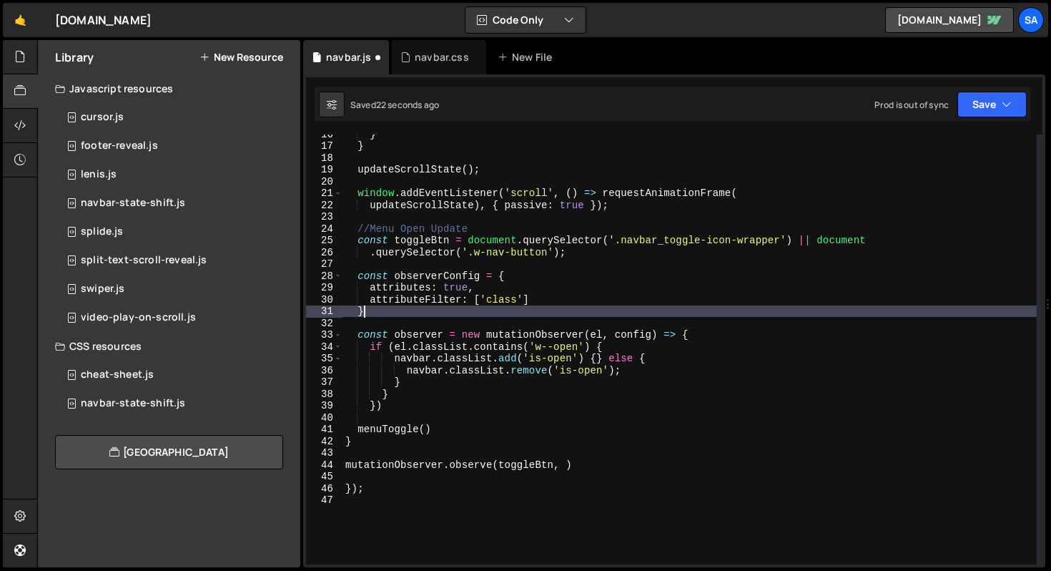
click at [552, 317] on div "} } updateScrollState ( ) ; window . addEventListener ( 'scroll' , ( ) => reque…" at bounding box center [690, 354] width 694 height 453
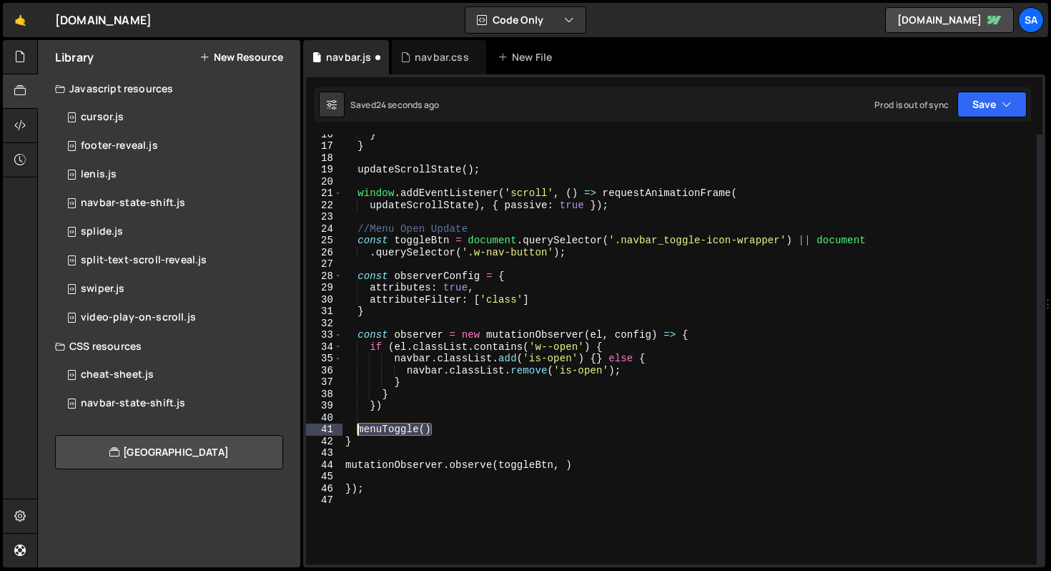
drag, startPoint x: 431, startPoint y: 428, endPoint x: 355, endPoint y: 431, distance: 75.9
click at [355, 431] on div "} } updateScrollState ( ) ; window . addEventListener ( 'scroll' , ( ) => reque…" at bounding box center [690, 354] width 694 height 453
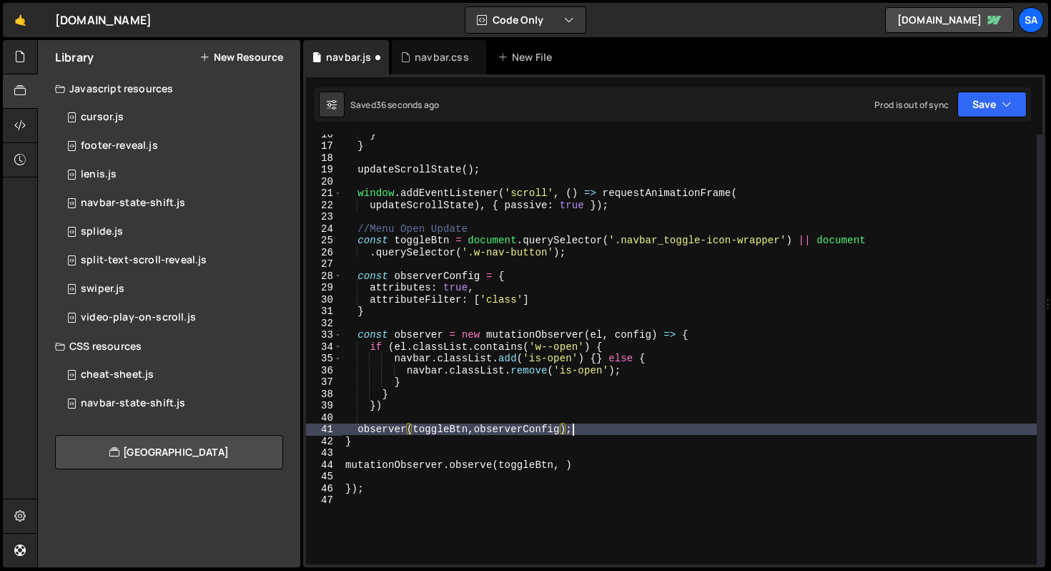
scroll to position [0, 15]
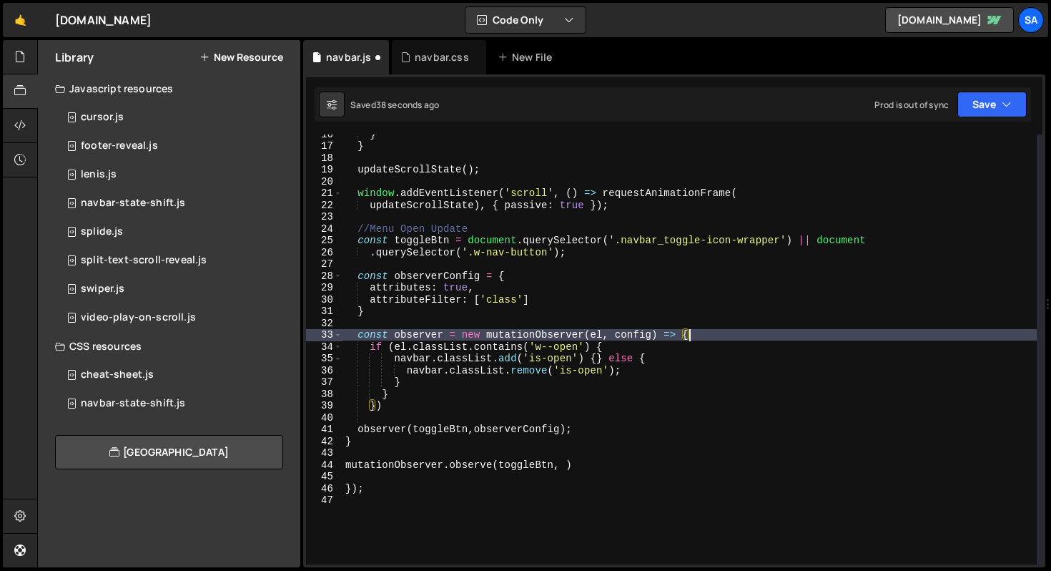
click at [688, 330] on div "} } updateScrollState ( ) ; window . addEventListener ( 'scroll' , ( ) => reque…" at bounding box center [690, 354] width 694 height 453
click at [350, 441] on div "} } updateScrollState ( ) ; window . addEventListener ( 'scroll' , ( ) => reque…" at bounding box center [690, 354] width 694 height 453
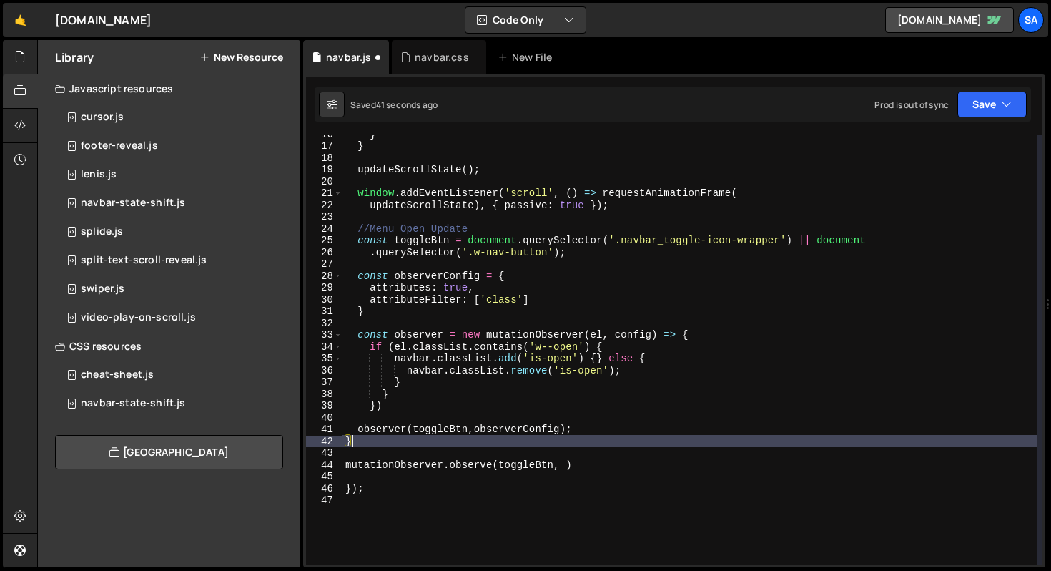
click at [348, 440] on div "} } updateScrollState ( ) ; window . addEventListener ( 'scroll' , ( ) => reque…" at bounding box center [690, 354] width 694 height 453
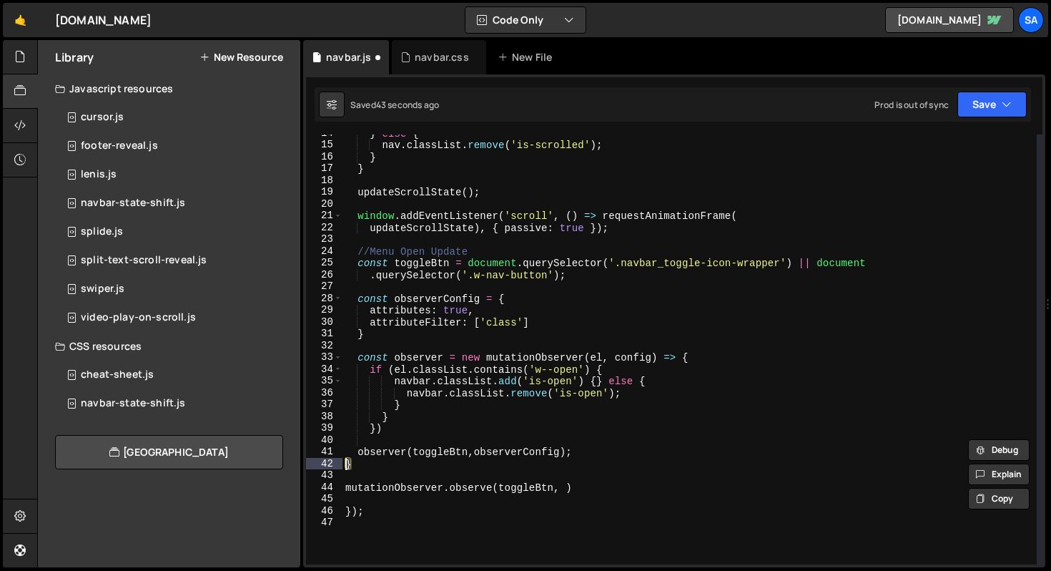
scroll to position [161, 0]
click at [403, 457] on div "} else { nav . classList . remove ( 'is-scrolled' ) ; } } updateScrollState ( )…" at bounding box center [690, 353] width 694 height 453
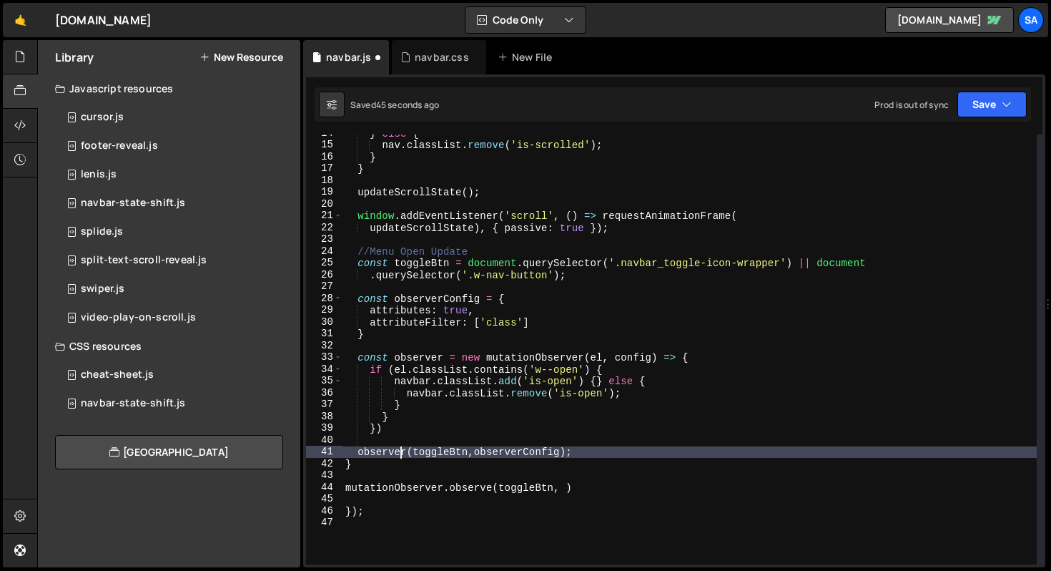
click at [392, 462] on div "} else { nav . classList . remove ( 'is-scrolled' ) ; } } updateScrollState ( )…" at bounding box center [690, 353] width 694 height 453
type textarea "}"
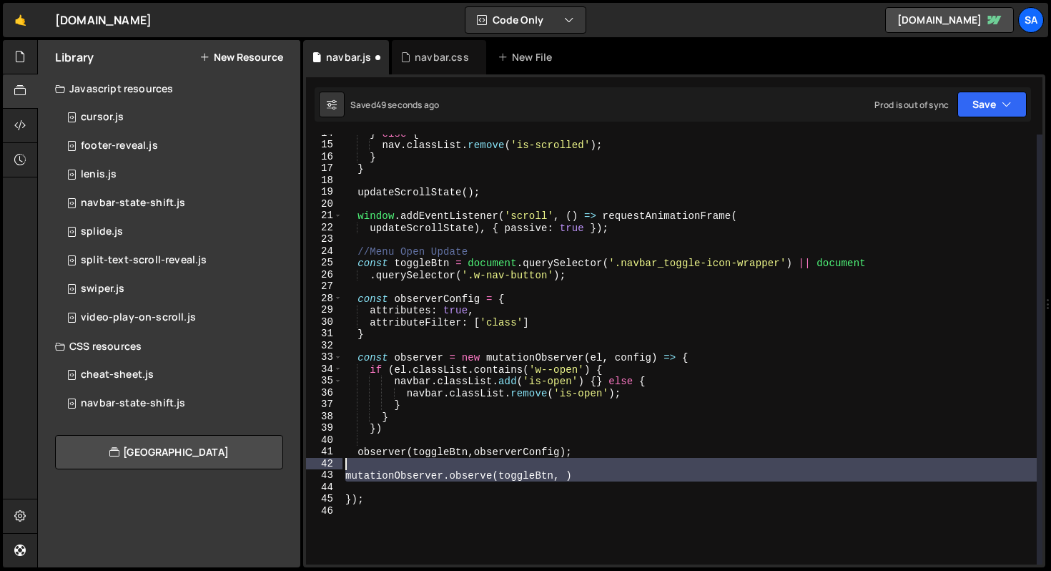
drag, startPoint x: 563, startPoint y: 479, endPoint x: 335, endPoint y: 463, distance: 228.0
click at [335, 463] on div "observer(toggleBtn,observerConfig); 14 15 16 17 18 19 20 21 22 23 24 25 26 27 2…" at bounding box center [674, 349] width 737 height 430
type textarea "mutationObserver.observe(toggleBtn, )"
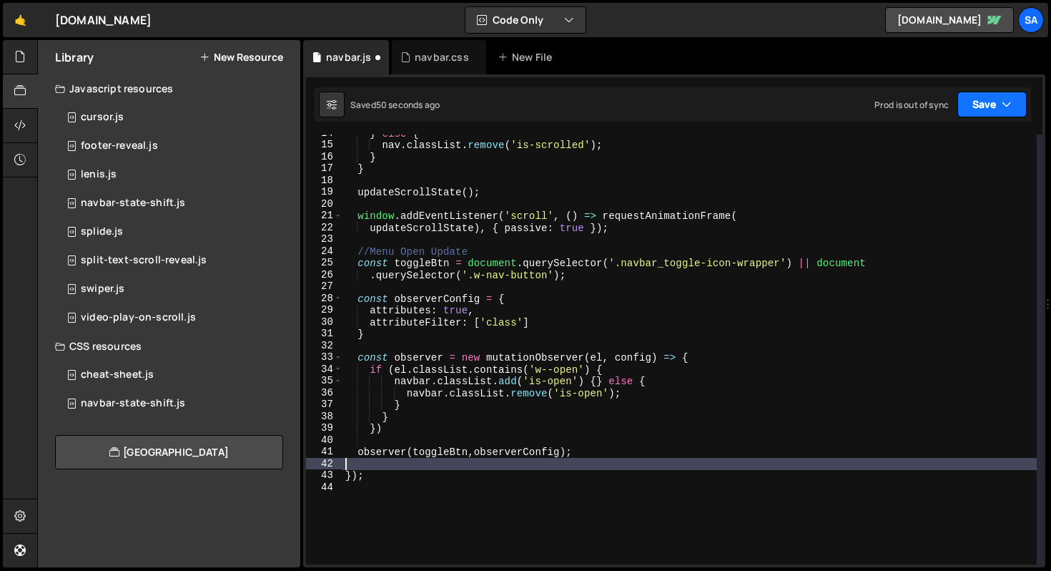
click at [984, 110] on button "Save" at bounding box center [992, 105] width 69 height 26
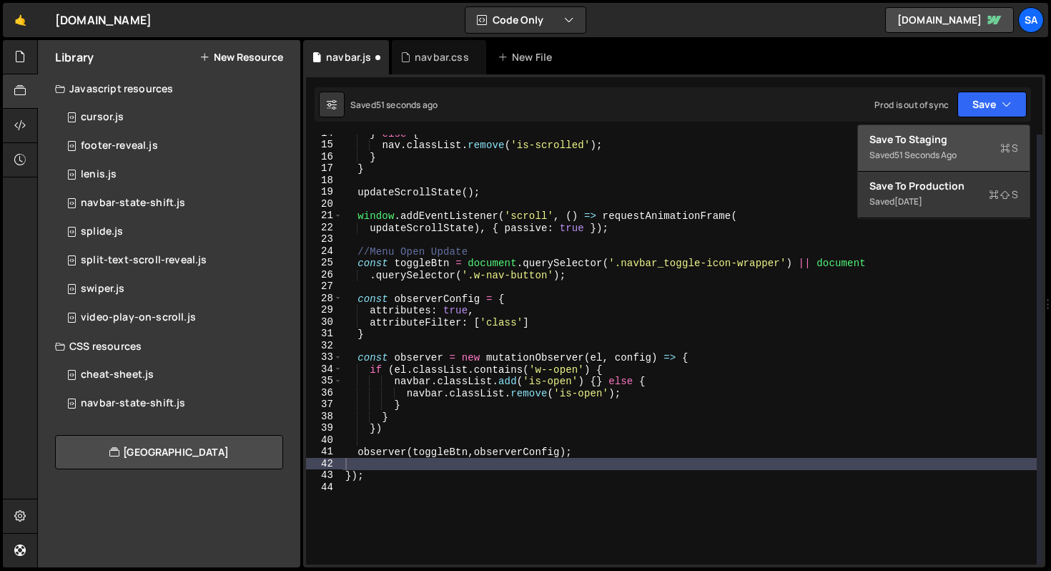
click at [958, 144] on div "Save to Staging S" at bounding box center [944, 139] width 149 height 14
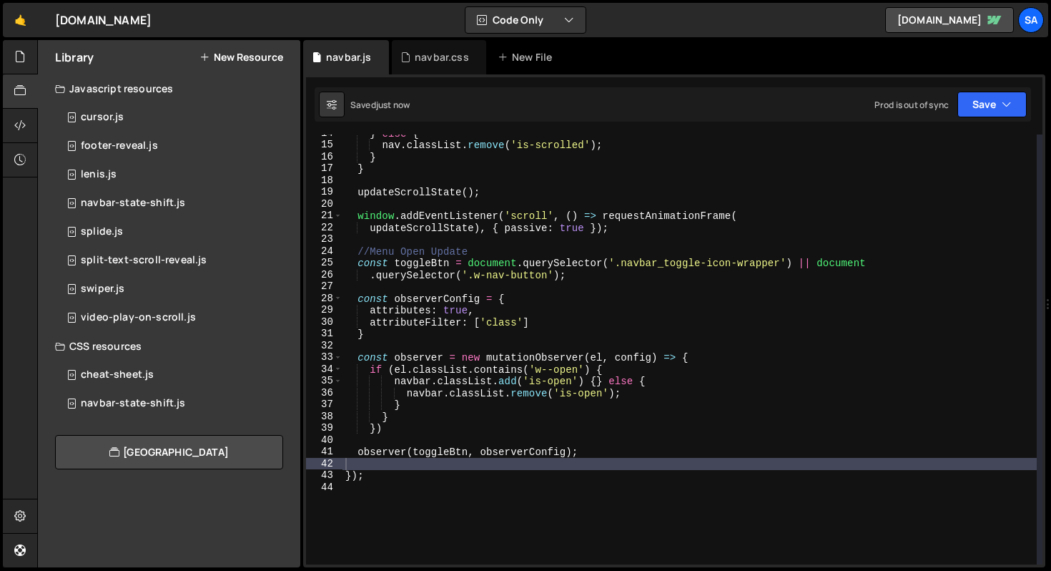
click at [618, 453] on div "} else { nav . classList . remove ( 'is-scrolled' ) ; } } updateScrollState ( )…" at bounding box center [690, 353] width 694 height 453
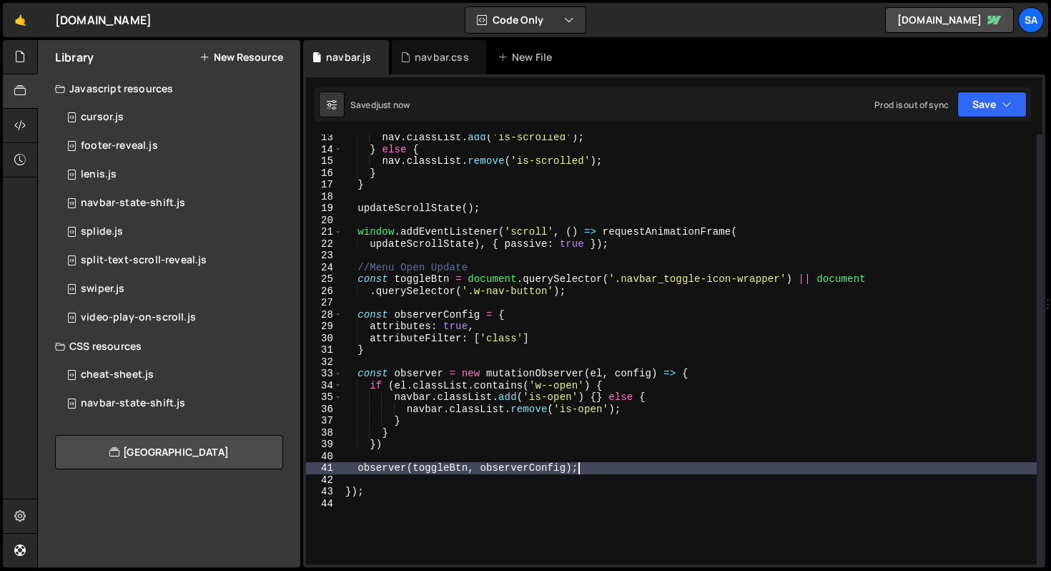
scroll to position [144, 0]
click at [596, 395] on div "nav . classList . add ( 'is-scrolled' ) ; } else { nav . classList . remove ( '…" at bounding box center [690, 358] width 694 height 453
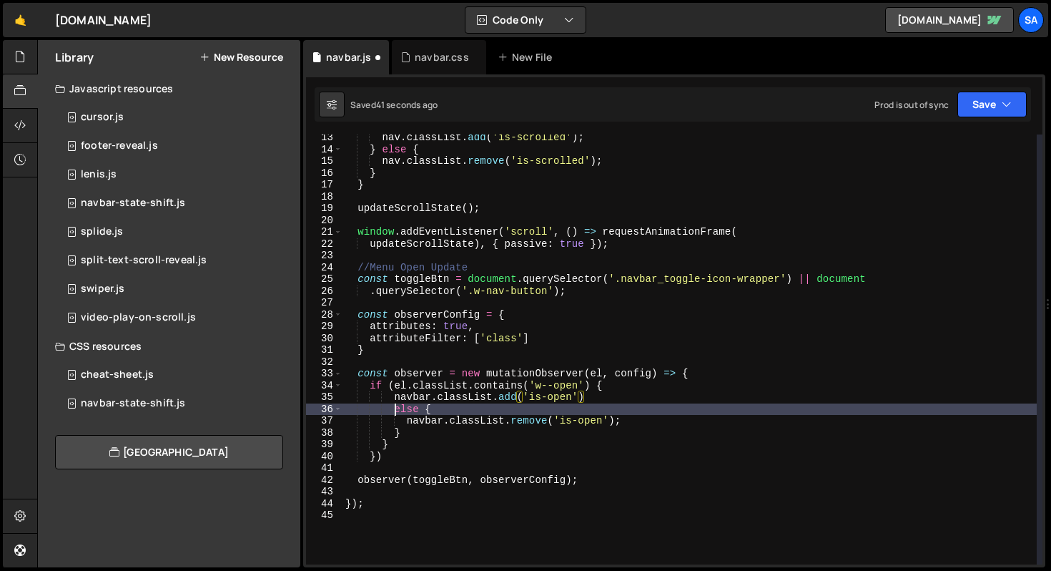
scroll to position [0, 3]
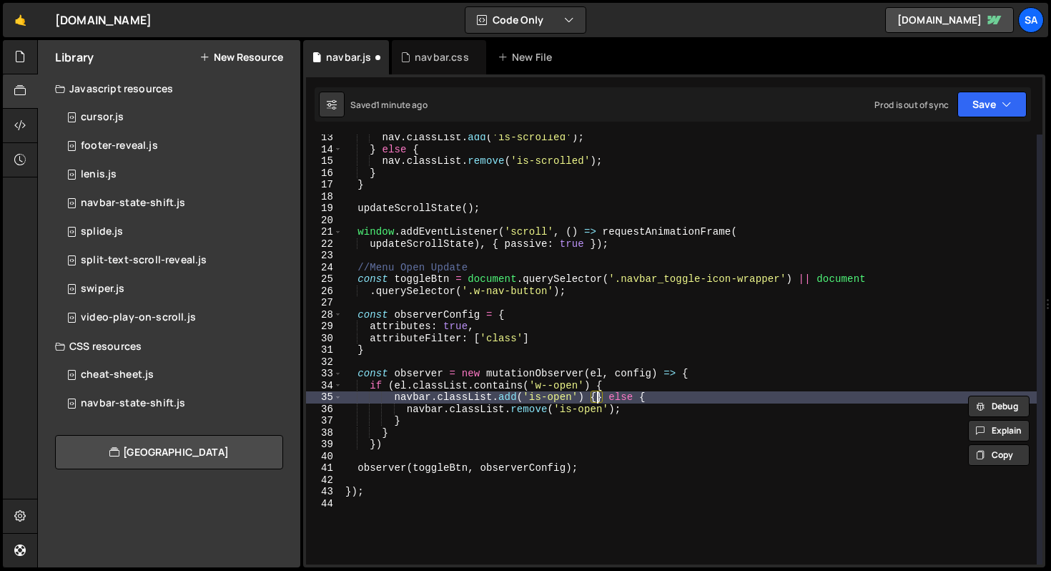
click at [590, 383] on div "nav . classList . add ( 'is-scrolled' ) ; } else { nav . classList . remove ( '…" at bounding box center [690, 358] width 694 height 453
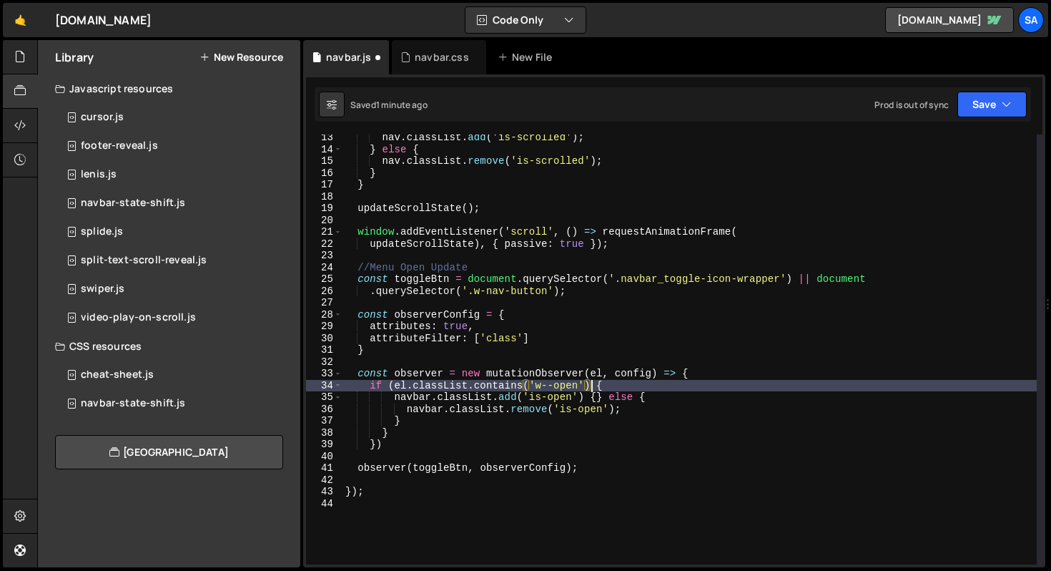
scroll to position [0, 17]
click at [995, 114] on button "Save" at bounding box center [992, 105] width 69 height 26
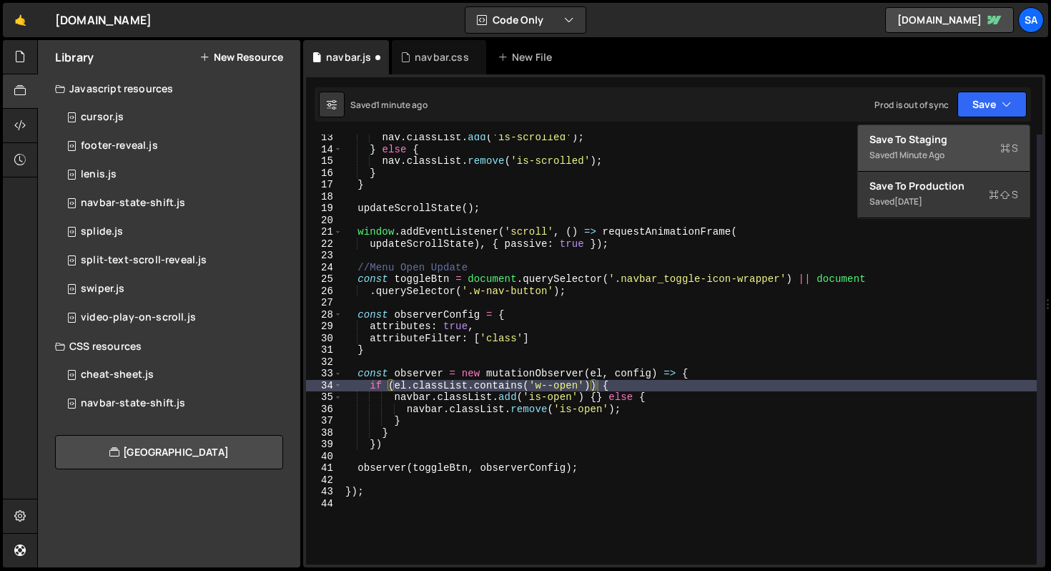
click at [944, 158] on div "1 minute ago" at bounding box center [920, 155] width 50 height 12
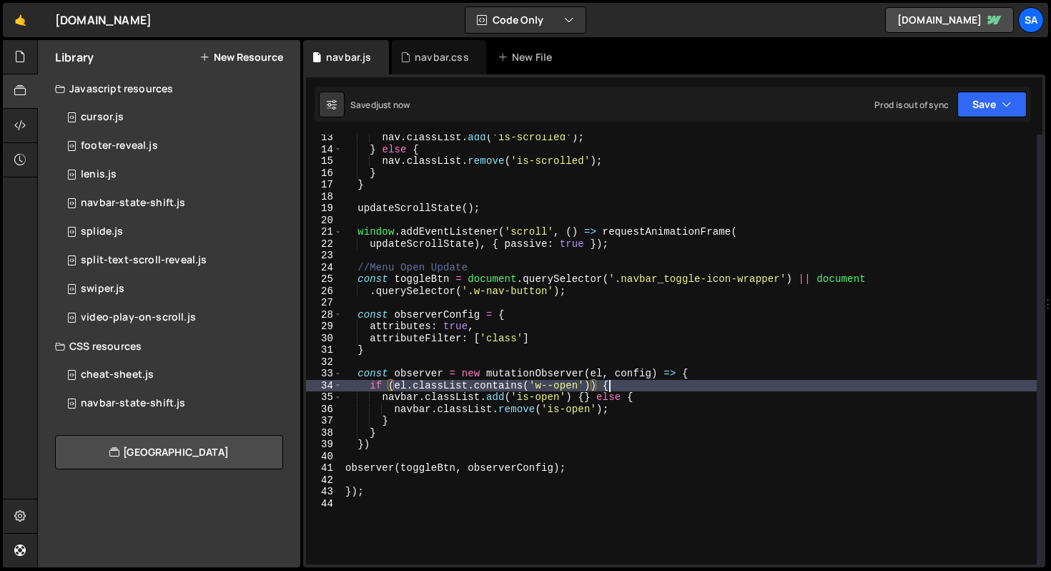
click at [629, 387] on div "nav . classList . add ( 'is-scrolled' ) ; } else { nav . classList . remove ( '…" at bounding box center [690, 358] width 694 height 453
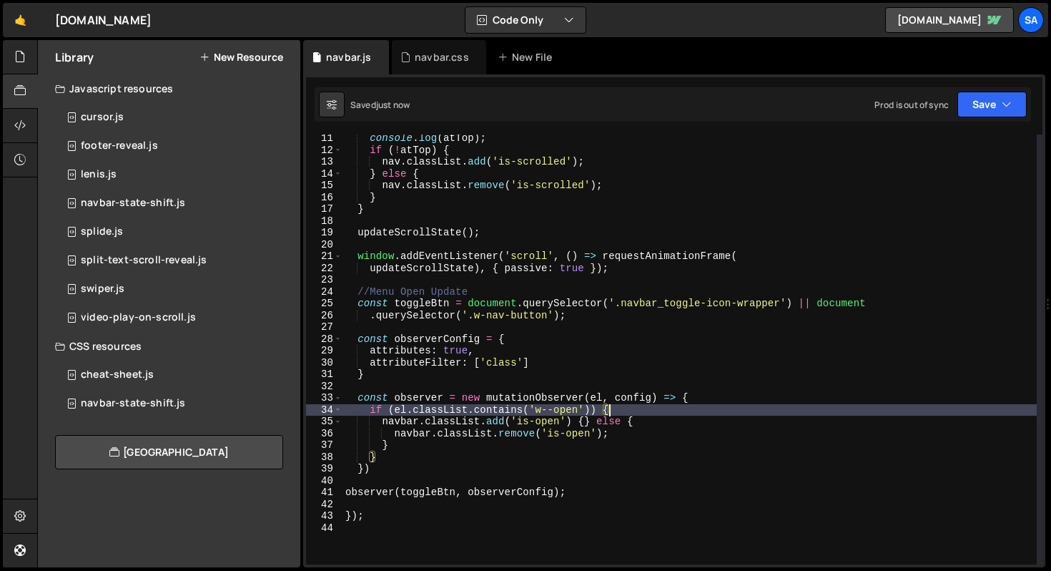
scroll to position [120, 0]
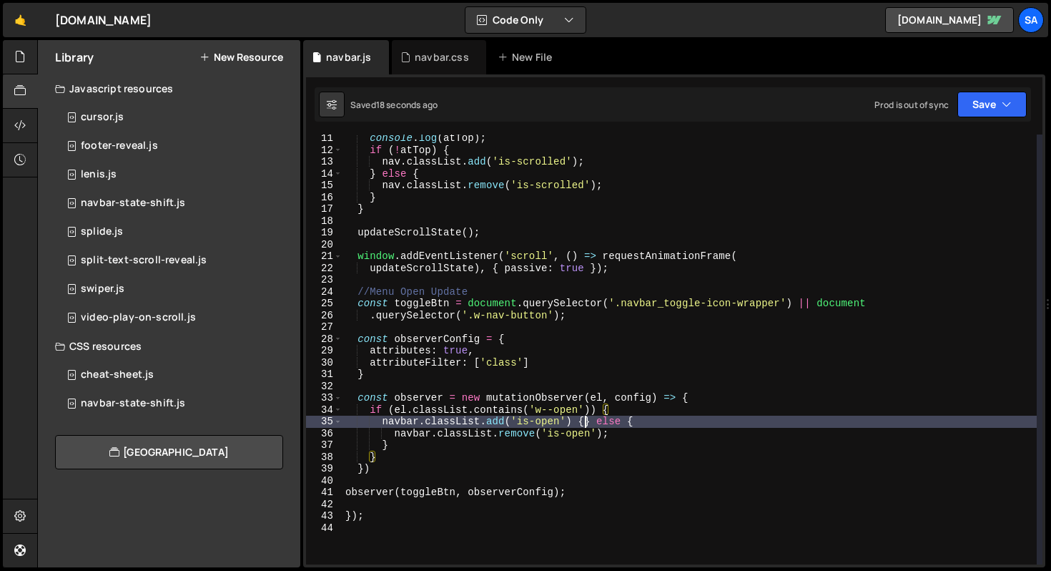
click at [585, 423] on div "console . log ( atTop ) ; if ( ! atTop ) { nav . classList . add ( 'is-scrolled…" at bounding box center [690, 358] width 694 height 453
click at [993, 107] on button "Save" at bounding box center [992, 105] width 69 height 26
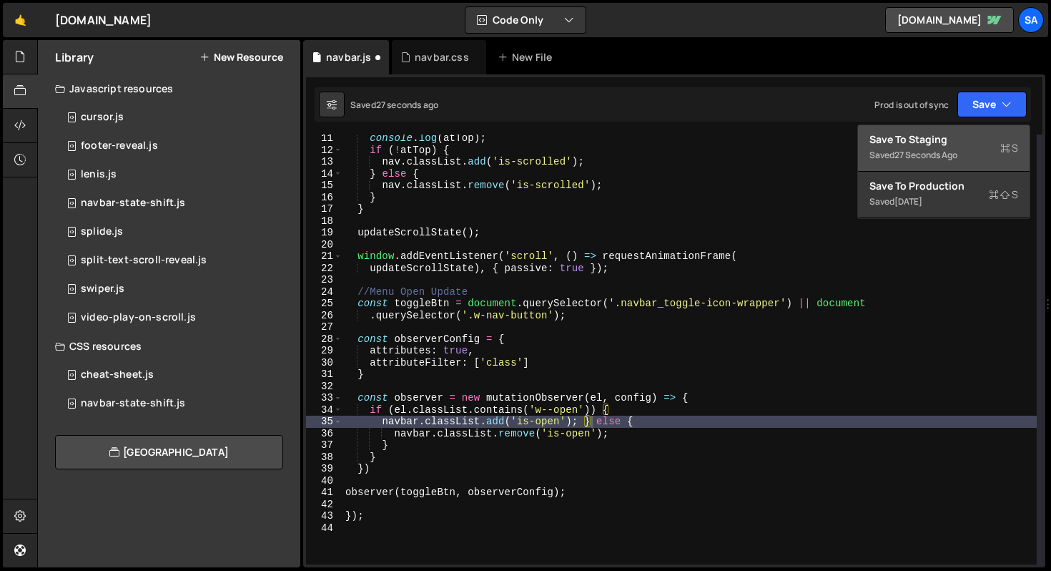
click at [967, 151] on div "Saved 27 seconds ago" at bounding box center [944, 155] width 149 height 17
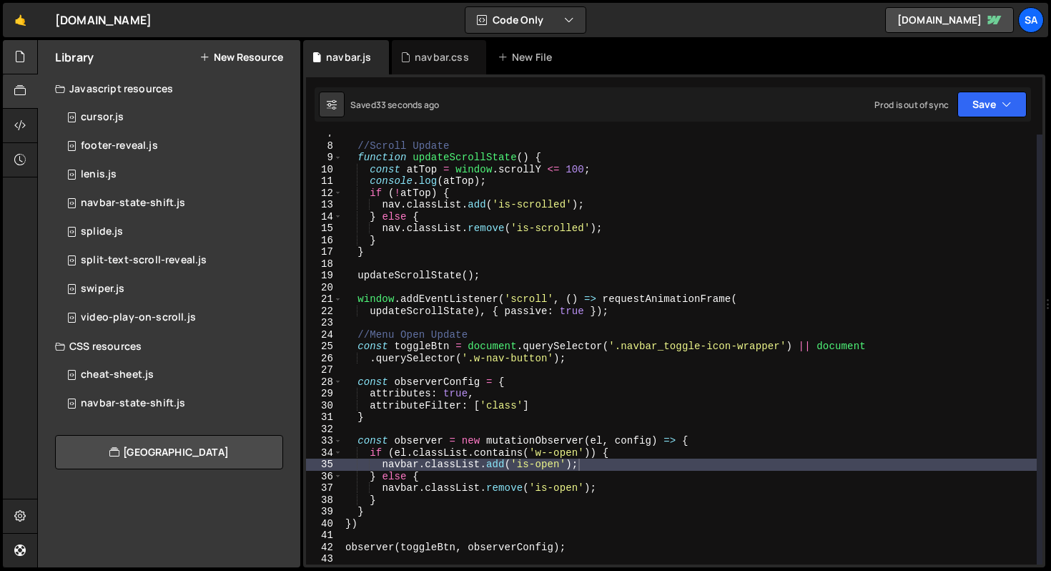
scroll to position [88, 0]
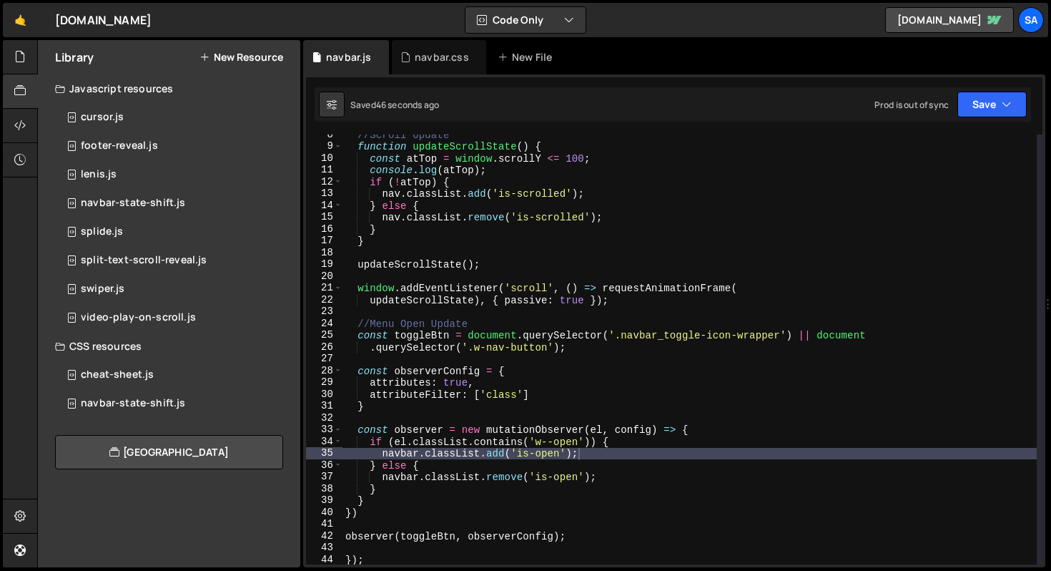
click at [650, 462] on div "//Scroll Update function updateScrollState ( ) { const atTop = window . scrollY…" at bounding box center [690, 355] width 694 height 453
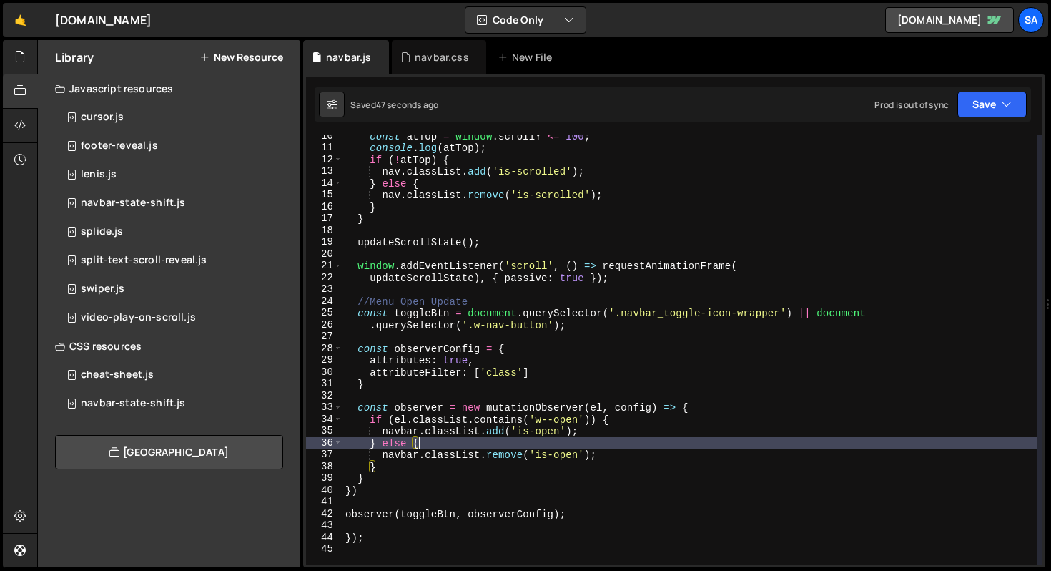
scroll to position [116, 0]
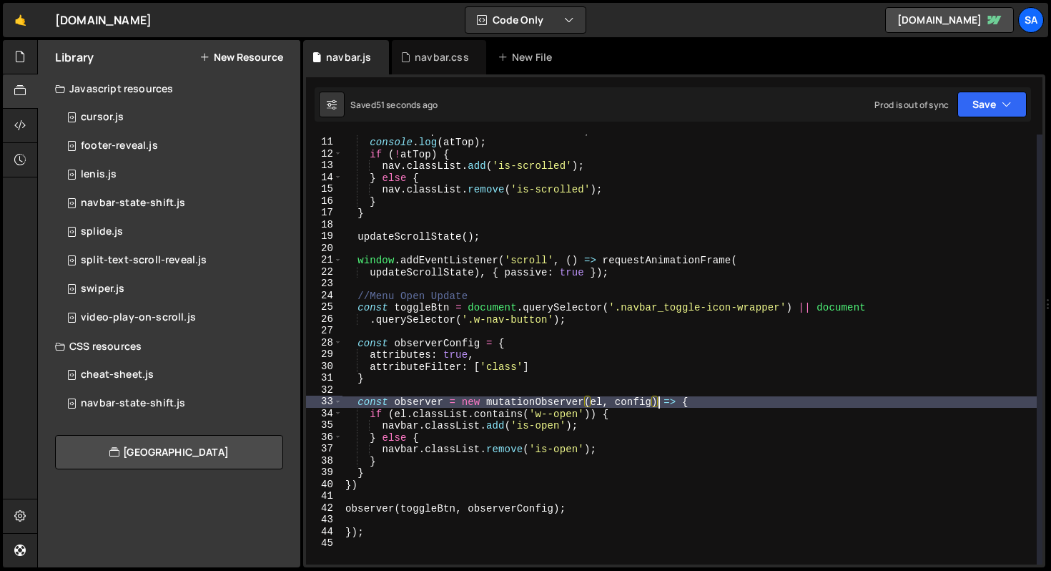
click at [659, 400] on div "const atTop = window . scrollY <= 100 ; console . log ( atTop ) ; if ( ! atTop …" at bounding box center [690, 350] width 694 height 453
click at [980, 105] on button "Save" at bounding box center [992, 105] width 69 height 26
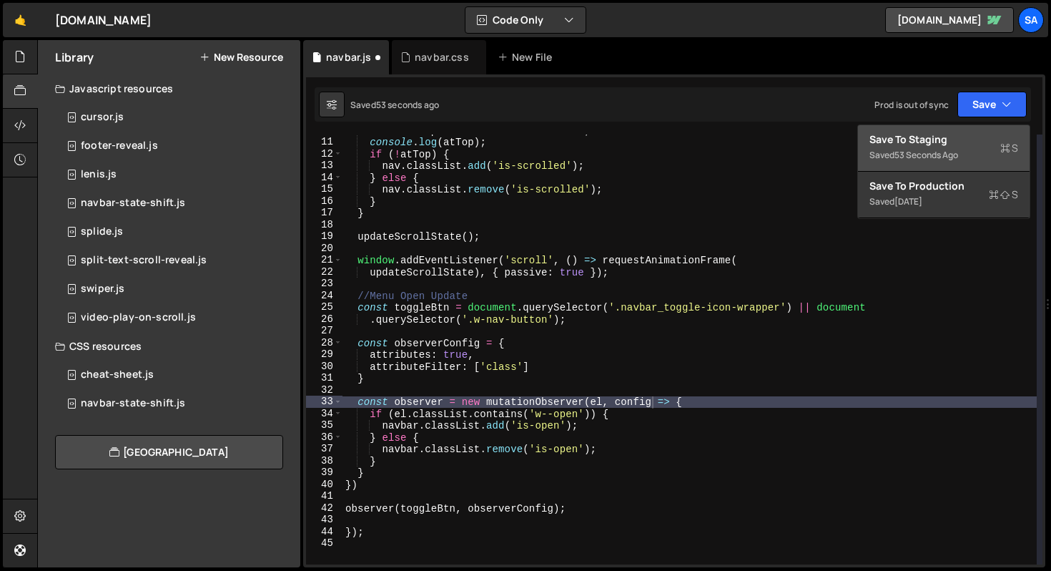
click at [964, 146] on div "Save to Staging S" at bounding box center [944, 139] width 149 height 14
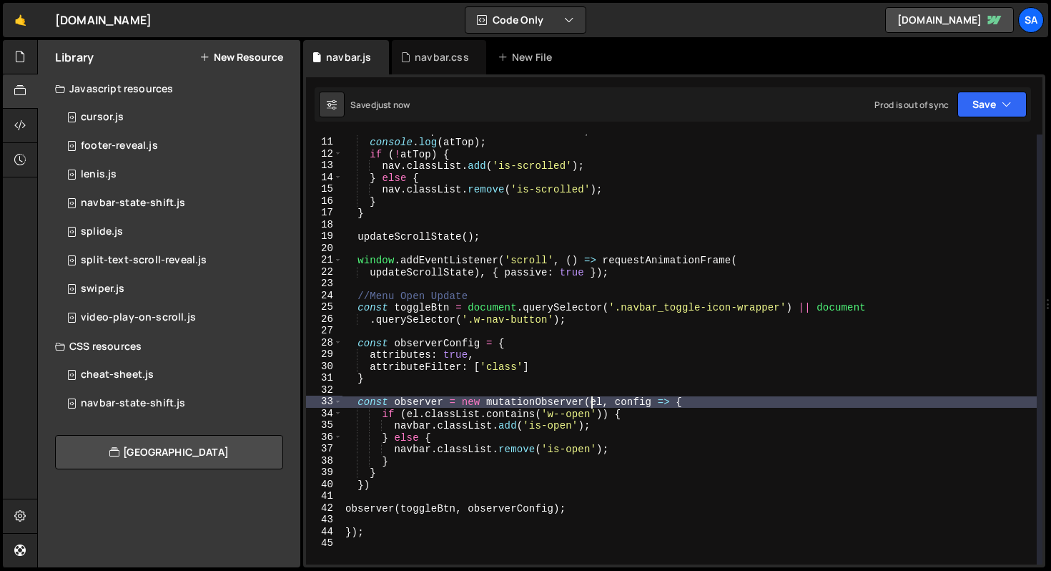
click at [589, 402] on div "const atTop = window . scrollY <= 100 ; console . log ( atTop ) ; if ( ! atTop …" at bounding box center [690, 350] width 694 height 453
click at [682, 401] on div "const atTop = window . scrollY <= 100 ; console . log ( atTop ) ; if ( ! atTop …" at bounding box center [690, 350] width 694 height 453
click at [391, 473] on div "const atTop = window . scrollY <= 100 ; console . log ( atTop ) ; if ( ! atTop …" at bounding box center [690, 350] width 694 height 453
type textarea "}"
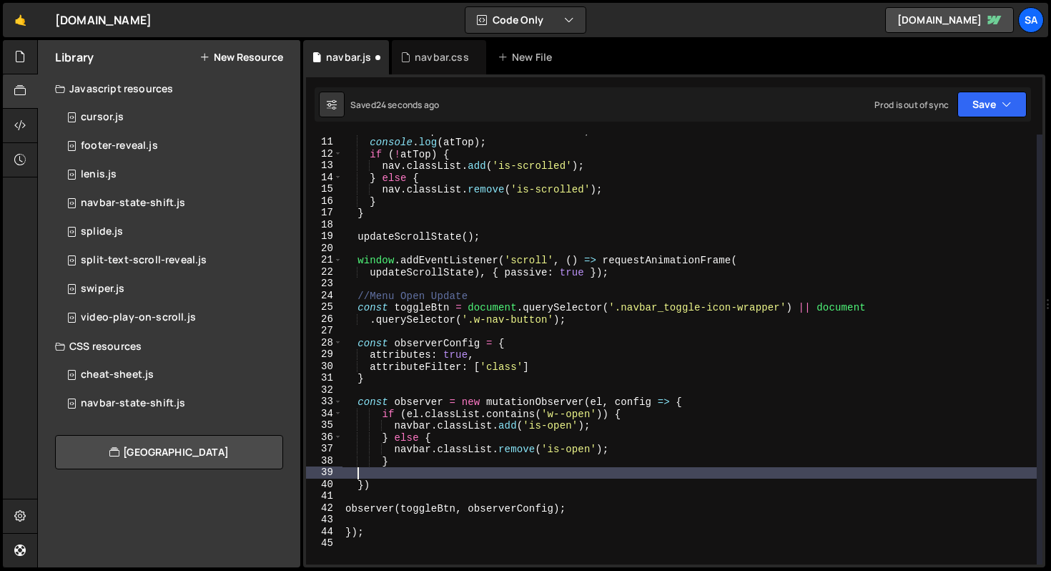
scroll to position [0, 0]
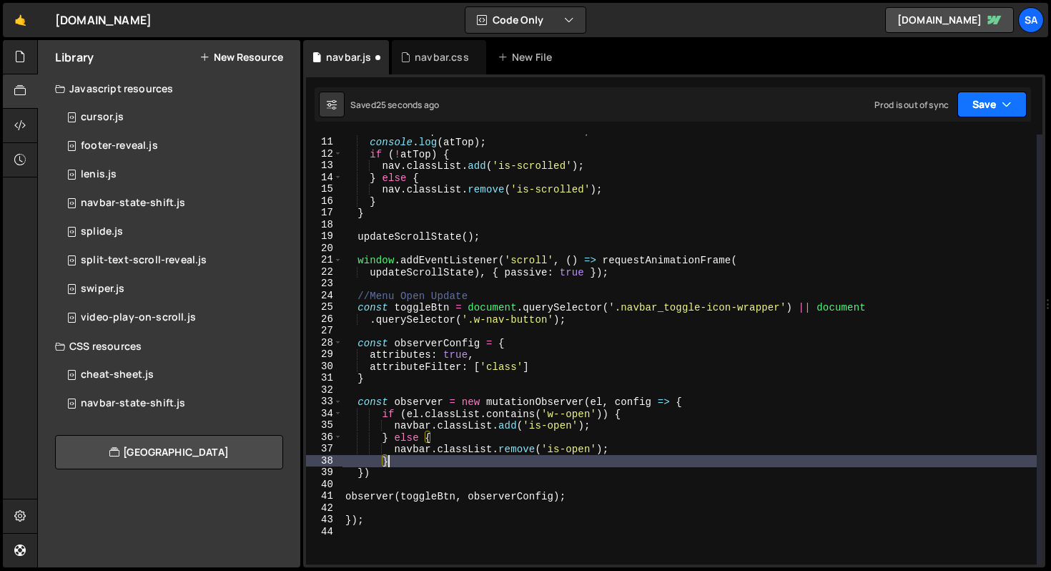
click at [975, 113] on button "Save" at bounding box center [992, 105] width 69 height 26
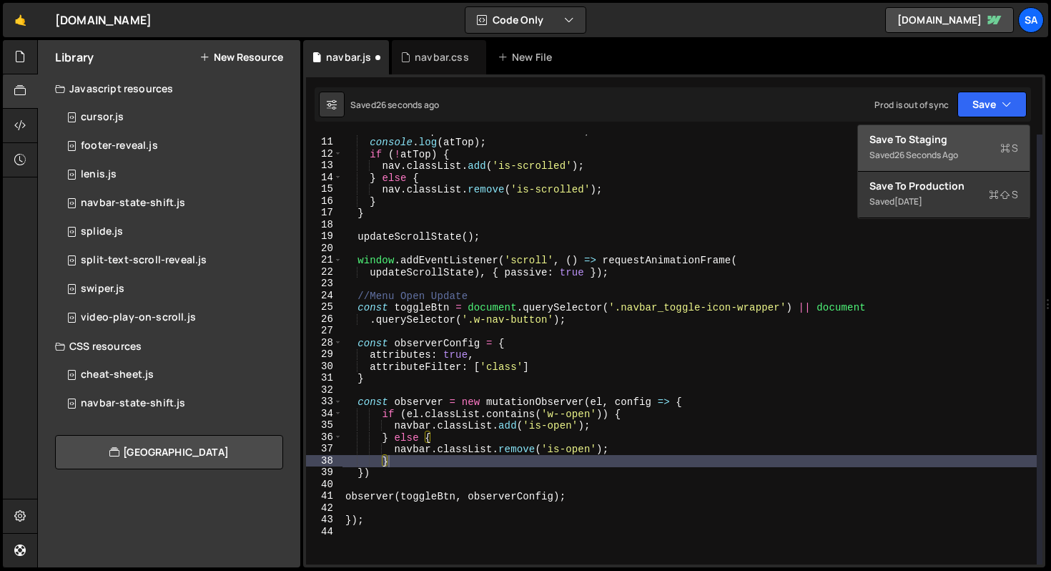
click at [962, 137] on div "Save to Staging S" at bounding box center [944, 139] width 149 height 14
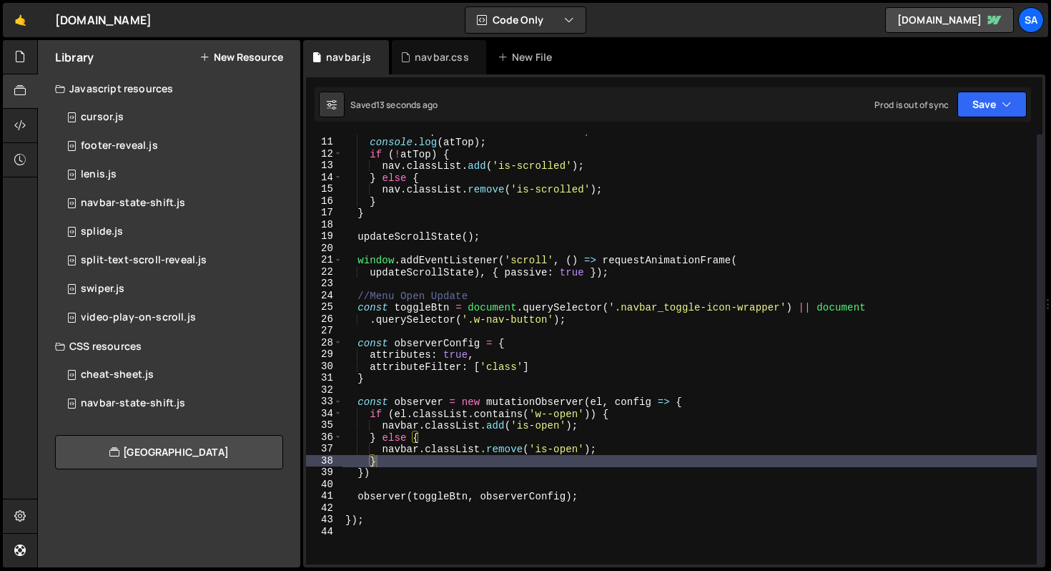
click at [530, 343] on div "const atTop = window . scrollY <= 100 ; console . log ( atTop ) ; if ( ! atTop …" at bounding box center [690, 350] width 694 height 453
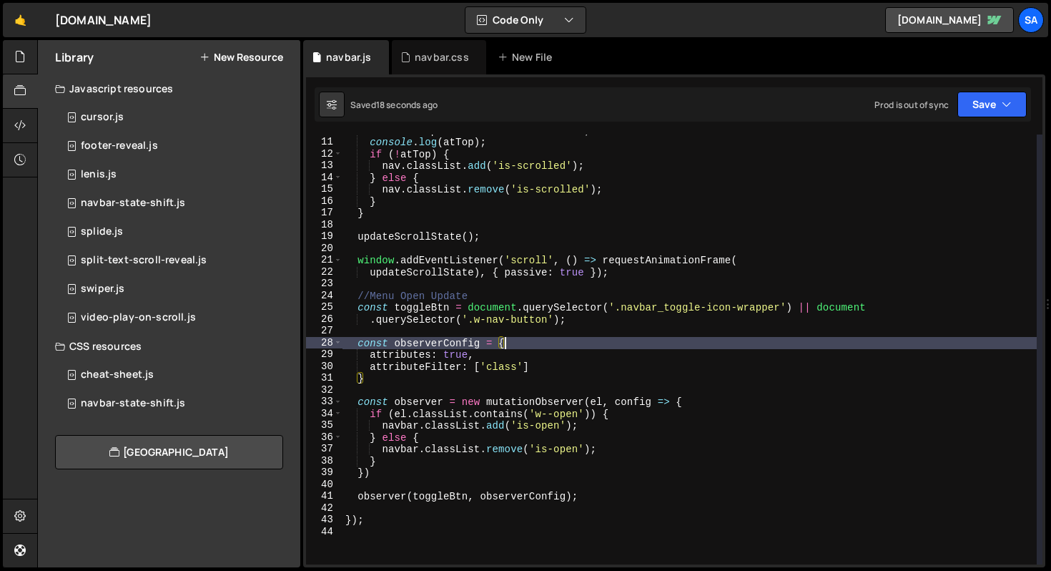
click at [416, 496] on div "const atTop = window . scrollY <= 100 ; console . log ( atTop ) ; if ( ! atTop …" at bounding box center [690, 350] width 694 height 453
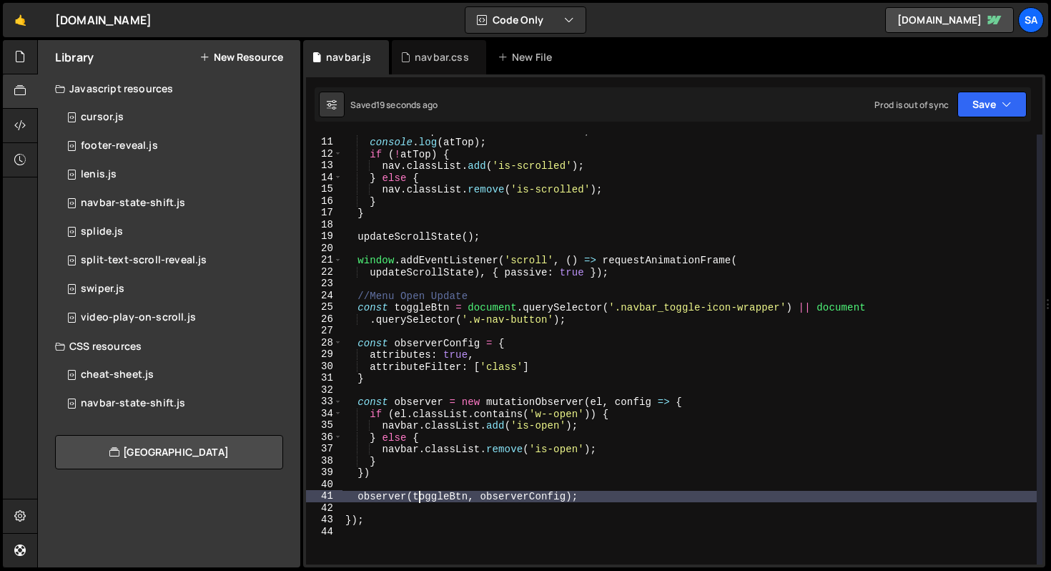
click at [610, 493] on div "const atTop = window . scrollY <= 100 ; console . log ( atTop ) ; if ( ! atTop …" at bounding box center [690, 350] width 694 height 453
click at [493, 403] on div "const atTop = window . scrollY <= 100 ; console . log ( atTop ) ; if ( ! atTop …" at bounding box center [690, 350] width 694 height 453
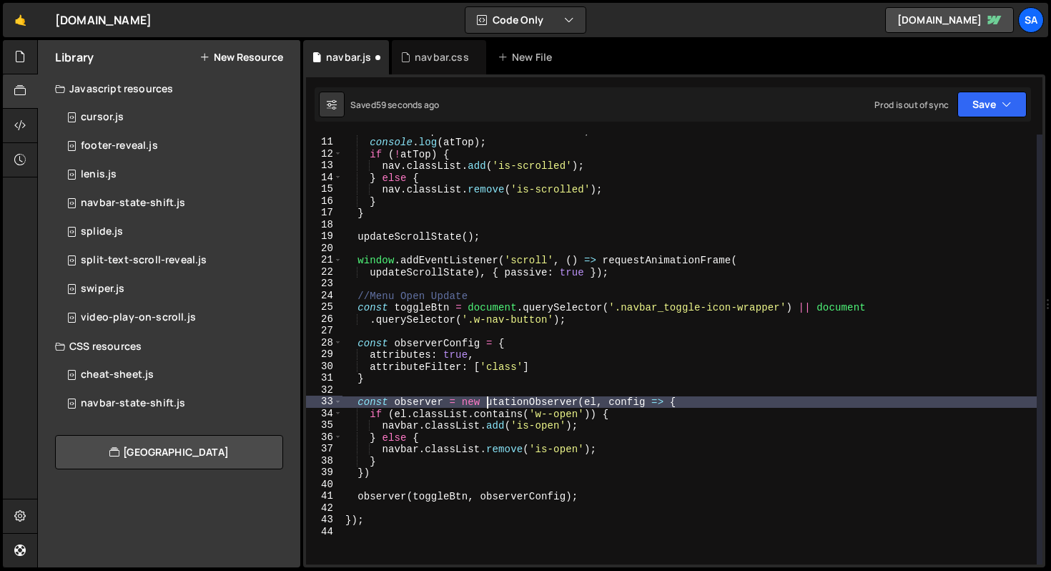
scroll to position [0, 10]
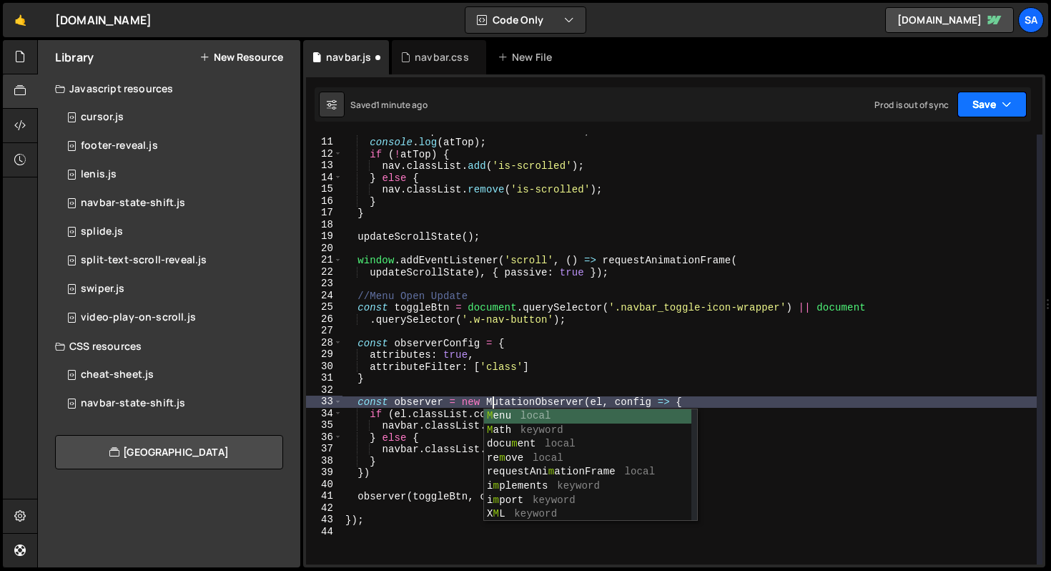
click at [984, 105] on button "Save" at bounding box center [992, 105] width 69 height 26
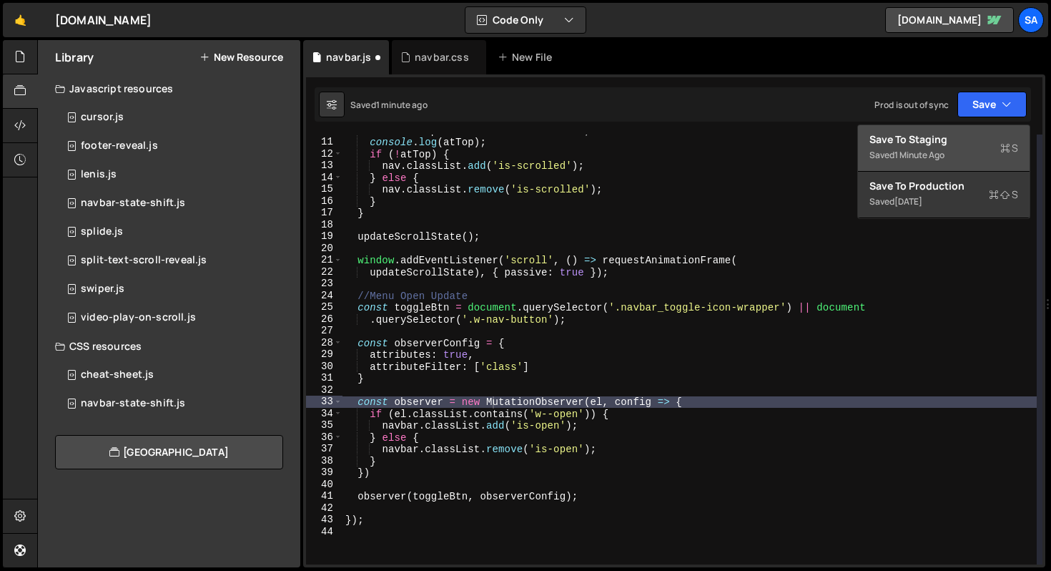
click at [945, 154] on div "1 minute ago" at bounding box center [920, 155] width 50 height 12
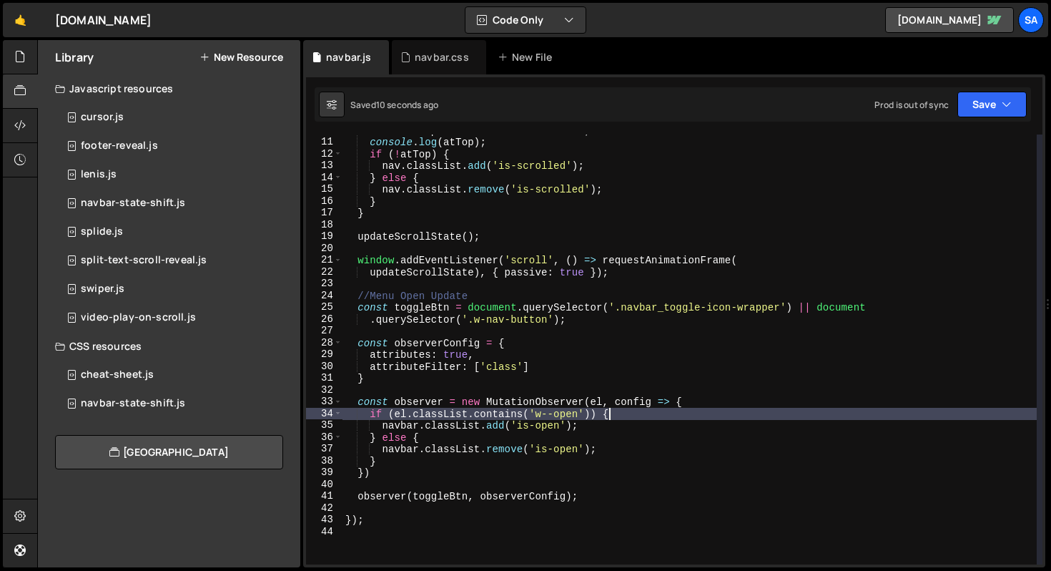
click at [607, 408] on div "const atTop = window . scrollY <= 100 ; console . log ( atTop ) ; if ( ! atTop …" at bounding box center [690, 350] width 694 height 453
click at [606, 402] on div "const atTop = window . scrollY <= 100 ; console . log ( atTop ) ; if ( ! atTop …" at bounding box center [690, 350] width 694 height 453
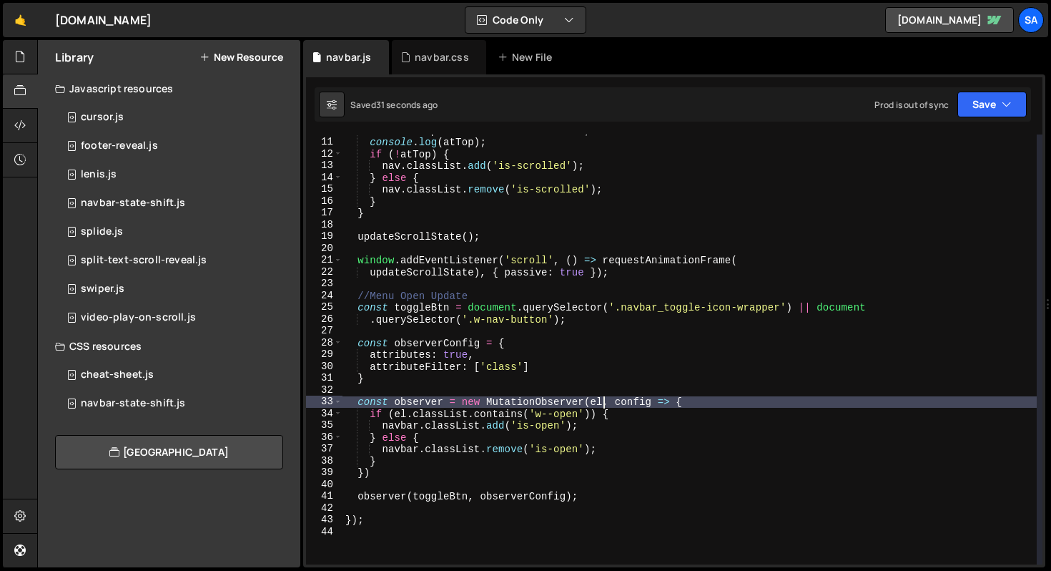
click at [410, 400] on div "const atTop = window . scrollY <= 100 ; console . log ( atTop ) ; if ( ! atTop …" at bounding box center [690, 350] width 694 height 453
click at [425, 383] on div "const atTop = window . scrollY <= 100 ; console . log ( atTop ) ; if ( ! atTop …" at bounding box center [690, 350] width 694 height 453
type textarea "}"
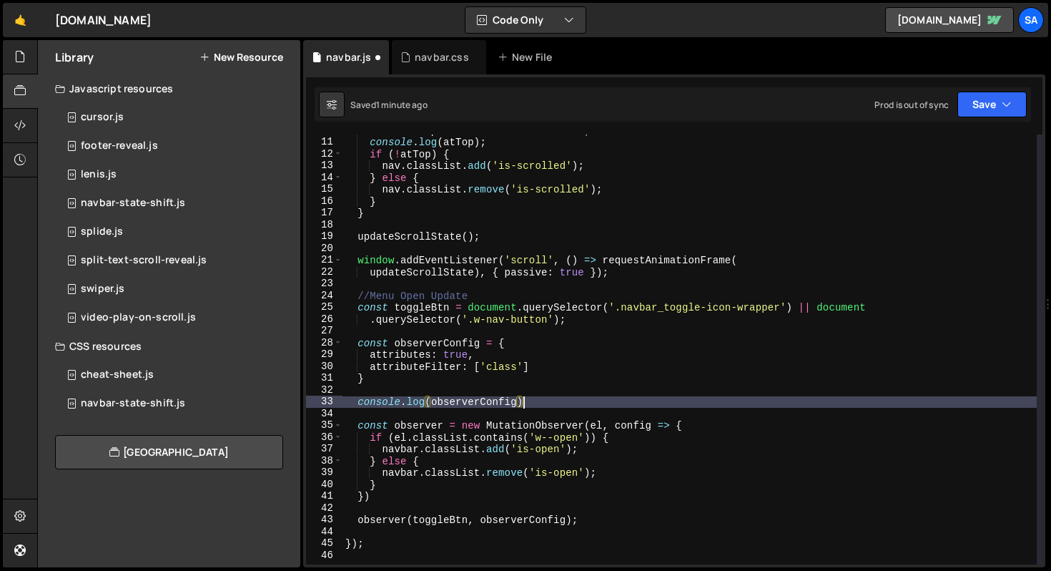
scroll to position [0, 12]
click at [998, 110] on button "Save" at bounding box center [992, 105] width 69 height 26
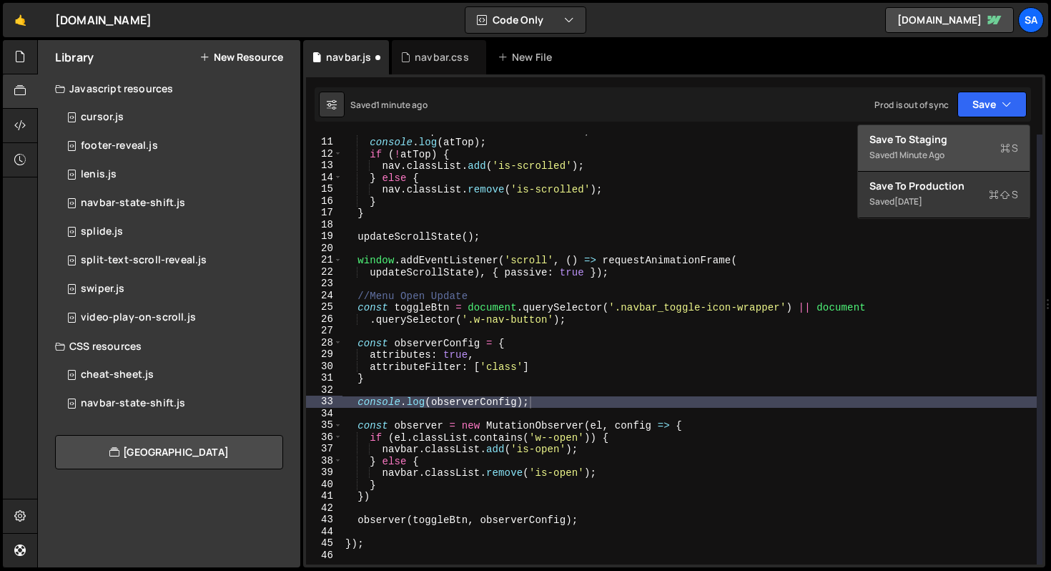
click at [964, 140] on div "Save to Staging S" at bounding box center [944, 139] width 149 height 14
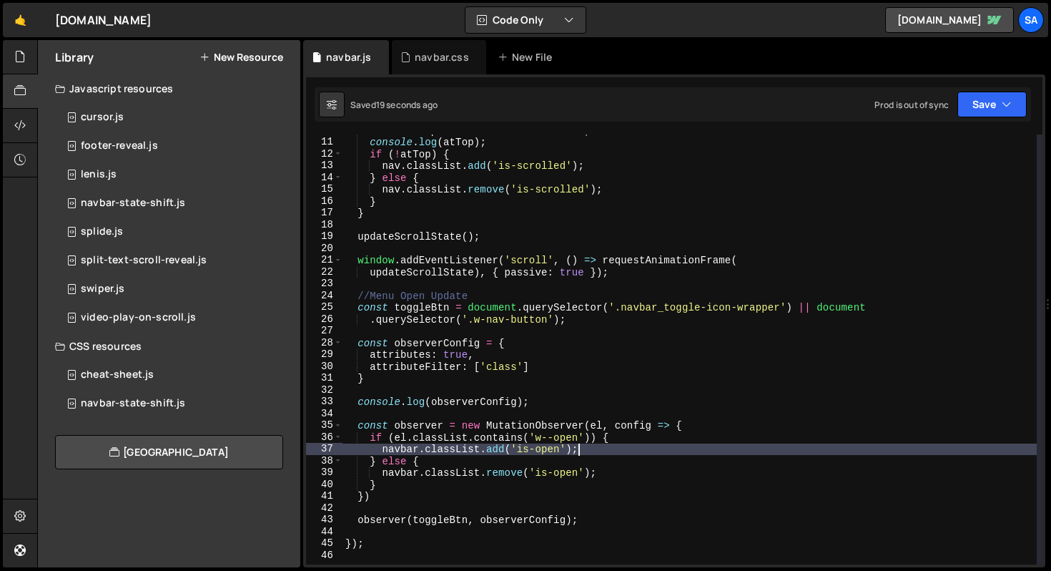
click at [697, 448] on div "const atTop = window . scrollY <= 100 ; console . log ( atTop ) ; if ( ! atTop …" at bounding box center [690, 350] width 694 height 453
click at [717, 424] on div "const atTop = window . scrollY <= 100 ; console . log ( atTop ) ; if ( ! atTop …" at bounding box center [690, 350] width 694 height 453
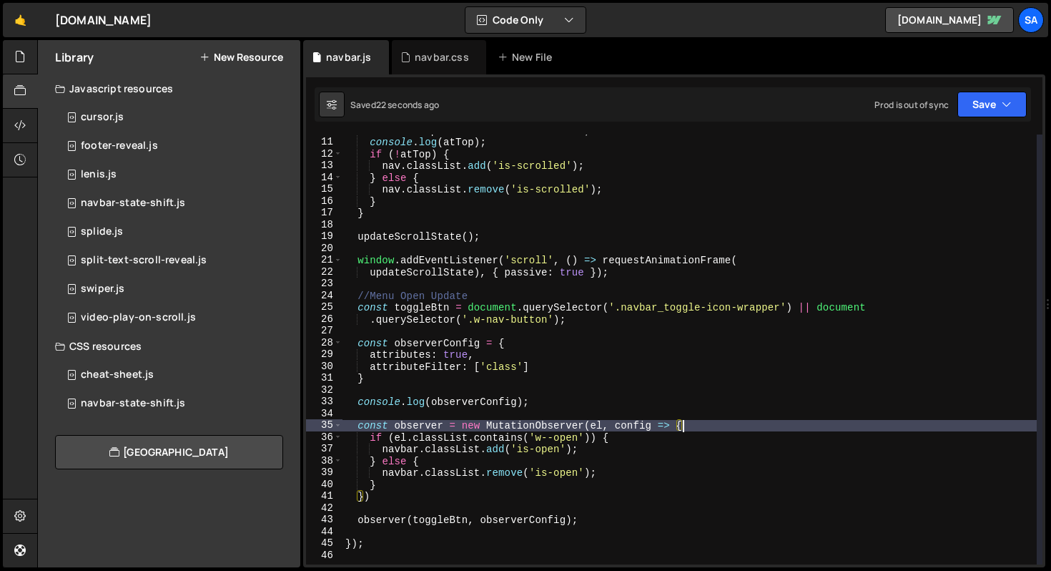
click at [406, 516] on div "const atTop = window . scrollY <= 100 ; console . log ( atTop ) ; if ( ! atTop …" at bounding box center [690, 350] width 694 height 453
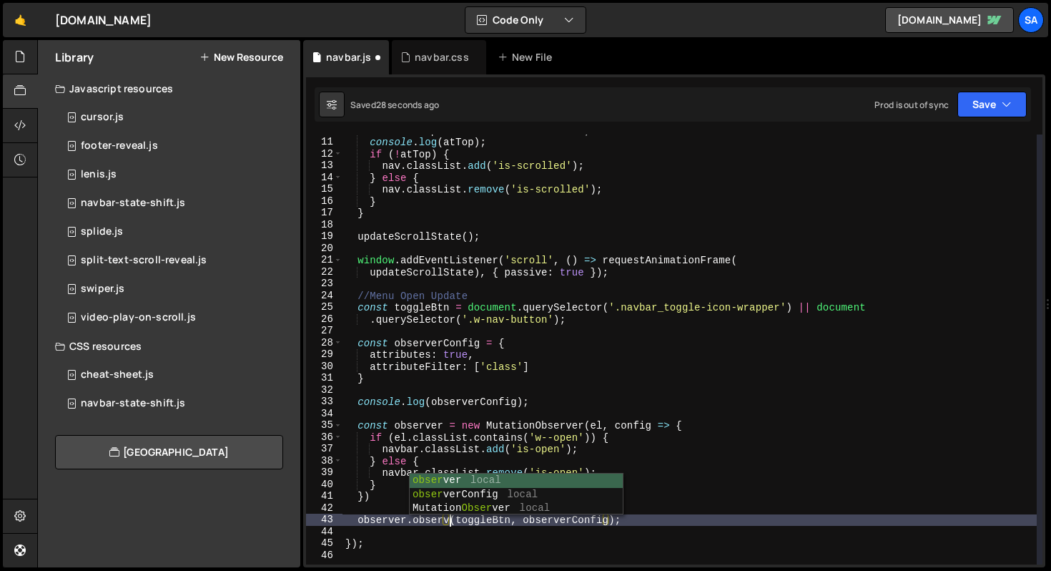
scroll to position [0, 8]
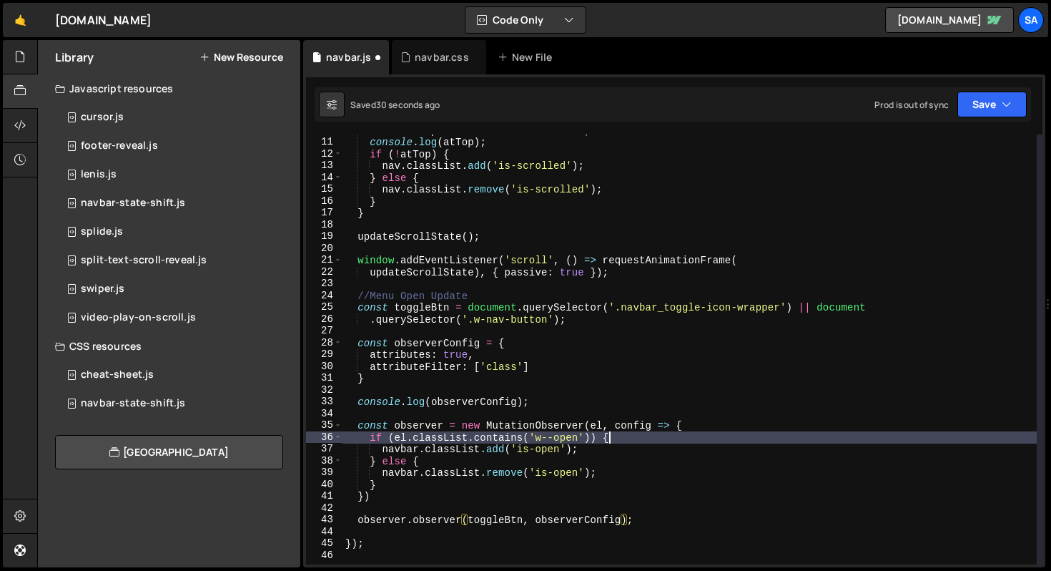
click at [718, 437] on div "const atTop = window . scrollY <= 100 ; console . log ( atTop ) ; if ( ! atTop …" at bounding box center [690, 350] width 694 height 453
click at [982, 104] on button "Save" at bounding box center [992, 105] width 69 height 26
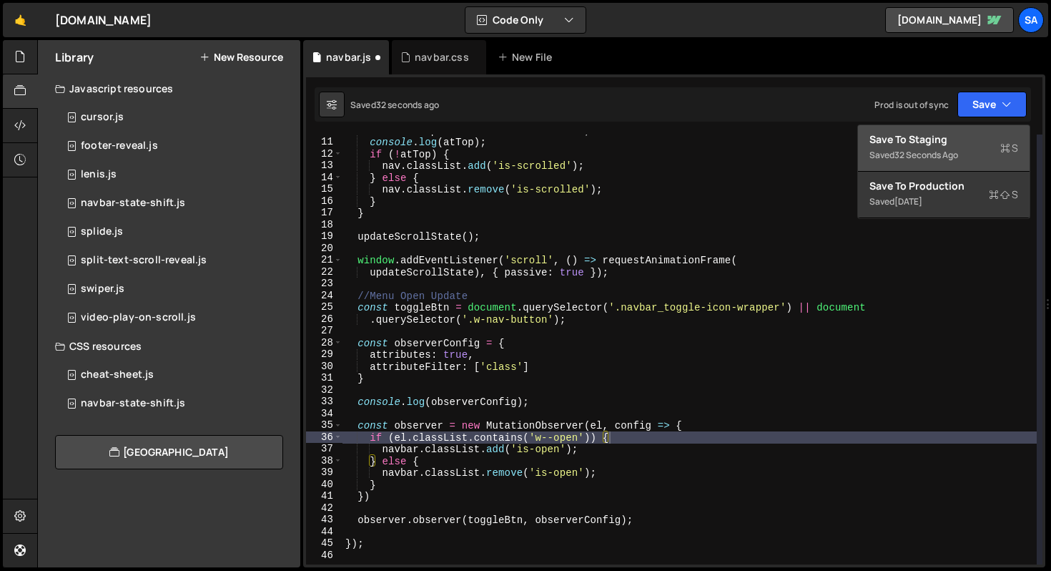
click at [951, 136] on div "Save to Staging S" at bounding box center [944, 139] width 149 height 14
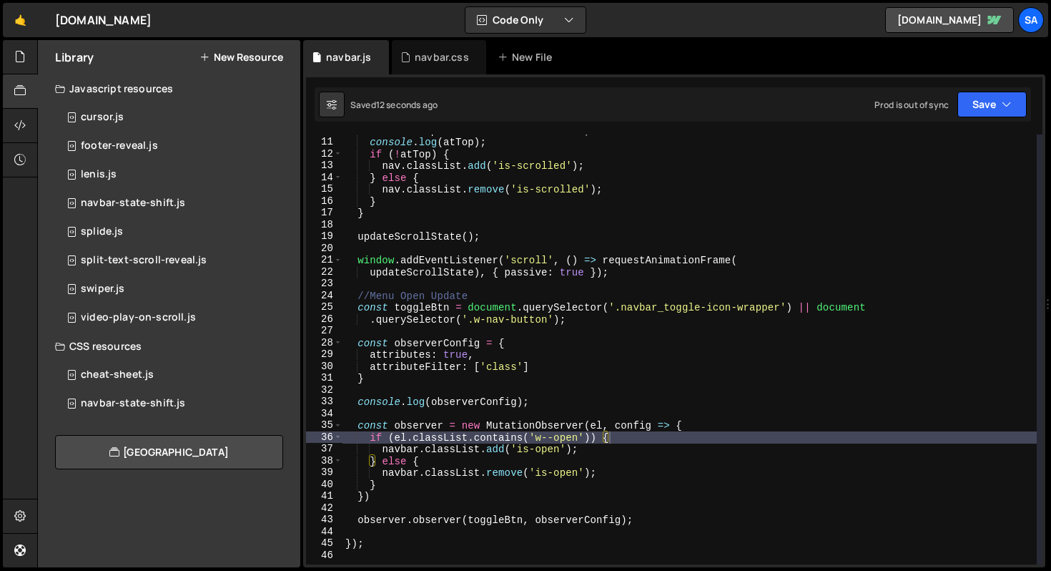
click at [609, 426] on div "const atTop = window . scrollY <= 100 ; console . log ( atTop ) ; if ( ! atTop …" at bounding box center [690, 350] width 694 height 453
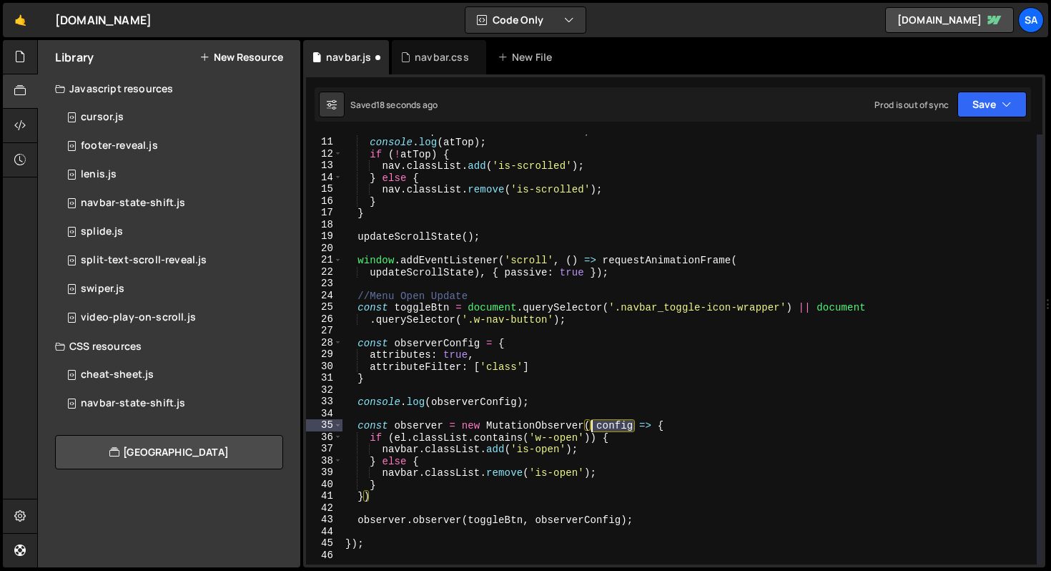
drag, startPoint x: 634, startPoint y: 426, endPoint x: 593, endPoint y: 426, distance: 40.8
click at [593, 426] on div "const atTop = window . scrollY <= 100 ; console . log ( atTop ) ; if ( ! atTop …" at bounding box center [690, 350] width 694 height 453
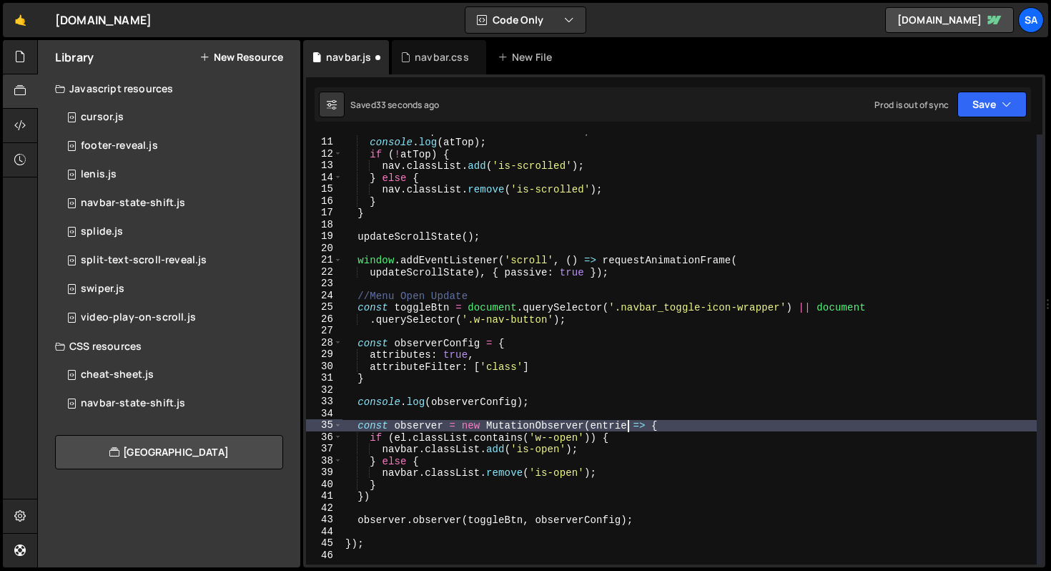
scroll to position [0, 20]
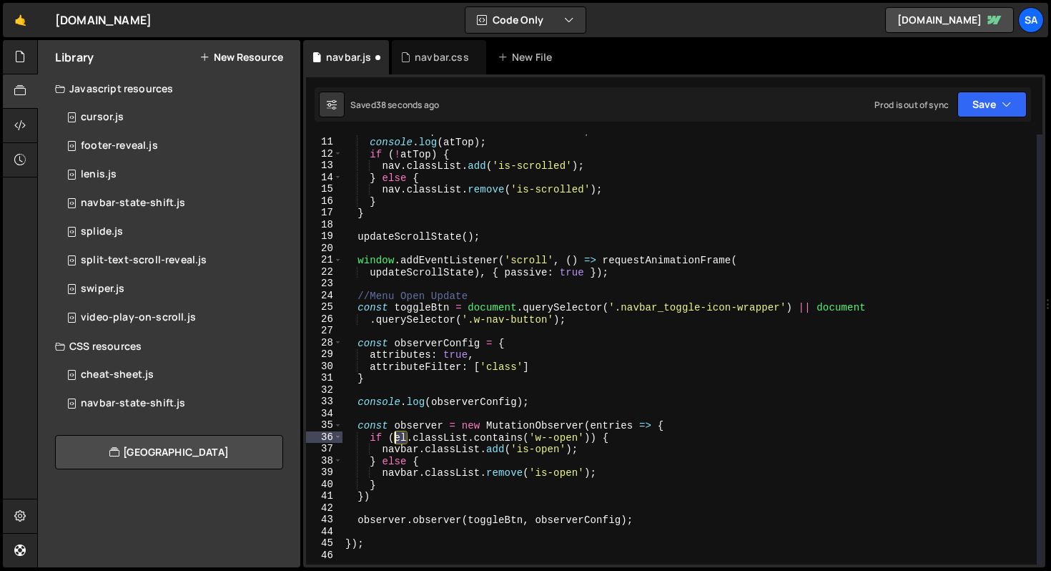
drag, startPoint x: 408, startPoint y: 434, endPoint x: 397, endPoint y: 434, distance: 11.4
click at [397, 434] on div "const atTop = window . scrollY <= 100 ; console . log ( atTop ) ; if ( ! atTop …" at bounding box center [690, 350] width 694 height 453
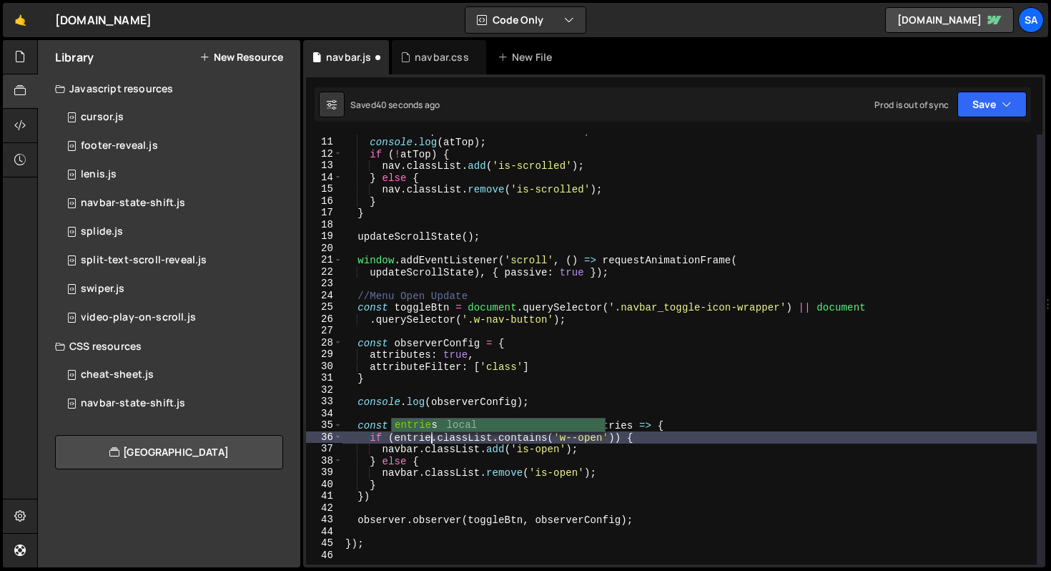
scroll to position [0, 6]
click at [963, 108] on button "Save" at bounding box center [992, 105] width 69 height 26
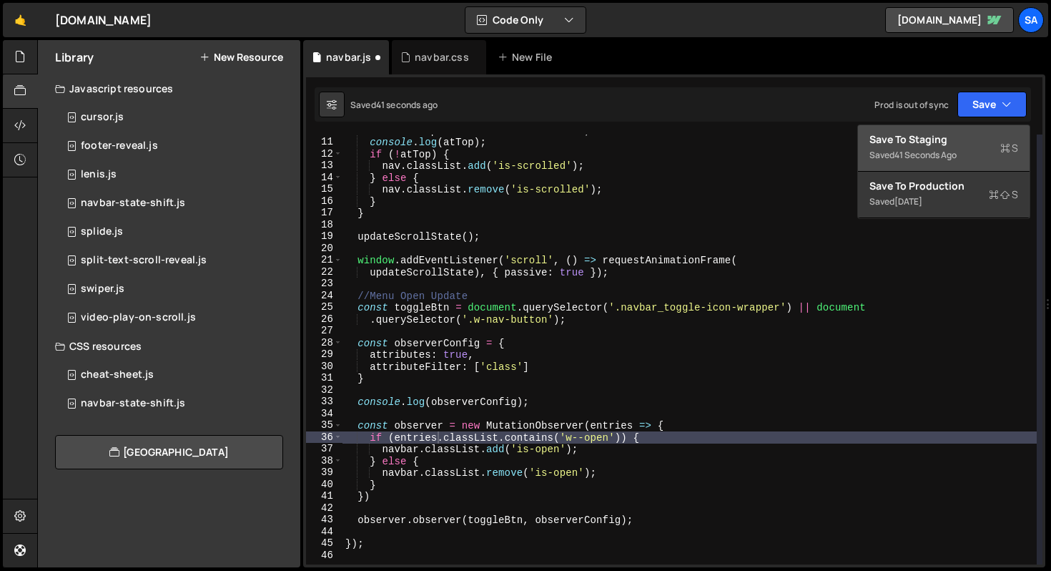
click at [951, 132] on div "Save to Staging S" at bounding box center [944, 139] width 149 height 14
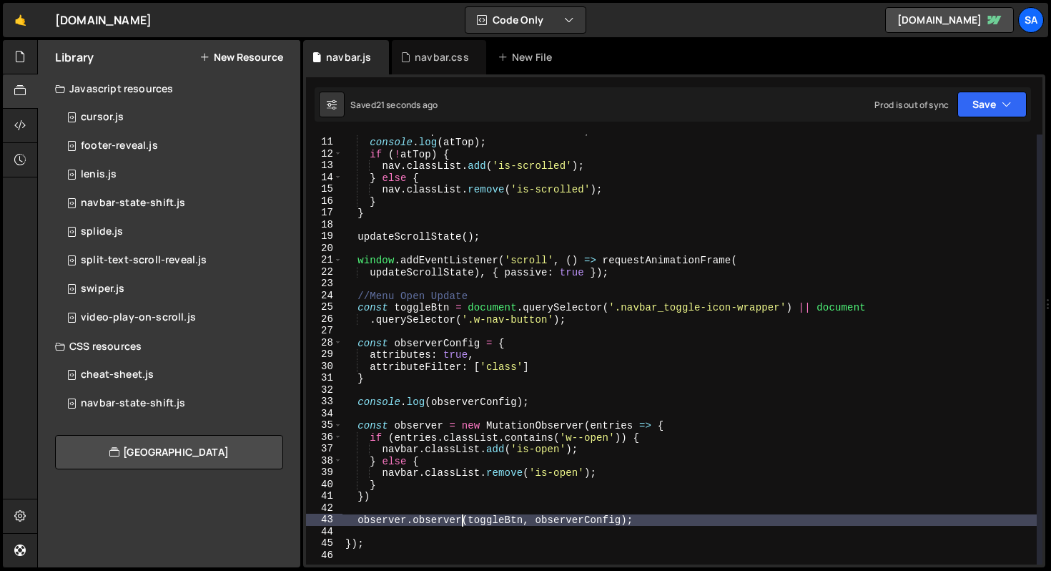
click at [463, 521] on div "const atTop = window . scrollY <= 100 ; console . log ( atTop ) ; if ( ! atTop …" at bounding box center [690, 350] width 694 height 453
click at [980, 126] on div "1 Type cmd + s to save your Javascript file. הההההההההההההההההההההההההההההההההה…" at bounding box center [674, 320] width 742 height 493
click at [983, 92] on button "Save" at bounding box center [992, 105] width 69 height 26
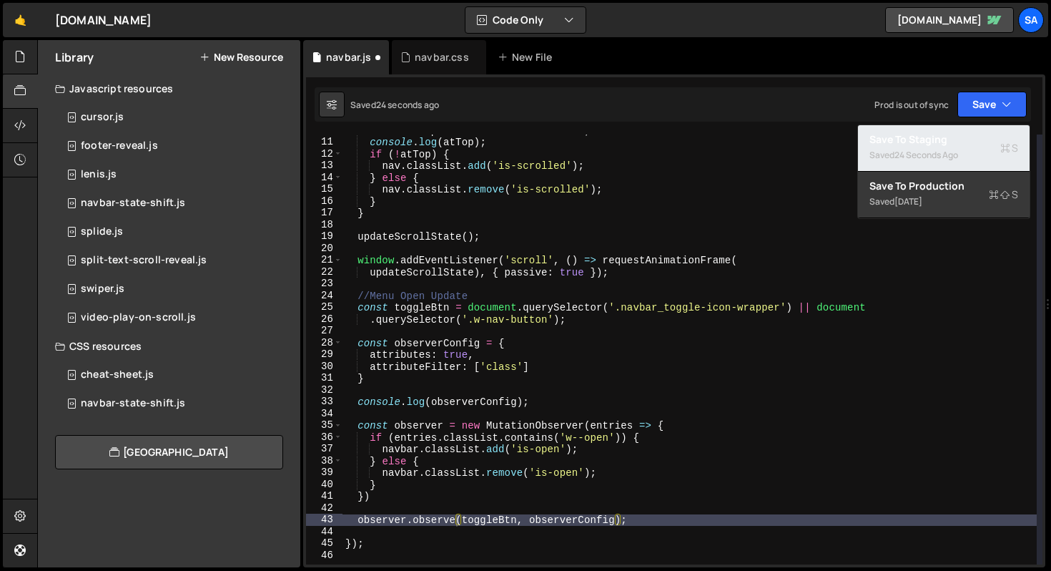
click at [949, 152] on div "24 seconds ago" at bounding box center [927, 155] width 64 height 12
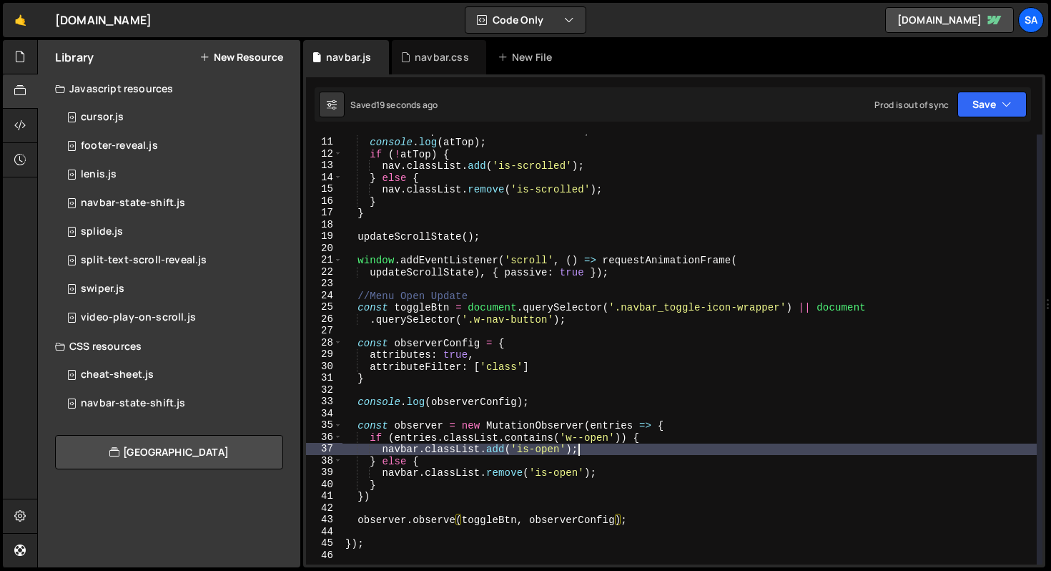
click at [588, 446] on div "const atTop = window . scrollY <= 100 ; console . log ( atTop ) ; if ( ! atTop …" at bounding box center [690, 350] width 694 height 453
click at [647, 438] on div "const atTop = window . scrollY <= 100 ; console . log ( atTop ) ; if ( ! atTop …" at bounding box center [690, 350] width 694 height 453
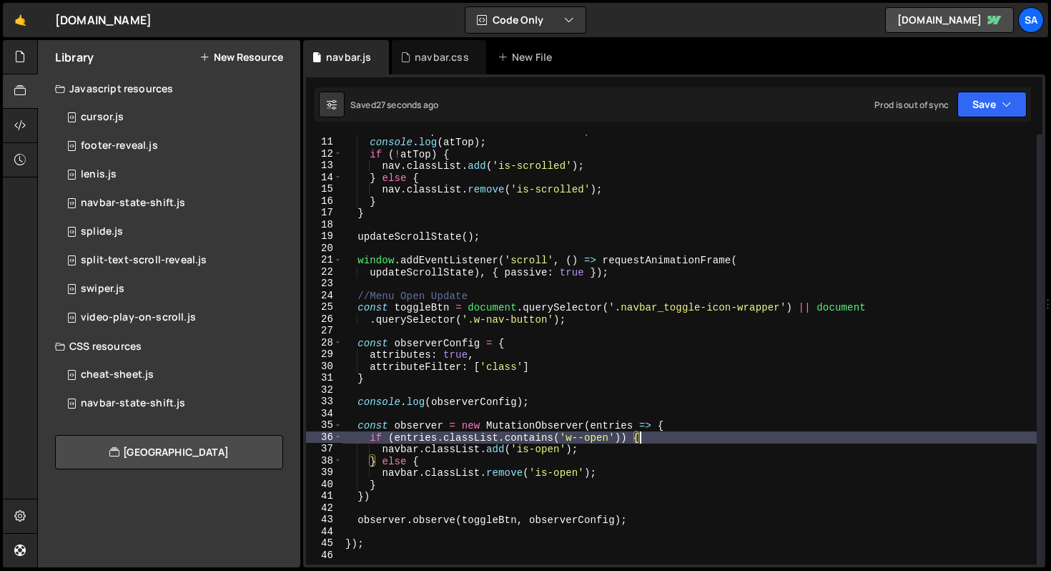
click at [698, 453] on div "const atTop = window . scrollY <= 100 ; console . log ( atTop ) ; if ( ! atTop …" at bounding box center [690, 350] width 694 height 453
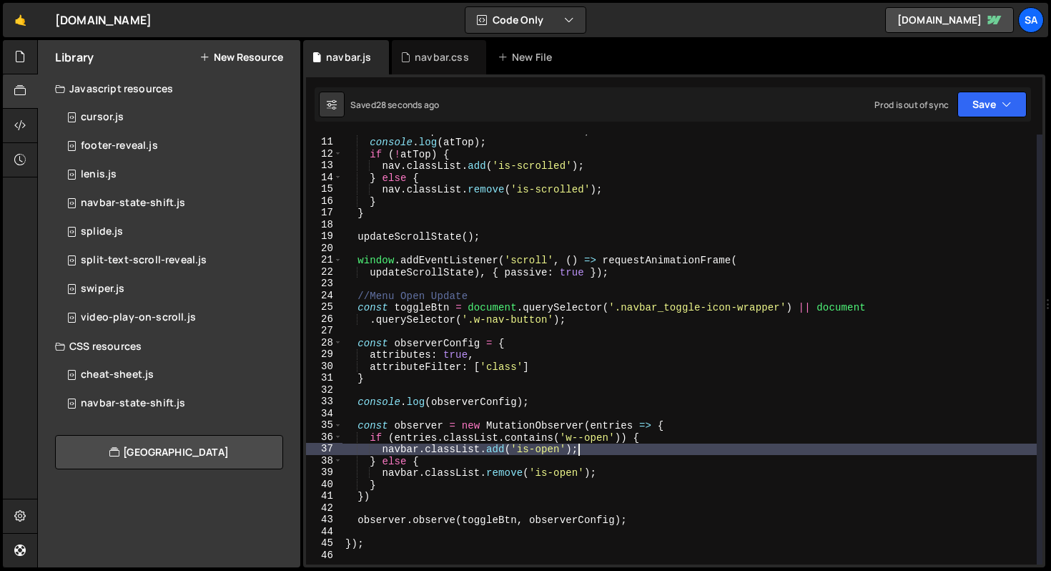
click at [697, 428] on div "const atTop = window . scrollY <= 100 ; console . log ( atTop ) ; if ( ! atTop …" at bounding box center [690, 350] width 694 height 453
type textarea "const observer = new MutationObserver(entries => {"
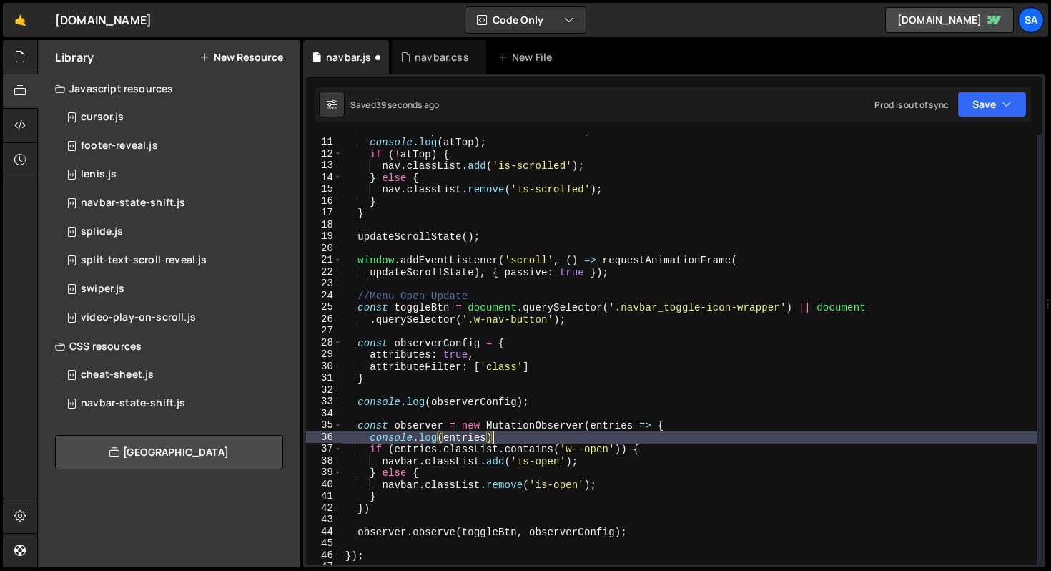
scroll to position [0, 10]
click at [976, 97] on button "Save" at bounding box center [992, 105] width 69 height 26
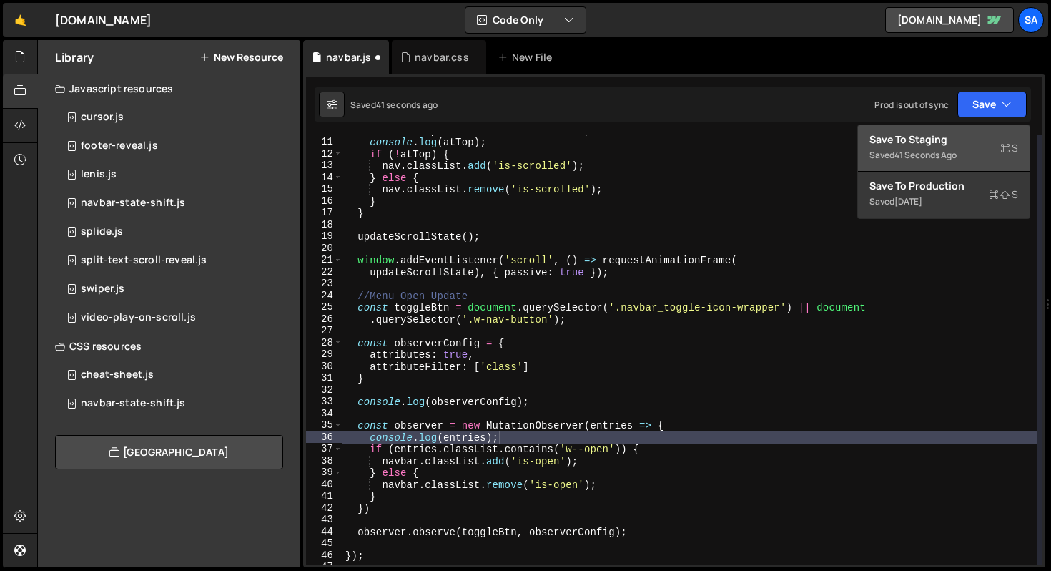
click at [958, 139] on div "Save to Staging S" at bounding box center [944, 139] width 149 height 14
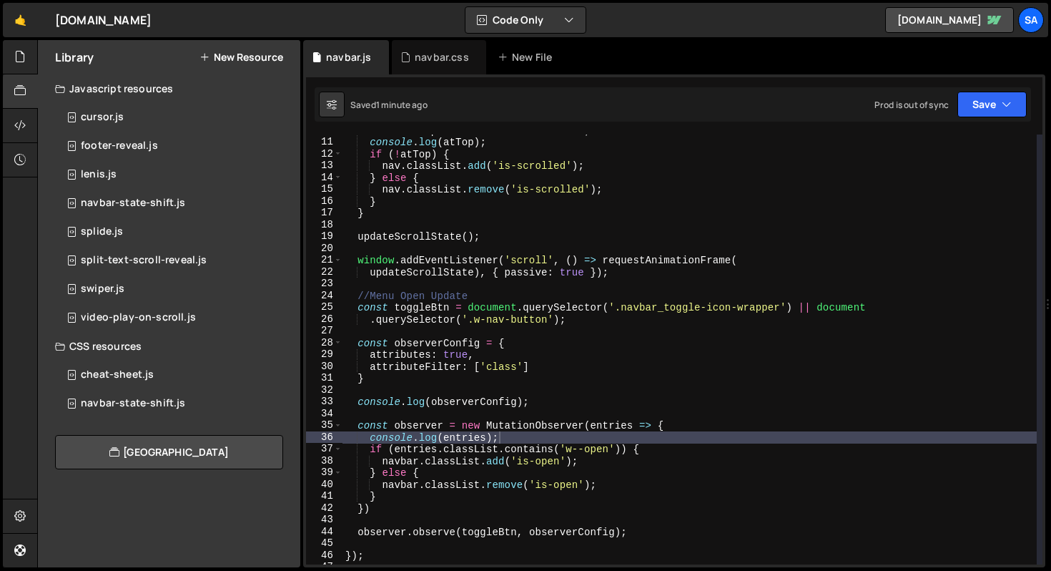
click at [507, 436] on div "const atTop = window . scrollY <= 100 ; console . log ( atTop ) ; if ( ! atTop …" at bounding box center [690, 350] width 694 height 453
click at [688, 432] on div "const atTop = window . scrollY <= 100 ; console . log ( atTop ) ; if ( ! atTop …" at bounding box center [690, 350] width 694 height 453
click at [553, 438] on div "const atTop = window . scrollY <= 100 ; console . log ( atTop ) ; if ( ! atTop …" at bounding box center [690, 350] width 694 height 453
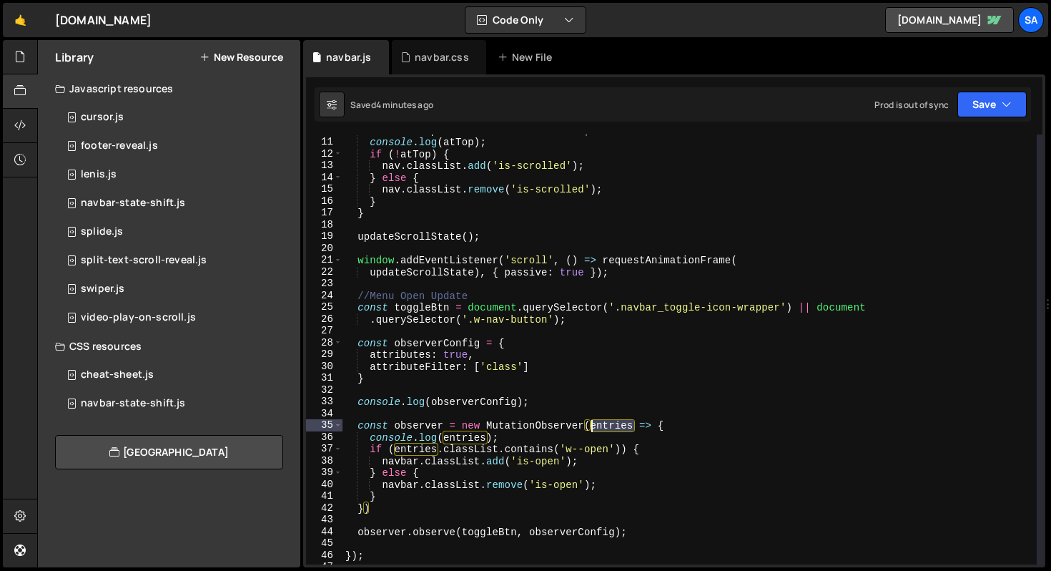
drag, startPoint x: 633, startPoint y: 423, endPoint x: 592, endPoint y: 421, distance: 40.8
click at [592, 421] on div "const atTop = window . scrollY <= 100 ; console . log ( atTop ) ; if ( ! atTop …" at bounding box center [690, 350] width 694 height 453
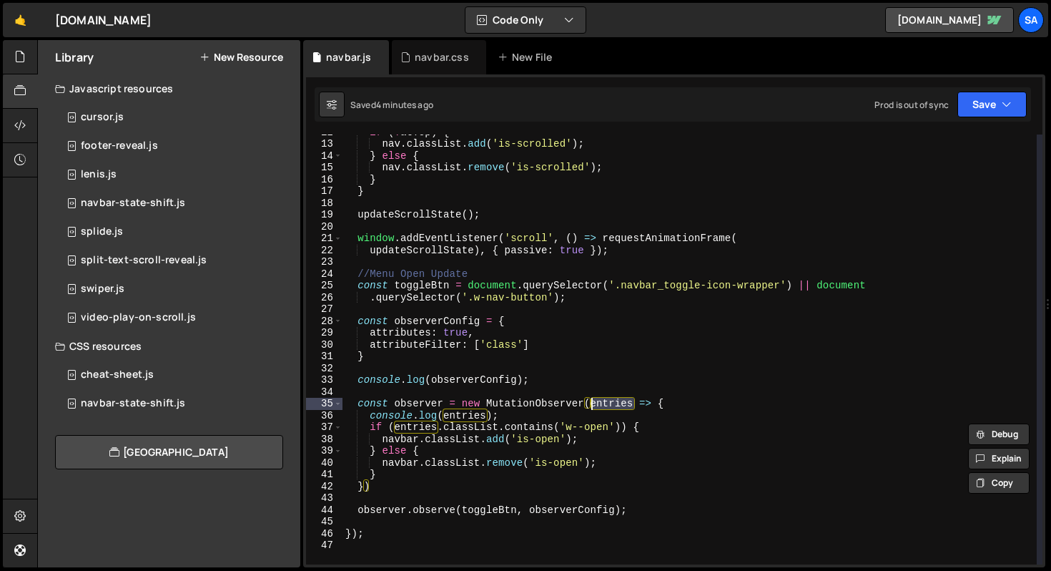
scroll to position [138, 0]
click at [671, 486] on div "if ( ! atTop ) { nav . classList . add ( 'is-scrolled' ) ; } else { nav . class…" at bounding box center [690, 352] width 694 height 453
type textarea "})"
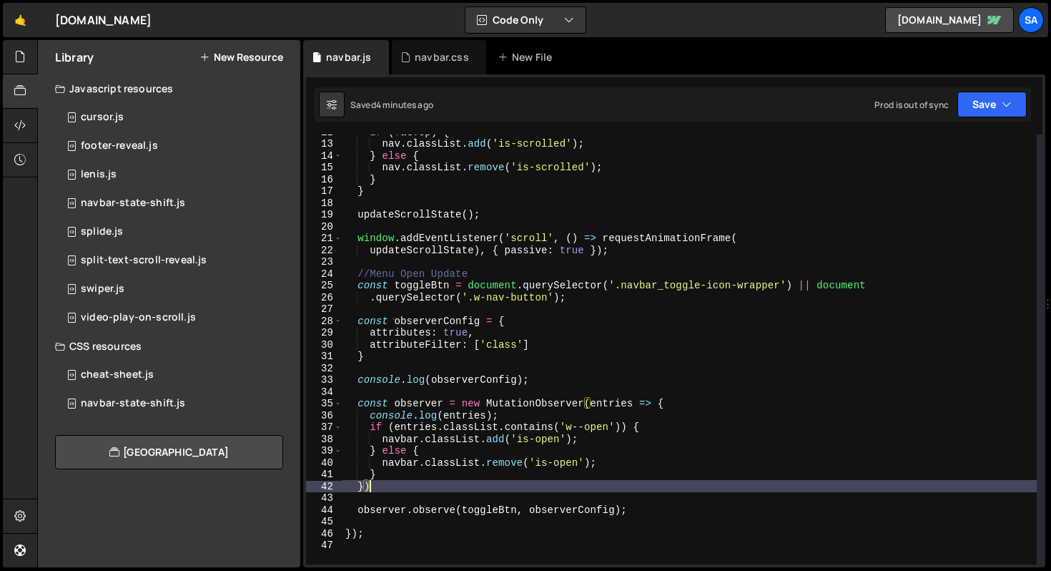
click at [662, 501] on div "if ( ! atTop ) { nav . classList . add ( 'is-scrolled' ) ; } else { nav . class…" at bounding box center [690, 352] width 694 height 453
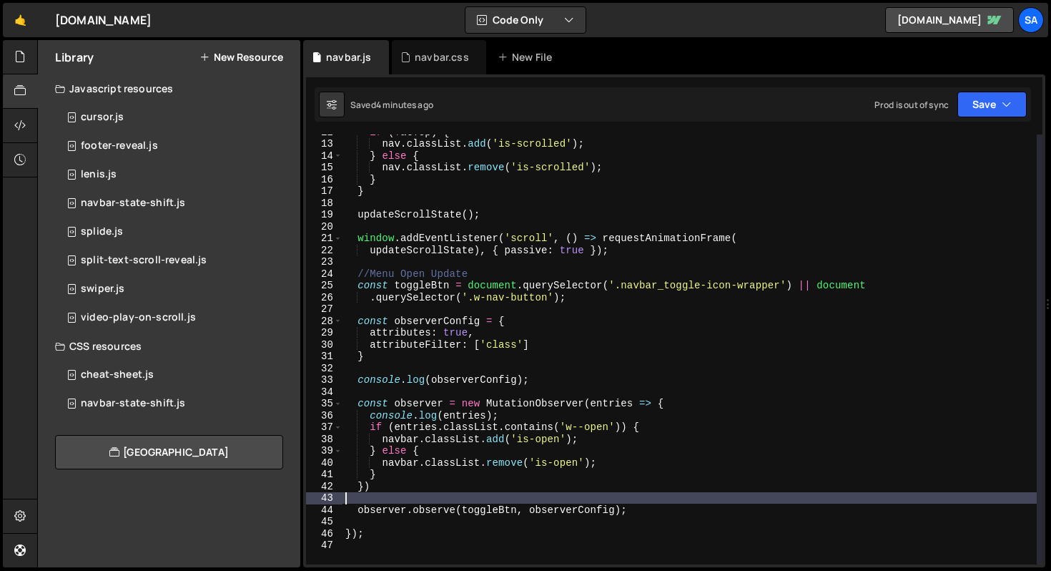
click at [647, 517] on div "if ( ! atTop ) { nav . classList . add ( 'is-scrolled' ) ; } else { nav . class…" at bounding box center [690, 352] width 694 height 453
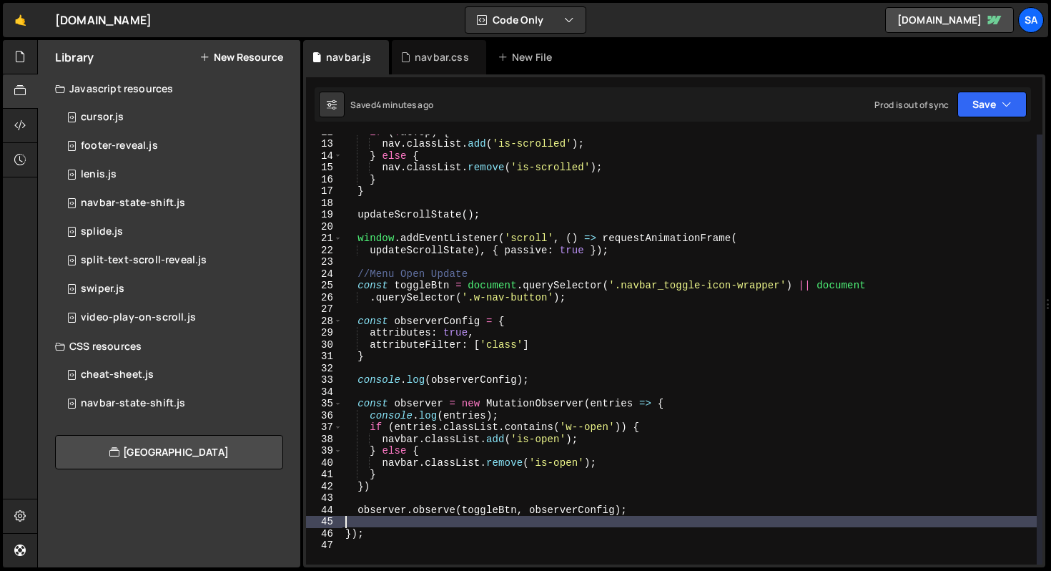
click at [648, 508] on div "if ( ! atTop ) { nav . classList . add ( 'is-scrolled' ) ; } else { nav . class…" at bounding box center [690, 352] width 694 height 453
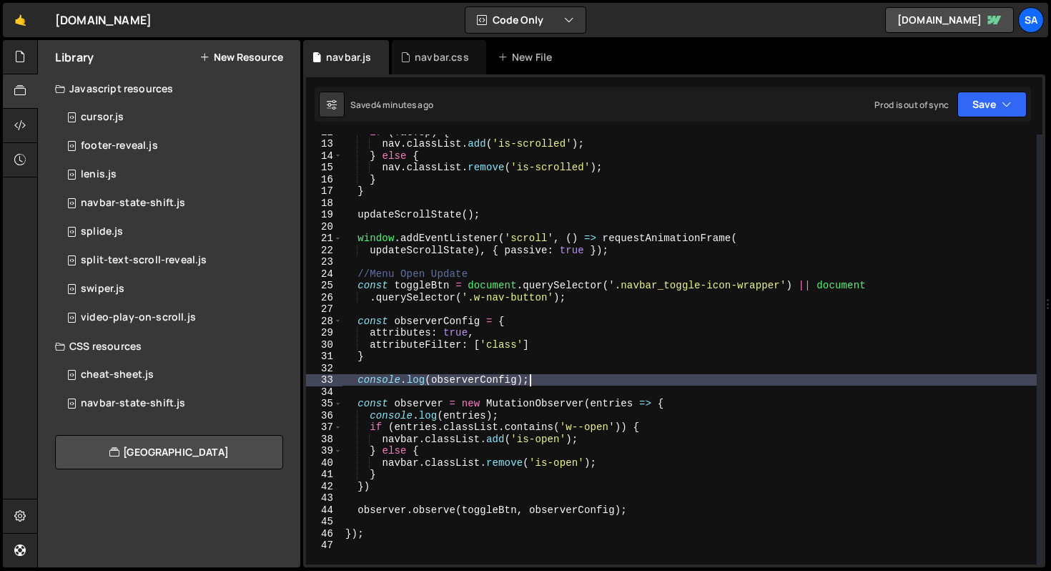
click at [574, 382] on div "if ( ! atTop ) { nav . classList . add ( 'is-scrolled' ) ; } else { nav . class…" at bounding box center [690, 352] width 694 height 453
click at [576, 348] on div "if ( ! atTop ) { nav . classList . add ( 'is-scrolled' ) ; } else { nav . class…" at bounding box center [690, 352] width 694 height 453
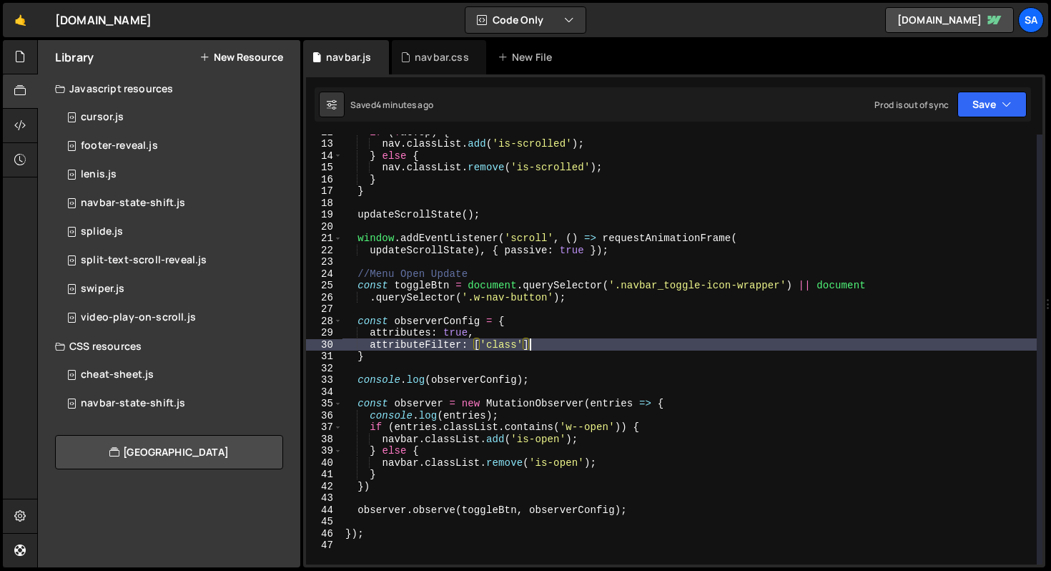
click at [419, 359] on div "if ( ! atTop ) { nav . classList . add ( 'is-scrolled' ) ; } else { nav . class…" at bounding box center [690, 352] width 694 height 453
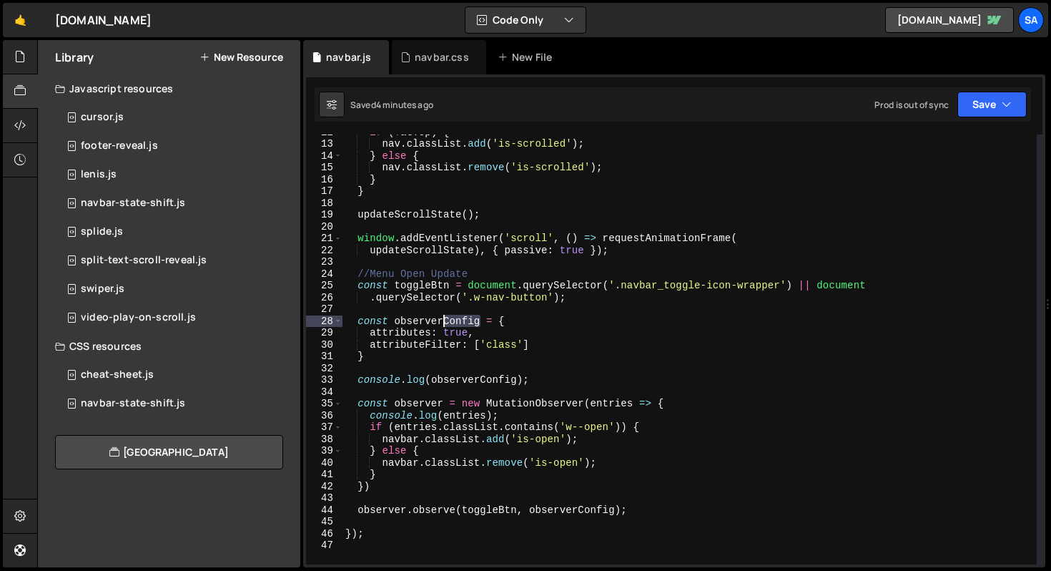
drag, startPoint x: 481, startPoint y: 318, endPoint x: 444, endPoint y: 319, distance: 37.2
click at [444, 319] on div "if ( ! atTop ) { nav . classList . add ( 'is-scrolled' ) ; } else { nav . class…" at bounding box center [690, 352] width 694 height 453
type textarea "const observerConfig = {"
click at [613, 323] on div "if ( ! atTop ) { nav . classList . add ( 'is-scrolled' ) ; } else { nav . class…" at bounding box center [690, 352] width 694 height 453
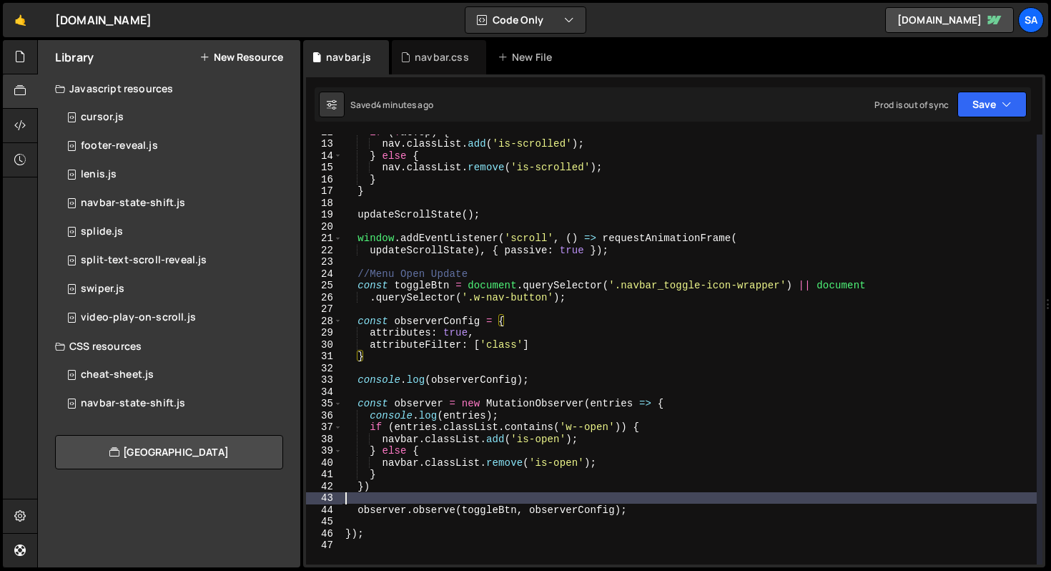
click at [667, 501] on div "if ( ! atTop ) { nav . classList . add ( 'is-scrolled' ) ; } else { nav . class…" at bounding box center [690, 352] width 694 height 453
click at [673, 511] on div "if ( ! atTop ) { nav . classList . add ( 'is-scrolled' ) ; } else { nav . class…" at bounding box center [690, 352] width 694 height 453
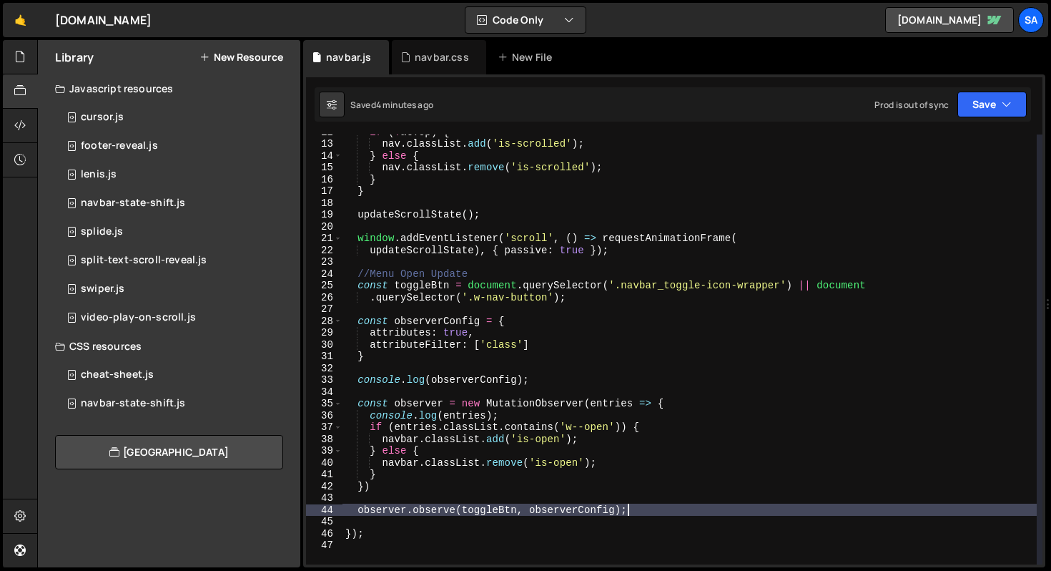
click at [458, 408] on div "if ( ! atTop ) { nav . classList . add ( 'is-scrolled' ) ; } else { nav . class…" at bounding box center [690, 352] width 694 height 453
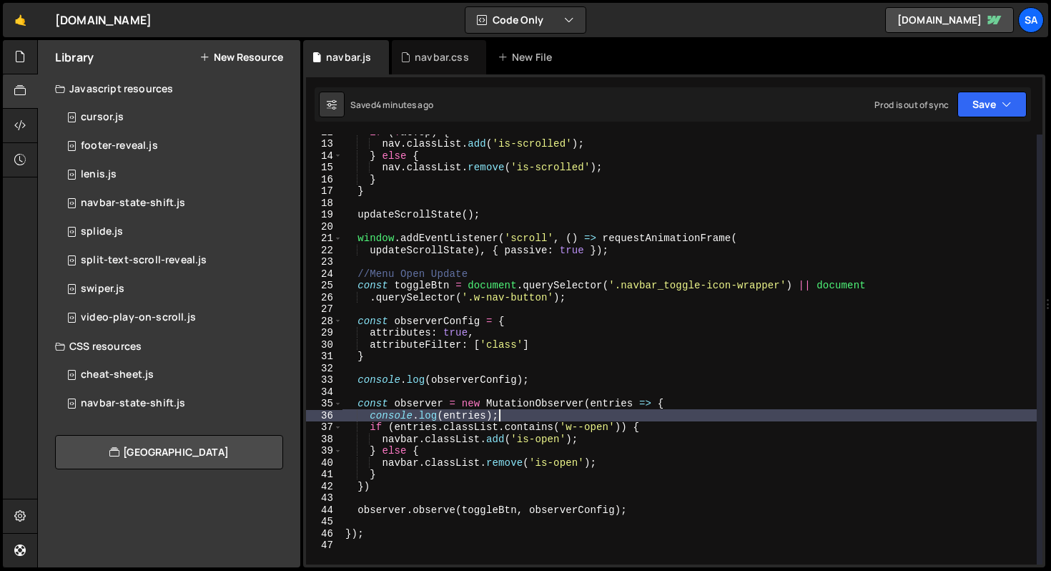
click at [638, 410] on div "if ( ! atTop ) { nav . classList . add ( 'is-scrolled' ) ; } else { nav . class…" at bounding box center [690, 352] width 694 height 453
click at [709, 398] on div "if ( ! atTop ) { nav . classList . add ( 'is-scrolled' ) ; } else { nav . class…" at bounding box center [690, 352] width 694 height 453
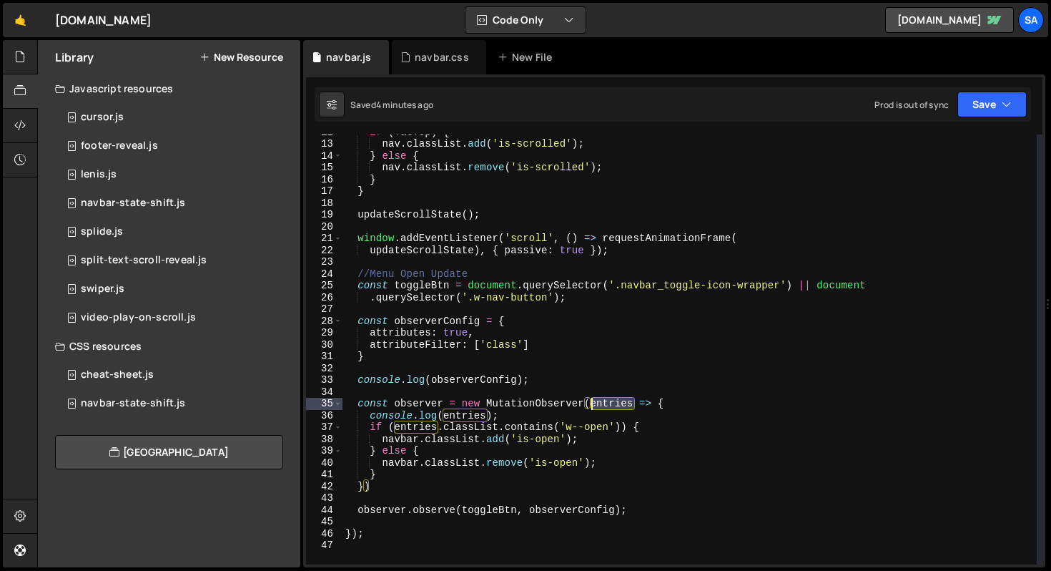
drag, startPoint x: 631, startPoint y: 403, endPoint x: 594, endPoint y: 400, distance: 38.1
click at [594, 400] on div "if ( ! atTop ) { nav . classList . add ( 'is-scrolled' ) ; } else { nav . class…" at bounding box center [690, 352] width 694 height 453
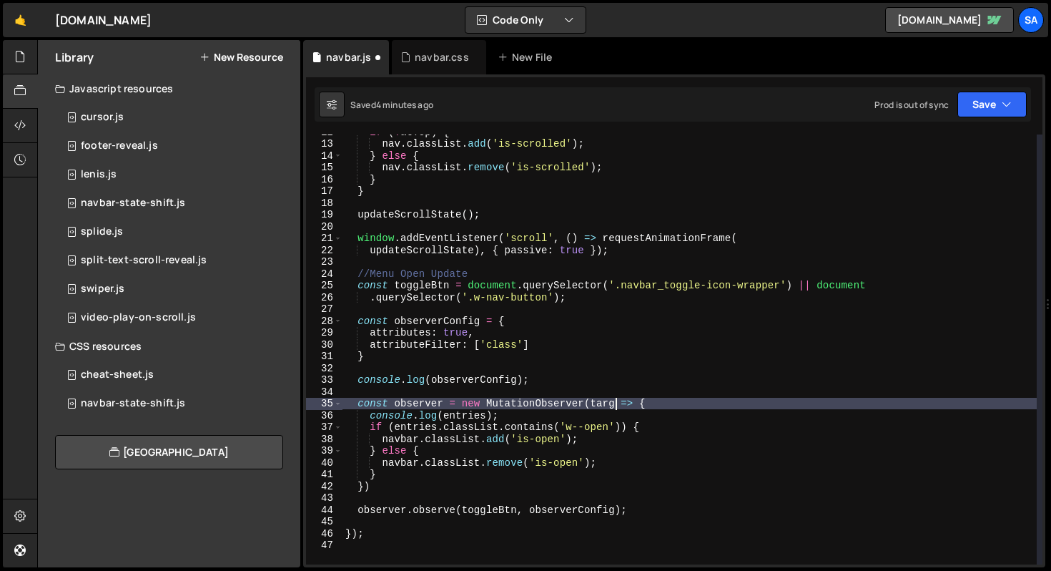
scroll to position [0, 19]
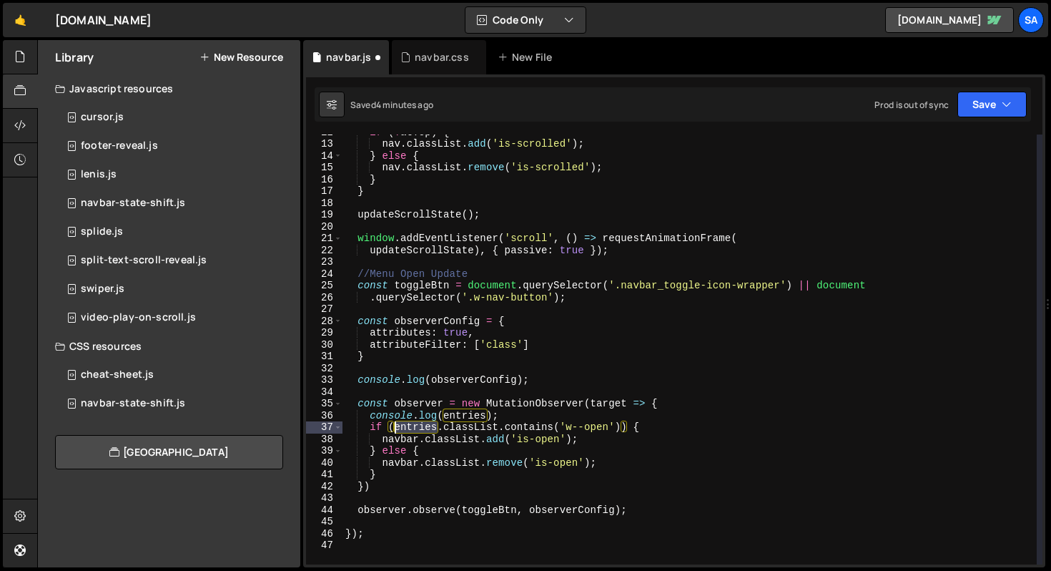
drag, startPoint x: 436, startPoint y: 428, endPoint x: 397, endPoint y: 425, distance: 38.8
click at [397, 425] on div "if ( ! atTop ) { nav . classList . add ( 'is-scrolled' ) ; } else { nav . class…" at bounding box center [690, 352] width 694 height 453
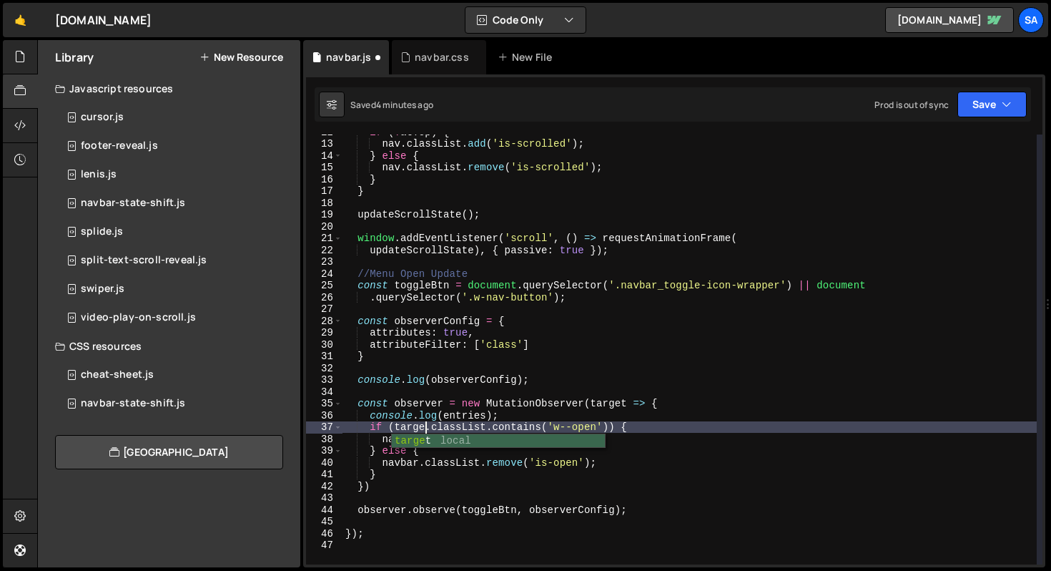
scroll to position [0, 6]
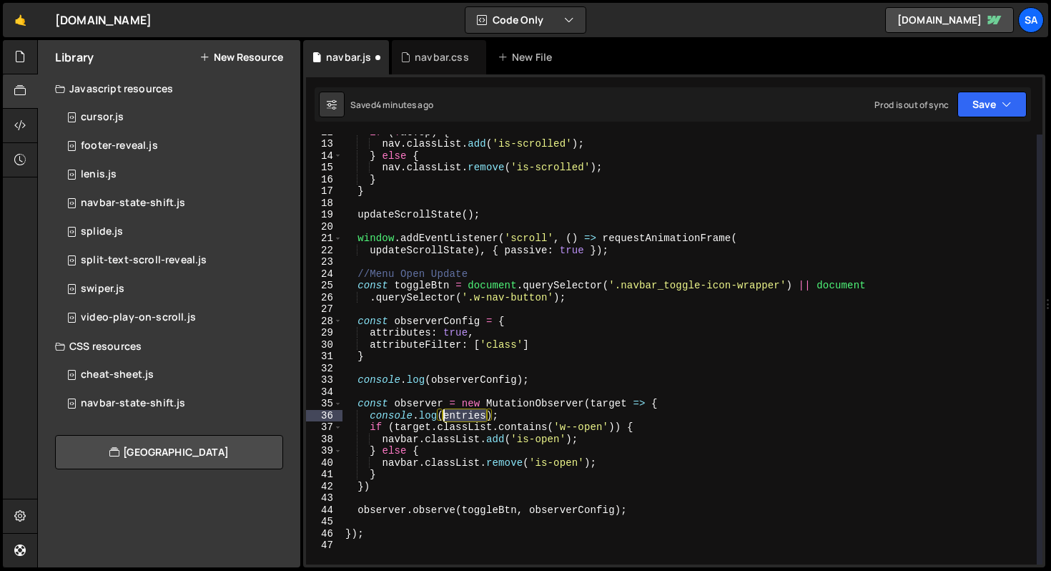
drag, startPoint x: 489, startPoint y: 415, endPoint x: 444, endPoint y: 413, distance: 45.1
click at [444, 413] on div "if ( ! atTop ) { nav . classList . add ( 'is-scrolled' ) ; } else { nav . class…" at bounding box center [690, 352] width 694 height 453
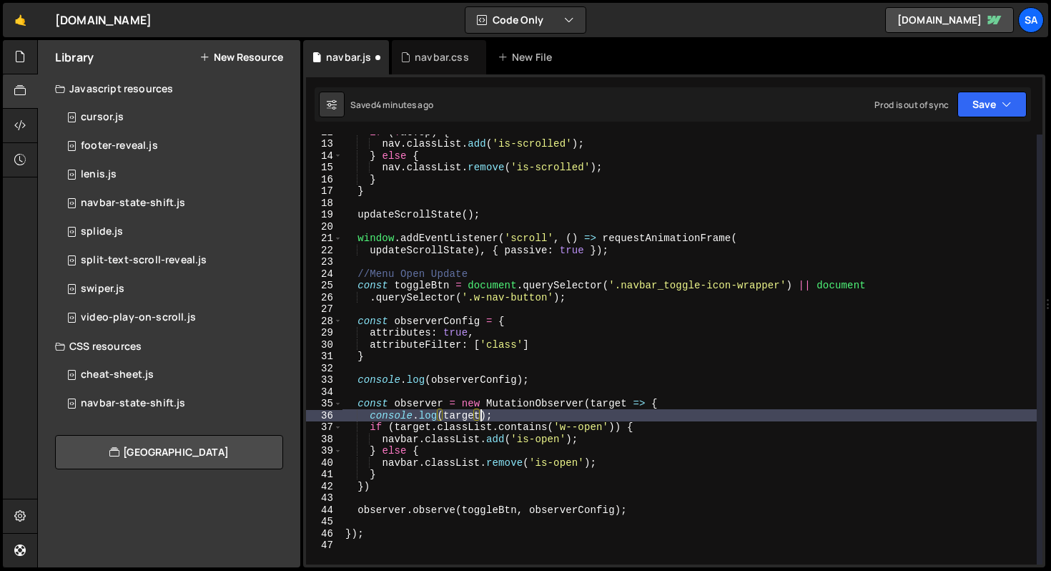
scroll to position [0, 9]
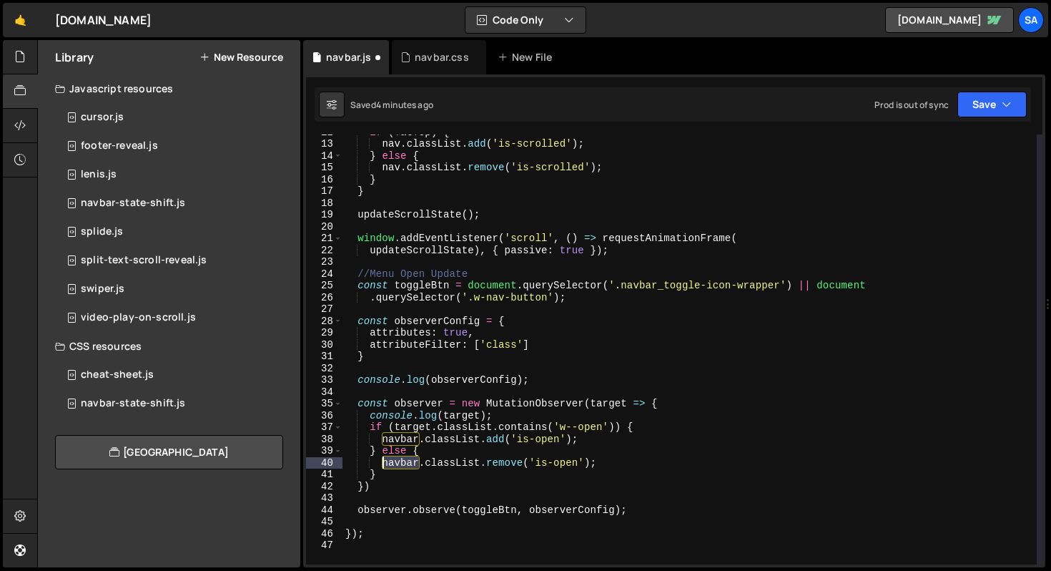
drag, startPoint x: 418, startPoint y: 464, endPoint x: 384, endPoint y: 462, distance: 34.4
click at [384, 462] on div "if ( ! atTop ) { nav . classList . add ( 'is-scrolled' ) ; } else { nav . class…" at bounding box center [690, 352] width 694 height 453
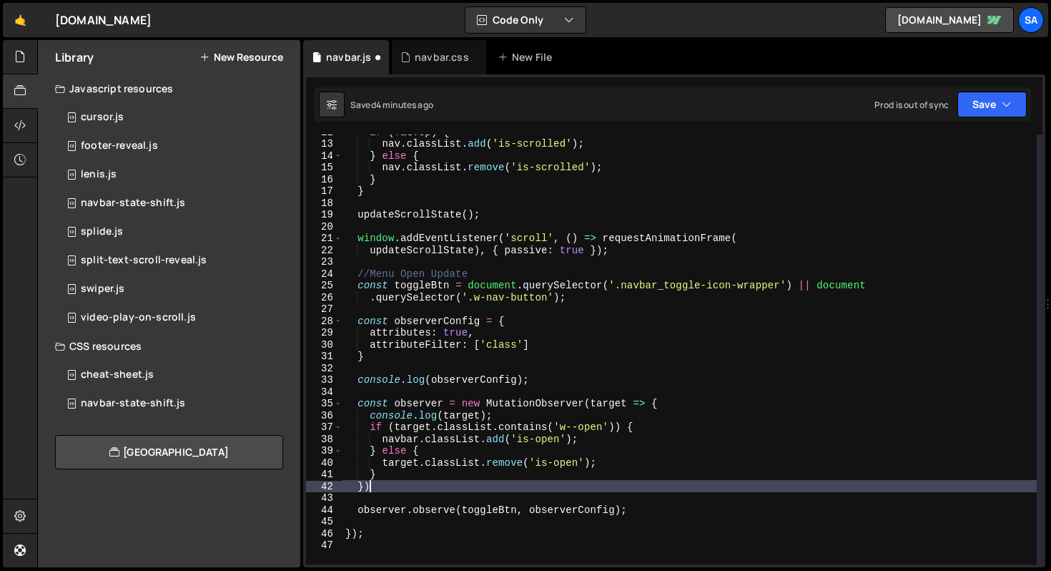
click at [471, 483] on div "if ( ! atTop ) { nav . classList . add ( 'is-scrolled' ) ; } else { nav . class…" at bounding box center [690, 352] width 694 height 453
click at [653, 466] on div "if ( ! atTop ) { nav . classList . add ( 'is-scrolled' ) ; } else { nav . class…" at bounding box center [690, 352] width 694 height 453
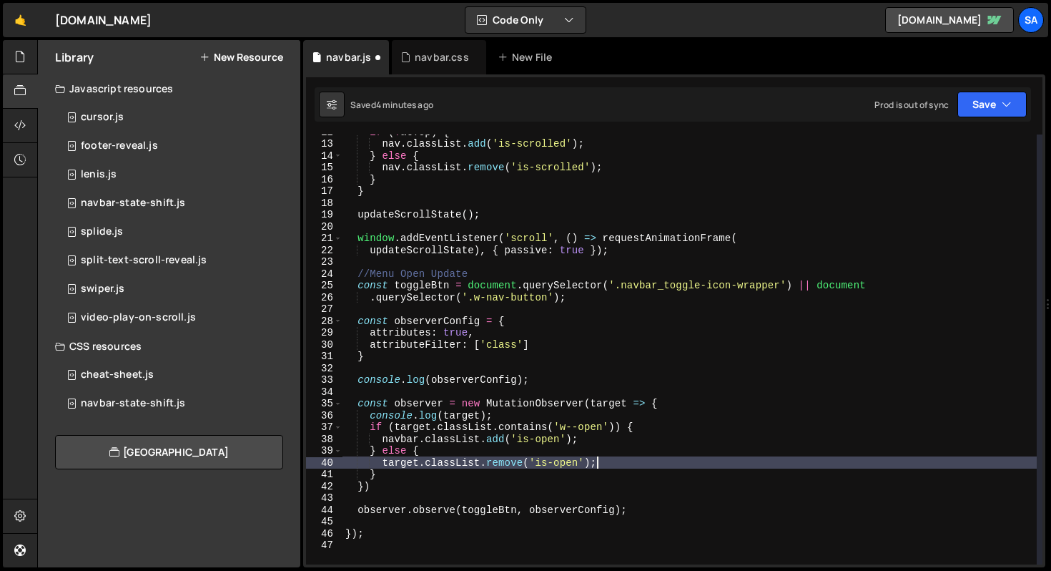
click at [679, 463] on div "if ( ! atTop ) { nav . classList . add ( 'is-scrolled' ) ; } else { nav . class…" at bounding box center [690, 352] width 694 height 453
click at [981, 114] on button "Save" at bounding box center [992, 105] width 69 height 26
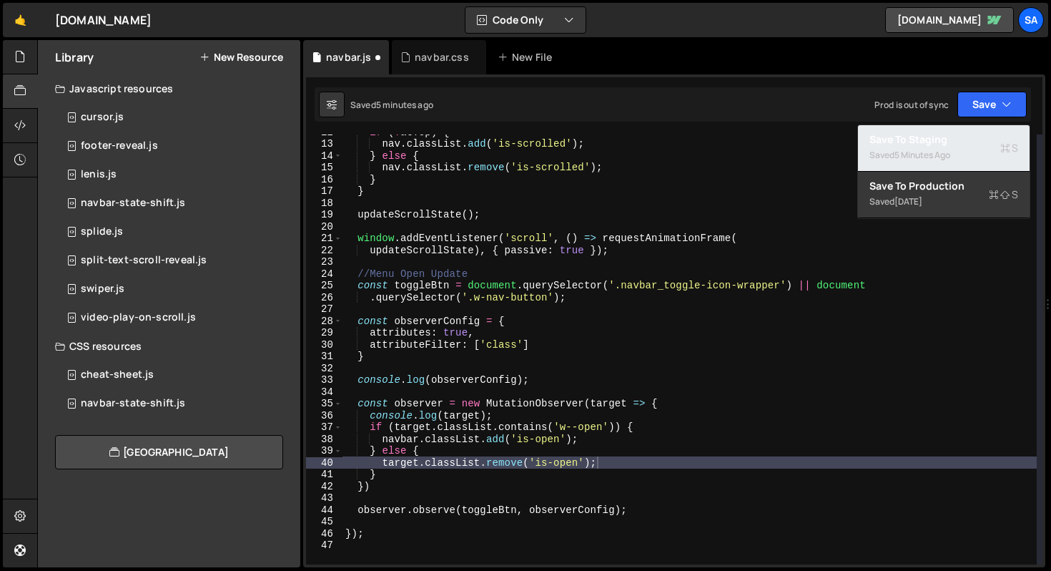
click at [921, 149] on div "5 minutes ago" at bounding box center [923, 155] width 56 height 12
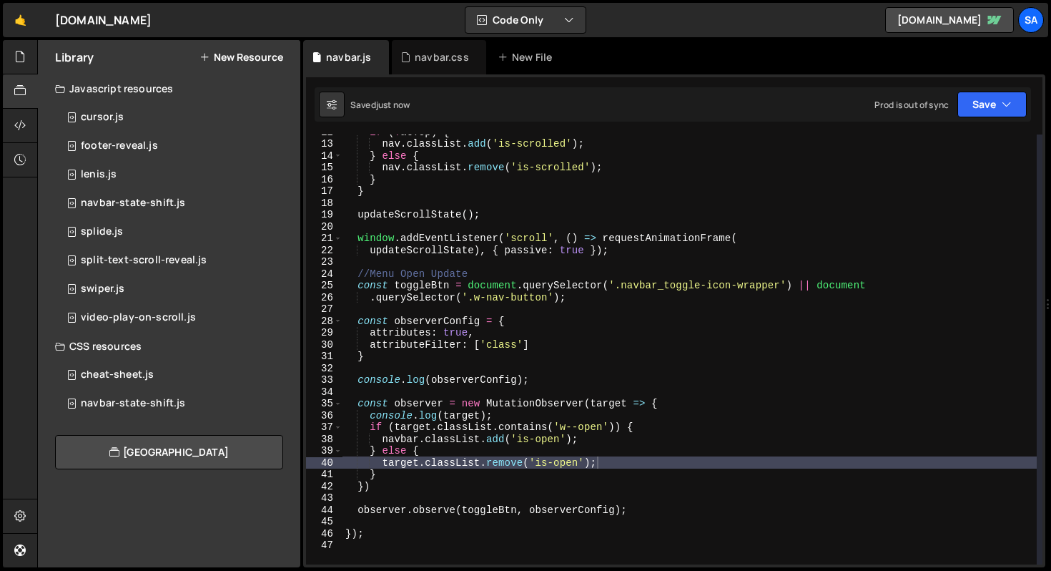
type textarea "observer.observe(toggleBtn, observerConfig);"
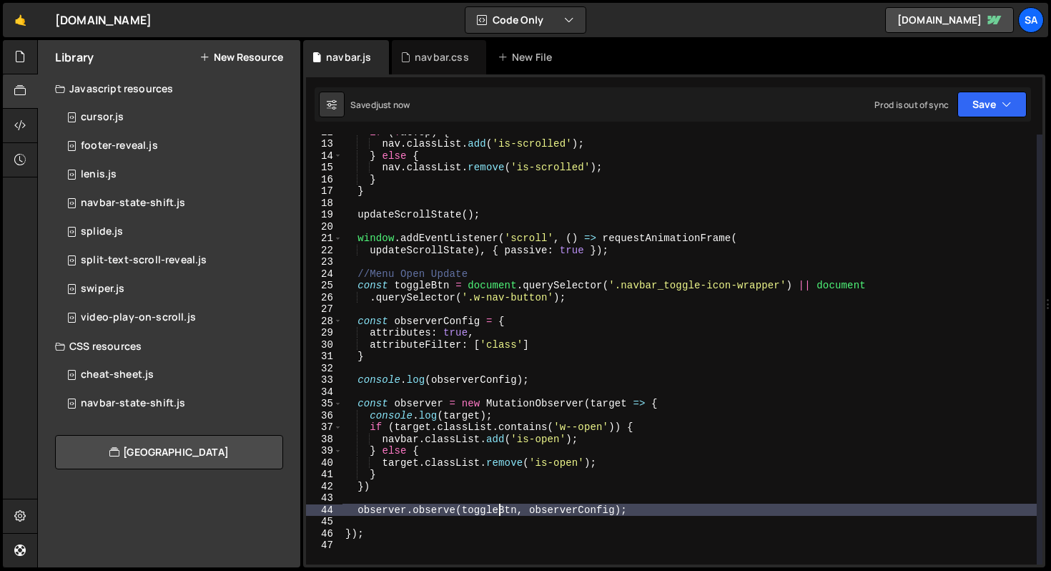
click at [500, 508] on div "if ( ! atTop ) { nav . classList . add ( 'is-scrolled' ) ; } else { nav . class…" at bounding box center [690, 352] width 694 height 453
click at [398, 363] on div "if ( ! atTop ) { nav . classList . add ( 'is-scrolled' ) ; } else { nav . class…" at bounding box center [690, 352] width 694 height 453
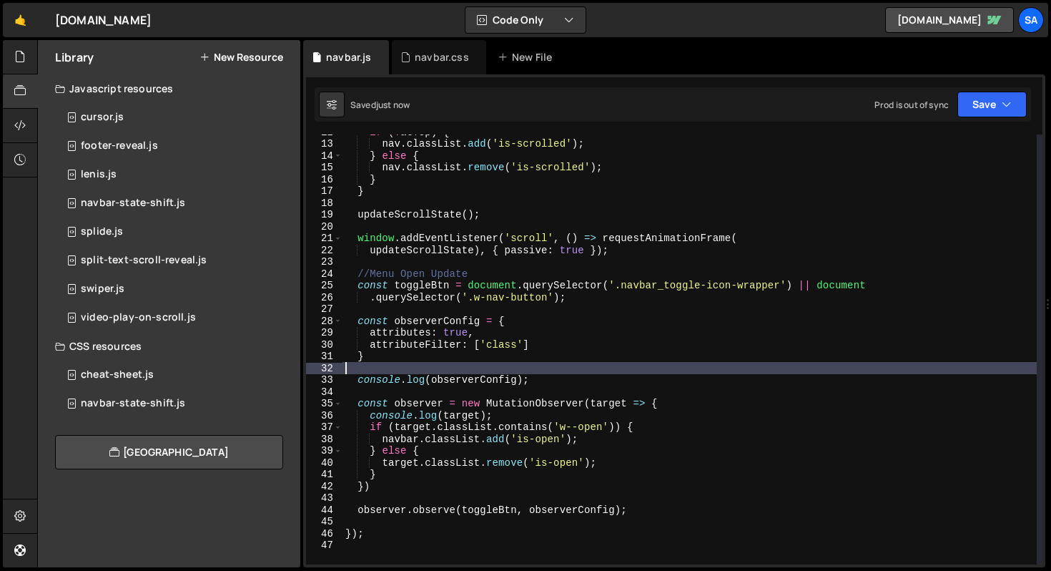
scroll to position [0, 0]
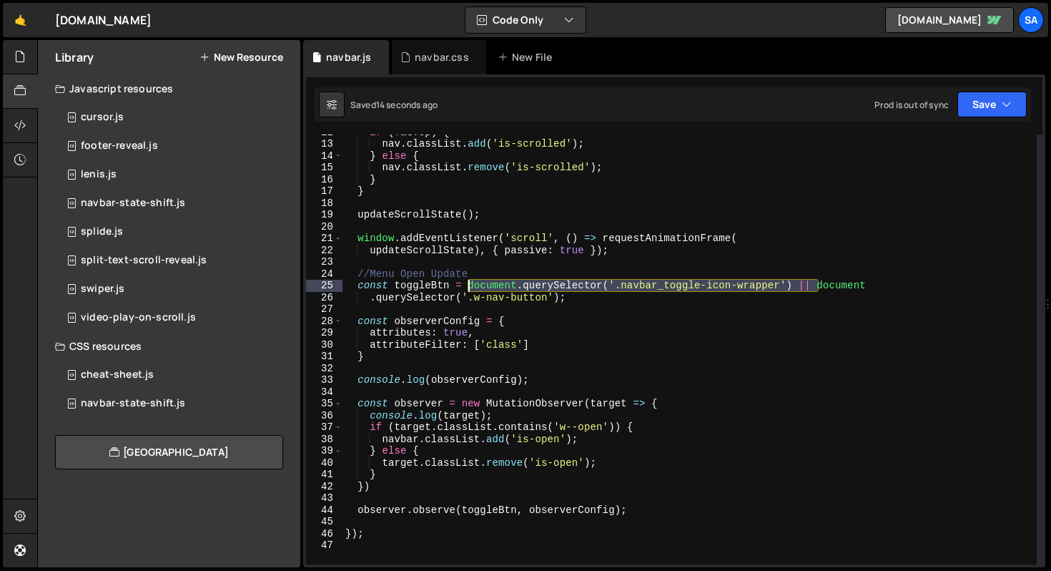
drag, startPoint x: 818, startPoint y: 285, endPoint x: 468, endPoint y: 285, distance: 350.4
click at [468, 285] on div "if ( ! atTop ) { nav . classList . add ( 'is-scrolled' ) ; } else { nav . class…" at bounding box center [690, 352] width 694 height 453
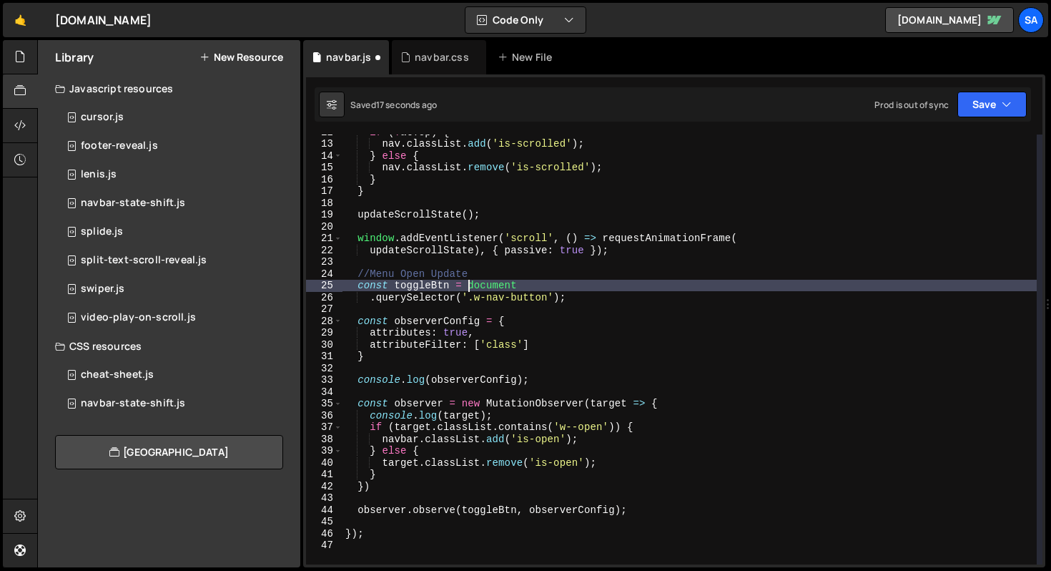
click at [370, 297] on div "if ( ! atTop ) { nav . classList . add ( 'is-scrolled' ) ; } else { nav . class…" at bounding box center [690, 352] width 694 height 453
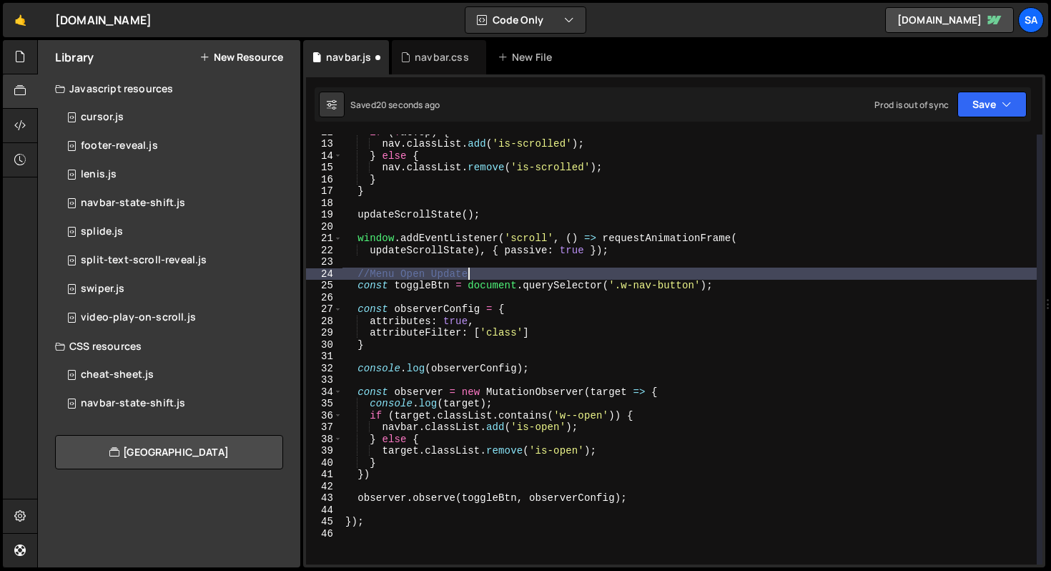
click at [752, 279] on div "if ( ! atTop ) { nav . classList . add ( 'is-scrolled' ) ; } else { nav . class…" at bounding box center [690, 352] width 694 height 453
click at [749, 285] on div "if ( ! atTop ) { nav . classList . add ( 'is-scrolled' ) ; } else { nav . class…" at bounding box center [690, 352] width 694 height 453
type textarea "const toggleBtn = document.querySelector('.w-nav-button');"
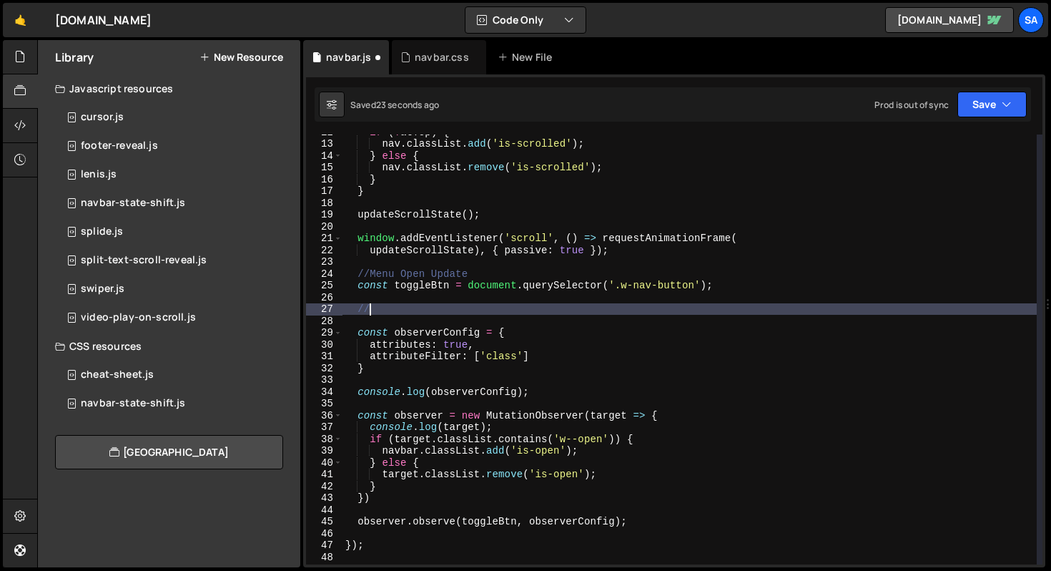
scroll to position [0, 1]
paste textarea "document.querySelector('.navbar_toggle-icon-wrapper') ||"
click at [985, 99] on button "Save" at bounding box center [992, 105] width 69 height 26
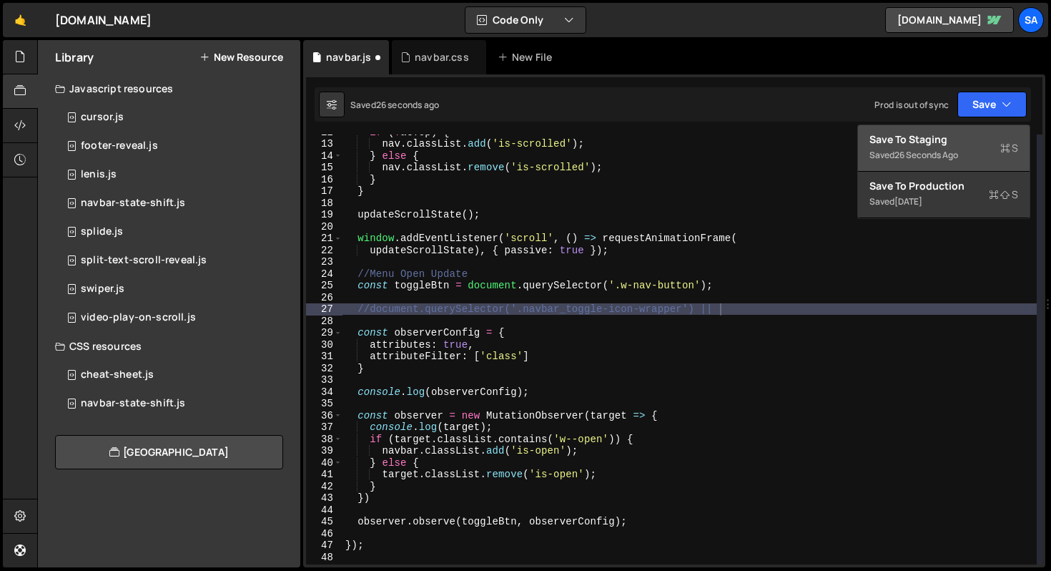
click at [950, 139] on div "Save to Staging S" at bounding box center [944, 139] width 149 height 14
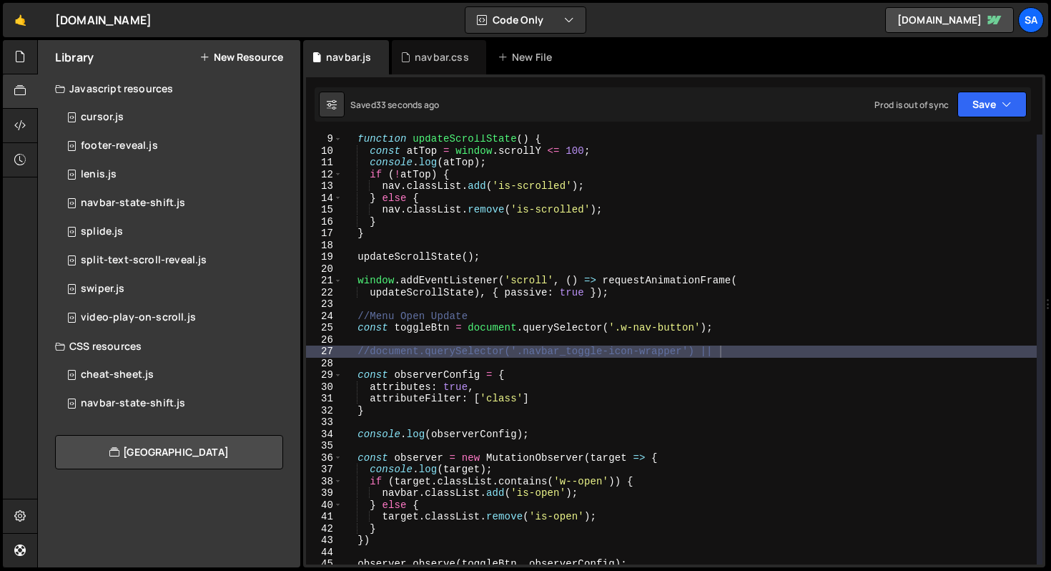
scroll to position [140, 0]
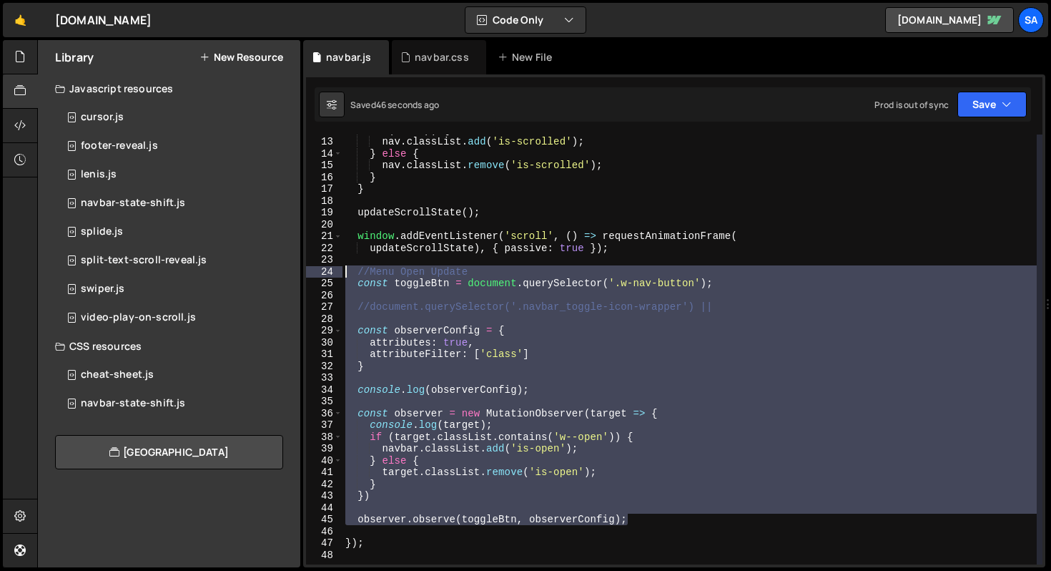
drag, startPoint x: 653, startPoint y: 523, endPoint x: 338, endPoint y: 277, distance: 400.0
click at [338, 277] on div "observer.observe(toggleBtn, observerConfig); 12 13 14 15 16 17 18 19 20 21 22 2…" at bounding box center [674, 349] width 737 height 430
type textarea "//Menu Open Update const toggleBtn = document.querySelector('.w-nav-button');"
click at [547, 407] on div "if ( ! atTop ) { nav . classList . add ( 'is-scrolled' ) ; } else { nav . class…" at bounding box center [690, 349] width 694 height 430
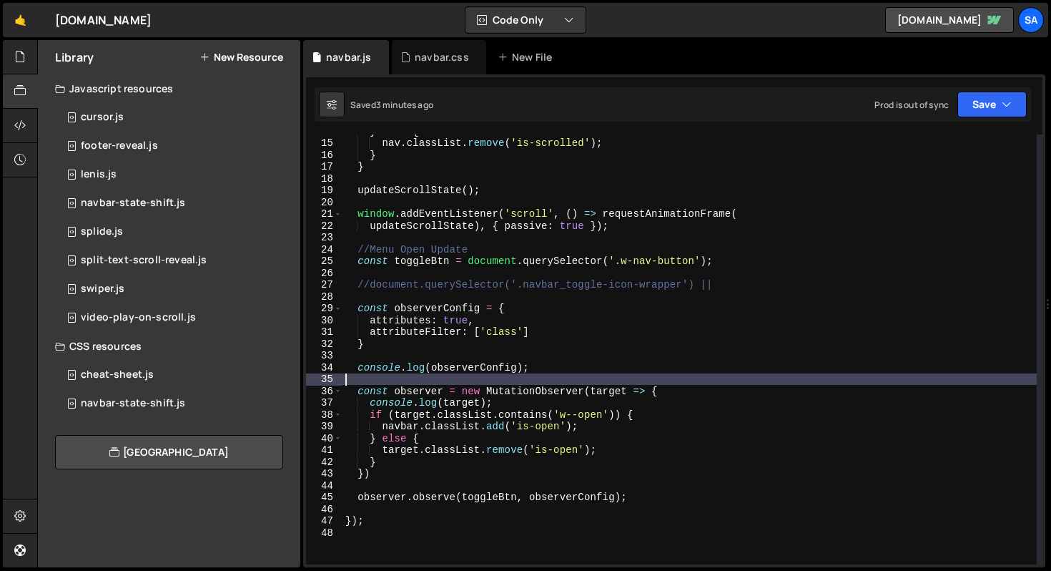
scroll to position [168, 0]
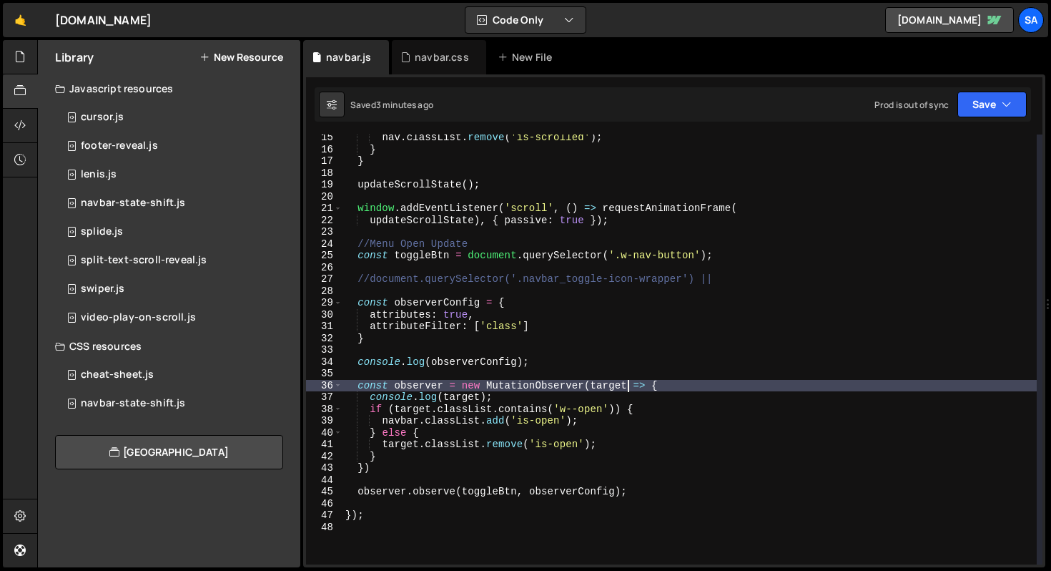
click at [627, 383] on div "nav . classList . remove ( 'is-scrolled' ) ; } } updateScrollState ( ) ; window…" at bounding box center [690, 358] width 694 height 453
click at [501, 398] on div "nav . classList . remove ( 'is-scrolled' ) ; } } updateScrollState ( ) ; window…" at bounding box center [690, 358] width 694 height 453
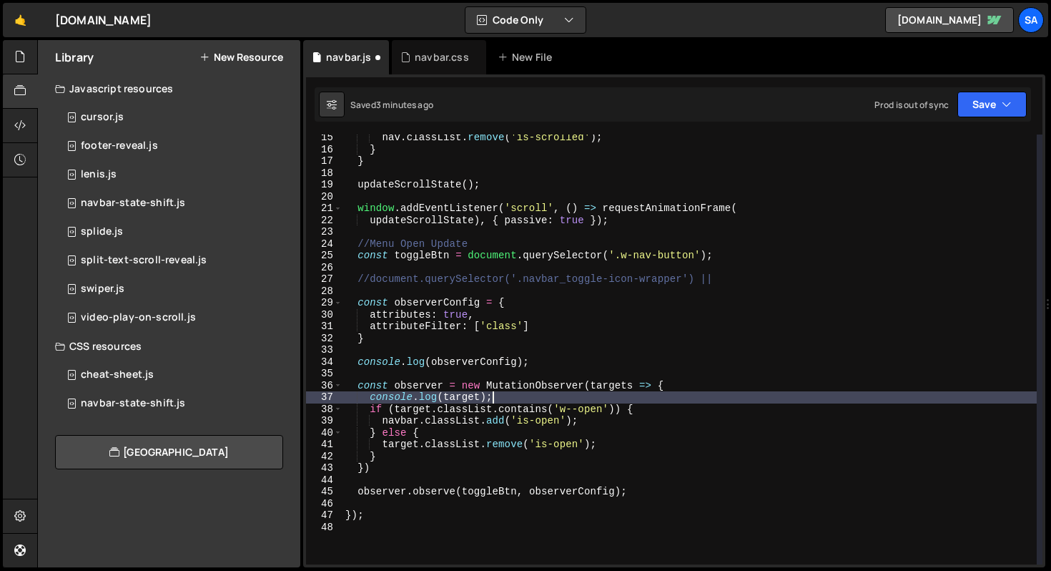
click at [481, 396] on div "nav . classList . remove ( 'is-scrolled' ) ; } } updateScrollState ( ) ; window…" at bounding box center [690, 358] width 694 height 453
type textarea "console.log(targets);"
click at [529, 395] on div "nav . classList . remove ( 'is-scrolled' ) ; } } updateScrollState ( ) ; window…" at bounding box center [690, 358] width 694 height 453
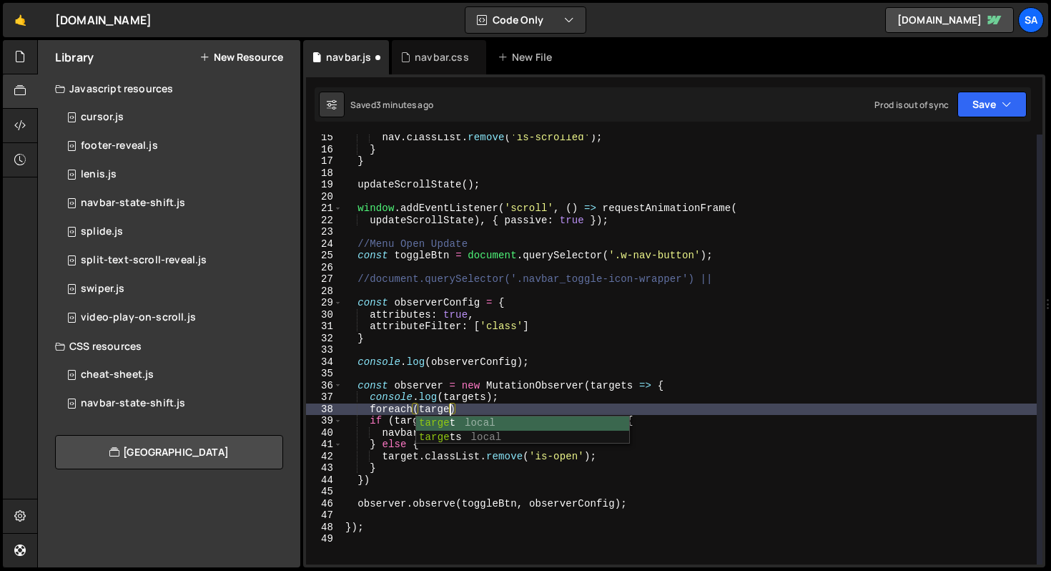
scroll to position [0, 6]
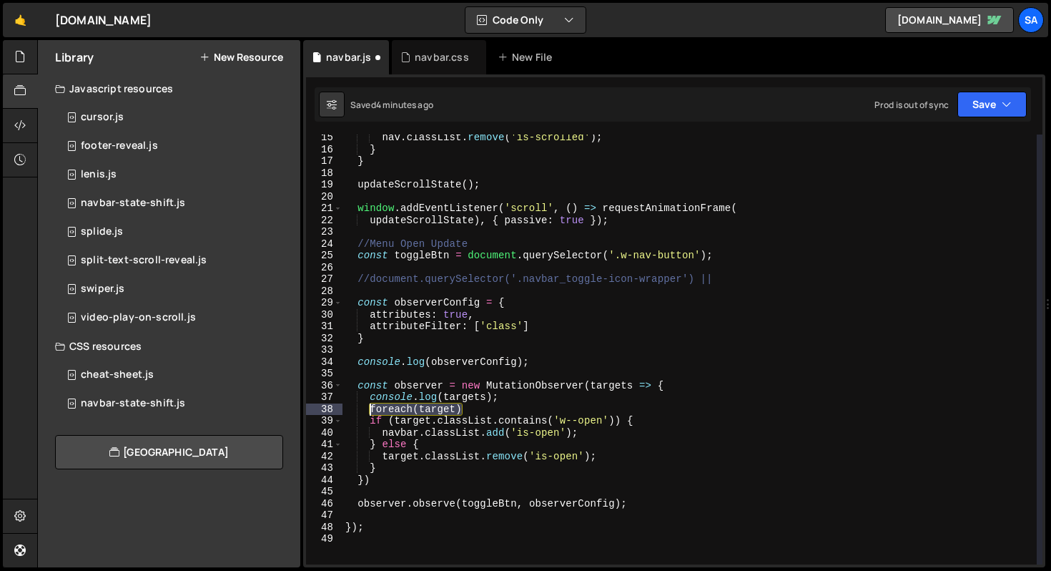
drag, startPoint x: 470, startPoint y: 410, endPoint x: 369, endPoint y: 410, distance: 100.8
click at [369, 410] on div "nav . classList . remove ( 'is-scrolled' ) ; } } updateScrollState ( ) ; window…" at bounding box center [690, 358] width 694 height 453
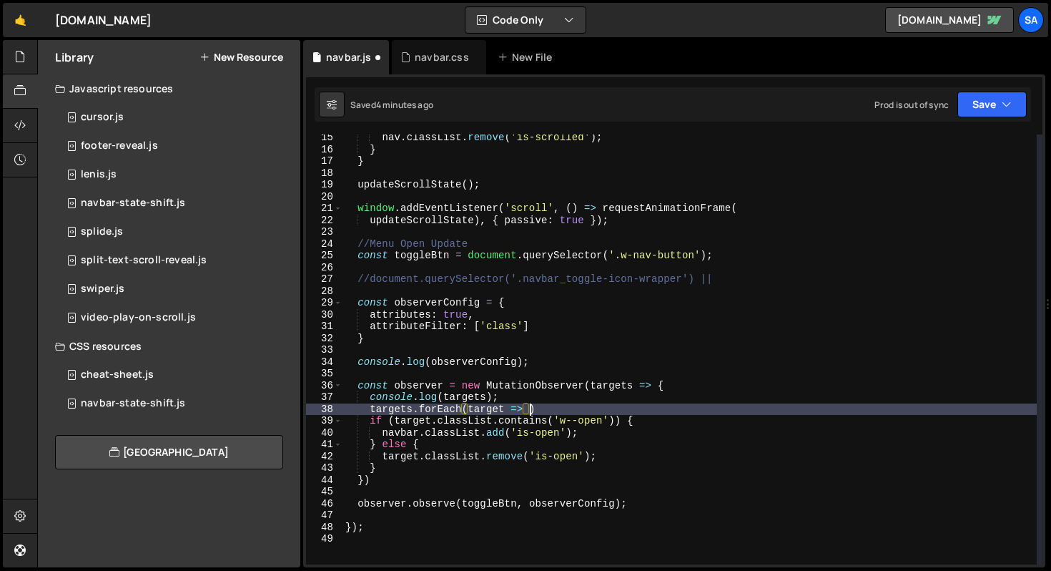
scroll to position [0, 12]
type textarea "targets.forEach(target => {"
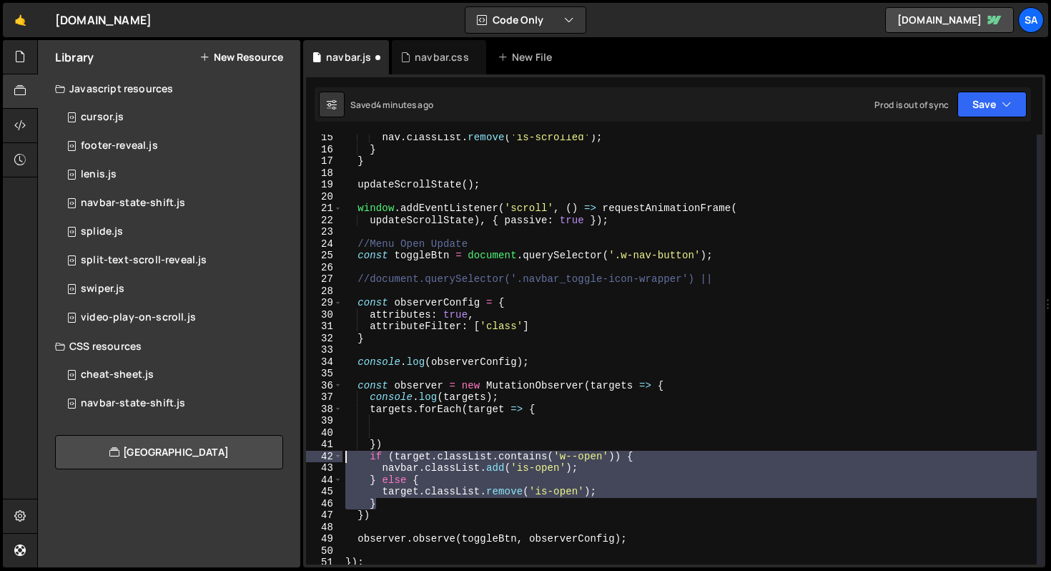
drag, startPoint x: 388, startPoint y: 502, endPoint x: 320, endPoint y: 451, distance: 84.8
click at [320, 451] on div "15 16 17 18 19 20 21 22 23 24 25 26 27 28 29 30 31 32 33 34 35 36 37 38 39 40 4…" at bounding box center [674, 349] width 737 height 430
click at [630, 456] on div "nav . classList . remove ( 'is-scrolled' ) ; } } updateScrollState ( ) ; window…" at bounding box center [690, 349] width 694 height 430
drag, startPoint x: 383, startPoint y: 505, endPoint x: 310, endPoint y: 453, distance: 89.1
click at [310, 453] on div "if (target.classList.contains('w--open')) { 15 16 17 18 19 20 21 22 23 24 25 26…" at bounding box center [674, 349] width 737 height 430
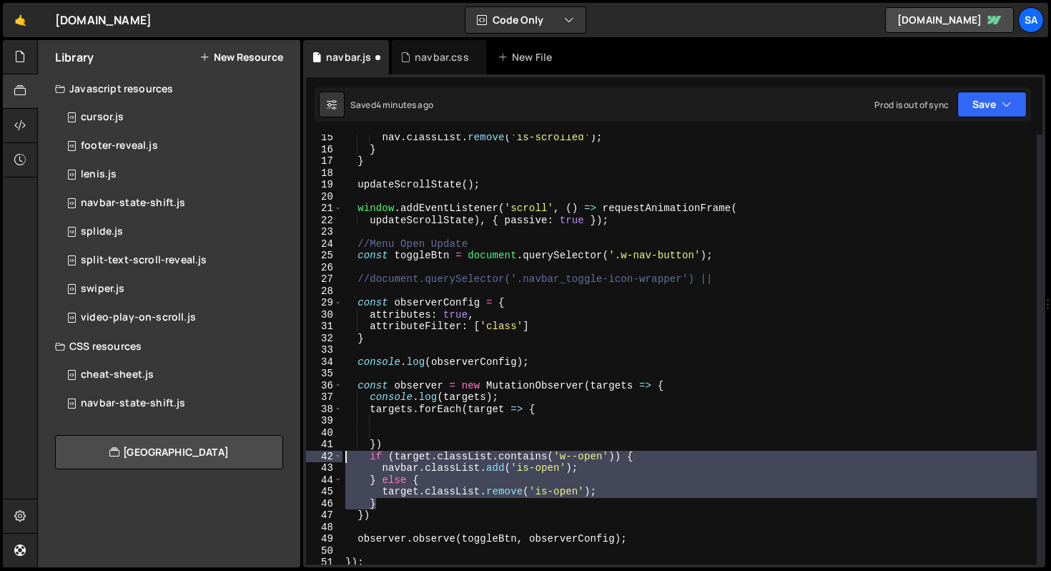
type textarea "if (target.classList.contains('w--open')) { navbar.classList.add('is-open');"
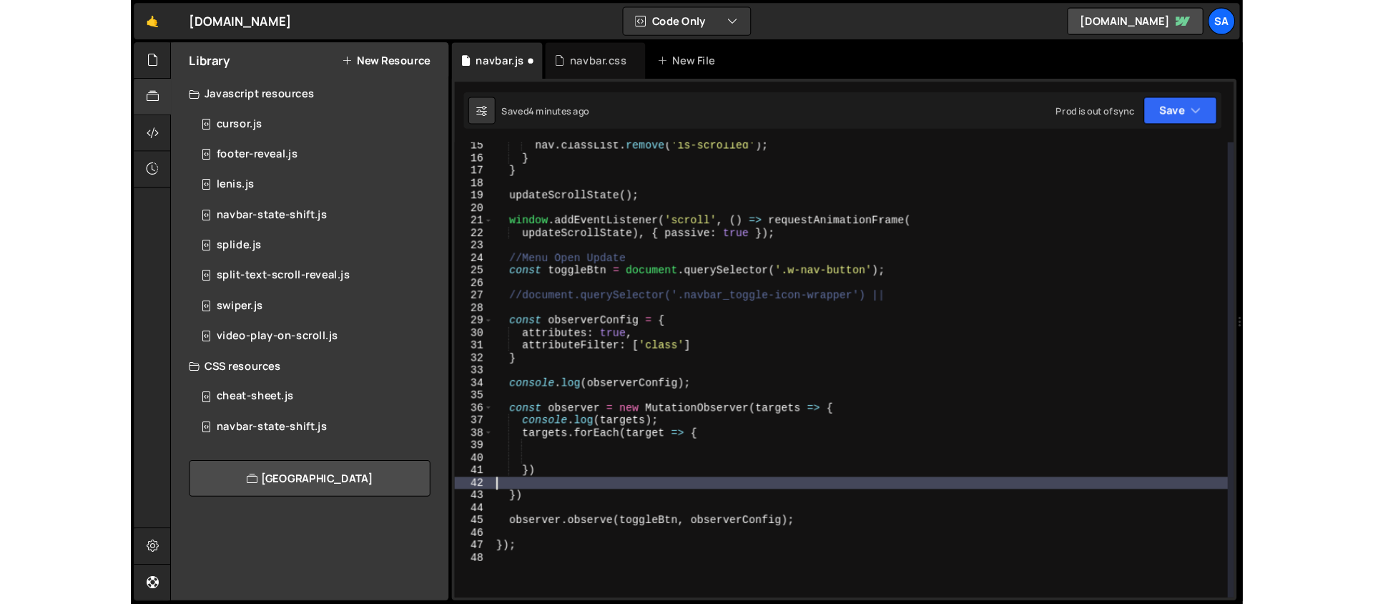
scroll to position [0, 0]
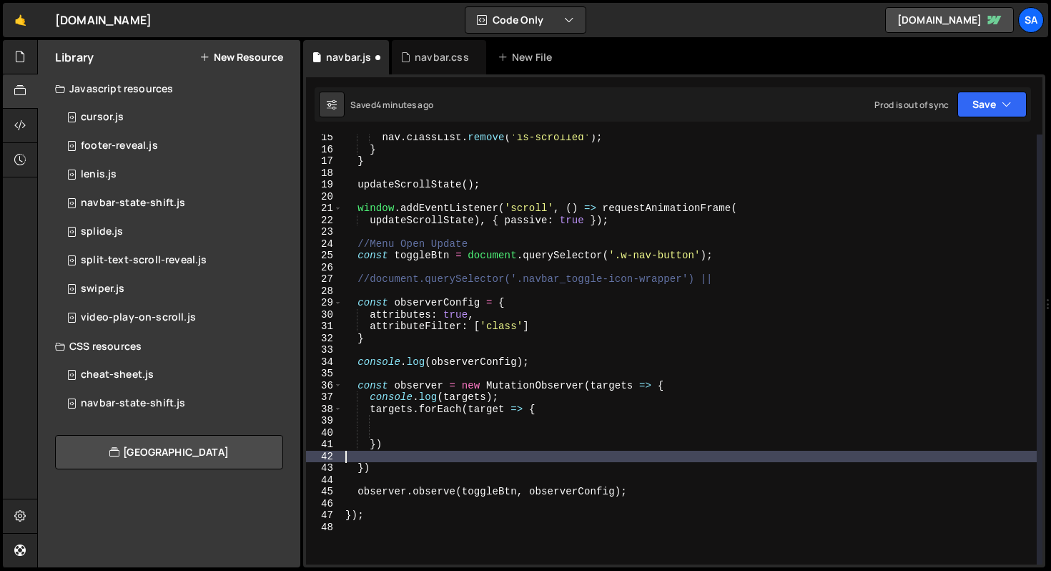
click at [489, 421] on div "nav . classList . remove ( 'is-scrolled' ) ; } } updateScrollState ( ) ; window…" at bounding box center [690, 358] width 694 height 453
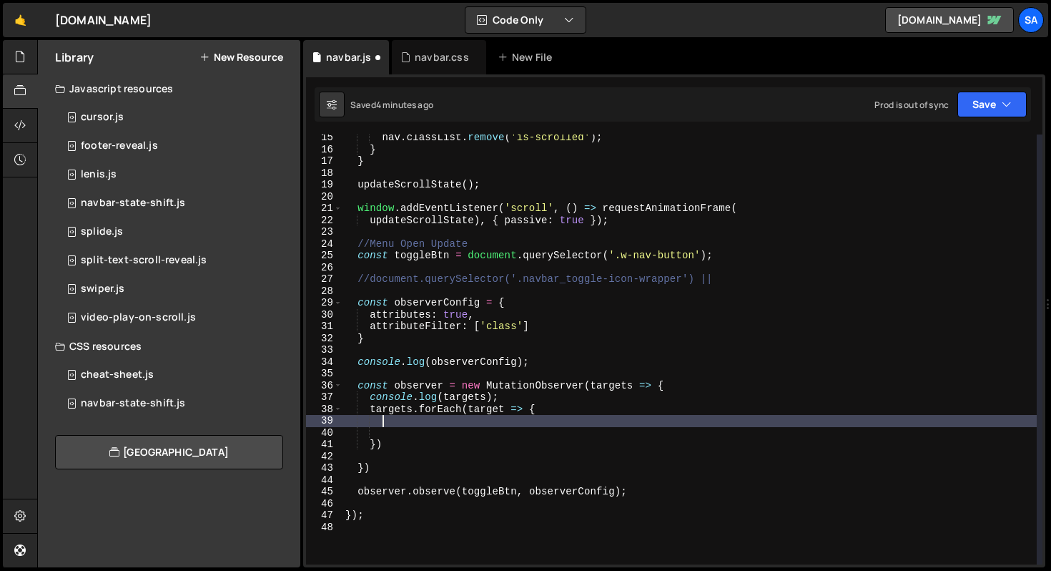
paste textarea "}"
type textarea "}"
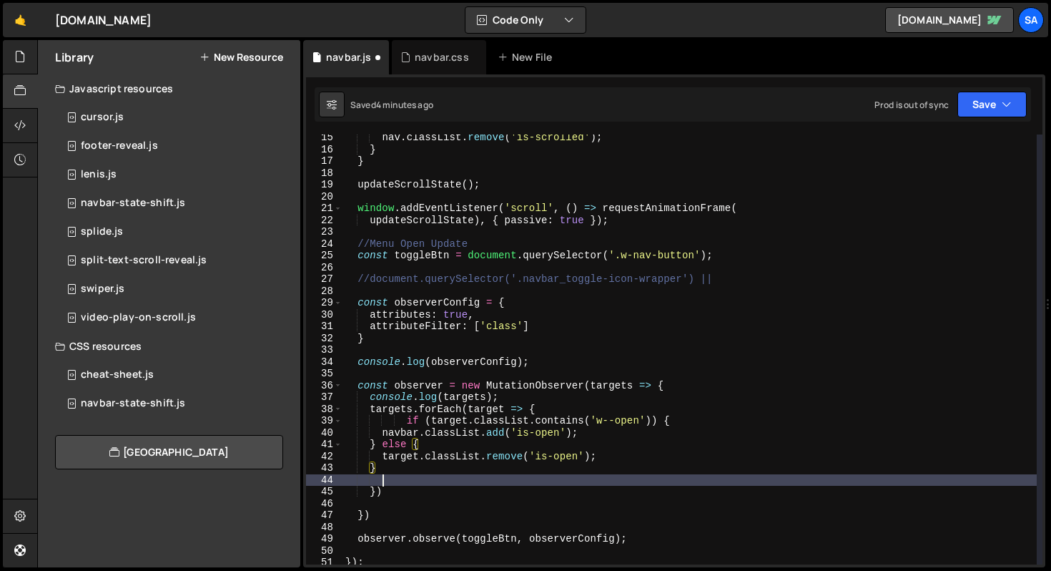
click at [383, 485] on div "nav . classList . remove ( 'is-scrolled' ) ; } } updateScrollState ( ) ; window…" at bounding box center [690, 358] width 694 height 453
type textarea "}"
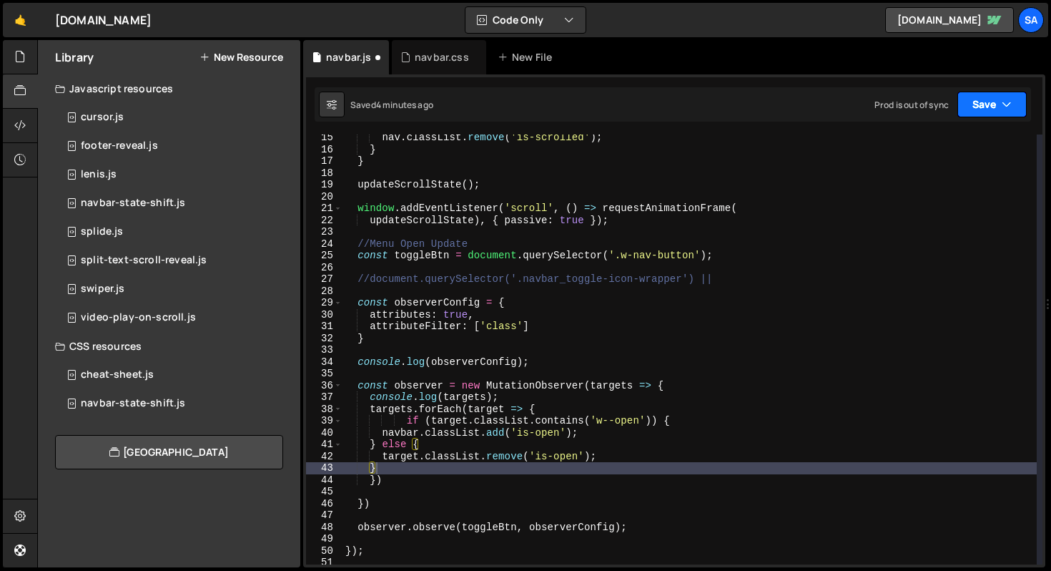
click at [979, 114] on button "Save" at bounding box center [992, 105] width 69 height 26
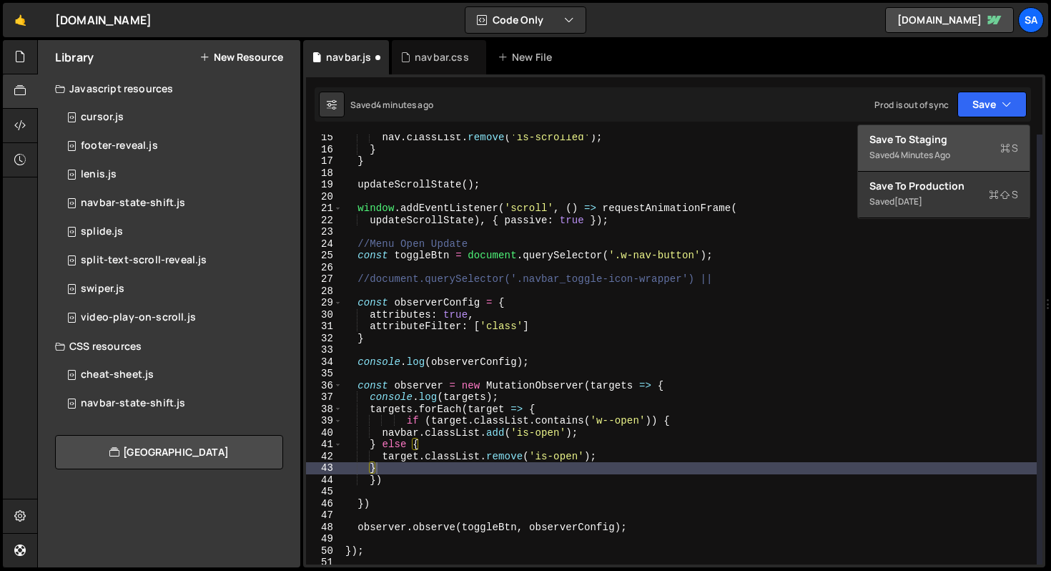
click at [953, 138] on div "Save to Staging S" at bounding box center [944, 139] width 149 height 14
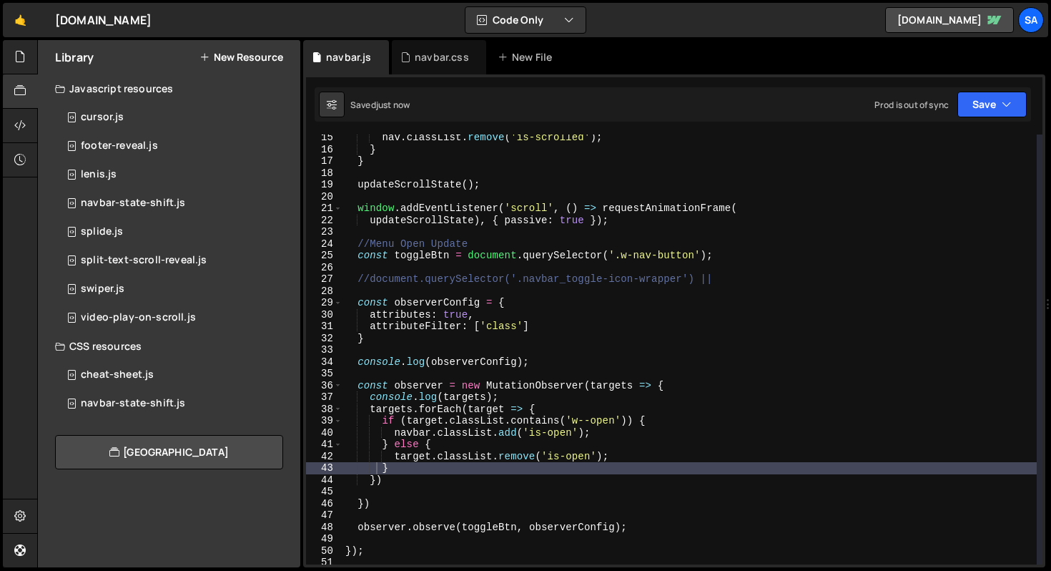
click at [450, 490] on div "nav . classList . remove ( 'is-scrolled' ) ; } } updateScrollState ( ) ; window…" at bounding box center [690, 358] width 694 height 453
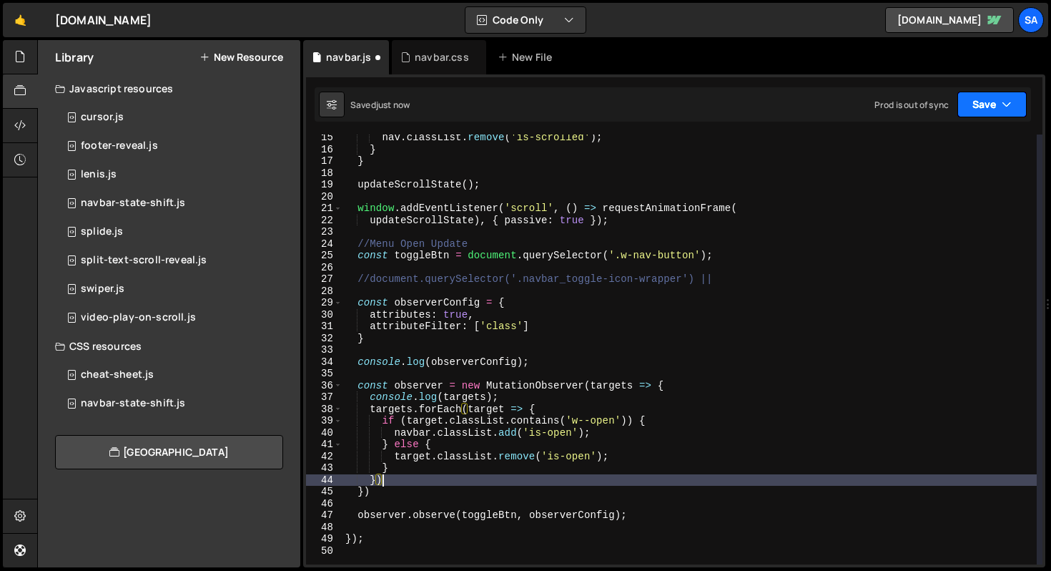
click at [968, 114] on button "Save" at bounding box center [992, 105] width 69 height 26
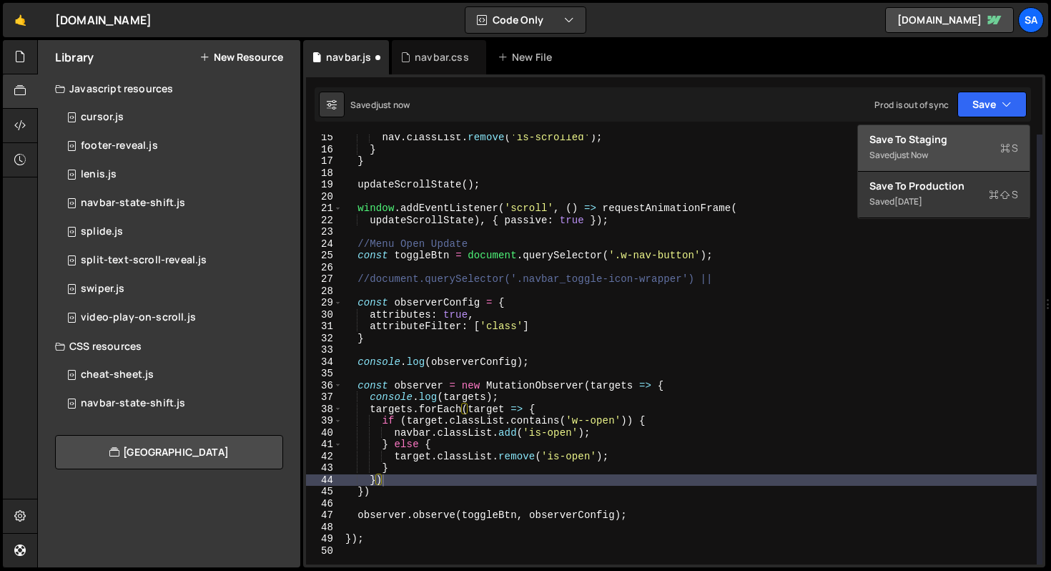
click at [947, 137] on div "Save to Staging S" at bounding box center [944, 139] width 149 height 14
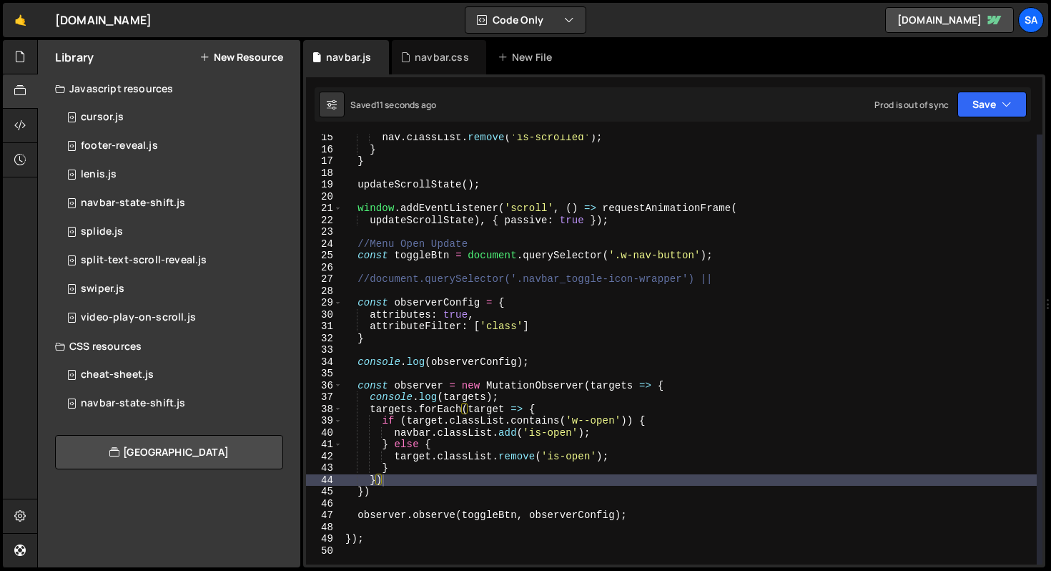
click at [661, 434] on div "nav . classList . remove ( 'is-scrolled' ) ; } } updateScrollState ( ) ; window…" at bounding box center [690, 358] width 694 height 453
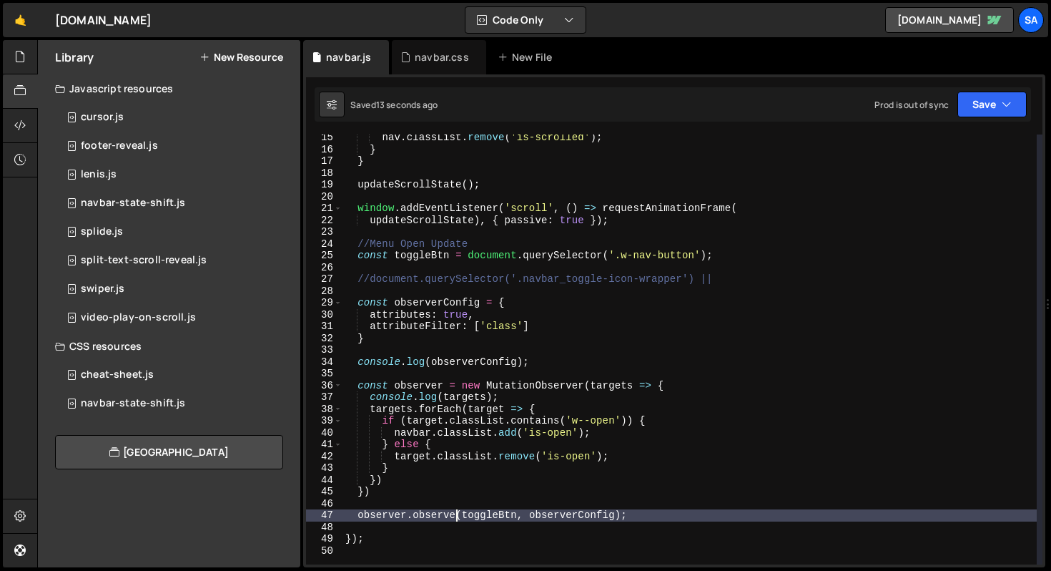
click at [458, 513] on div "nav . classList . remove ( 'is-scrolled' ) ; } } updateScrollState ( ) ; window…" at bounding box center [690, 358] width 694 height 453
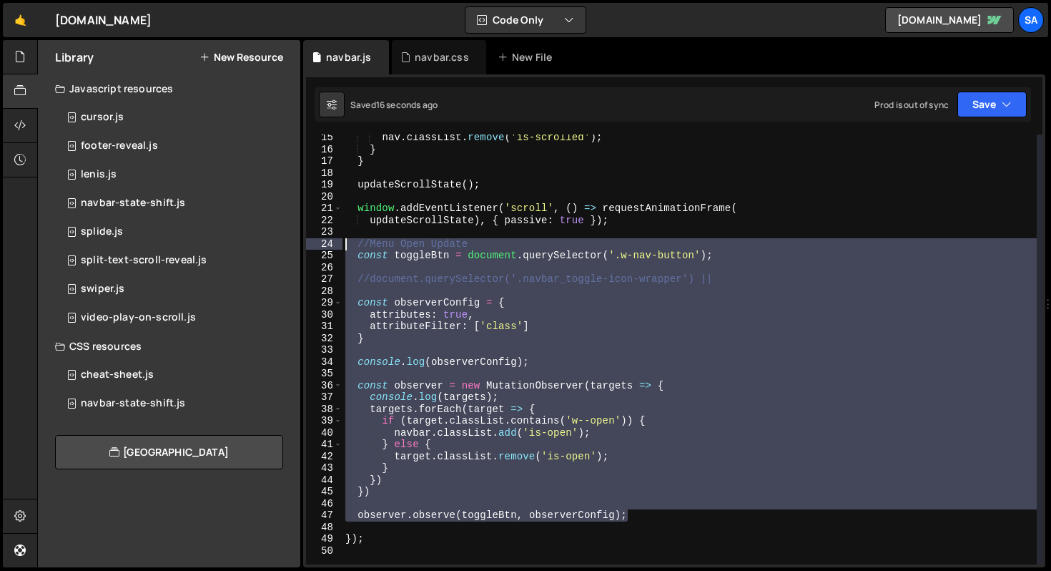
drag, startPoint x: 646, startPoint y: 517, endPoint x: 323, endPoint y: 244, distance: 423.2
click at [323, 244] on div "observer.observe(toggleBtn, observerConfig); 15 16 17 18 19 20 21 22 23 24 25 2…" at bounding box center [674, 349] width 737 height 430
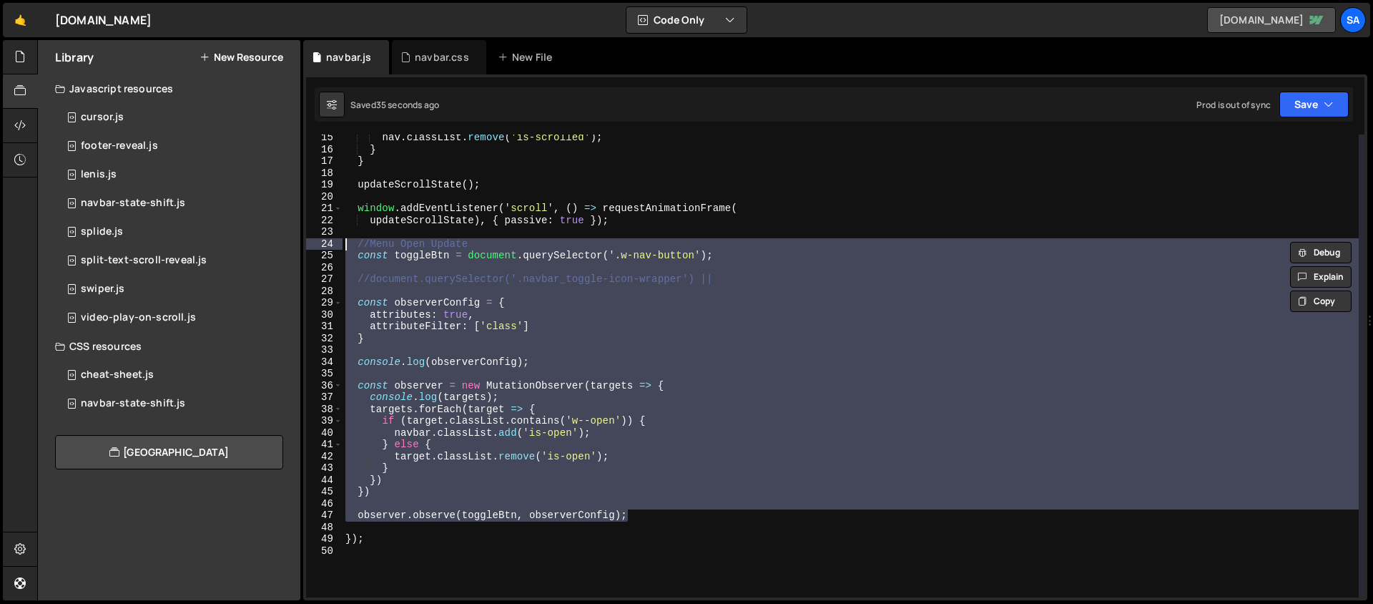
scroll to position [7884, 0]
click at [484, 385] on div "nav . classList . remove ( 'is-scrolled' ) ; } } updateScrollState ( ) ; window…" at bounding box center [851, 365] width 1016 height 463
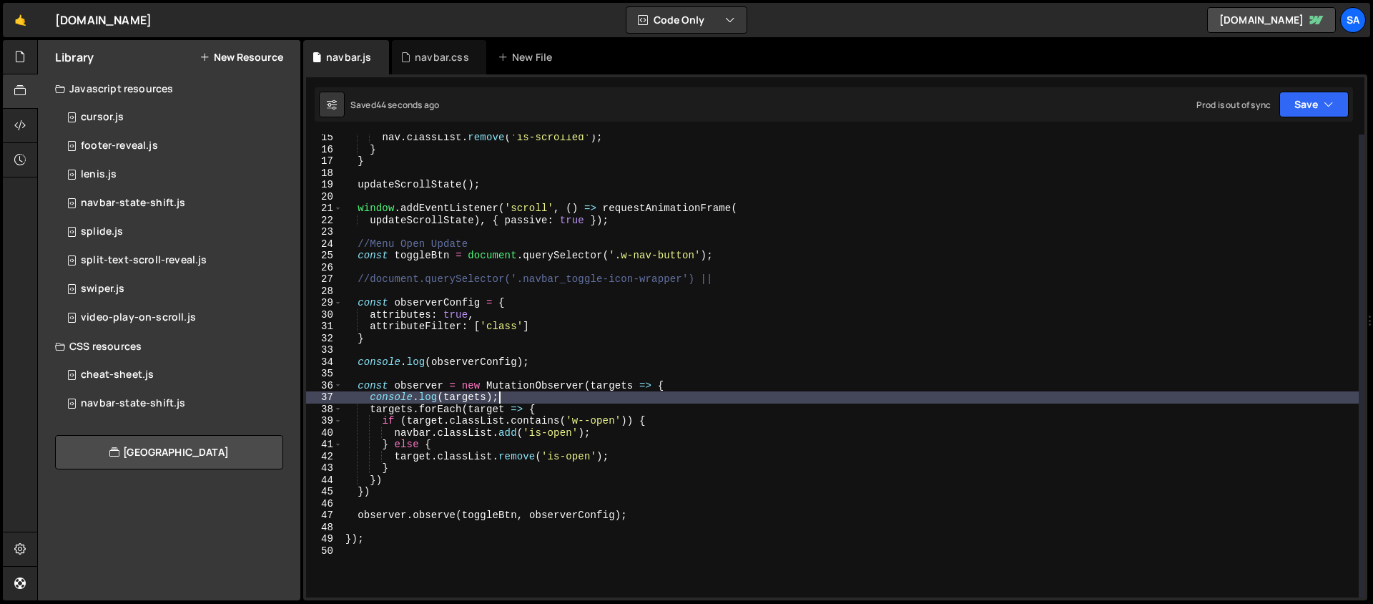
click at [511, 393] on div "nav . classList . remove ( 'is-scrolled' ) ; } } updateScrollState ( ) ; window…" at bounding box center [851, 375] width 1016 height 486
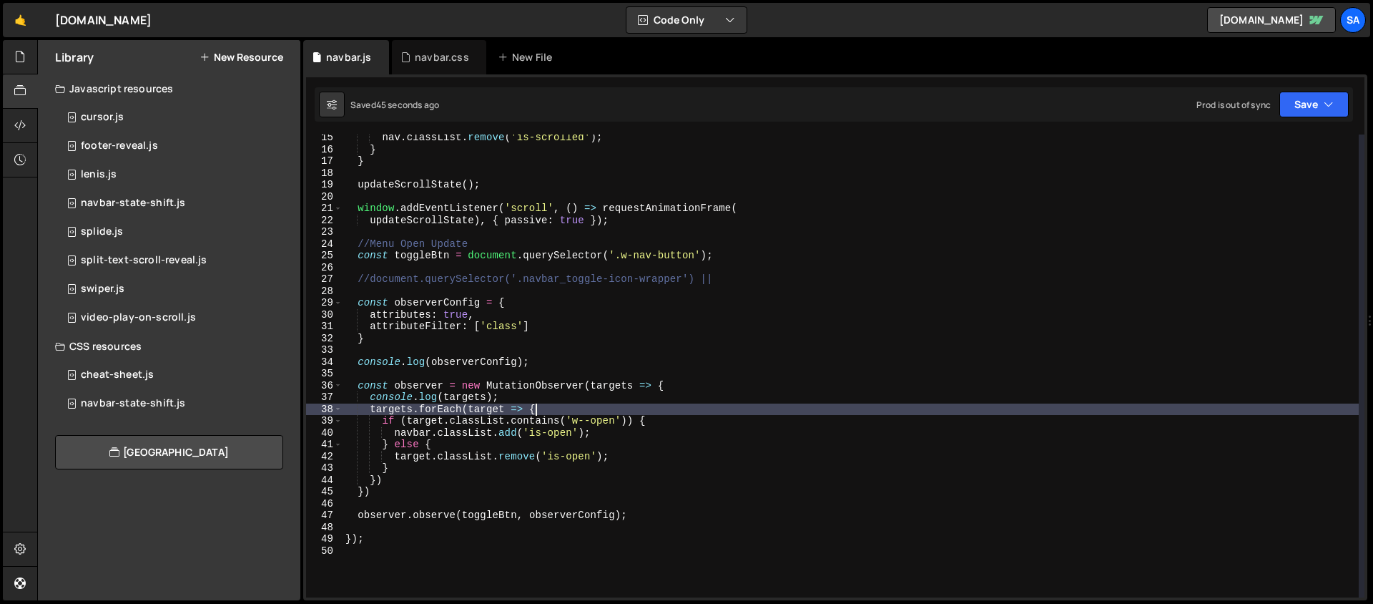
click at [593, 413] on div "nav . classList . remove ( 'is-scrolled' ) ; } } updateScrollState ( ) ; window…" at bounding box center [851, 375] width 1016 height 486
type textarea "targets.forEach(target => {"
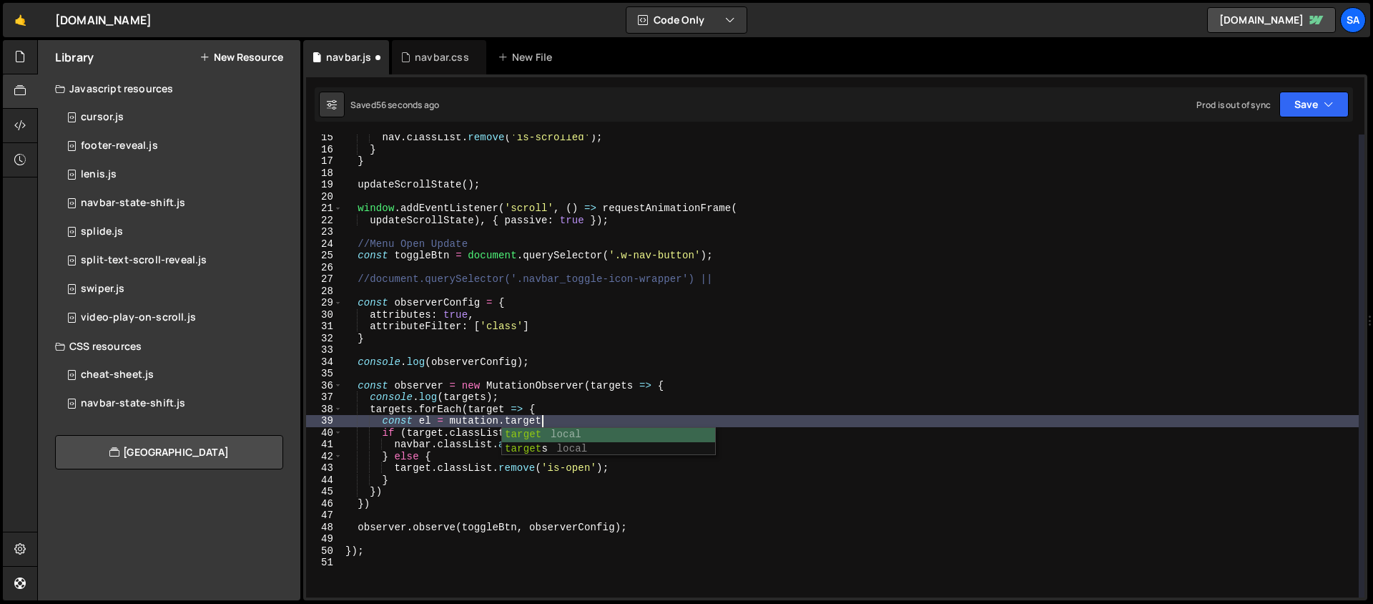
scroll to position [0, 13]
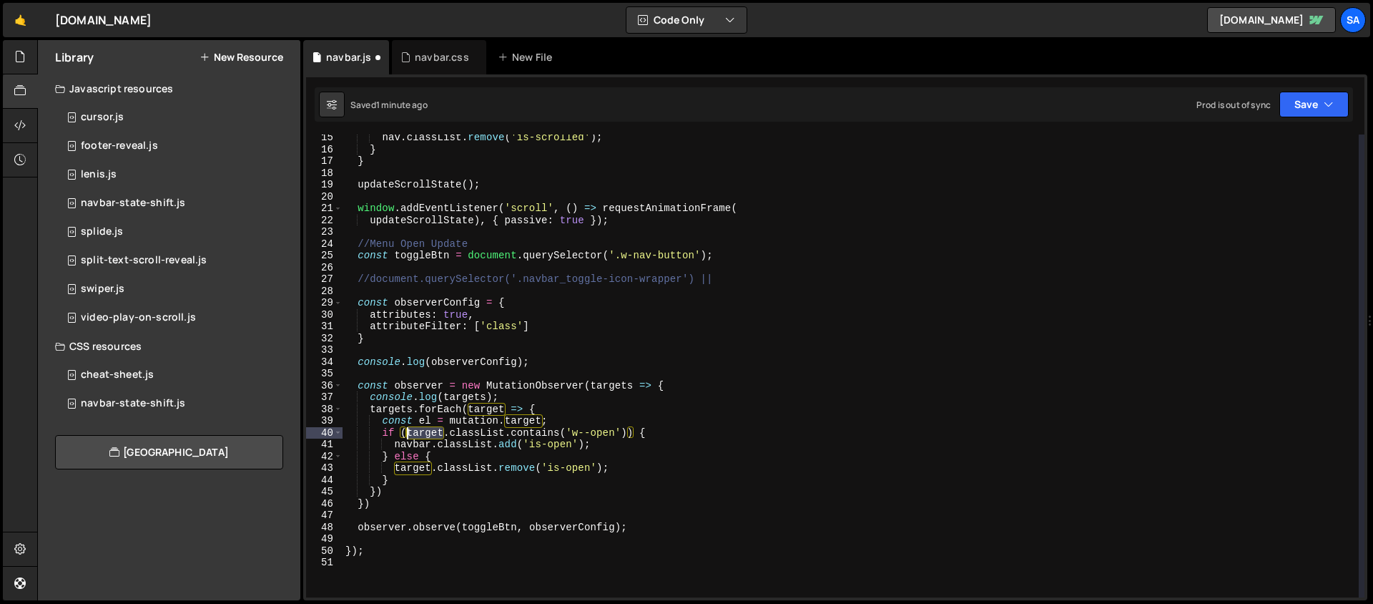
drag, startPoint x: 445, startPoint y: 433, endPoint x: 406, endPoint y: 435, distance: 38.7
click at [406, 435] on div "nav . classList . remove ( 'is-scrolled' ) ; } } updateScrollState ( ) ; window…" at bounding box center [851, 375] width 1016 height 486
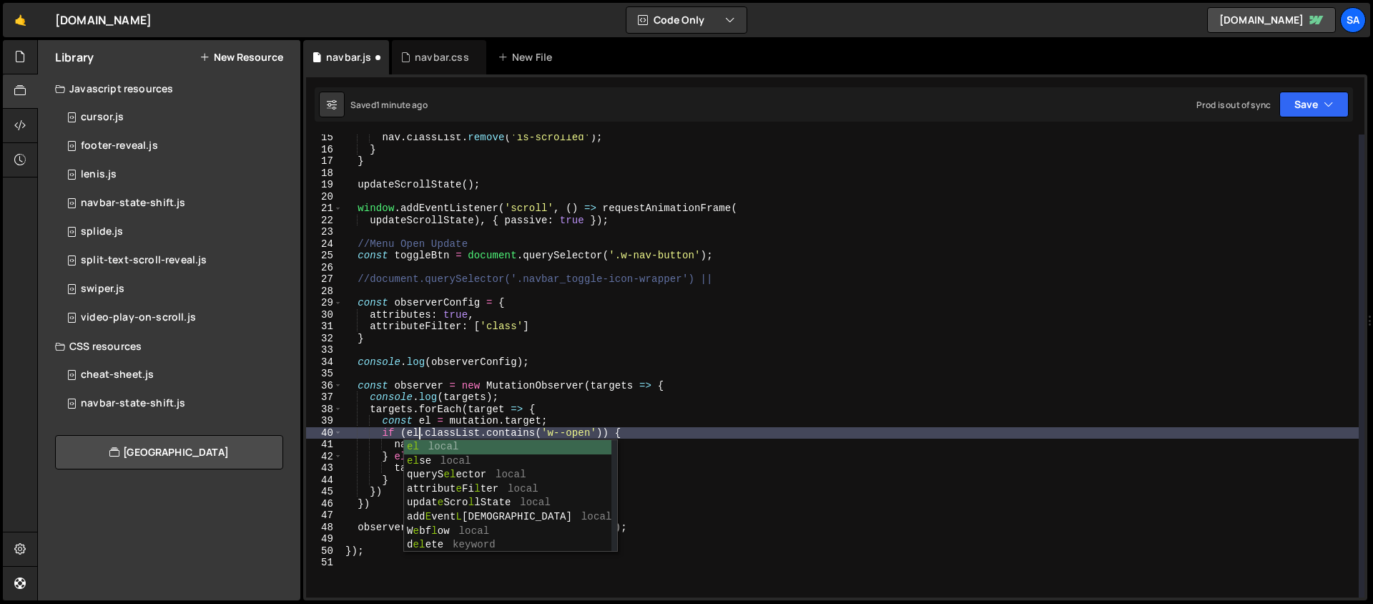
click at [405, 411] on div "nav . classList . remove ( 'is-scrolled' ) ; } } updateScrollState ( ) ; window…" at bounding box center [851, 375] width 1016 height 486
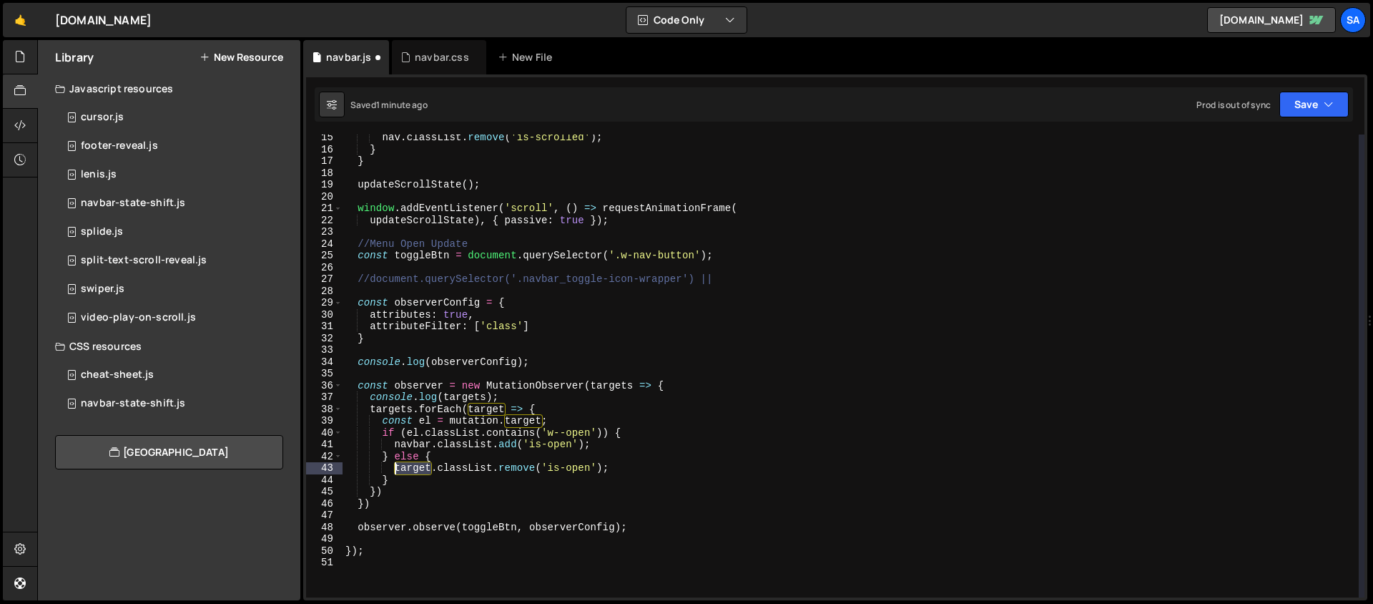
drag, startPoint x: 431, startPoint y: 467, endPoint x: 395, endPoint y: 468, distance: 36.5
click at [395, 468] on div "nav . classList . remove ( 'is-scrolled' ) ; } } updateScrollState ( ) ; window…" at bounding box center [851, 375] width 1016 height 486
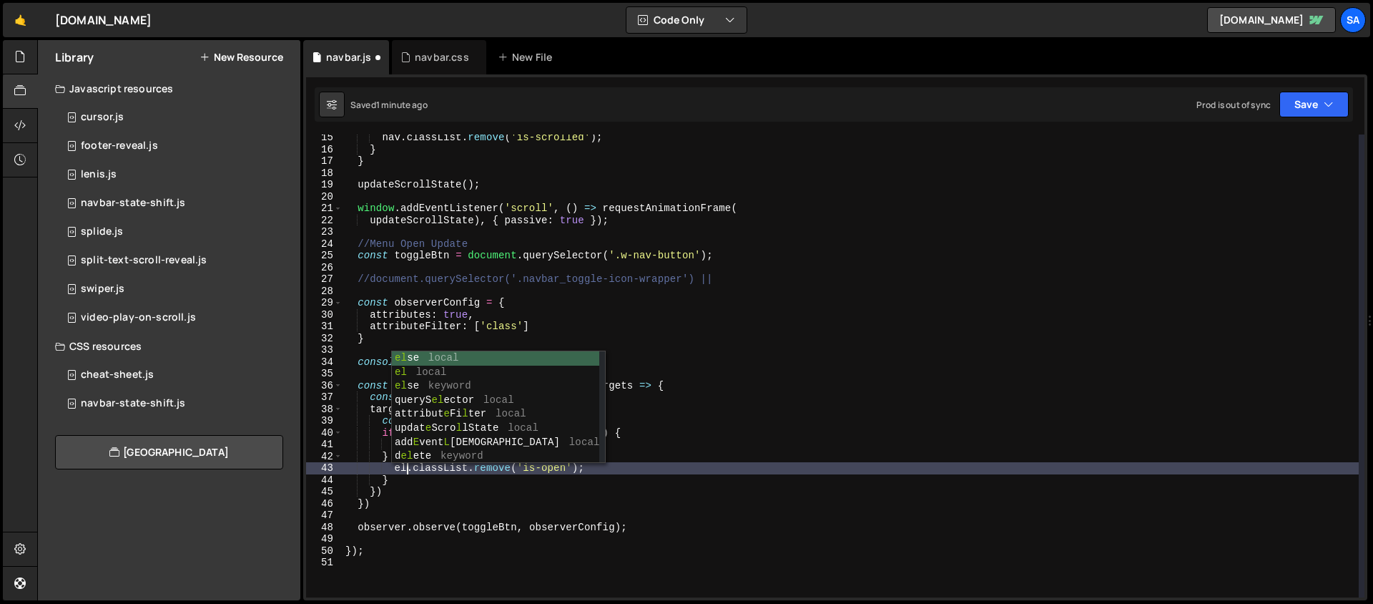
click at [420, 486] on div "nav . classList . remove ( 'is-scrolled' ) ; } } updateScrollState ( ) ; window…" at bounding box center [851, 375] width 1016 height 486
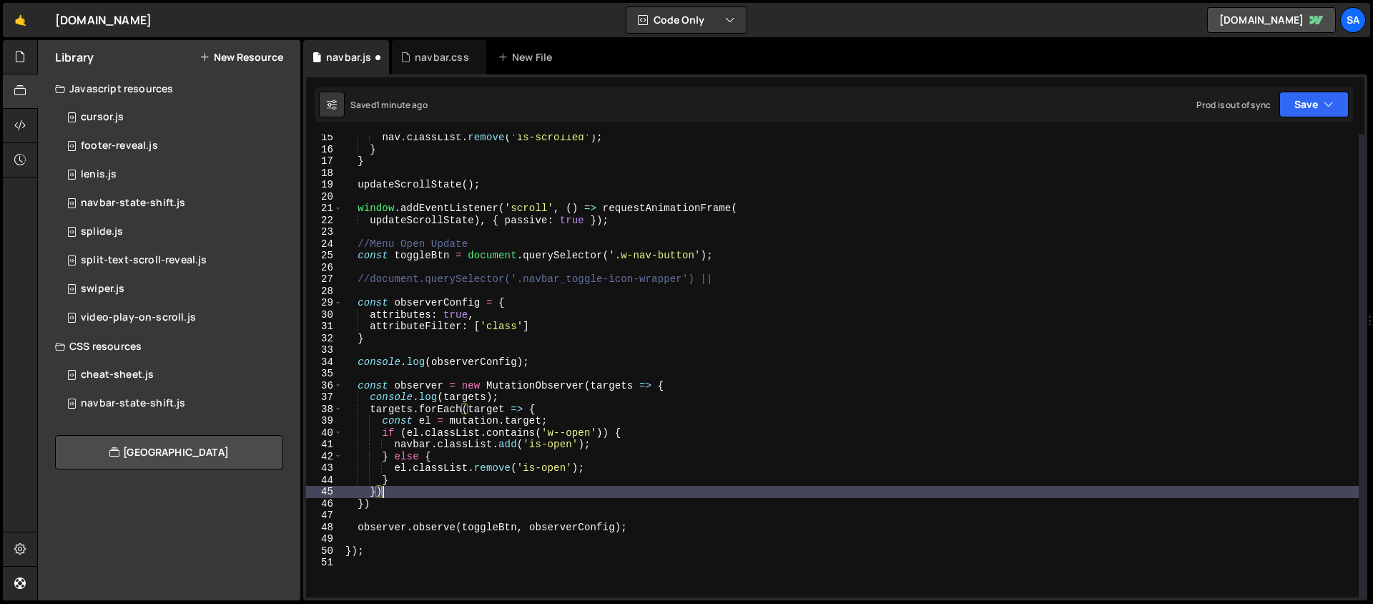
scroll to position [0, 1]
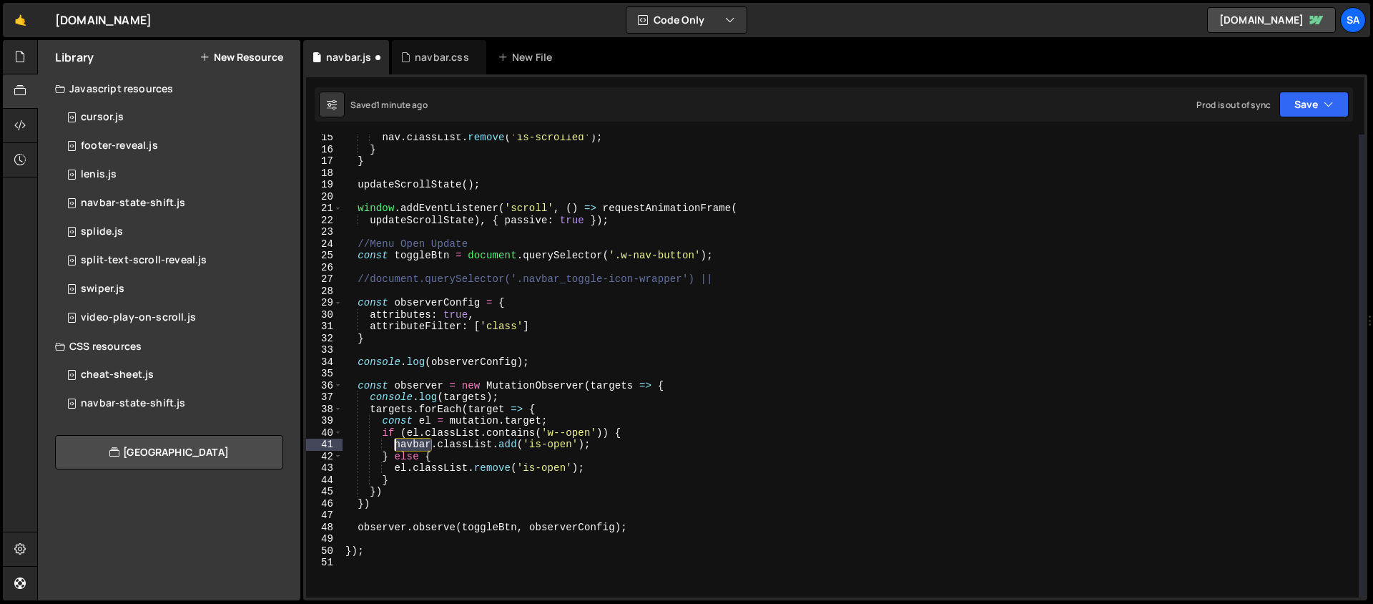
drag, startPoint x: 432, startPoint y: 443, endPoint x: 397, endPoint y: 446, distance: 35.1
click at [397, 446] on div "nav . classList . remove ( 'is-scrolled' ) ; } } updateScrollState ( ) ; window…" at bounding box center [851, 375] width 1016 height 486
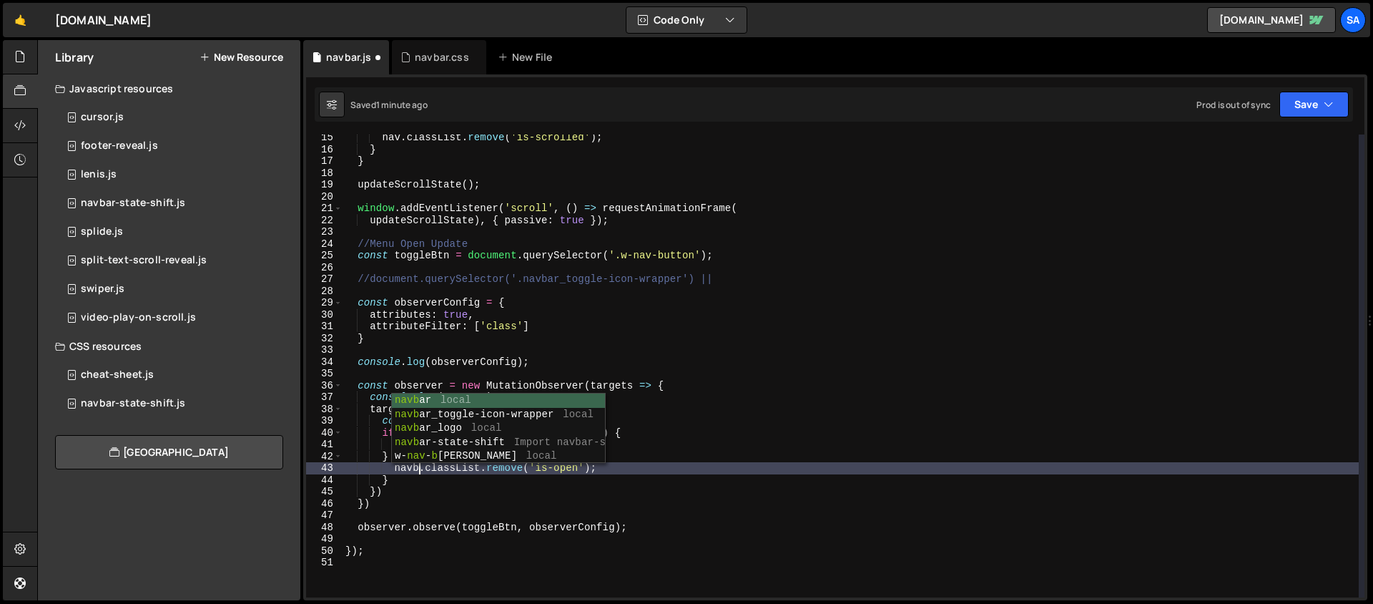
scroll to position [0, 6]
click at [452, 490] on div "nav . classList . remove ( 'is-scrolled' ) ; } } updateScrollState ( ) ; window…" at bounding box center [851, 375] width 1016 height 486
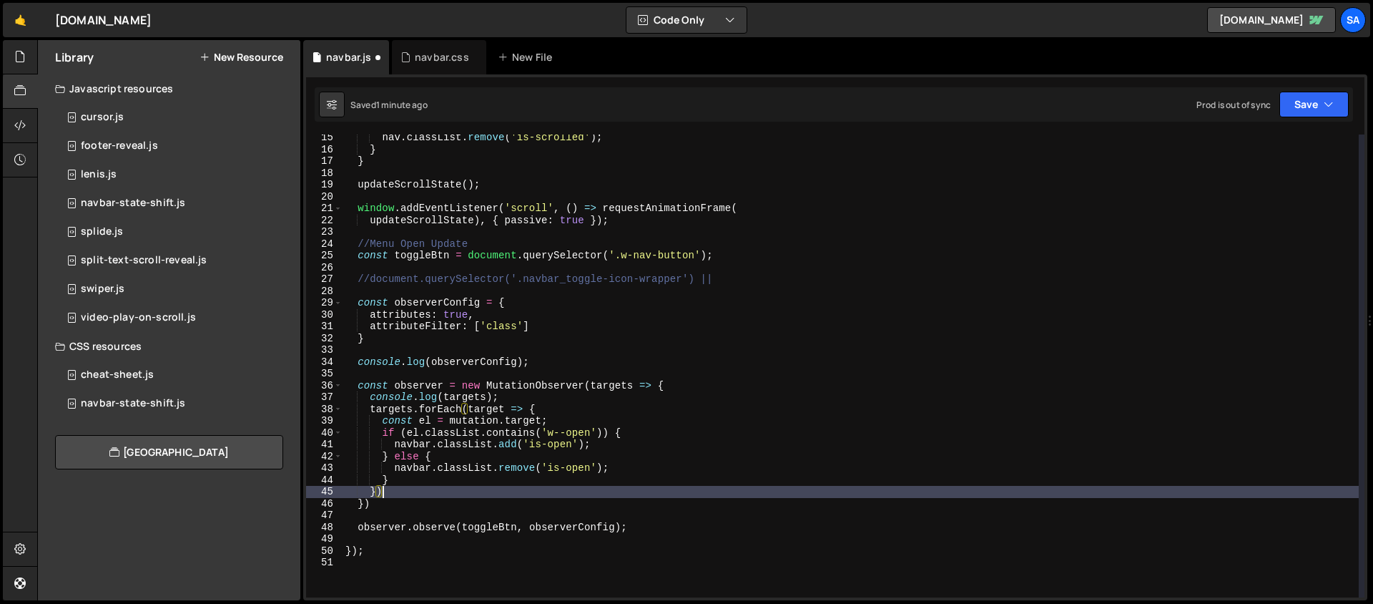
scroll to position [0, 1]
click at [371, 501] on div "nav . classList . remove ( 'is-scrolled' ) ; } } updateScrollState ( ) ; window…" at bounding box center [851, 375] width 1016 height 486
type textarea "})"
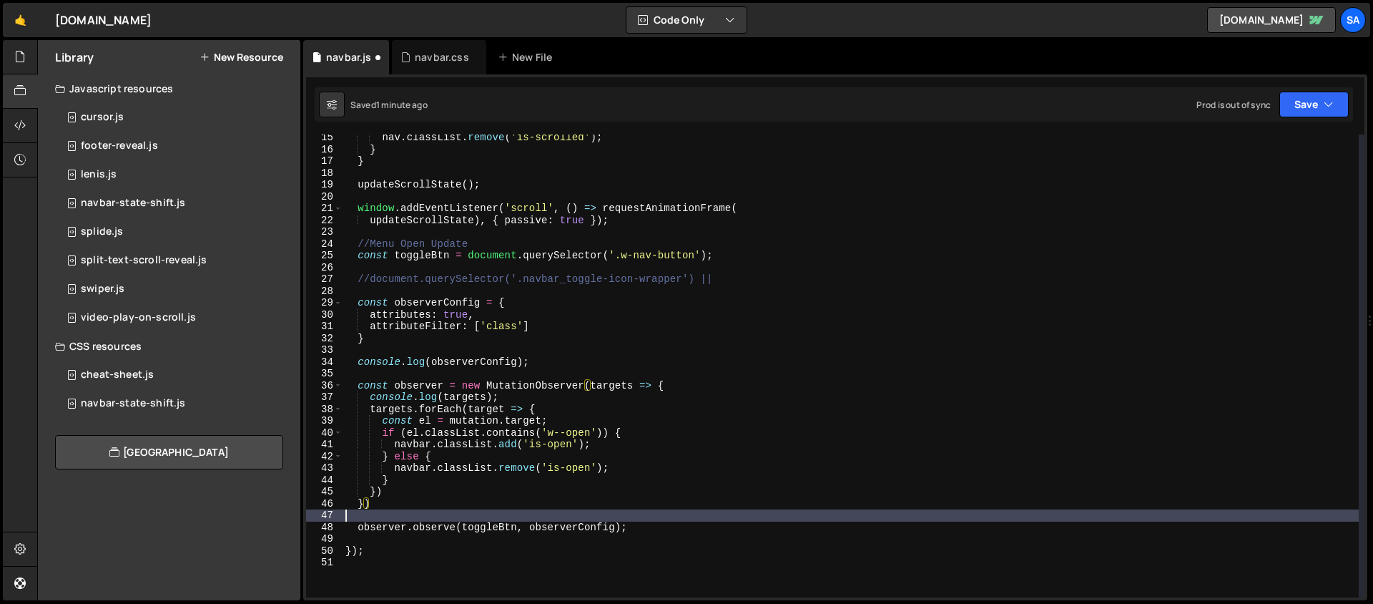
click at [376, 513] on div "nav . classList . remove ( 'is-scrolled' ) ; } } updateScrollState ( ) ; window…" at bounding box center [851, 375] width 1016 height 486
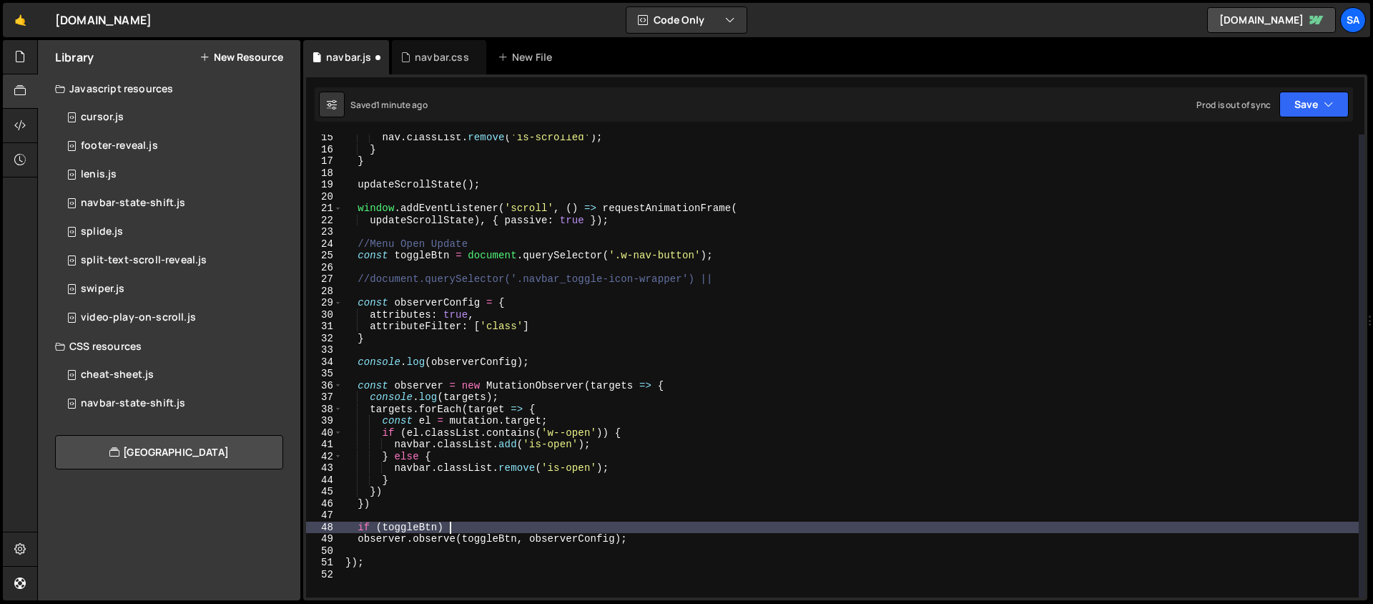
type textarea "if (toggleBtn) {"
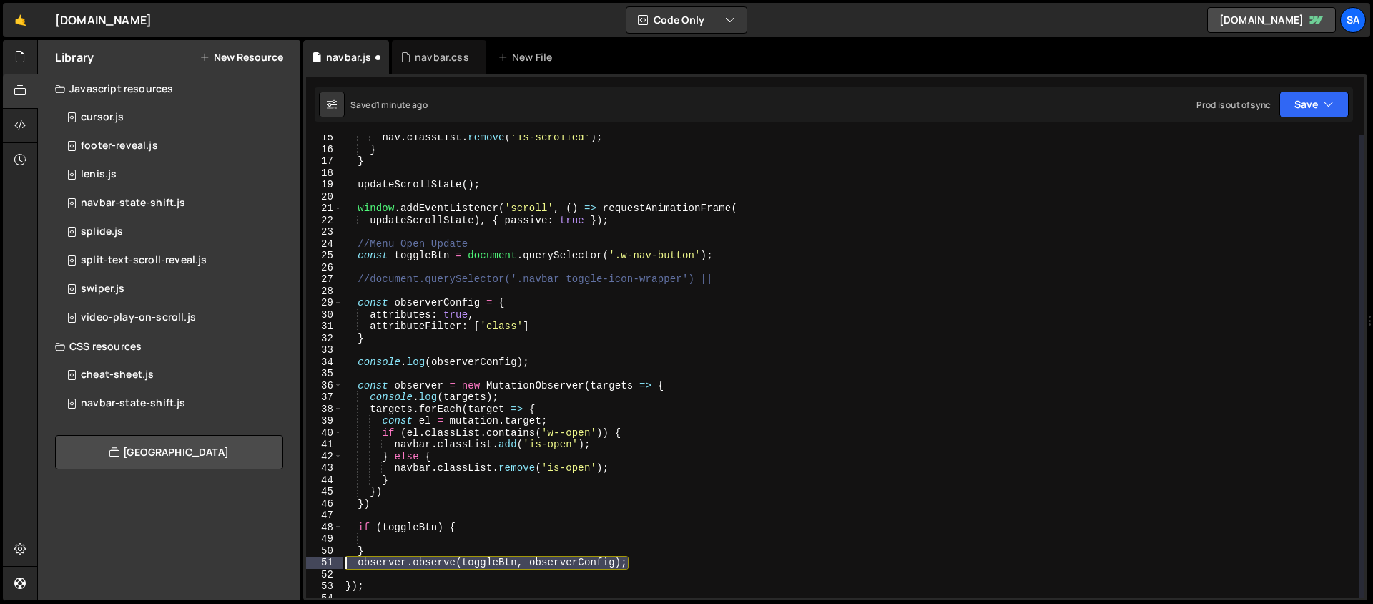
drag, startPoint x: 604, startPoint y: 564, endPoint x: 239, endPoint y: 559, distance: 364.7
click at [239, 559] on div "Files New File Javascript files 1 navbar.js 0 CSS files navbar.css 0 Copy share…" at bounding box center [705, 320] width 1336 height 561
type textarea "observer.observe(toggleBtn, observerConfig);"
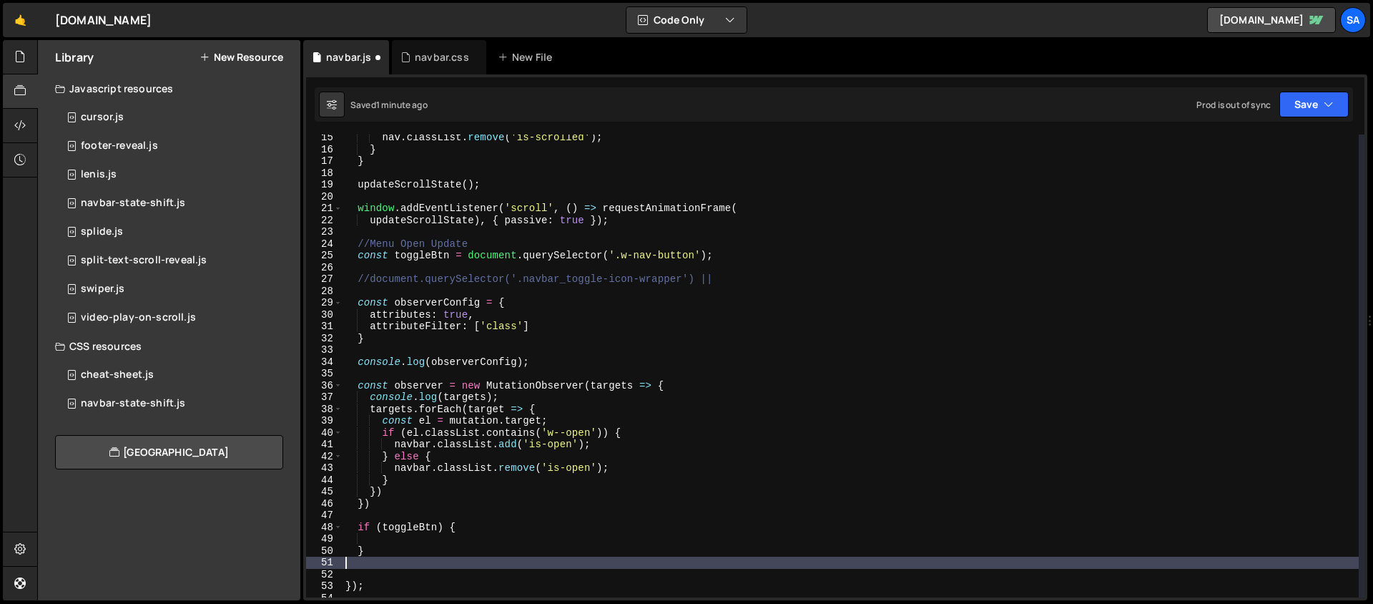
scroll to position [0, 0]
click at [407, 538] on div "nav . classList . remove ( 'is-scrolled' ) ; } } updateScrollState ( ) ; window…" at bounding box center [851, 375] width 1016 height 486
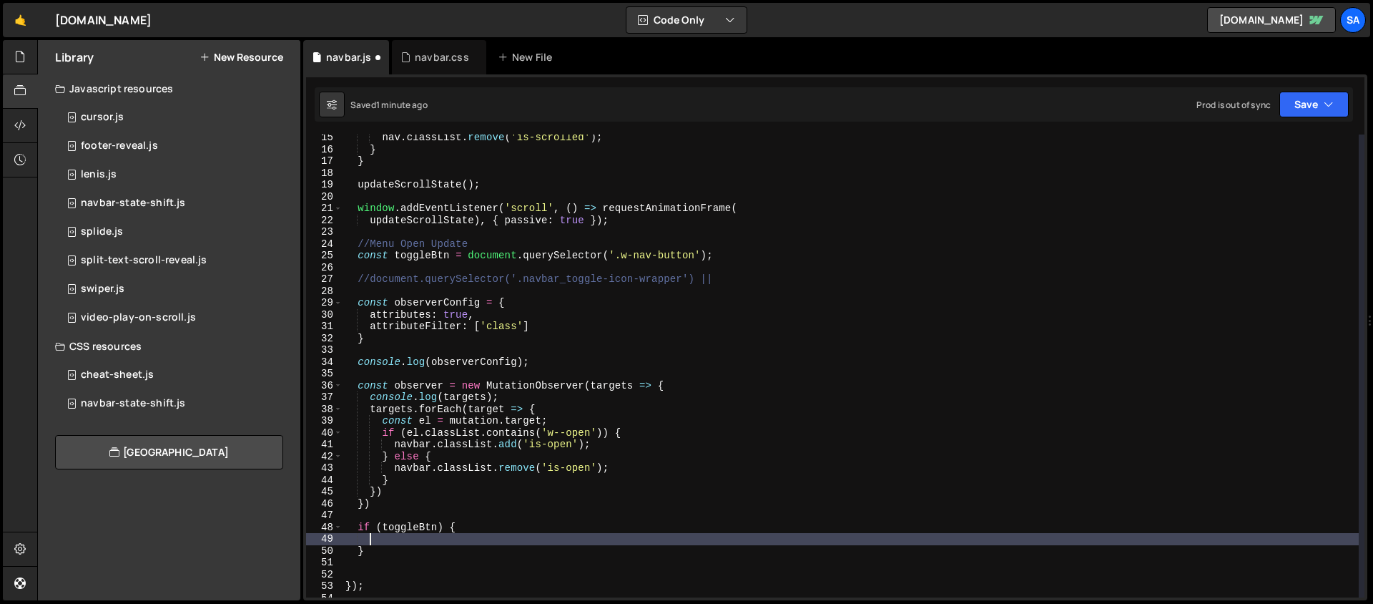
paste textarea "observer.observe(toggleBtn, observerConfig);"
type textarea "observer.observe(toggleBtn, observerConfig);"
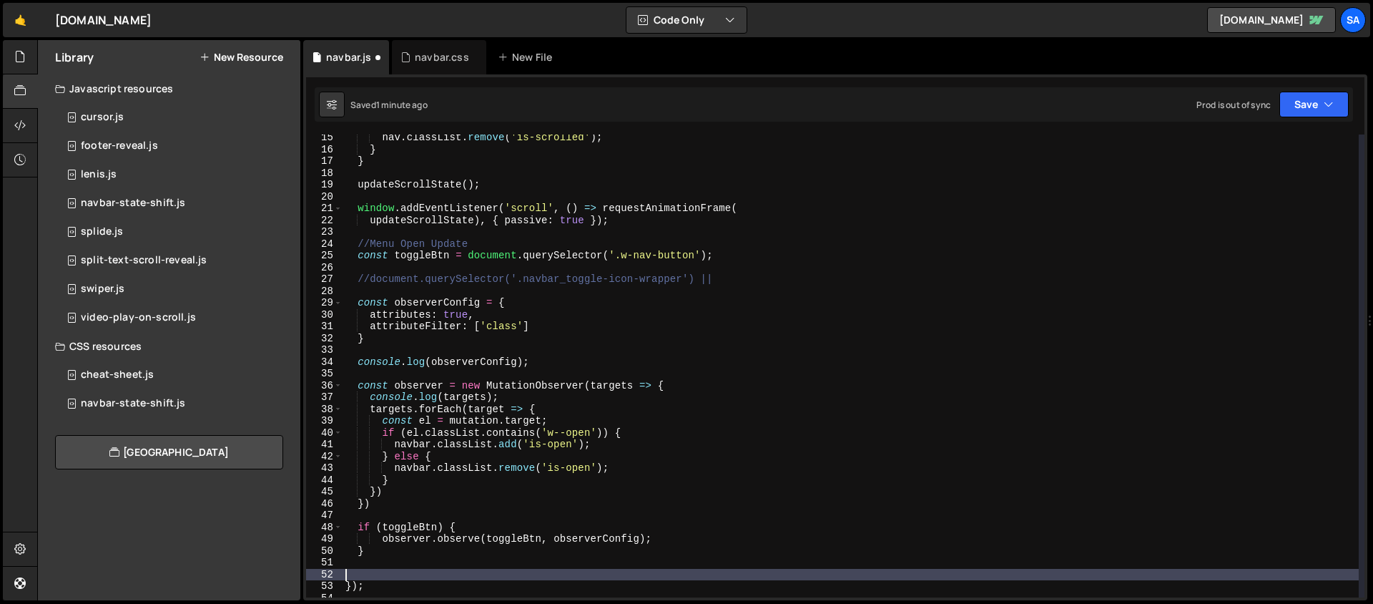
click at [386, 572] on div "nav . classList . remove ( 'is-scrolled' ) ; } } updateScrollState ( ) ; window…" at bounding box center [851, 375] width 1016 height 486
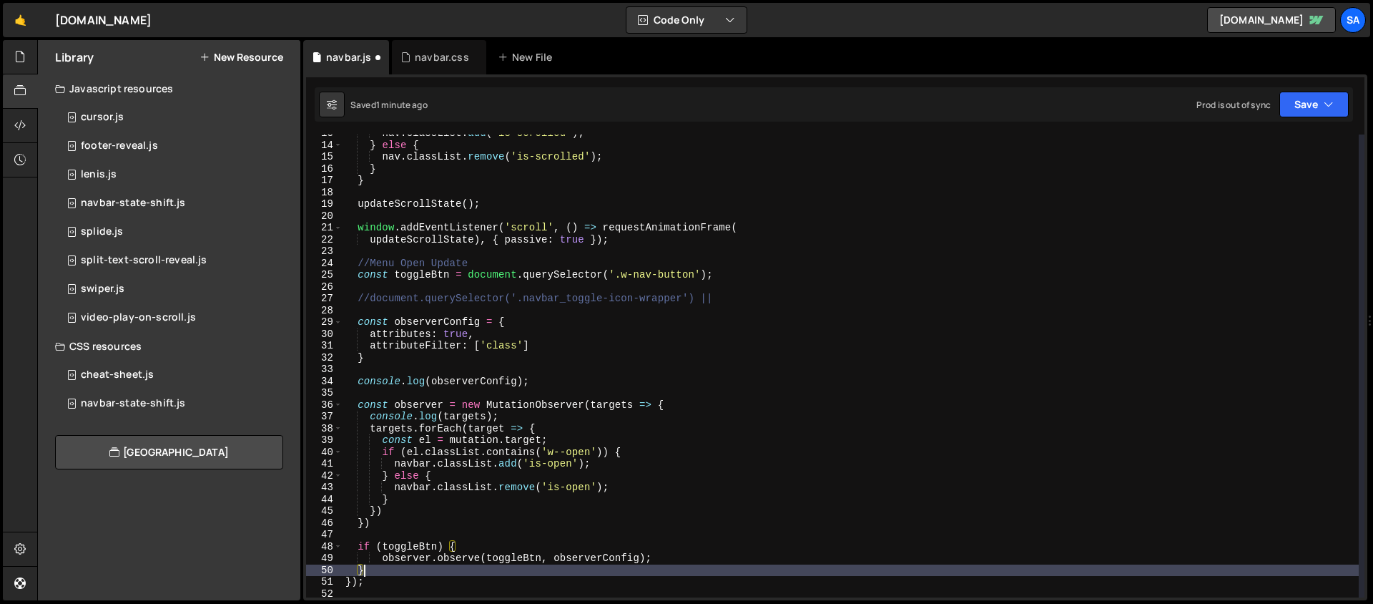
scroll to position [188, 0]
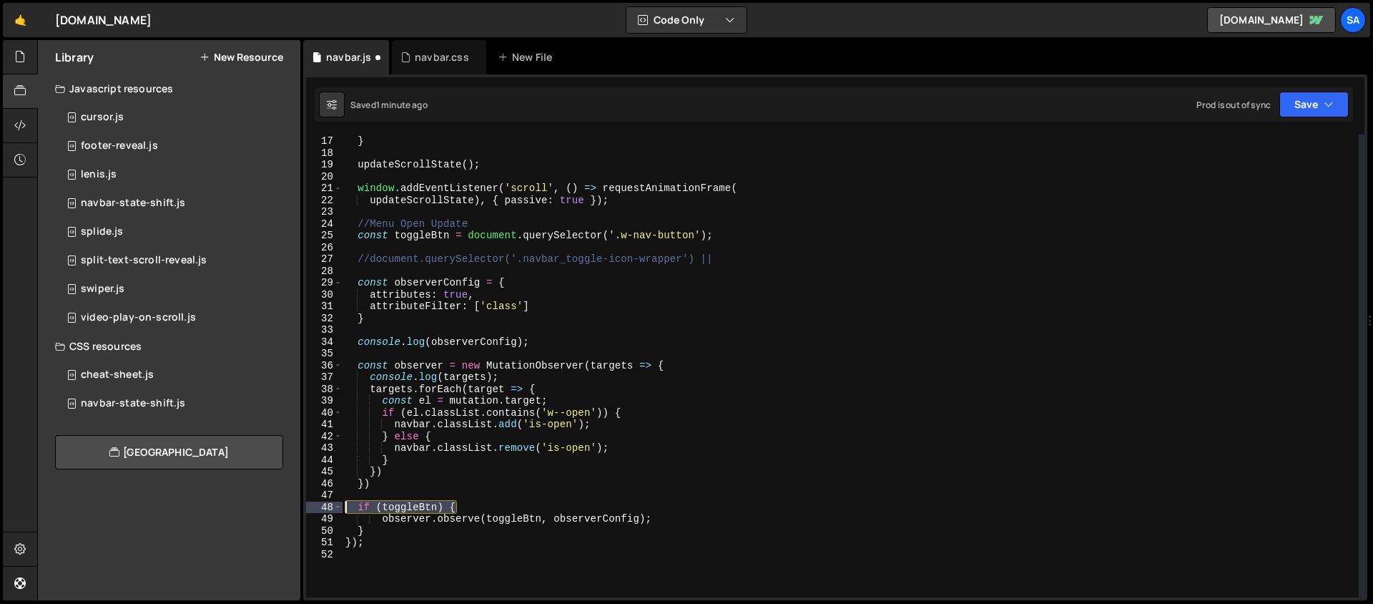
drag, startPoint x: 470, startPoint y: 507, endPoint x: 262, endPoint y: 510, distance: 207.4
click at [262, 510] on div "Files New File Javascript files 1 navbar.js 0 CSS files navbar.css 0 Copy share…" at bounding box center [705, 320] width 1336 height 561
type textarea "if (toggleBtn) {"
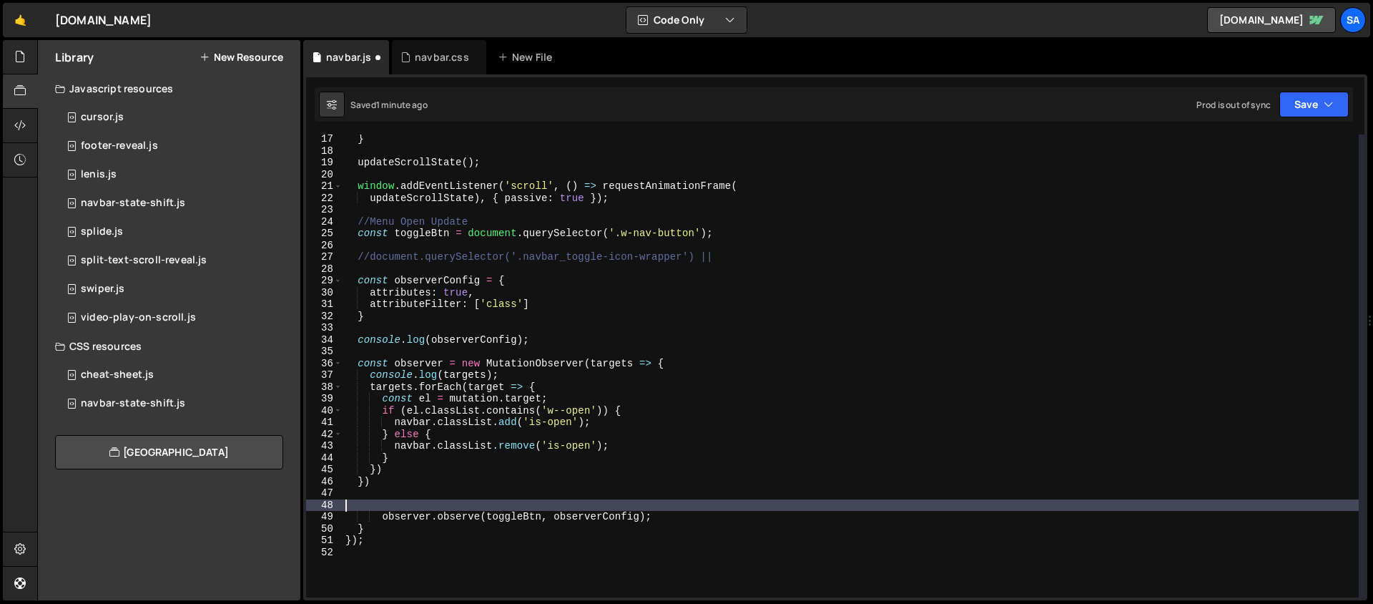
scroll to position [232, 0]
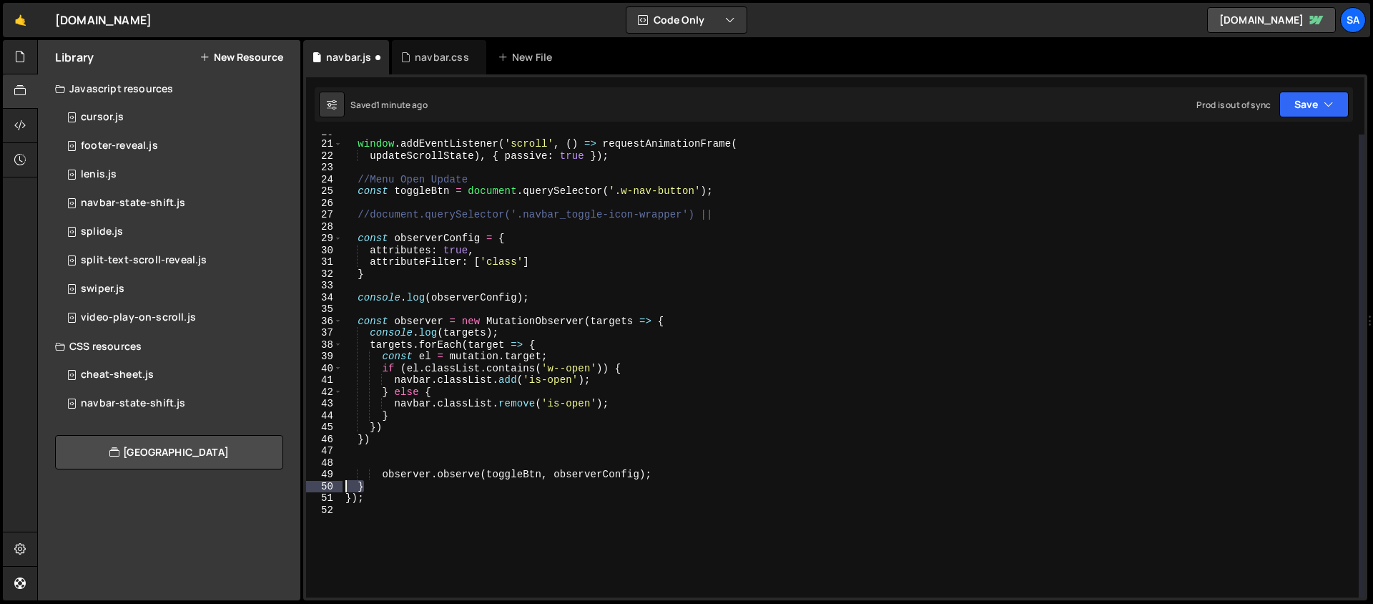
drag, startPoint x: 375, startPoint y: 484, endPoint x: 290, endPoint y: 488, distance: 85.2
click at [290, 488] on div "Files New File Javascript files 1 navbar.js 0 CSS files navbar.css 0 Copy share…" at bounding box center [705, 320] width 1336 height 561
type textarea "}"
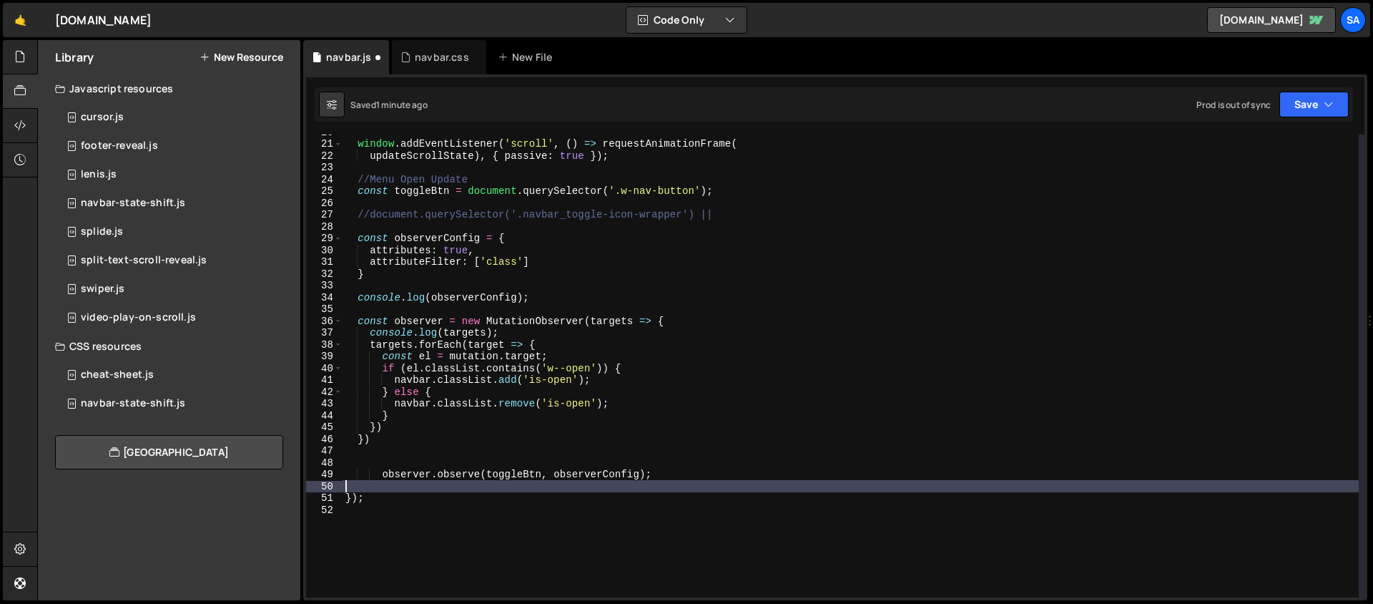
click at [385, 473] on div "window . addEventListener ( 'scroll' , ( ) => requestAnimationFrame ( updateScr…" at bounding box center [851, 369] width 1016 height 486
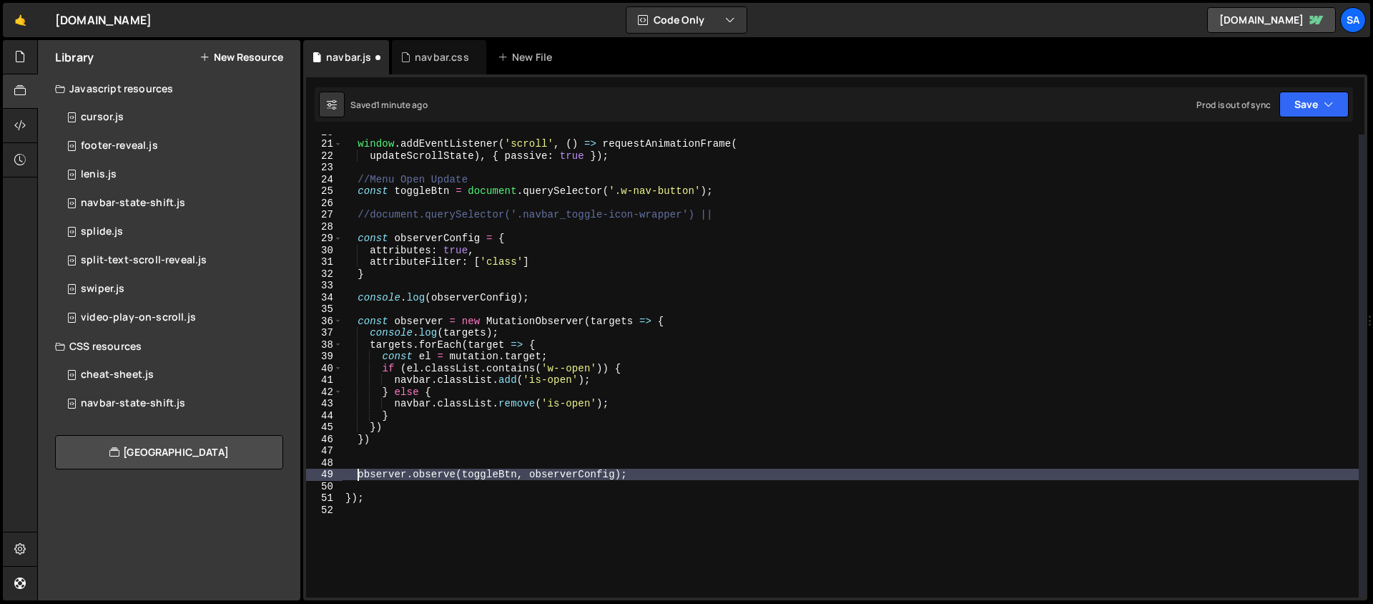
type textarea "observer.observe(toggleBtn, observerConfig);"
click at [387, 461] on div "window . addEventListener ( 'scroll' , ( ) => requestAnimationFrame ( updateScr…" at bounding box center [851, 369] width 1016 height 486
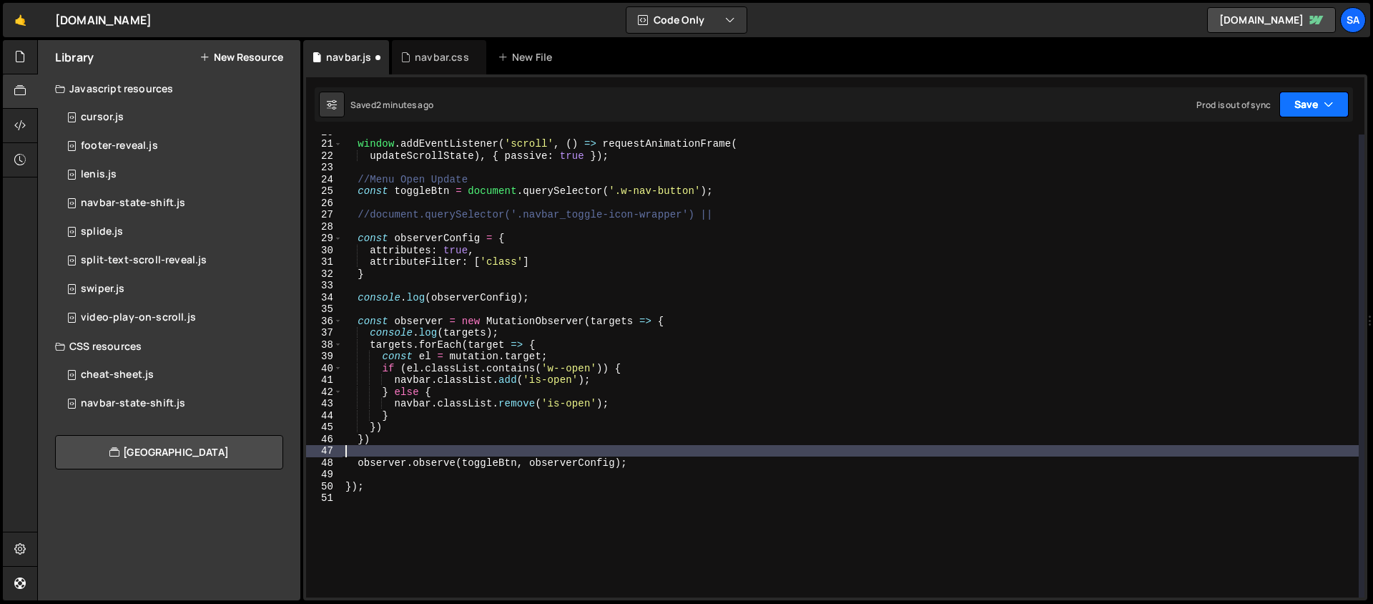
click at [1315, 99] on button "Save" at bounding box center [1313, 105] width 69 height 26
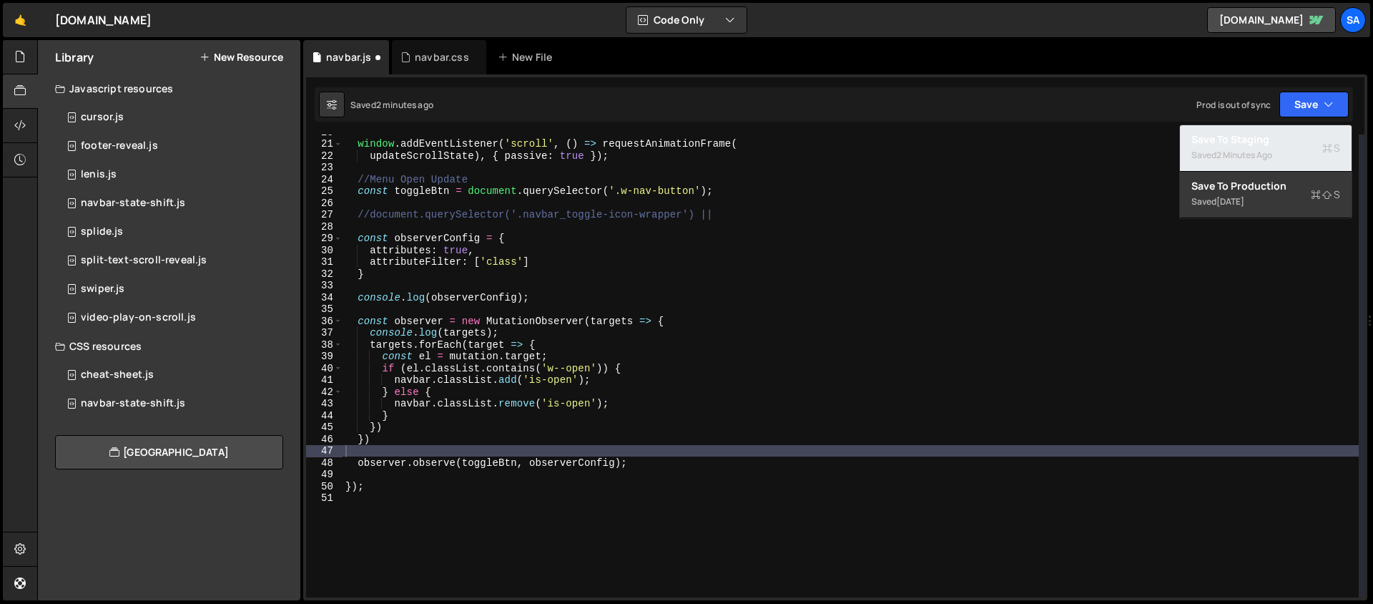
click at [1243, 158] on div "2 minutes ago" at bounding box center [1244, 155] width 56 height 12
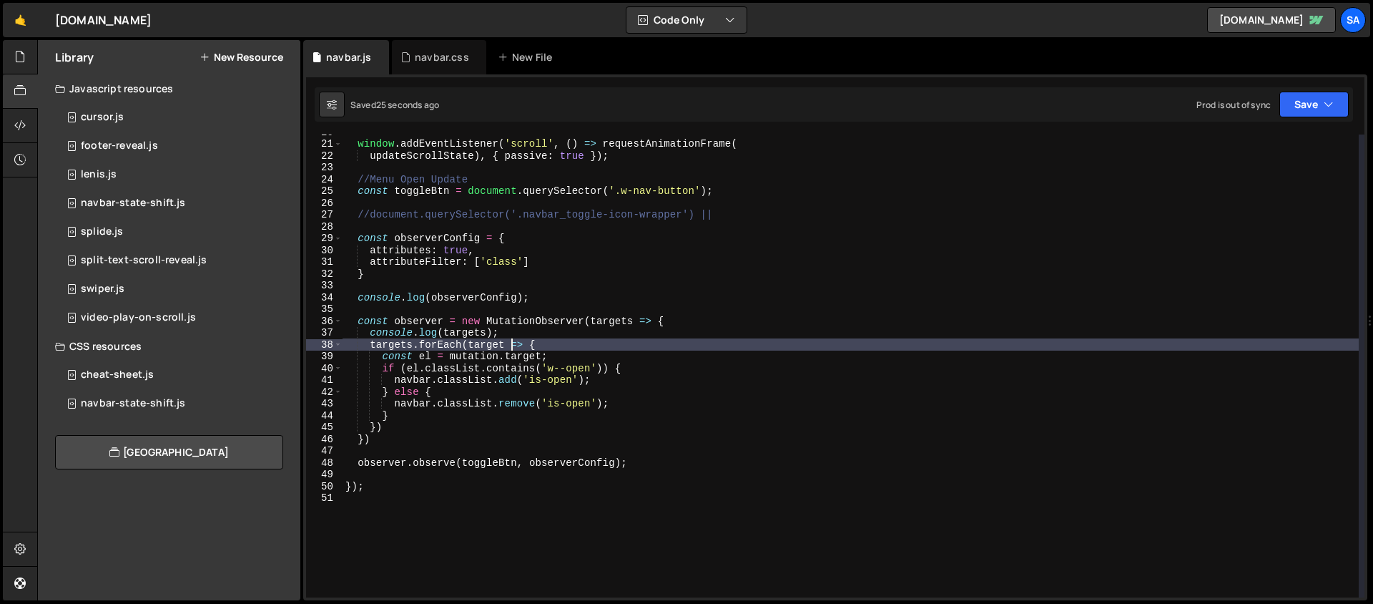
click at [510, 342] on div "window . addEventListener ( 'scroll' , ( ) => requestAnimationFrame ( updateScr…" at bounding box center [851, 369] width 1016 height 486
click at [647, 345] on div "window . addEventListener ( 'scroll' , ( ) => requestAnimationFrame ( updateScr…" at bounding box center [851, 369] width 1016 height 486
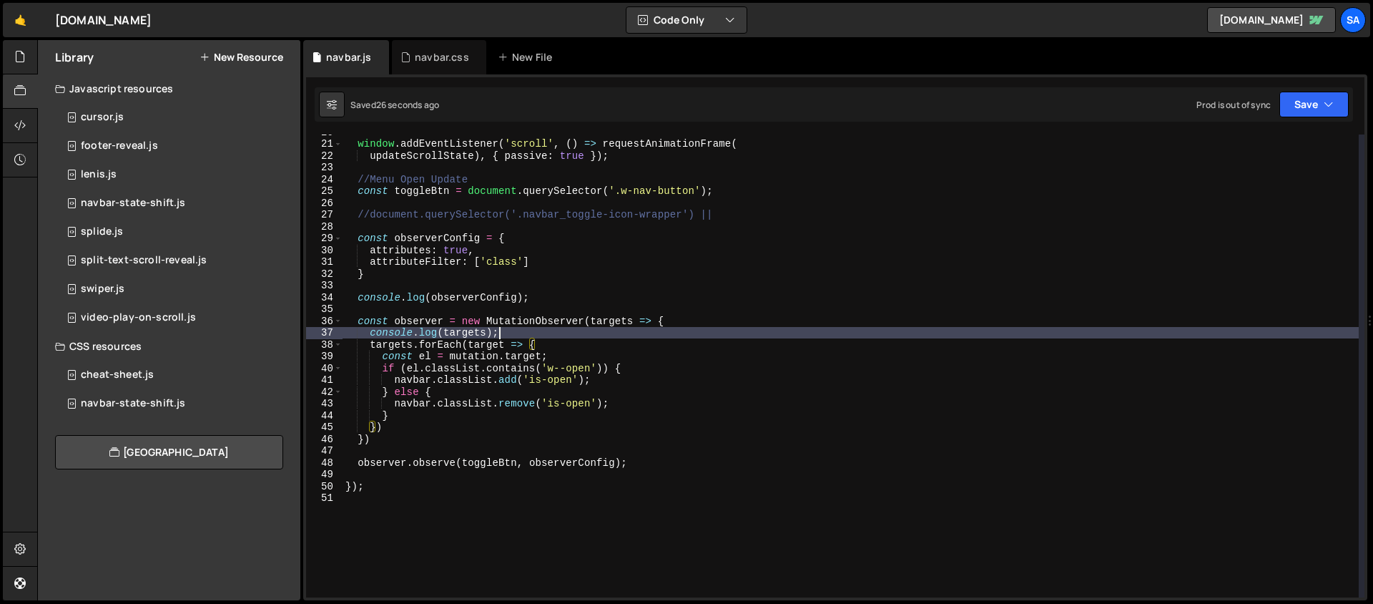
click at [560, 335] on div "window . addEventListener ( 'scroll' , ( ) => requestAnimationFrame ( updateScr…" at bounding box center [851, 369] width 1016 height 486
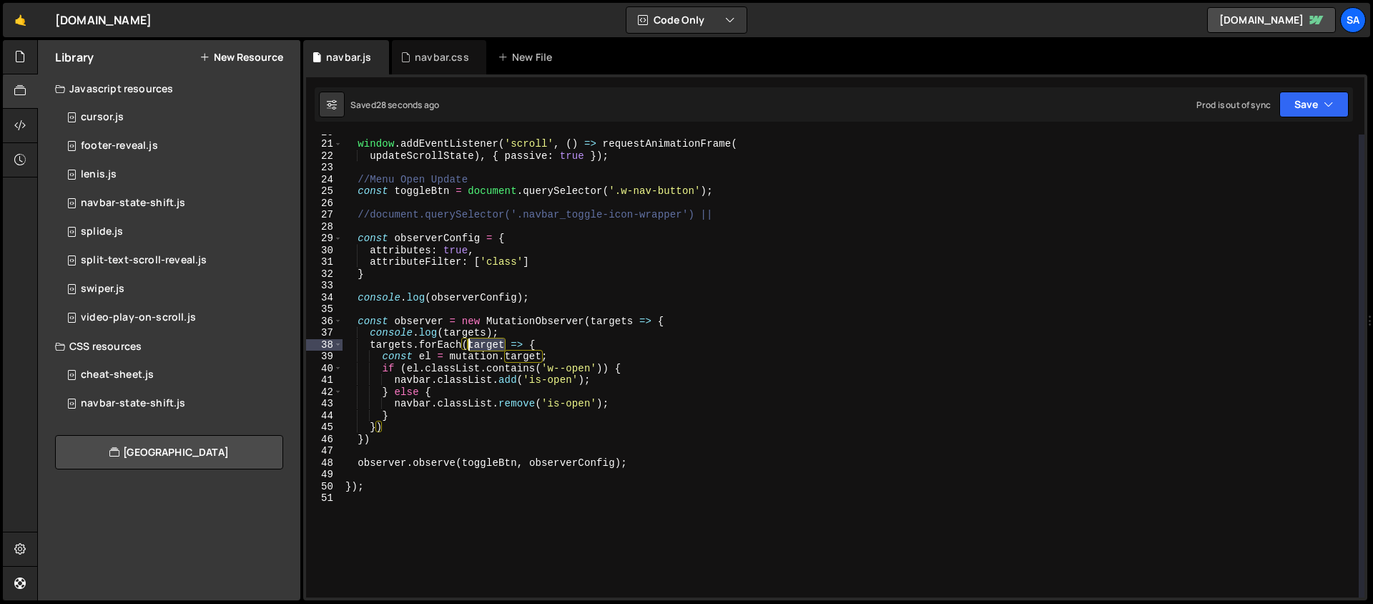
drag, startPoint x: 505, startPoint y: 344, endPoint x: 467, endPoint y: 344, distance: 37.9
click at [467, 344] on div "window . addEventListener ( 'scroll' , ( ) => requestAnimationFrame ( updateScr…" at bounding box center [851, 369] width 1016 height 486
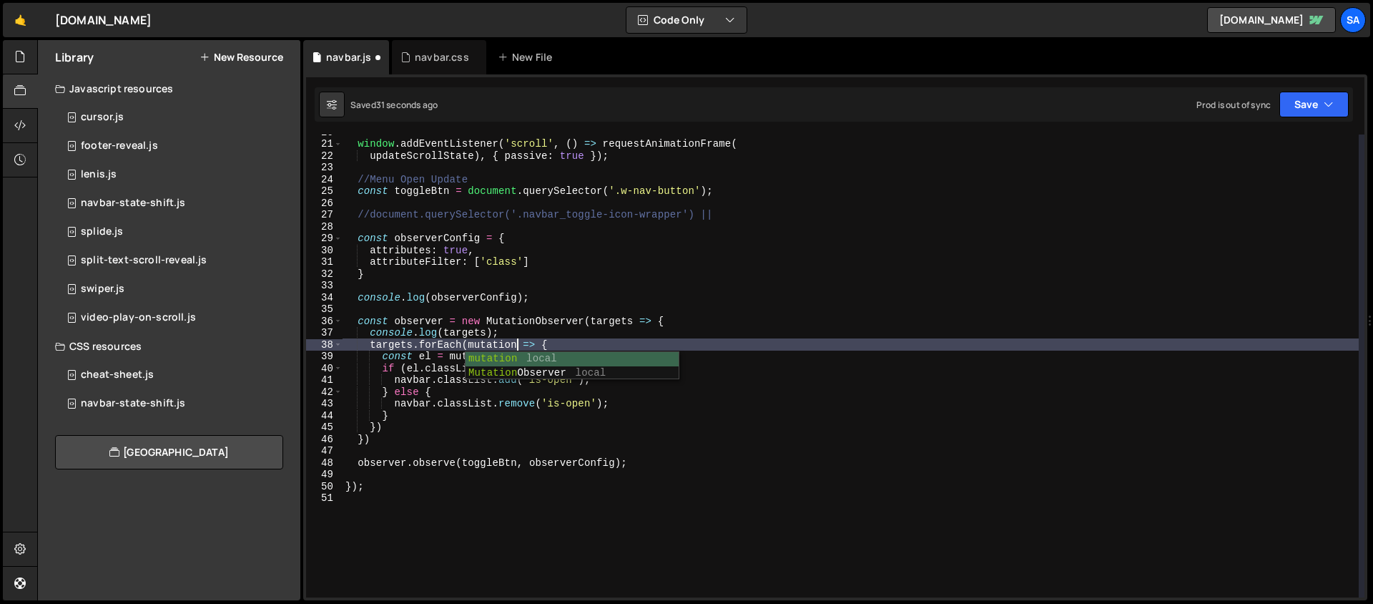
scroll to position [0, 11]
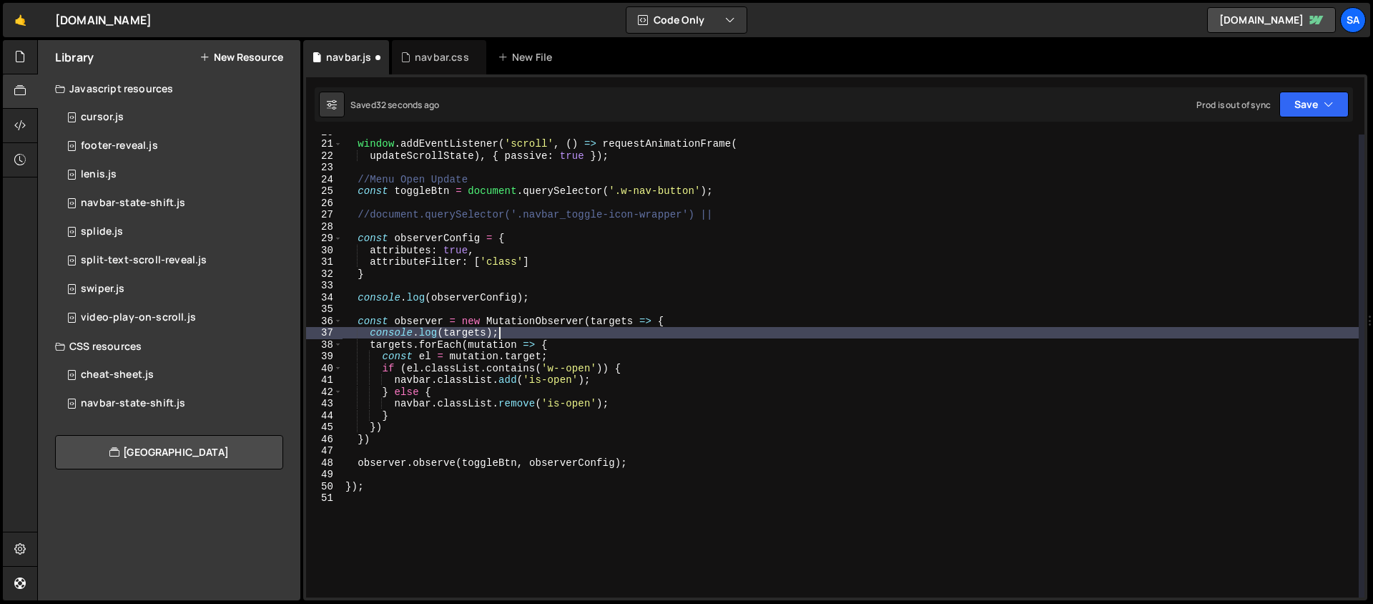
click at [613, 331] on div "window . addEventListener ( 'scroll' , ( ) => requestAnimationFrame ( updateScr…" at bounding box center [851, 369] width 1016 height 486
type textarea "console.log(targets);"
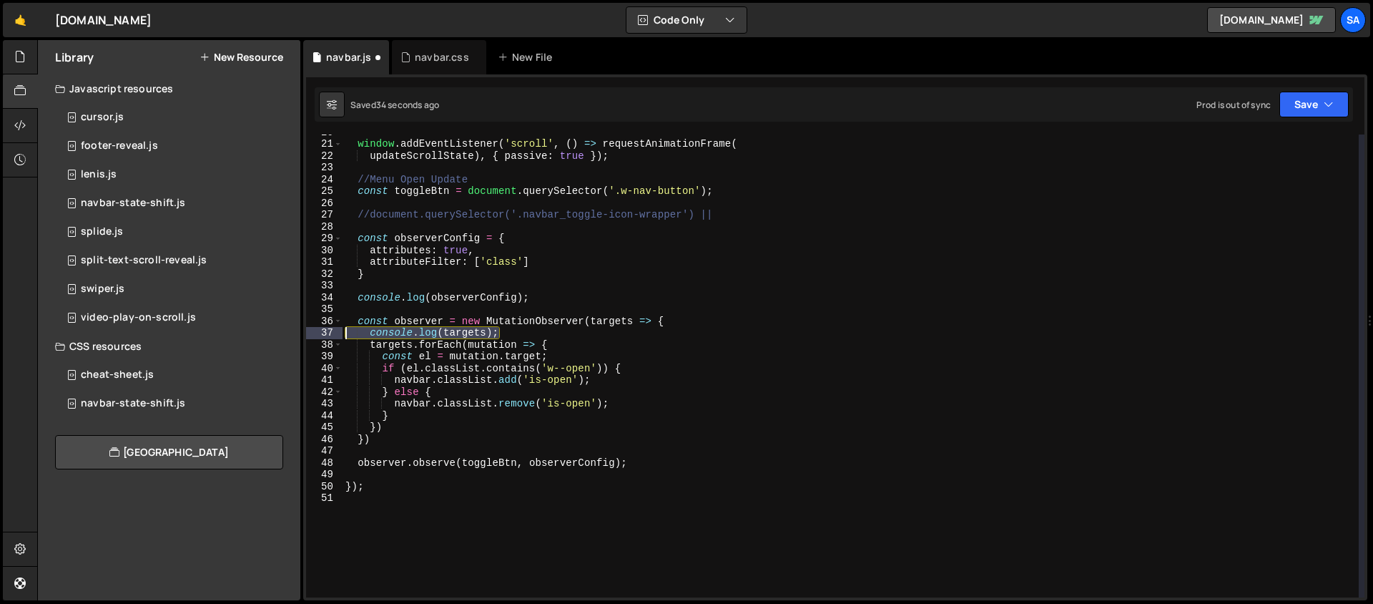
drag, startPoint x: 516, startPoint y: 332, endPoint x: 332, endPoint y: 331, distance: 183.8
click at [331, 333] on div "console.log(targets); 20 21 22 23 24 25 26 27 28 29 30 31 32 33 34 35 36 37 38 …" at bounding box center [835, 365] width 1058 height 463
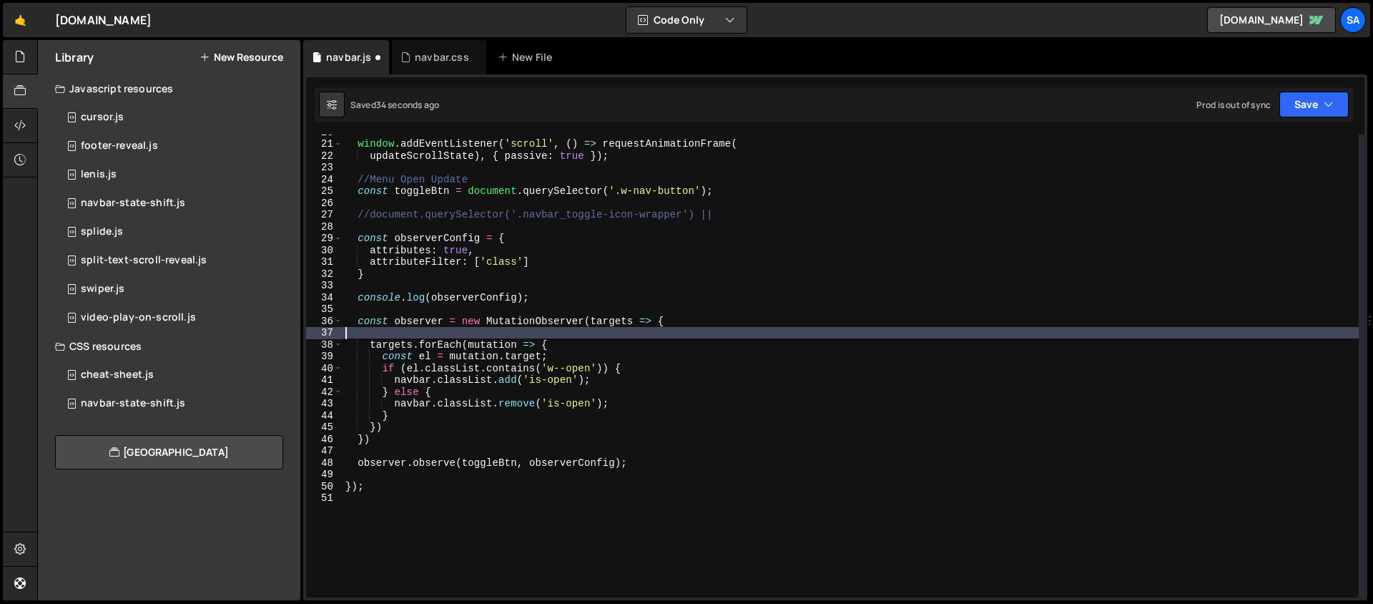
scroll to position [0, 0]
click at [585, 343] on div "window . addEventListener ( 'scroll' , ( ) => requestAnimationFrame ( updateScr…" at bounding box center [851, 369] width 1016 height 486
type textarea "targets.forEach(mutation => {"
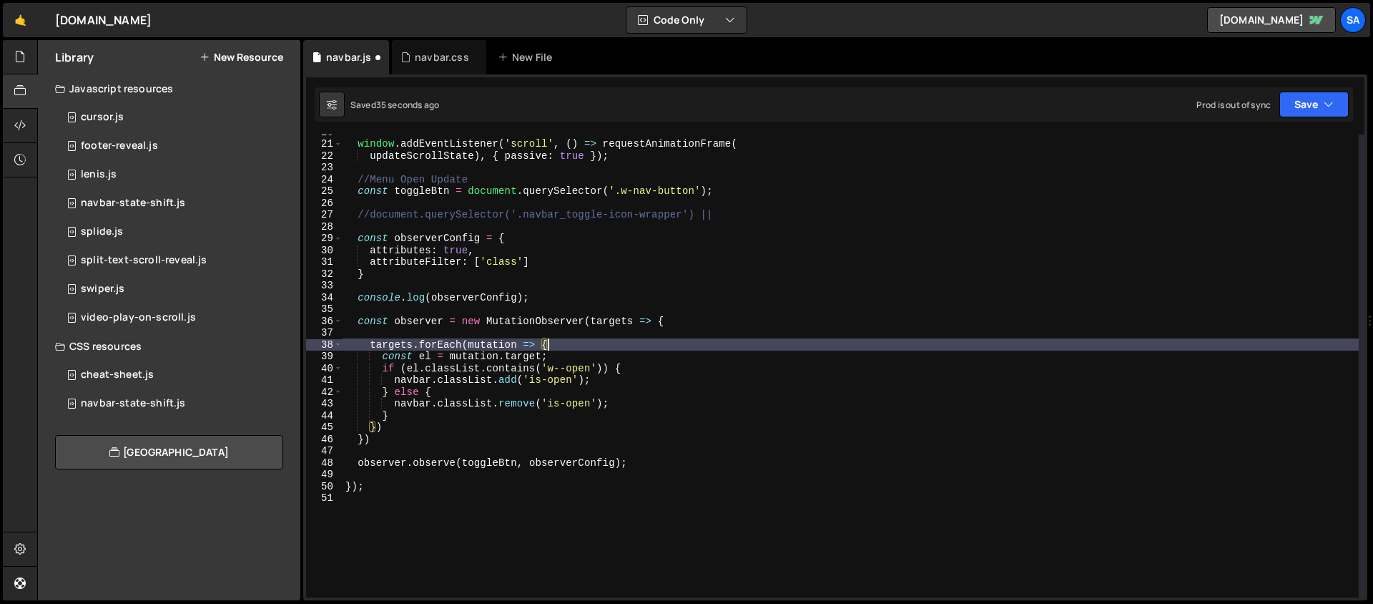
scroll to position [0, 1]
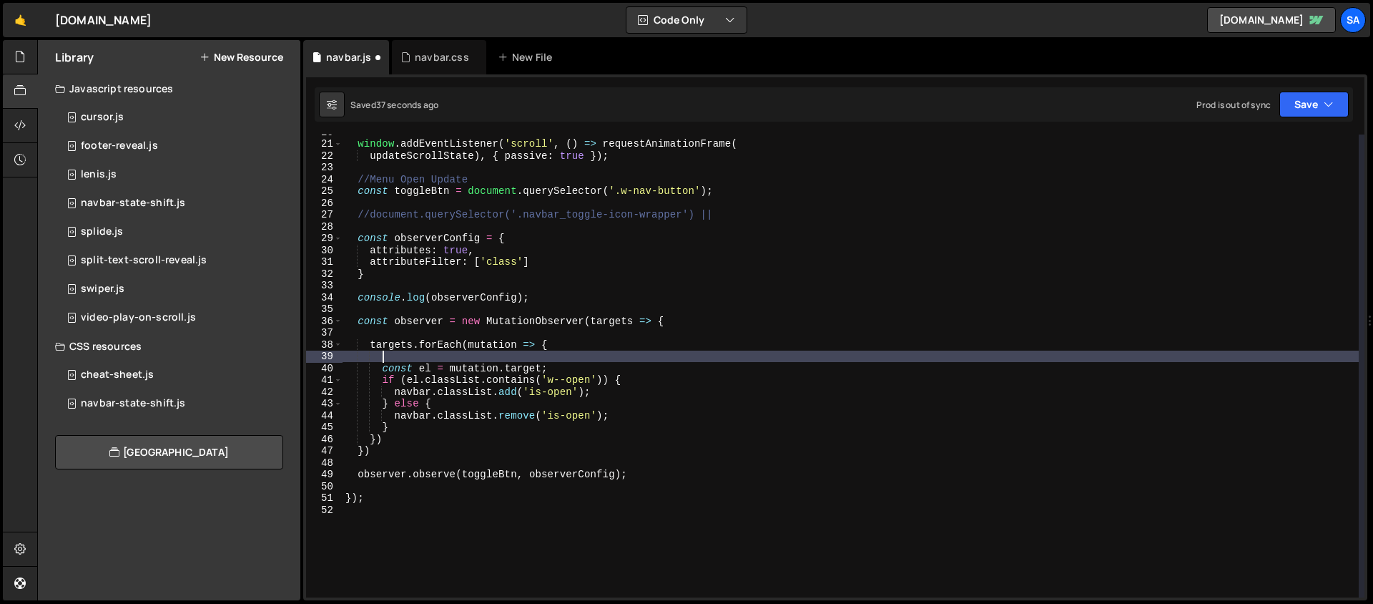
click at [406, 428] on div "window . addEventListener ( 'scroll' , ( ) => requestAnimationFrame ( updateScr…" at bounding box center [851, 369] width 1016 height 486
type textarea "}"
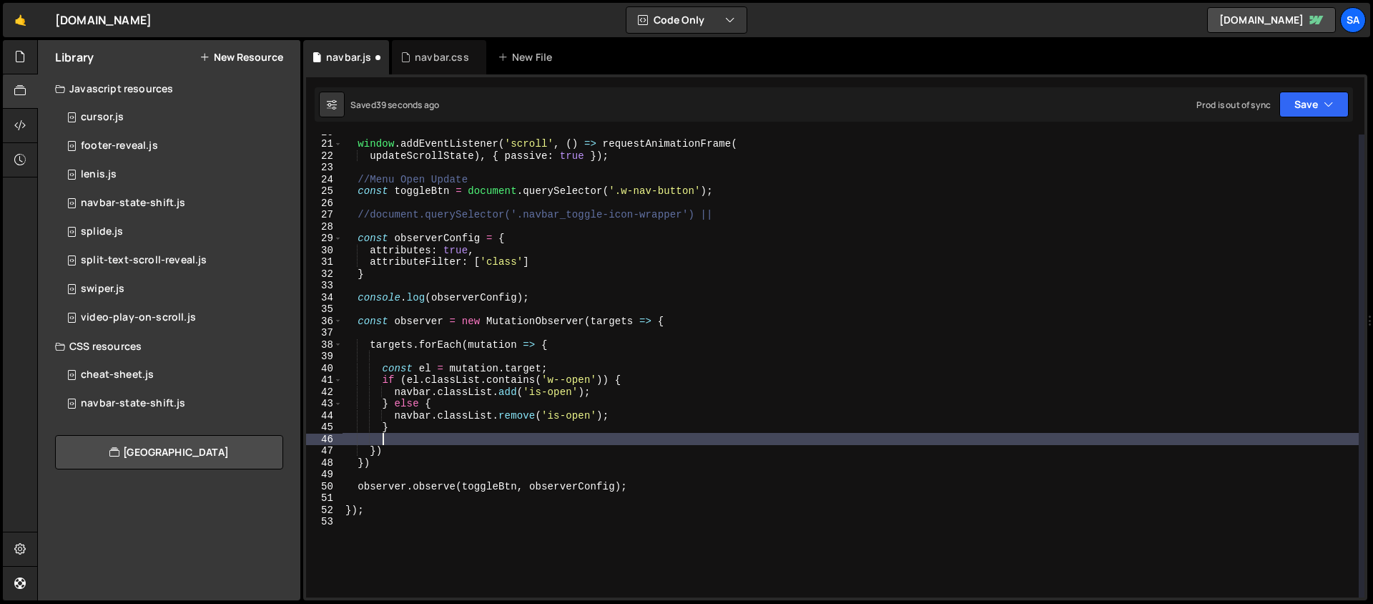
click at [587, 348] on div "window . addEventListener ( 'scroll' , ( ) => requestAnimationFrame ( updateScr…" at bounding box center [851, 369] width 1016 height 486
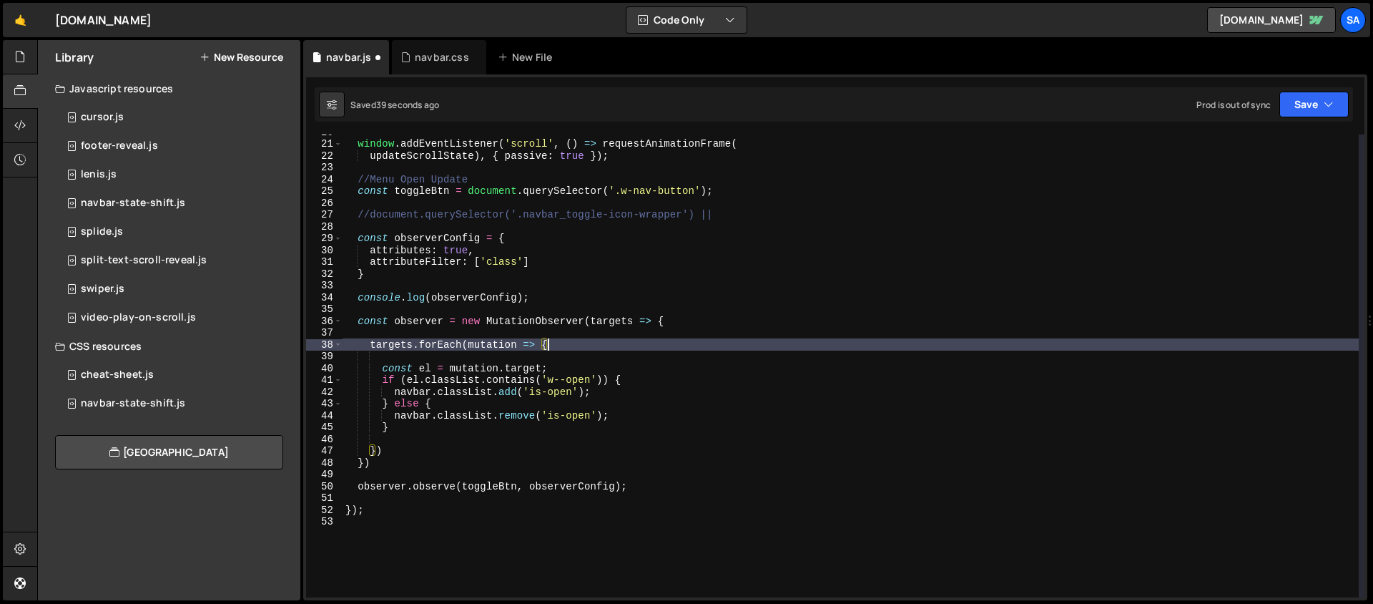
click at [591, 344] on div "window . addEventListener ( 'scroll' , ( ) => requestAnimationFrame ( updateScr…" at bounding box center [851, 369] width 1016 height 486
click at [692, 319] on div "window . addEventListener ( 'scroll' , ( ) => requestAnimationFrame ( updateScr…" at bounding box center [851, 369] width 1016 height 486
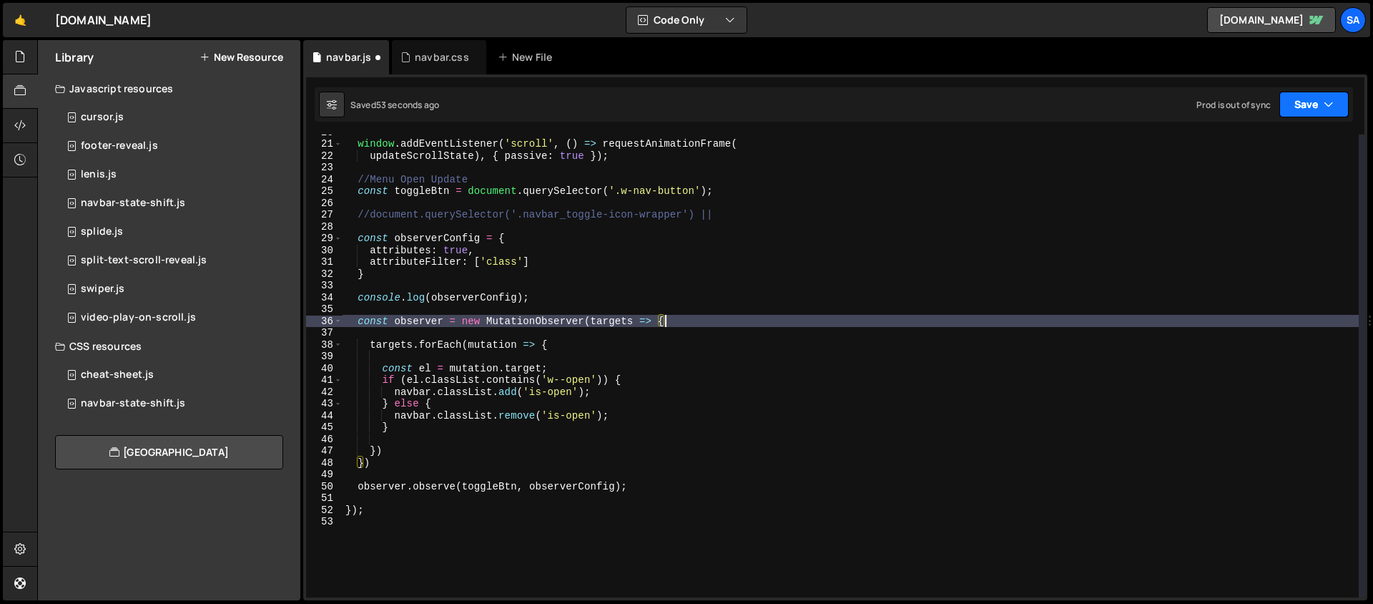
type textarea "const observer = new MutationObserver(targets => {"
click at [1311, 112] on button "Save" at bounding box center [1313, 105] width 69 height 26
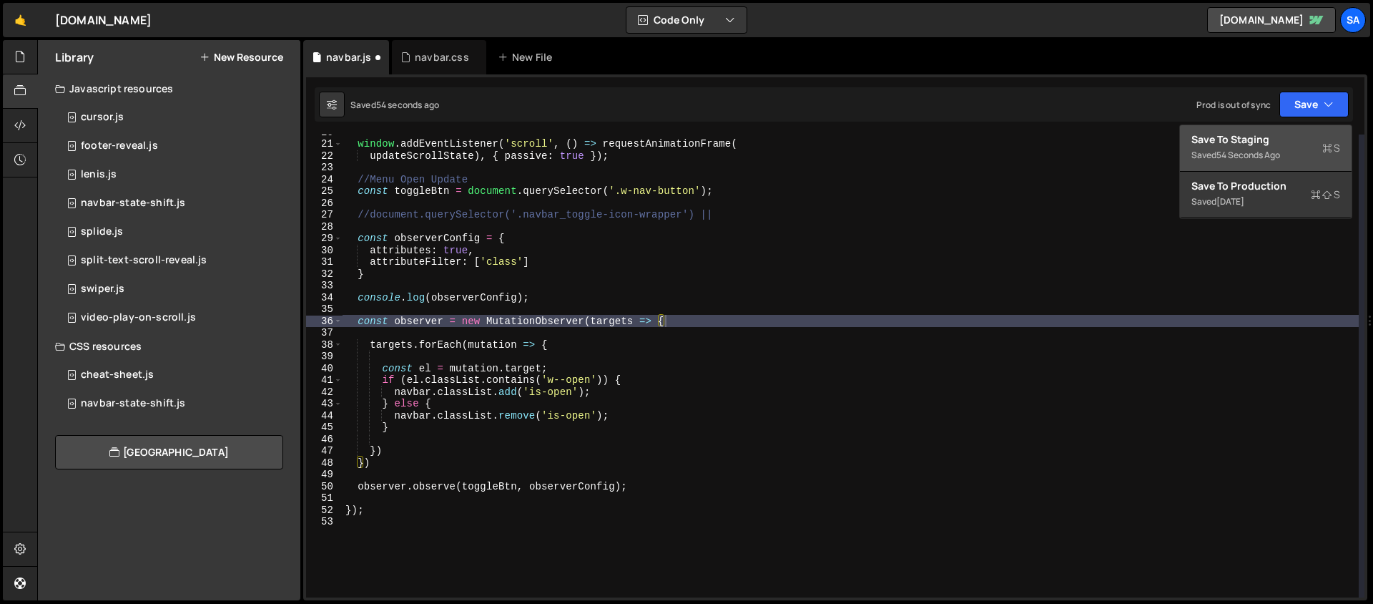
click at [1269, 139] on div "Save to Staging S" at bounding box center [1265, 139] width 149 height 14
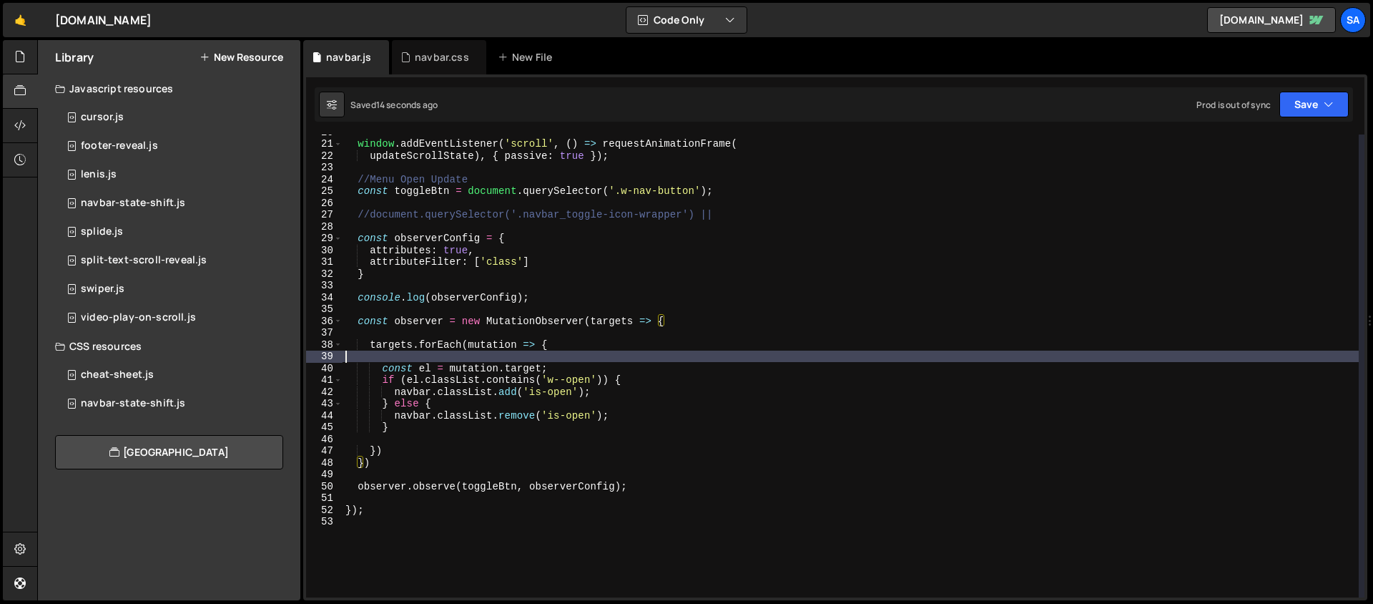
click at [468, 360] on div "window . addEventListener ( 'scroll' , ( ) => requestAnimationFrame ( updateScr…" at bounding box center [851, 369] width 1016 height 486
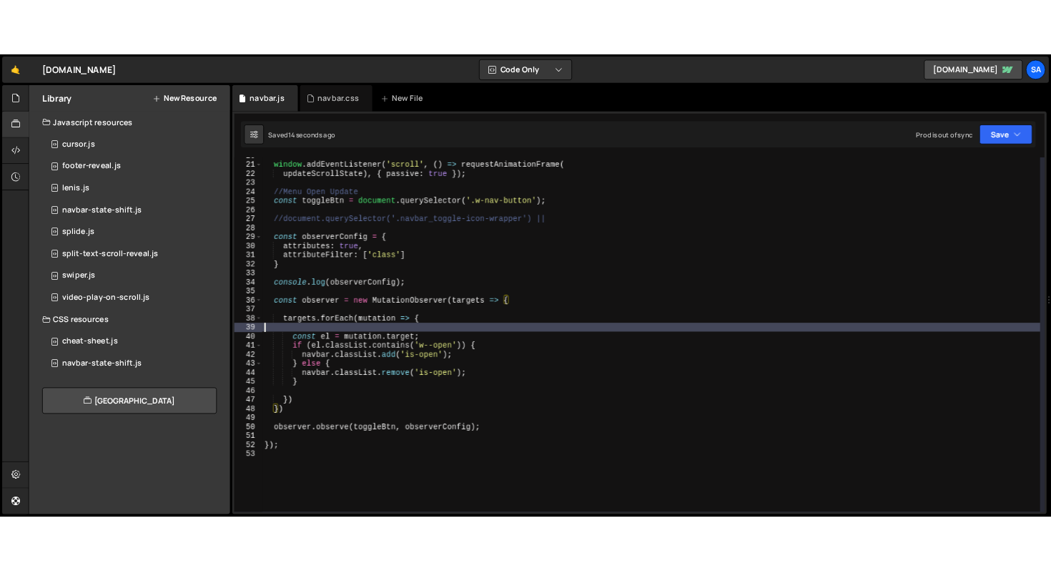
scroll to position [0, 0]
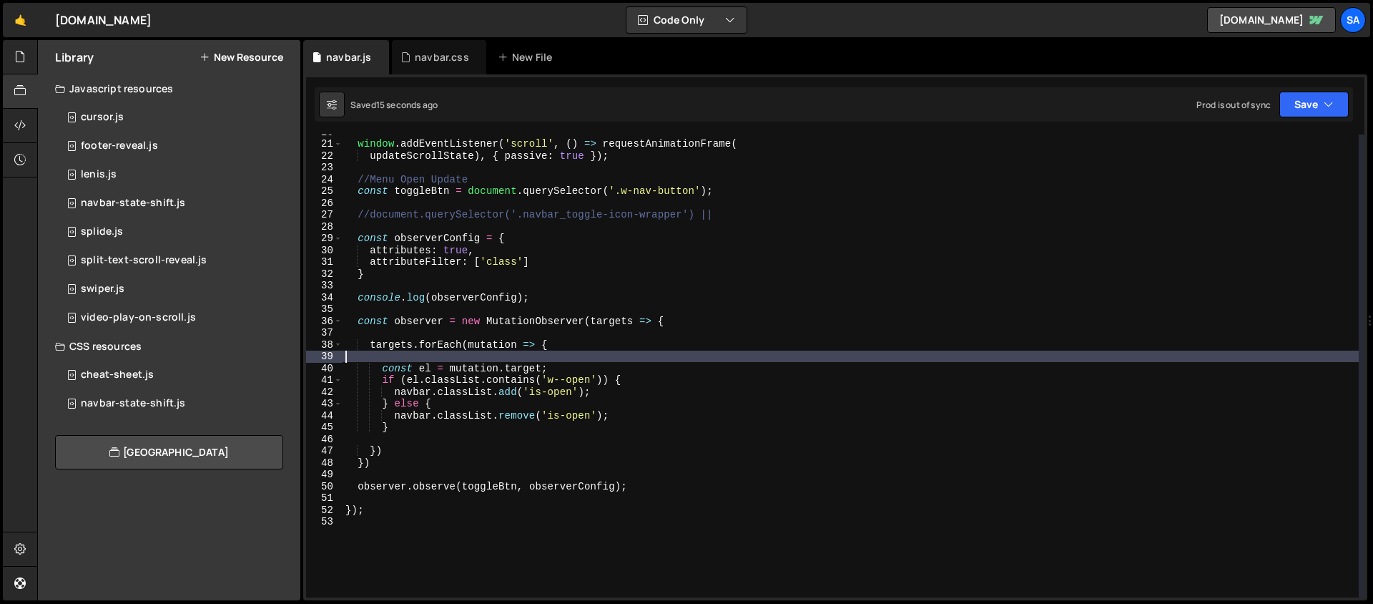
click at [430, 393] on div "window . addEventListener ( 'scroll' , ( ) => requestAnimationFrame ( updateScr…" at bounding box center [851, 369] width 1016 height 486
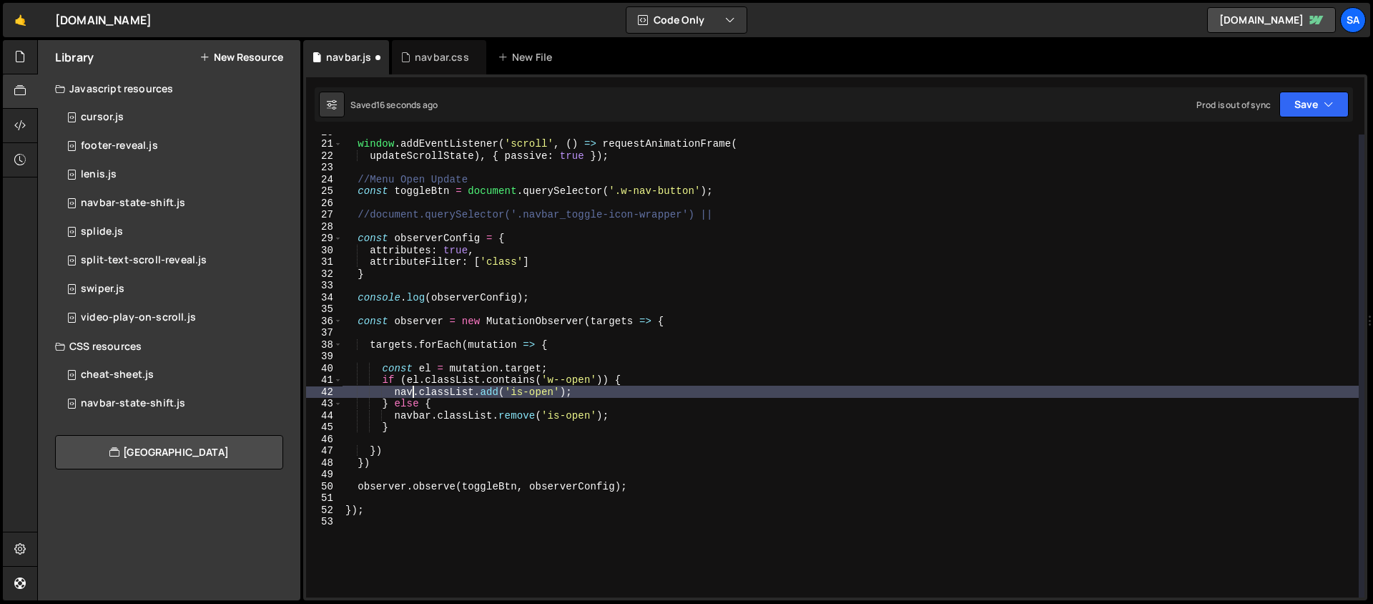
click at [431, 418] on div "window . addEventListener ( 'scroll' , ( ) => requestAnimationFrame ( updateScr…" at bounding box center [851, 369] width 1016 height 486
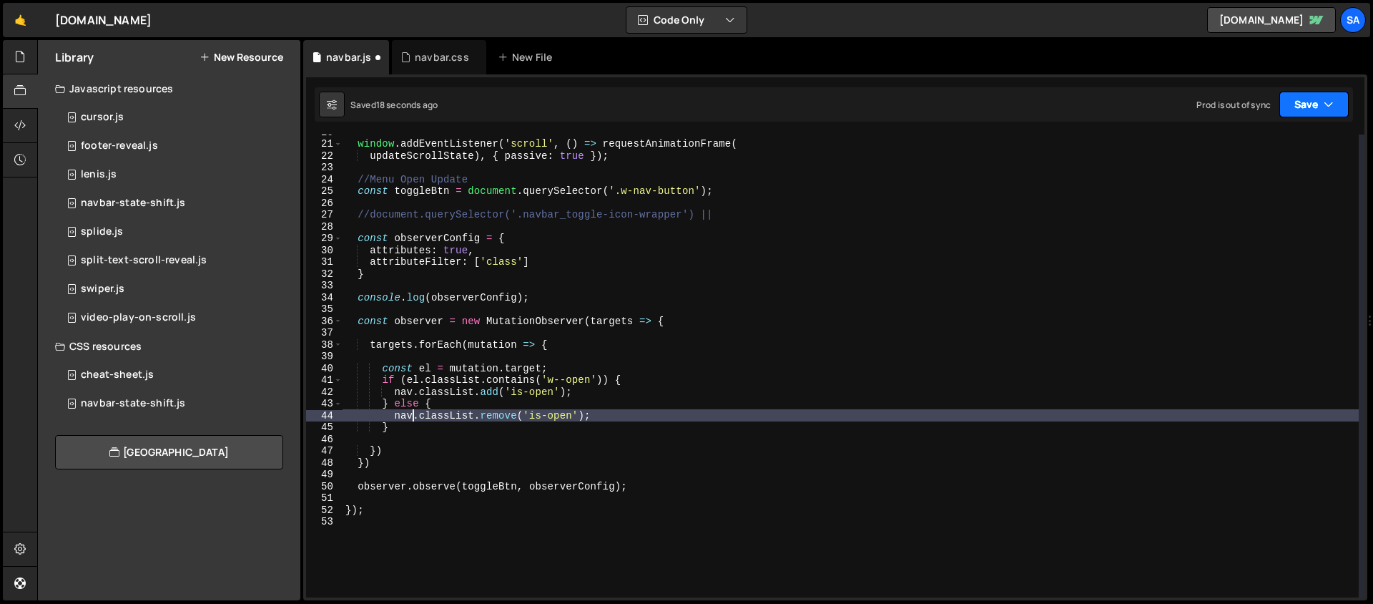
click at [1310, 107] on button "Save" at bounding box center [1313, 105] width 69 height 26
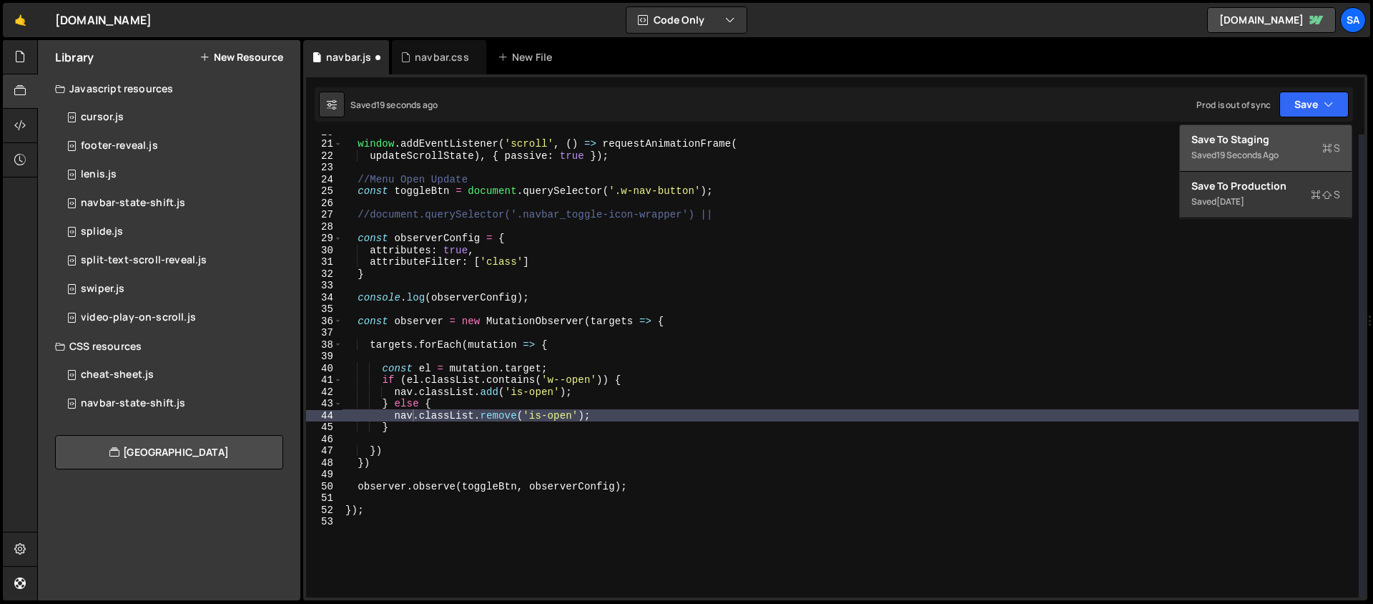
click at [1279, 137] on div "Save to Staging S" at bounding box center [1265, 139] width 149 height 14
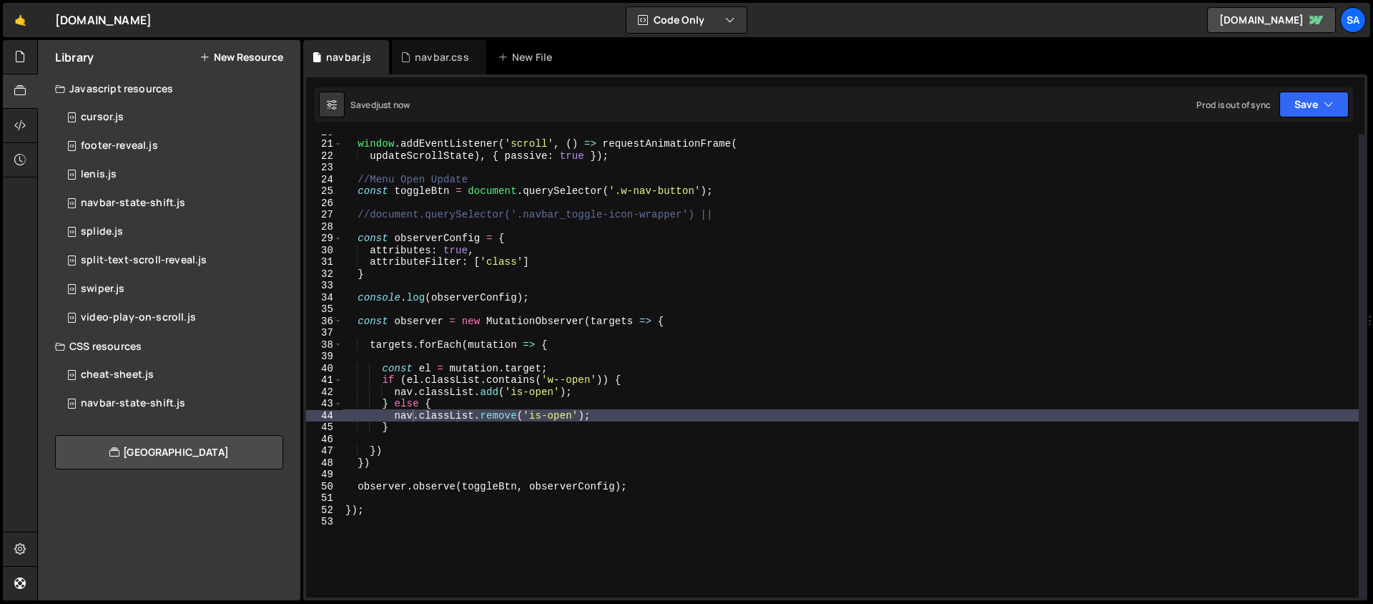
type textarea "nav.classList.add('is-open');"
click at [717, 397] on div "window . addEventListener ( 'scroll' , ( ) => requestAnimationFrame ( updateScr…" at bounding box center [851, 369] width 1016 height 486
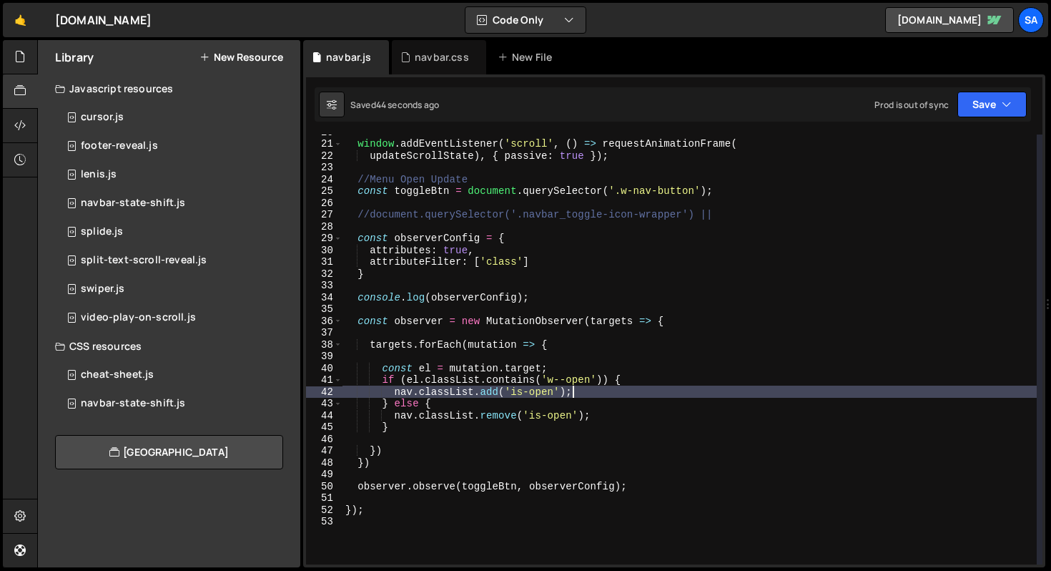
click at [429, 438] on div "window . addEventListener ( 'scroll' , ( ) => requestAnimationFrame ( updateScr…" at bounding box center [690, 352] width 694 height 453
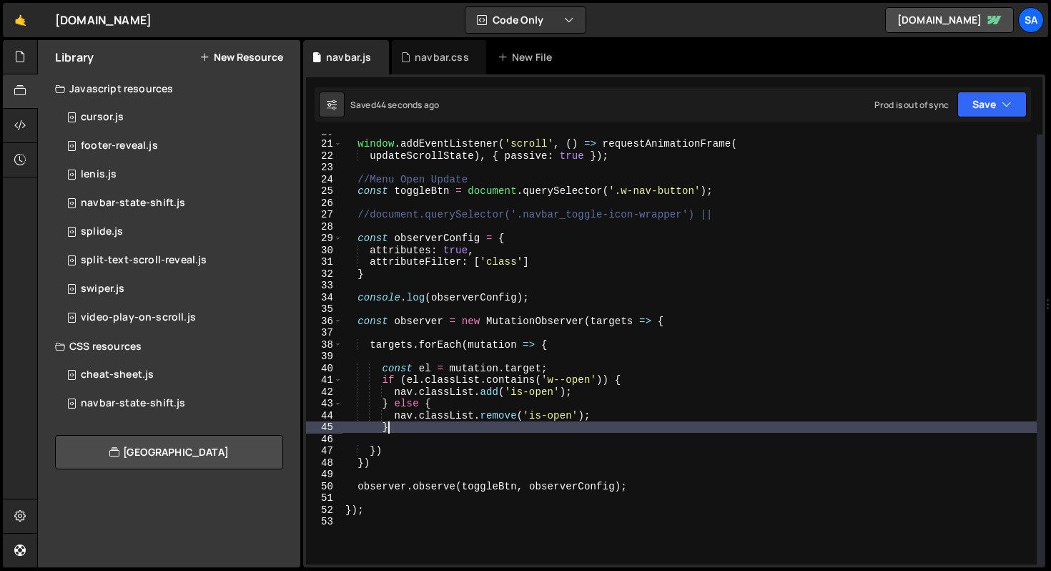
click at [426, 430] on div "window . addEventListener ( 'scroll' , ( ) => requestAnimationFrame ( updateScr…" at bounding box center [690, 352] width 694 height 453
type textarea "}"
click at [436, 54] on div "navbar.css" at bounding box center [442, 57] width 54 height 14
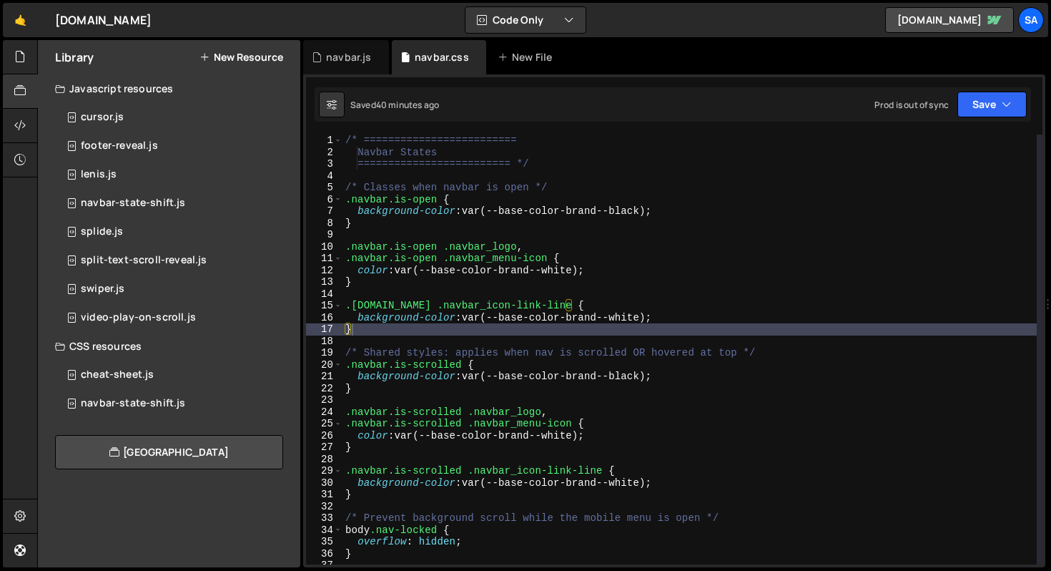
click at [780, 313] on div "/* ========================= Navbar States ========================= */ /* Clas…" at bounding box center [690, 360] width 694 height 453
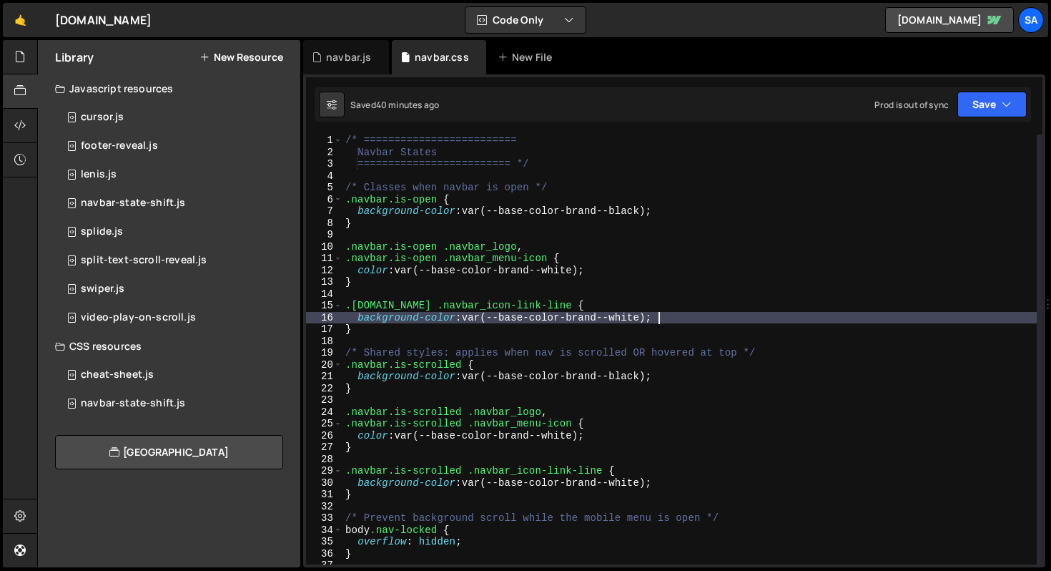
click at [395, 305] on div "/* ========================= Navbar States ========================= */ /* Clas…" at bounding box center [690, 360] width 694 height 453
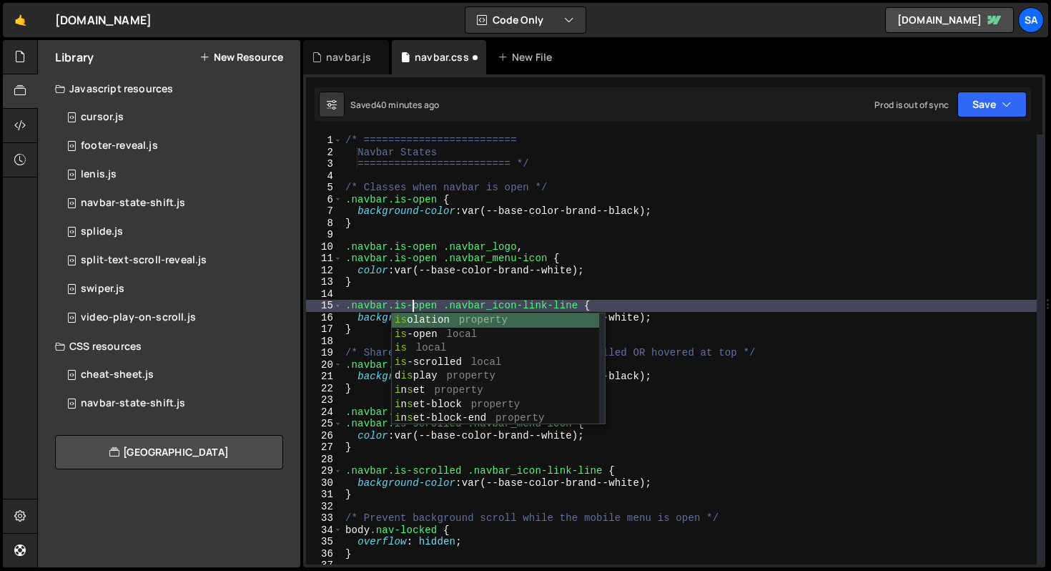
scroll to position [0, 4]
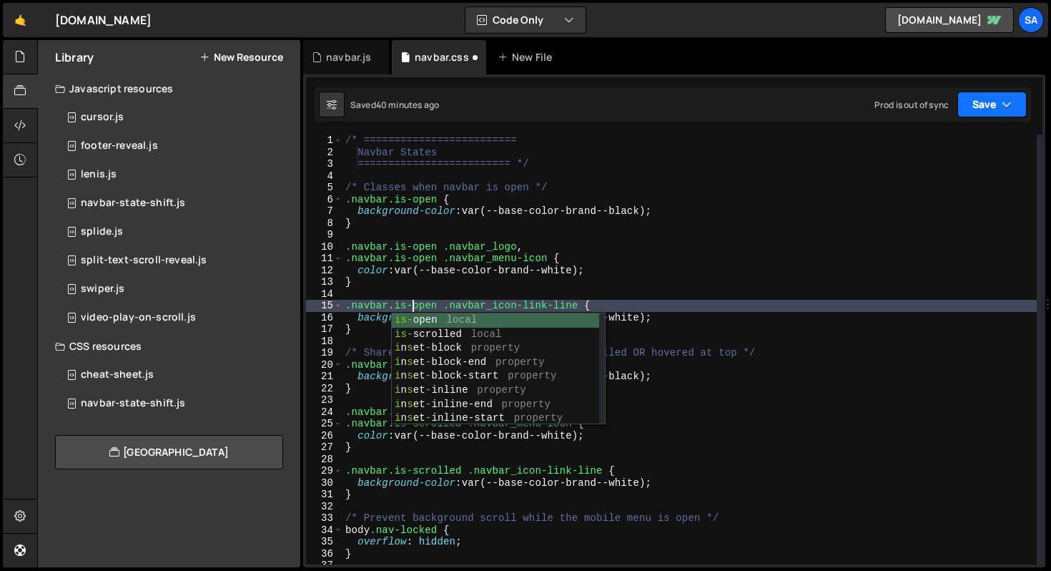
type textarea ".navbar.is-open .navbar_icon-link-line {"
click at [997, 104] on button "Save" at bounding box center [992, 105] width 69 height 26
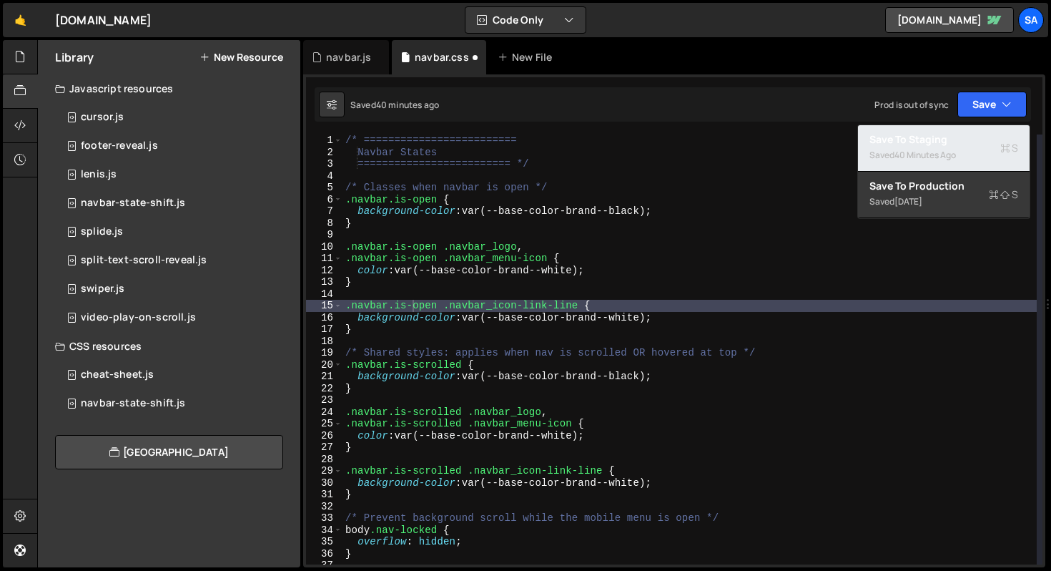
click at [911, 147] on div "Saved 40 minutes ago" at bounding box center [944, 155] width 149 height 17
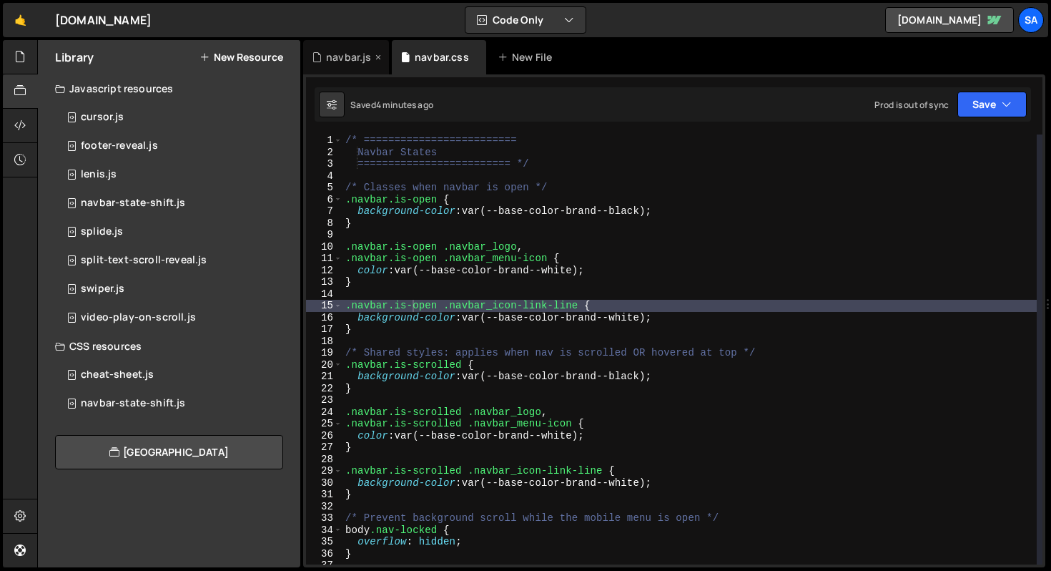
click at [343, 67] on div "navbar.js" at bounding box center [346, 57] width 86 height 34
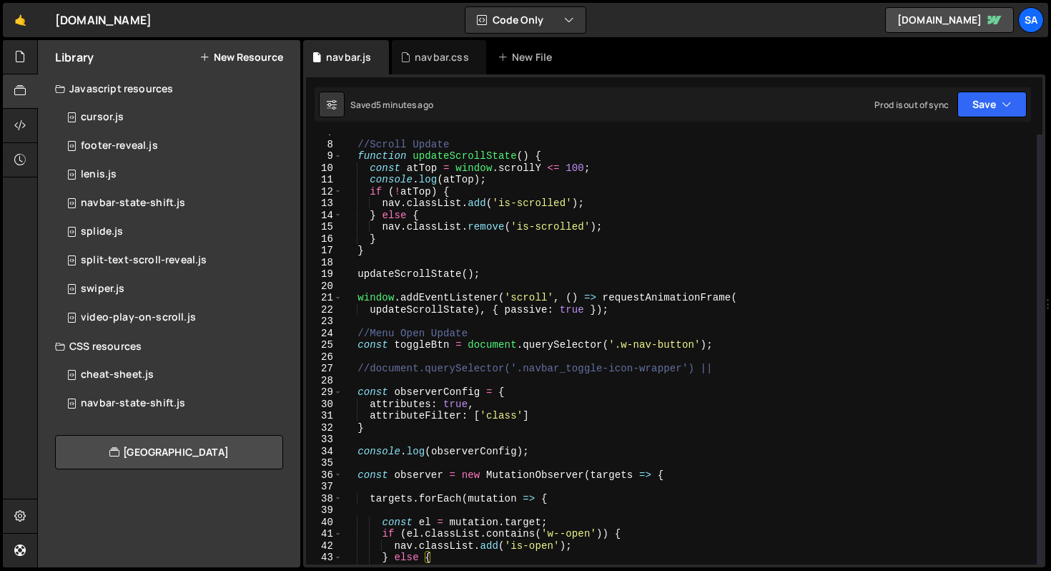
scroll to position [0, 0]
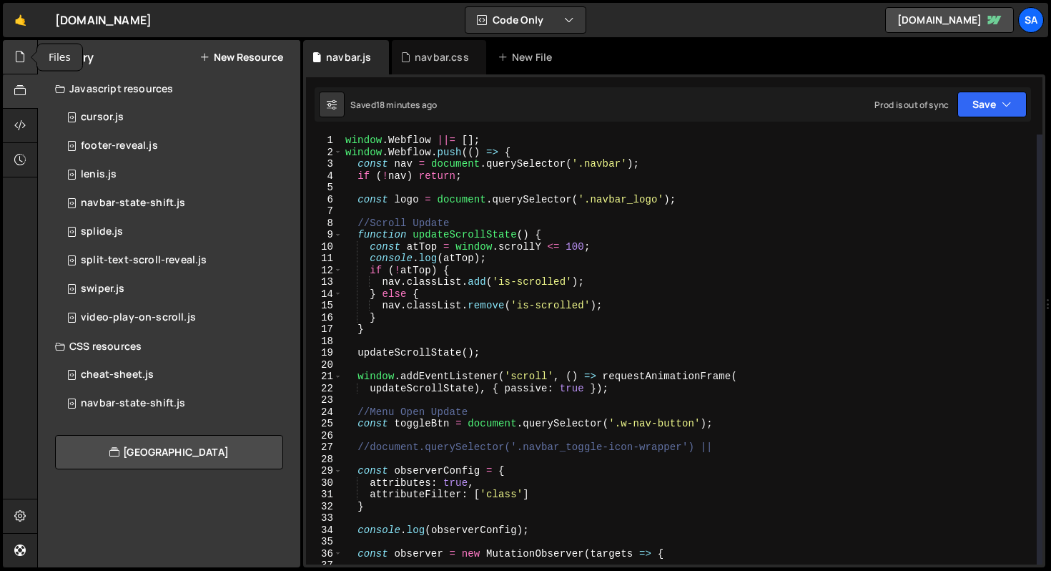
click at [18, 63] on icon at bounding box center [19, 57] width 11 height 16
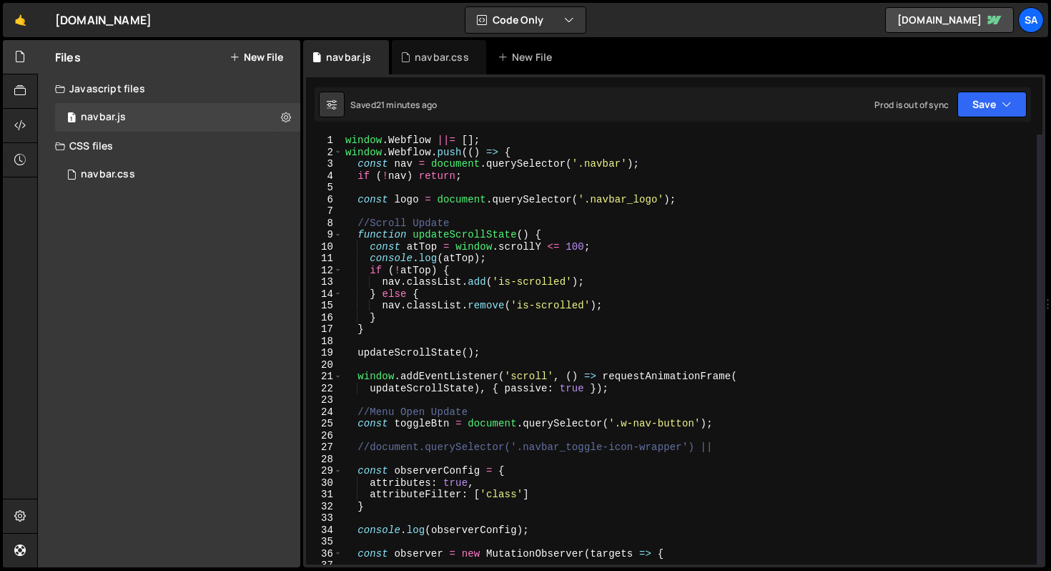
click at [252, 52] on button "New File" at bounding box center [257, 56] width 54 height 11
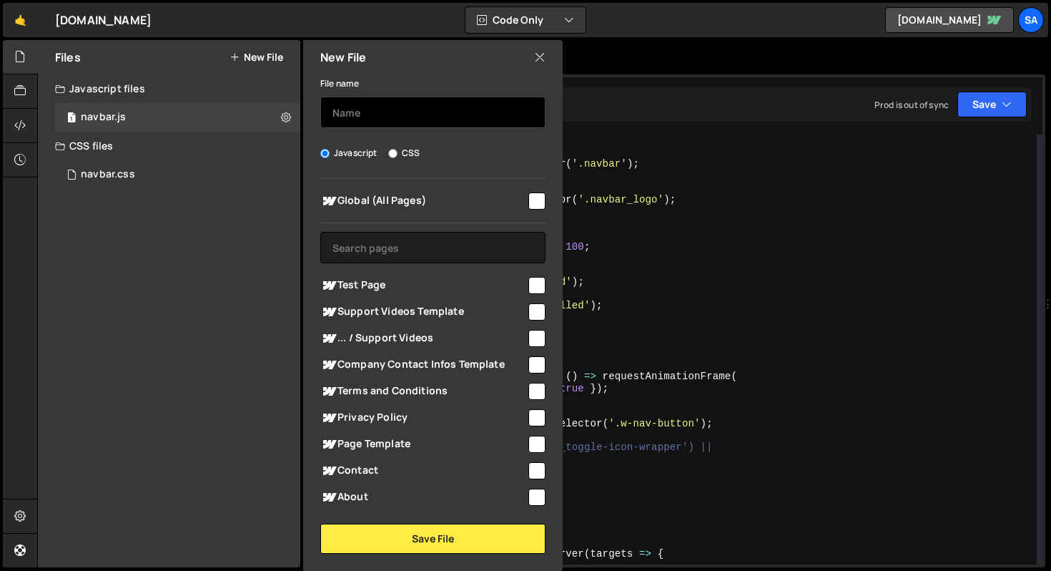
click at [370, 112] on input "text" at bounding box center [432, 112] width 225 height 31
type input "loader"
click at [528, 206] on input "checkbox" at bounding box center [536, 200] width 17 height 17
checkbox input "true"
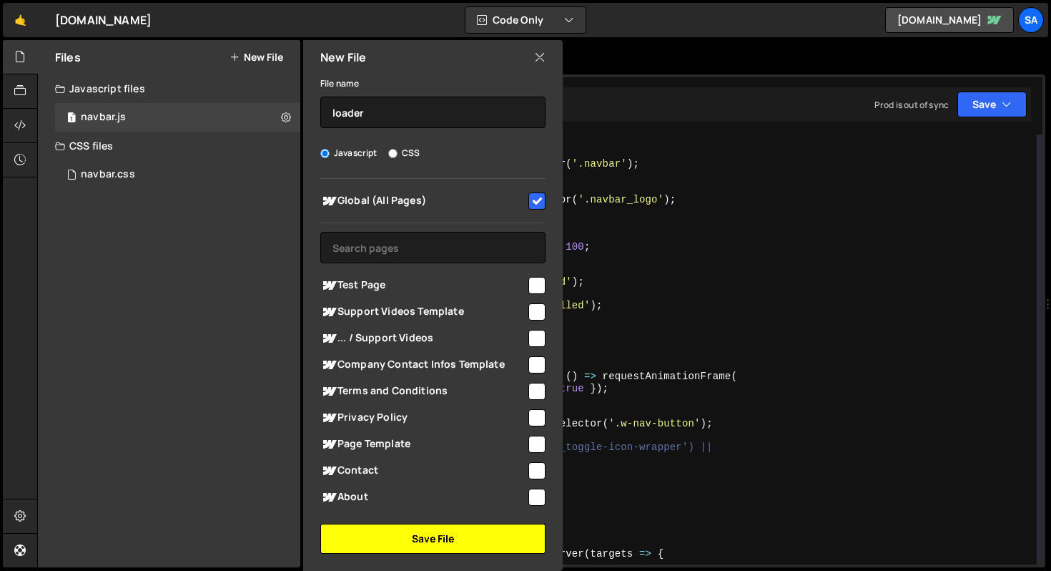
click at [454, 536] on button "Save File" at bounding box center [432, 538] width 225 height 30
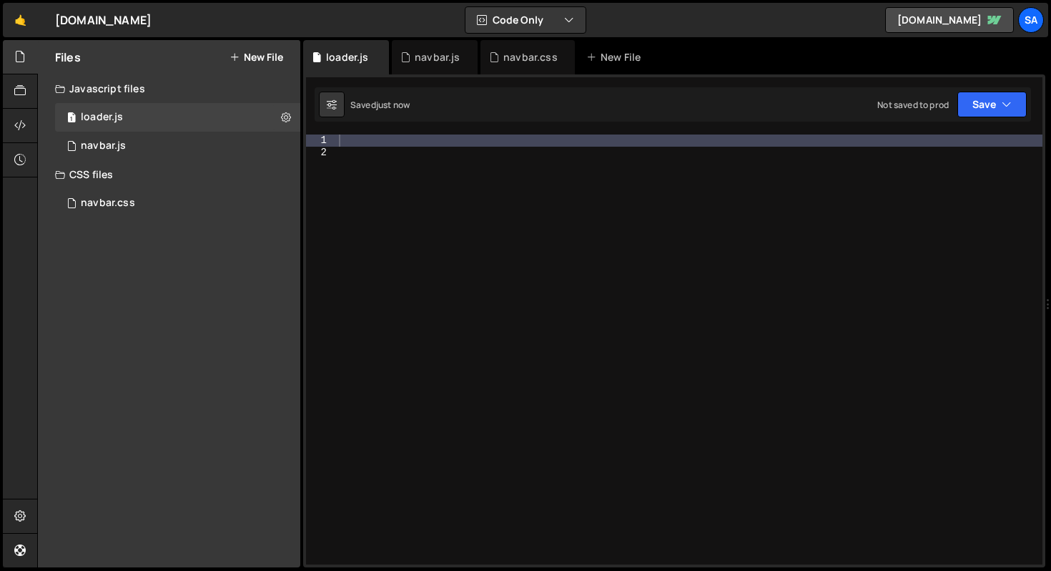
click at [420, 149] on div at bounding box center [689, 360] width 707 height 453
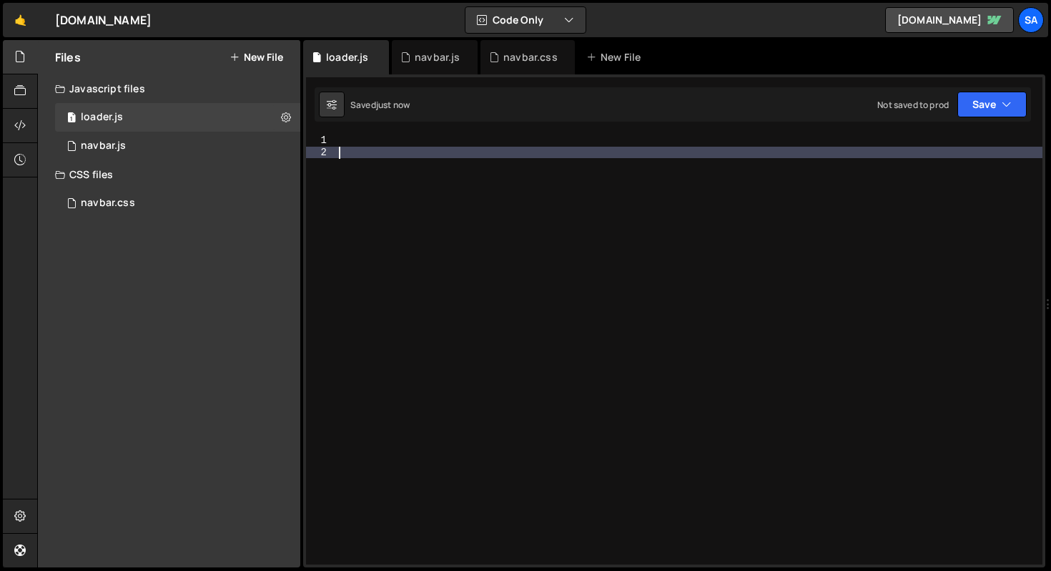
click at [419, 144] on div at bounding box center [689, 360] width 707 height 453
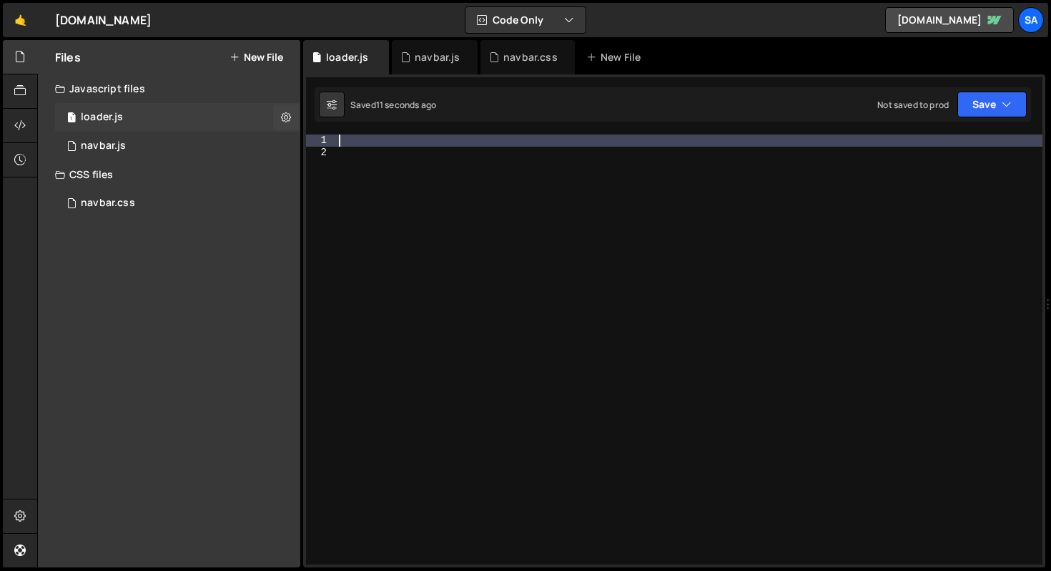
click at [205, 117] on div "1 loader.js 0" at bounding box center [177, 117] width 245 height 29
click at [285, 114] on icon at bounding box center [286, 117] width 10 height 14
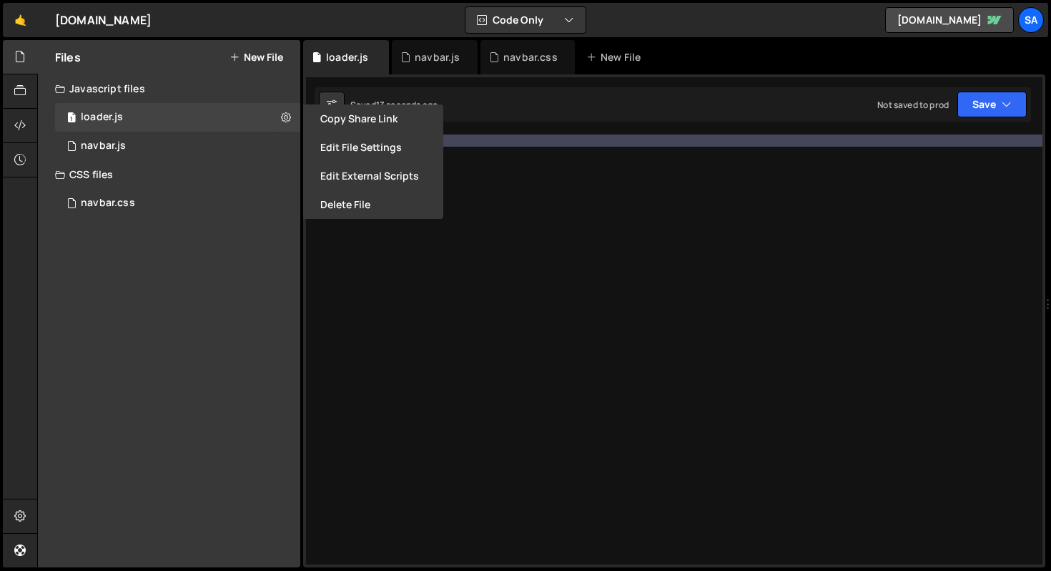
click at [346, 210] on button "Delete File" at bounding box center [373, 204] width 140 height 29
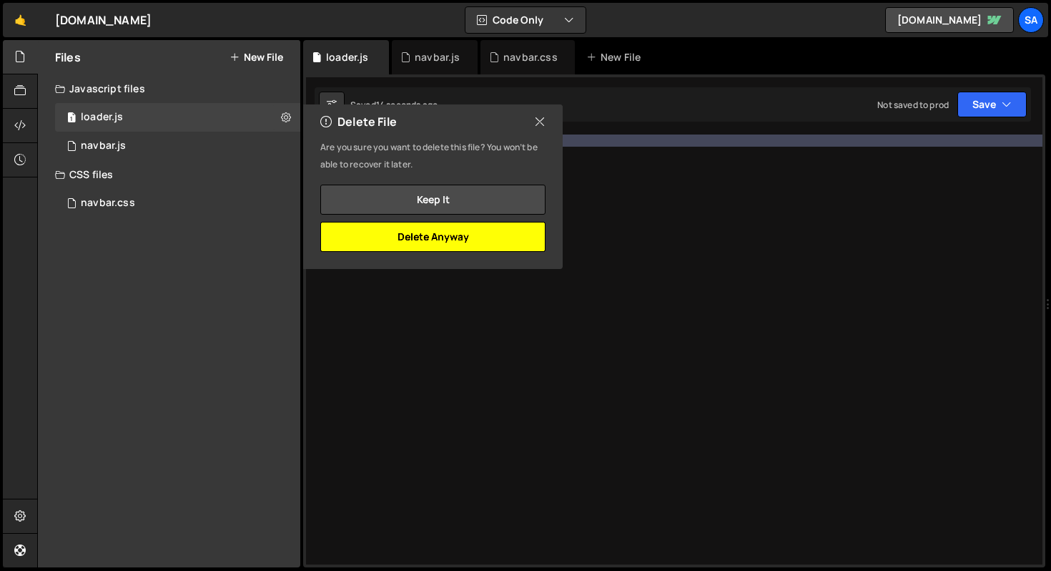
click at [436, 240] on button "Delete Anyway" at bounding box center [432, 237] width 225 height 30
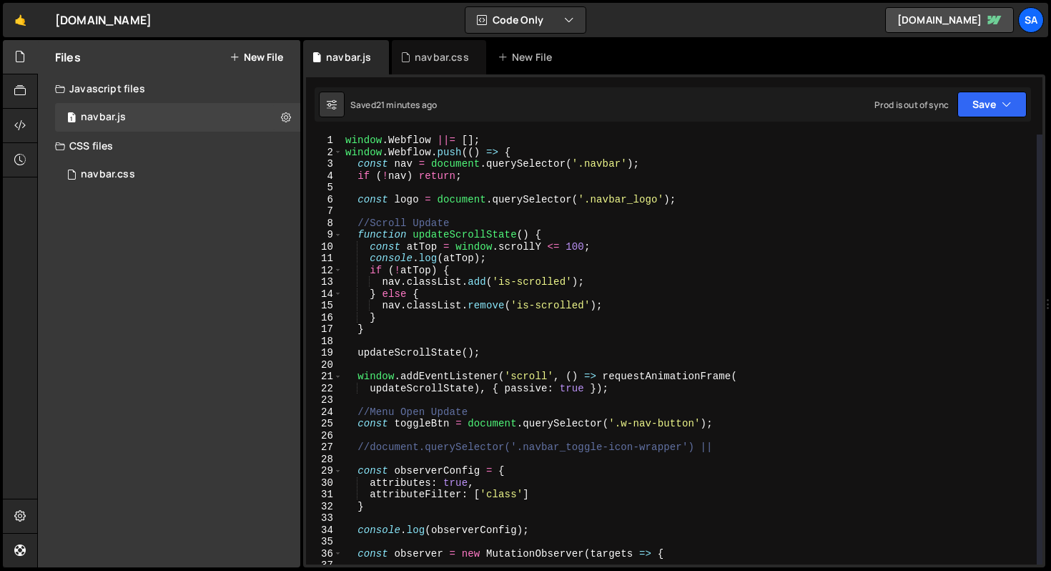
scroll to position [7917, 0]
click at [132, 168] on div "navbar.css" at bounding box center [108, 174] width 54 height 13
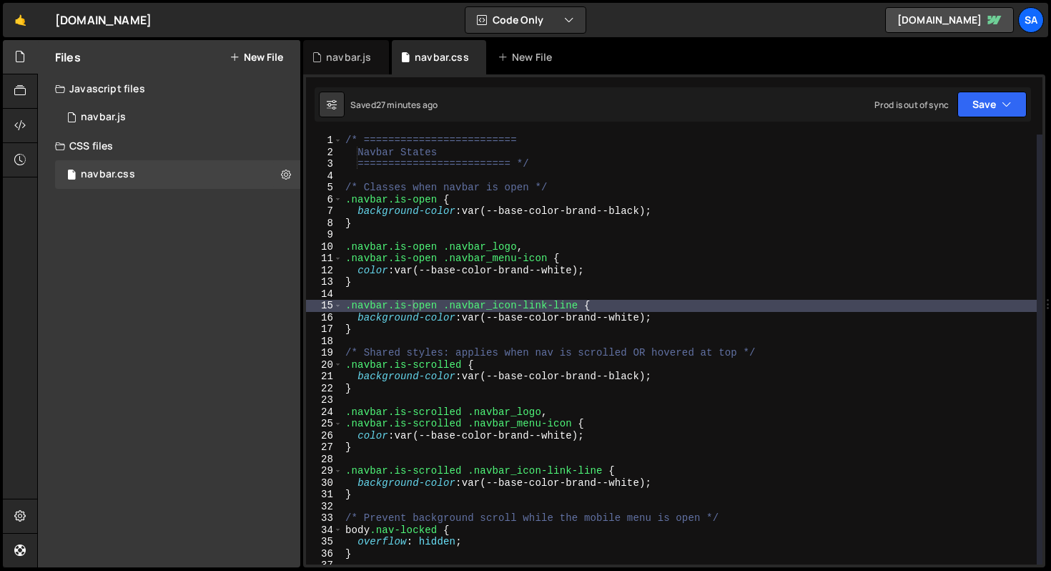
scroll to position [0, 0]
click at [689, 252] on div "/* ========================= Navbar States ========================= */ /* Clas…" at bounding box center [690, 360] width 694 height 453
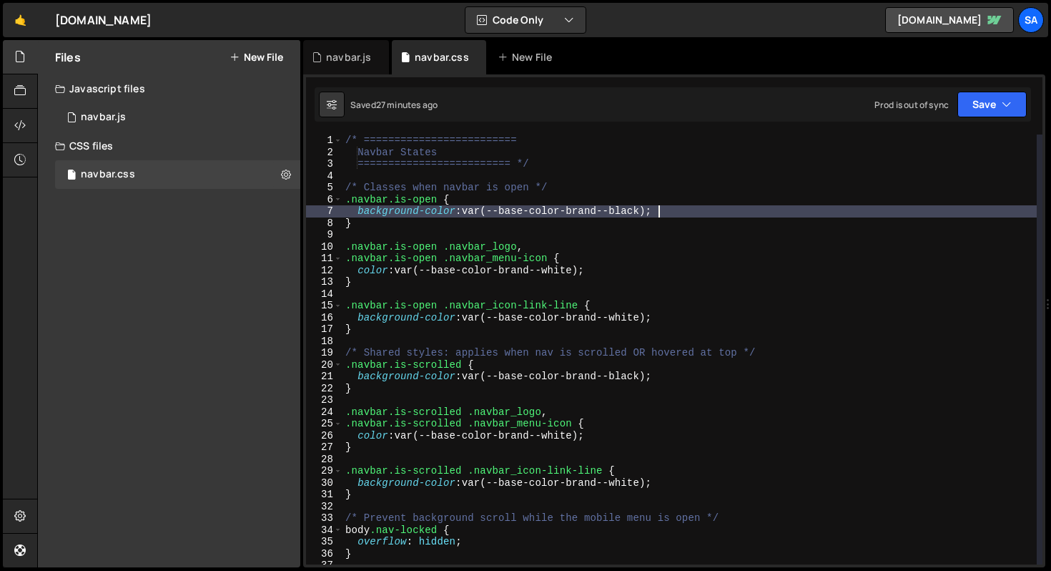
click at [712, 210] on div "/* ========================= Navbar States ========================= */ /* Clas…" at bounding box center [690, 360] width 694 height 453
type textarea "background-color: var(--base-color-brand--black);"
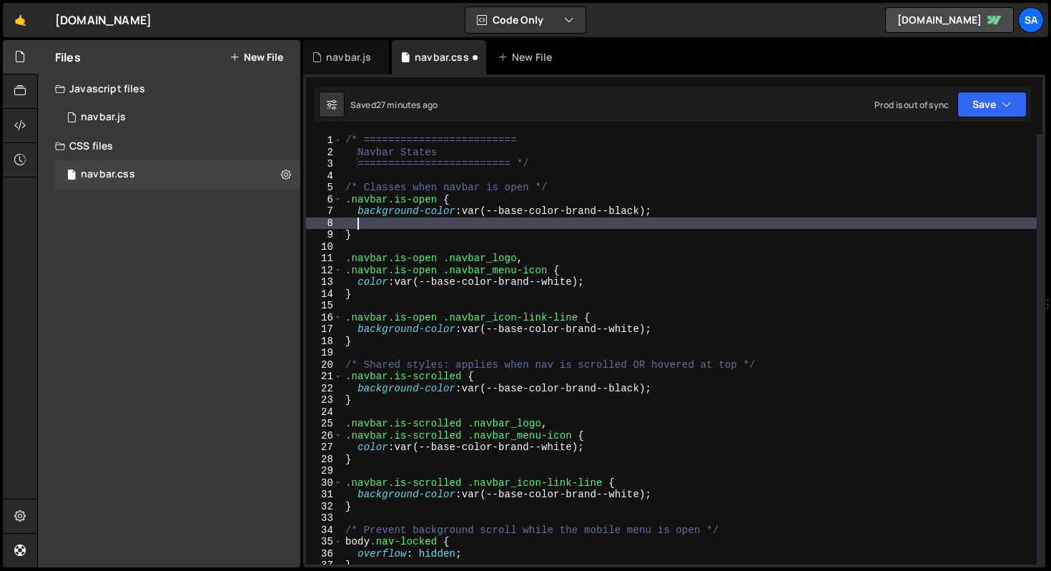
paste textarea "transition: all 0.5s ease-in-out;"
type textarea "transition: all 0.5s ease-in-out;"
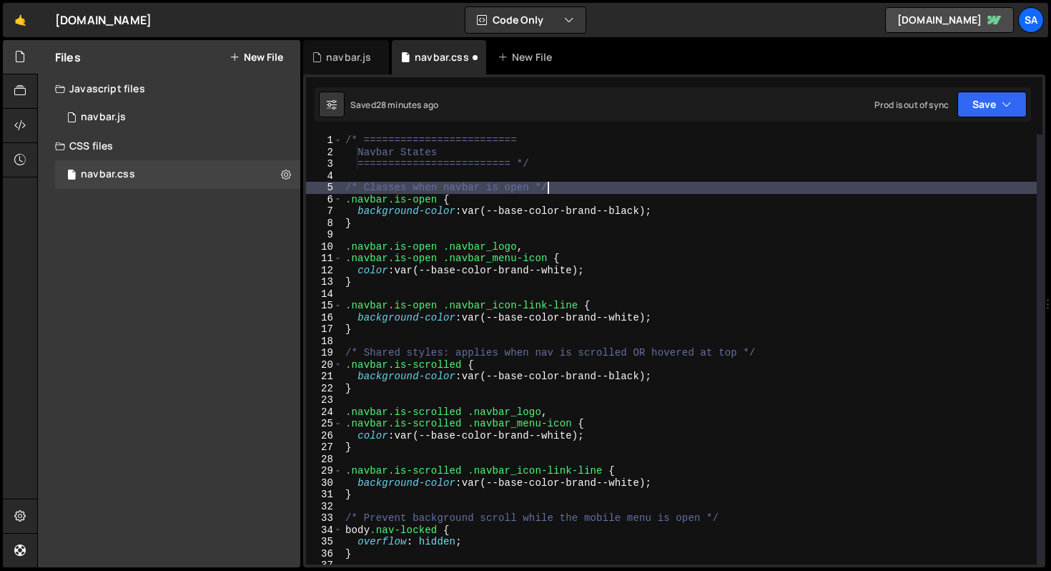
click at [596, 185] on div "/* ========================= Navbar States ========================= */ /* Clas…" at bounding box center [690, 360] width 694 height 453
click at [592, 156] on div "/* ========================= Navbar States ========================= */ /* Clas…" at bounding box center [690, 360] width 694 height 453
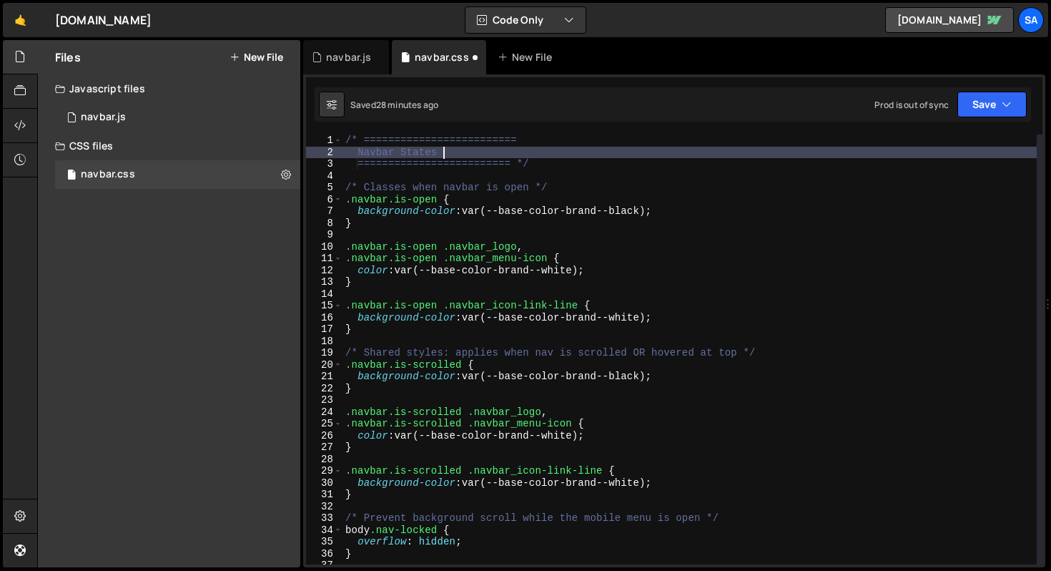
click at [589, 163] on div "/* ========================= Navbar States ========================= */ /* Clas…" at bounding box center [690, 360] width 694 height 453
type textarea "========================= */"
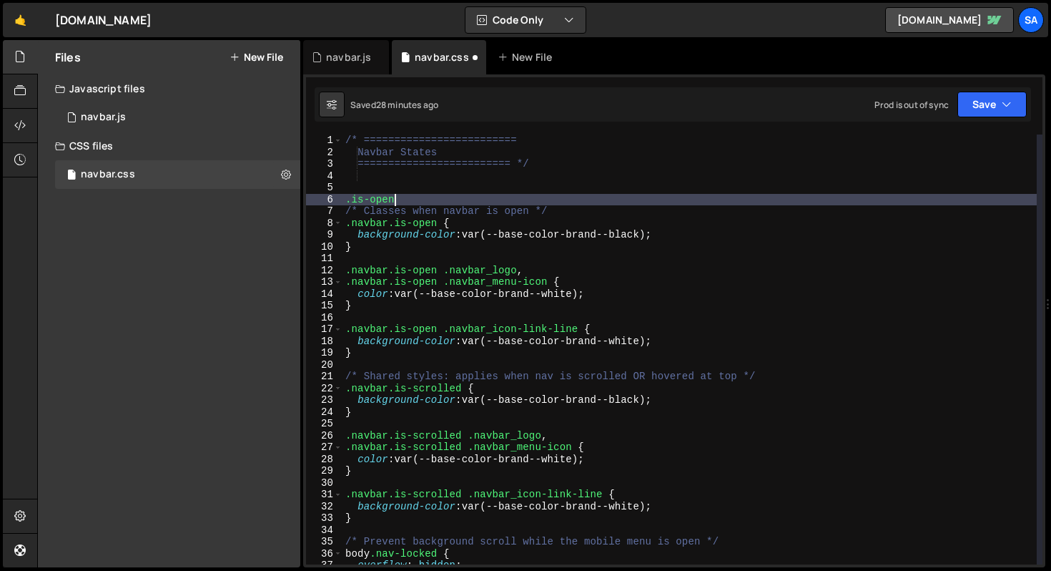
scroll to position [0, 3]
type textarea ".is-open {"
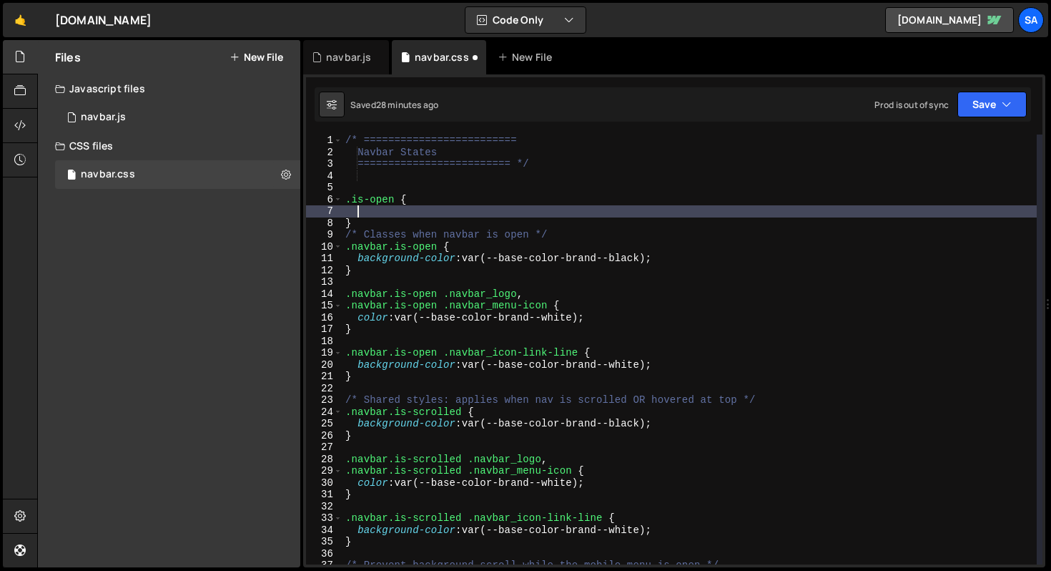
paste textarea "transition: all 0.5s ease-in-out;"
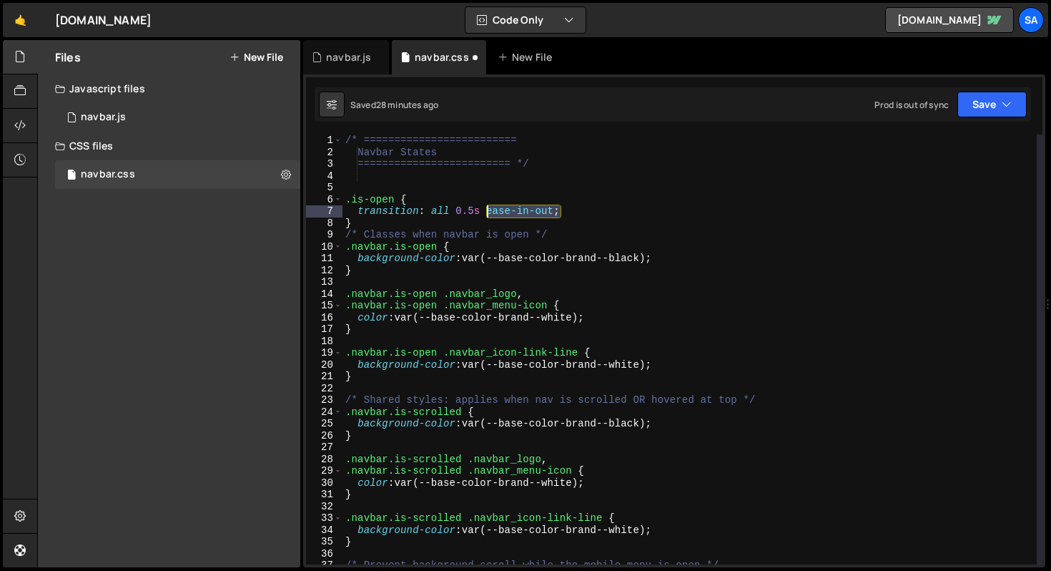
drag, startPoint x: 569, startPoint y: 209, endPoint x: 485, endPoint y: 205, distance: 84.5
click at [485, 205] on div "/* ========================= Navbar States ========================= */ .is-ope…" at bounding box center [690, 360] width 694 height 453
paste textarea "cubic-bezier(.83, .001, .058, 1.007)"
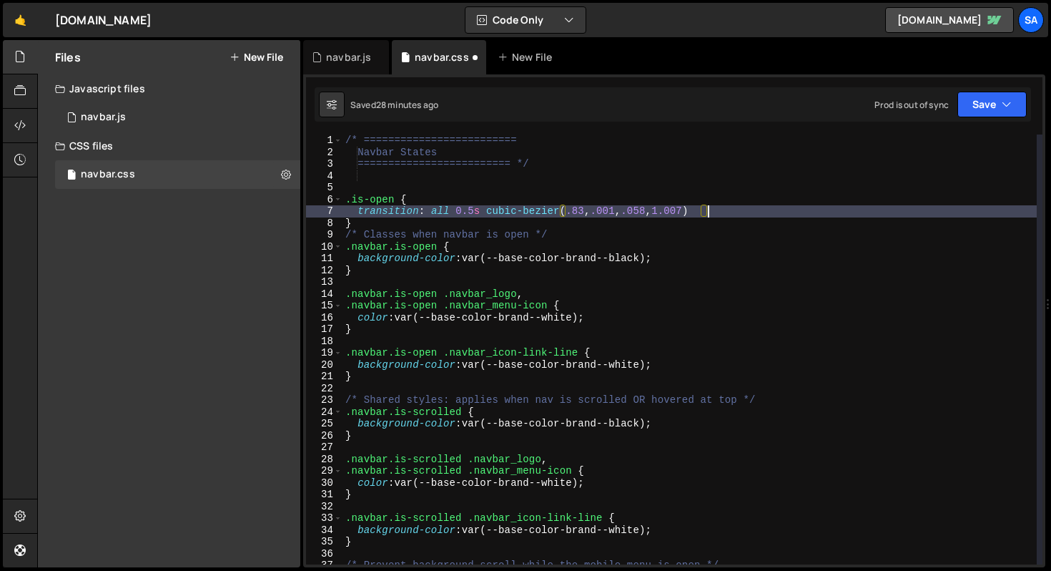
click at [390, 230] on div "/* ========================= Navbar States ========================= */ .is-ope…" at bounding box center [690, 360] width 694 height 453
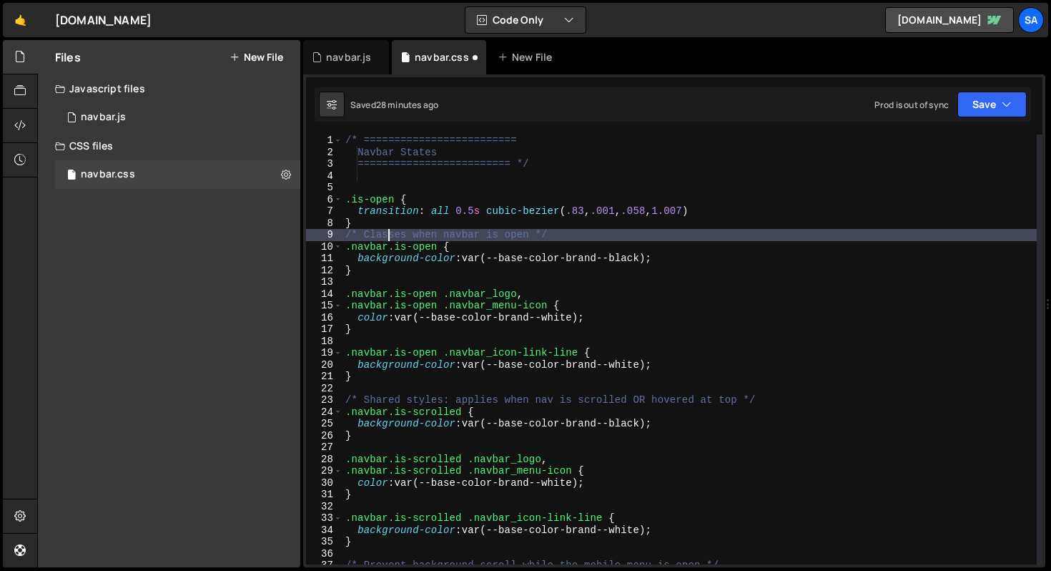
click at [383, 222] on div "/* ========================= Navbar States ========================= */ .is-ope…" at bounding box center [690, 360] width 694 height 453
type textarea "}"
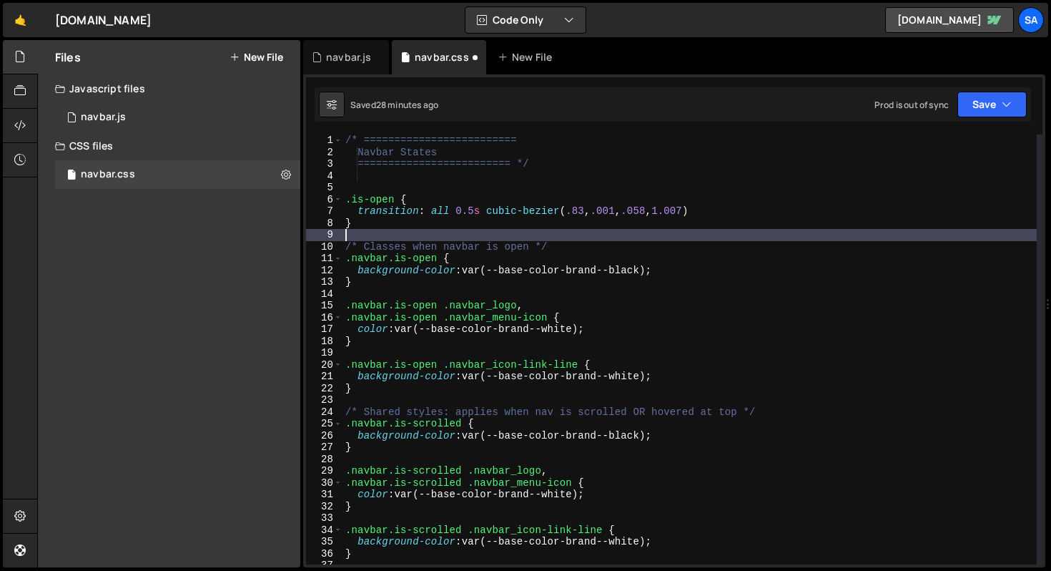
click at [391, 202] on div "/* ========================= Navbar States ========================= */ .is-ope…" at bounding box center [690, 360] width 694 height 453
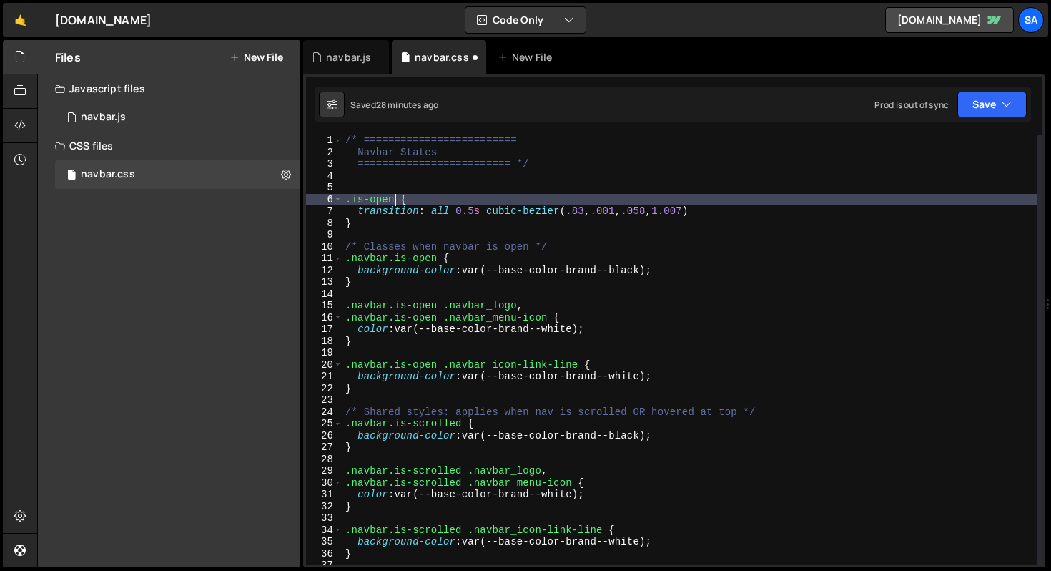
click at [393, 199] on div "/* ========================= Navbar States ========================= */ .is-ope…" at bounding box center [690, 360] width 694 height 453
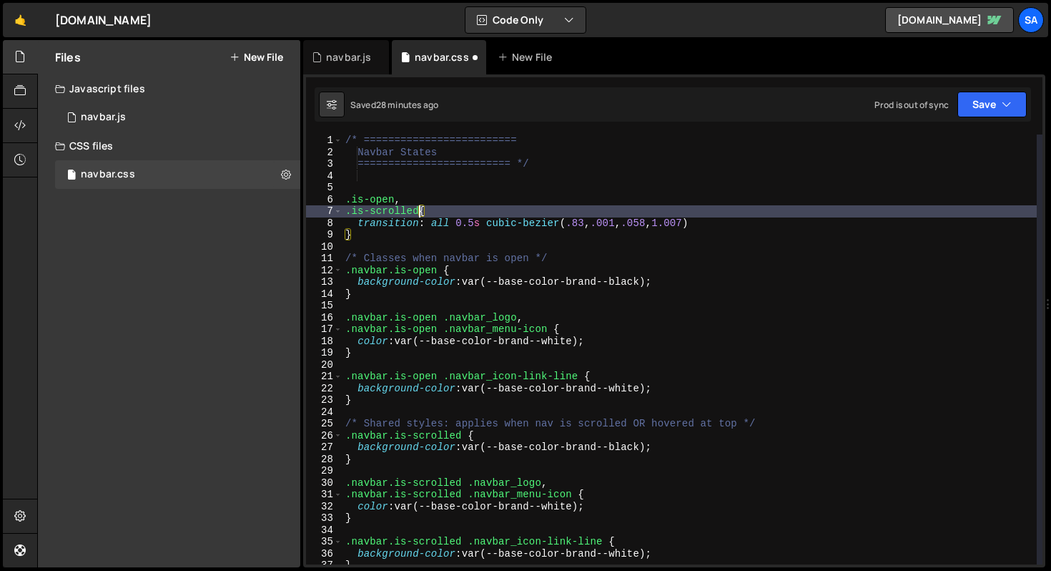
scroll to position [0, 5]
click at [971, 101] on button "Save" at bounding box center [992, 105] width 69 height 26
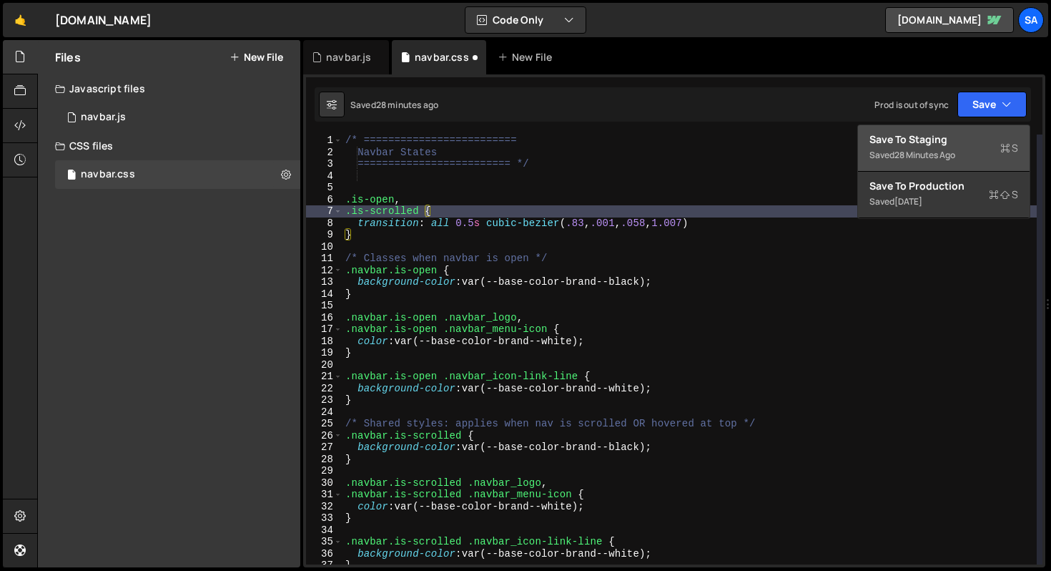
click at [932, 147] on div "Saved 28 minutes ago" at bounding box center [944, 155] width 149 height 17
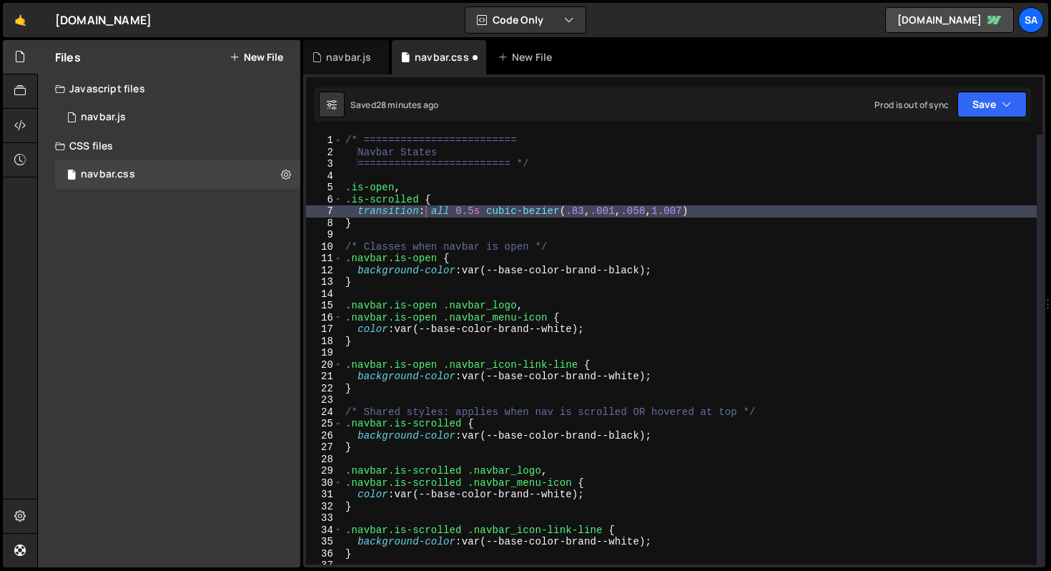
click at [4, 290] on div at bounding box center [20, 304] width 34 height 528
type textarea "background-color: var(--base-color-brand--white);"
click at [796, 371] on div "/* ========================= Navbar States ========================= */ .is-ope…" at bounding box center [690, 360] width 694 height 453
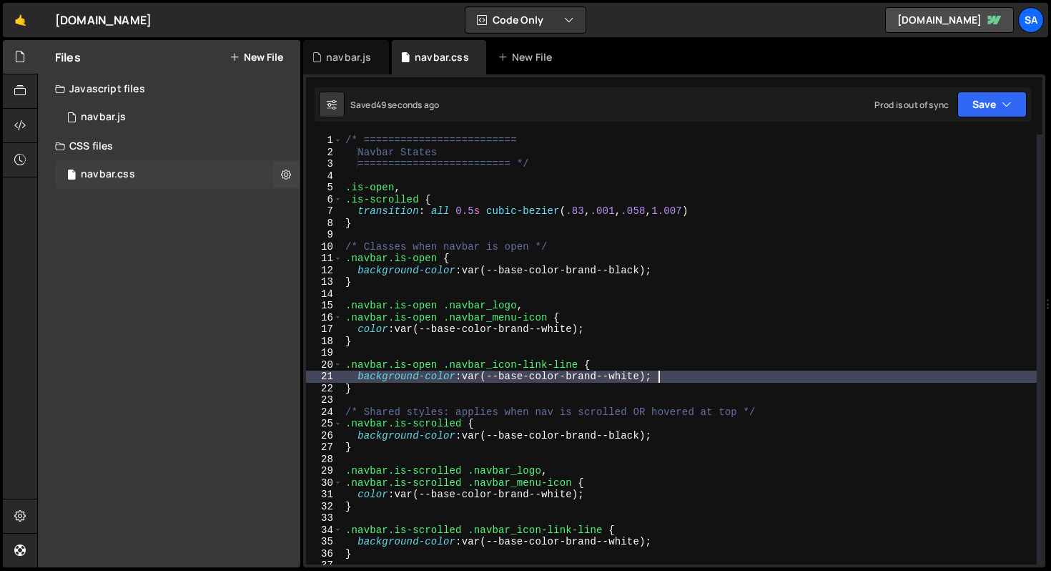
click at [192, 182] on div "navbar.css 0" at bounding box center [177, 174] width 245 height 29
click at [152, 126] on div "1 navbar.js 0" at bounding box center [177, 117] width 245 height 29
click at [172, 119] on div "1 navbar.js 0" at bounding box center [177, 117] width 245 height 29
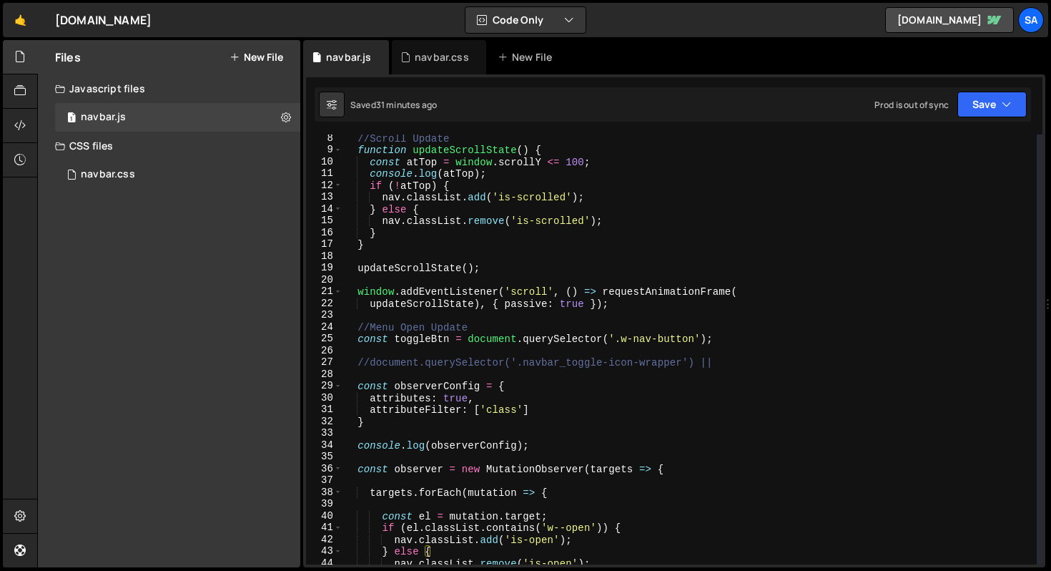
scroll to position [74, 0]
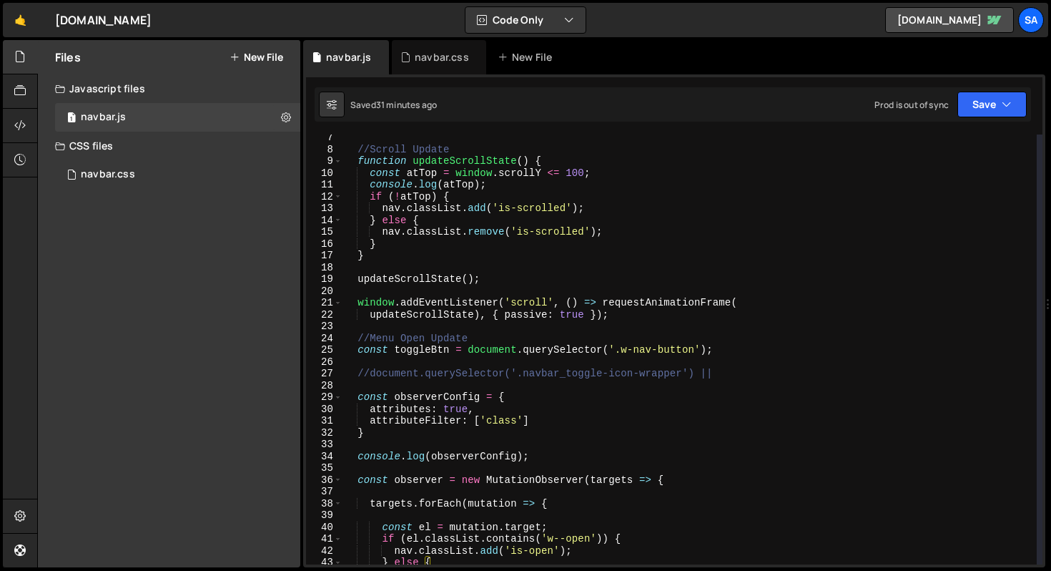
click at [631, 235] on div "//Scroll Update function updateScrollState ( ) { const atTop = window . scrollY…" at bounding box center [690, 358] width 694 height 453
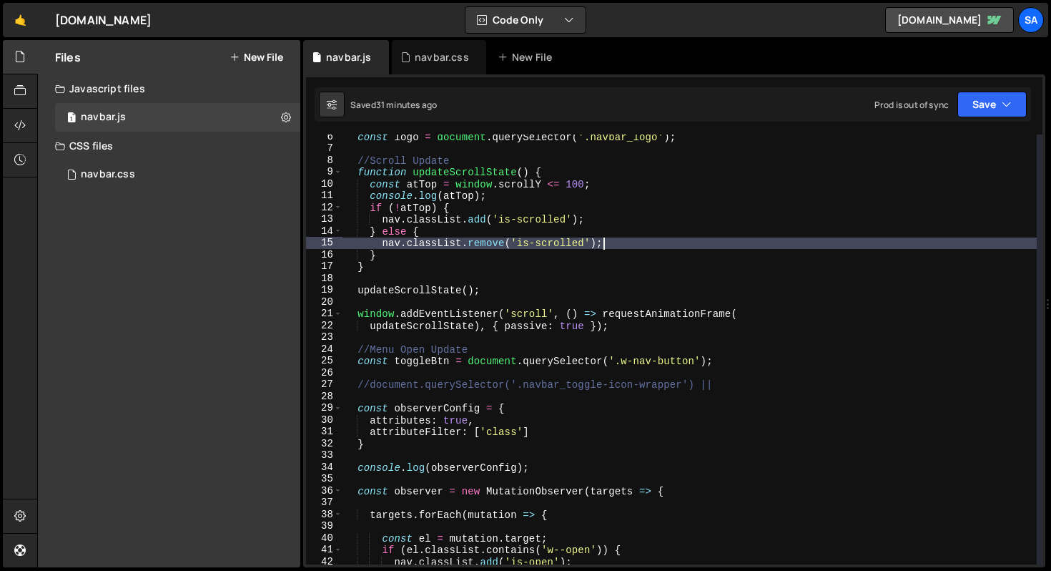
scroll to position [27, 0]
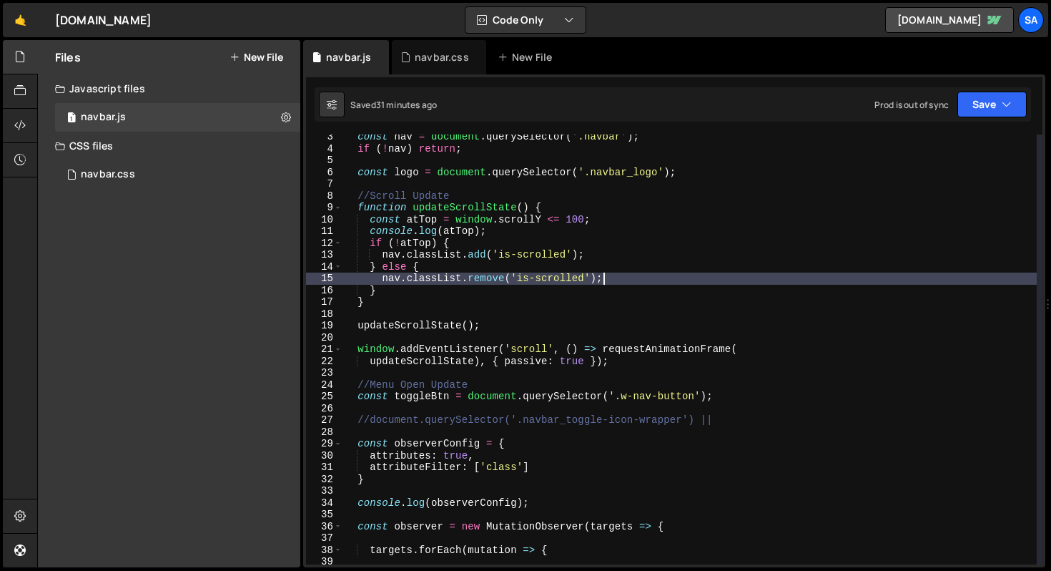
click at [637, 277] on div "const nav = document . querySelector ( '.navbar' ) ; if ( ! nav ) return ; cons…" at bounding box center [690, 357] width 694 height 453
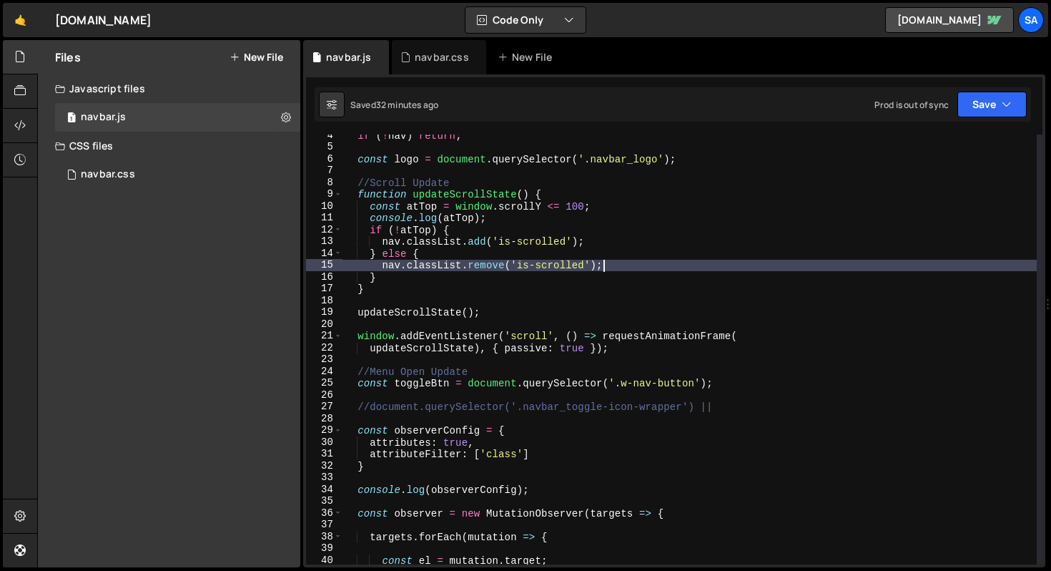
scroll to position [0, 0]
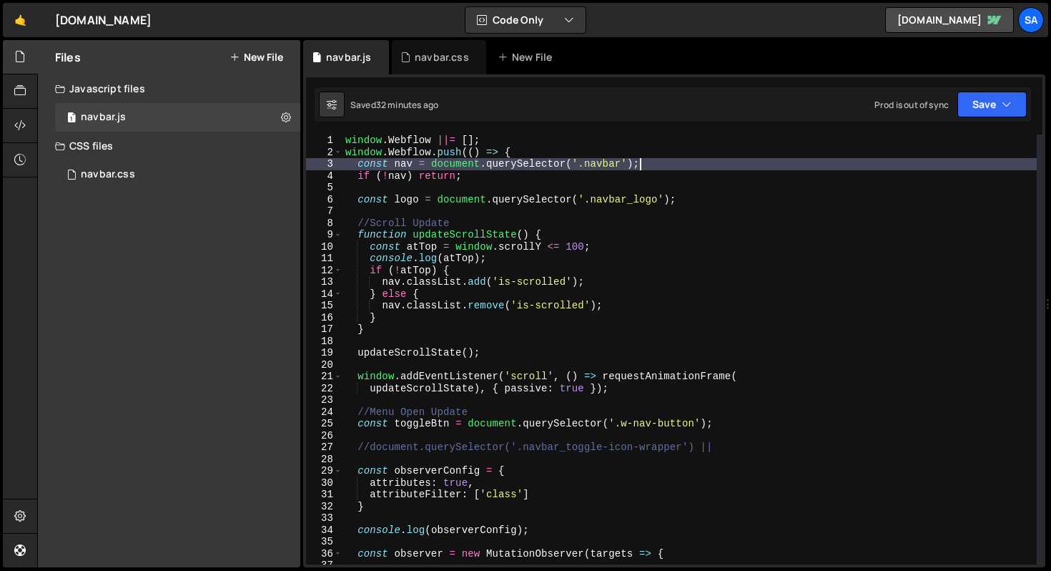
click at [684, 159] on div "window . Webflow ||= [ ] ; window . Webflow . push (( ) => { const nav = docume…" at bounding box center [690, 360] width 694 height 453
type textarea "const nav = document.querySelector('.navbar');"
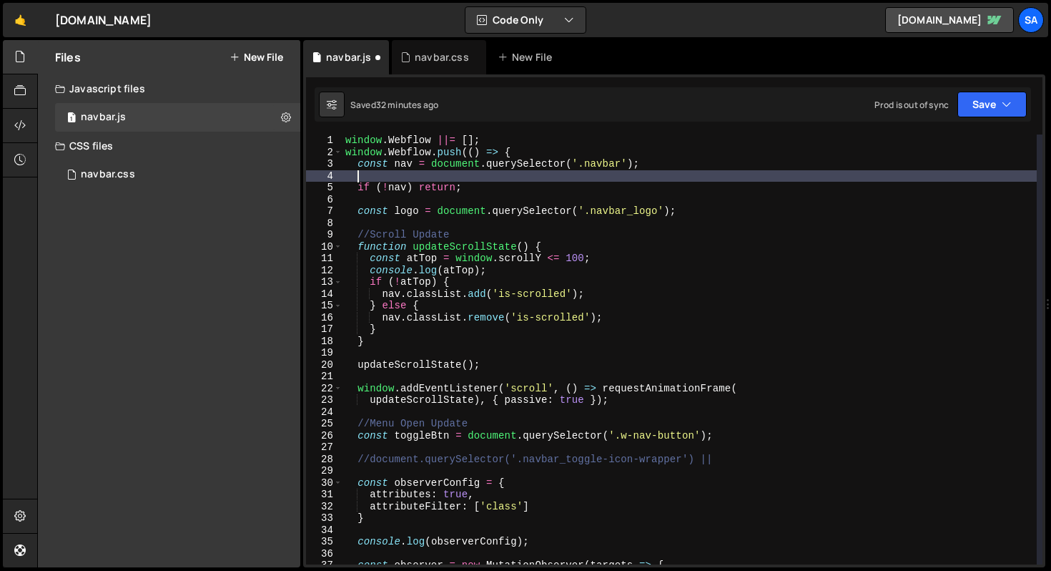
paste textarea "element.style.transitionTimingFunction"
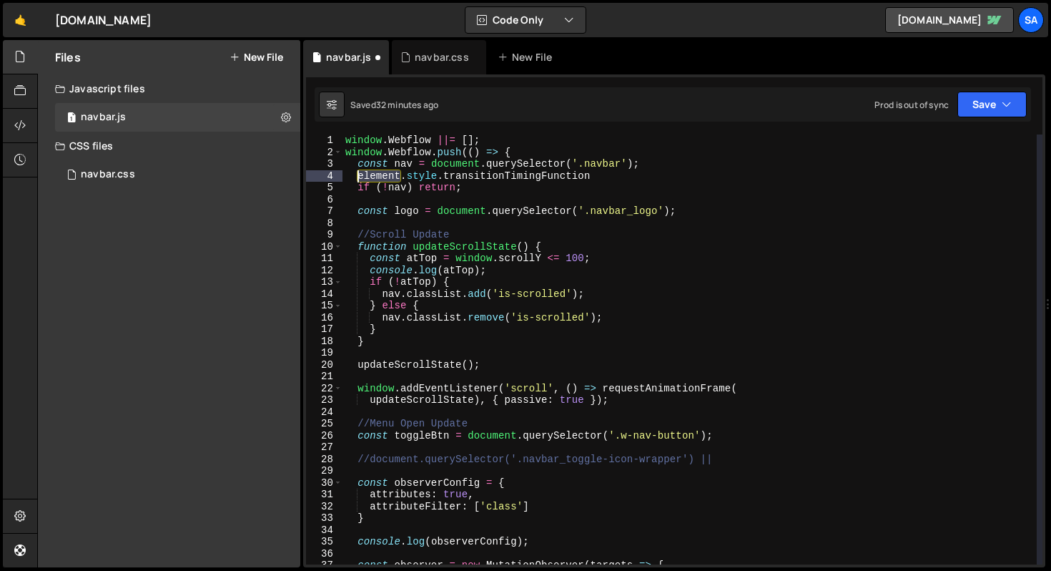
drag, startPoint x: 399, startPoint y: 174, endPoint x: 360, endPoint y: 174, distance: 39.3
click at [360, 174] on div "window . Webflow ||= [ ] ; window . Webflow . push (( ) => { const nav = docume…" at bounding box center [690, 360] width 694 height 453
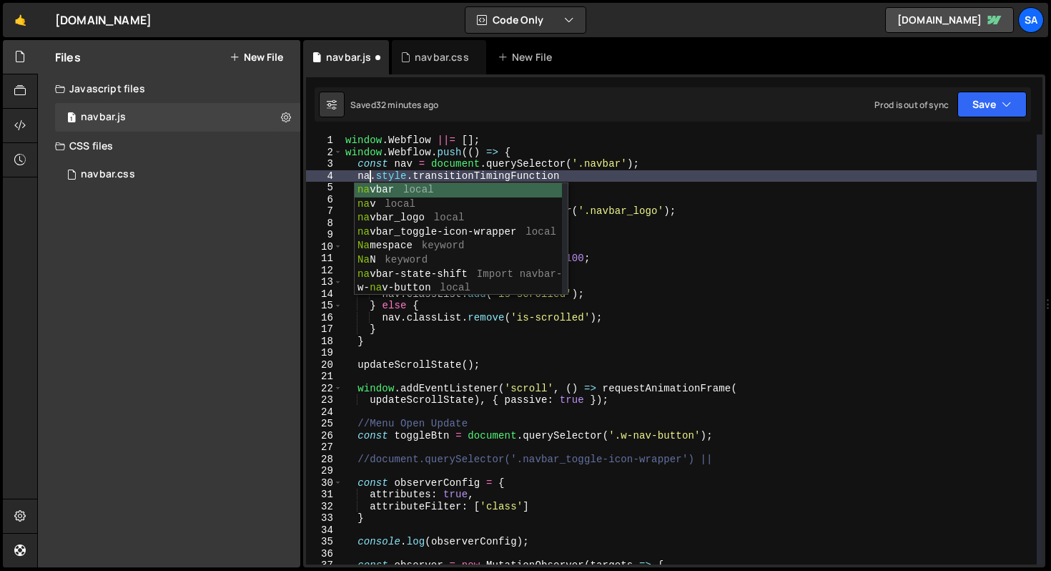
scroll to position [0, 1]
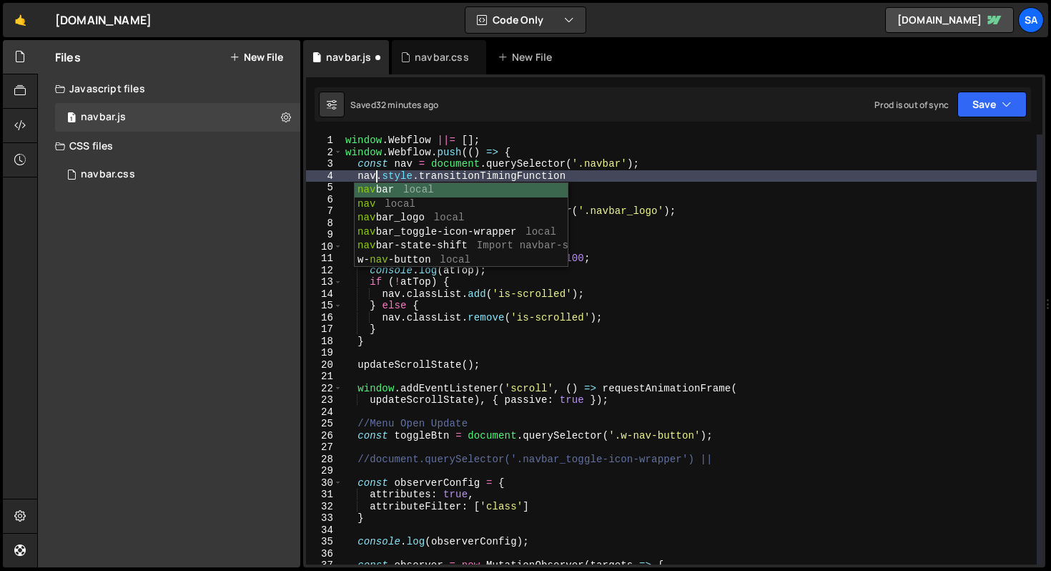
click at [675, 162] on div "window . Webflow ||= [ ] ; window . Webflow . push (( ) => { const nav = docume…" at bounding box center [690, 360] width 694 height 453
type textarea "const nav = document.querySelector('.navbar');"
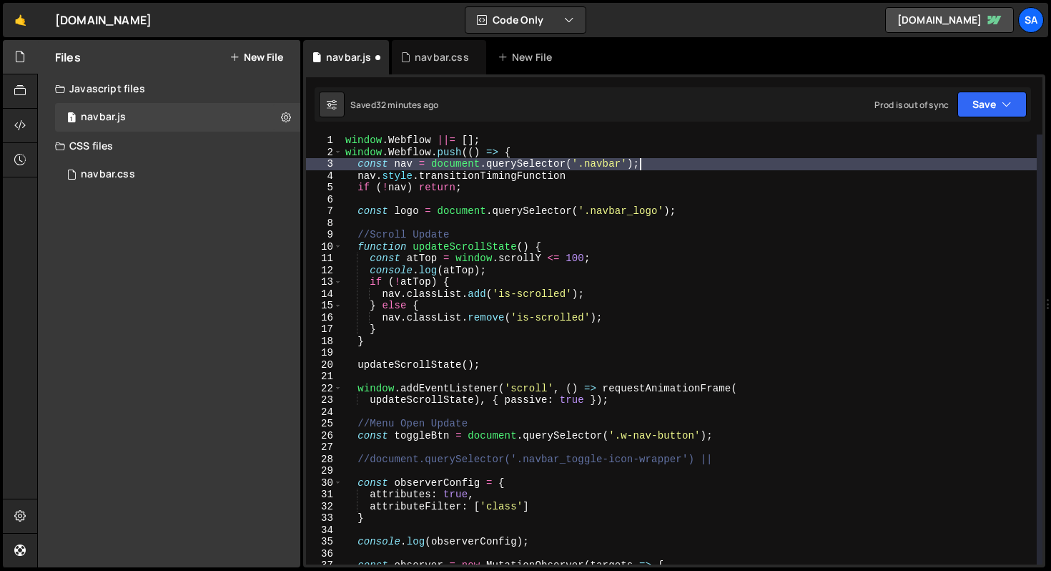
scroll to position [0, 0]
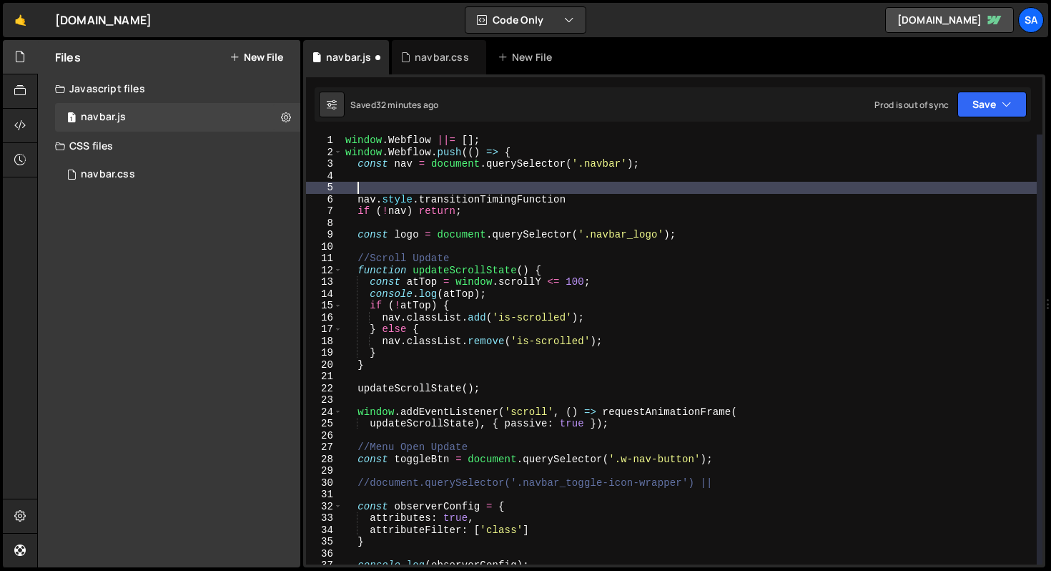
click at [386, 182] on div "window . Webflow ||= [ ] ; window . Webflow . push (( ) => { const nav = docume…" at bounding box center [690, 360] width 694 height 453
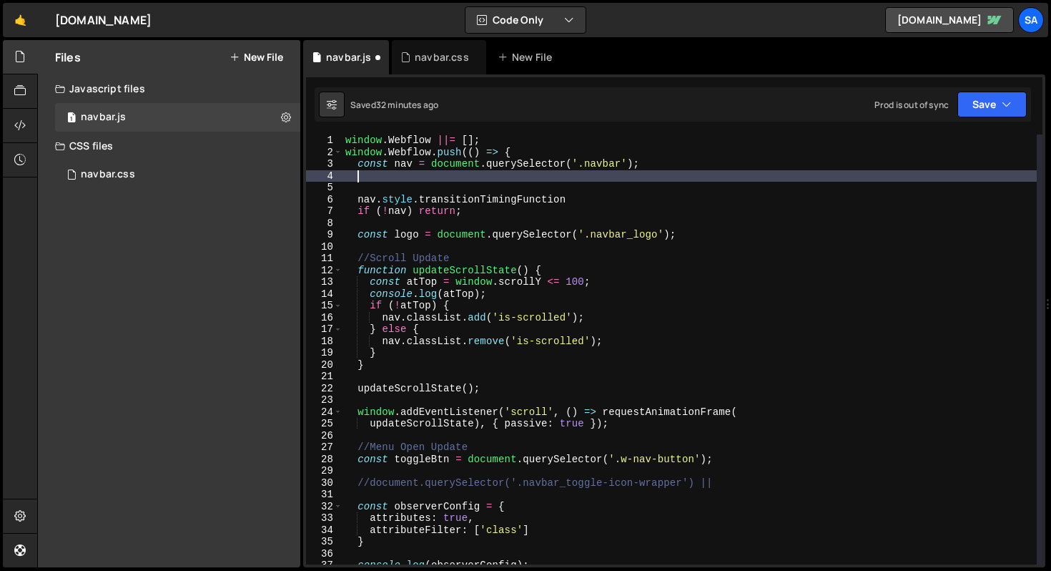
click at [388, 177] on div "window . Webflow ||= [ ] ; window . Webflow . push (( ) => { const nav = docume…" at bounding box center [690, 360] width 694 height 453
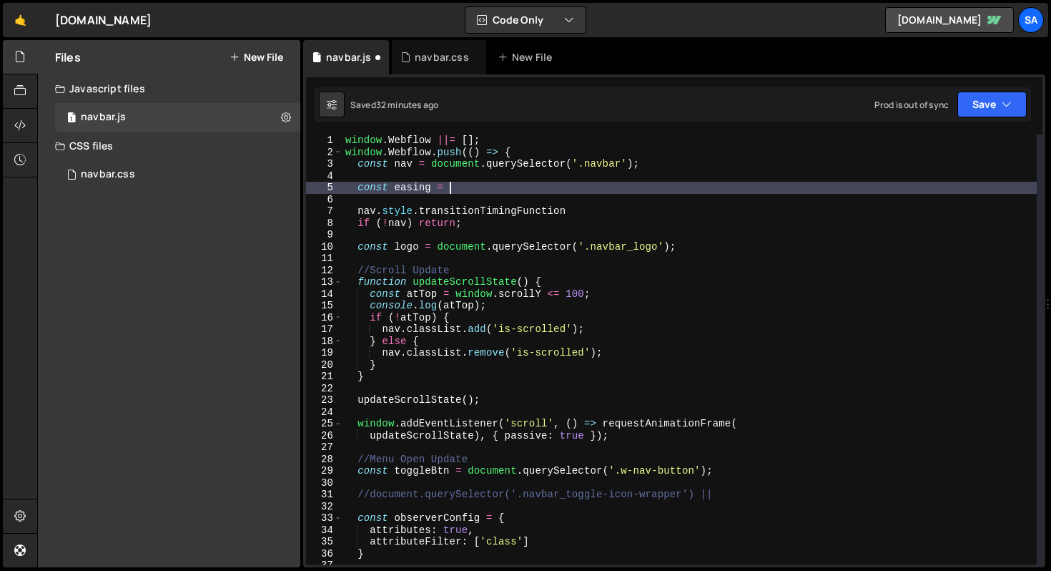
scroll to position [0, 6]
paste textarea "element.style.transitionTimingFunction'"
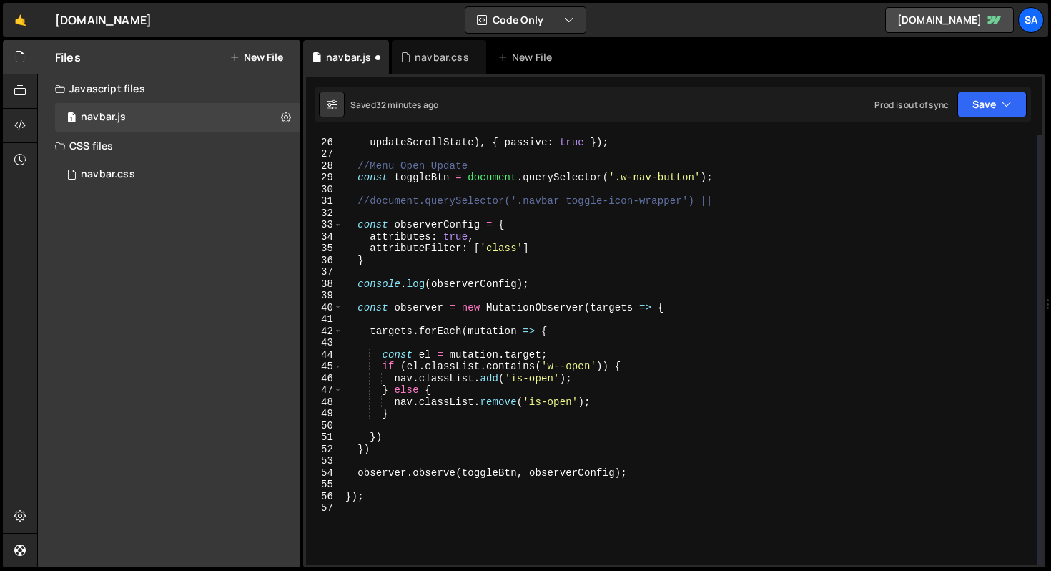
scroll to position [56, 0]
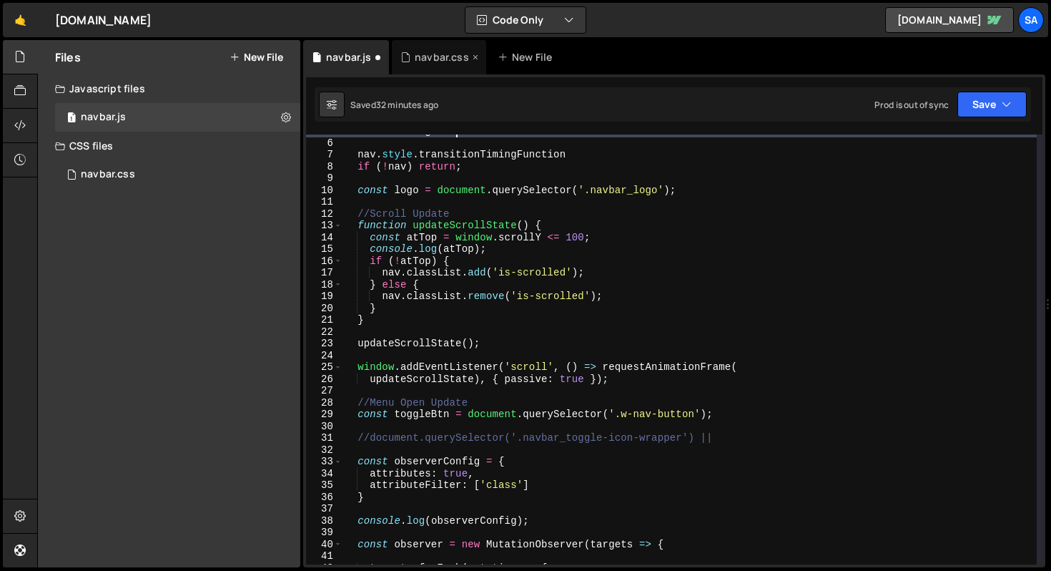
type textarea "const easing = ''"
click at [431, 54] on div "navbar.css" at bounding box center [442, 57] width 54 height 14
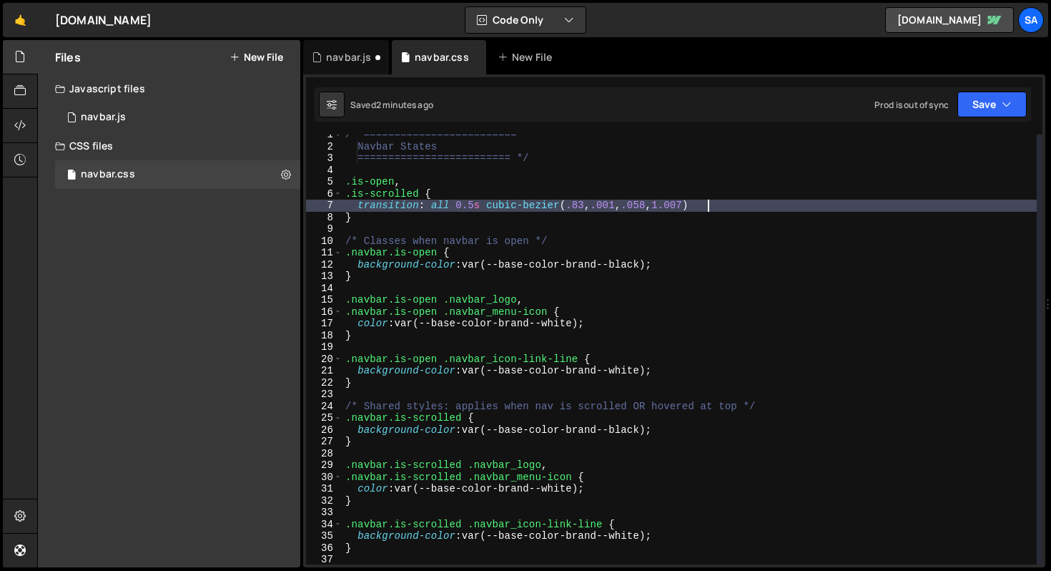
click at [708, 204] on div "/* ========================= Navbar States ========================= */ .is-ope…" at bounding box center [690, 355] width 694 height 453
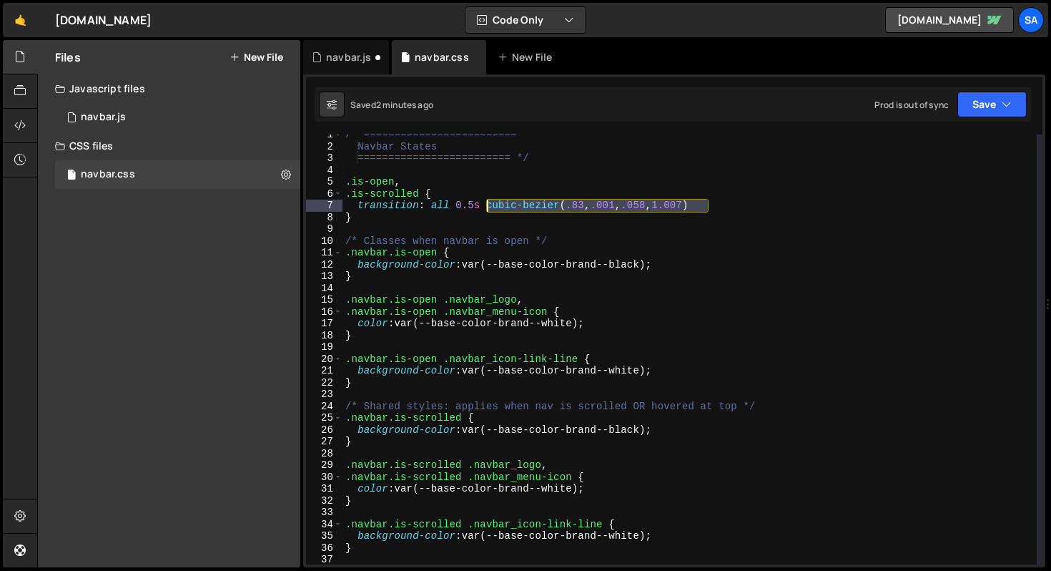
drag, startPoint x: 722, startPoint y: 205, endPoint x: 486, endPoint y: 202, distance: 235.3
click at [486, 202] on div "/* ========================= Navbar States ========================= */ .is-ope…" at bounding box center [690, 355] width 694 height 453
click at [765, 209] on div "/* ========================= Navbar States ========================= */ .is-ope…" at bounding box center [690, 349] width 694 height 430
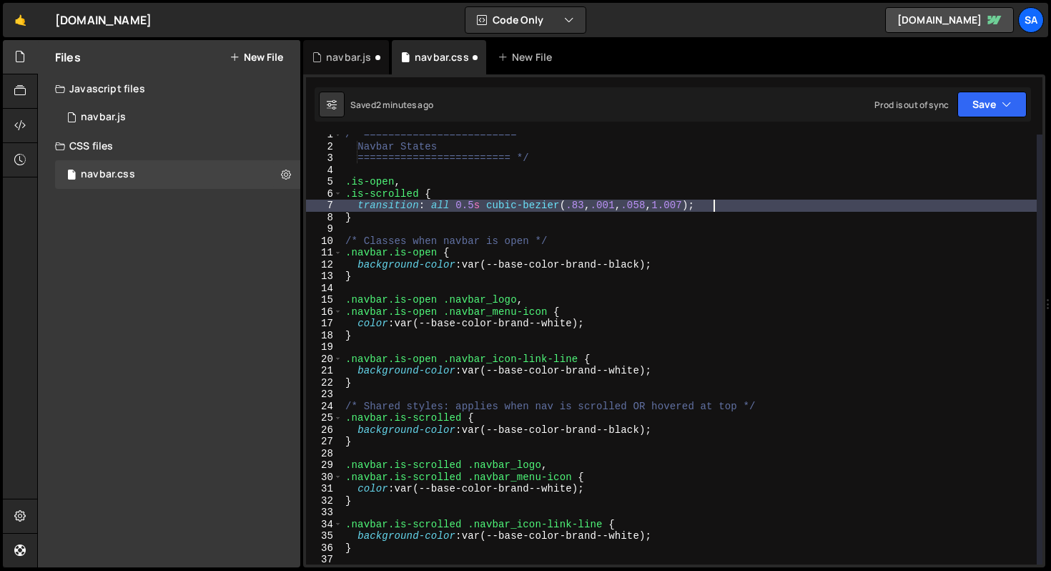
scroll to position [0, 25]
type textarea "transition: all 0.5s cubic-bezier(.83, .001, .058, 1.007);"
click at [990, 88] on div "Saved 2 minutes ago Prod is out of sync Upgrade to Edit Save Save to Staging S …" at bounding box center [673, 104] width 717 height 34
click at [985, 98] on button "Save" at bounding box center [992, 105] width 69 height 26
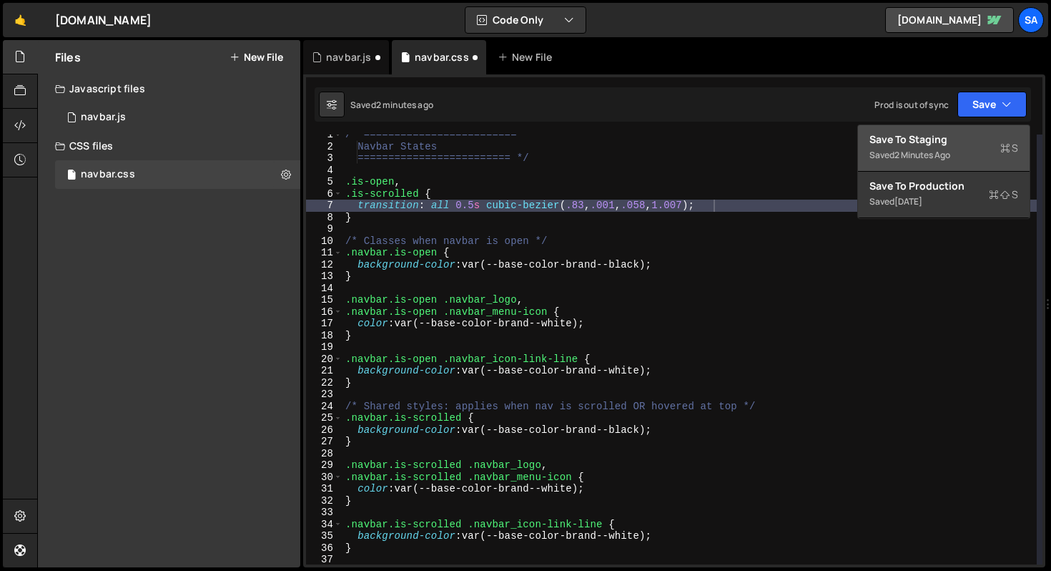
click at [915, 144] on div "Save to Staging S" at bounding box center [944, 139] width 149 height 14
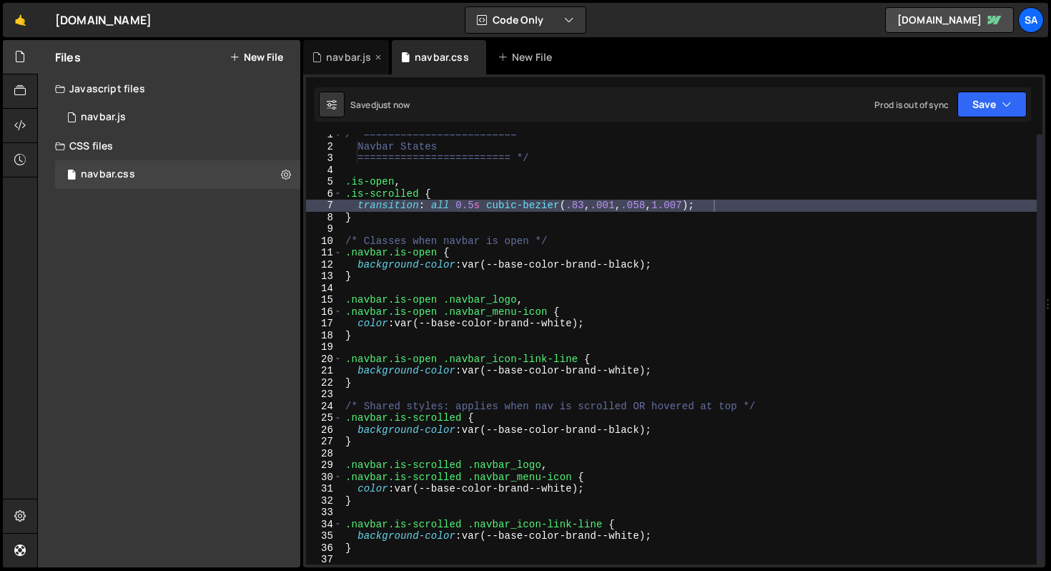
click at [353, 58] on div "navbar.js" at bounding box center [348, 57] width 45 height 14
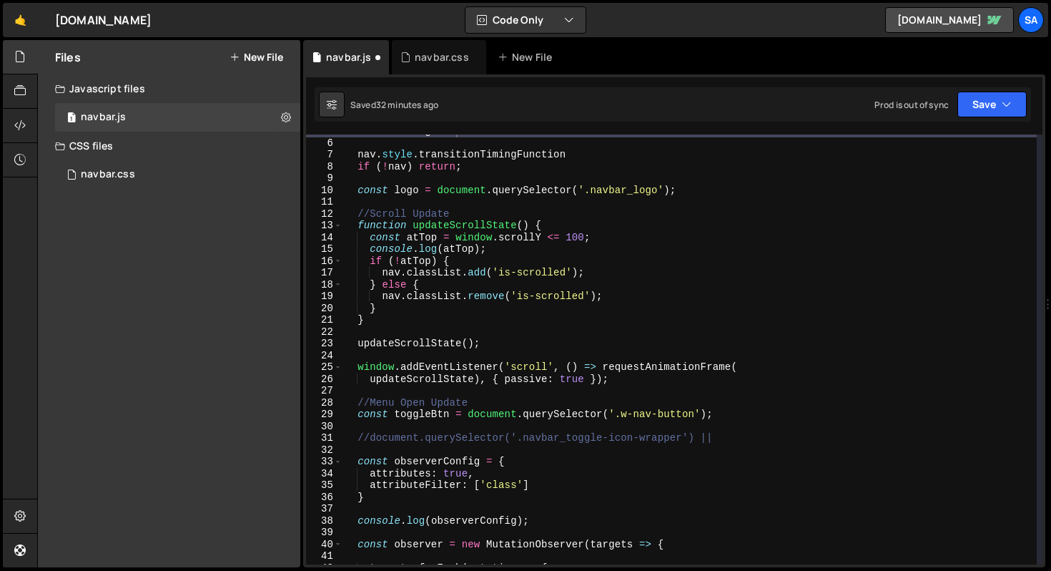
scroll to position [0, 0]
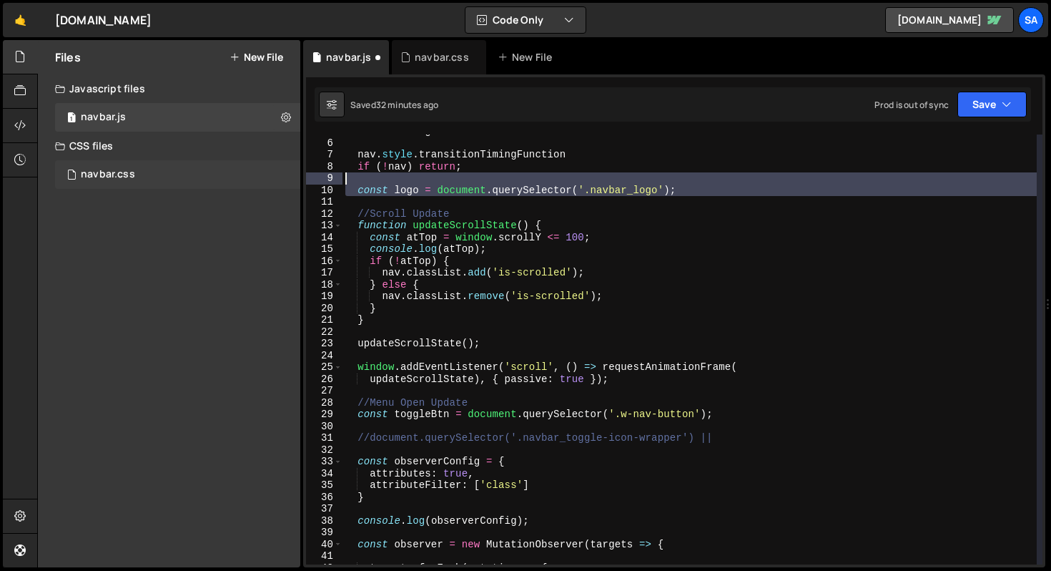
drag, startPoint x: 712, startPoint y: 198, endPoint x: 295, endPoint y: 174, distance: 417.6
click at [295, 174] on div "Files New File Javascript files 1 navbar.js 0 CSS files navbar.css 0 Copy share…" at bounding box center [544, 304] width 1014 height 528
type textarea "const logo = document.querySelector('.navbar_logo');"
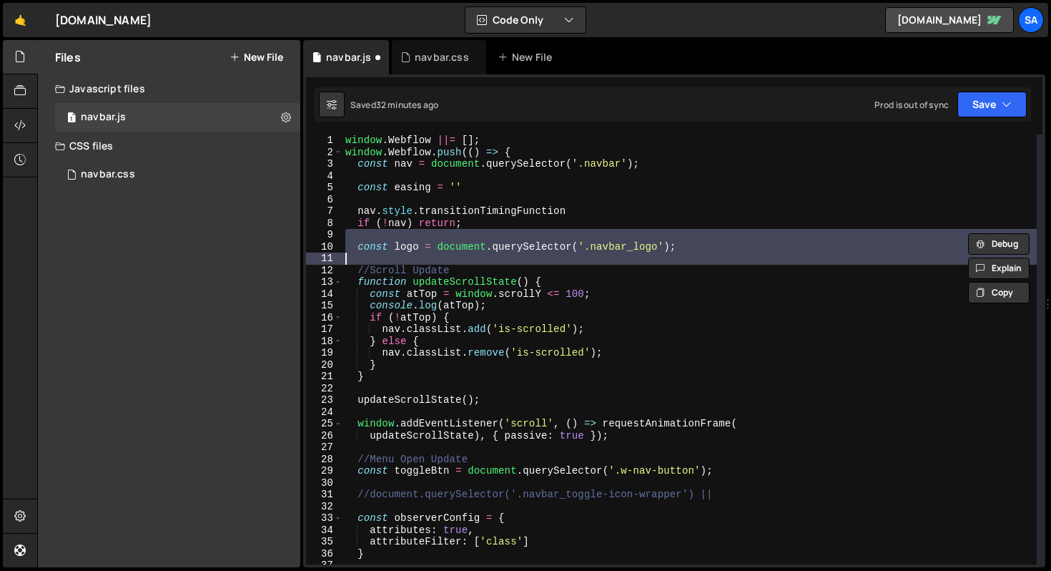
click at [595, 212] on div "window . Webflow ||= [ ] ; window . Webflow . push (( ) => { const nav = docume…" at bounding box center [690, 360] width 694 height 453
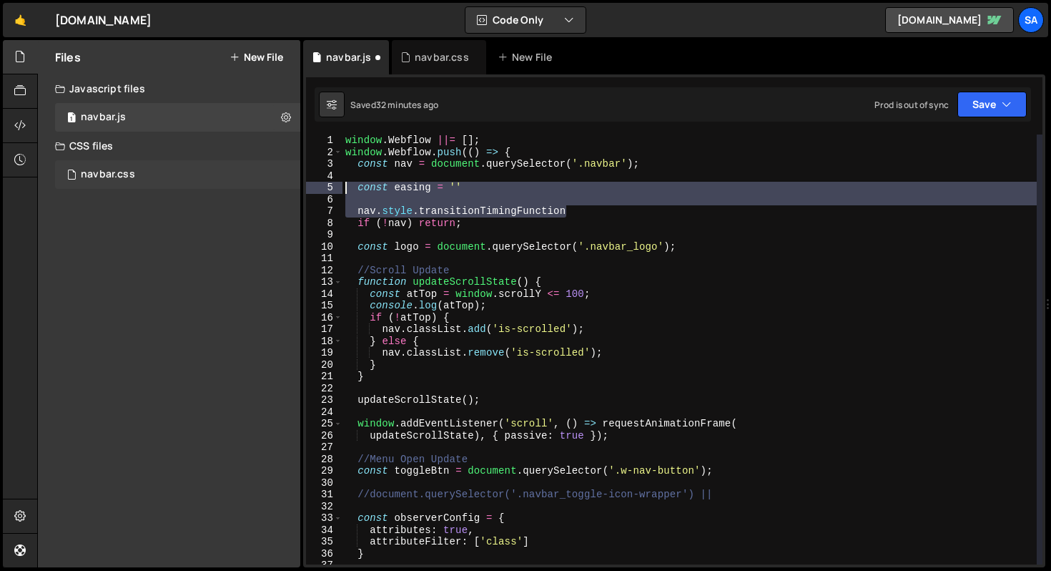
drag, startPoint x: 573, startPoint y: 210, endPoint x: 287, endPoint y: 182, distance: 286.7
click at [287, 182] on div "Files New File Javascript files 1 navbar.js 0 CSS files navbar.css 0 Copy share…" at bounding box center [544, 304] width 1014 height 528
type textarea "const easing = ''"
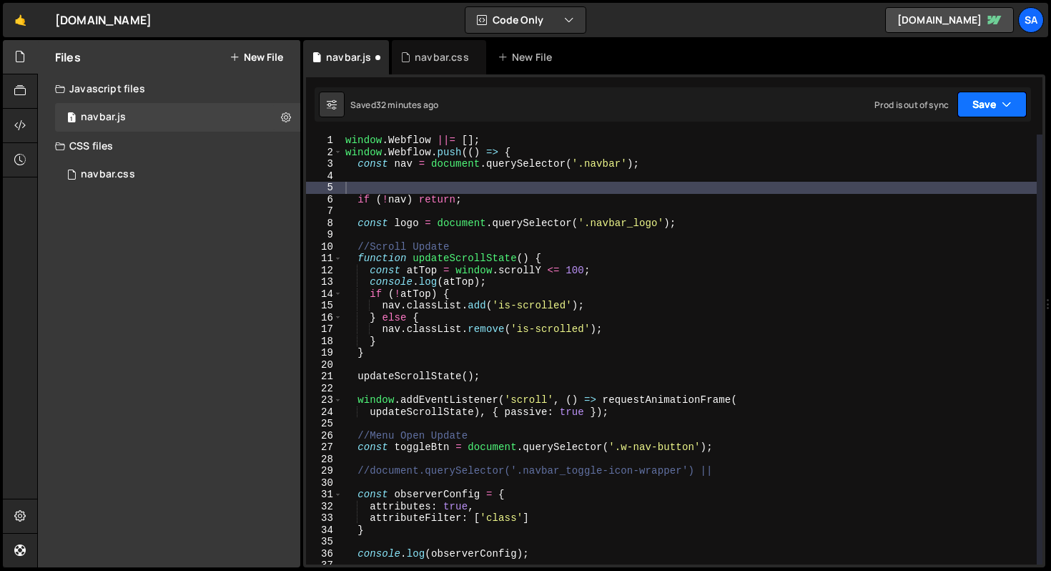
click at [998, 94] on button "Save" at bounding box center [992, 105] width 69 height 26
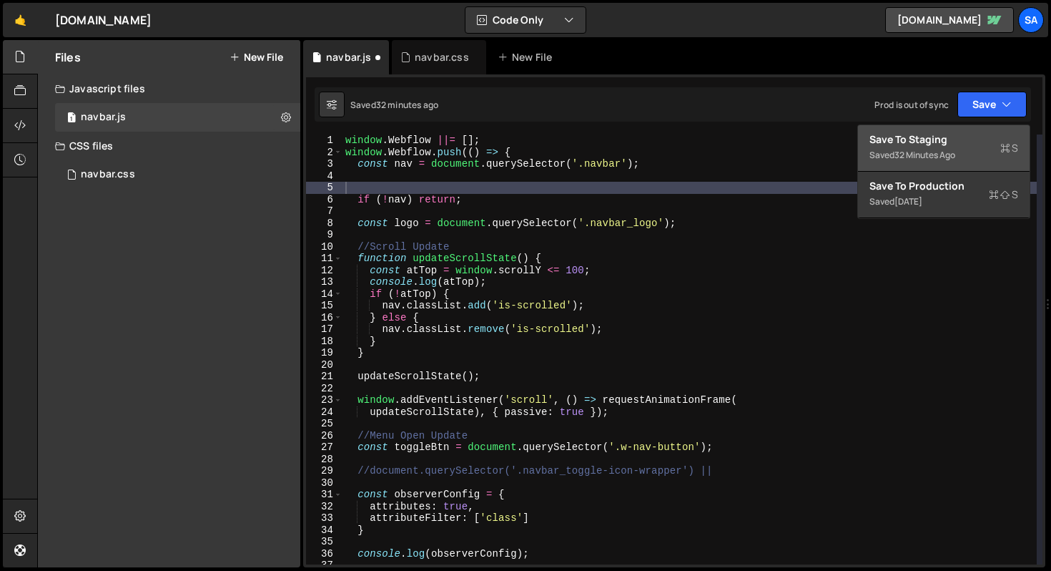
click at [913, 132] on div "Save to Staging S" at bounding box center [944, 139] width 149 height 14
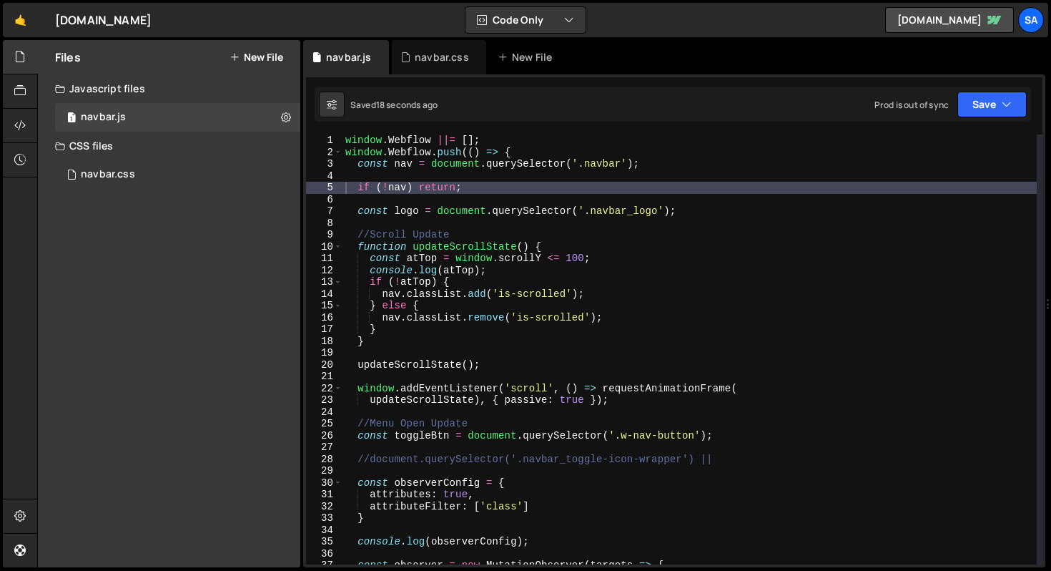
click at [731, 172] on div "window . Webflow ||= [ ] ; window . Webflow . push (( ) => { const nav = docume…" at bounding box center [690, 360] width 694 height 453
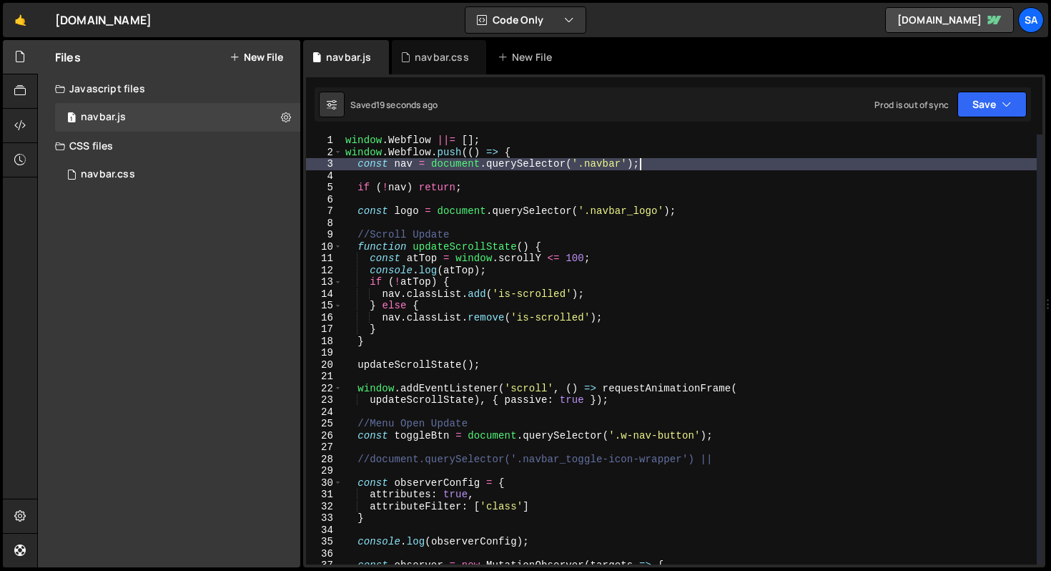
click at [723, 169] on div "window . Webflow ||= [ ] ; window . Webflow . push (( ) => { const nav = docume…" at bounding box center [690, 360] width 694 height 453
type textarea "const nav = document.querySelector('.navbar');"
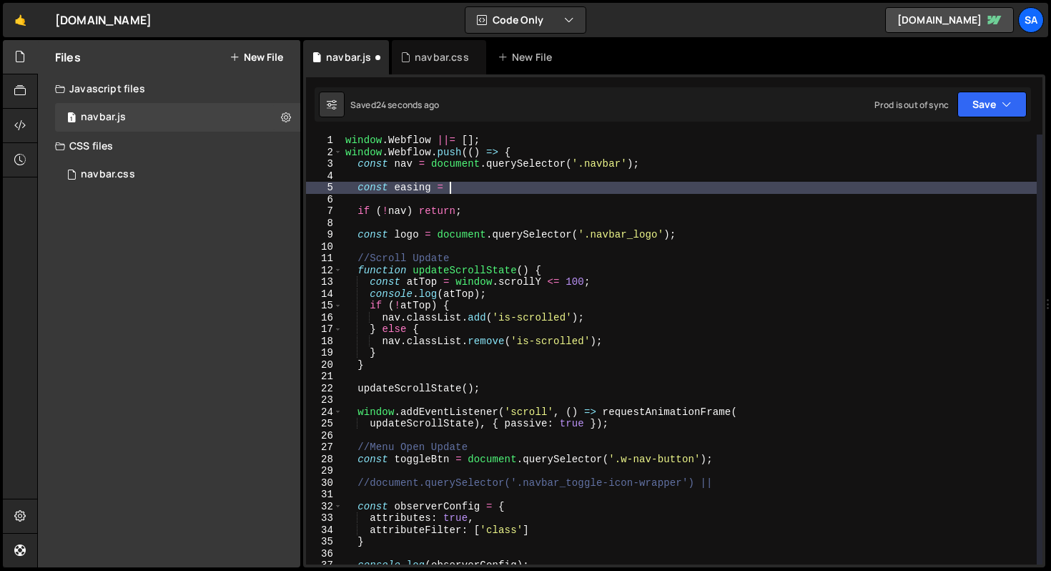
scroll to position [0, 6]
paste textarea "cubic-bezier(.83, .001, .058, 1.007)'"
type textarea "const easing = 'cubic-bezier(.83, .001, .058, 1.007)';"
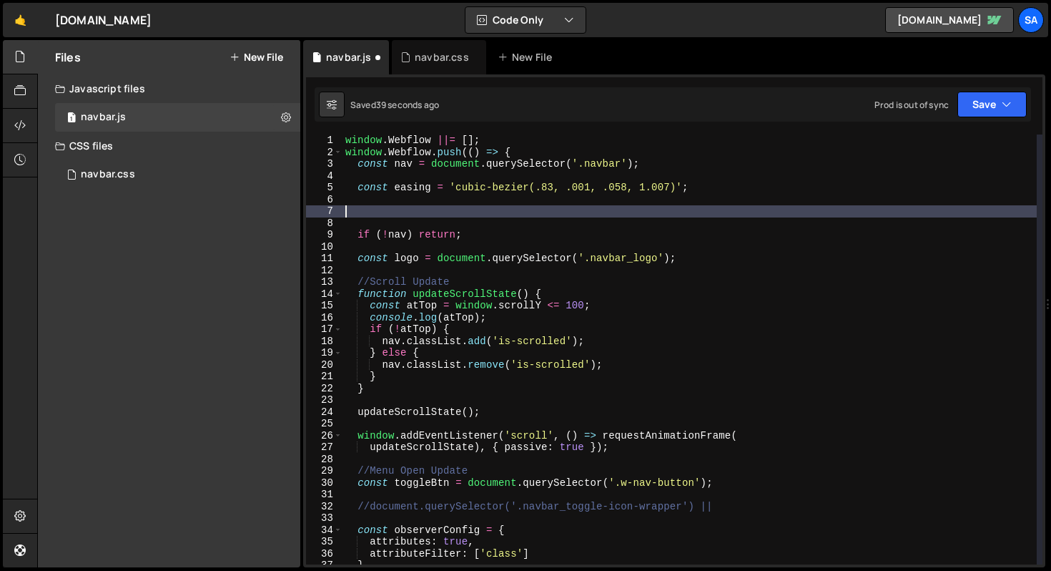
type textarea "\"
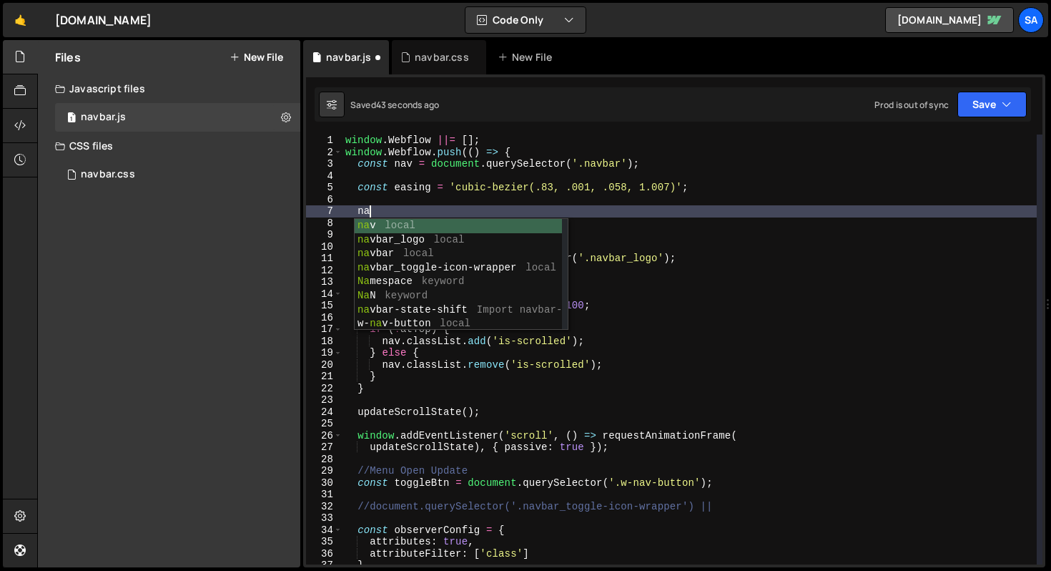
scroll to position [0, 1]
type textarea "nav"
click at [682, 181] on div "window . Webflow ||= [ ] ; window . Webflow . push (( ) => { const nav = docume…" at bounding box center [690, 360] width 694 height 453
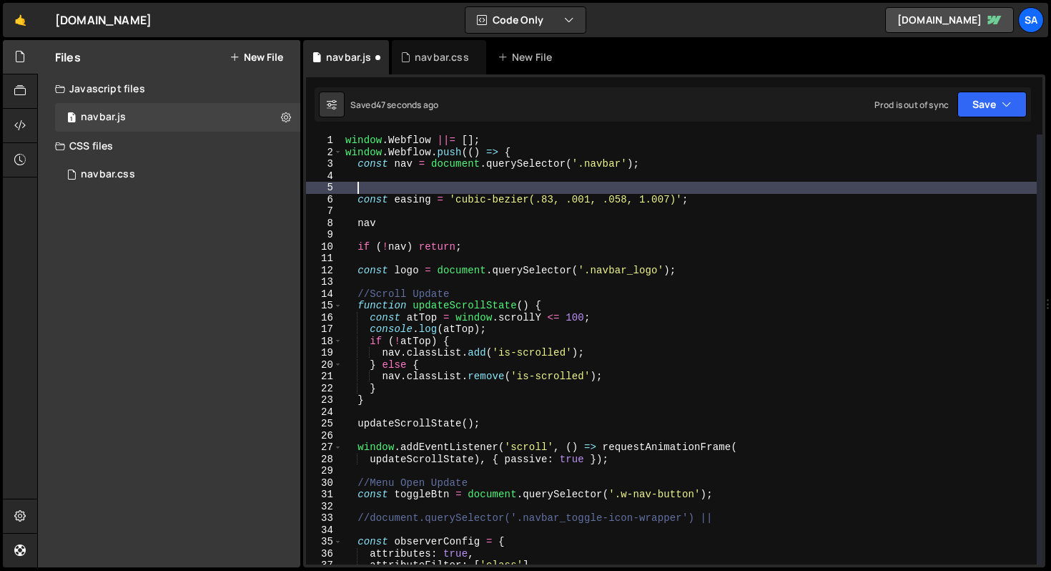
scroll to position [0, 0]
type textarea "a"
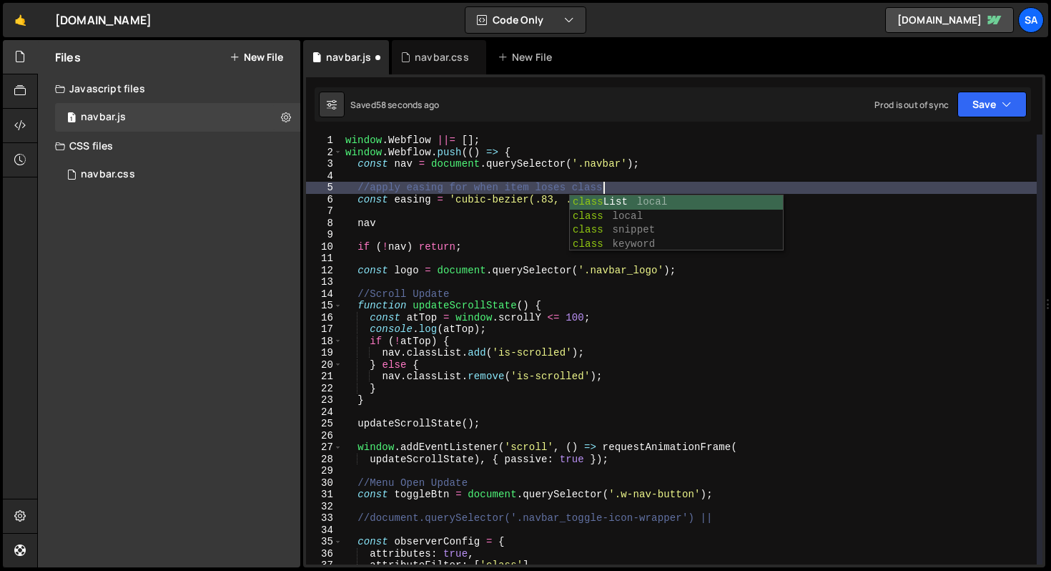
scroll to position [0, 17]
click at [458, 222] on div "window . Webflow ||= [ ] ; window . Webflow . push (( ) => { const nav = docume…" at bounding box center [690, 360] width 694 height 453
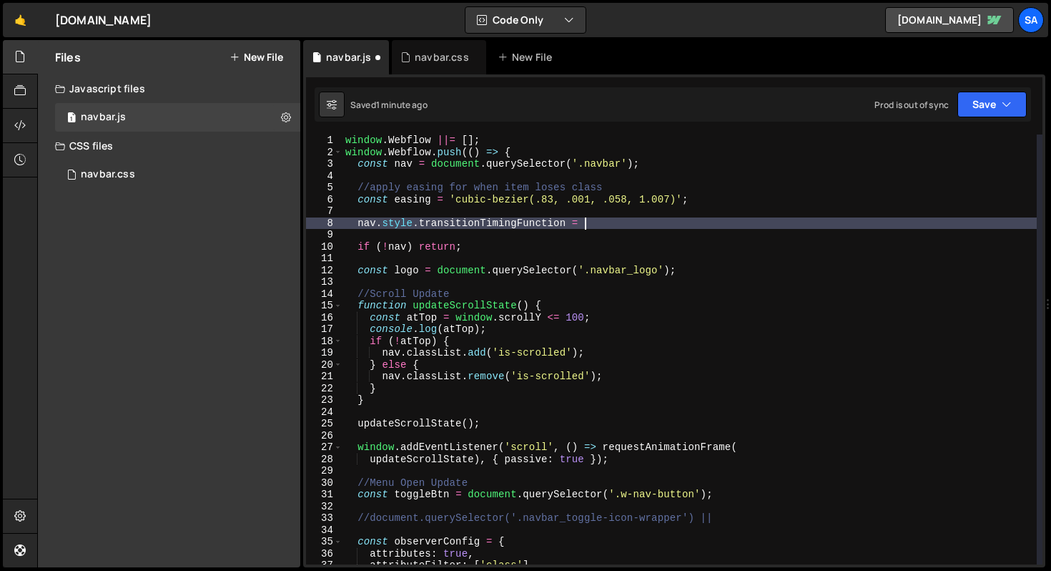
scroll to position [0, 16]
paste textarea "cubic-bezier(.83, .001, .058, 1.007))"
click at [1002, 101] on icon "button" at bounding box center [1007, 104] width 10 height 14
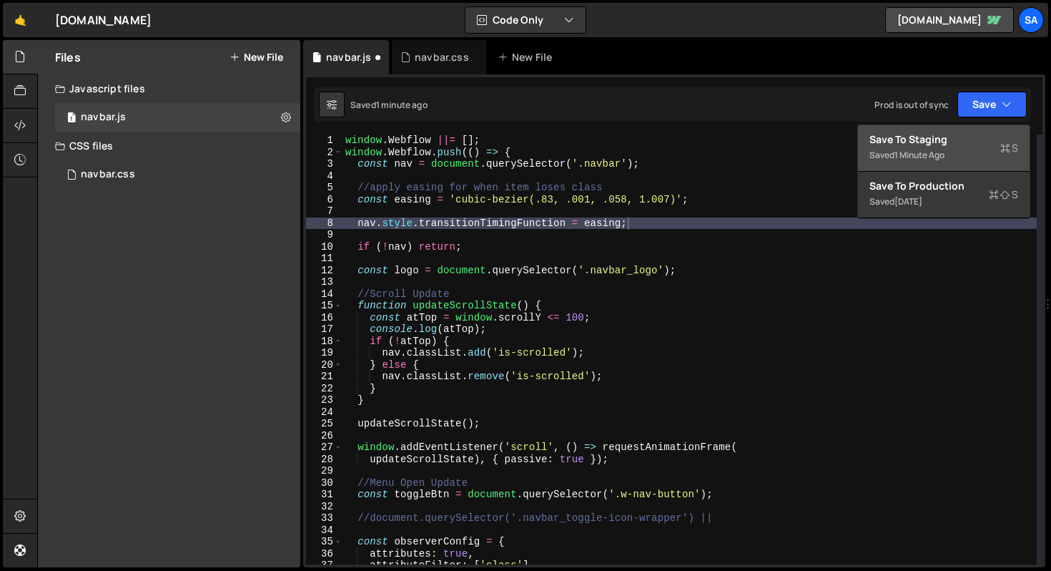
click at [955, 147] on div "Saved 1 minute ago" at bounding box center [944, 155] width 149 height 17
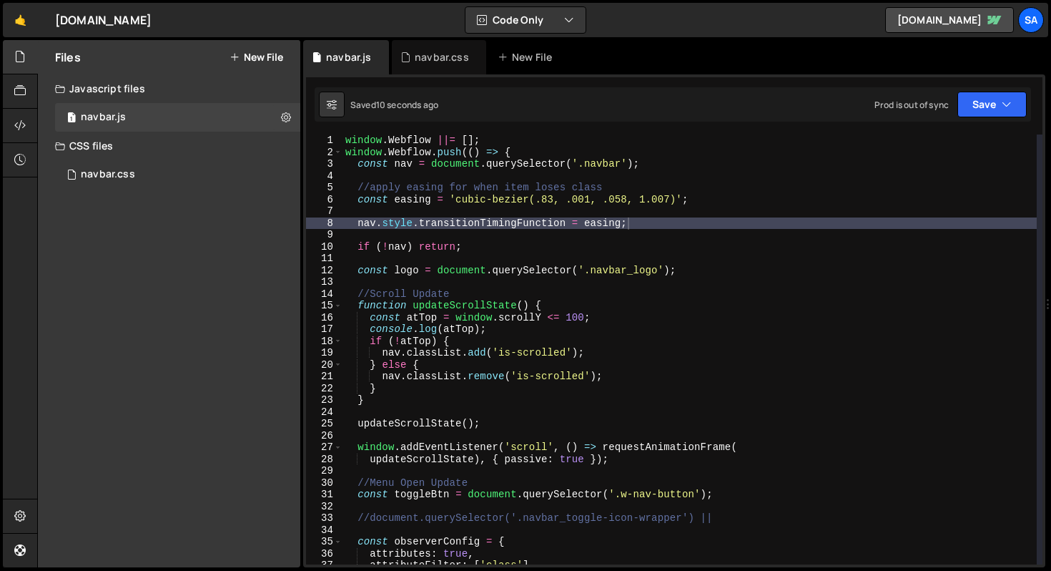
click at [664, 219] on div "window . Webflow ||= [ ] ; window . Webflow . push (( ) => { const nav = docume…" at bounding box center [690, 360] width 694 height 453
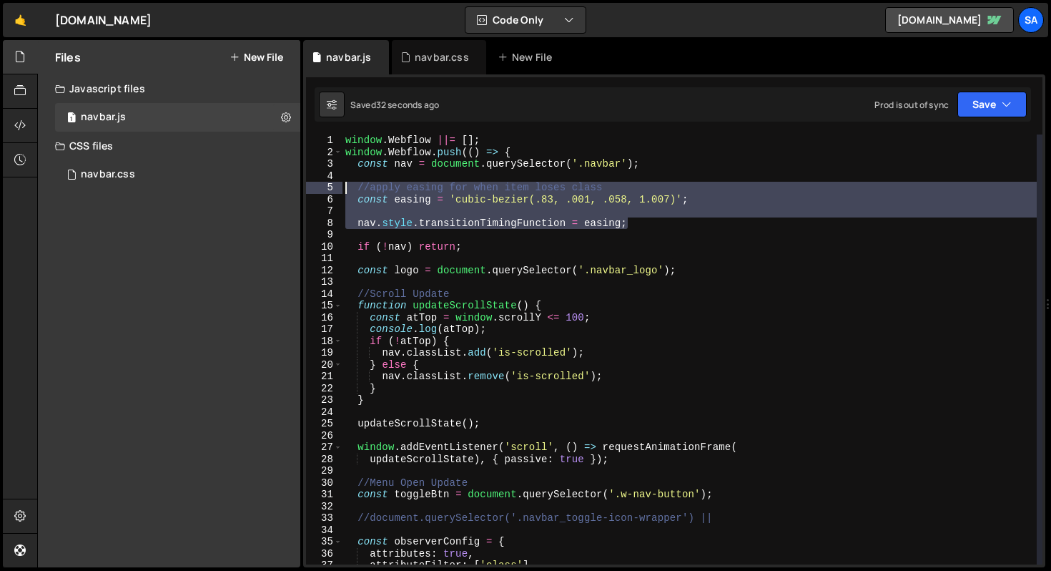
drag, startPoint x: 643, startPoint y: 222, endPoint x: 306, endPoint y: 188, distance: 338.5
click at [306, 188] on div "nav.style.transitionTimingFunction = easing; 1 2 3 4 5 6 7 8 9 10 11 12 13 14 1…" at bounding box center [674, 349] width 737 height 430
type textarea "//apply easing for when item loses class const easing = 'cubic-bezier(.83, .001…"
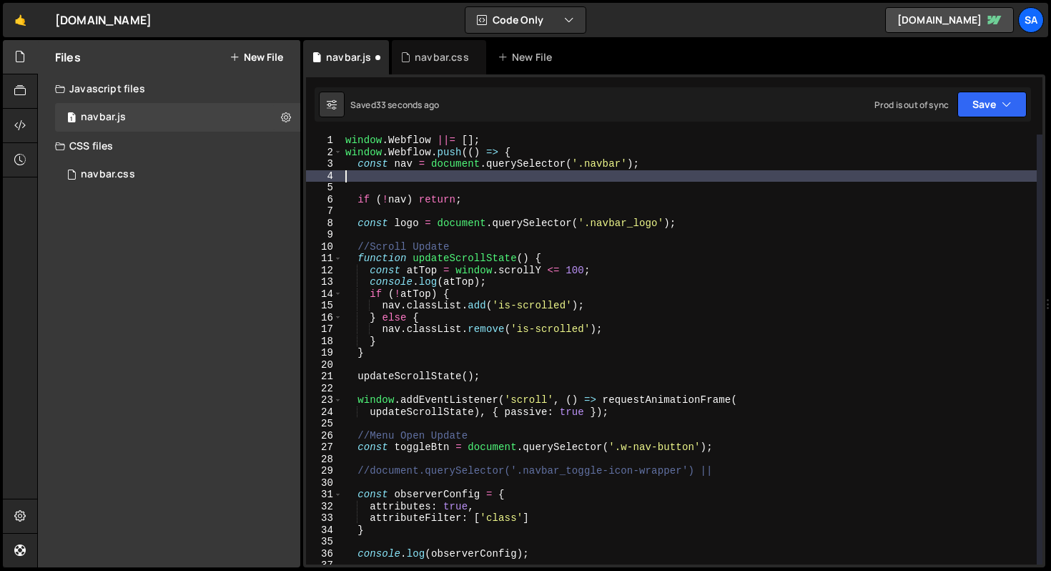
type textarea "const nav = document.querySelector('.navbar');"
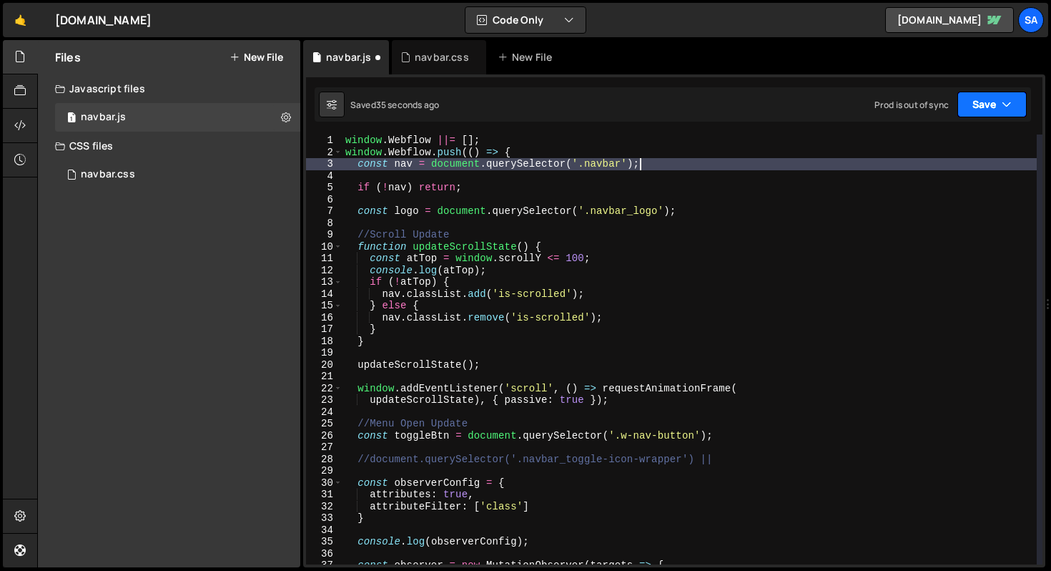
click at [972, 105] on button "Save" at bounding box center [992, 105] width 69 height 26
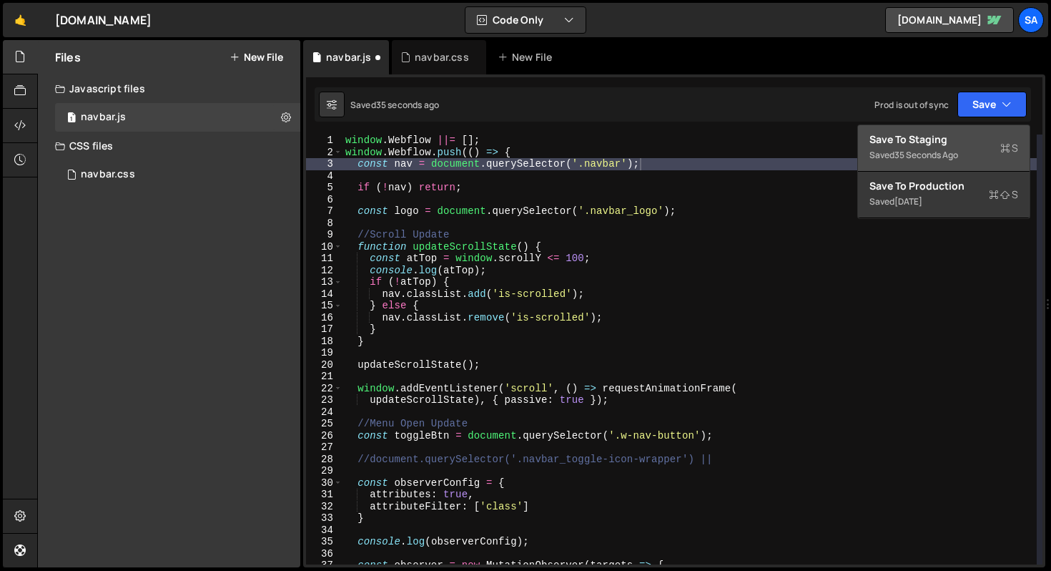
click at [934, 138] on div "Save to Staging S" at bounding box center [944, 139] width 149 height 14
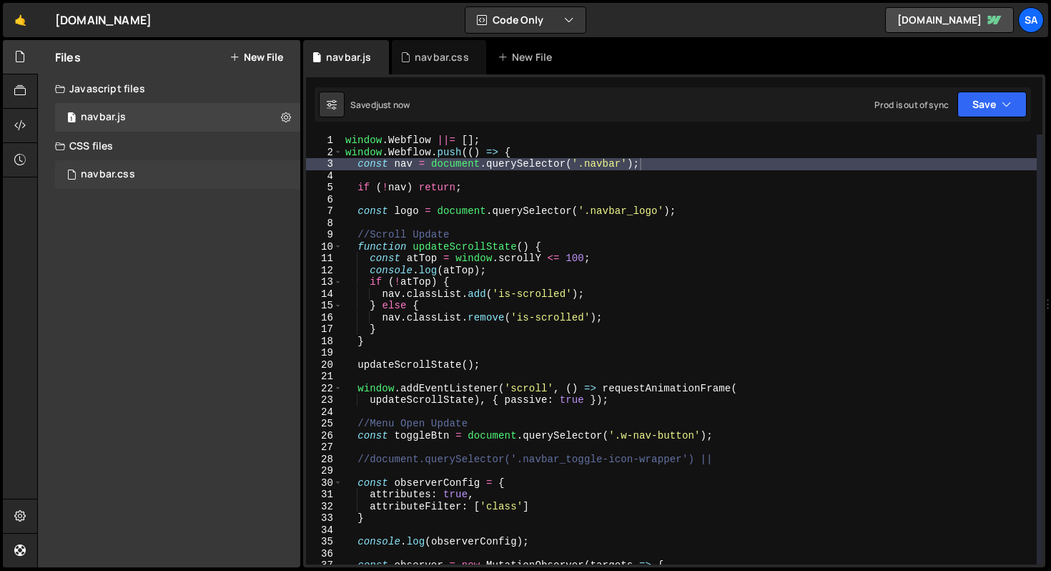
click at [126, 174] on div "navbar.css" at bounding box center [108, 174] width 54 height 13
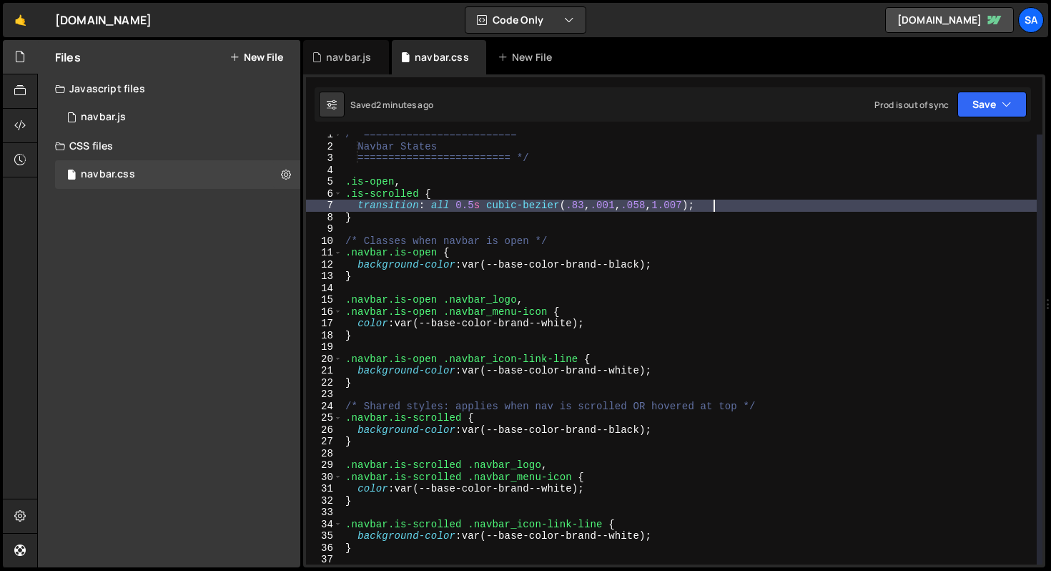
click at [342, 169] on div "4" at bounding box center [324, 170] width 36 height 12
click at [361, 167] on div "/* ========================= Navbar States ========================= */ .is-ope…" at bounding box center [690, 355] width 694 height 453
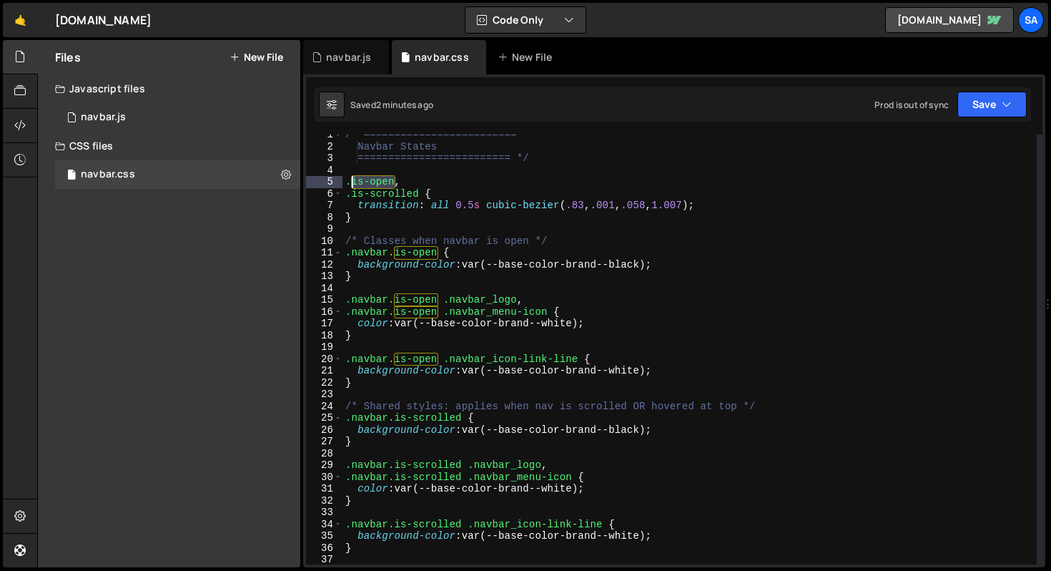
drag, startPoint x: 394, startPoint y: 182, endPoint x: 353, endPoint y: 179, distance: 40.8
click at [353, 179] on div "/* ========================= Navbar States ========================= */ .is-ope…" at bounding box center [690, 355] width 694 height 453
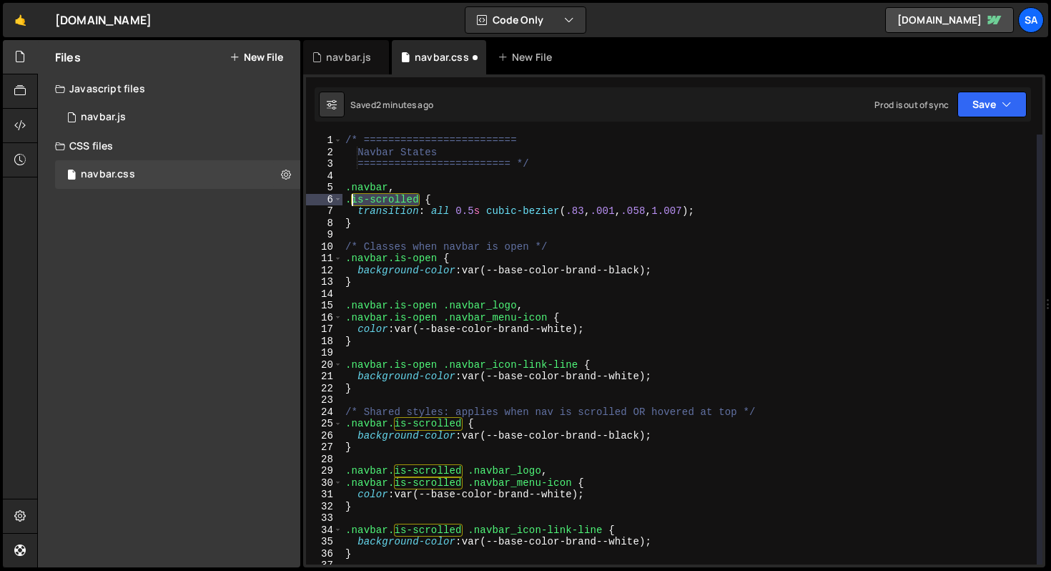
drag, startPoint x: 418, startPoint y: 201, endPoint x: 353, endPoint y: 200, distance: 65.1
click at [353, 200] on div "/* ========================= Navbar States ========================= */ .navbar…" at bounding box center [690, 360] width 694 height 453
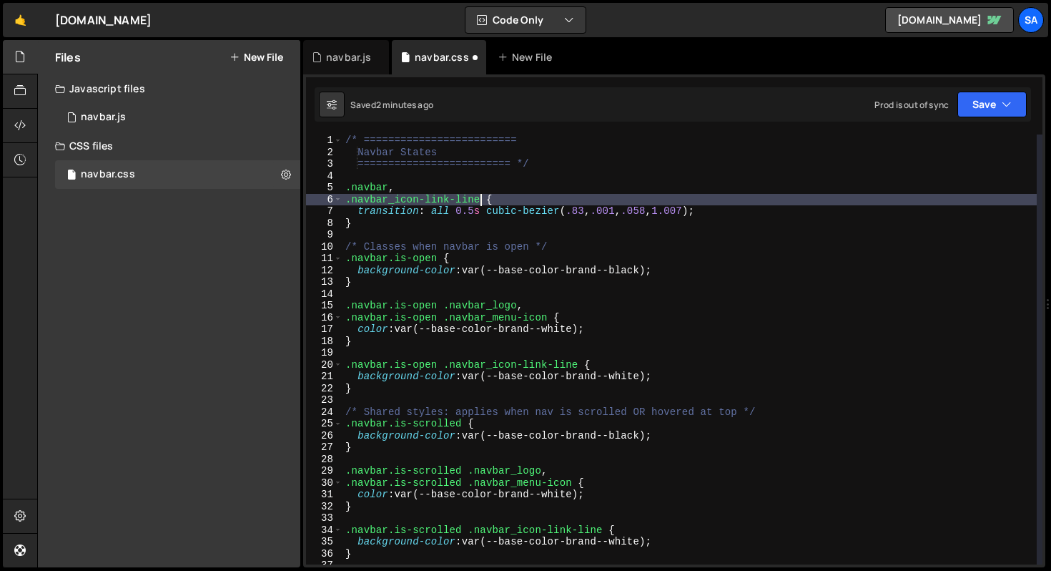
scroll to position [0, 9]
click at [413, 190] on div "/* ========================= Navbar States ========================= */ .navbar…" at bounding box center [690, 360] width 694 height 453
type textarea ".navbar,"
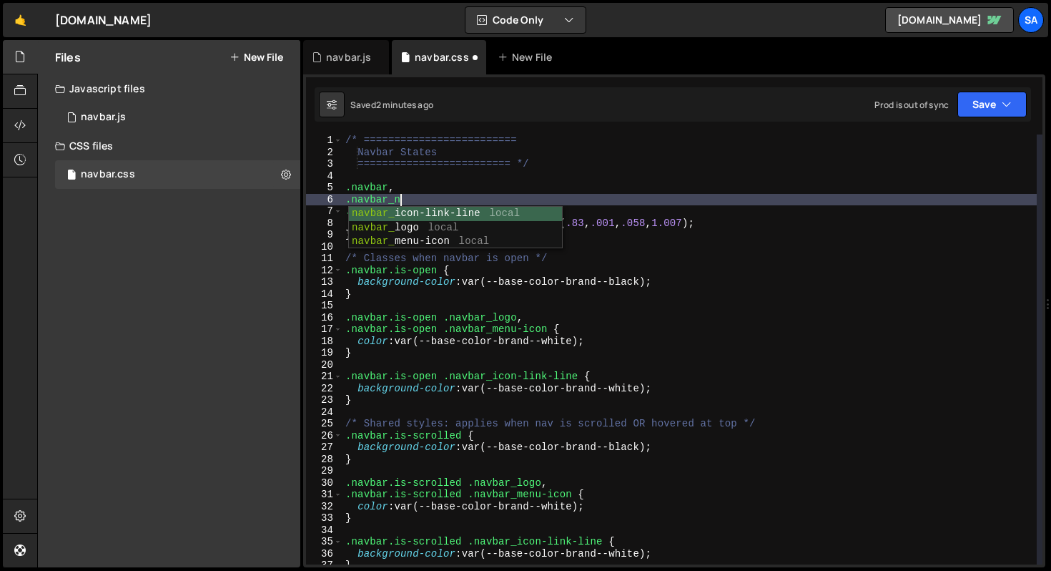
scroll to position [0, 3]
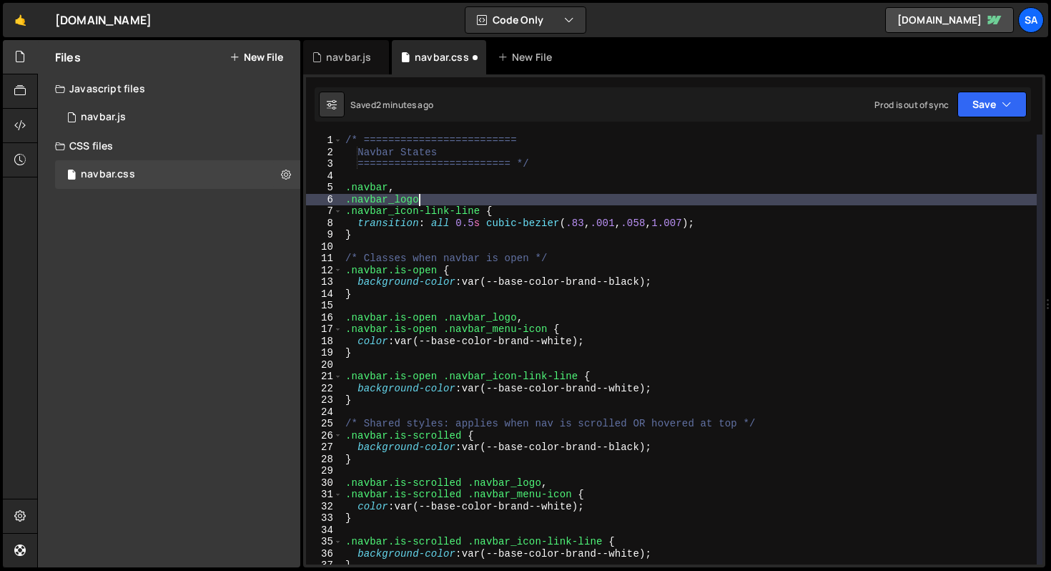
type textarea ".navbar_logo,"
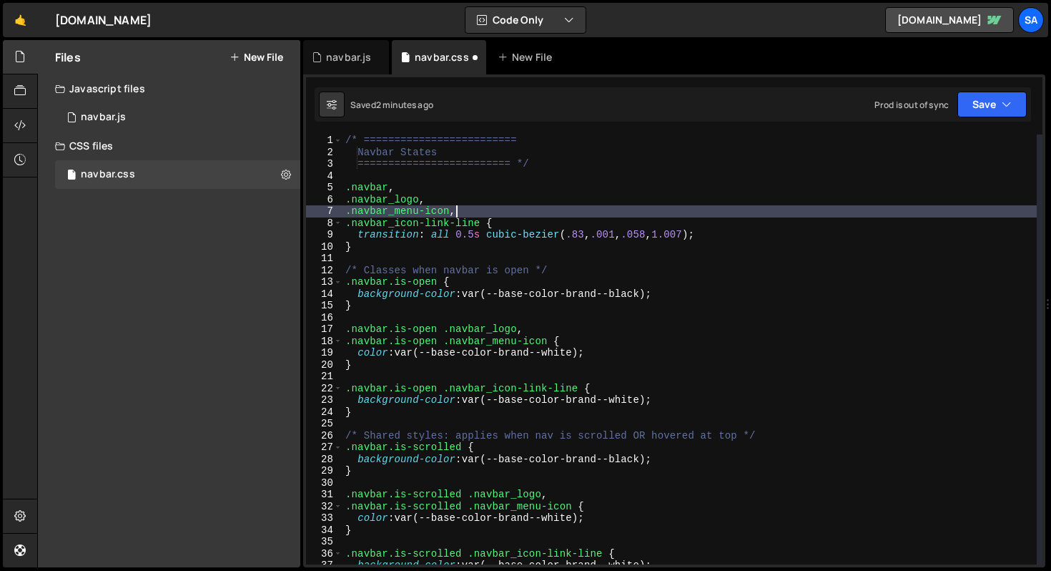
scroll to position [0, 6]
click at [986, 99] on button "Save" at bounding box center [992, 105] width 69 height 26
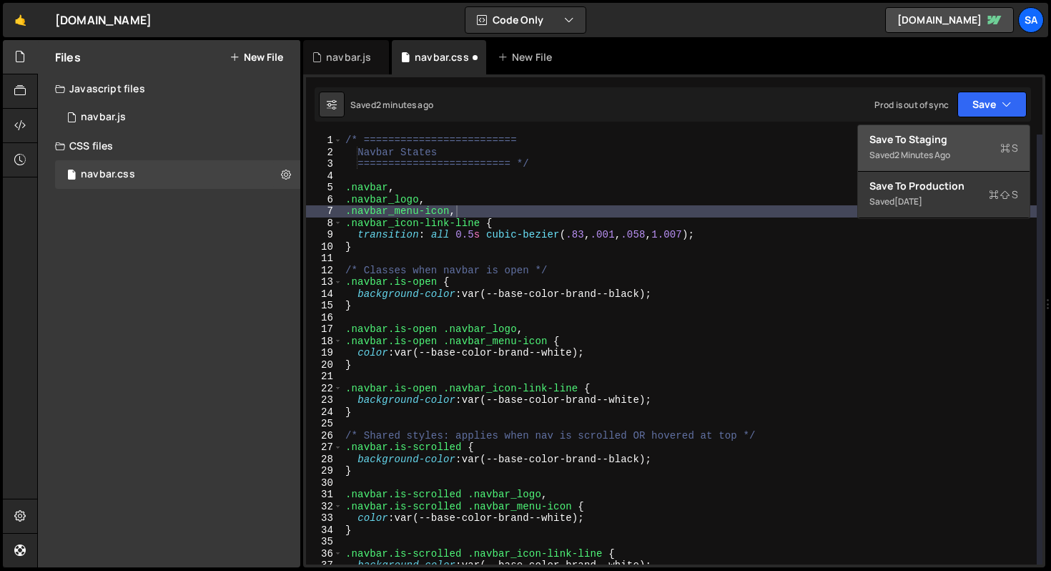
click at [930, 136] on div "Save to Staging S" at bounding box center [944, 139] width 149 height 14
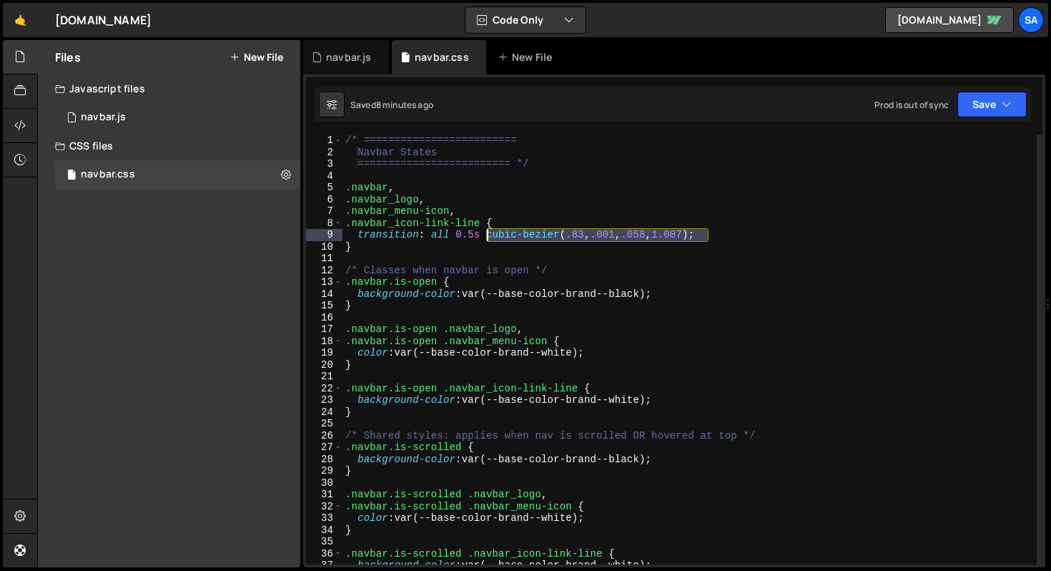
drag, startPoint x: 708, startPoint y: 232, endPoint x: 487, endPoint y: 234, distance: 221.0
click at [487, 234] on div "/* ========================= Navbar States ========================= */ .navbar…" at bounding box center [690, 360] width 694 height 453
paste textarea "215, .61, .355, 1"
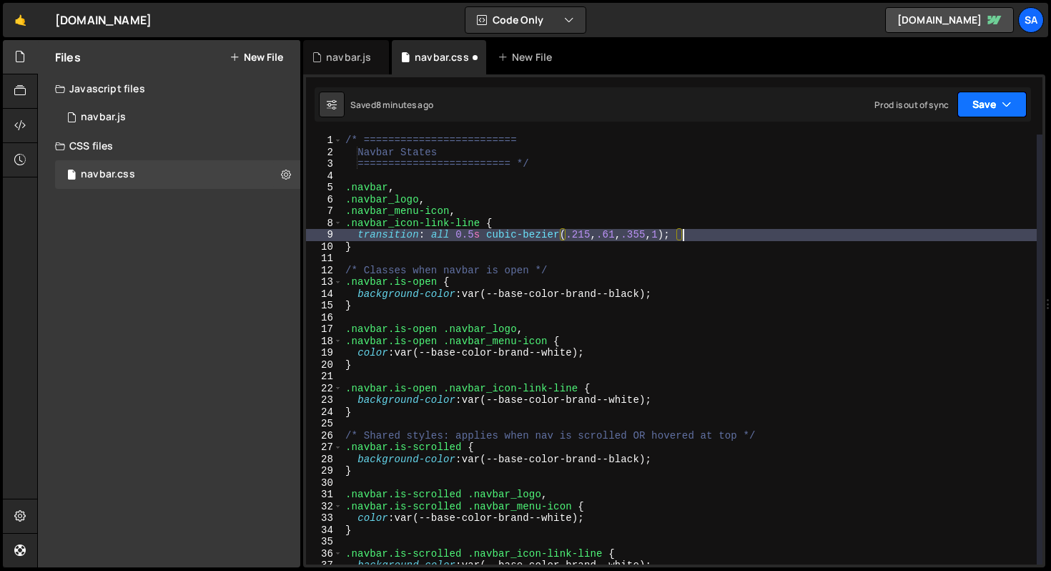
click at [998, 109] on button "Save" at bounding box center [992, 105] width 69 height 26
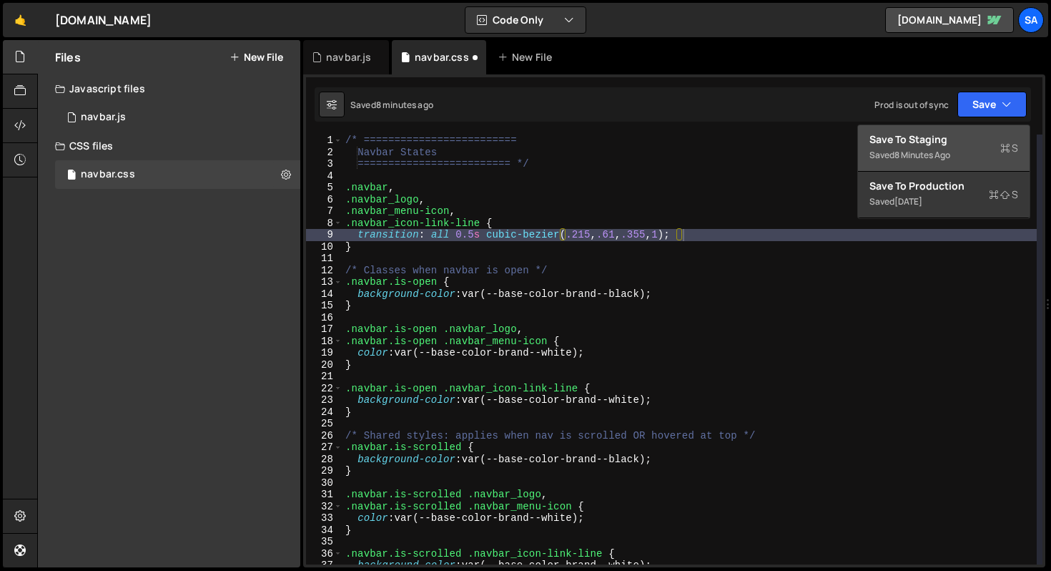
click at [950, 147] on div "Saved 8 minutes ago" at bounding box center [944, 155] width 149 height 17
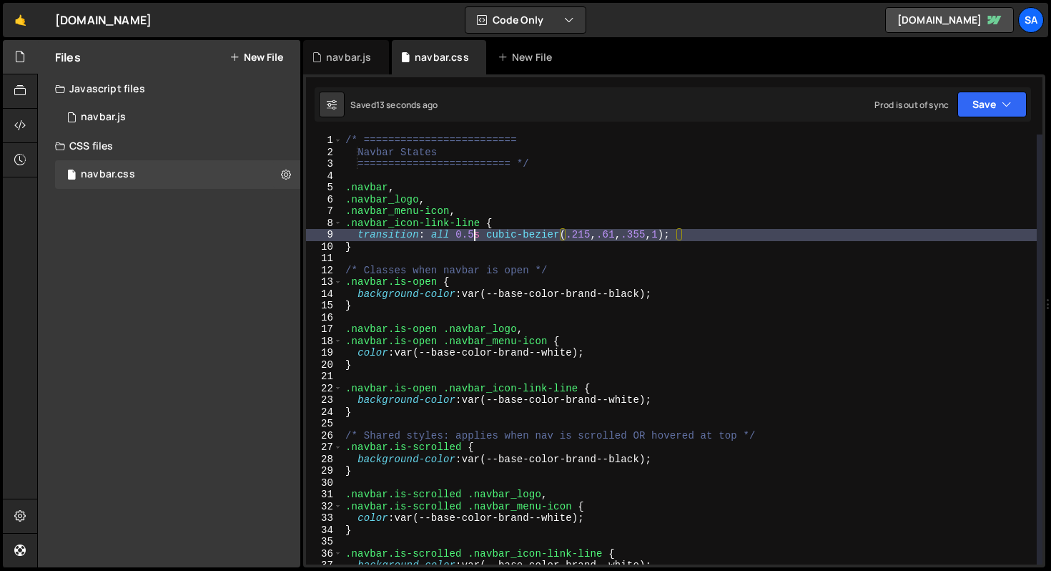
drag, startPoint x: 472, startPoint y: 233, endPoint x: 495, endPoint y: 224, distance: 24.7
click at [473, 232] on div "/* ========================= Navbar States ========================= */ .navbar…" at bounding box center [690, 360] width 694 height 453
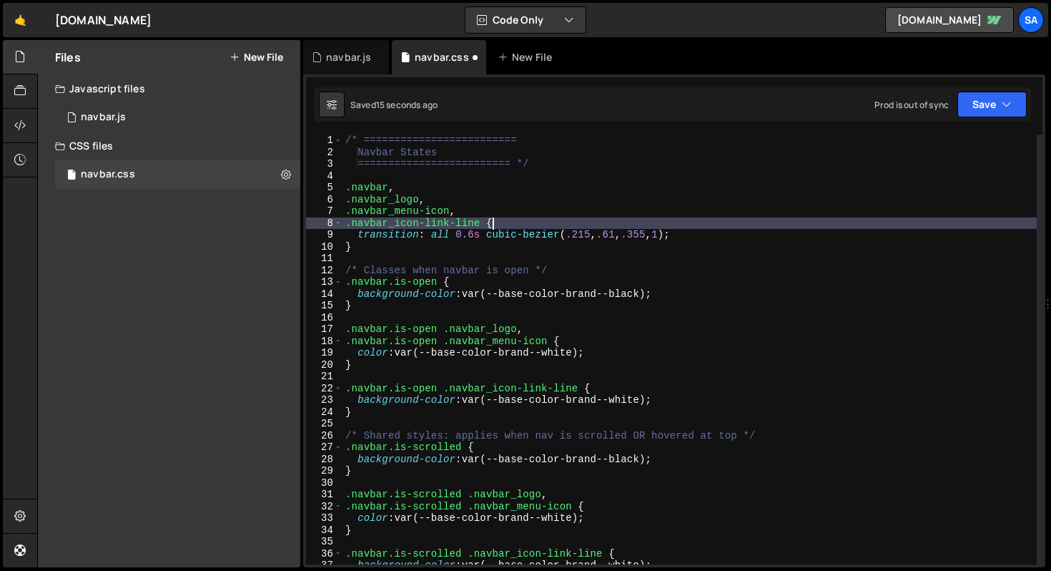
click at [603, 219] on div "/* ========================= Navbar States ========================= */ .navbar…" at bounding box center [690, 360] width 694 height 453
type textarea ".navbar_icon-link-line {"
click at [984, 103] on button "Save" at bounding box center [992, 105] width 69 height 26
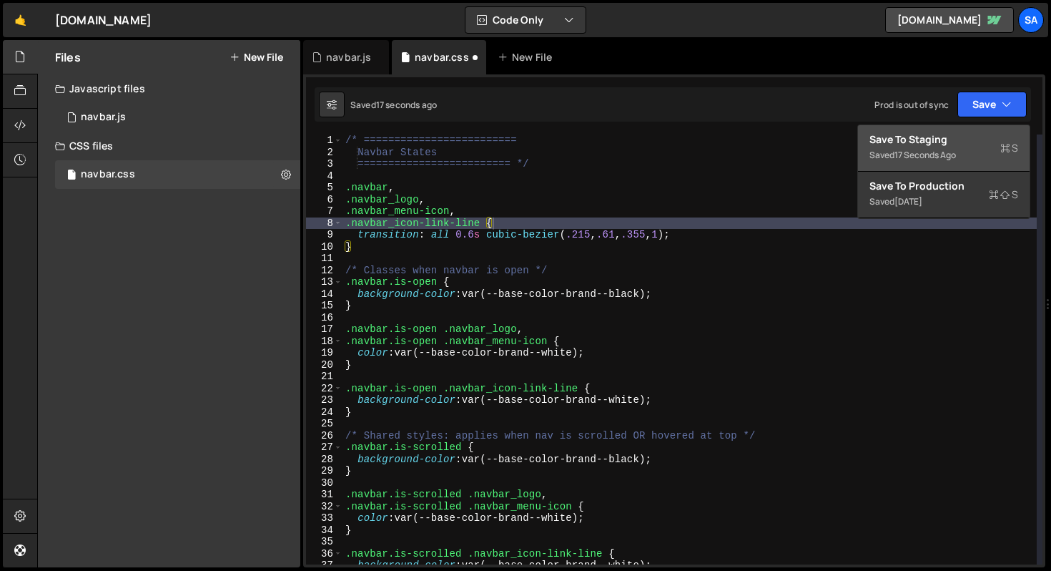
click at [932, 152] on div "17 seconds ago" at bounding box center [926, 155] width 62 height 12
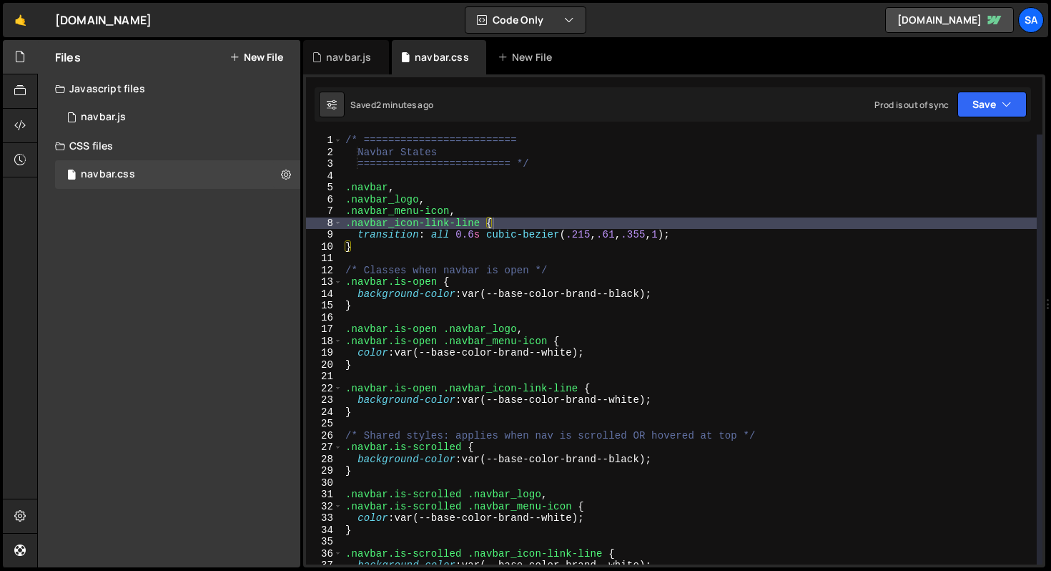
click at [449, 177] on div "/* ========================= Navbar States ========================= */ .navbar…" at bounding box center [690, 360] width 694 height 453
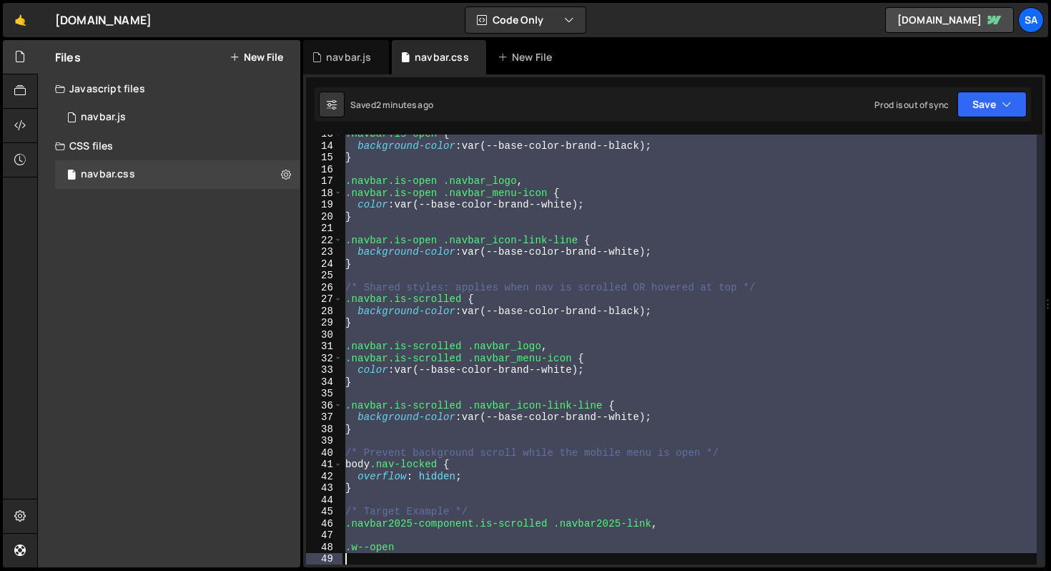
scroll to position [148, 0]
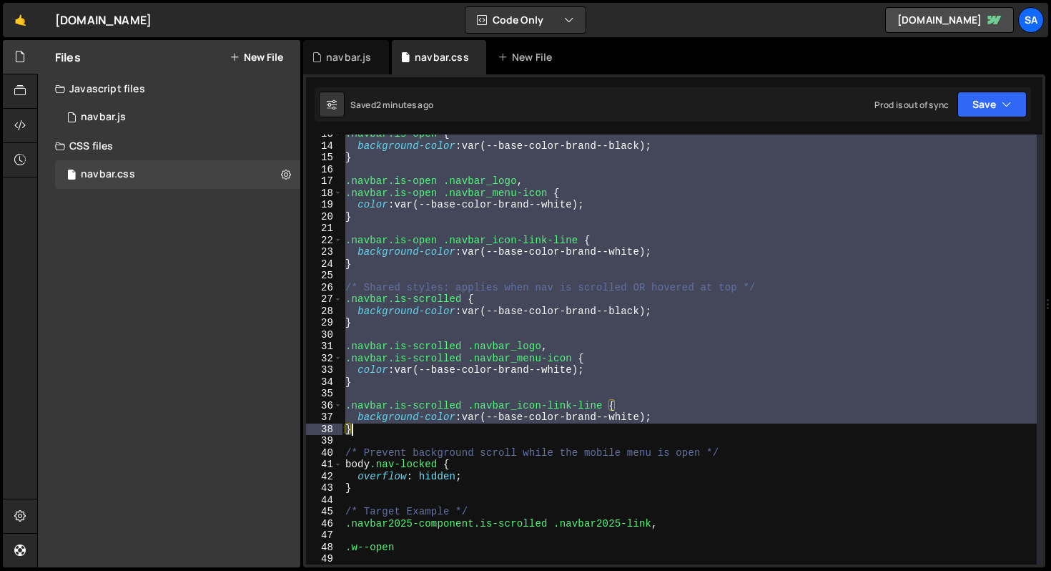
drag, startPoint x: 345, startPoint y: 188, endPoint x: 691, endPoint y: 427, distance: 420.0
click at [691, 427] on div ".navbar.is-open { background-color : var(--base-color-brand--black) ; } .navbar…" at bounding box center [690, 354] width 694 height 453
type textarea "background-color: var(--base-color-brand--white); }"
click at [285, 176] on icon at bounding box center [286, 174] width 10 height 14
type input "navbar"
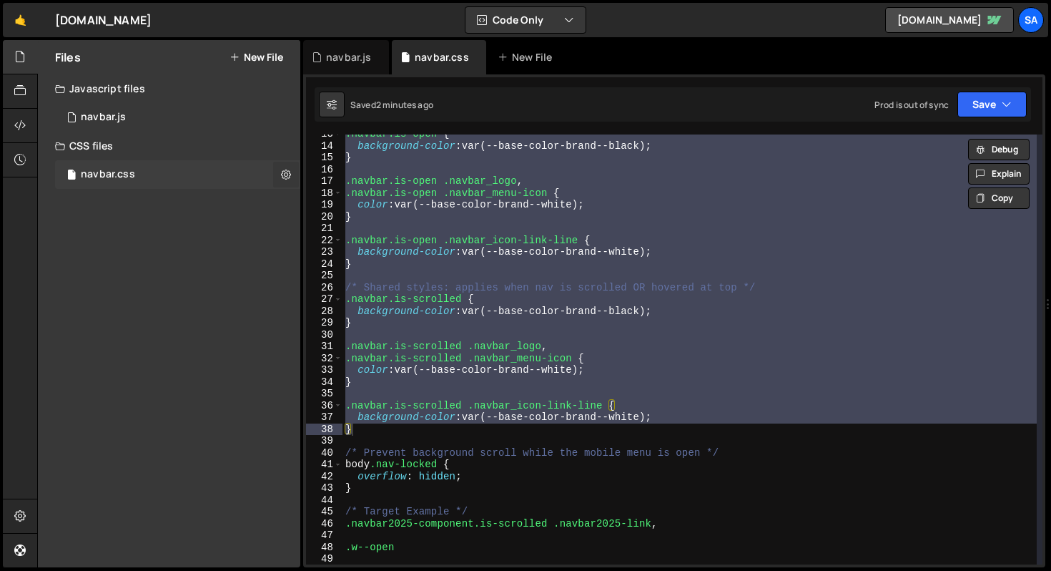
radio input "false"
radio input "true"
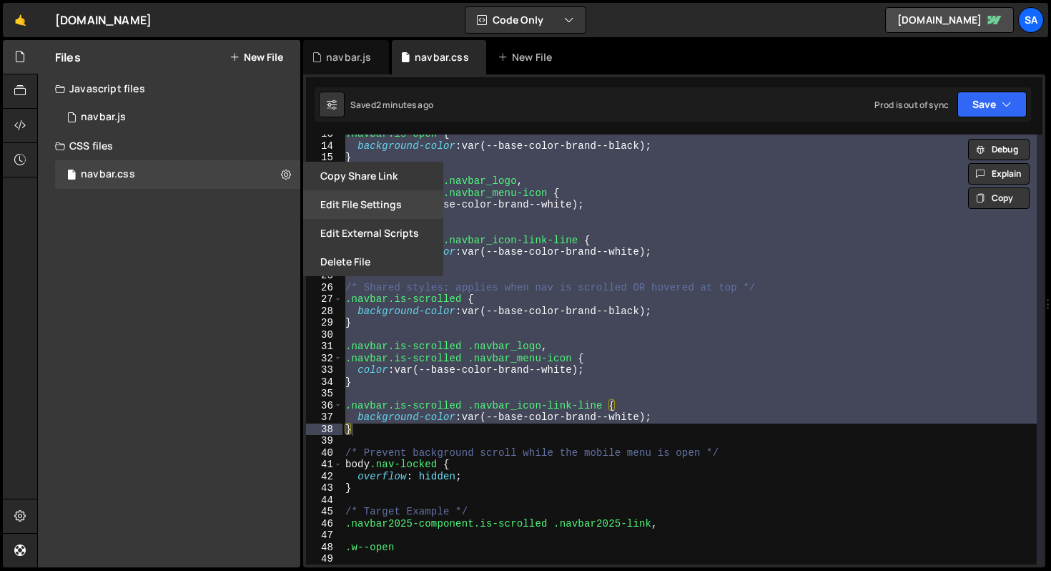
click at [383, 205] on button "Edit File Settings" at bounding box center [373, 204] width 140 height 29
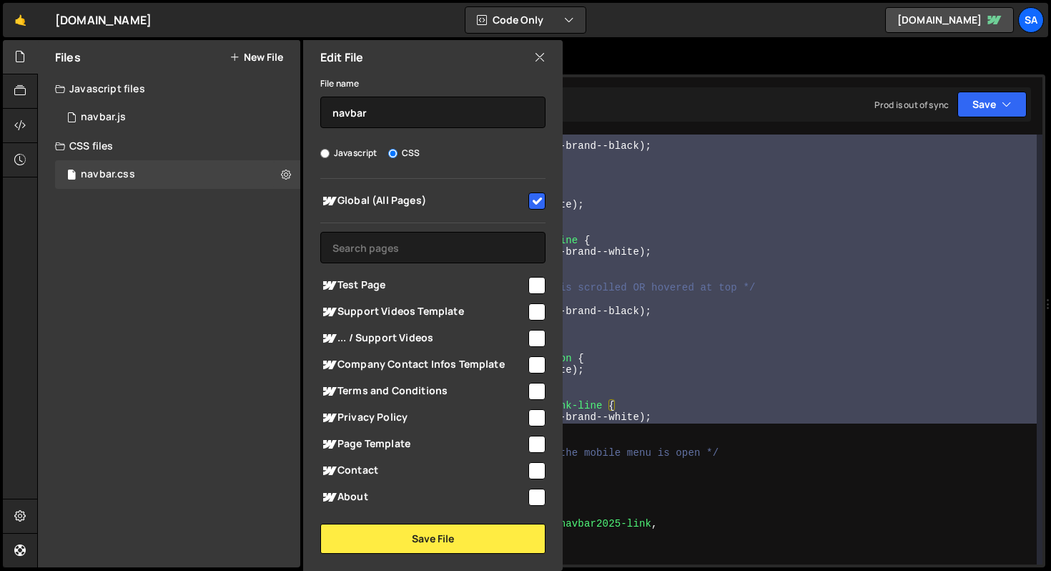
click at [532, 200] on input "checkbox" at bounding box center [536, 200] width 17 height 17
checkbox input "false"
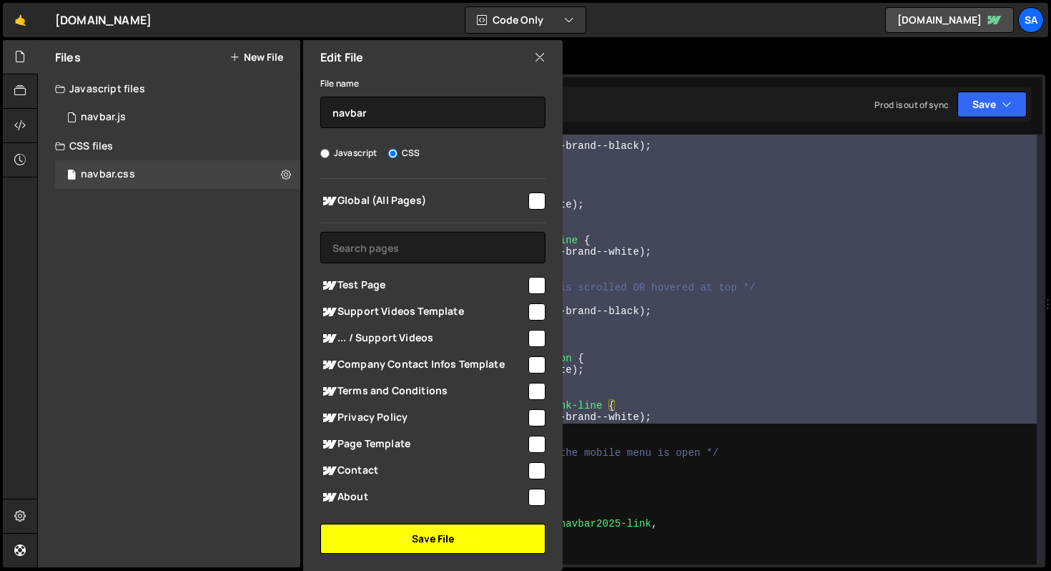
click at [463, 538] on button "Save File" at bounding box center [432, 538] width 225 height 30
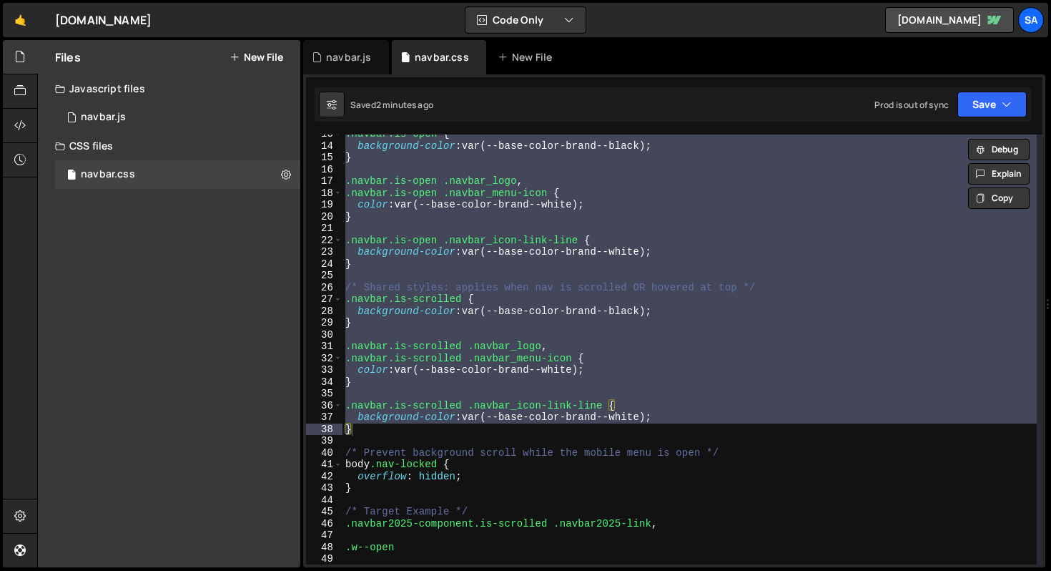
click at [990, 118] on div "Saved 2 minutes ago Prod is out of sync Upgrade to Edit Save Save to Staging S …" at bounding box center [673, 104] width 717 height 34
click at [988, 112] on button "Save" at bounding box center [992, 105] width 69 height 26
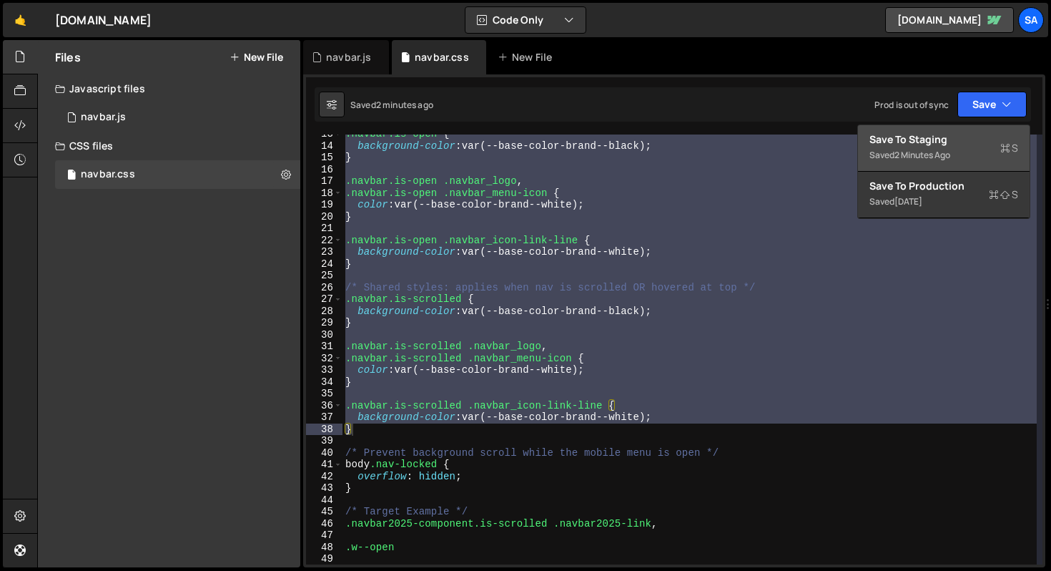
click at [931, 138] on div "Save to Staging S" at bounding box center [944, 139] width 149 height 14
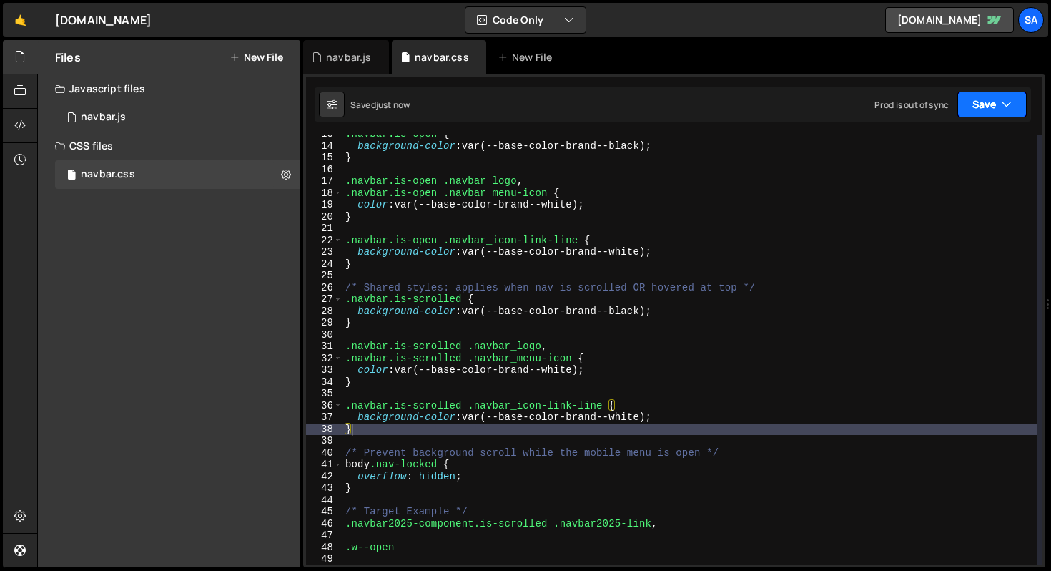
click at [969, 105] on button "Save" at bounding box center [992, 105] width 69 height 26
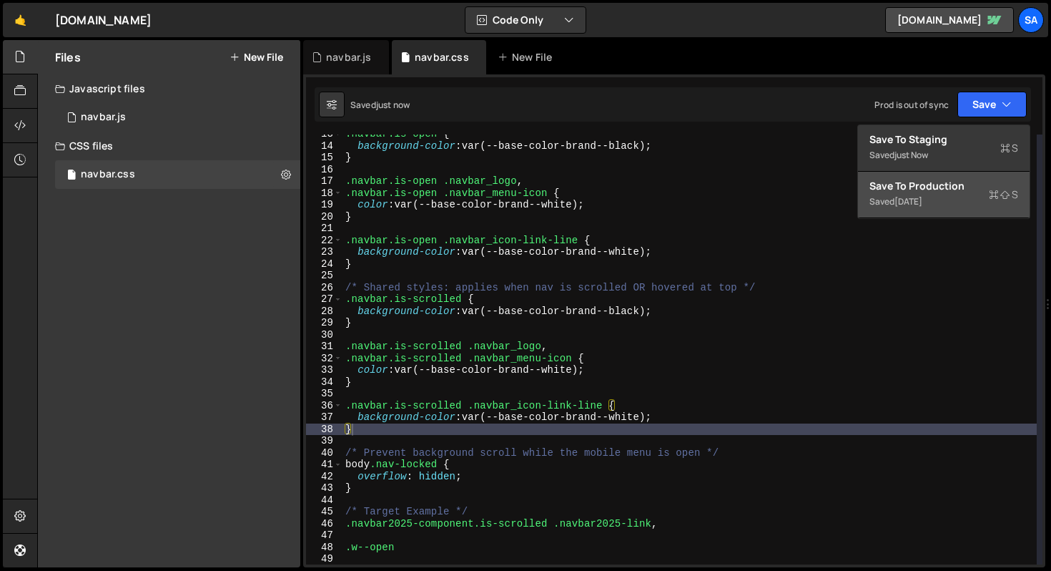
click at [923, 195] on div "[DATE]" at bounding box center [909, 201] width 28 height 12
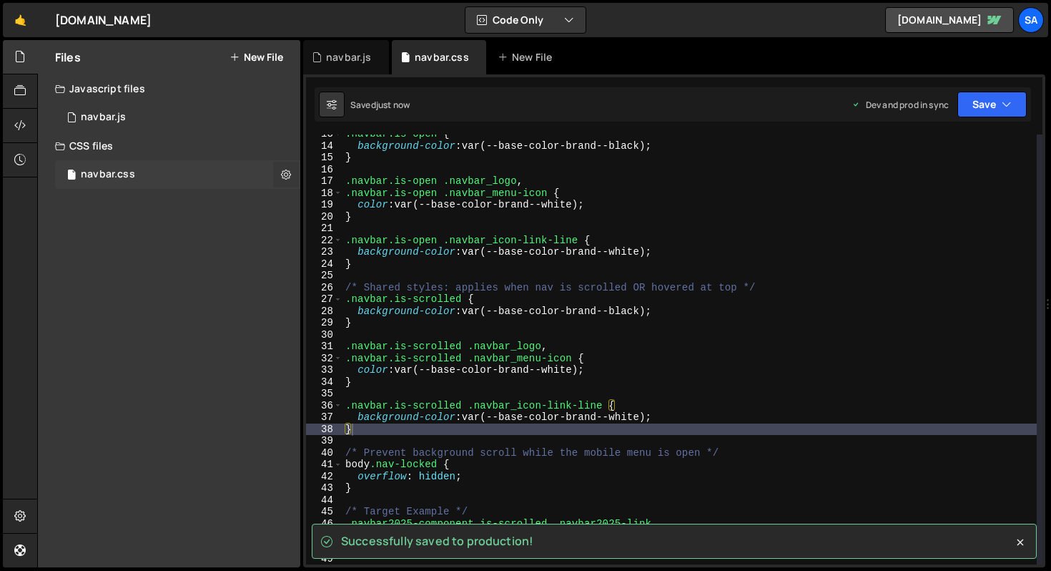
click at [292, 177] on button at bounding box center [286, 175] width 26 height 26
type input "navbar"
radio input "false"
radio input "true"
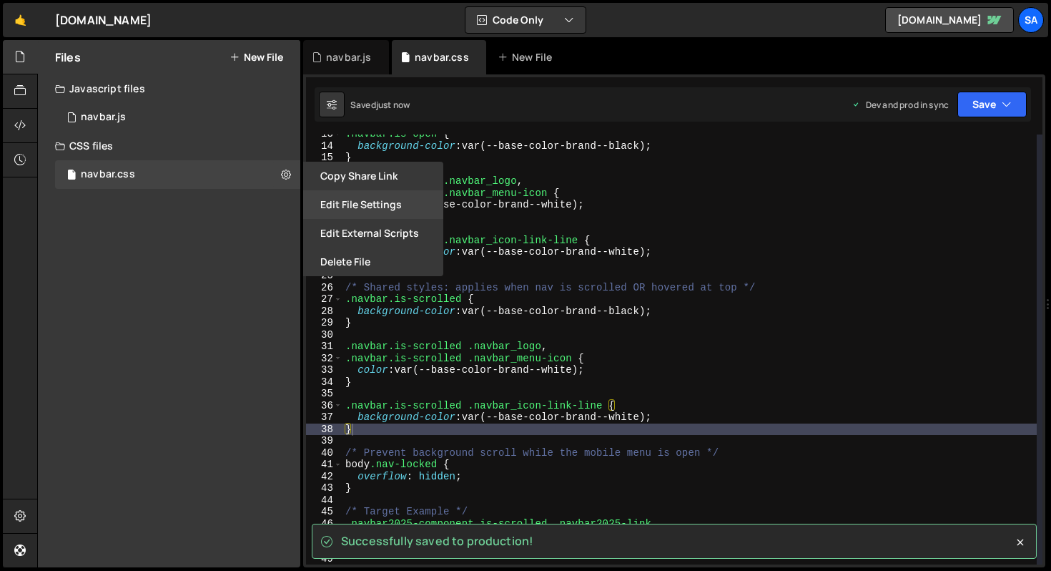
click at [367, 210] on button "Edit File Settings" at bounding box center [373, 204] width 140 height 29
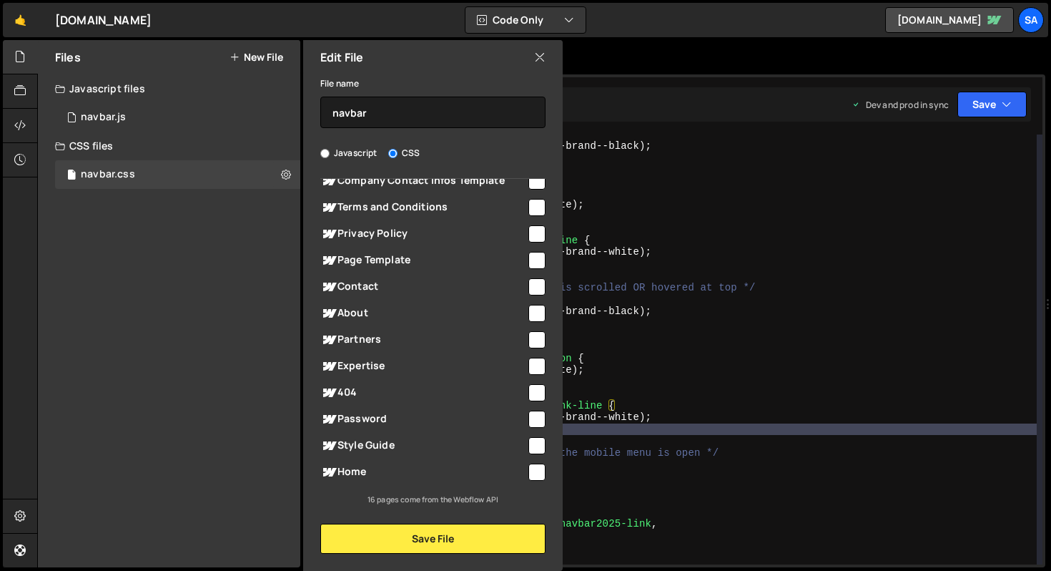
scroll to position [0, 0]
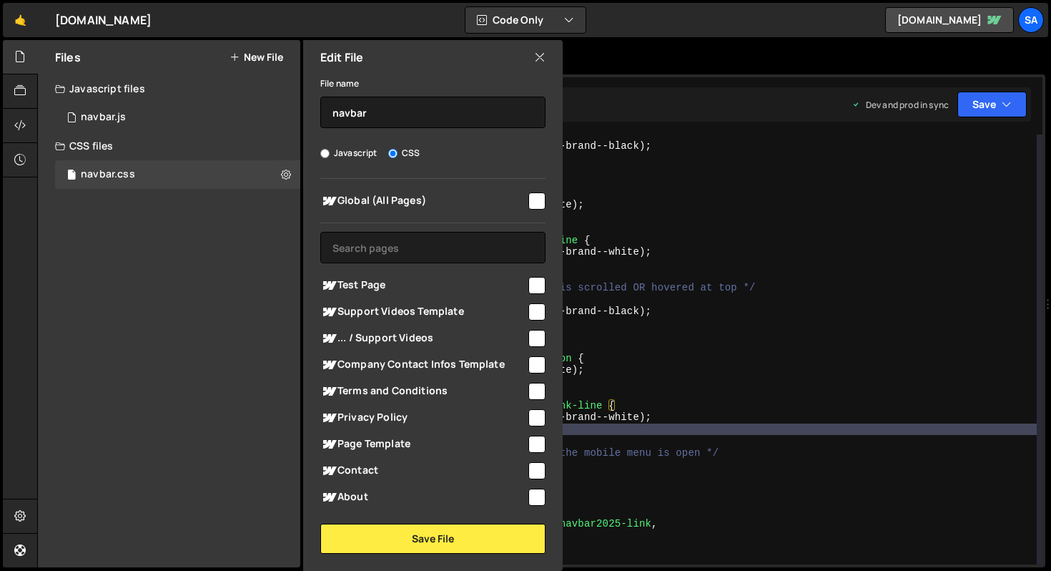
click at [547, 54] on div "Edit File" at bounding box center [433, 57] width 260 height 34
click at [531, 63] on div "Edit File" at bounding box center [433, 57] width 260 height 34
drag, startPoint x: 92, startPoint y: 119, endPoint x: 182, endPoint y: 112, distance: 89.6
click at [92, 119] on div "navbar.js" at bounding box center [103, 117] width 45 height 13
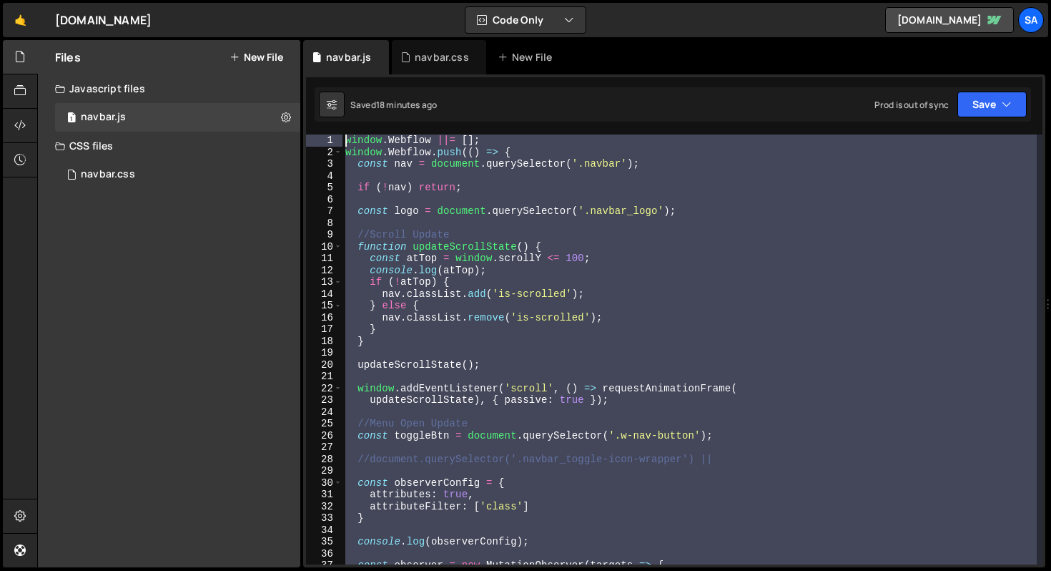
drag, startPoint x: 378, startPoint y: 473, endPoint x: 287, endPoint y: 55, distance: 427.9
click at [287, 55] on div "Files New File Javascript files 1 navbar.js 0 CSS files navbar.css 0 Copy share…" at bounding box center [544, 304] width 1014 height 528
type textarea "window.Webflow ||= []; window.Webflow.push(() => {"
click at [746, 195] on div "window . Webflow ||= [ ] ; window . Webflow . push (( ) => { const nav = docume…" at bounding box center [690, 349] width 694 height 430
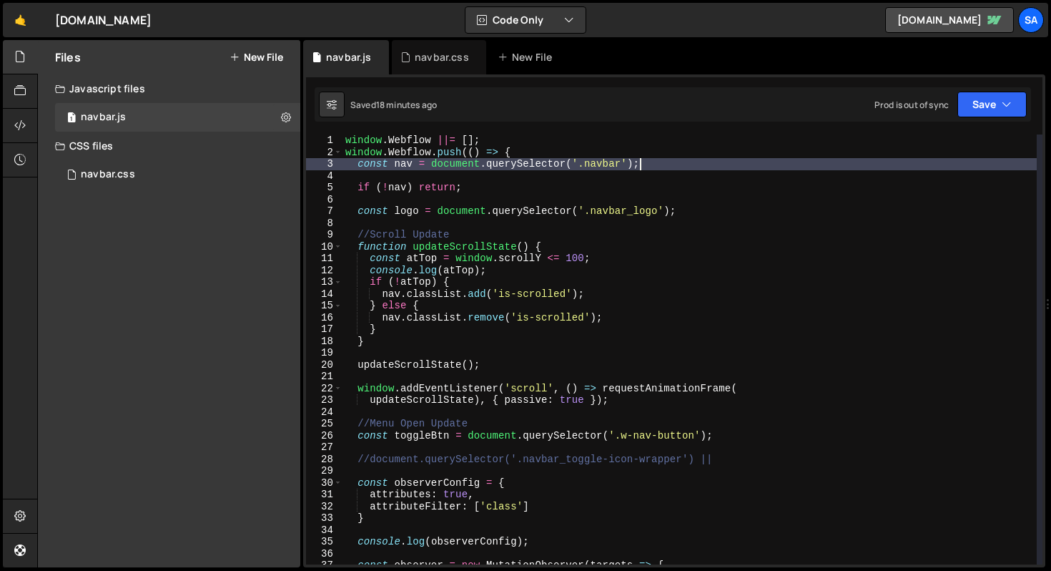
click at [728, 167] on div "window . Webflow ||= [ ] ; window . Webflow . push (( ) => { const nav = docume…" at bounding box center [690, 360] width 694 height 453
type textarea "const nav = document.querySelector('.navbar');"
click at [290, 115] on icon at bounding box center [286, 117] width 10 height 14
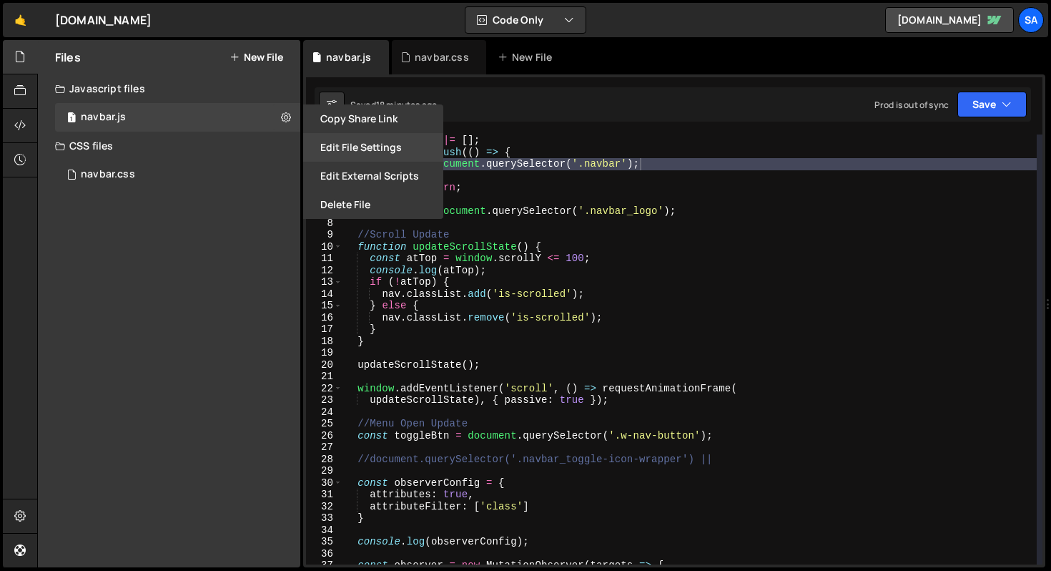
click at [360, 144] on button "Edit File Settings" at bounding box center [373, 147] width 140 height 29
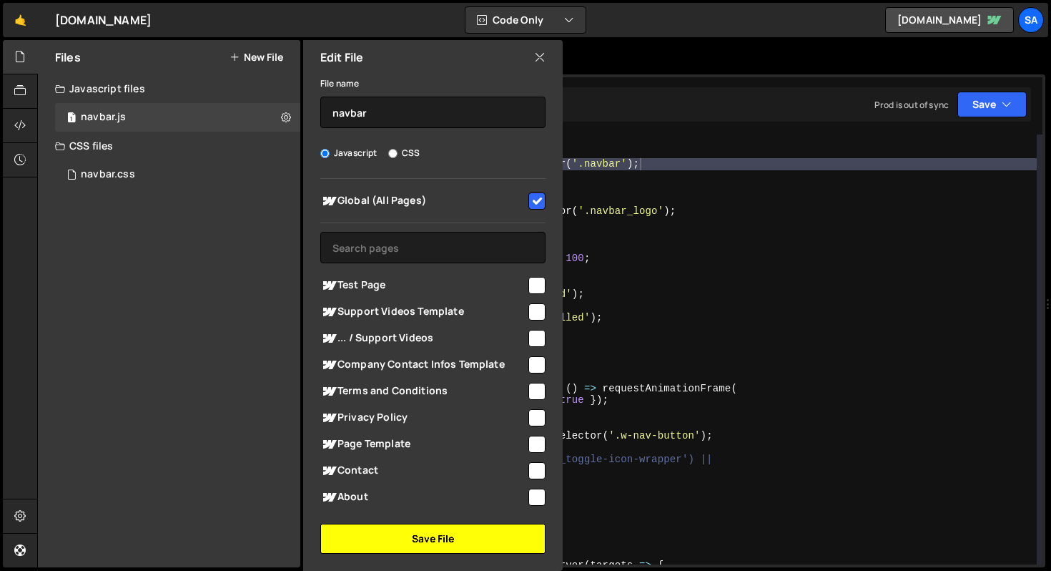
click at [418, 525] on button "Save File" at bounding box center [432, 538] width 225 height 30
click at [421, 544] on div "Files New File Javascript files 1 navbar.js 0 CSS files navbar.css 0 Copy share…" at bounding box center [544, 304] width 1014 height 528
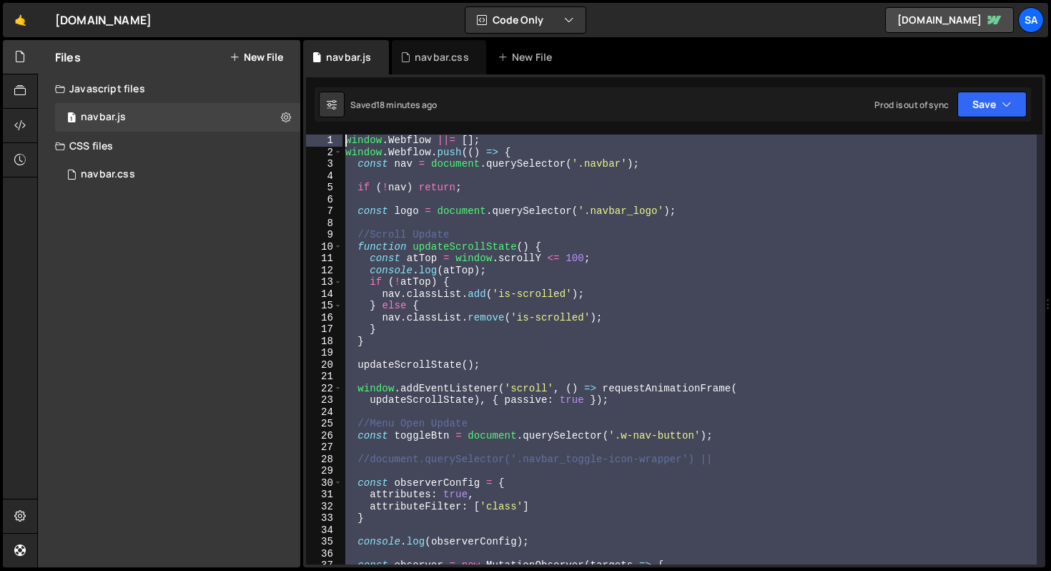
drag, startPoint x: 375, startPoint y: 482, endPoint x: 277, endPoint y: 19, distance: 473.7
click at [277, 19] on div "Hold on a sec... Are you certain you wish to leave this page? Any changes you'v…" at bounding box center [525, 285] width 1051 height 571
click at [368, 154] on div "window . Webflow ||= [ ] ; window . Webflow . push (( ) => { const nav = docume…" at bounding box center [690, 360] width 694 height 453
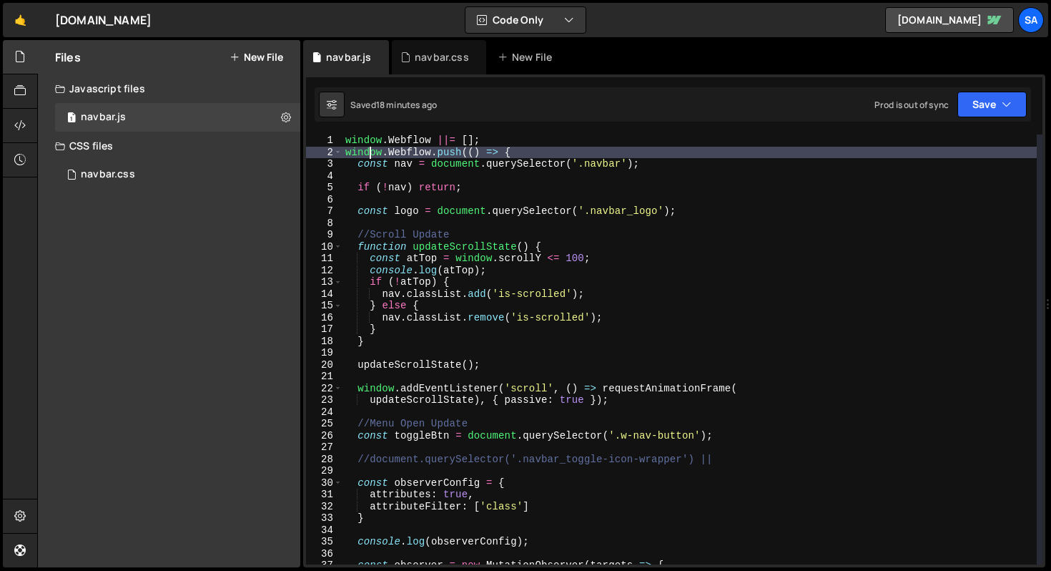
click at [348, 144] on div "window . Webflow ||= [ ] ; window . Webflow . push (( ) => { const nav = docume…" at bounding box center [690, 360] width 694 height 453
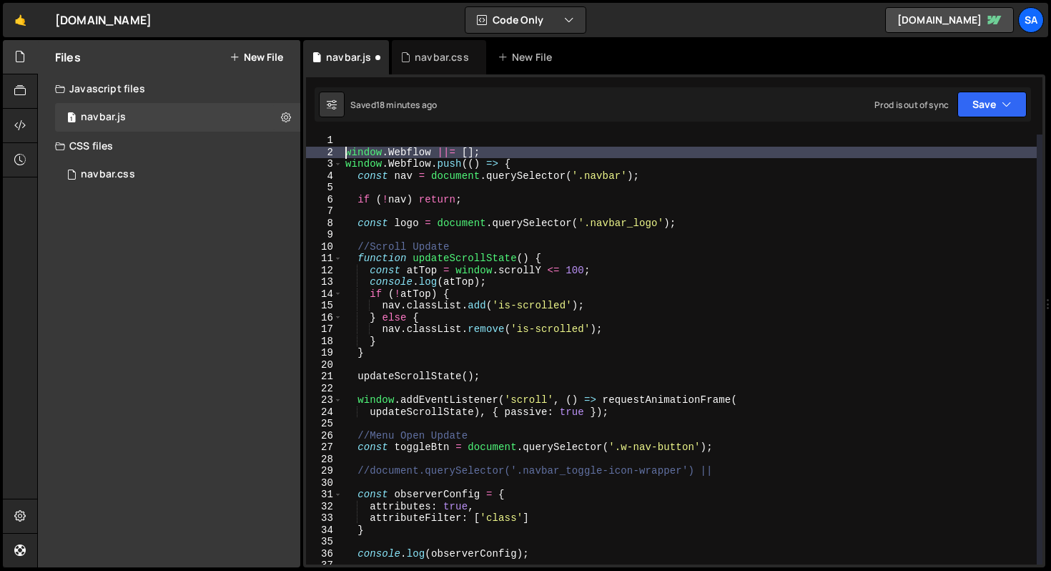
type textarea "window.Webflow ||= [];"
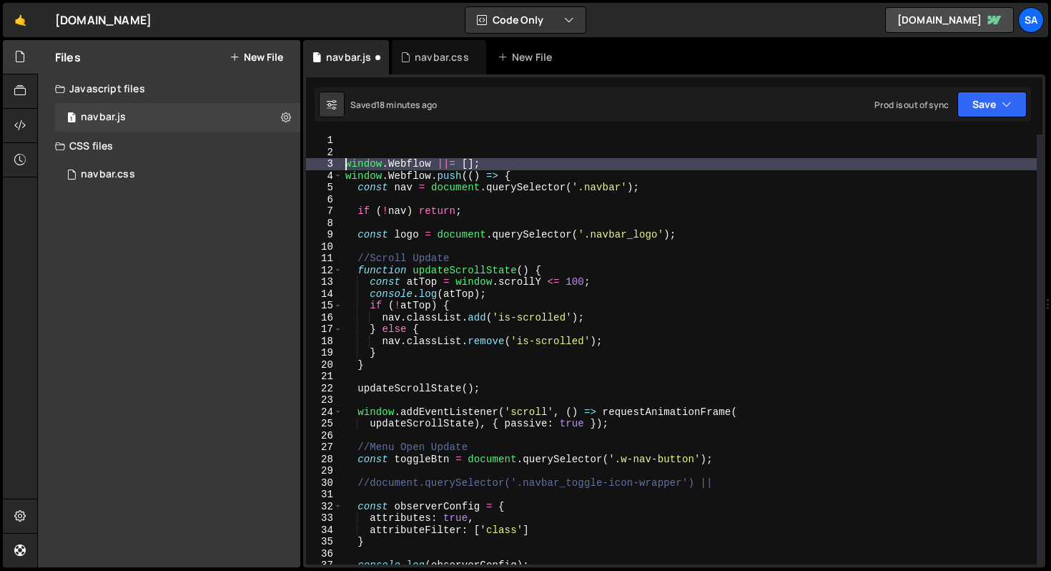
click at [350, 143] on div "window . Webflow ||= [ ] ; window . Webflow . push (( ) => { const nav = docume…" at bounding box center [690, 360] width 694 height 453
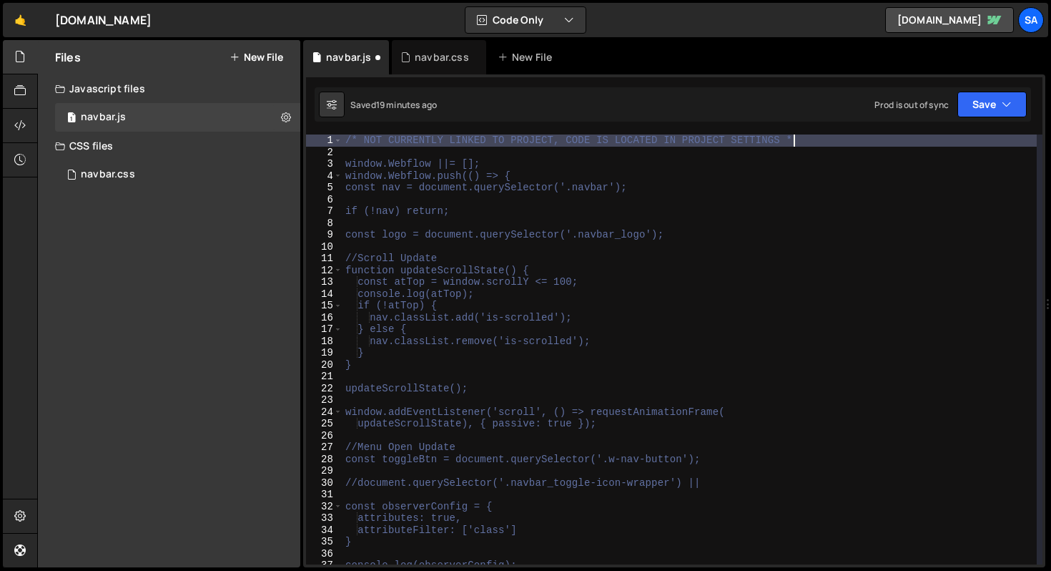
scroll to position [0, 31]
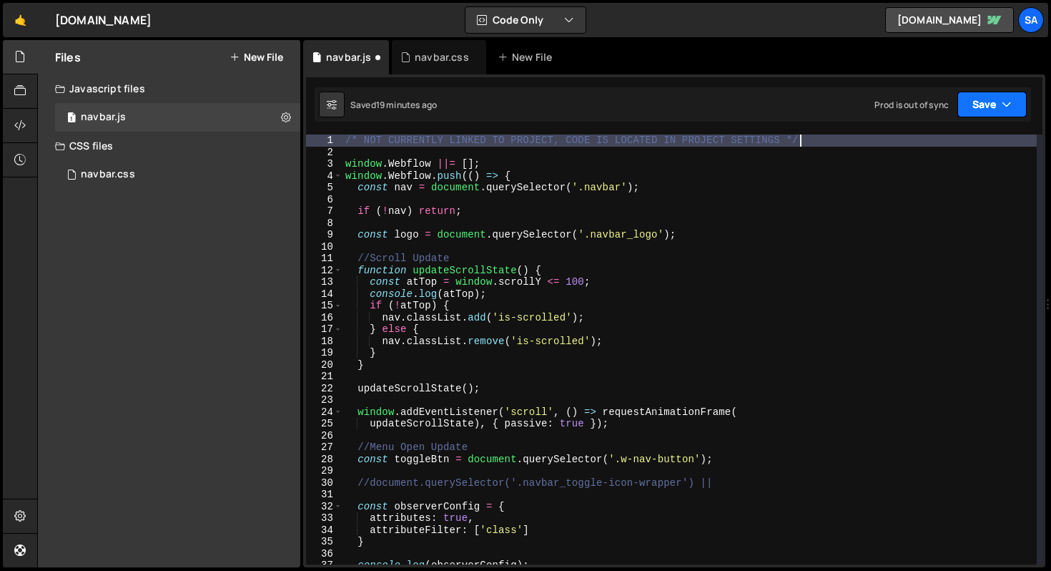
type textarea "/* NOT CURRENTLY LINKED TO PROJECT, CODE IS LOCATED IN PROJECT SETTINGS */"
click at [987, 108] on button "Save" at bounding box center [992, 105] width 69 height 26
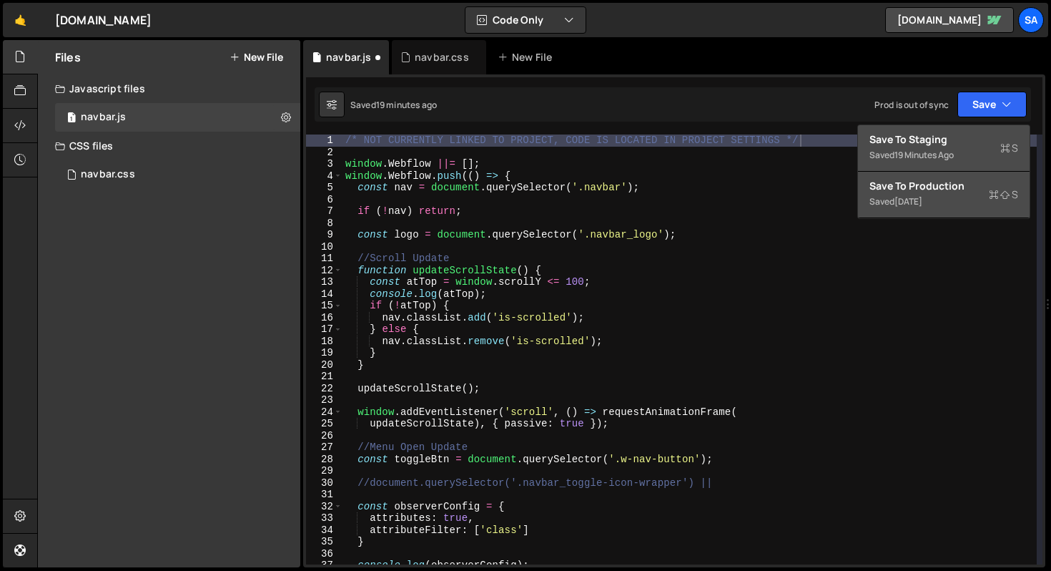
click at [983, 138] on div "Save to Staging S" at bounding box center [944, 139] width 149 height 14
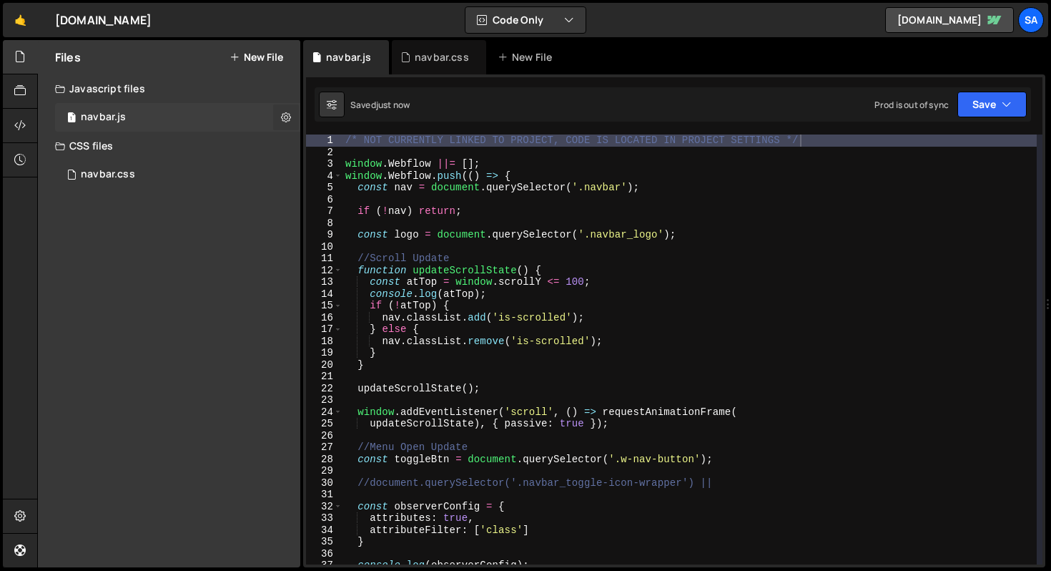
click at [280, 113] on button at bounding box center [286, 117] width 26 height 26
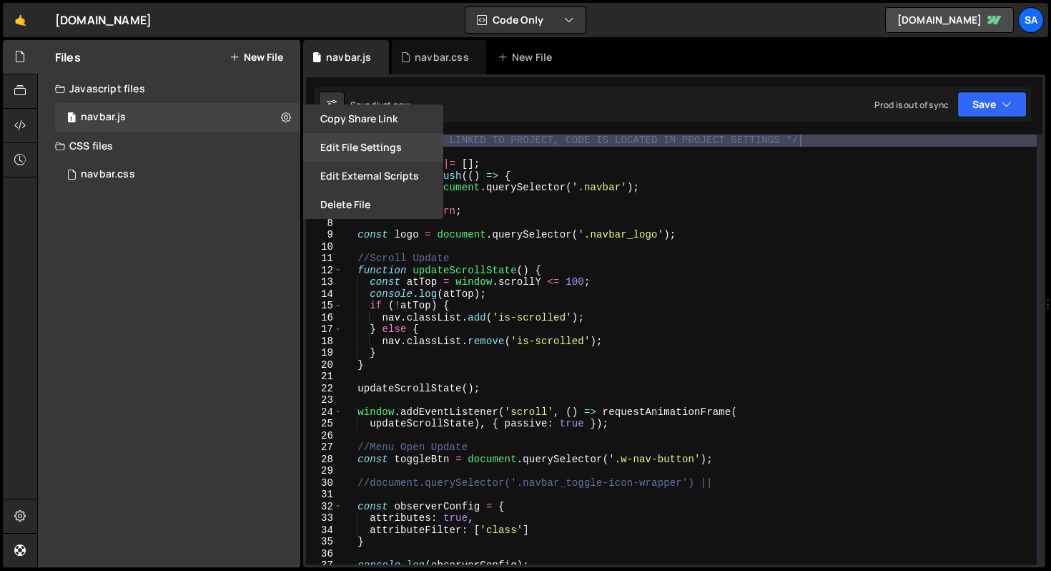
click at [383, 143] on button "Edit File Settings" at bounding box center [373, 147] width 140 height 29
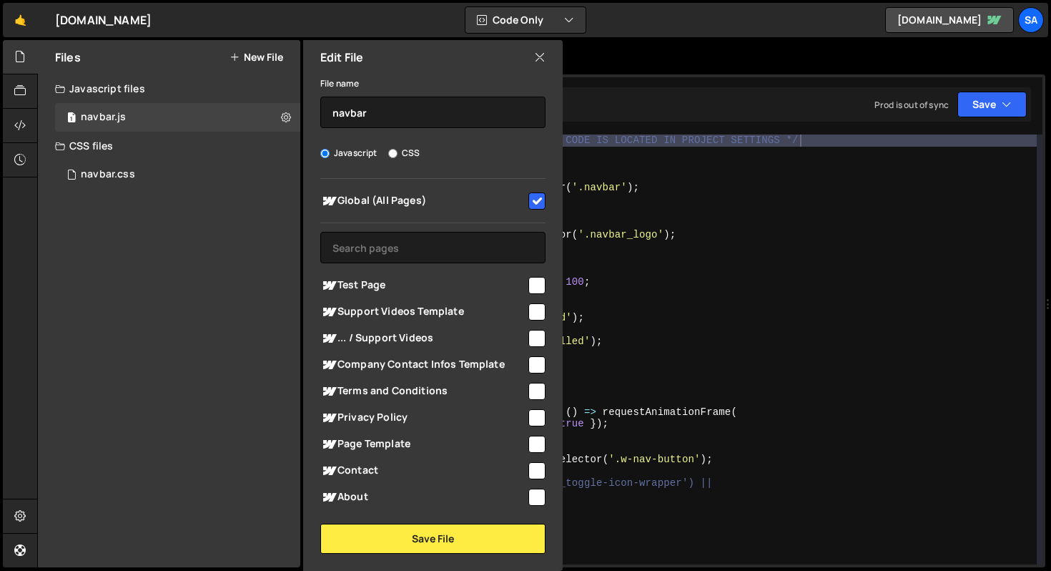
click at [528, 197] on input "checkbox" at bounding box center [536, 200] width 17 height 17
checkbox input "false"
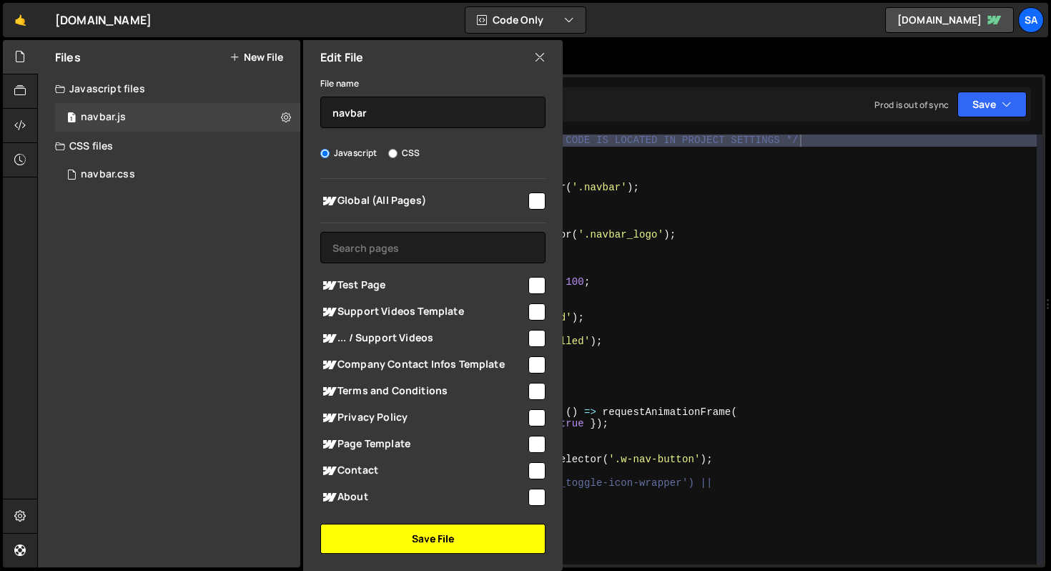
click at [439, 531] on button "Save File" at bounding box center [432, 538] width 225 height 30
